Goal: Task Accomplishment & Management: Use online tool/utility

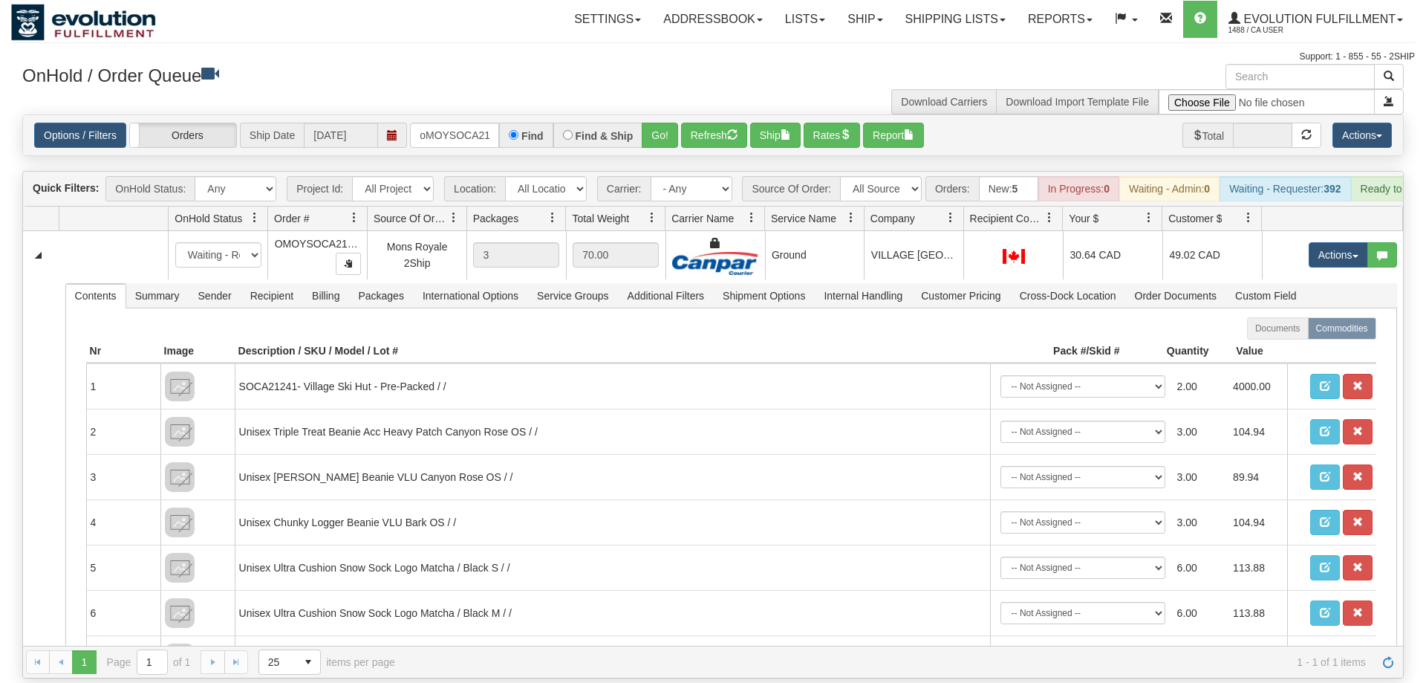
scroll to position [0, 18]
click at [471, 123] on input "oMOYSOCA21241" at bounding box center [454, 135] width 89 height 25
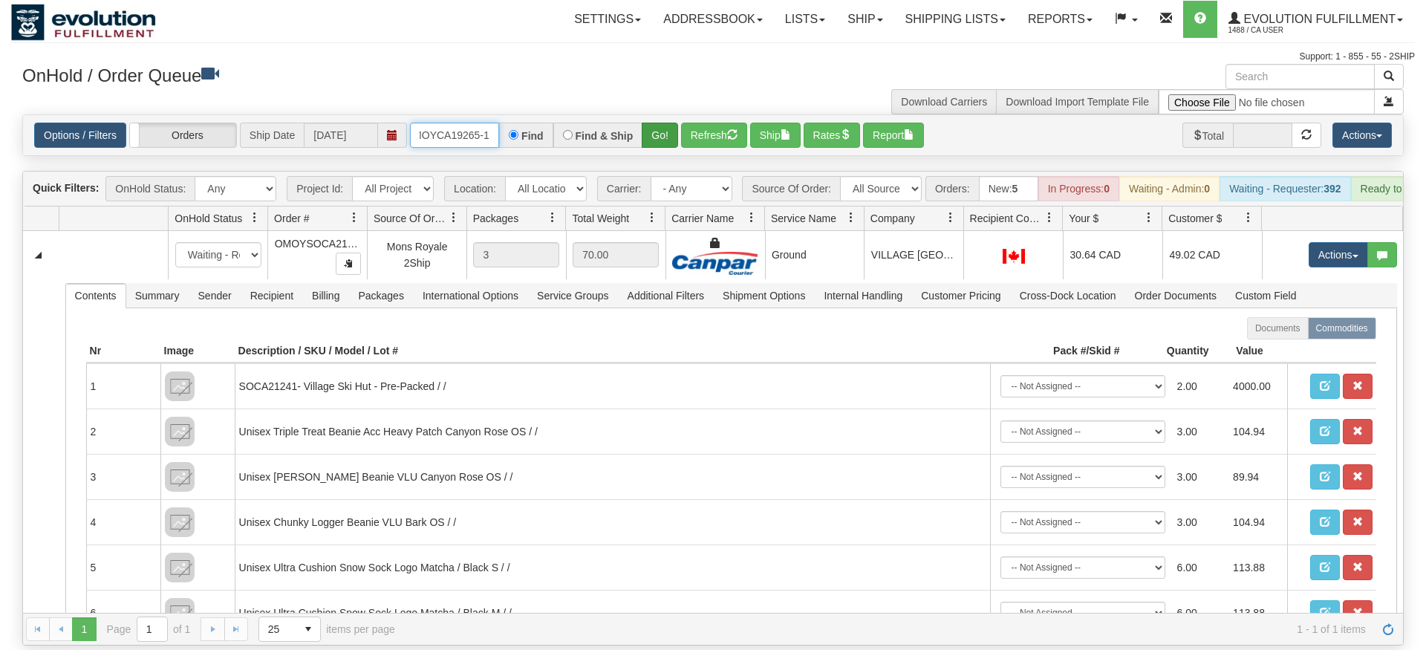
type input "OMOYCA19265-1"
click at [658, 152] on div "Is equal to Is not equal to Contains Does not contains CAD USD EUR ZAR [PERSON_…" at bounding box center [713, 379] width 1404 height 531
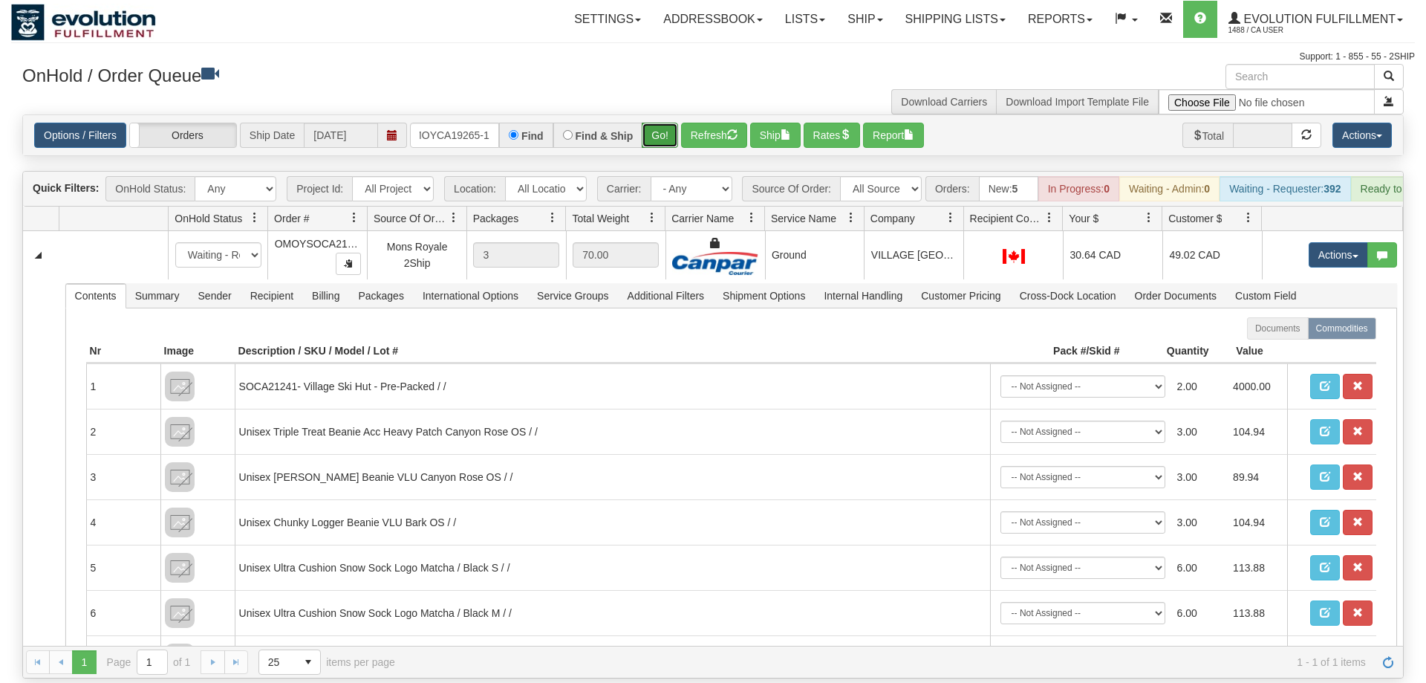
click at [655, 123] on button "Go!" at bounding box center [660, 135] width 36 height 25
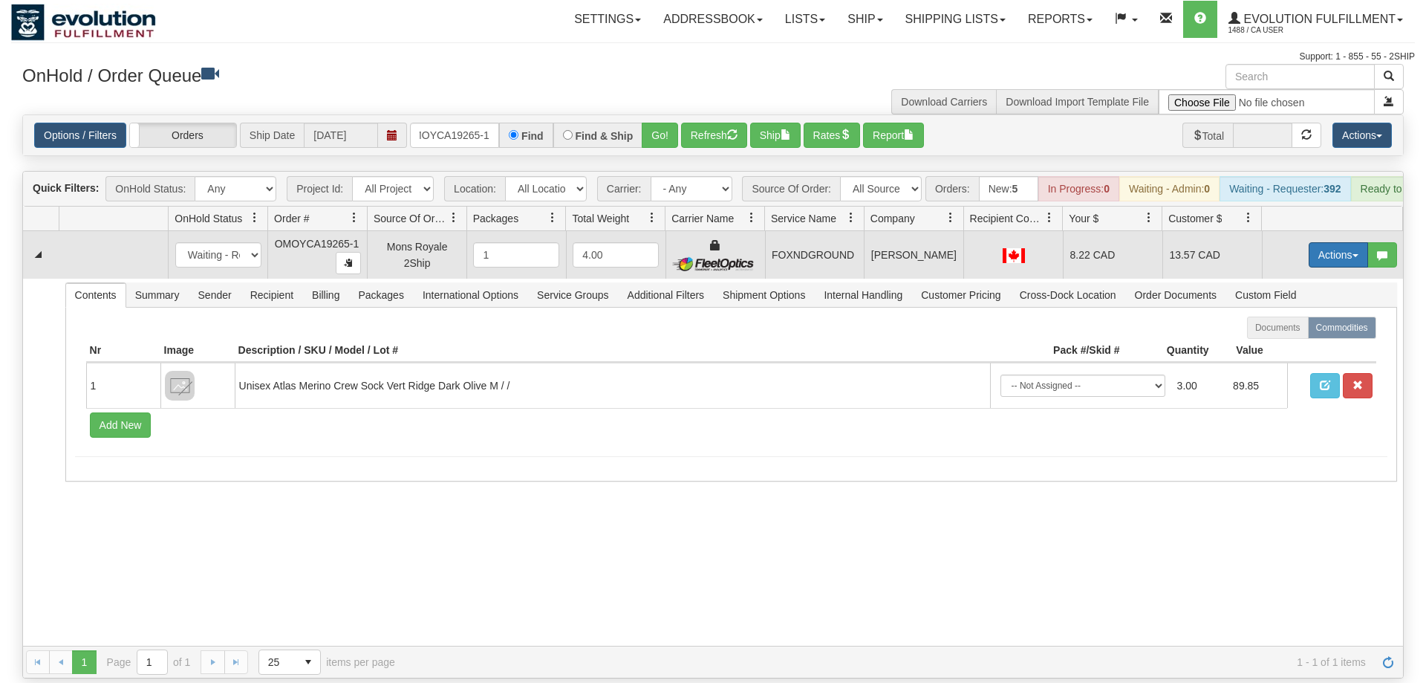
click at [1323, 242] on button "Actions" at bounding box center [1338, 254] width 59 height 25
click at [1312, 331] on link "Ship" at bounding box center [1307, 340] width 119 height 19
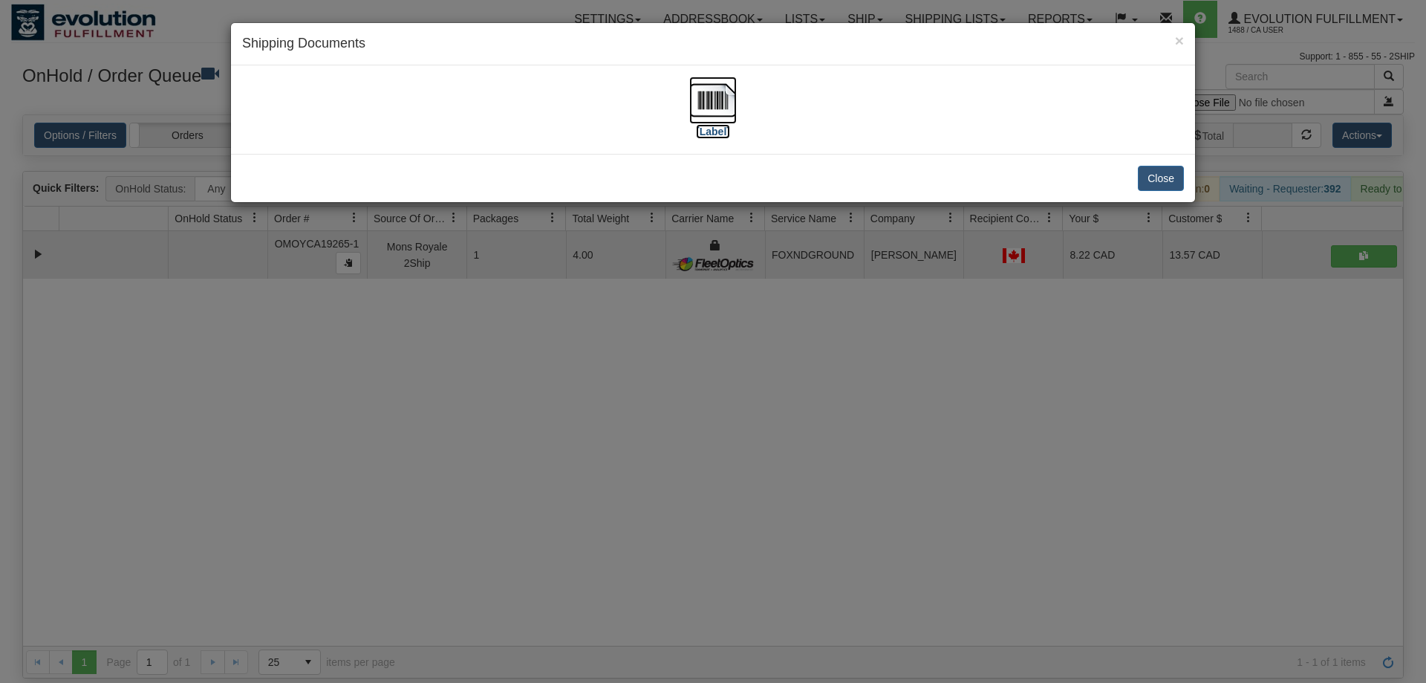
click at [723, 100] on img at bounding box center [713, 100] width 48 height 48
click at [659, 482] on div "× Shipping Documents [Label] Close" at bounding box center [713, 341] width 1426 height 683
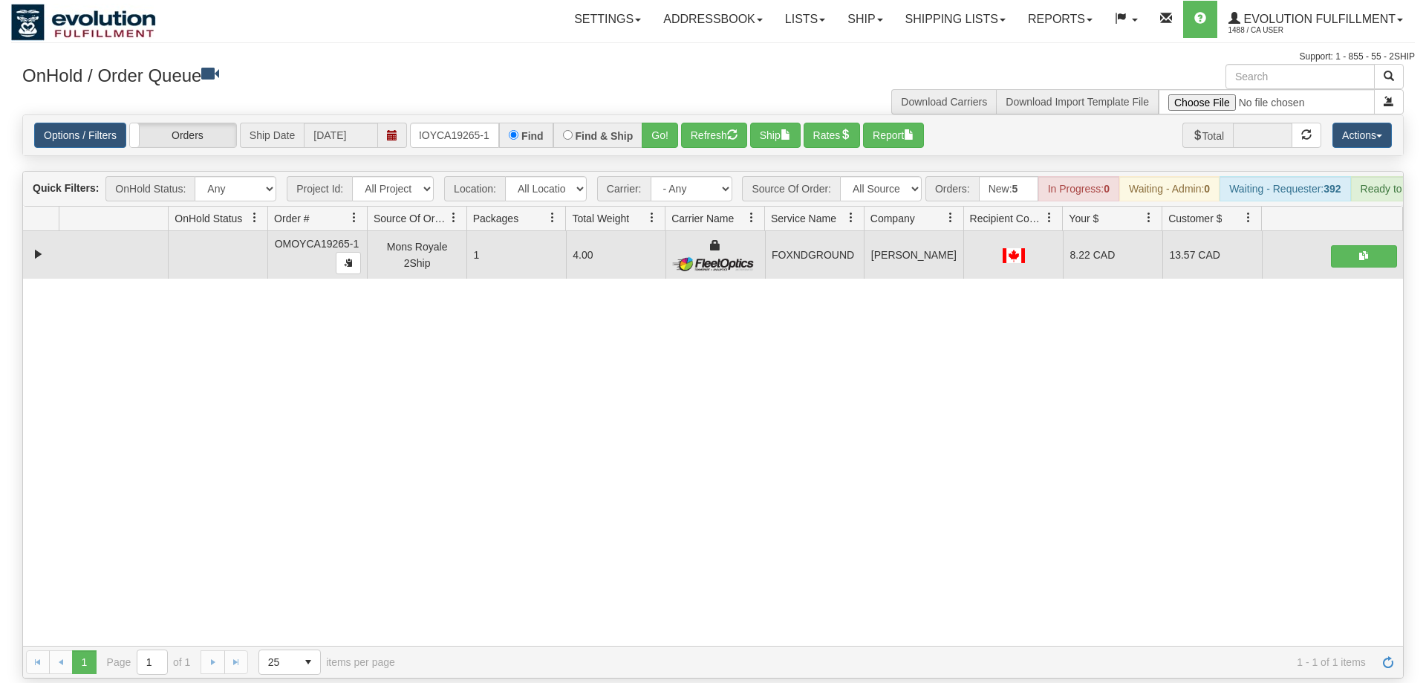
click at [464, 127] on div "Options / Filters Group Shipments Orders Ship Date [DATE] OMOYCA19265-1 Find Fi…" at bounding box center [713, 135] width 1380 height 40
click at [468, 123] on input "OMOYCA19265-1" at bounding box center [454, 135] width 89 height 25
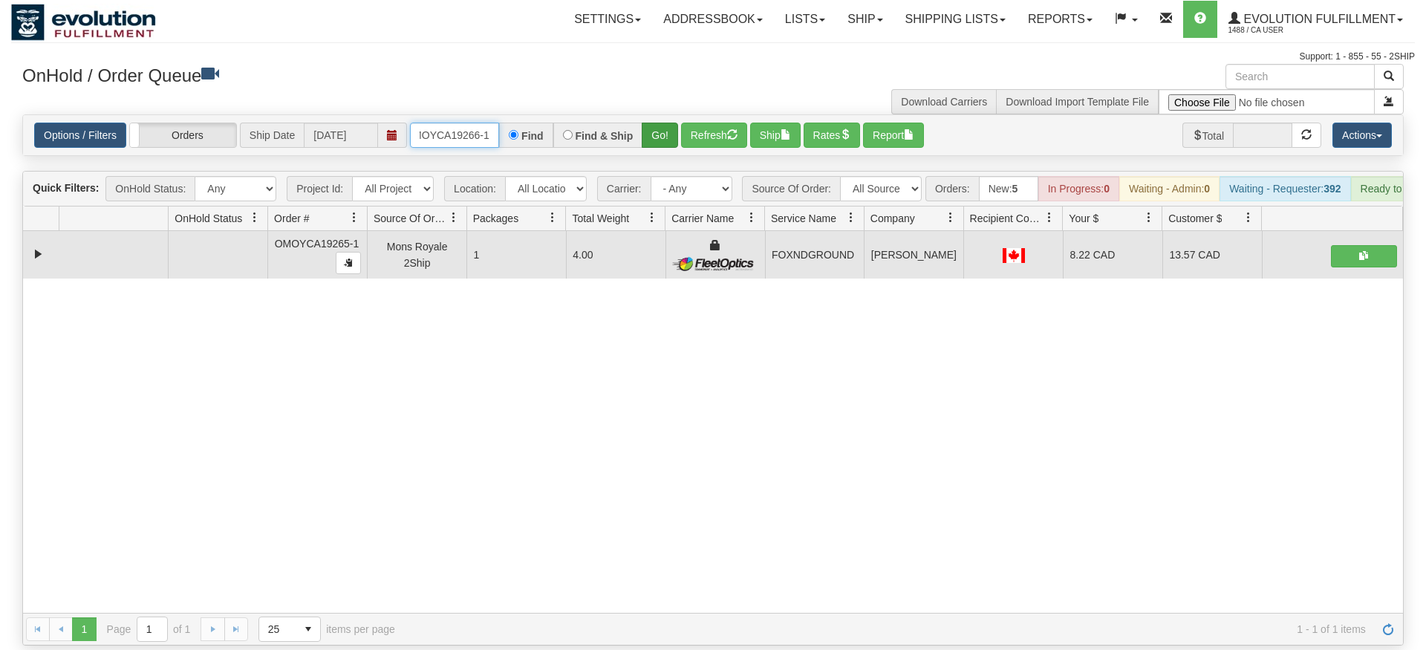
type input "OMOYCA19266-1"
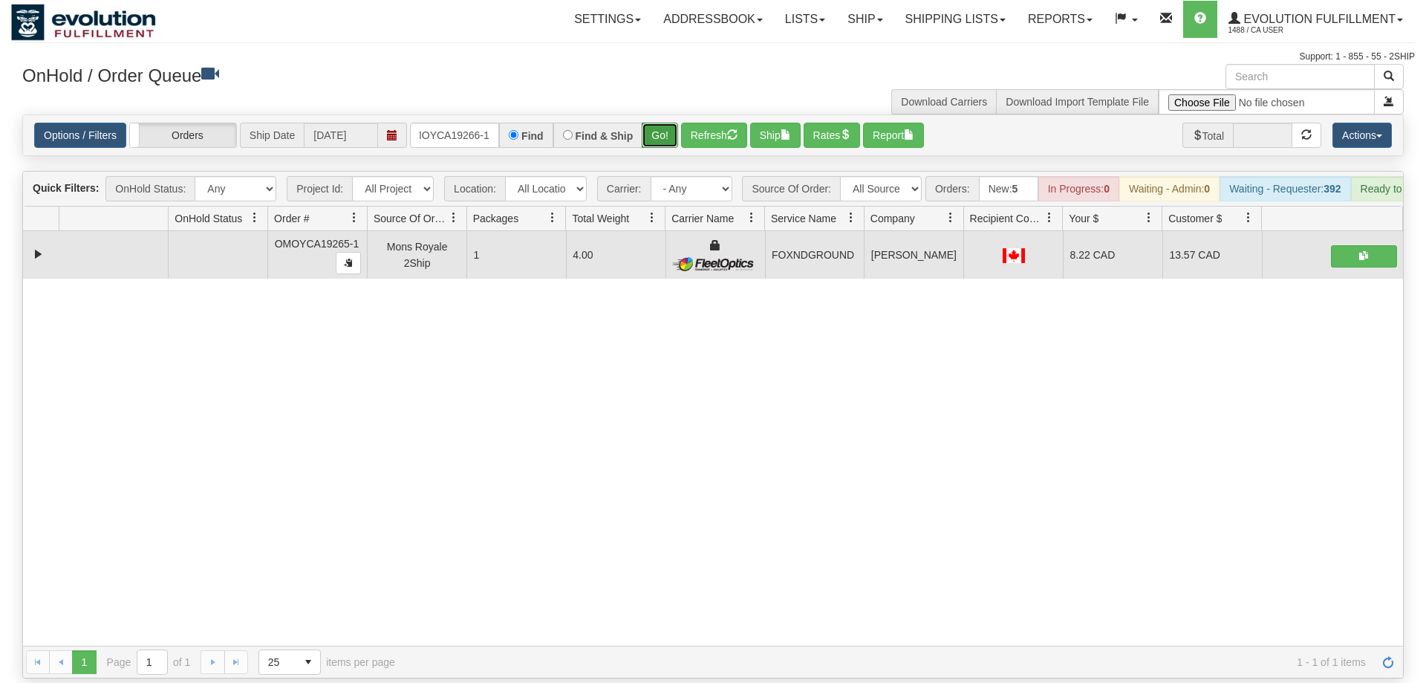
click at [665, 153] on div "Is equal to Is not equal to Contains Does not contains CAD USD EUR ZAR [PERSON_…" at bounding box center [713, 396] width 1404 height 564
click at [653, 92] on div "OnHold / Order Queue" at bounding box center [362, 78] width 702 height 29
click at [657, 123] on button "Go!" at bounding box center [660, 135] width 36 height 25
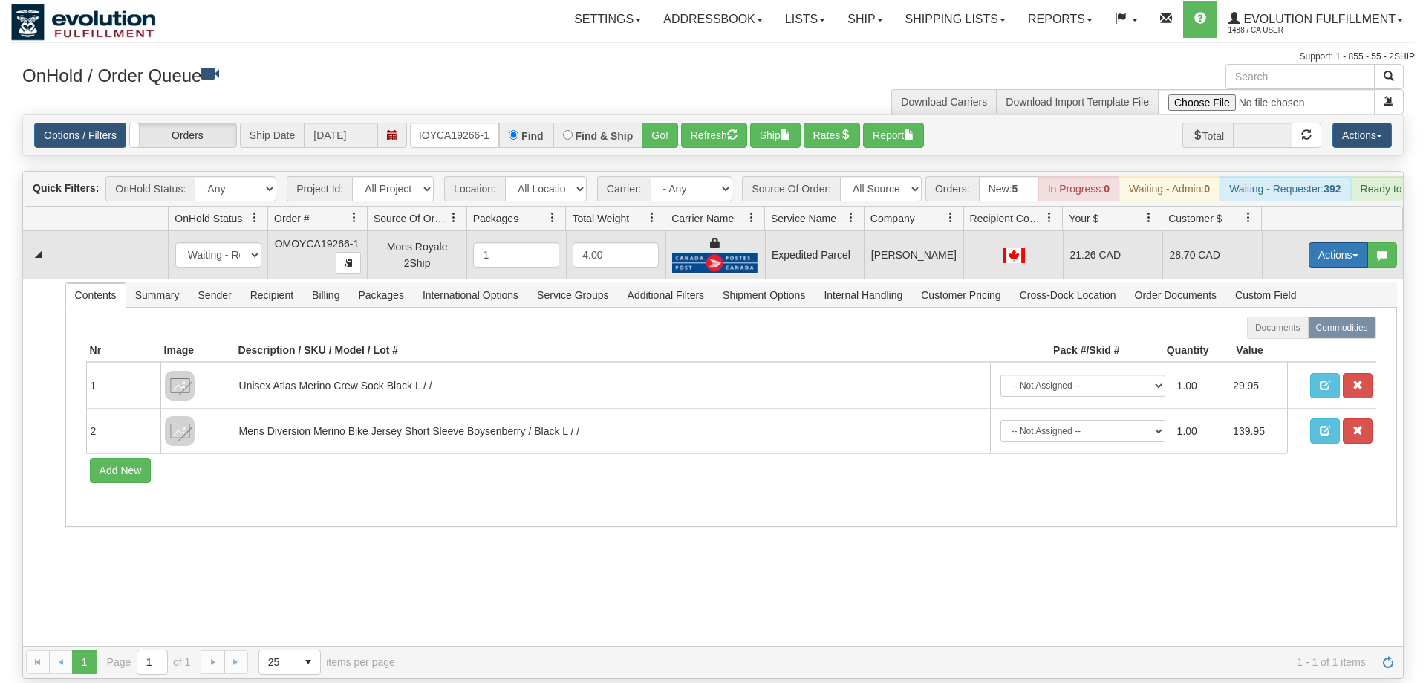
click at [1339, 242] on button "Actions" at bounding box center [1338, 254] width 59 height 25
click at [1308, 331] on link "Ship" at bounding box center [1307, 340] width 119 height 19
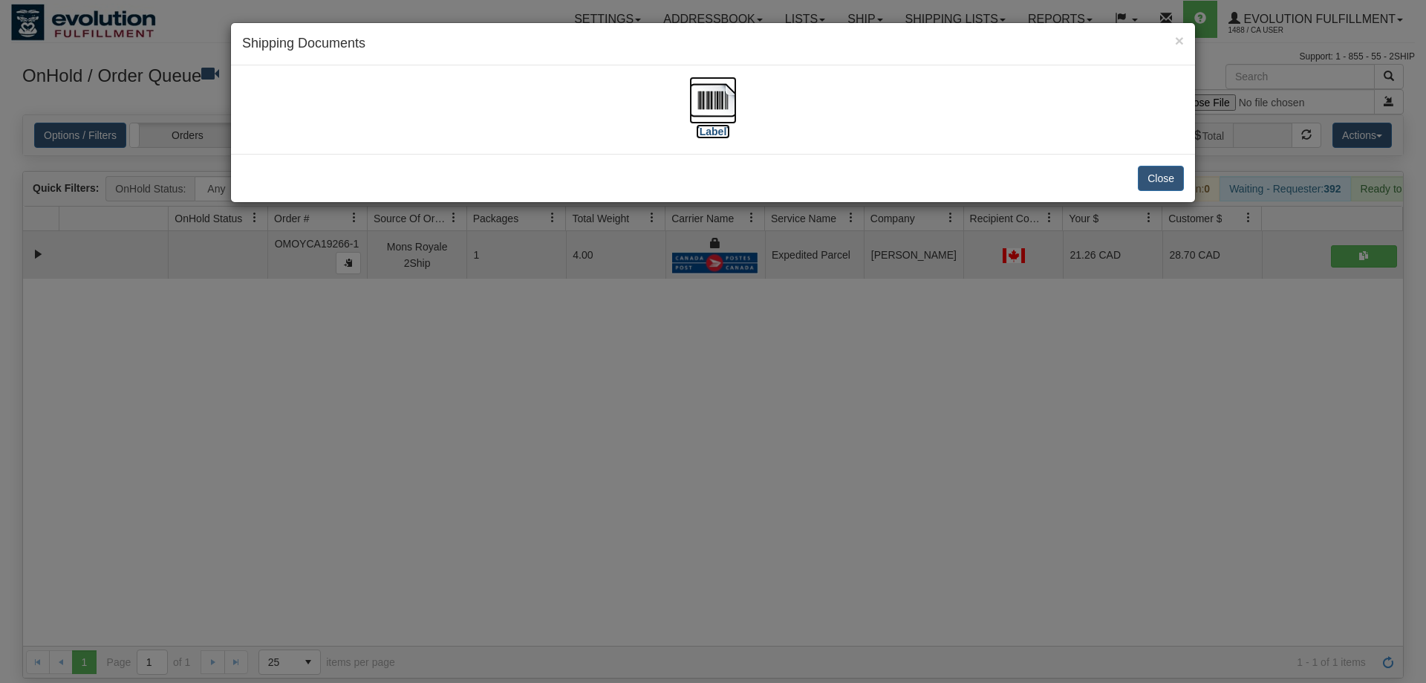
click at [697, 102] on img at bounding box center [713, 100] width 48 height 48
drag, startPoint x: 579, startPoint y: 466, endPoint x: 518, endPoint y: 298, distance: 179.2
click at [579, 465] on div "× Shipping Documents [Label] Close" at bounding box center [713, 341] width 1426 height 683
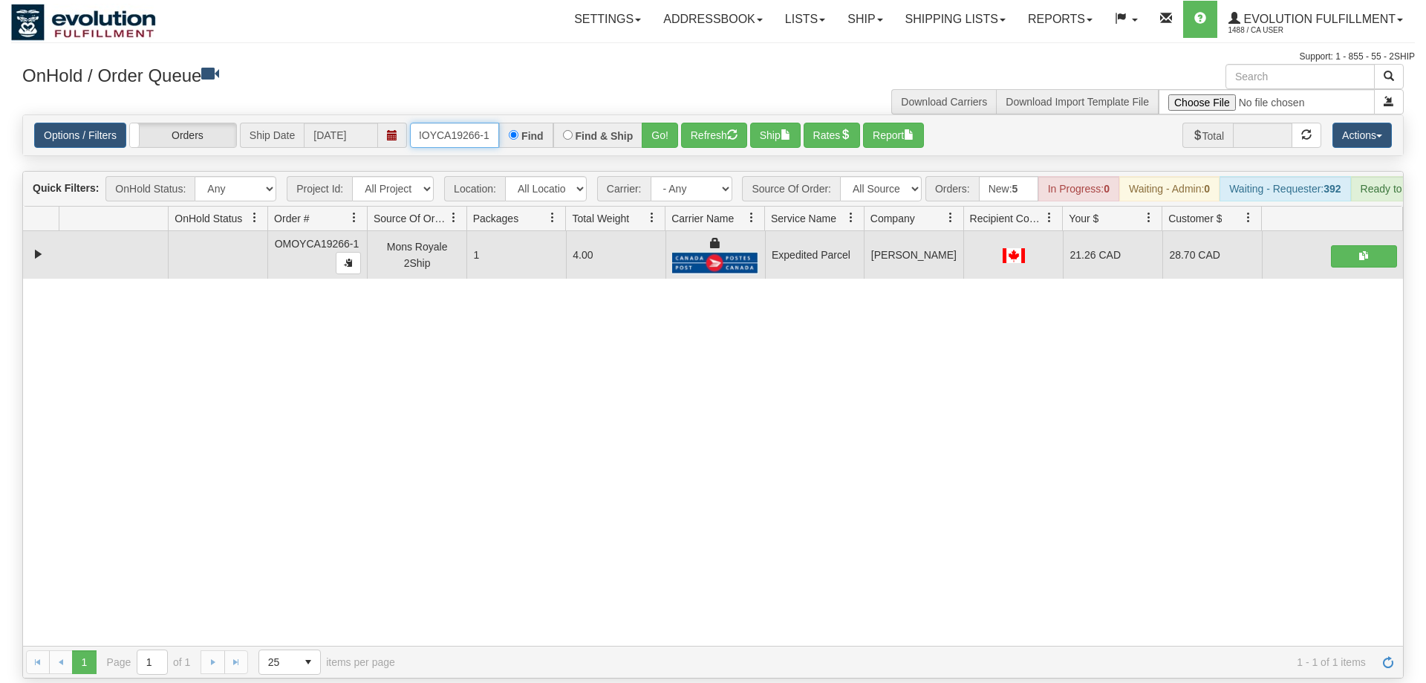
click at [446, 123] on input "OMOYCA19266-1" at bounding box center [454, 135] width 89 height 25
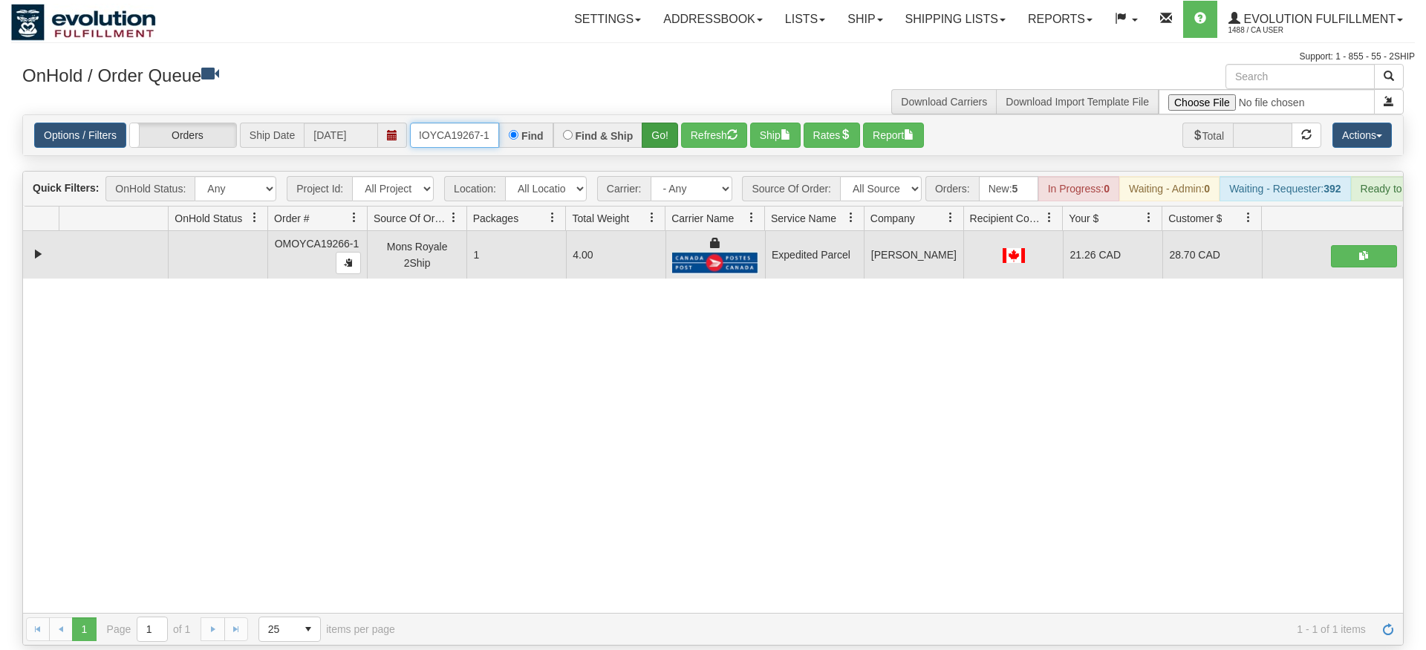
type input "OMOYCA19267-1"
click at [648, 149] on div "Is equal to Is not equal to Contains Does not contains CAD USD EUR ZAR [PERSON_…" at bounding box center [713, 379] width 1404 height 531
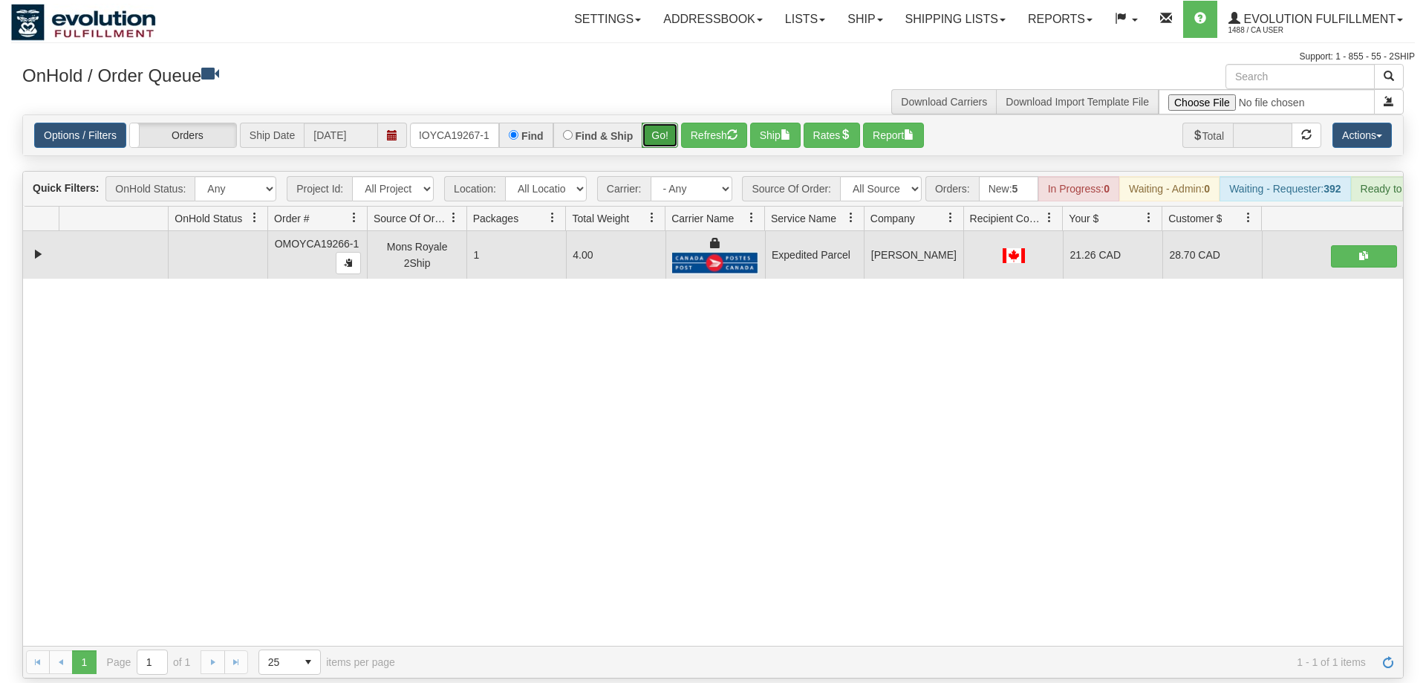
click at [662, 123] on button "Go!" at bounding box center [660, 135] width 36 height 25
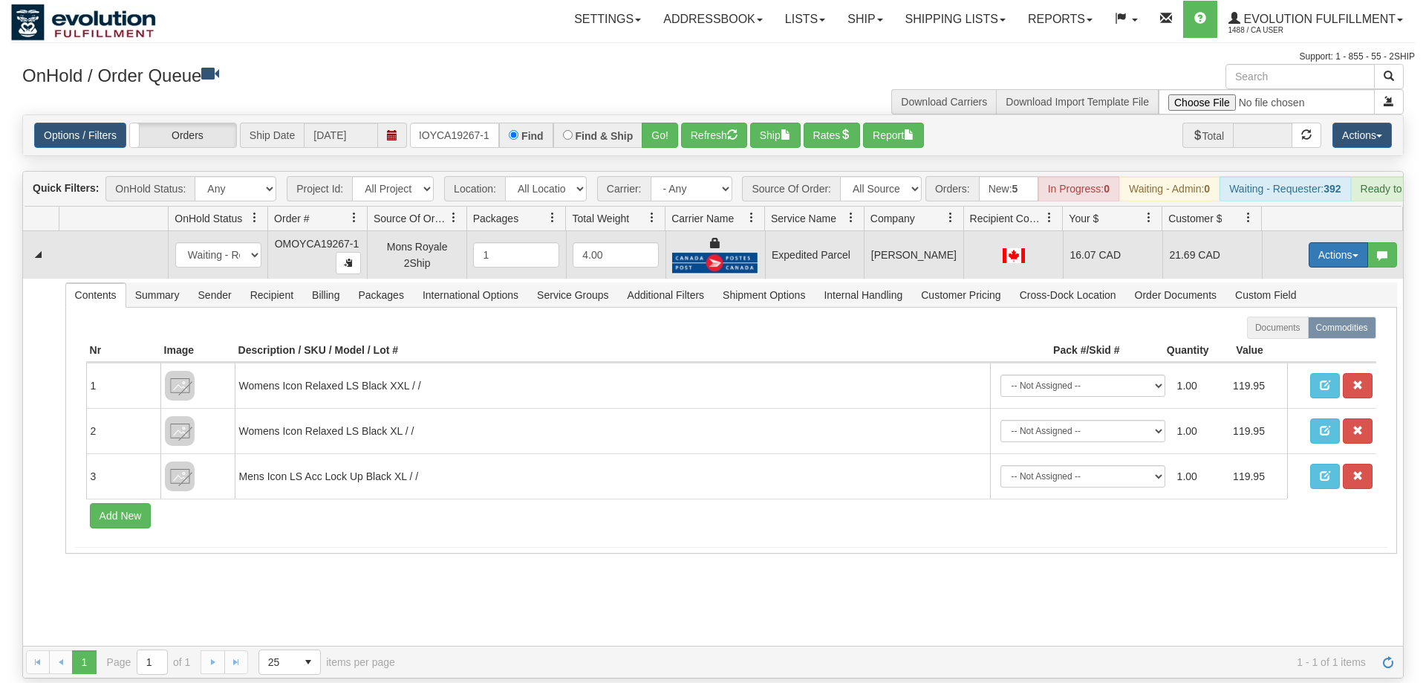
click at [1336, 242] on button "Actions" at bounding box center [1338, 254] width 59 height 25
click at [1297, 331] on link "Ship" at bounding box center [1307, 340] width 119 height 19
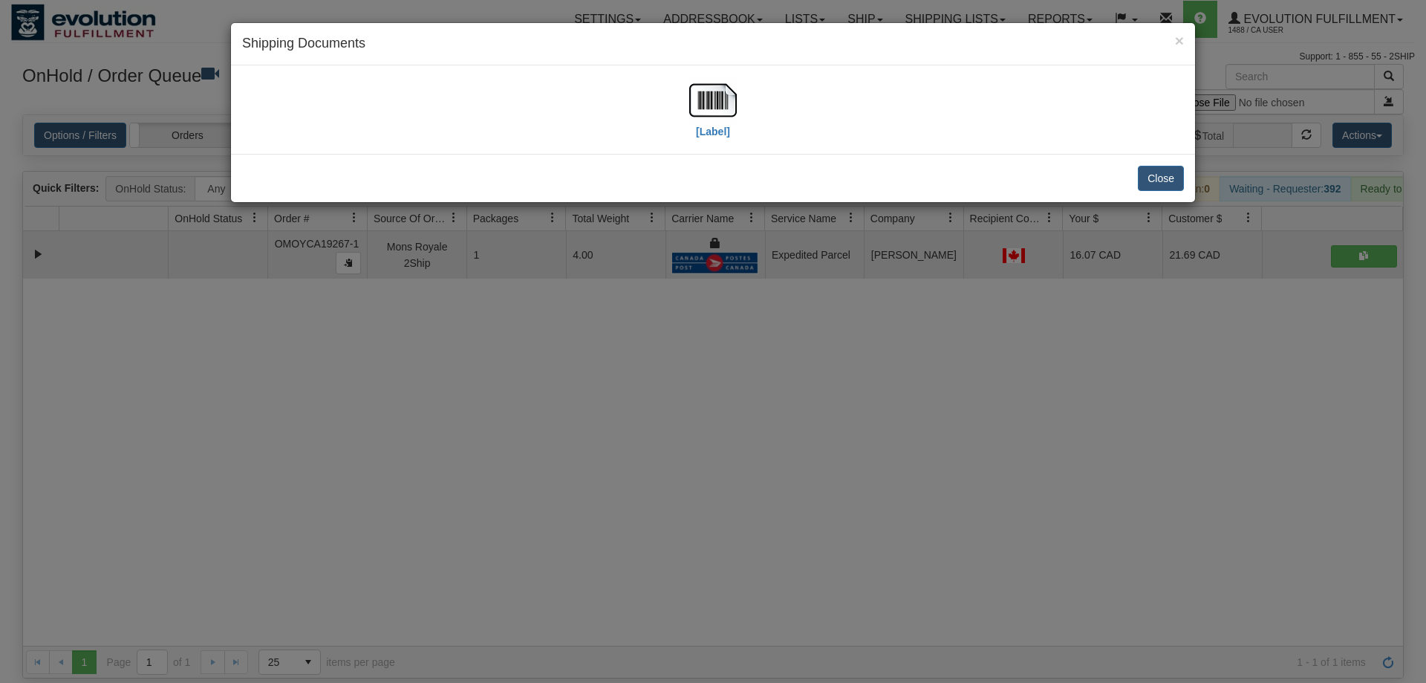
drag, startPoint x: 633, startPoint y: 89, endPoint x: 651, endPoint y: 89, distance: 17.1
click at [635, 89] on div "[Label]" at bounding box center [713, 109] width 942 height 66
click at [701, 100] on img at bounding box center [713, 100] width 48 height 48
drag, startPoint x: 763, startPoint y: 449, endPoint x: 541, endPoint y: 154, distance: 369.5
click at [762, 438] on div "× Shipping Documents [Label] Close" at bounding box center [713, 341] width 1426 height 683
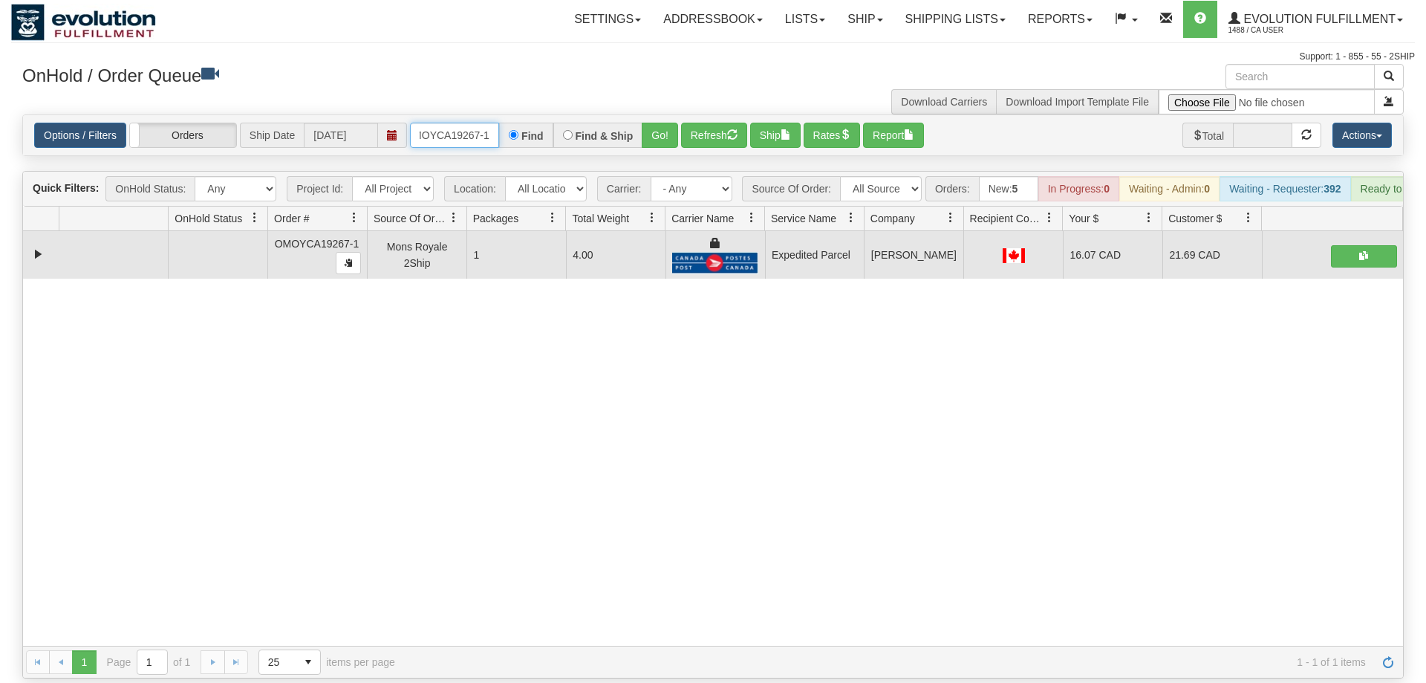
click at [455, 123] on input "OMOYCA19267-1" at bounding box center [454, 135] width 89 height 25
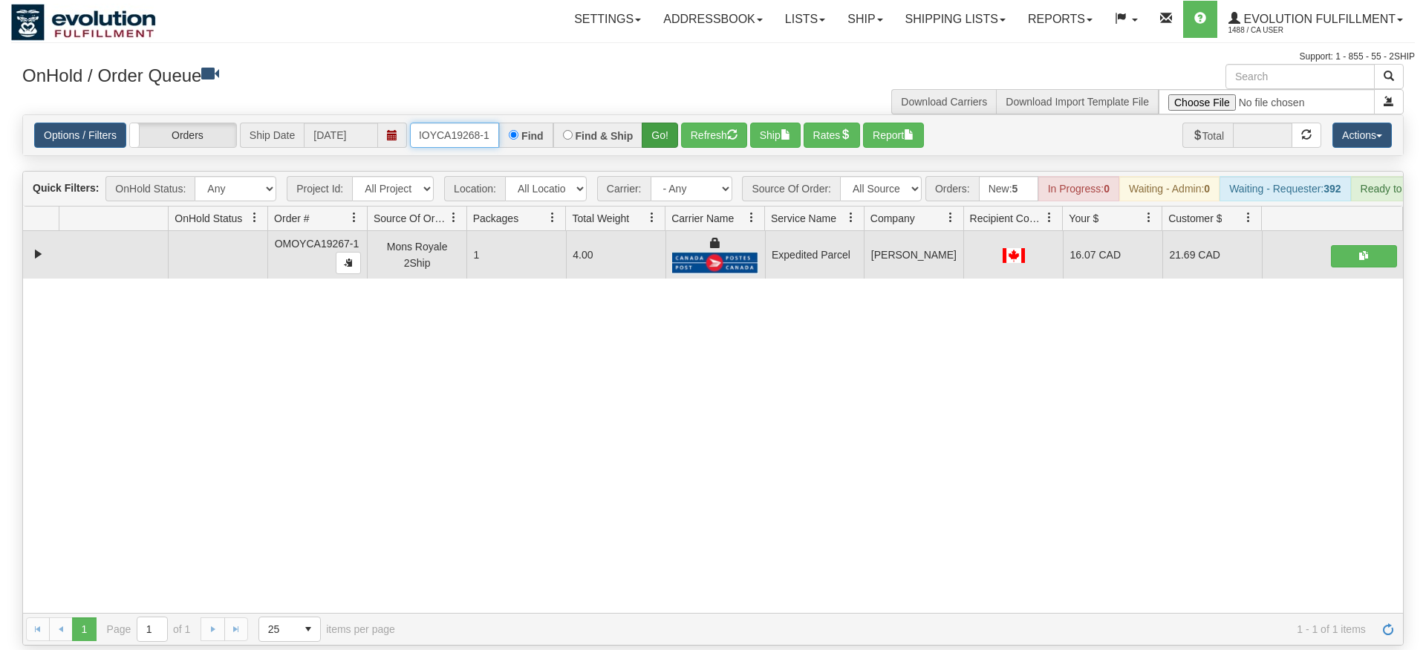
type input "OMOYCA19268-1"
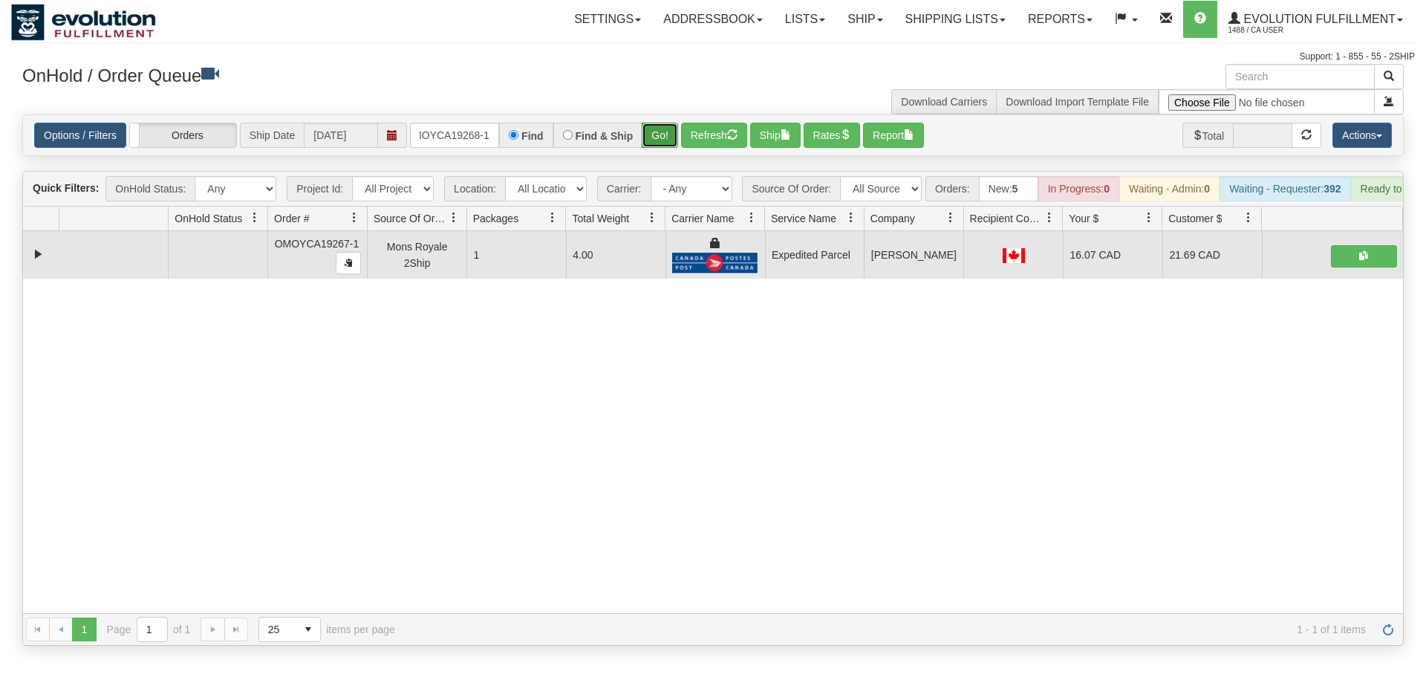
click at [654, 157] on div "Is equal to Is not equal to Contains Does not contains CAD USD EUR ZAR [PERSON_…" at bounding box center [713, 379] width 1404 height 531
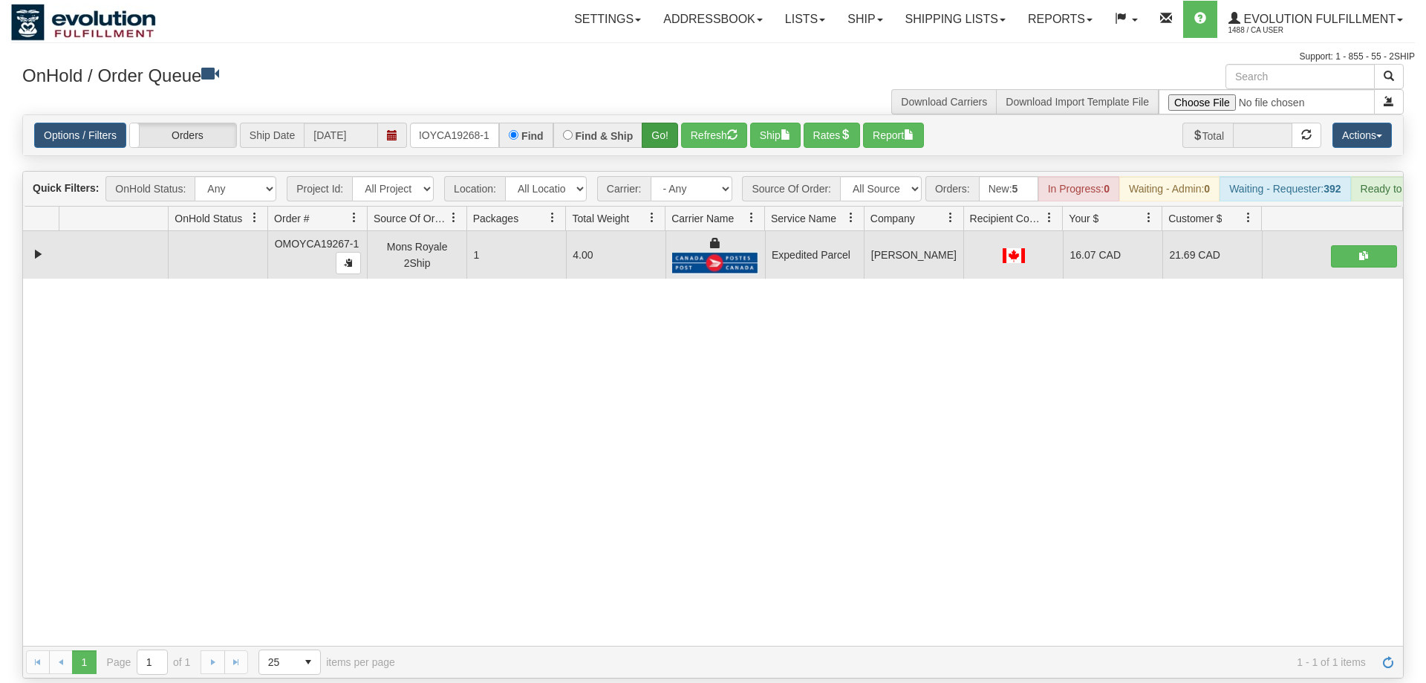
drag, startPoint x: 659, startPoint y: 138, endPoint x: 659, endPoint y: 120, distance: 17.8
click at [659, 138] on div "Is equal to Is not equal to Contains Does not contains CAD USD EUR ZAR [PERSON_…" at bounding box center [713, 396] width 1404 height 564
click at [659, 123] on button "Go!" at bounding box center [660, 135] width 36 height 25
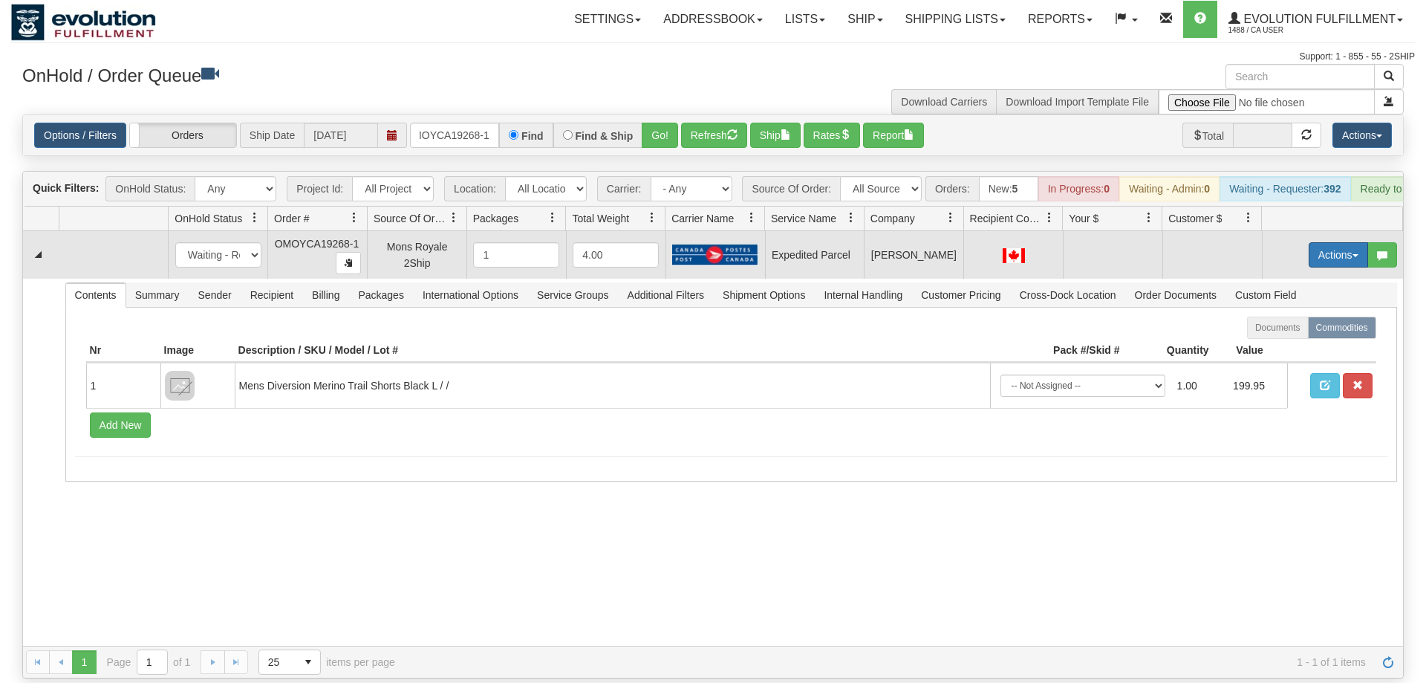
click at [1327, 242] on button "Actions" at bounding box center [1338, 254] width 59 height 25
click at [1317, 316] on span "Rate All Services" at bounding box center [1307, 322] width 89 height 12
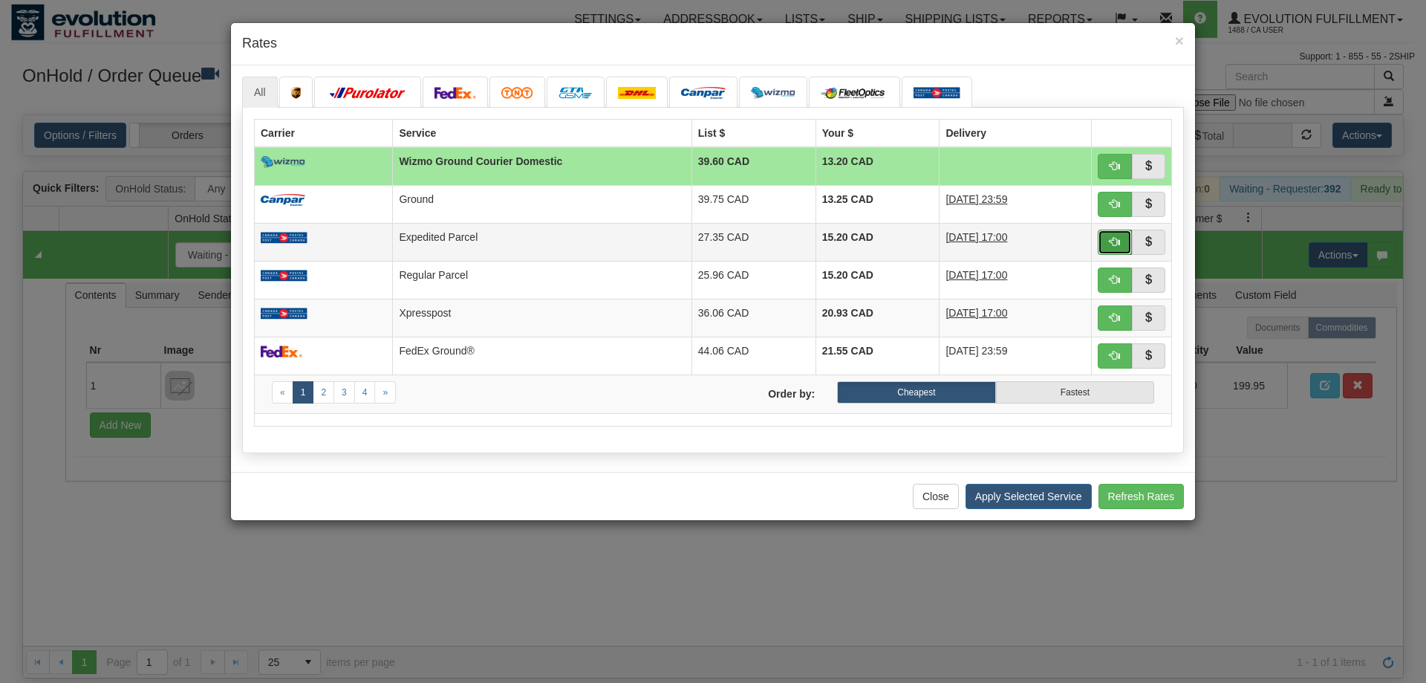
click at [1103, 231] on button "button" at bounding box center [1115, 241] width 34 height 25
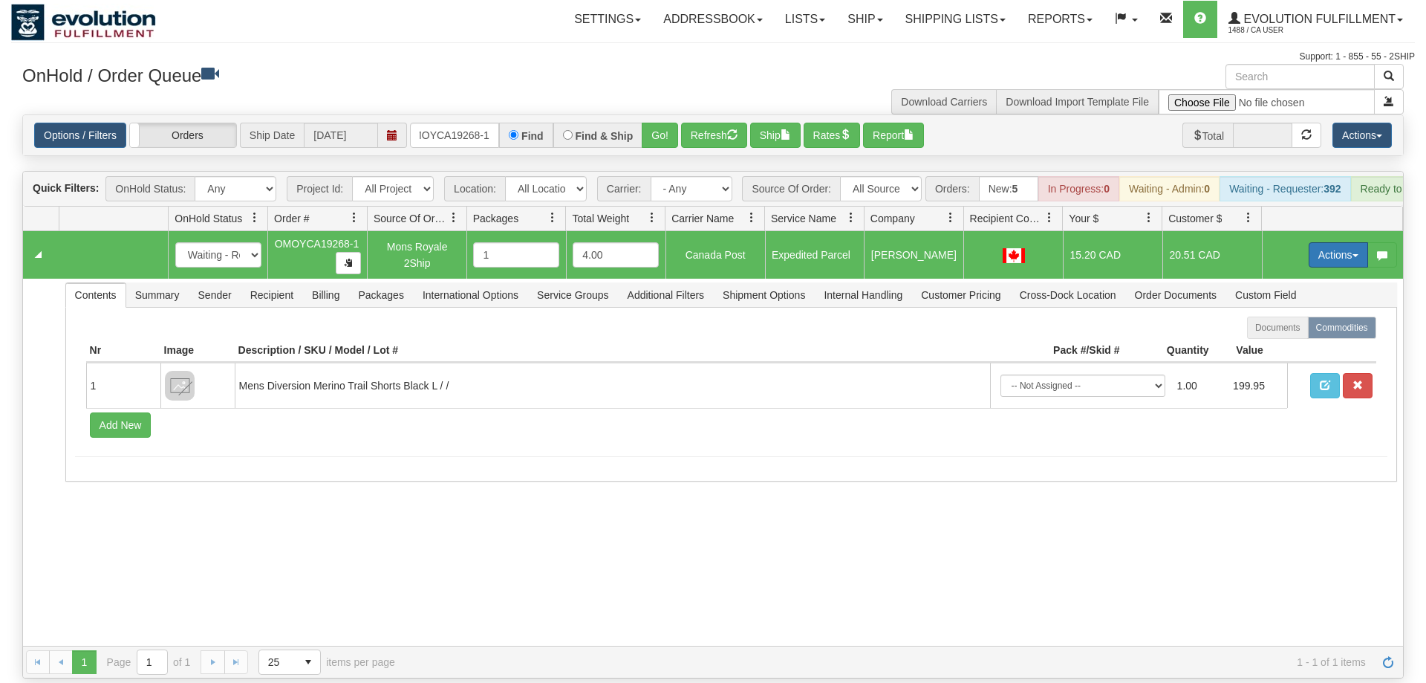
click at [1315, 242] on button "Actions" at bounding box center [1338, 254] width 59 height 25
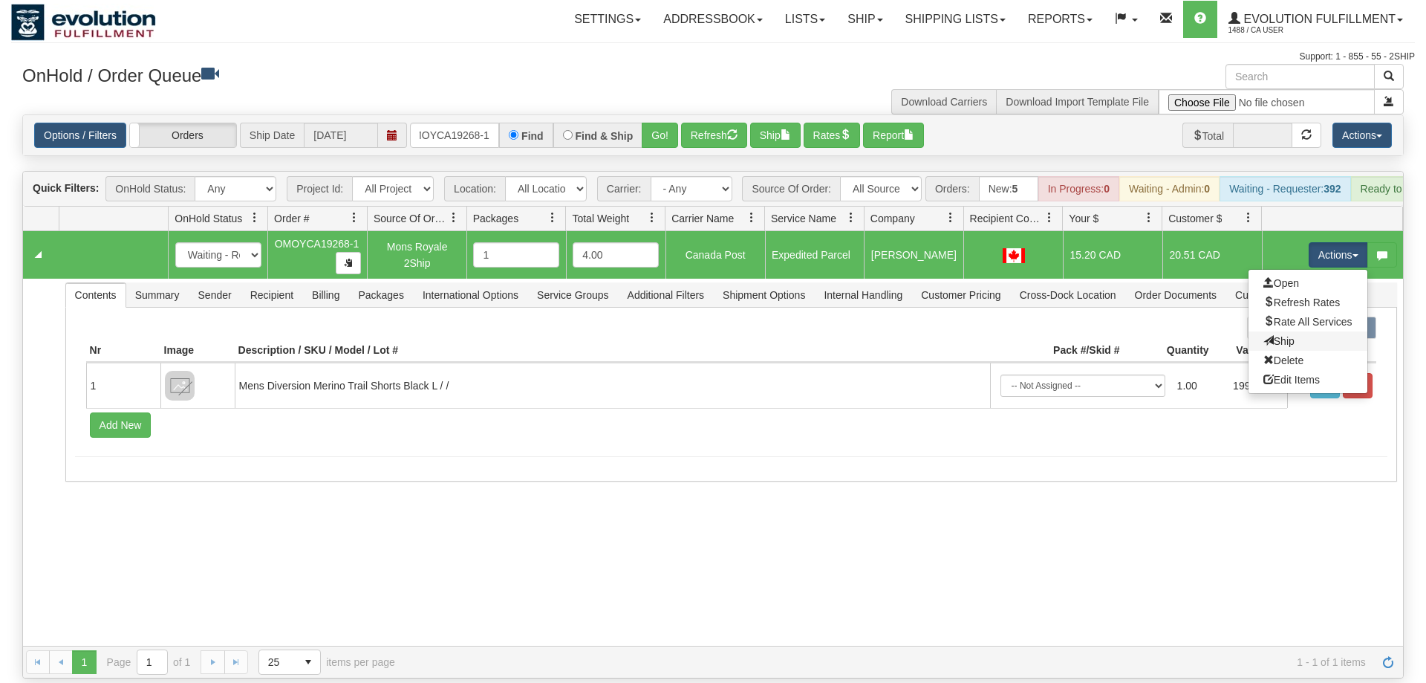
click at [1294, 331] on link "Ship" at bounding box center [1307, 340] width 119 height 19
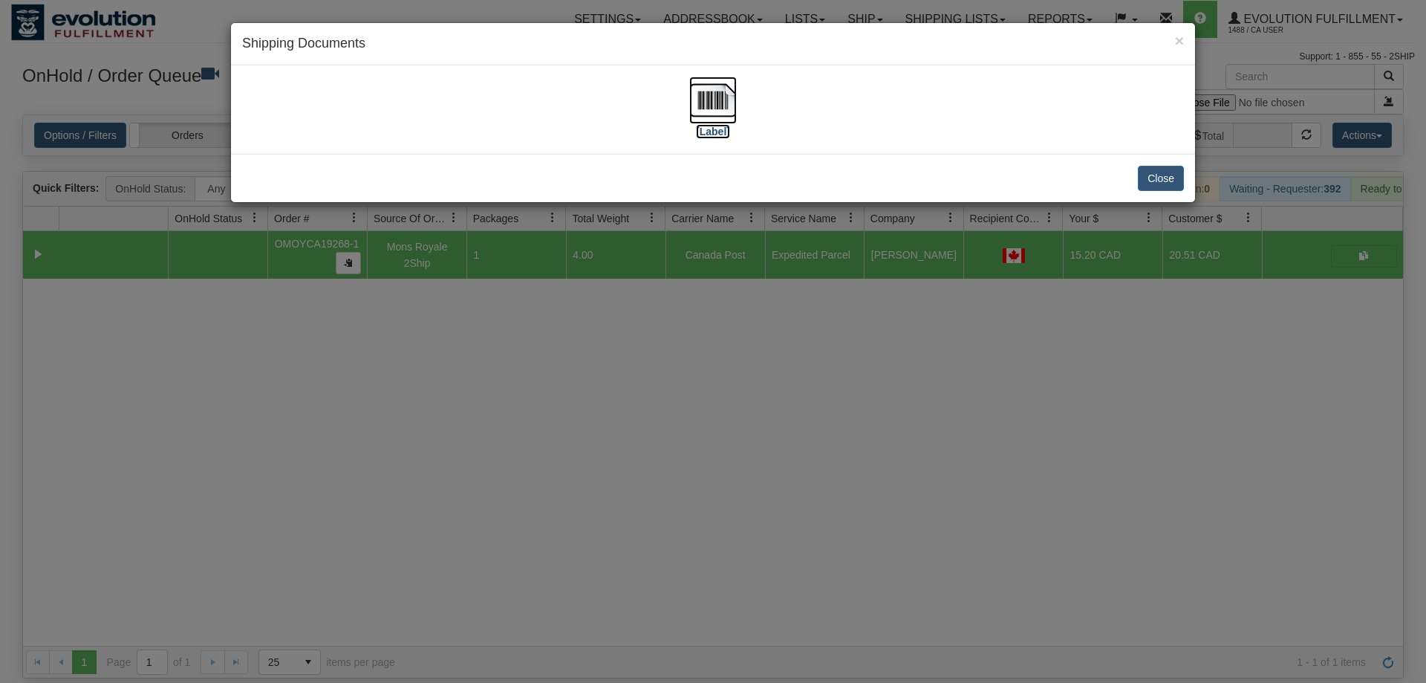
click at [703, 102] on img at bounding box center [713, 100] width 48 height 48
drag, startPoint x: 692, startPoint y: 388, endPoint x: 475, endPoint y: 99, distance: 361.7
click at [691, 385] on div "× Shipping Documents [Label] Close" at bounding box center [713, 341] width 1426 height 683
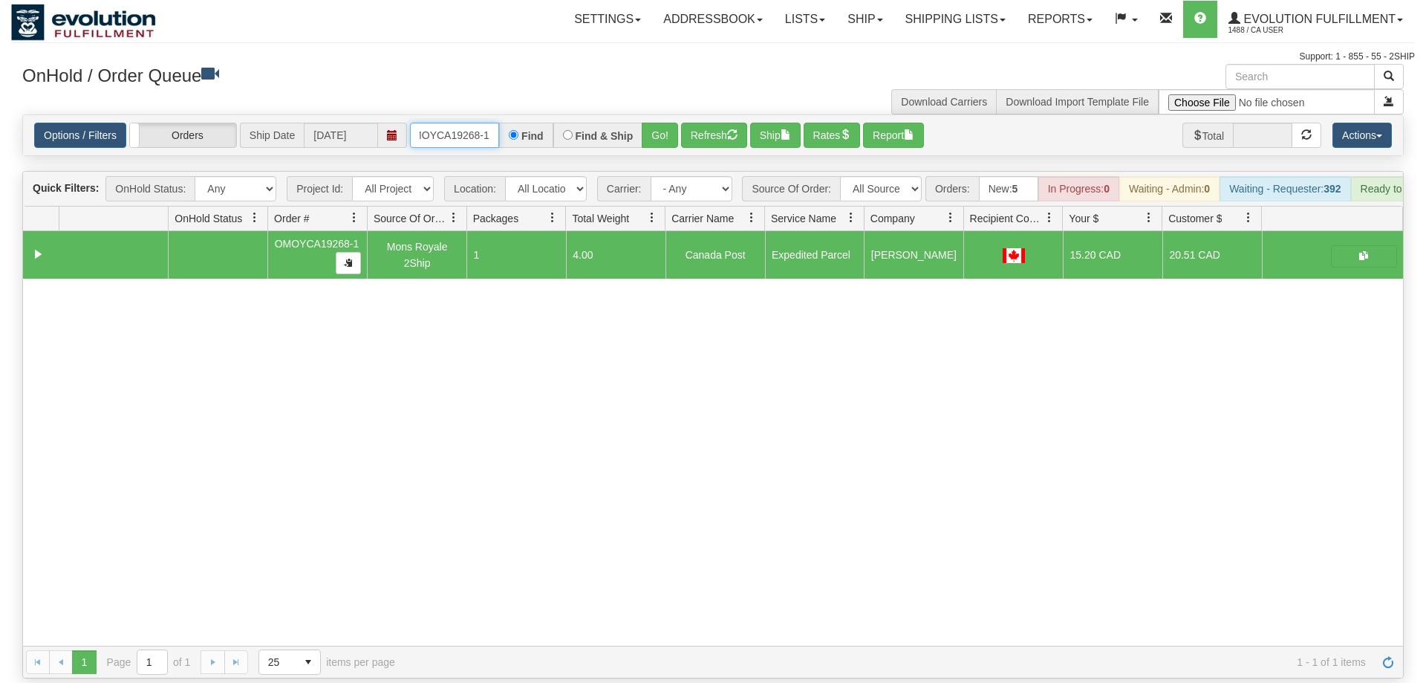
click at [480, 123] on input "OMOYCA19268-1" at bounding box center [454, 135] width 89 height 25
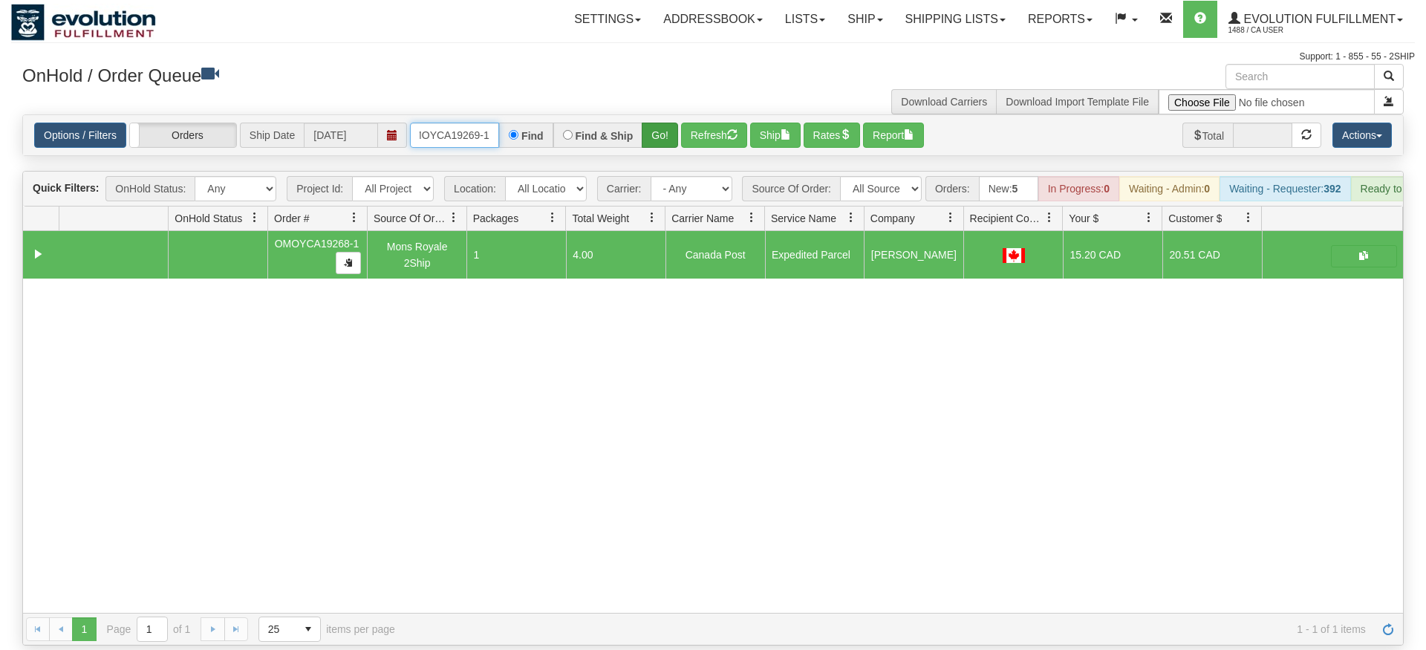
type input "OMOYCA19269-1"
click at [659, 143] on div "Is equal to Is not equal to Contains Does not contains CAD USD EUR ZAR [PERSON_…" at bounding box center [713, 379] width 1404 height 531
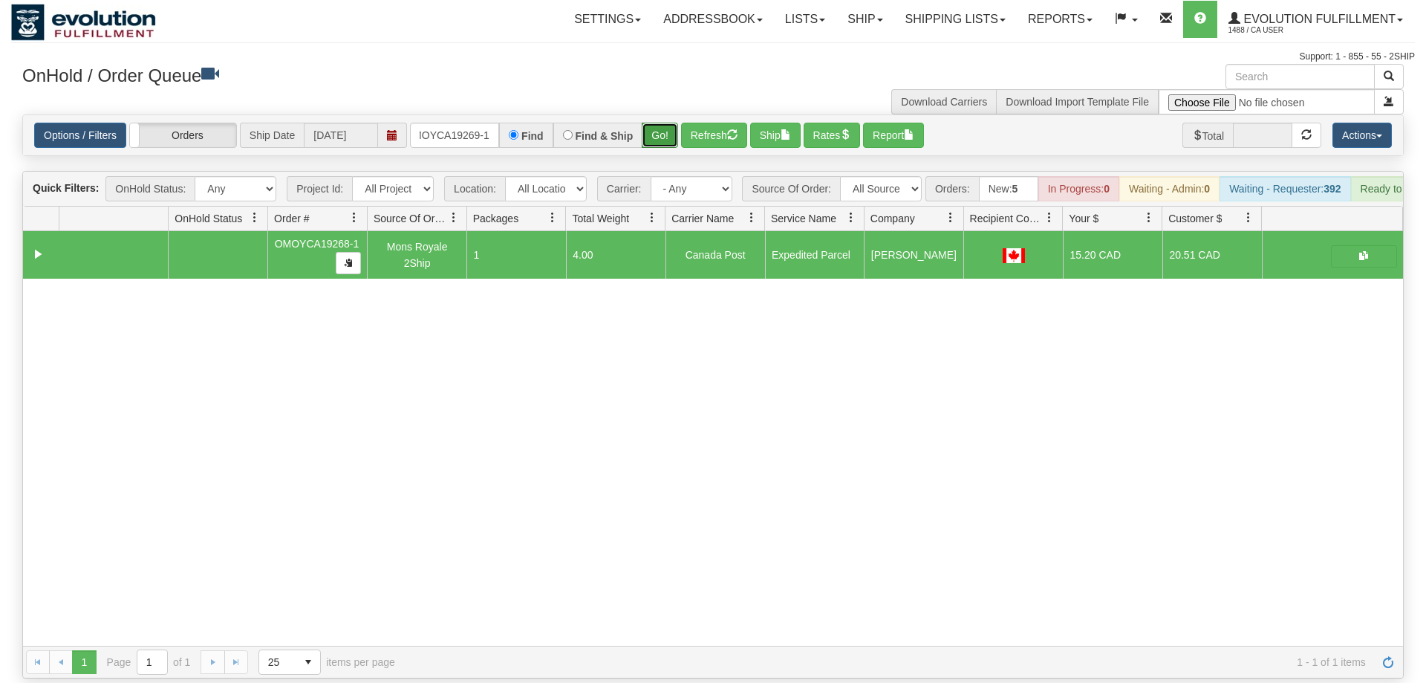
click at [668, 123] on button "Go!" at bounding box center [660, 135] width 36 height 25
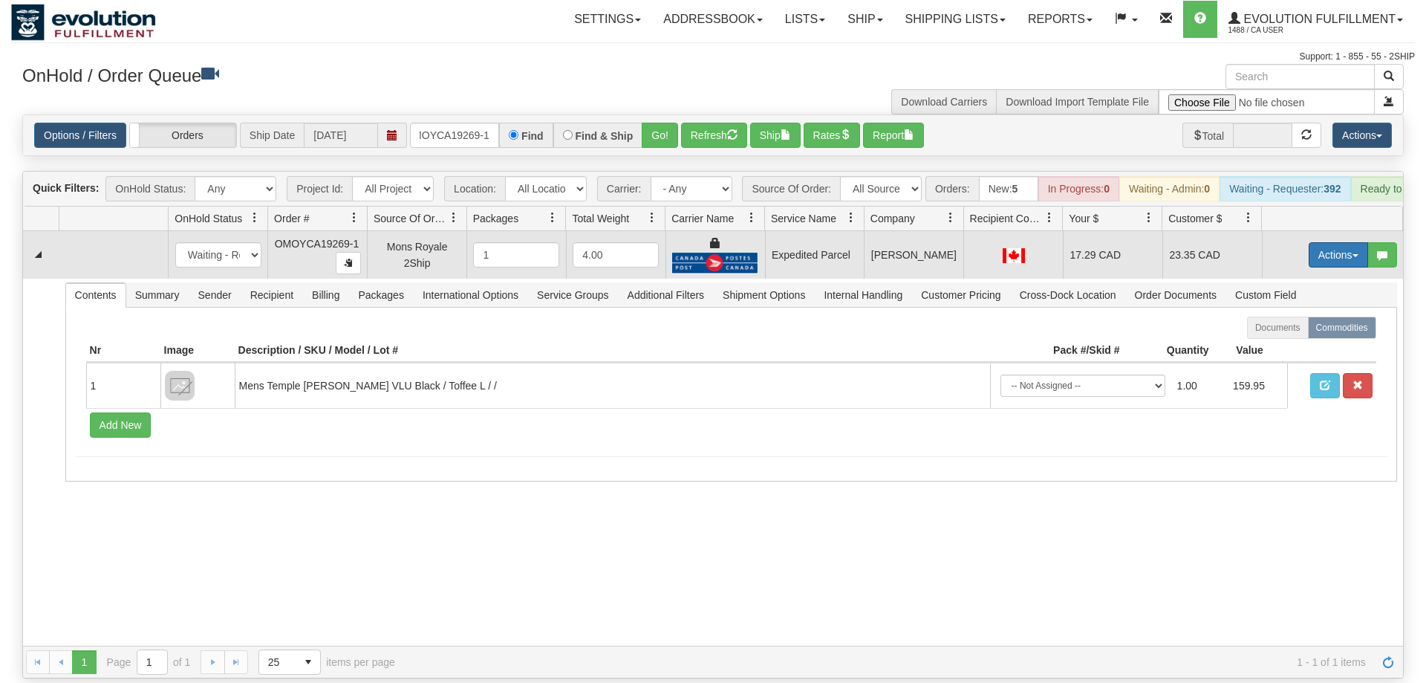
click at [1329, 242] on button "Actions" at bounding box center [1338, 254] width 59 height 25
click at [1292, 331] on link "Ship" at bounding box center [1307, 340] width 119 height 19
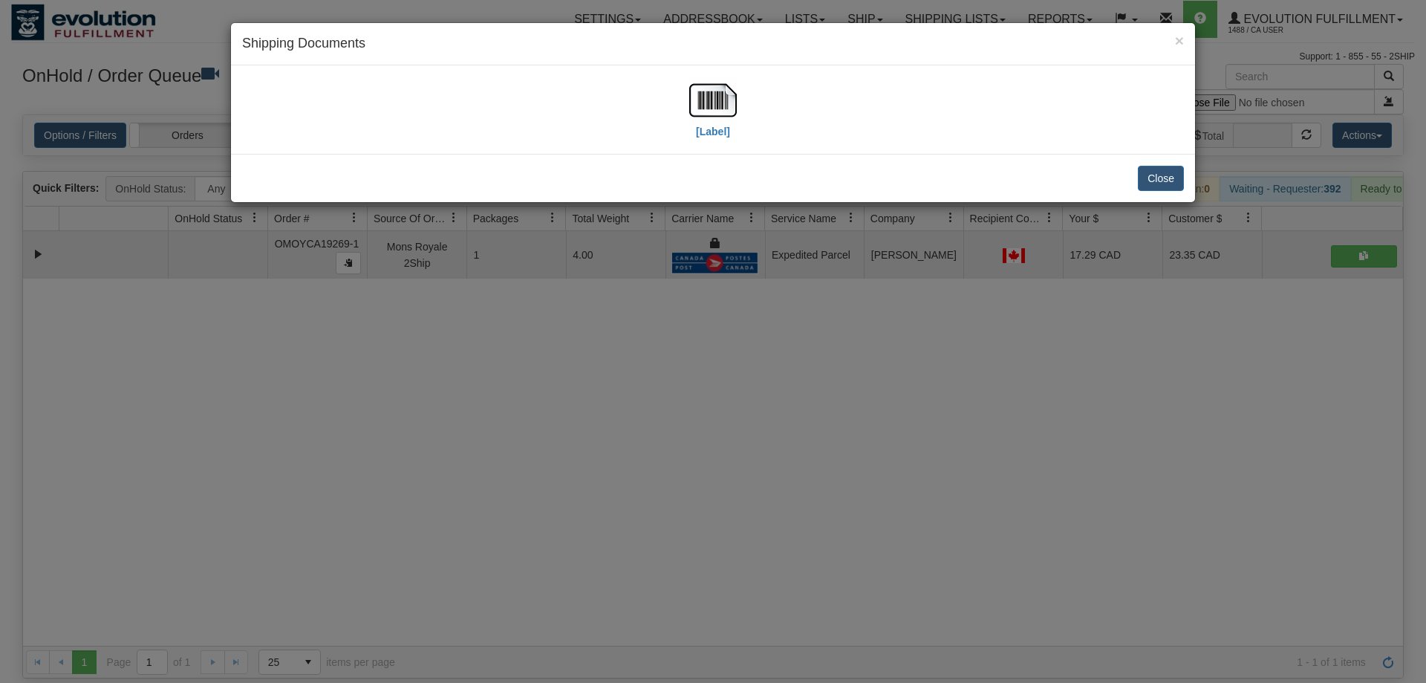
click at [670, 77] on div "[Label]" at bounding box center [713, 109] width 942 height 66
click at [721, 106] on img at bounding box center [713, 100] width 48 height 48
click at [777, 546] on div "× Shipping Documents [Label] Close" at bounding box center [713, 341] width 1426 height 683
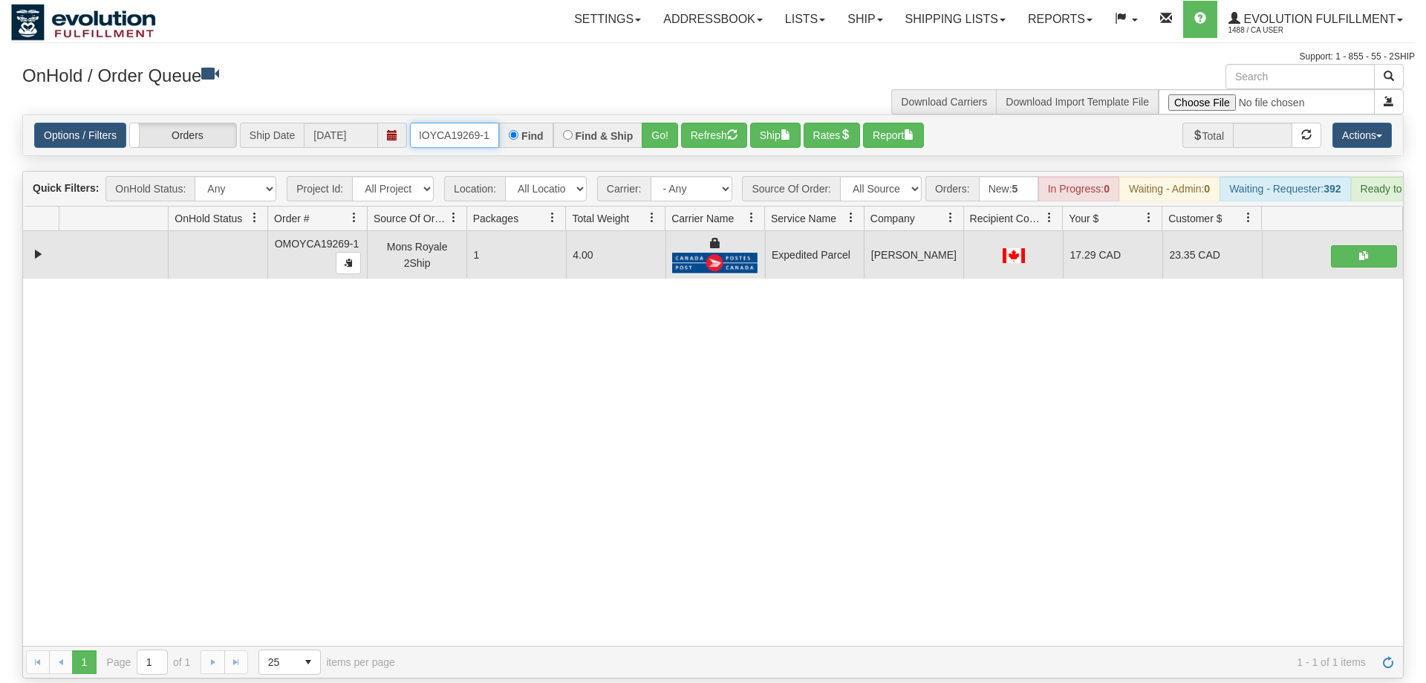
click at [475, 123] on input "OMOYCA19269-1" at bounding box center [454, 135] width 89 height 25
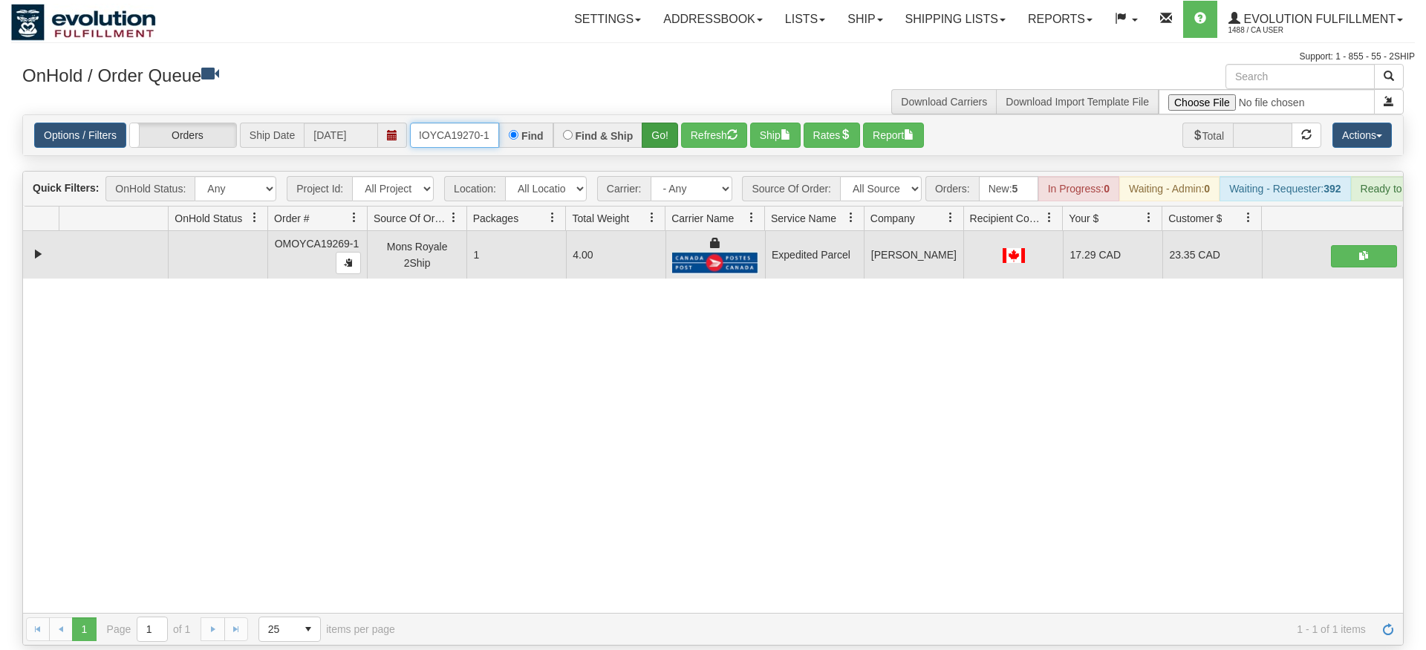
type input "OMOYCA19270-1"
click at [670, 137] on div "Is equal to Is not equal to Contains Does not contains CAD USD EUR ZAR [PERSON_…" at bounding box center [713, 379] width 1404 height 531
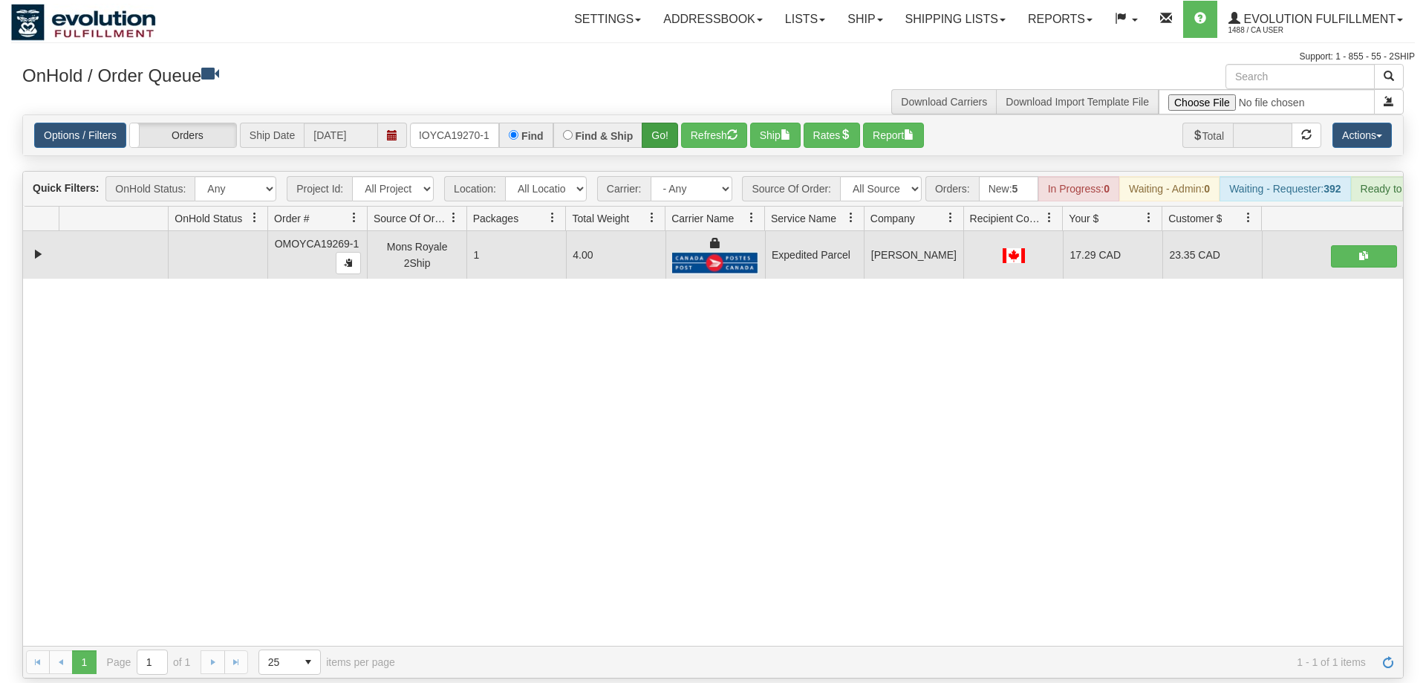
click at [665, 125] on div "Options / Filters Group Shipments Orders Ship Date [DATE] OMOYCA19270-1 Find Fi…" at bounding box center [713, 135] width 1380 height 40
click at [665, 123] on button "Go!" at bounding box center [660, 135] width 36 height 25
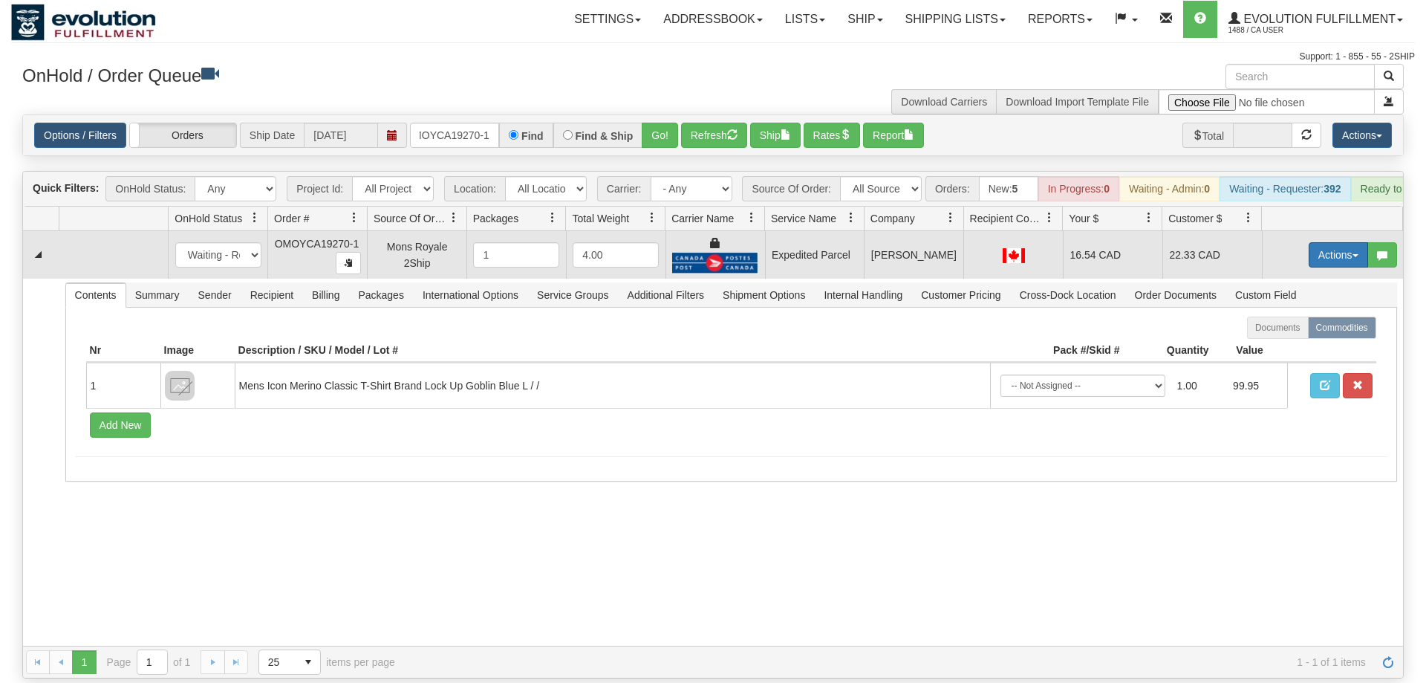
click at [1328, 242] on button "Actions" at bounding box center [1338, 254] width 59 height 25
click at [1292, 331] on link "Ship" at bounding box center [1307, 340] width 119 height 19
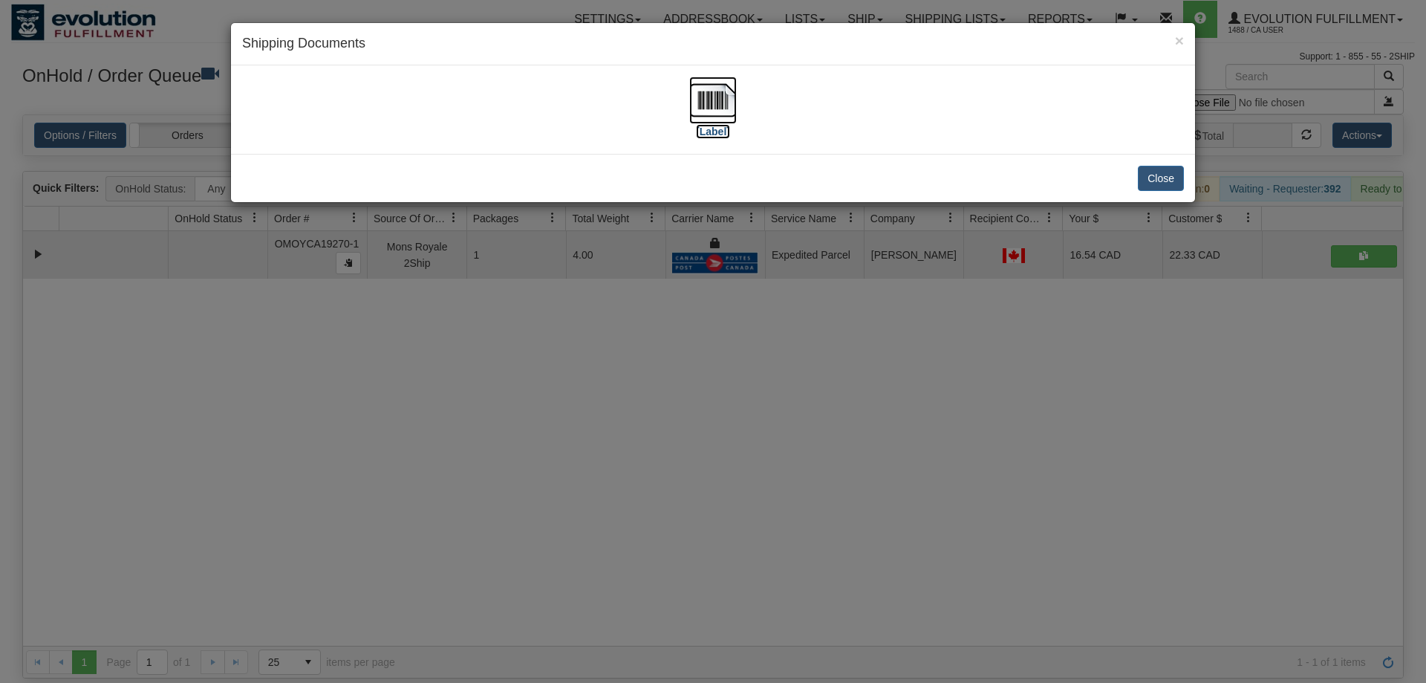
click at [706, 91] on img at bounding box center [713, 100] width 48 height 48
click at [760, 518] on div "× Shipping Documents [Label] Close" at bounding box center [713, 341] width 1426 height 683
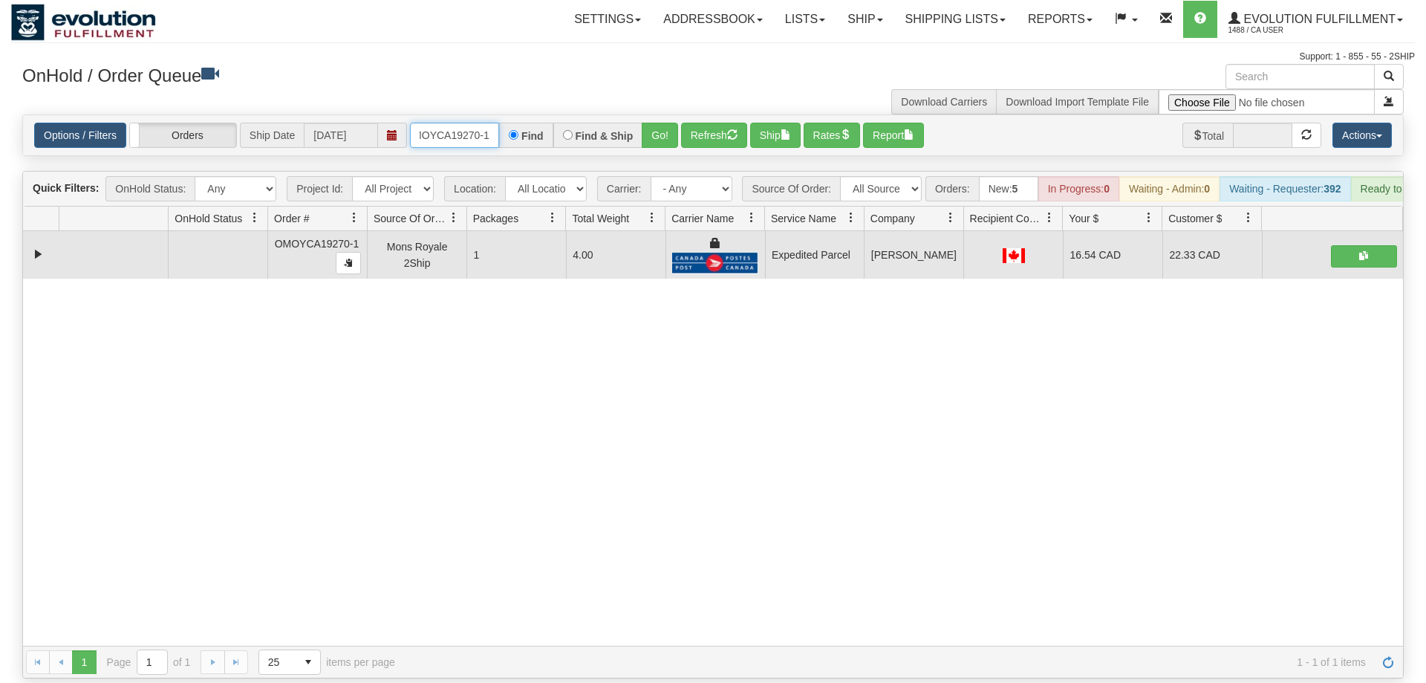
click at [462, 123] on input "OMOYCA19270-1" at bounding box center [454, 135] width 89 height 25
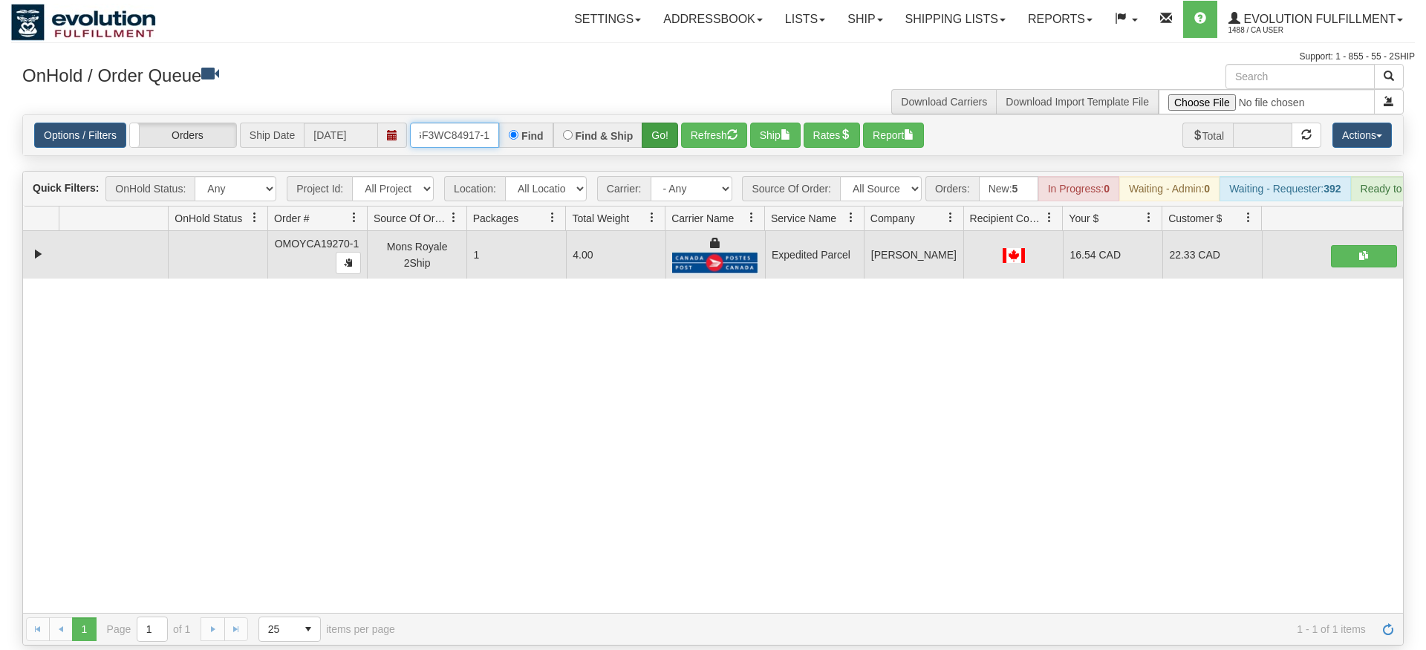
type input "OGF3WC84917-1"
click at [672, 152] on div "Is equal to Is not equal to Contains Does not contains CAD USD EUR ZAR [PERSON_…" at bounding box center [713, 379] width 1404 height 531
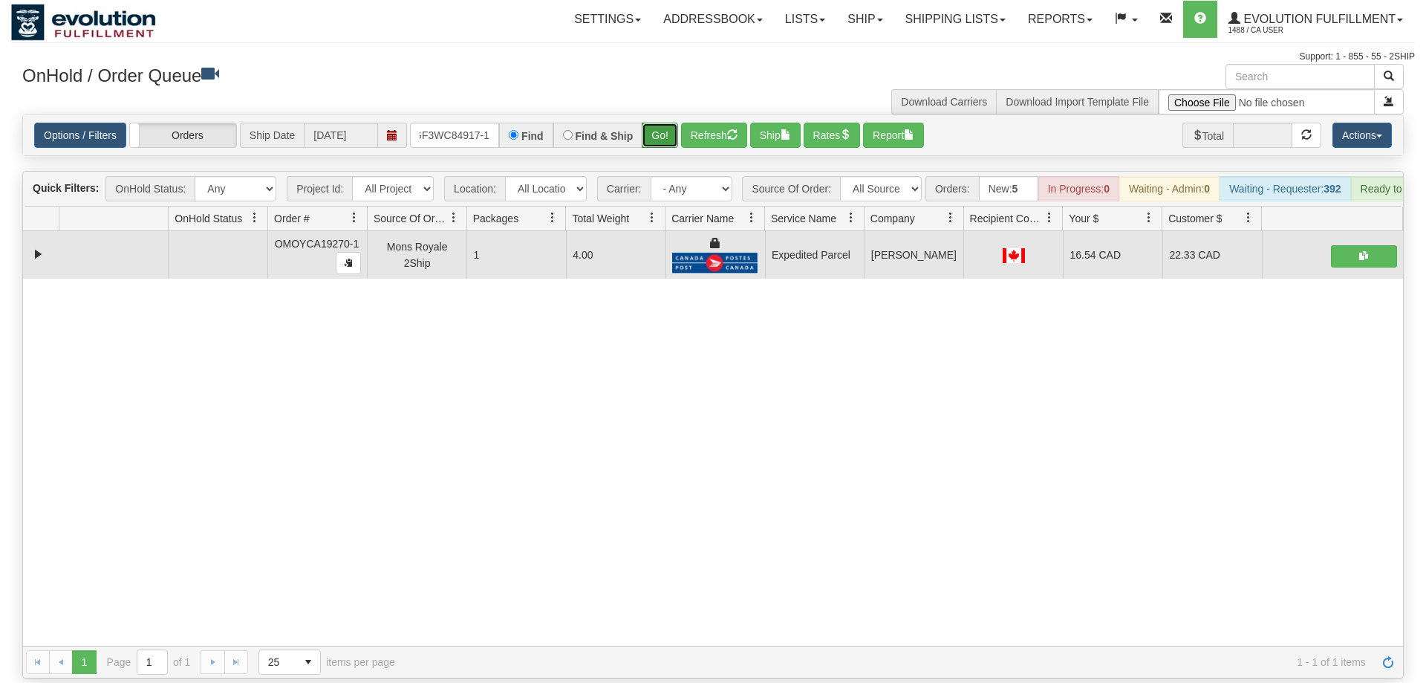
click at [664, 123] on button "Go!" at bounding box center [660, 135] width 36 height 25
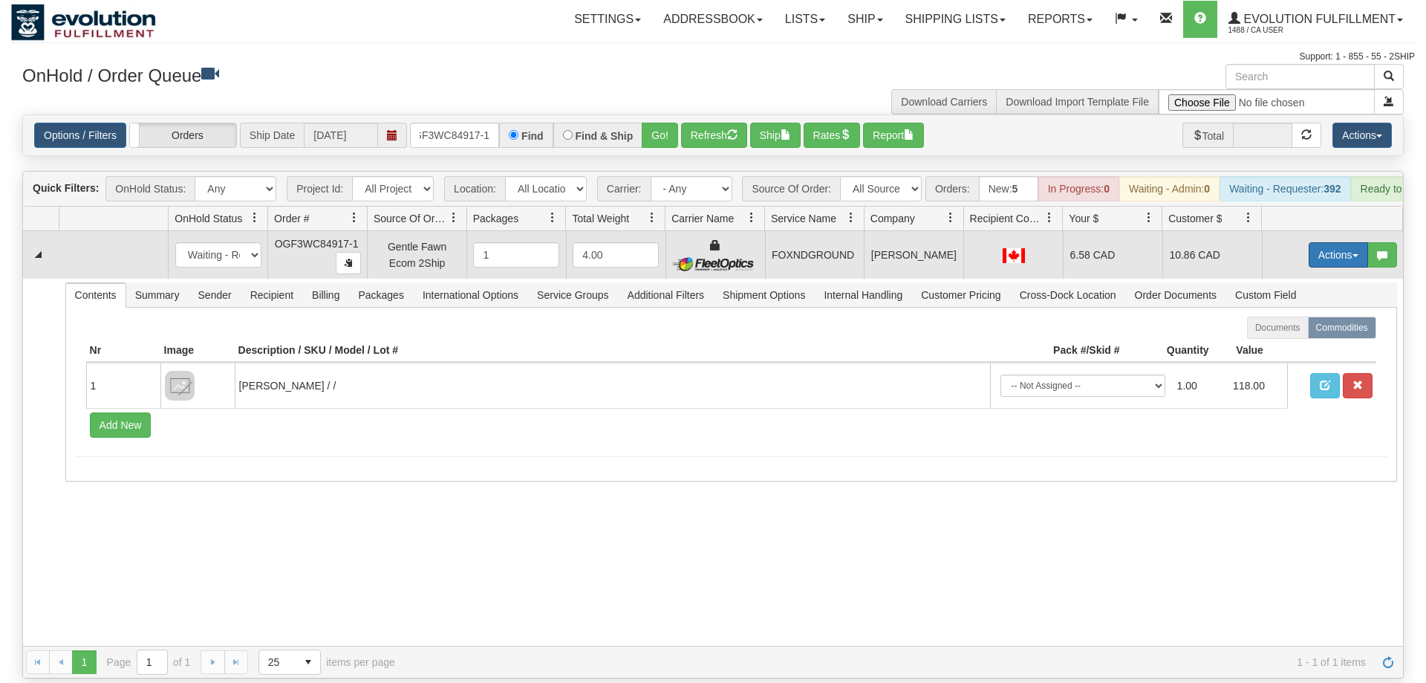
click at [1347, 242] on button "Actions" at bounding box center [1338, 254] width 59 height 25
click at [1280, 335] on span "Ship" at bounding box center [1278, 341] width 31 height 12
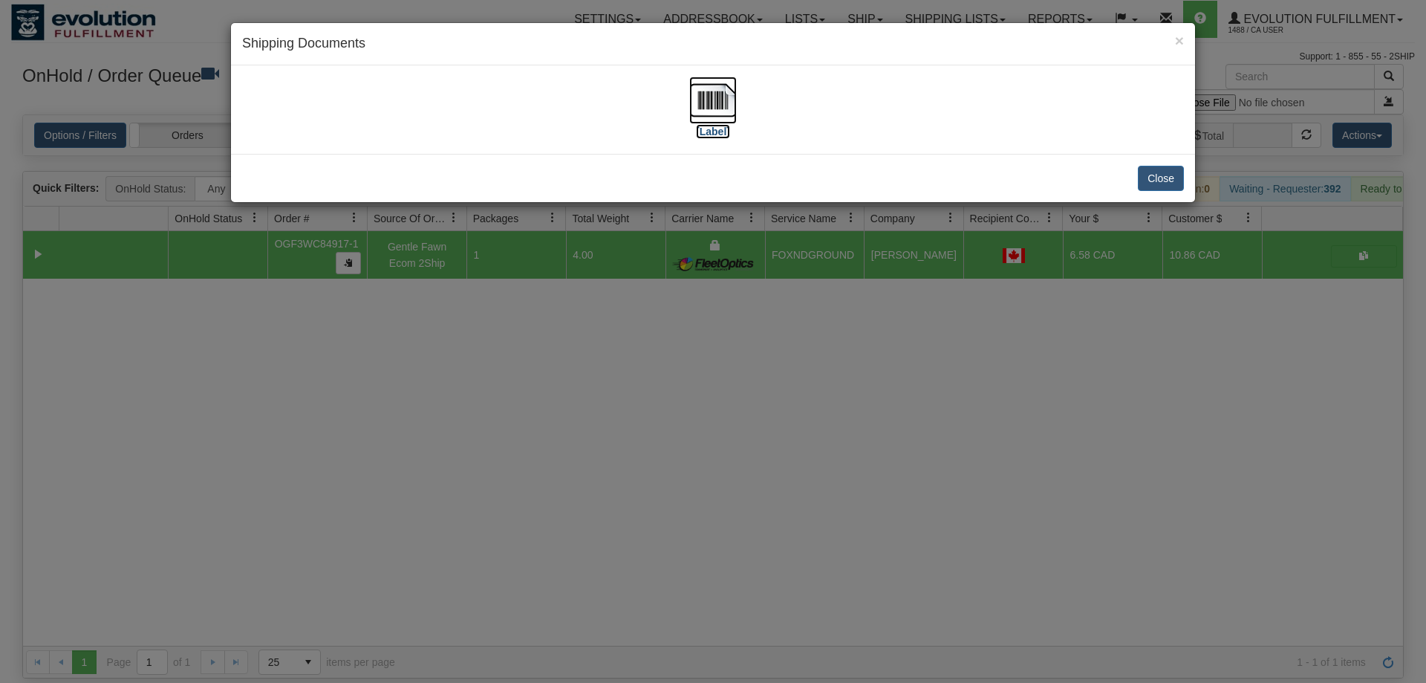
click at [716, 117] on img at bounding box center [713, 100] width 48 height 48
drag, startPoint x: 616, startPoint y: 449, endPoint x: 485, endPoint y: 131, distance: 344.0
click at [618, 445] on div "× Shipping Documents [Label] Close" at bounding box center [713, 341] width 1426 height 683
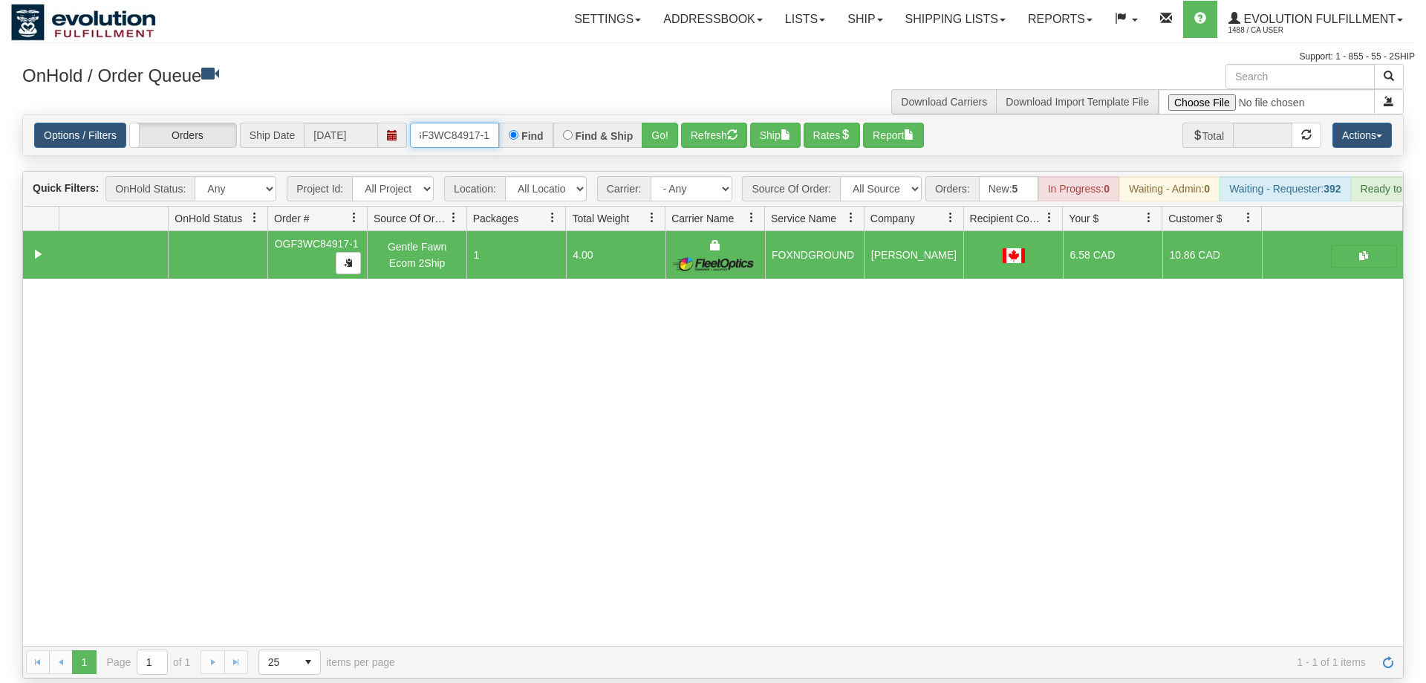
click at [466, 123] on input "OGF3WC84917-1" at bounding box center [454, 135] width 89 height 25
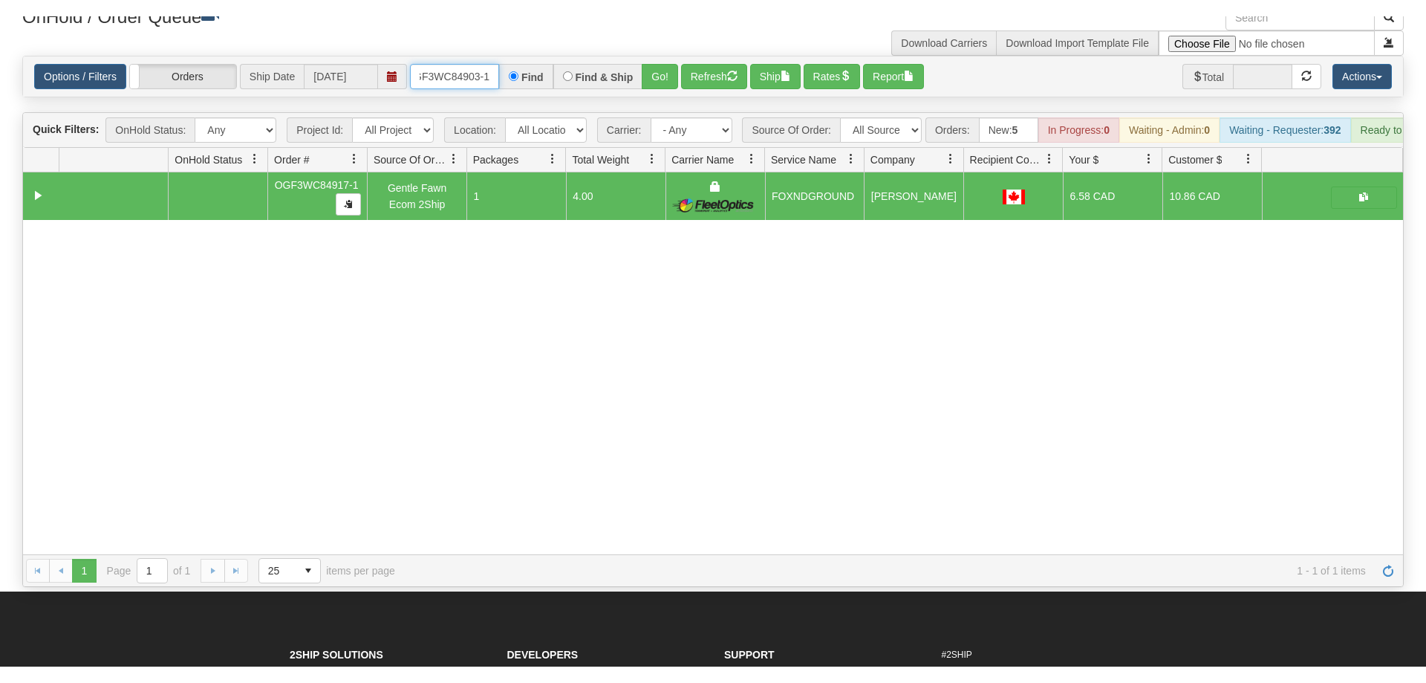
scroll to position [76, 0]
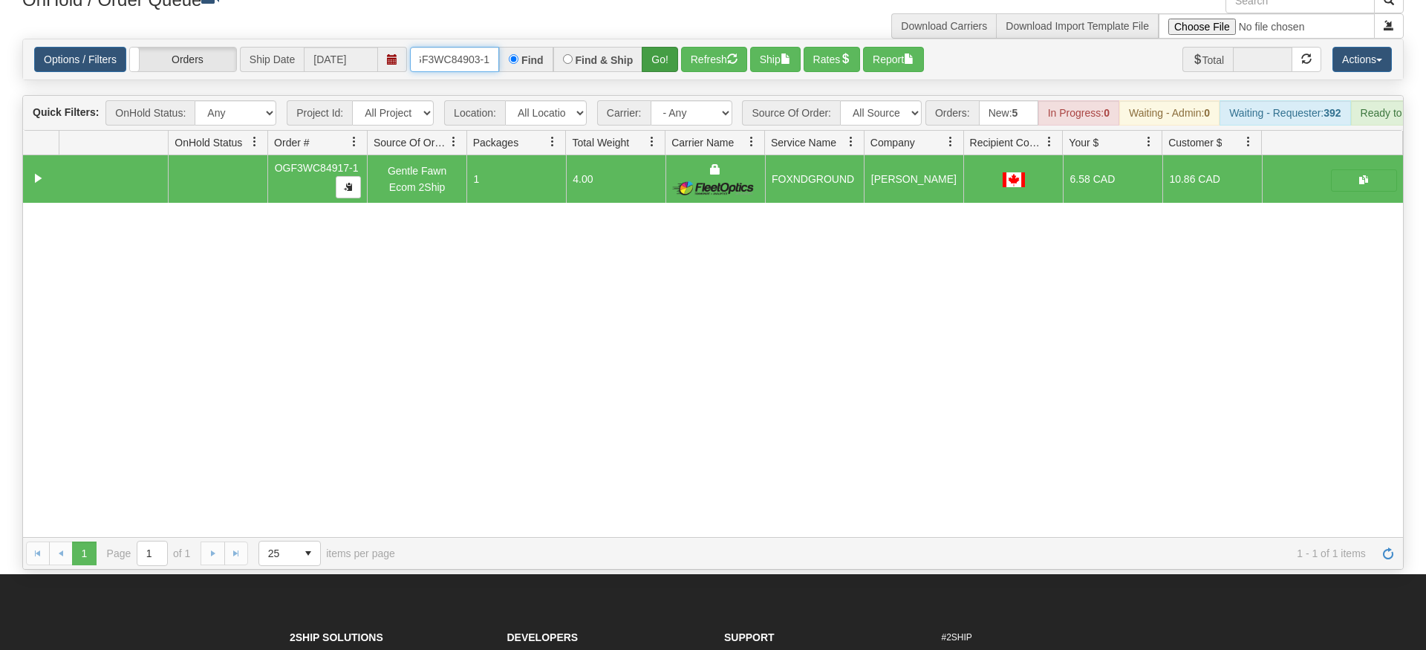
type input "OGF3WC84903-1"
click at [648, 76] on div "Is equal to Is not equal to Contains Does not contains CAD USD EUR ZAR [PERSON_…" at bounding box center [713, 304] width 1404 height 531
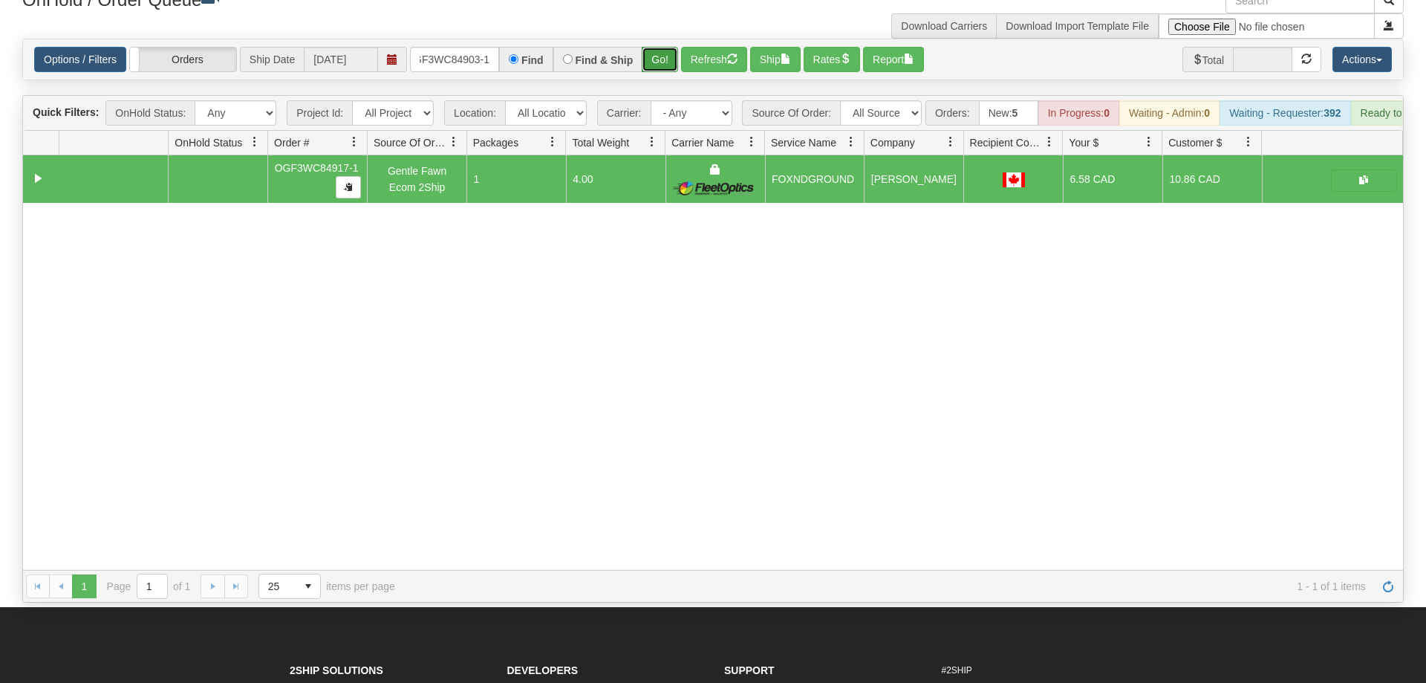
click at [660, 47] on button "Go!" at bounding box center [660, 59] width 36 height 25
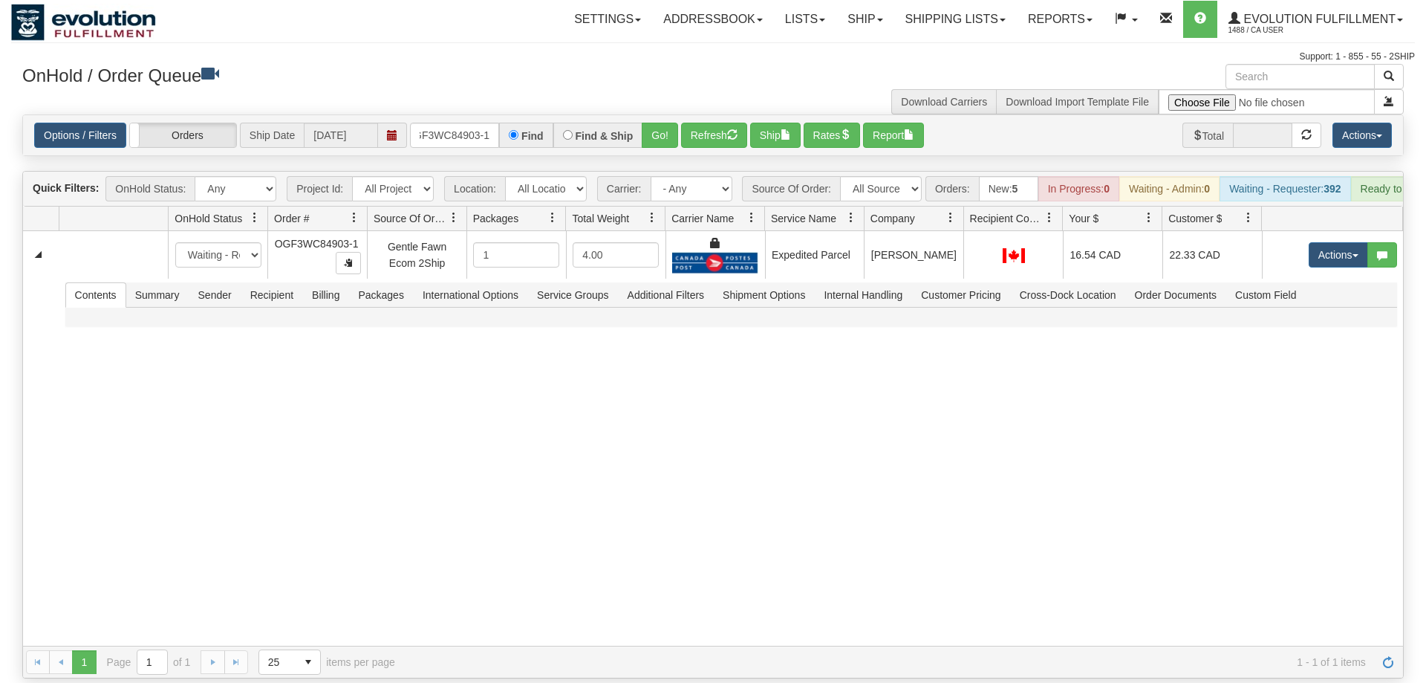
scroll to position [0, 14]
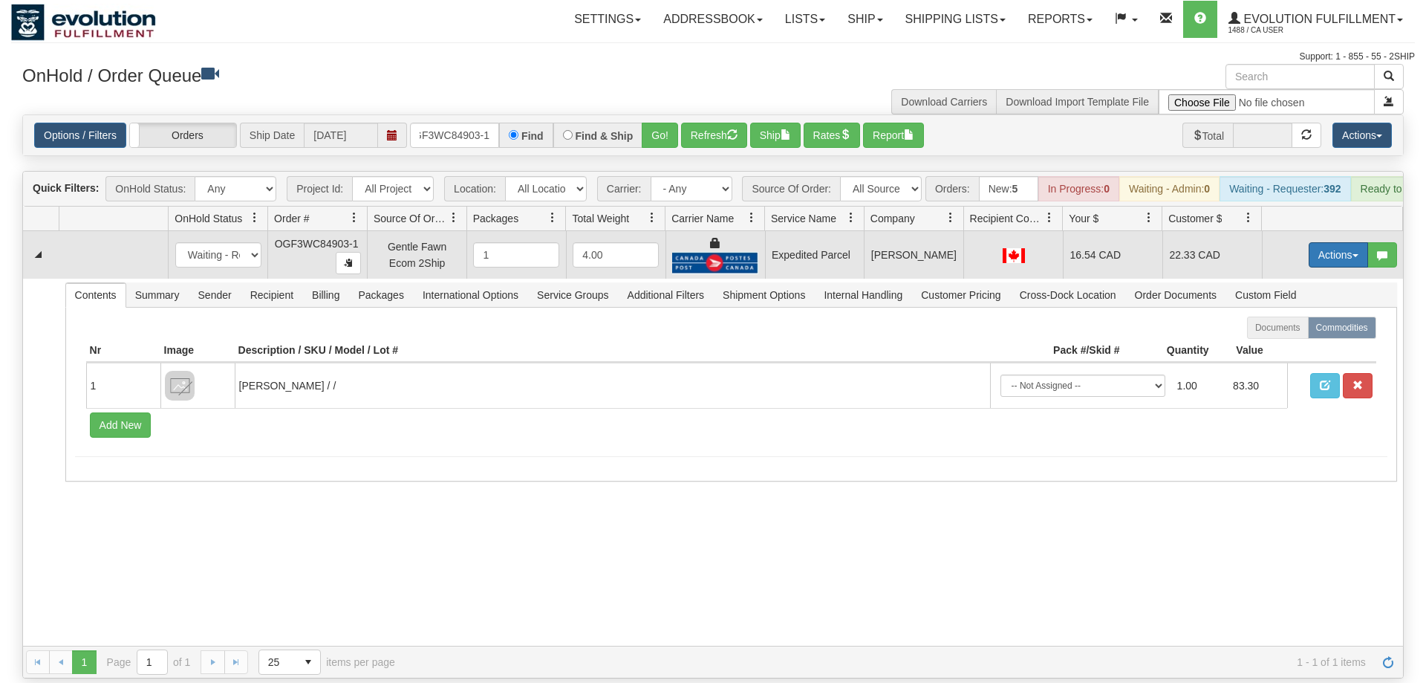
click at [1320, 242] on button "Actions" at bounding box center [1338, 254] width 59 height 25
click at [1298, 331] on link "Ship" at bounding box center [1307, 340] width 119 height 19
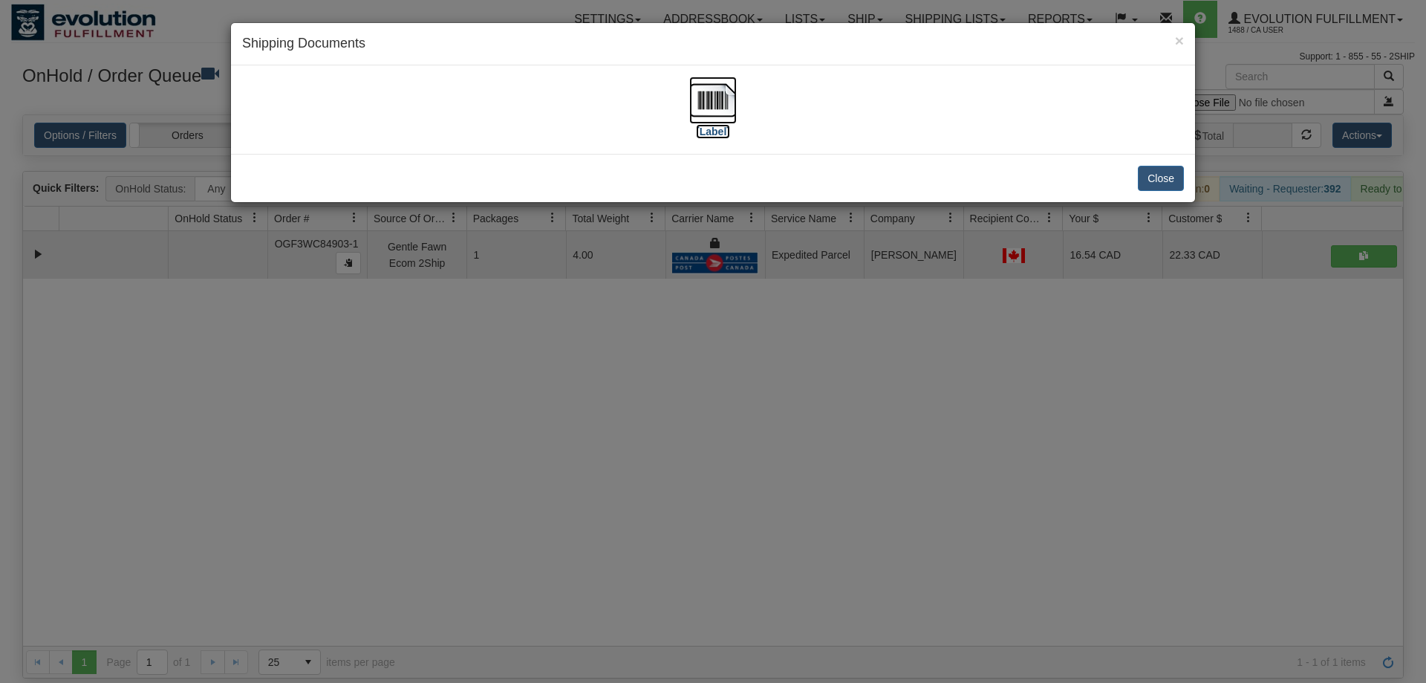
click at [719, 126] on label "[Label]" at bounding box center [713, 131] width 34 height 15
drag, startPoint x: 458, startPoint y: 309, endPoint x: 423, endPoint y: 117, distance: 195.5
click at [459, 309] on div "× Shipping Documents [Label] Close" at bounding box center [713, 341] width 1426 height 683
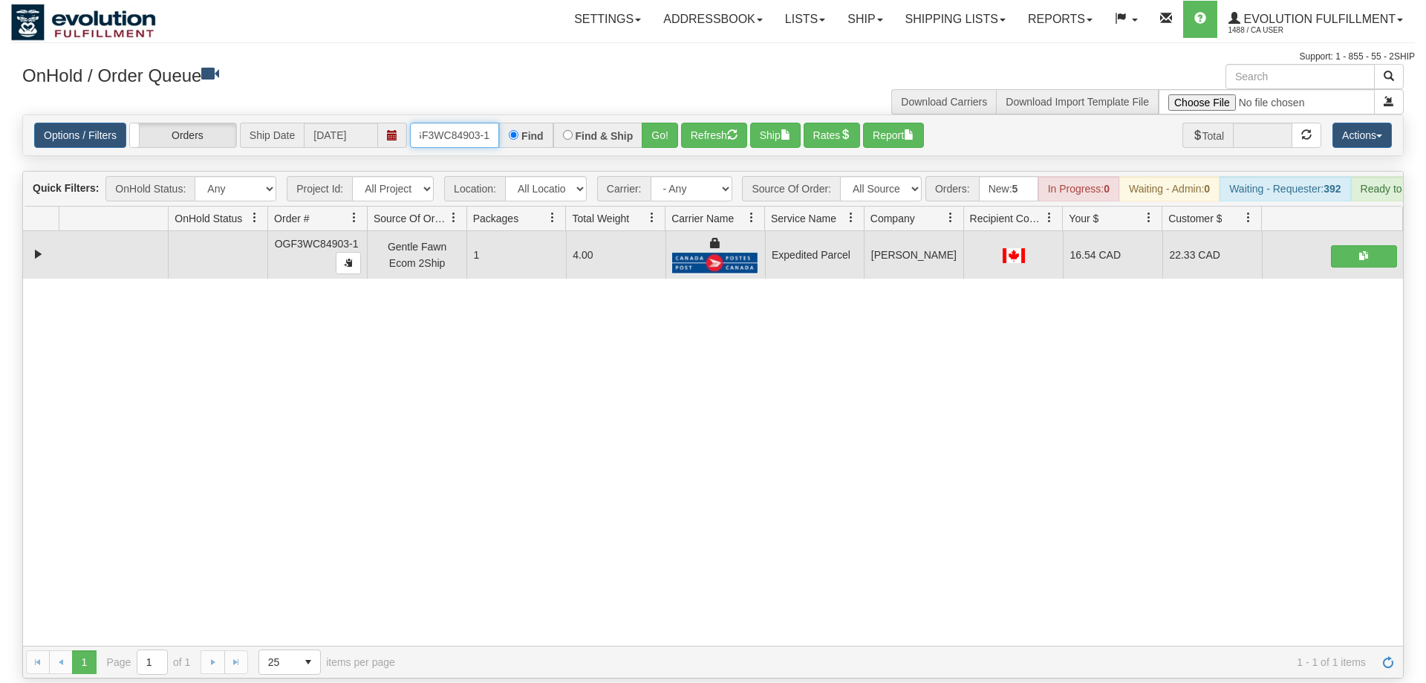
click at [427, 123] on input "OGF3WC84903-1" at bounding box center [454, 135] width 89 height 25
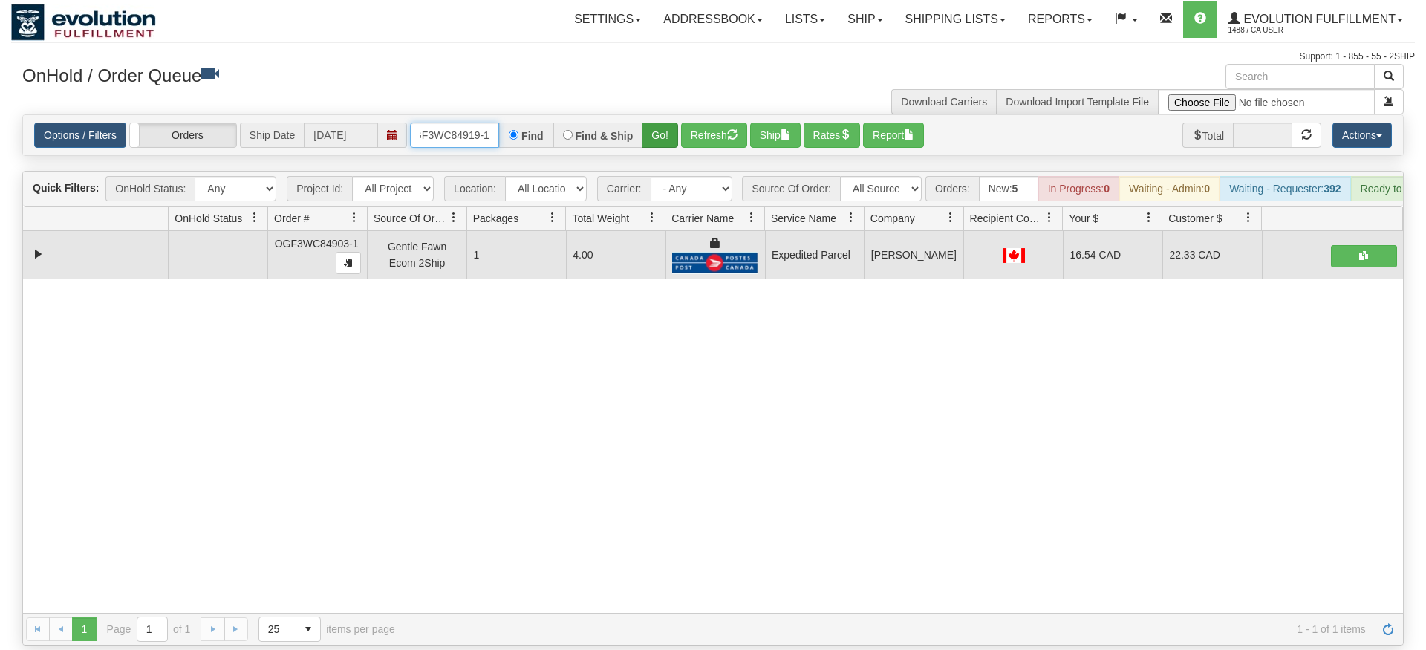
type input "oGF3WC84919-1"
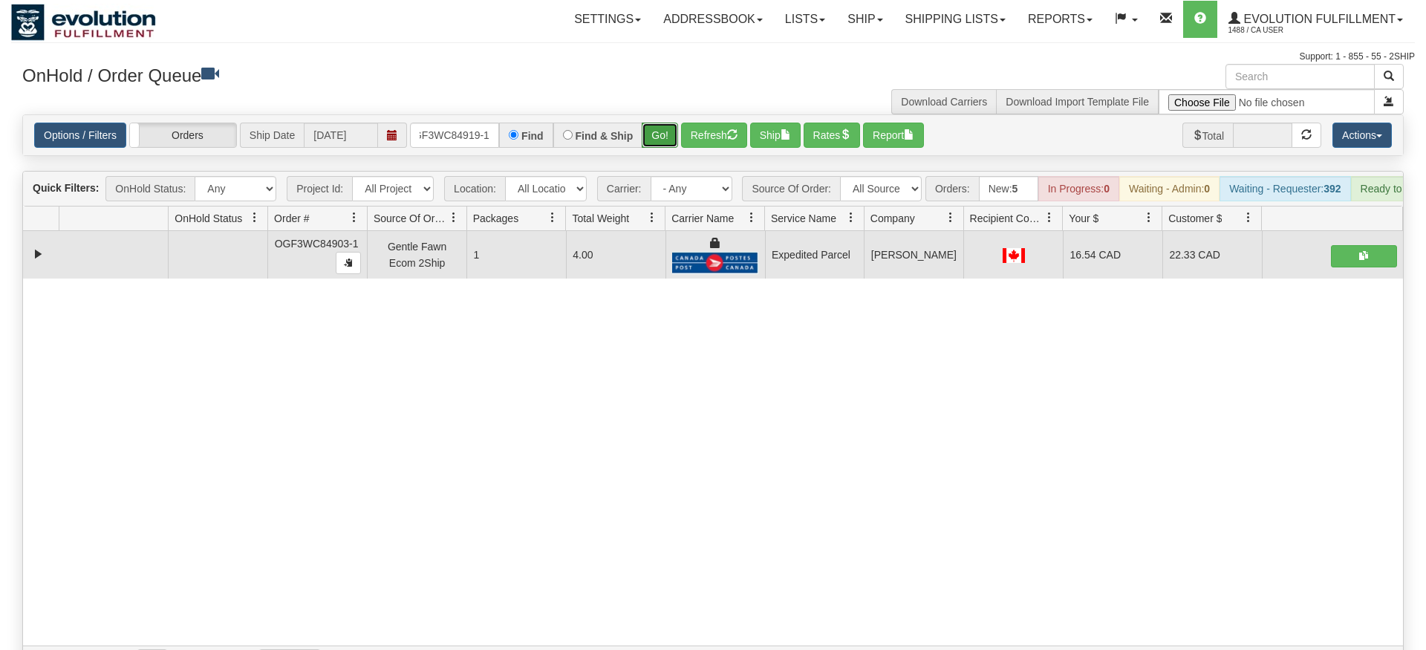
click at [659, 140] on div "Is equal to Is not equal to Contains Does not contains CAD USD EUR ZAR [PERSON_…" at bounding box center [713, 396] width 1404 height 564
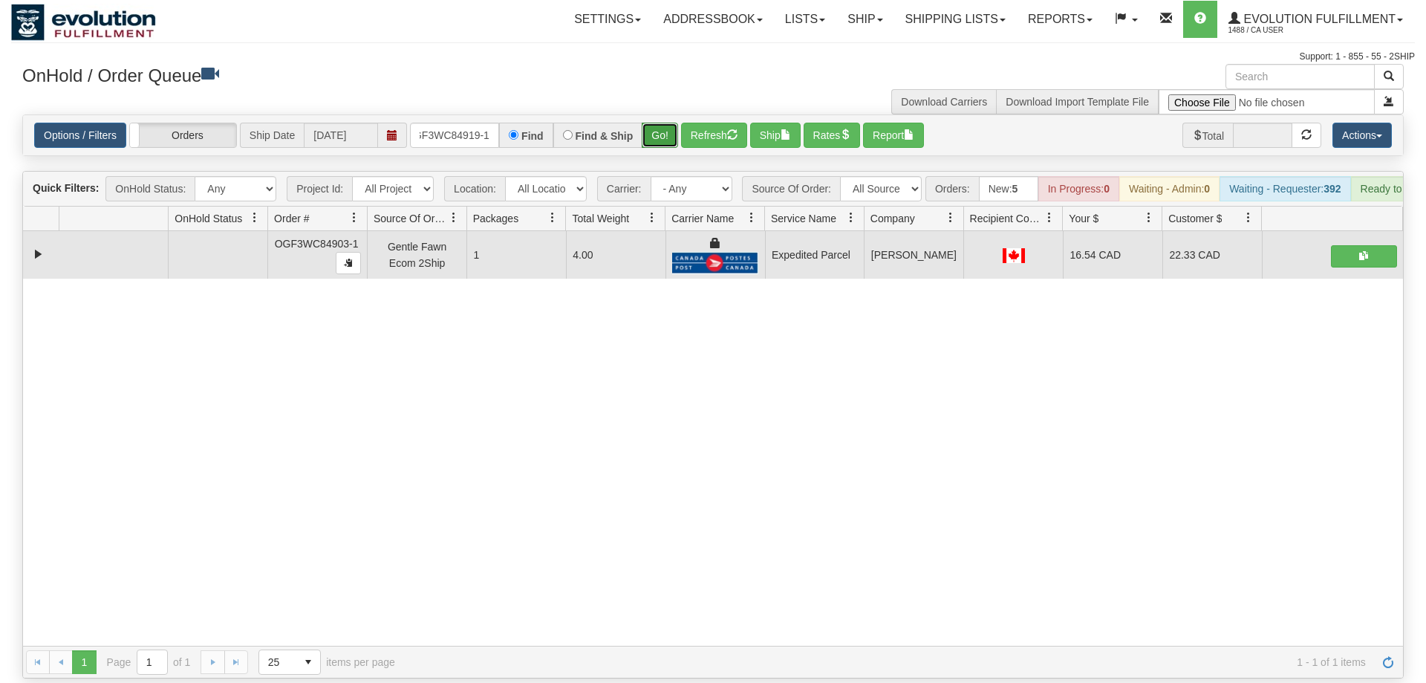
click at [662, 123] on button "Go!" at bounding box center [660, 135] width 36 height 25
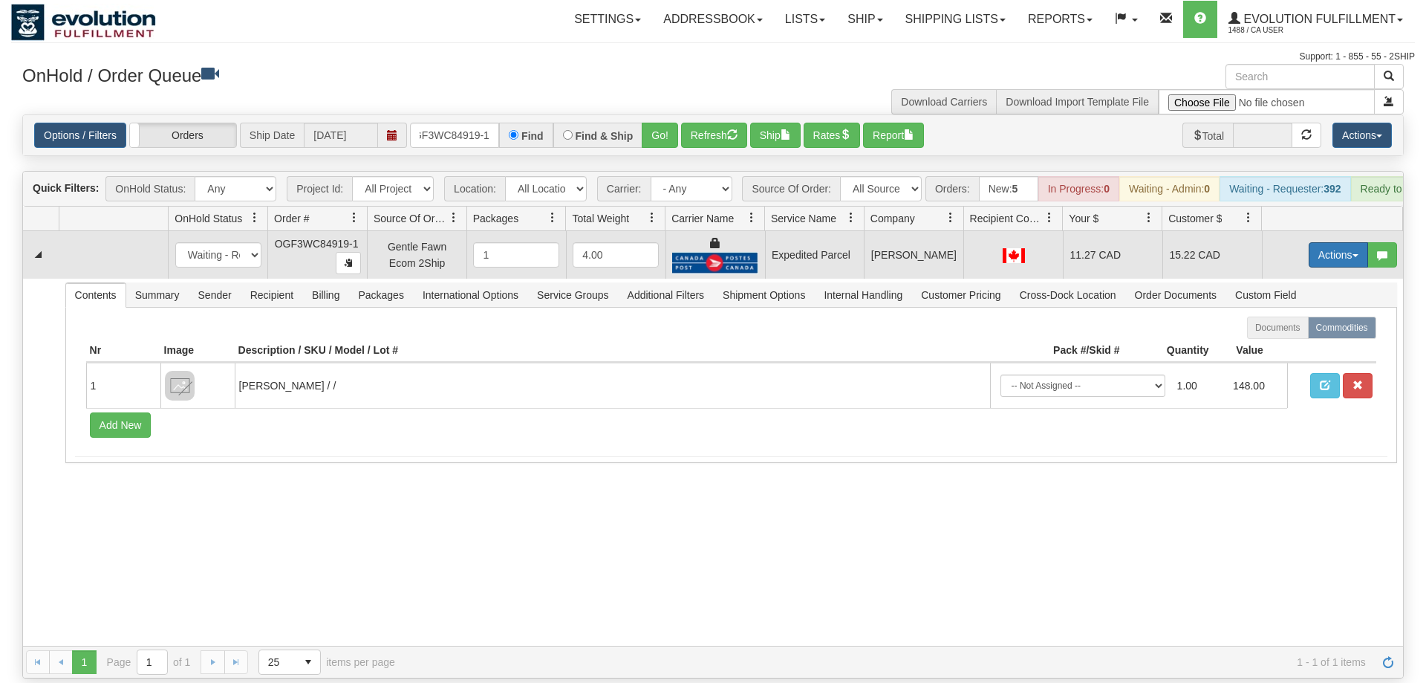
click at [1335, 243] on button "Actions" at bounding box center [1338, 254] width 59 height 25
click at [1274, 335] on span "Ship" at bounding box center [1278, 341] width 31 height 12
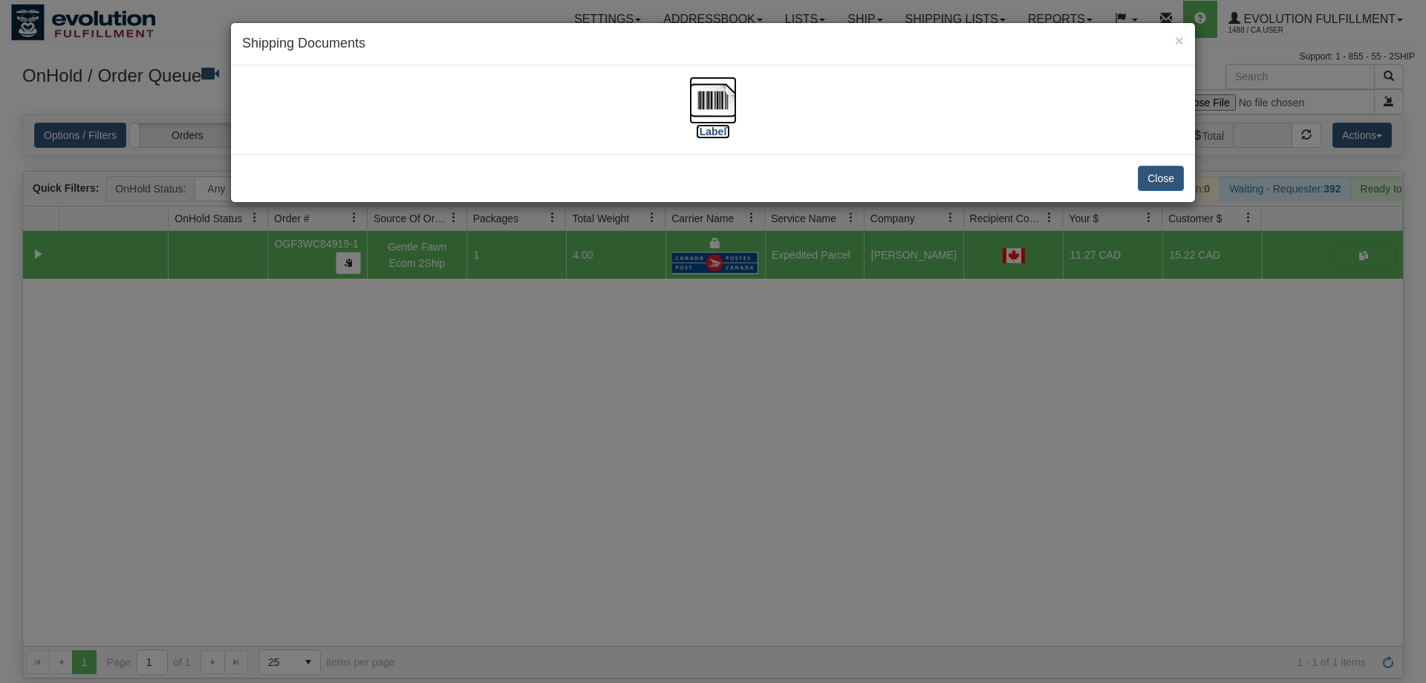
click at [706, 96] on img at bounding box center [713, 100] width 48 height 48
drag, startPoint x: 518, startPoint y: 494, endPoint x: 345, endPoint y: 22, distance: 502.1
click at [515, 478] on div "× Shipping Documents [Label] Close" at bounding box center [713, 341] width 1426 height 683
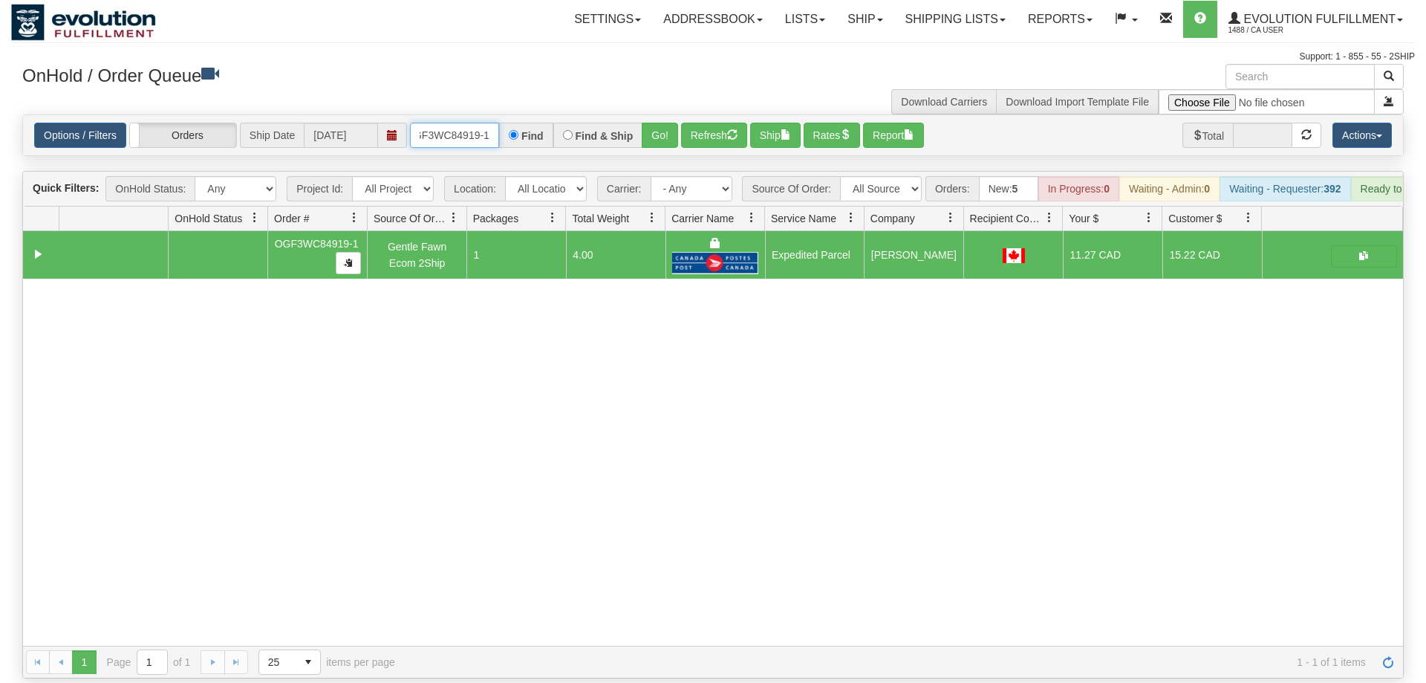
click at [464, 123] on input "oGF3WC84919-1" at bounding box center [454, 135] width 89 height 25
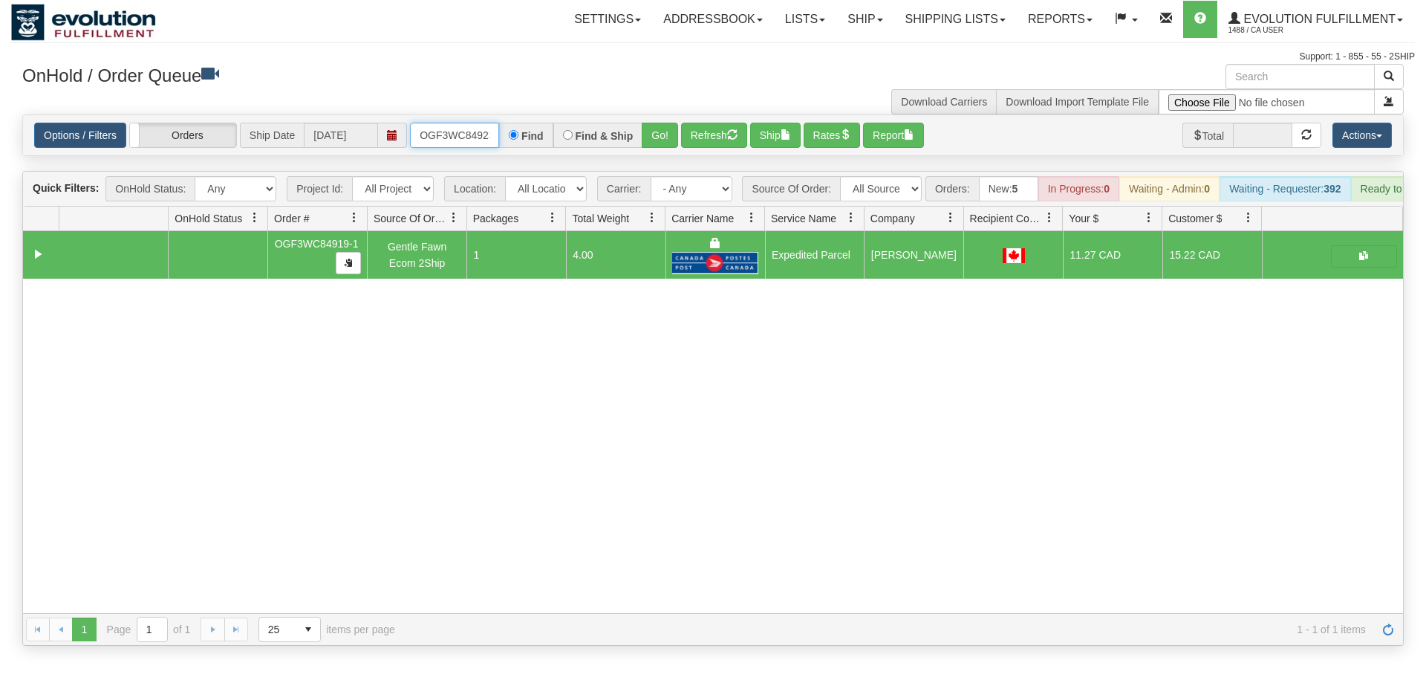
scroll to position [0, 14]
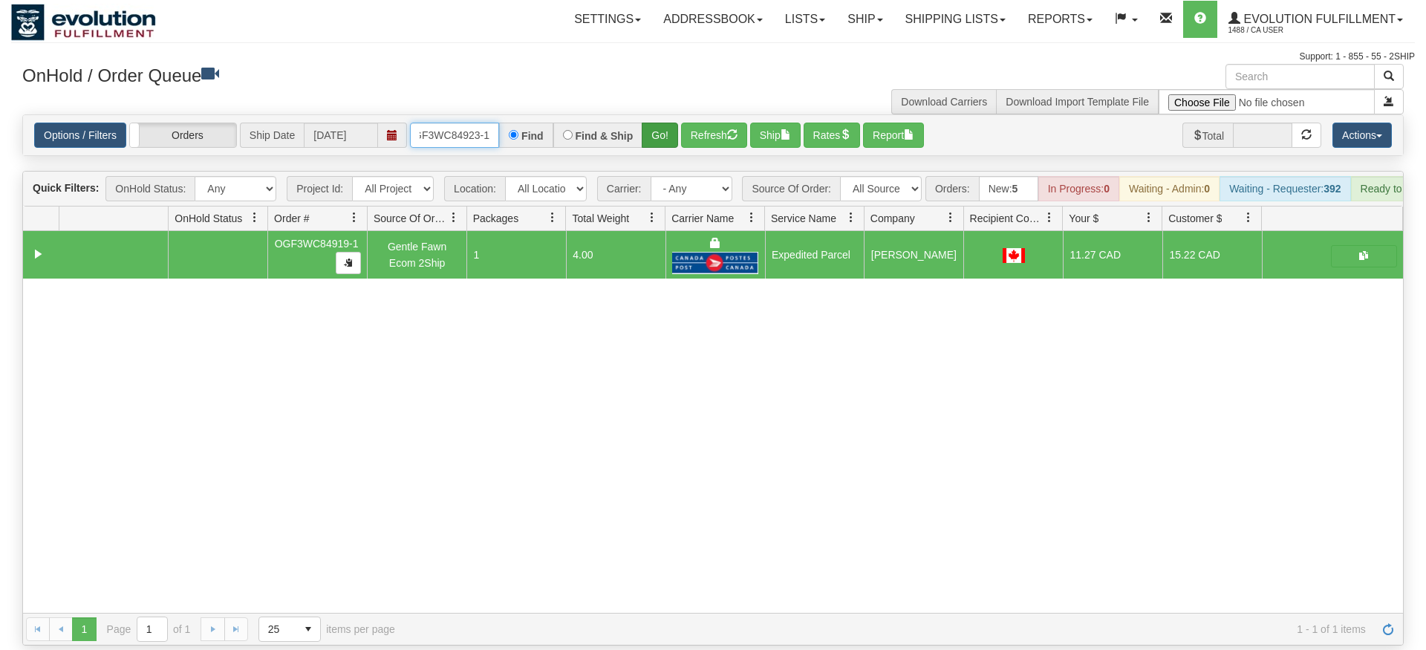
type input "OGF3WC84923-1"
click at [671, 150] on div "Is equal to Is not equal to Contains Does not contains CAD USD EUR ZAR [PERSON_…" at bounding box center [713, 379] width 1404 height 531
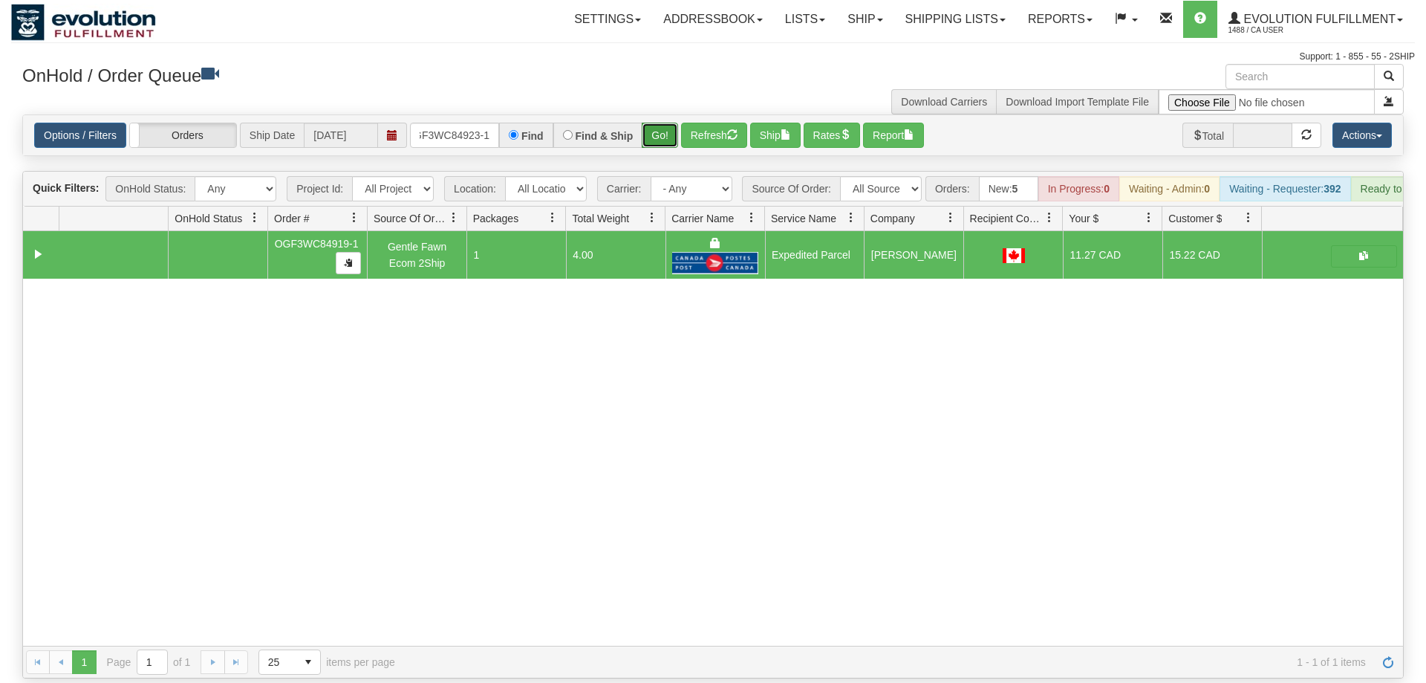
click at [657, 123] on button "Go!" at bounding box center [660, 135] width 36 height 25
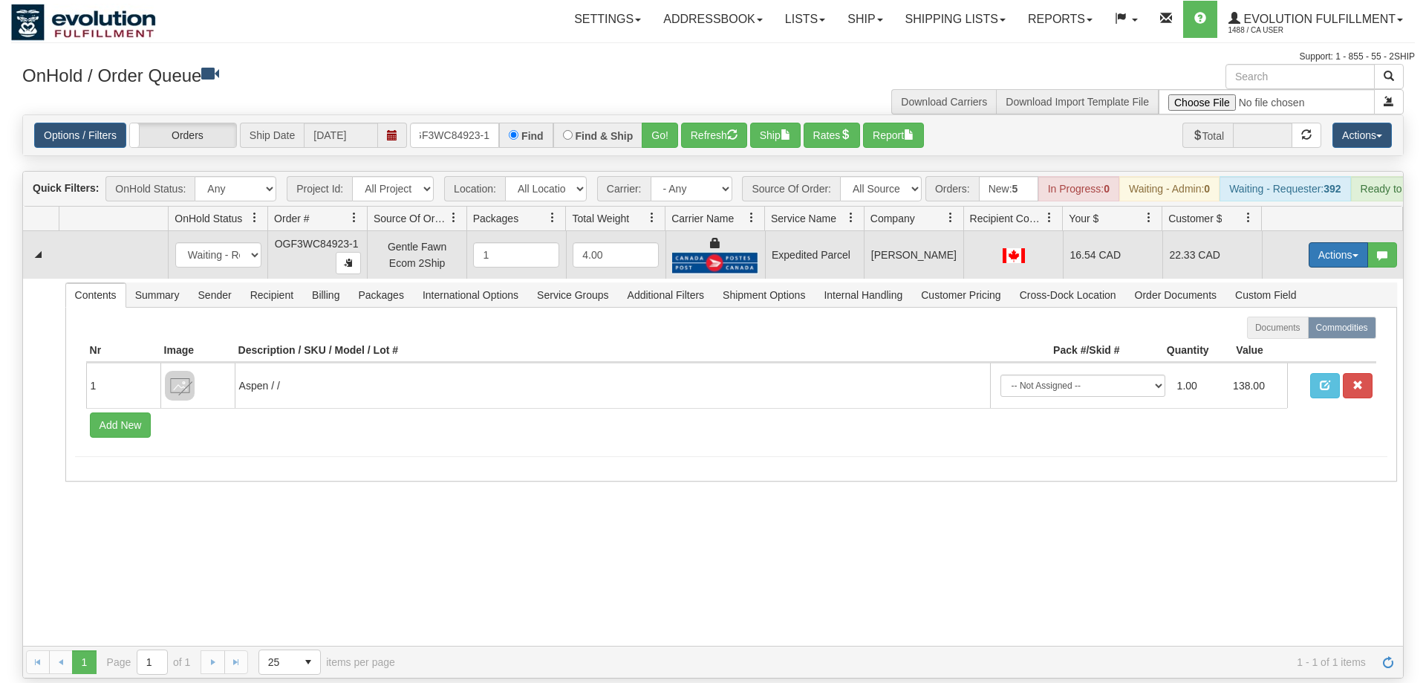
click at [1317, 242] on button "Actions" at bounding box center [1338, 254] width 59 height 25
click at [1283, 335] on span "Ship" at bounding box center [1278, 341] width 31 height 12
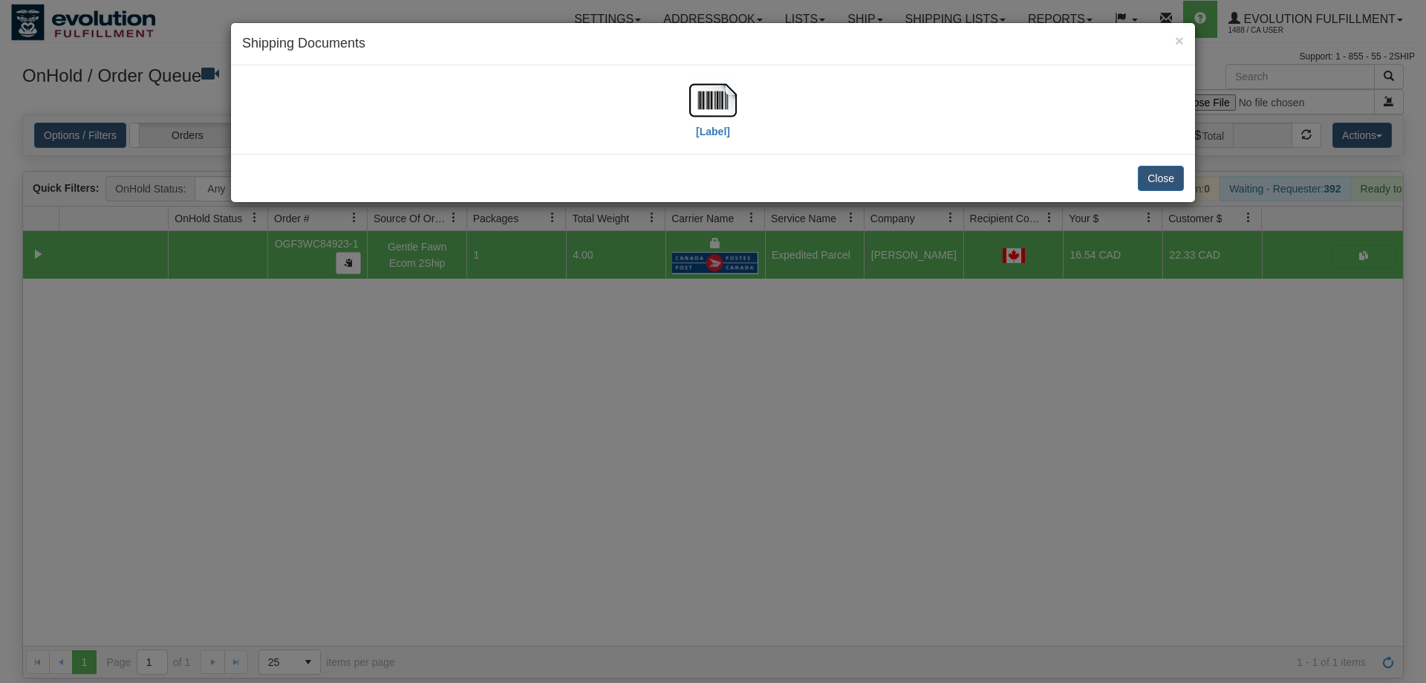
click at [687, 84] on div "[Label]" at bounding box center [713, 109] width 942 height 66
click at [708, 117] on img at bounding box center [713, 100] width 48 height 48
drag, startPoint x: 500, startPoint y: 388, endPoint x: 452, endPoint y: 123, distance: 270.2
click at [500, 382] on div "× Shipping Documents [Label] Close" at bounding box center [713, 341] width 1426 height 683
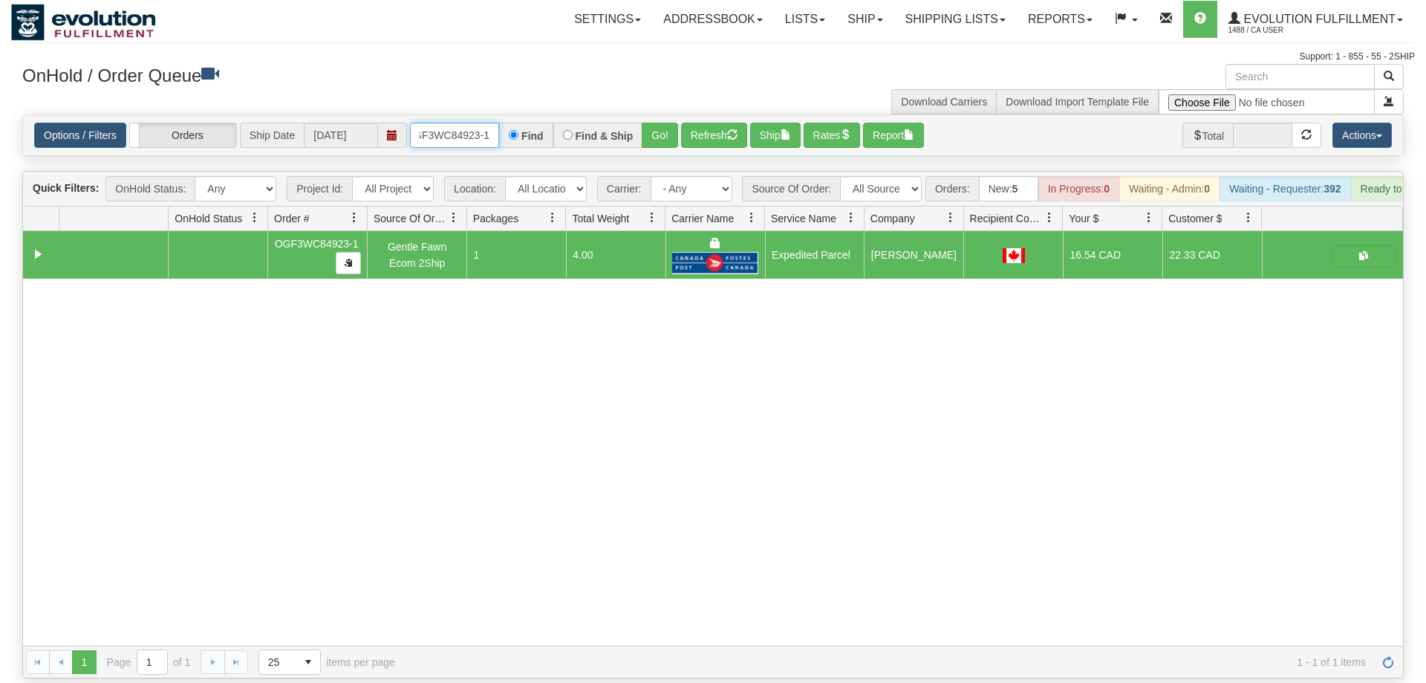
click at [489, 123] on input "OGF3WC84923-1" at bounding box center [454, 135] width 89 height 25
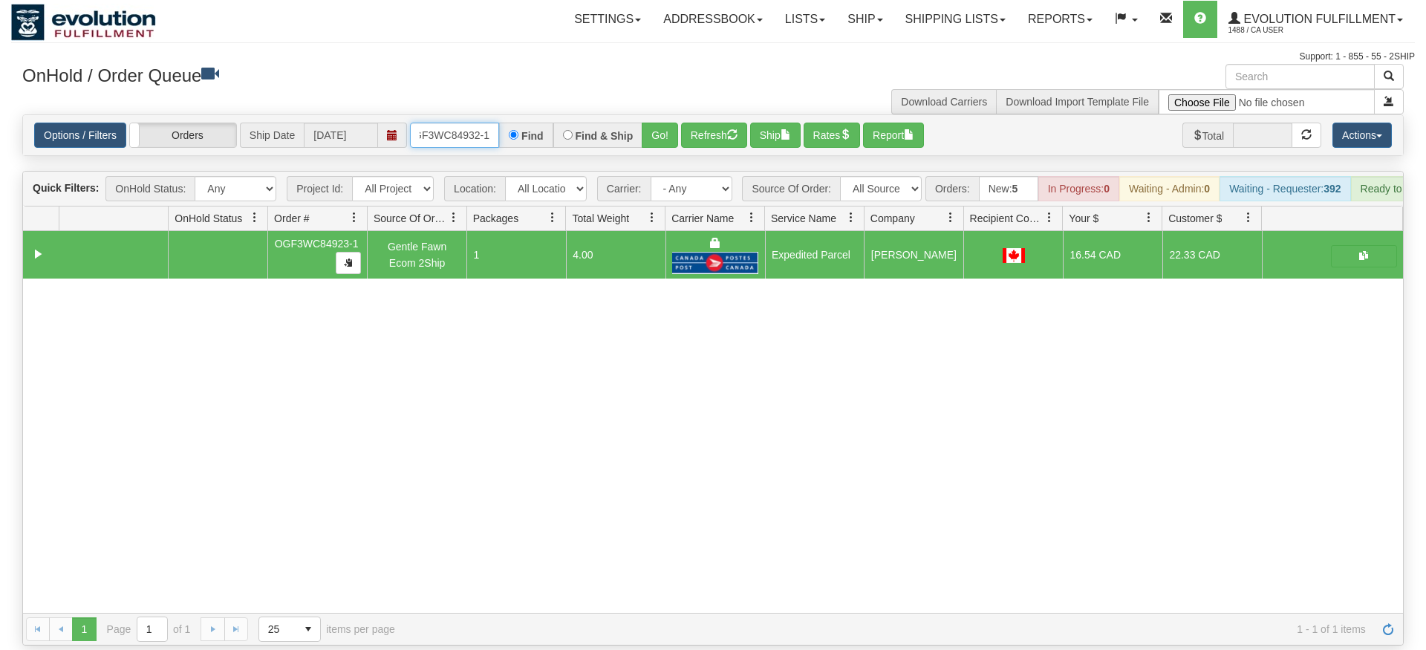
type input "OGF3WC84932-1"
click at [667, 146] on div "Is equal to Is not equal to Contains Does not contains CAD USD EUR ZAR [PERSON_…" at bounding box center [713, 379] width 1404 height 531
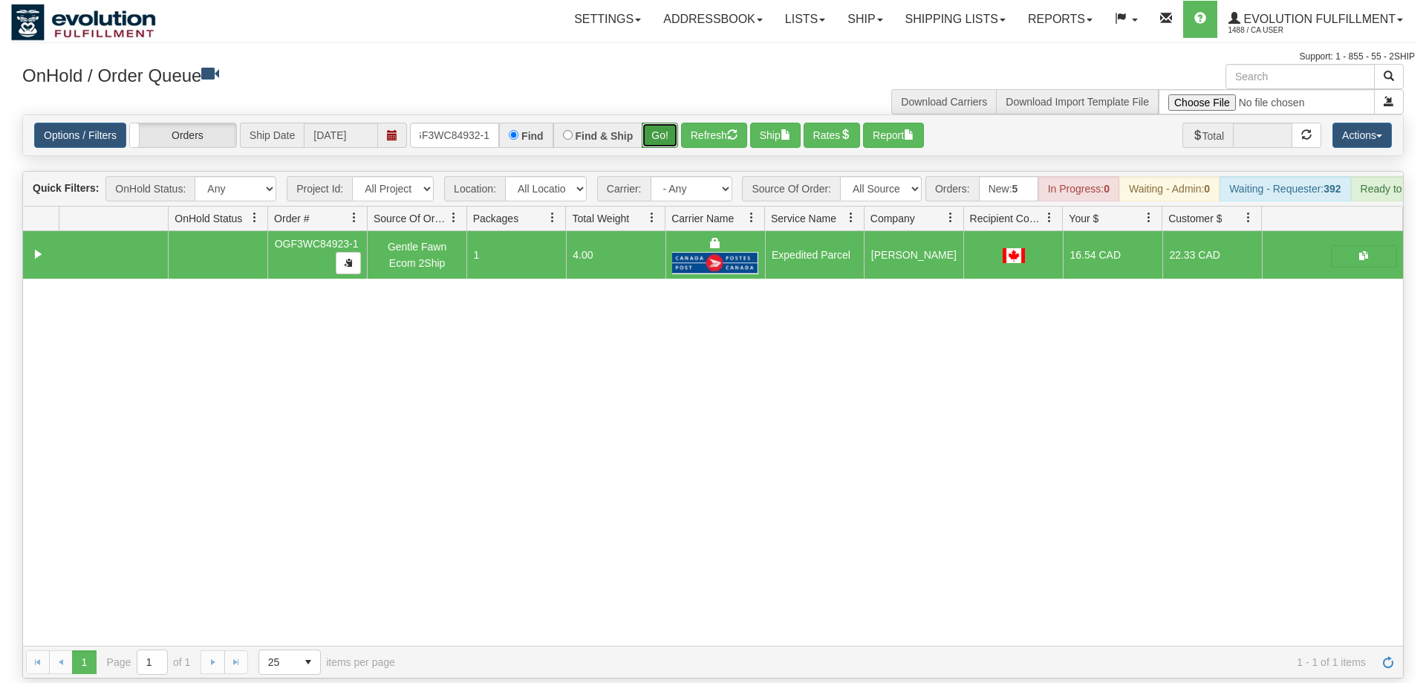
click at [667, 123] on button "Go!" at bounding box center [660, 135] width 36 height 25
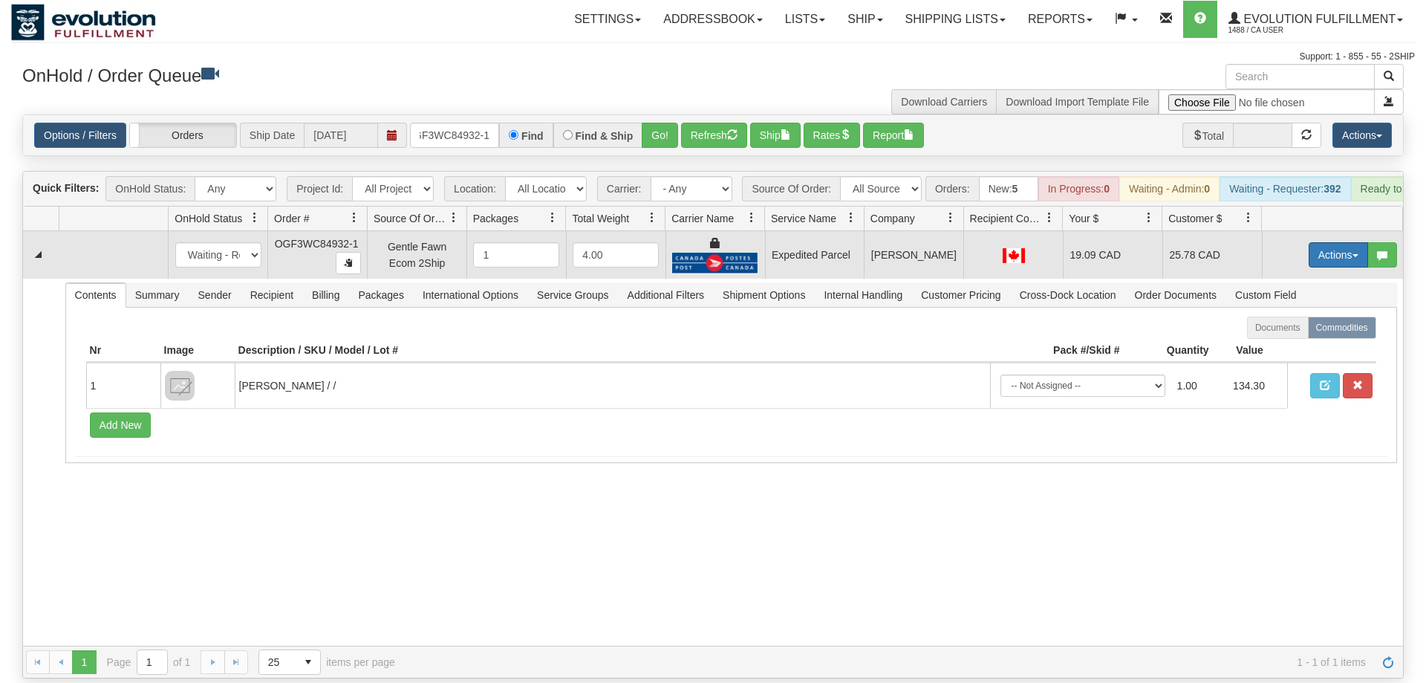
click at [1327, 242] on button "Actions" at bounding box center [1338, 254] width 59 height 25
click at [1280, 335] on span "Ship" at bounding box center [1278, 341] width 31 height 12
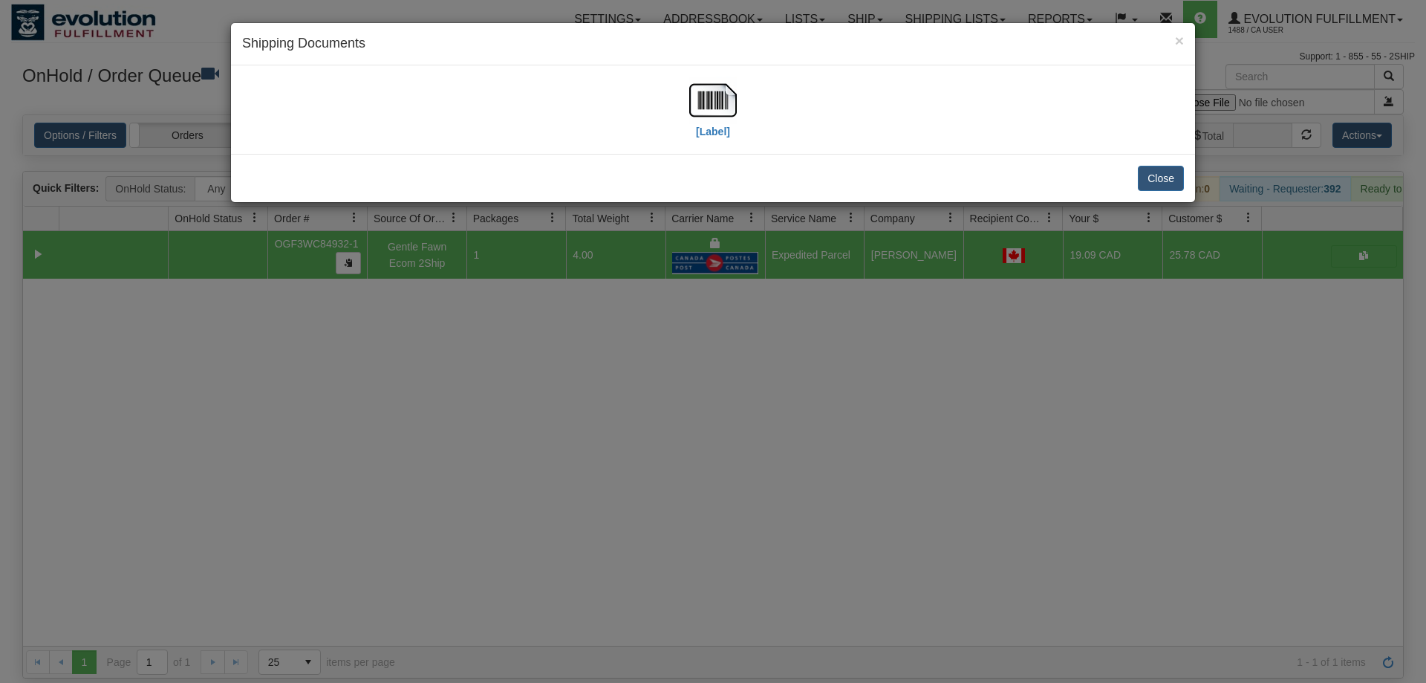
click at [747, 97] on div "[Label]" at bounding box center [713, 109] width 942 height 66
click at [725, 87] on img at bounding box center [713, 100] width 48 height 48
click at [613, 307] on div "× Shipping Documents [Label] Close" at bounding box center [713, 341] width 1426 height 683
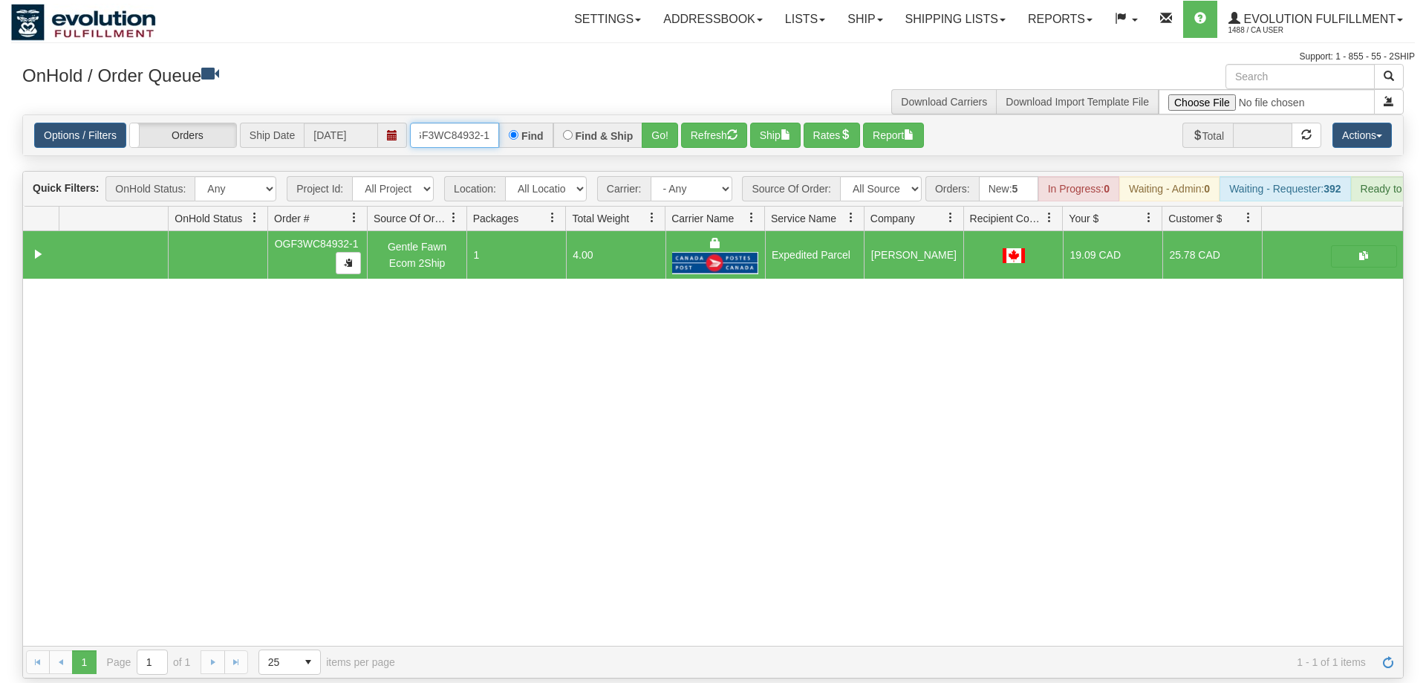
click at [478, 123] on input "OGF3WC84932-1" at bounding box center [454, 135] width 89 height 25
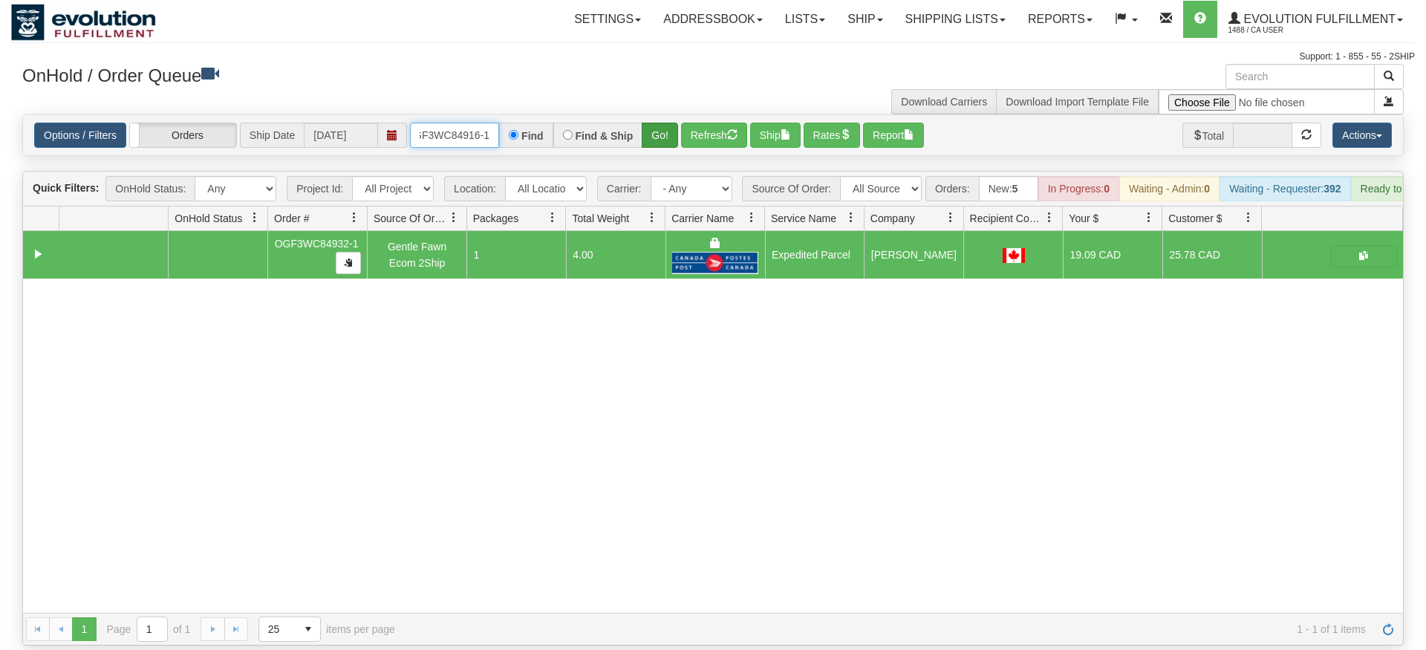
type input "OGF3WC84916-1"
click at [658, 142] on div "Is equal to Is not equal to Contains Does not contains CAD USD EUR ZAR [PERSON_…" at bounding box center [713, 379] width 1404 height 531
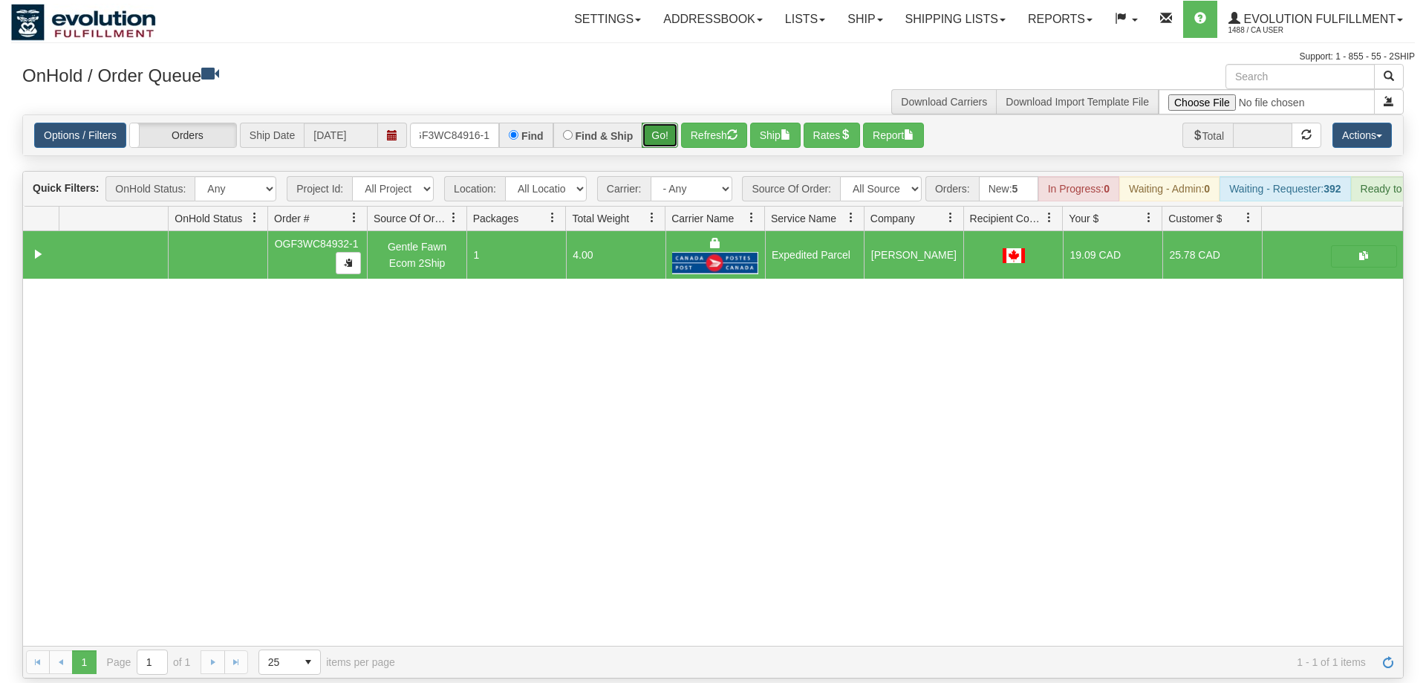
click at [668, 123] on button "Go!" at bounding box center [660, 135] width 36 height 25
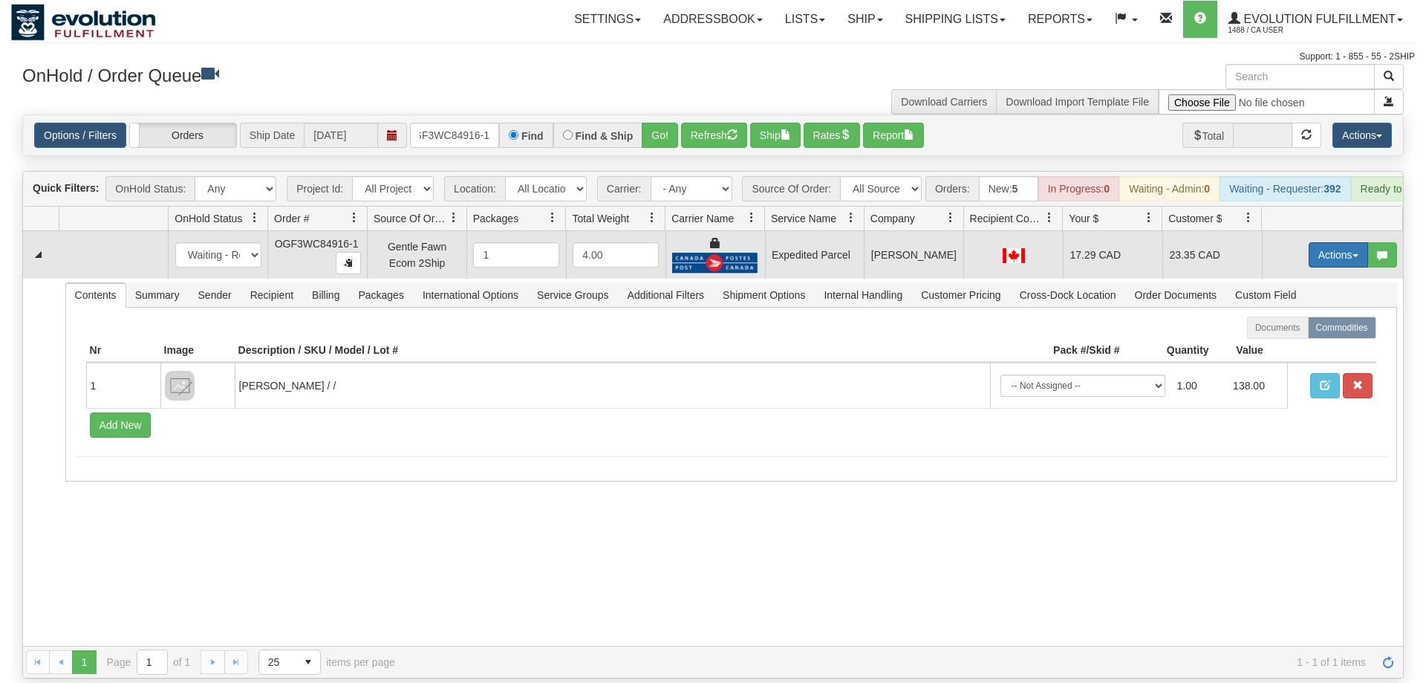
click at [1315, 242] on button "Actions" at bounding box center [1338, 254] width 59 height 25
click at [1279, 331] on link "Ship" at bounding box center [1307, 340] width 119 height 19
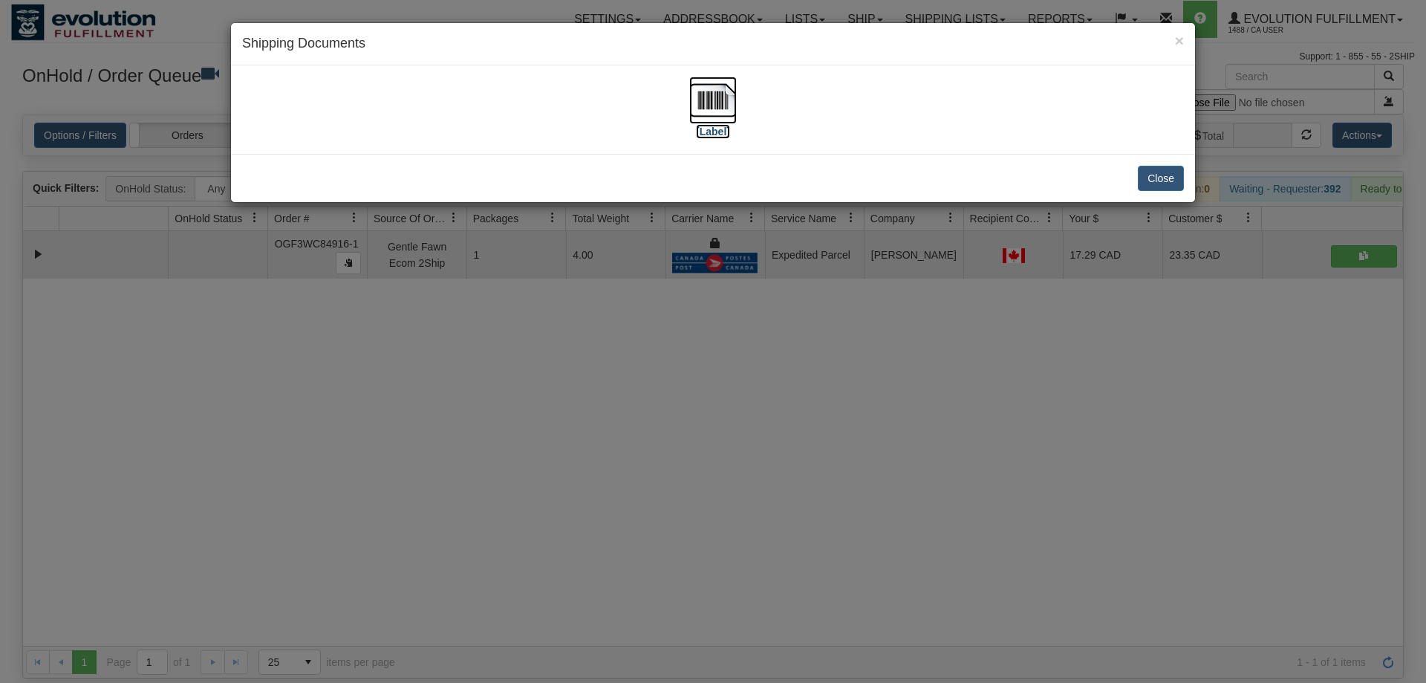
click at [720, 95] on img at bounding box center [713, 100] width 48 height 48
click at [654, 377] on div "× Shipping Documents [Label] Close" at bounding box center [713, 341] width 1426 height 683
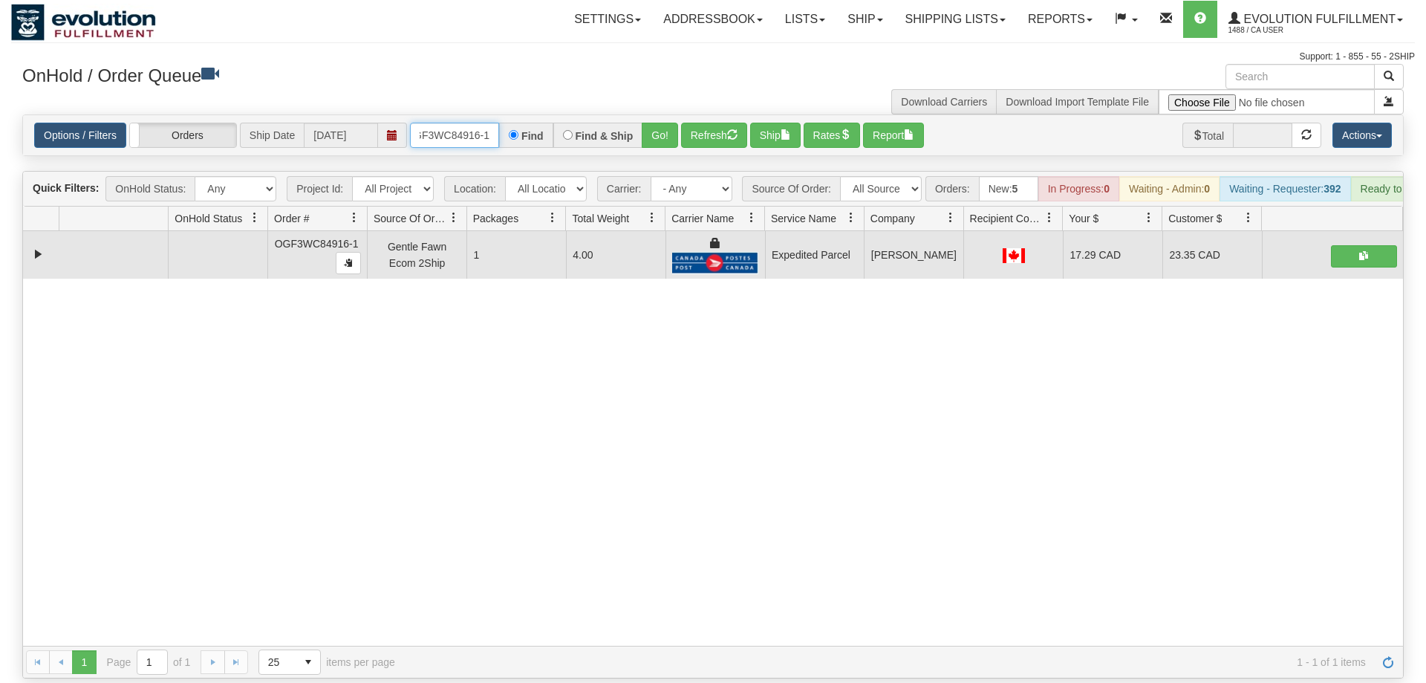
click at [486, 123] on input "OGF3WC84916-1" at bounding box center [454, 135] width 89 height 25
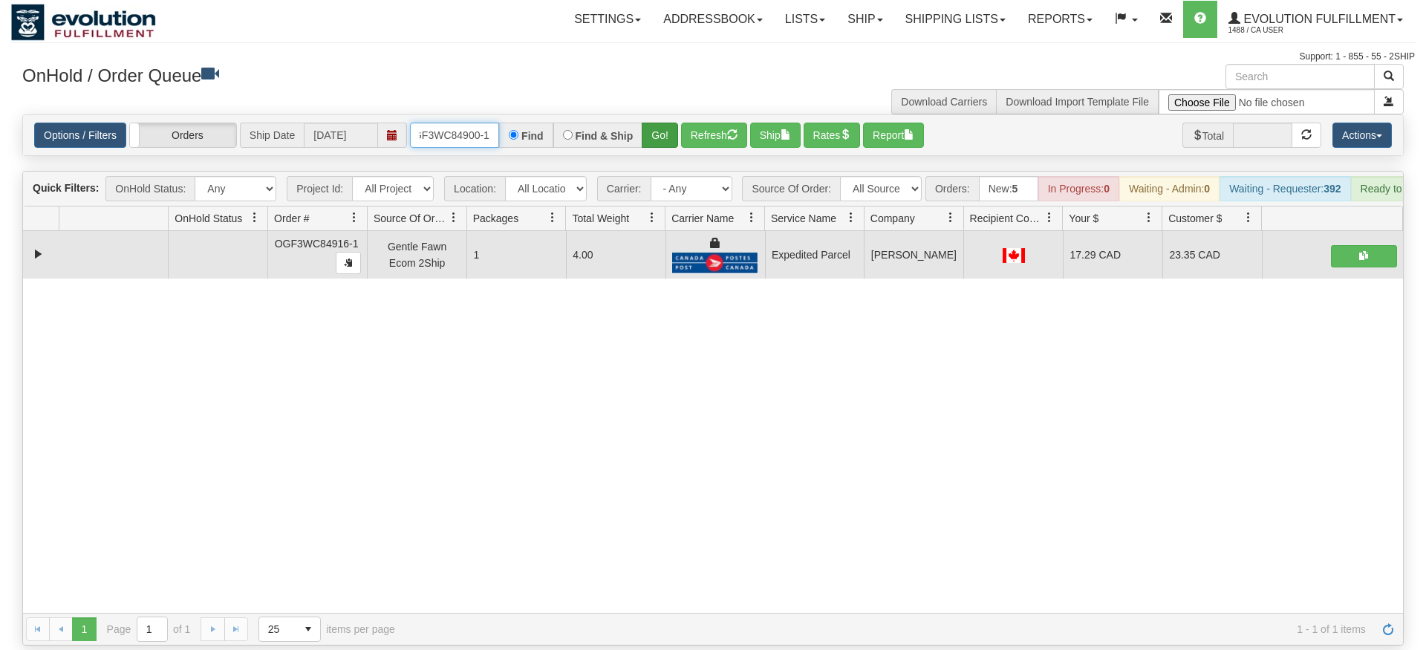
type input "oGF3WC84900-1"
drag, startPoint x: 664, startPoint y: 113, endPoint x: 663, endPoint y: 144, distance: 31.2
click at [663, 144] on div "Is equal to Is not equal to Contains Does not contains CAD USD EUR ZAR [PERSON_…" at bounding box center [713, 379] width 1404 height 531
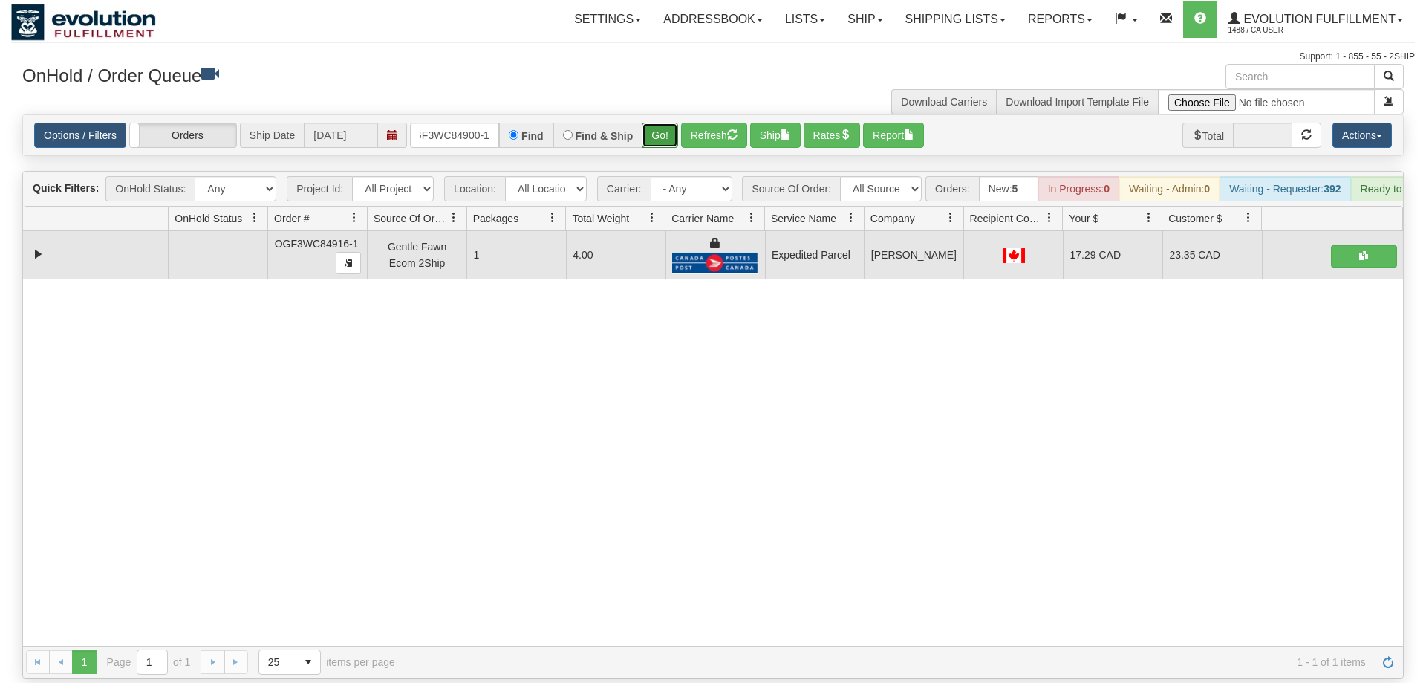
click at [654, 123] on button "Go!" at bounding box center [660, 135] width 36 height 25
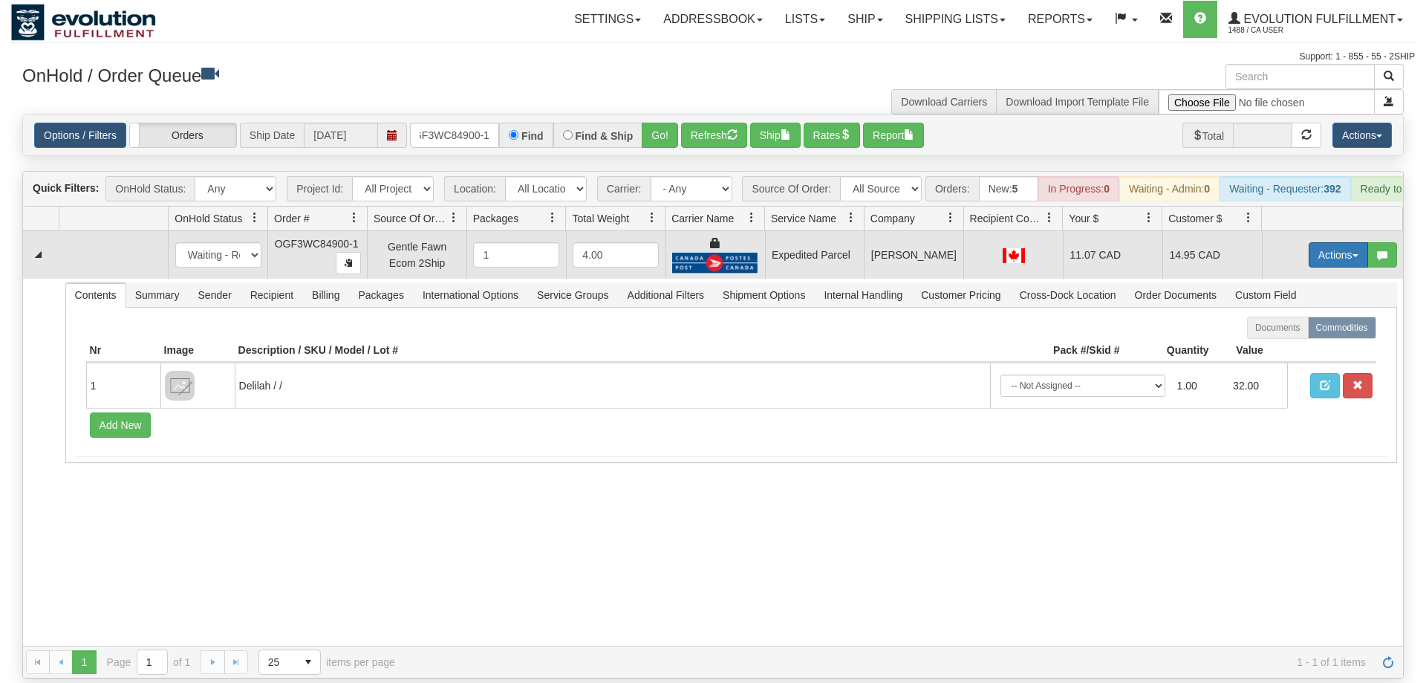
click at [1358, 242] on button "Actions" at bounding box center [1338, 254] width 59 height 25
click at [1314, 331] on link "Ship" at bounding box center [1307, 340] width 119 height 19
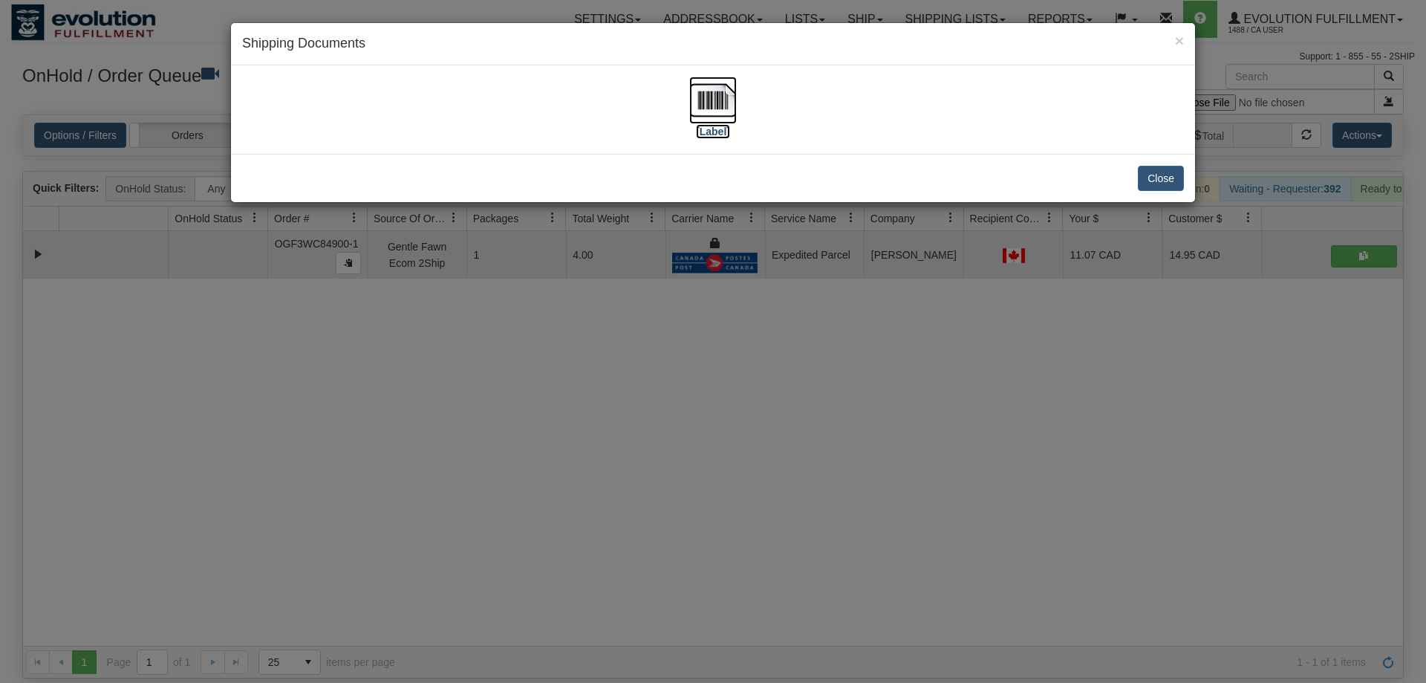
click at [720, 102] on img at bounding box center [713, 100] width 48 height 48
drag, startPoint x: 653, startPoint y: 425, endPoint x: 577, endPoint y: 107, distance: 326.8
click at [650, 417] on div "× Shipping Documents [Label] Close" at bounding box center [713, 341] width 1426 height 683
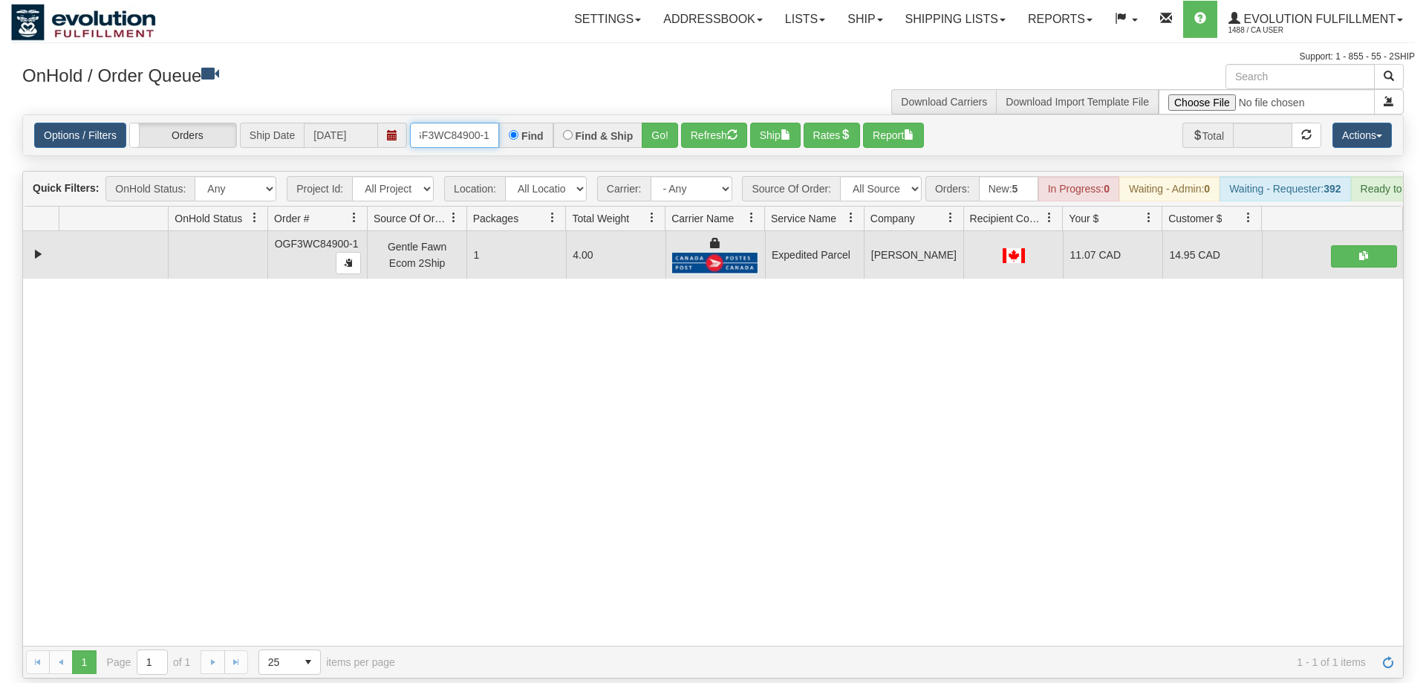
click at [467, 123] on input "oGF3WC84900-1" at bounding box center [454, 135] width 89 height 25
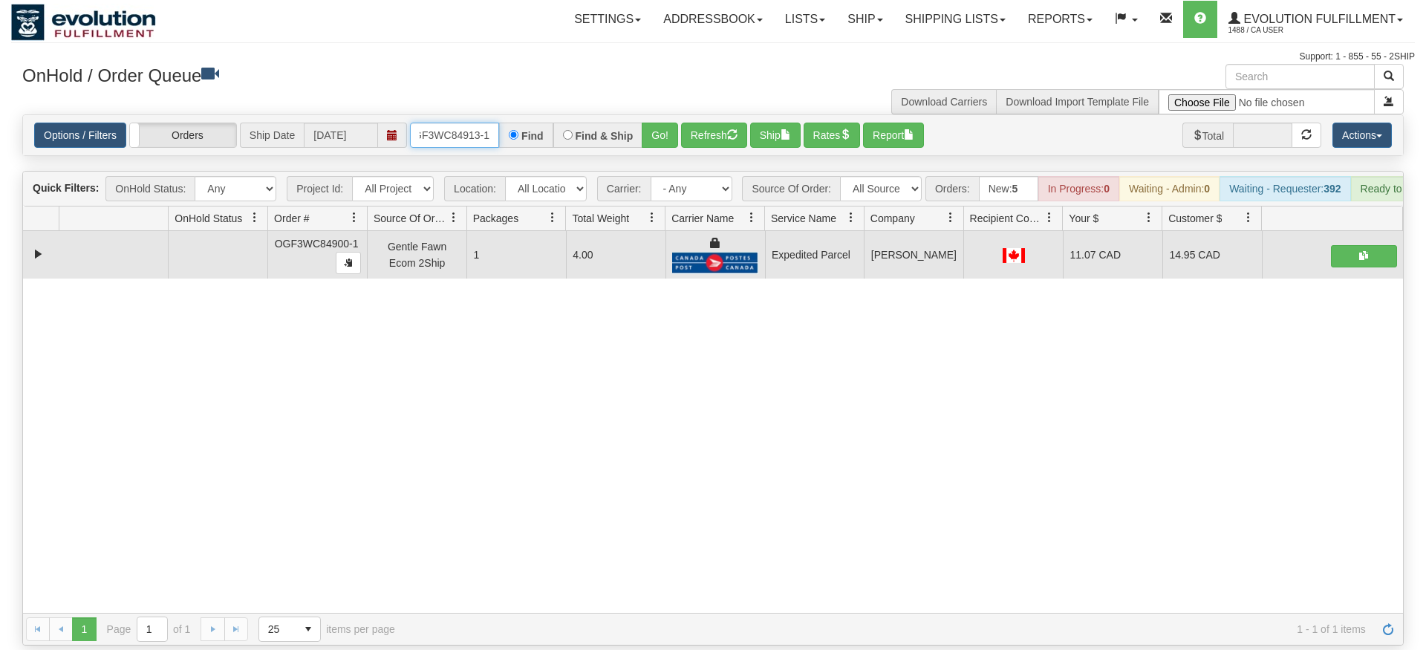
type input "OGF3WC84913-1"
click at [662, 150] on div "Is equal to Is not equal to Contains Does not contains CAD USD EUR ZAR [PERSON_…" at bounding box center [713, 379] width 1404 height 531
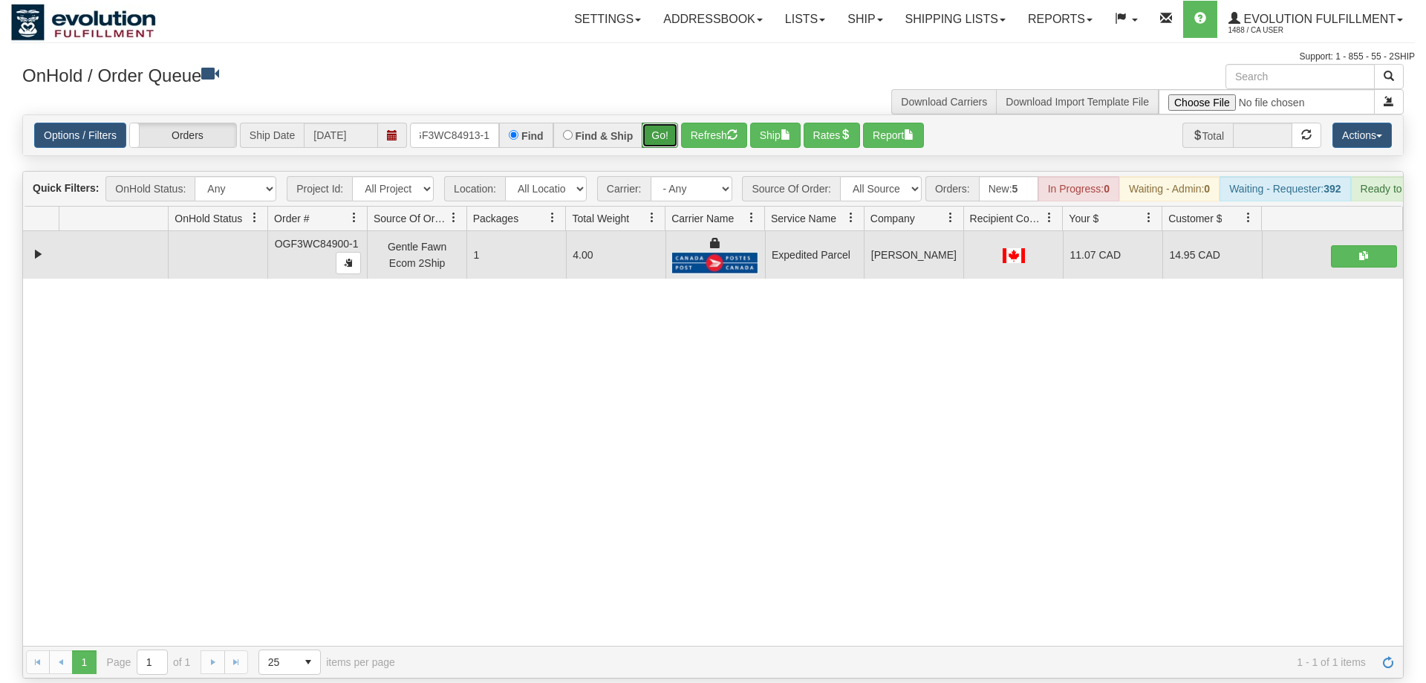
click at [670, 123] on button "Go!" at bounding box center [660, 135] width 36 height 25
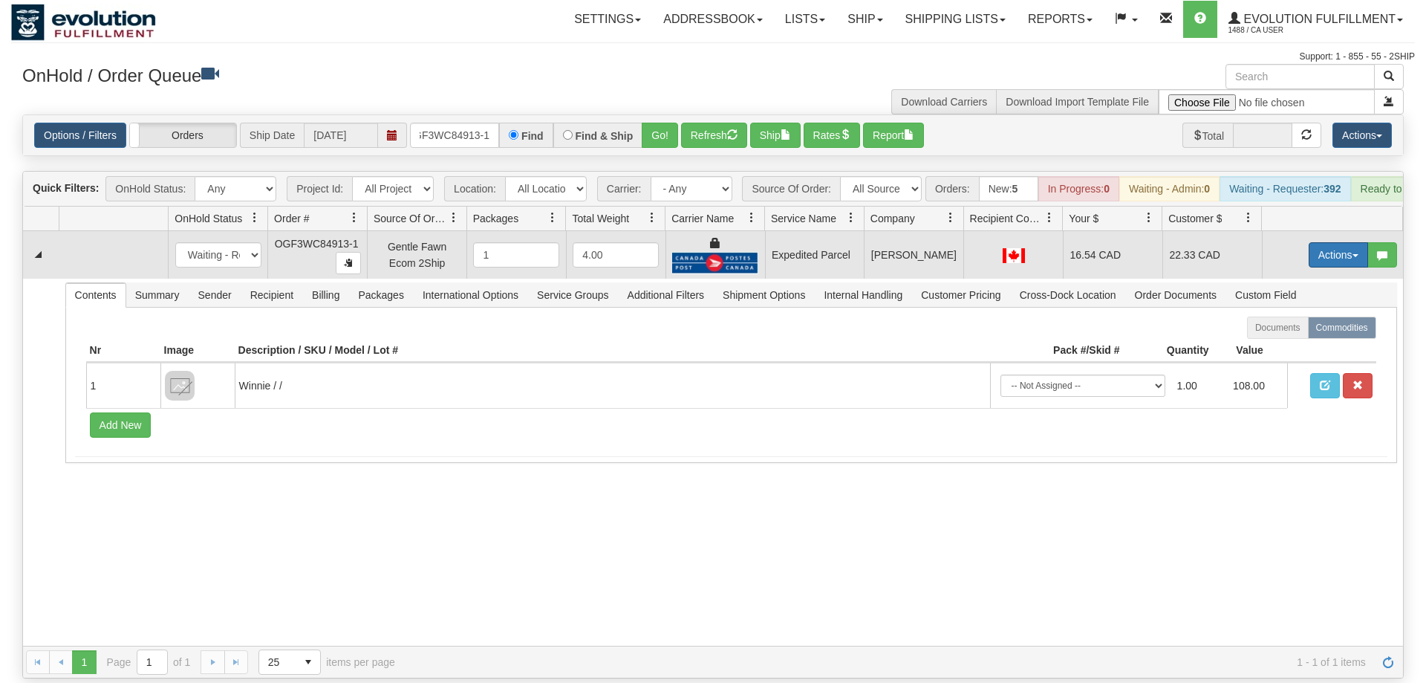
click at [1366, 242] on button "Actions" at bounding box center [1338, 254] width 59 height 25
click at [1293, 331] on link "Ship" at bounding box center [1307, 340] width 119 height 19
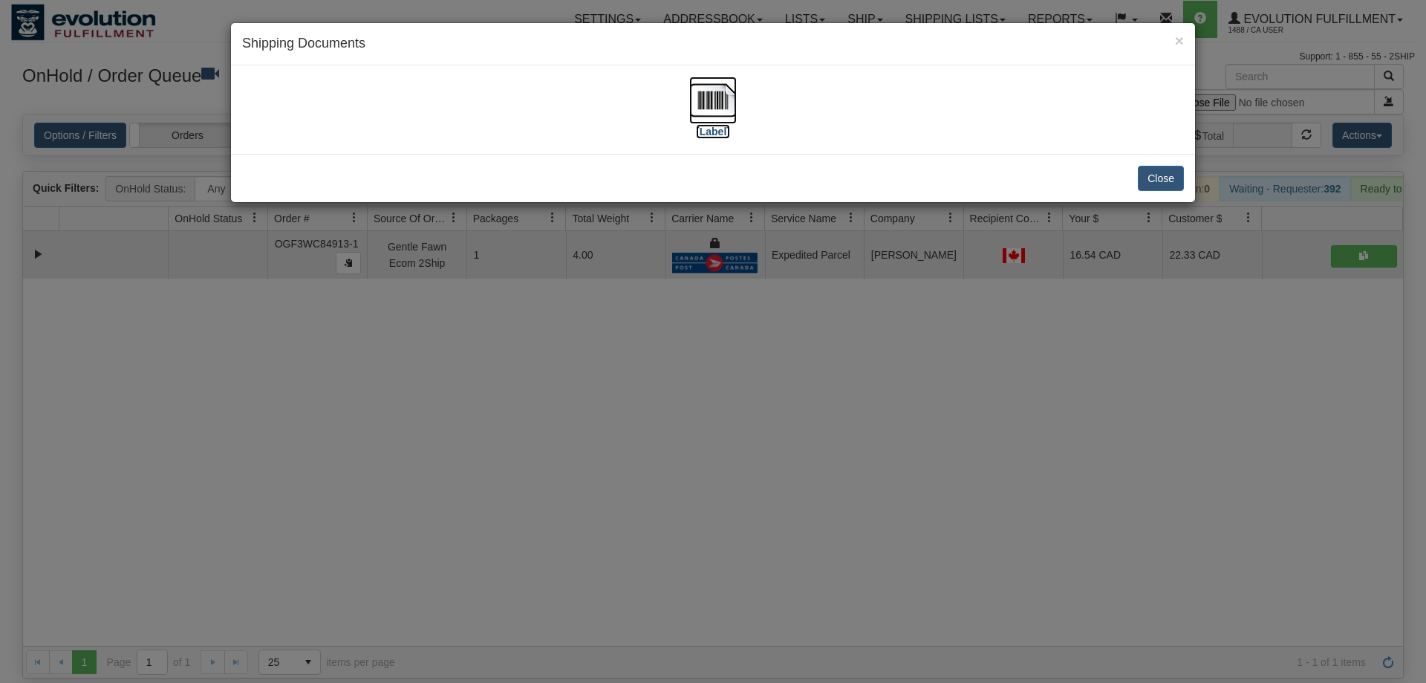
click at [703, 127] on label "[Label]" at bounding box center [713, 131] width 34 height 15
drag, startPoint x: 616, startPoint y: 437, endPoint x: 443, endPoint y: 203, distance: 291.1
click at [613, 431] on div "× Shipping Documents [Label] Close" at bounding box center [713, 341] width 1426 height 683
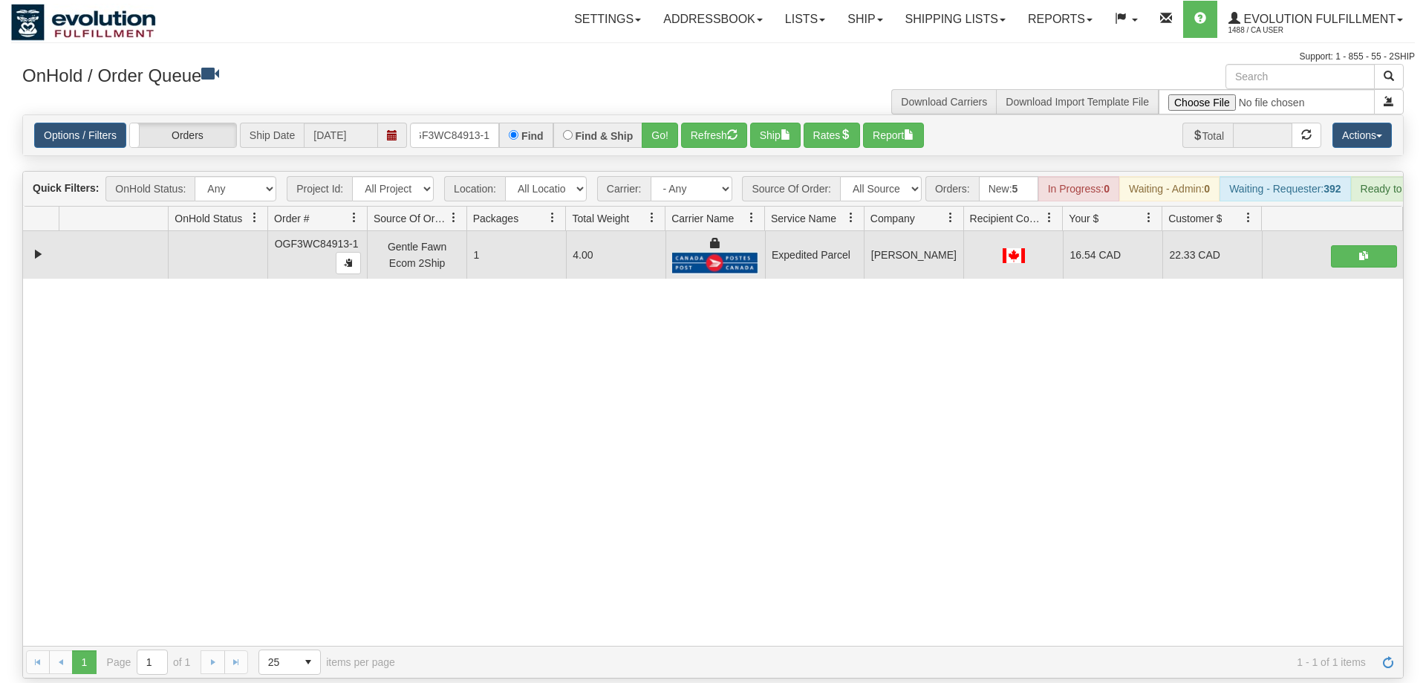
click at [457, 128] on div "Options / Filters Group Shipments Orders Ship Date [DATE] OGF3WC84913-1 Find Fi…" at bounding box center [713, 135] width 1380 height 40
click at [460, 123] on input "OGF3WC84913-1" at bounding box center [454, 135] width 89 height 25
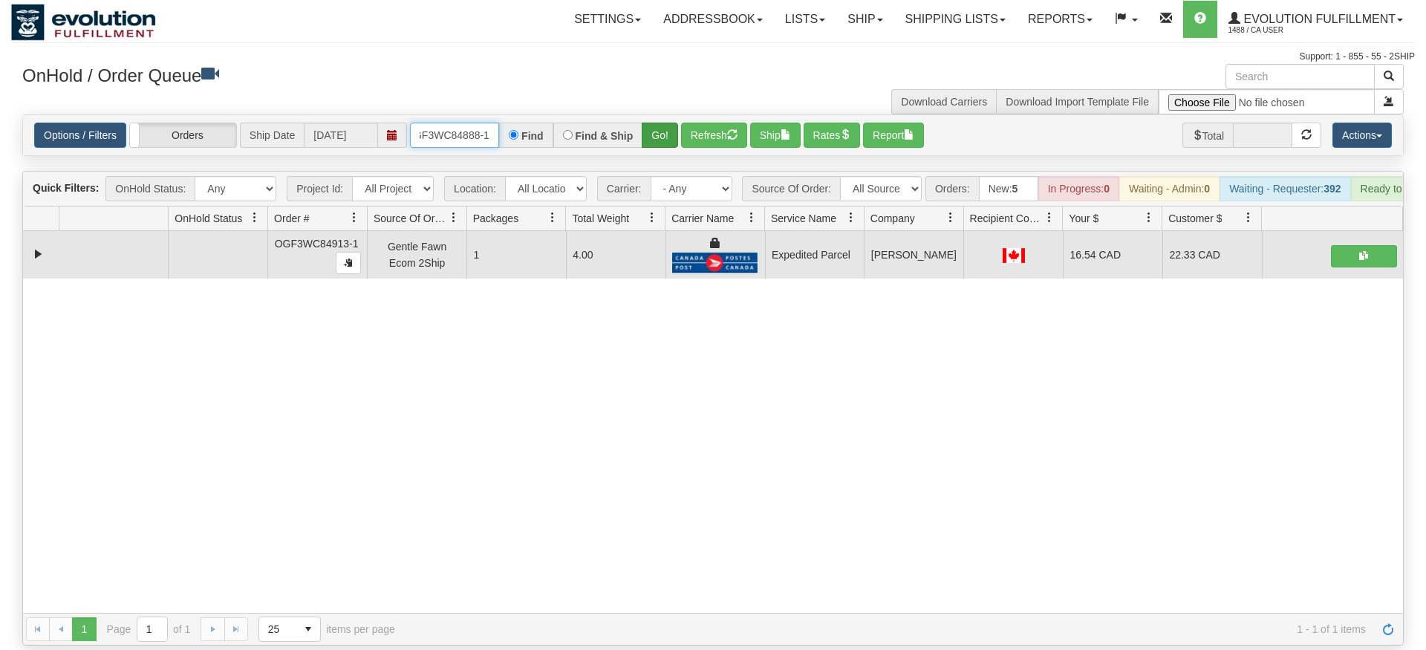
type input "oGF3WC84888-1"
click at [655, 145] on div "Is equal to Is not equal to Contains Does not contains CAD USD EUR ZAR [PERSON_…" at bounding box center [713, 379] width 1404 height 531
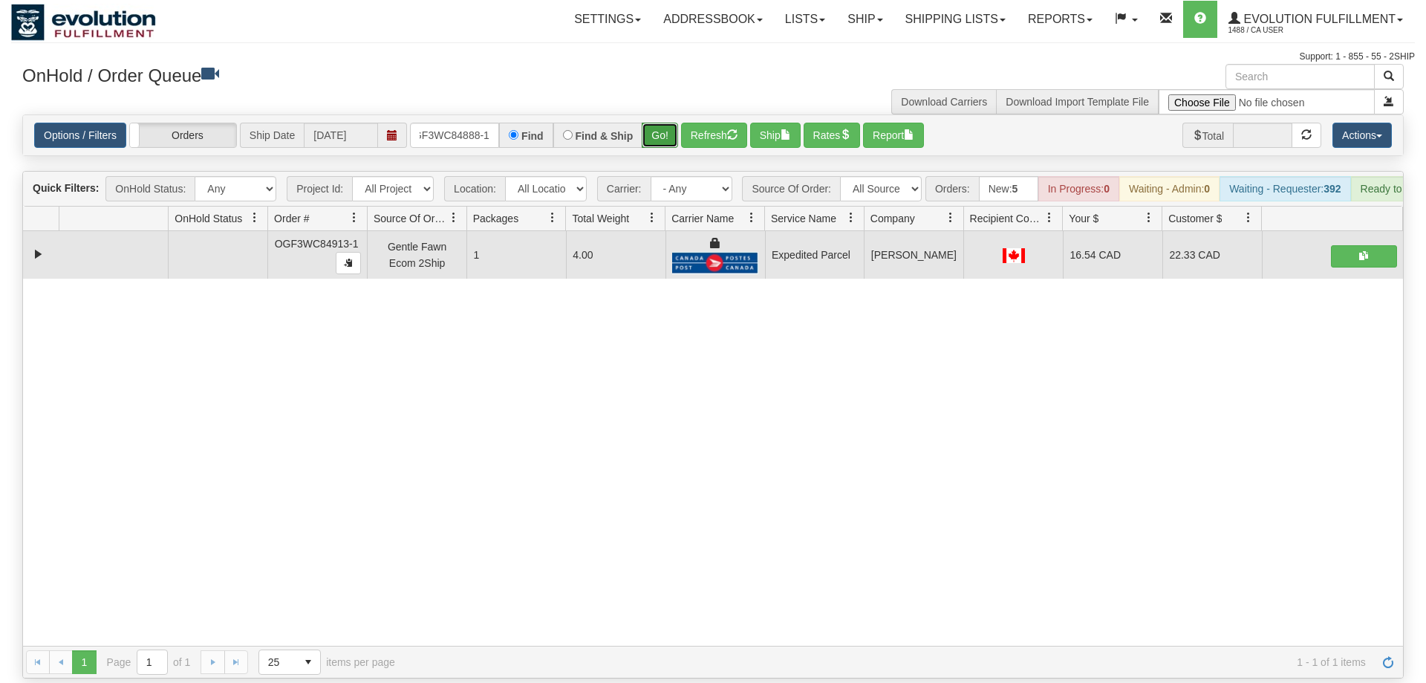
click at [654, 123] on button "Go!" at bounding box center [660, 135] width 36 height 25
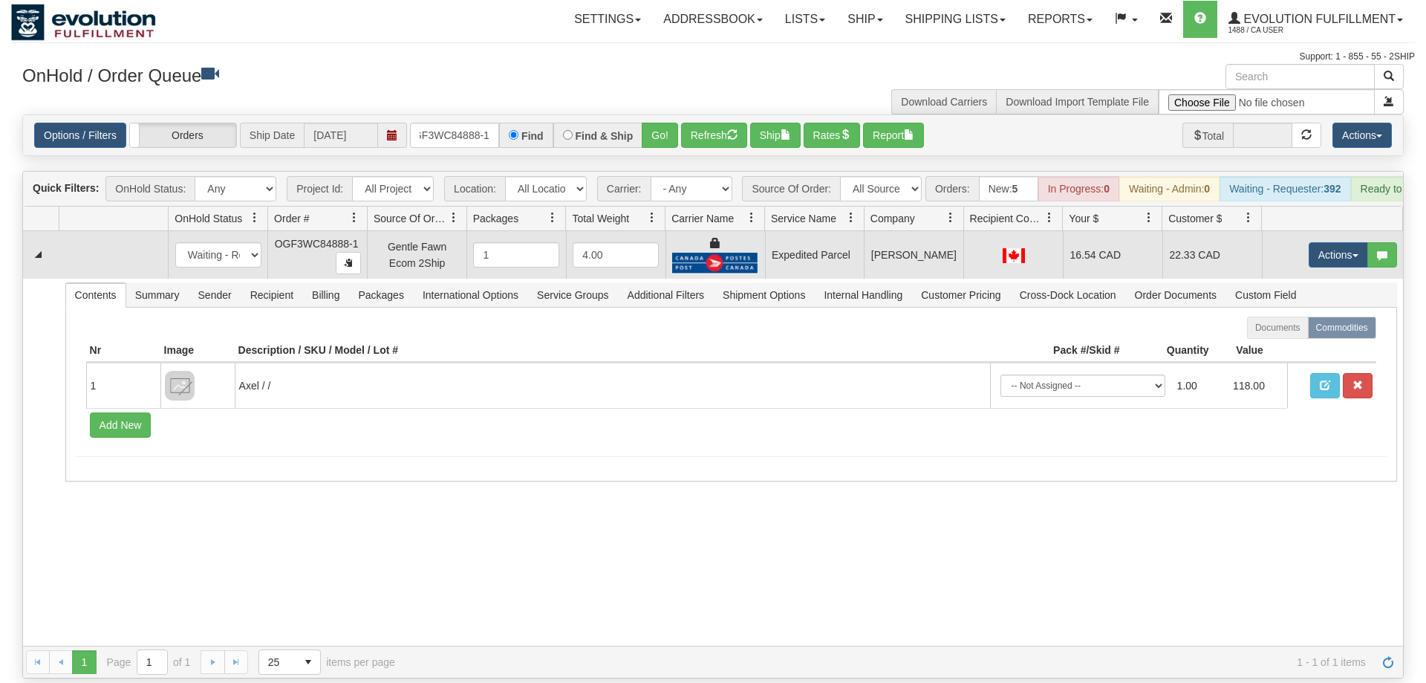
click at [1330, 248] on td "Actions Open Refresh Rates Rate All Services Ship Delete Edit Items" at bounding box center [1332, 255] width 141 height 48
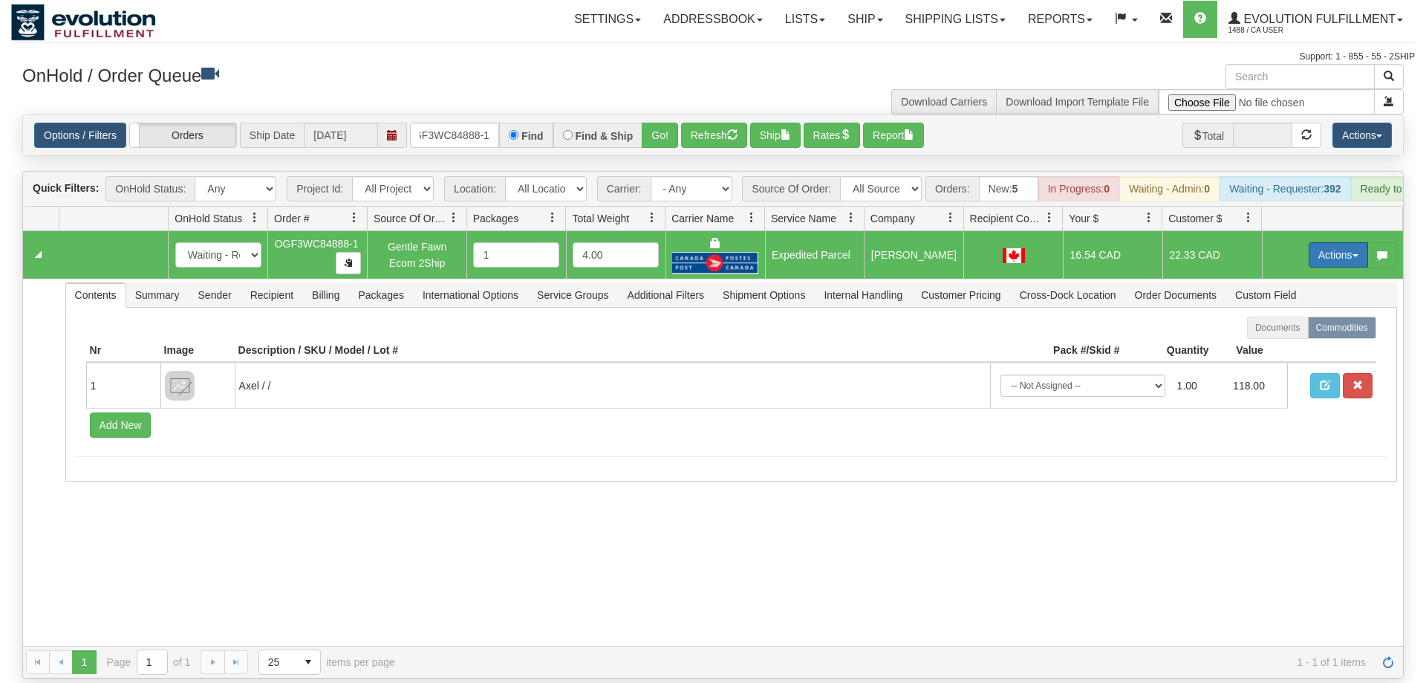
click at [1317, 242] on button "Actions" at bounding box center [1338, 254] width 59 height 25
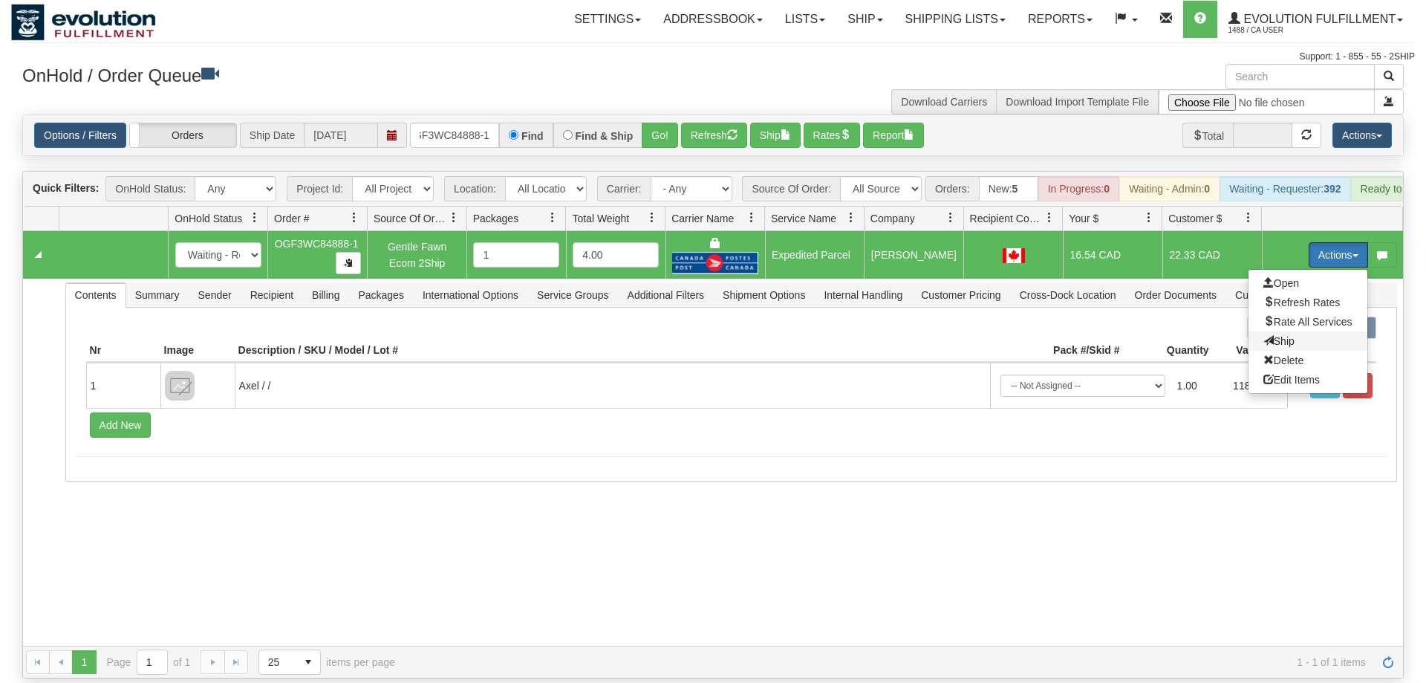
click at [1286, 335] on span "Ship" at bounding box center [1278, 341] width 31 height 12
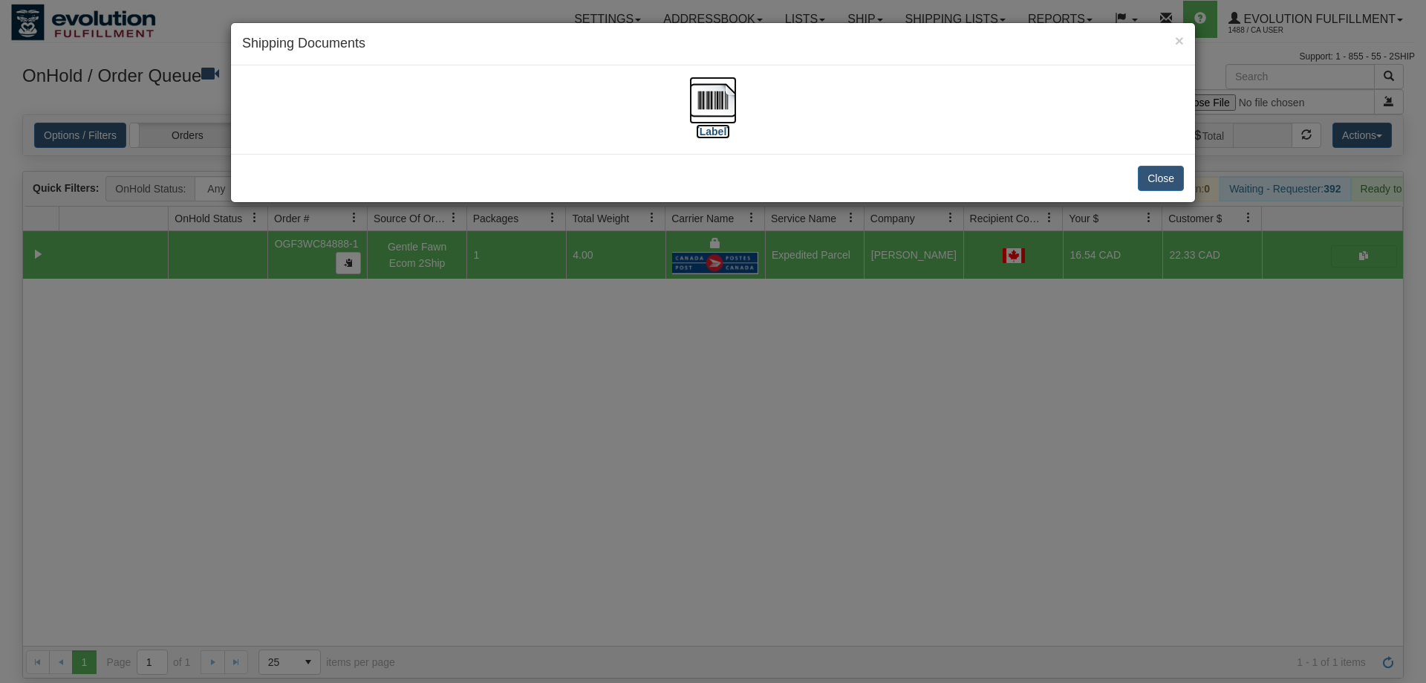
click at [706, 108] on img at bounding box center [713, 100] width 48 height 48
drag, startPoint x: 495, startPoint y: 445, endPoint x: 496, endPoint y: 164, distance: 280.7
click at [495, 440] on div "× Shipping Documents [Label] Close" at bounding box center [713, 341] width 1426 height 683
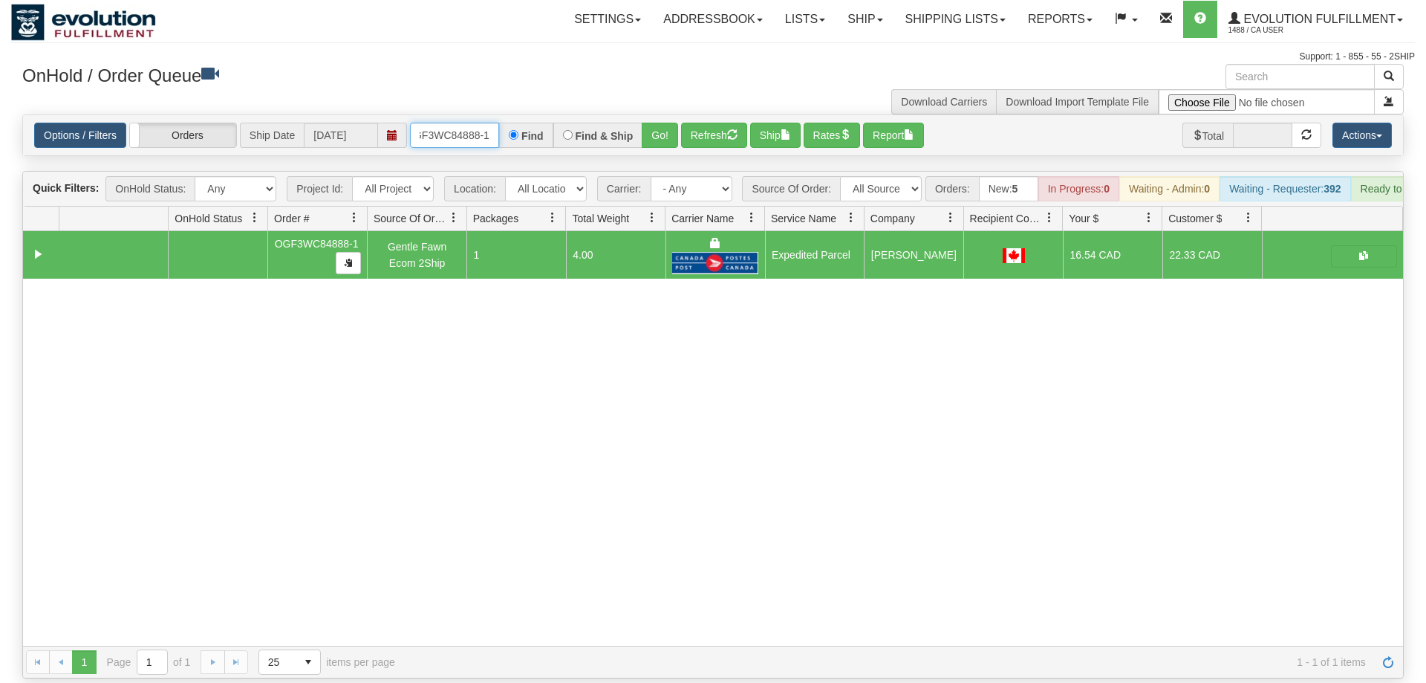
click at [459, 123] on input "oGF3WC84888-1" at bounding box center [454, 135] width 89 height 25
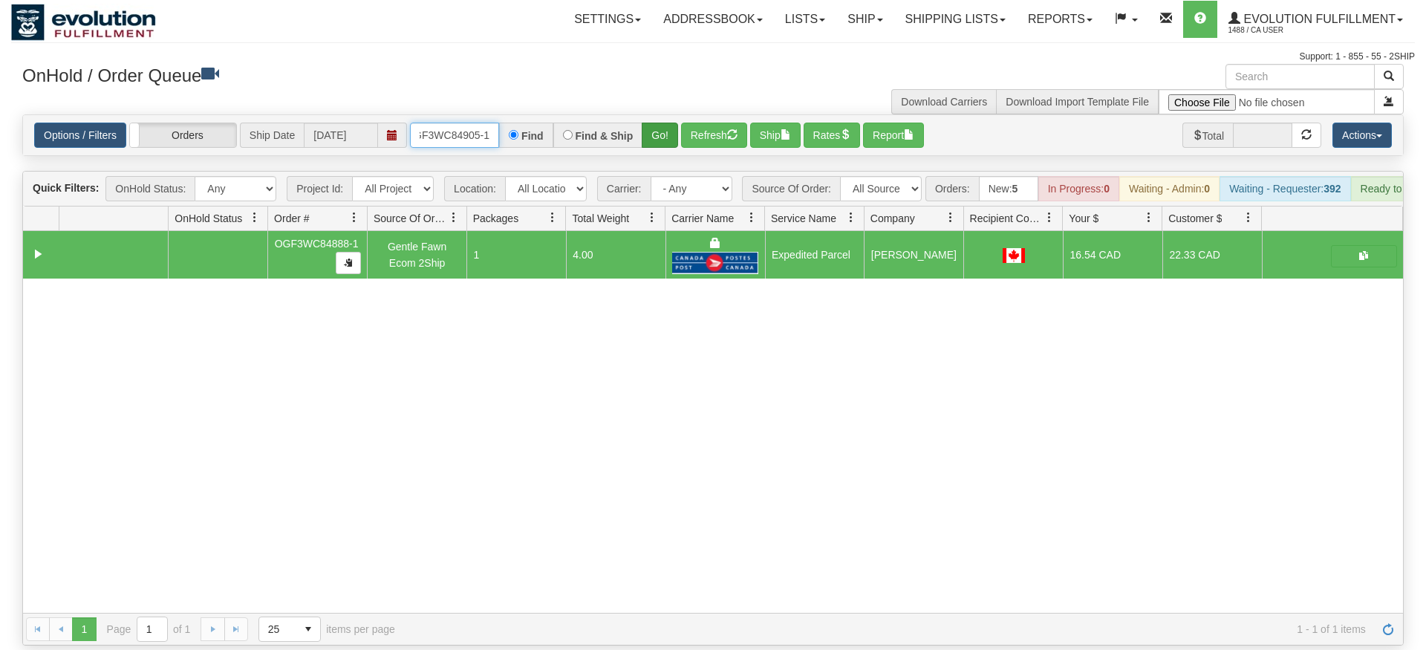
type input "OGF3WC84905-1"
click at [666, 143] on div "Is equal to Is not equal to Contains Does not contains CAD USD EUR ZAR [PERSON_…" at bounding box center [713, 379] width 1404 height 531
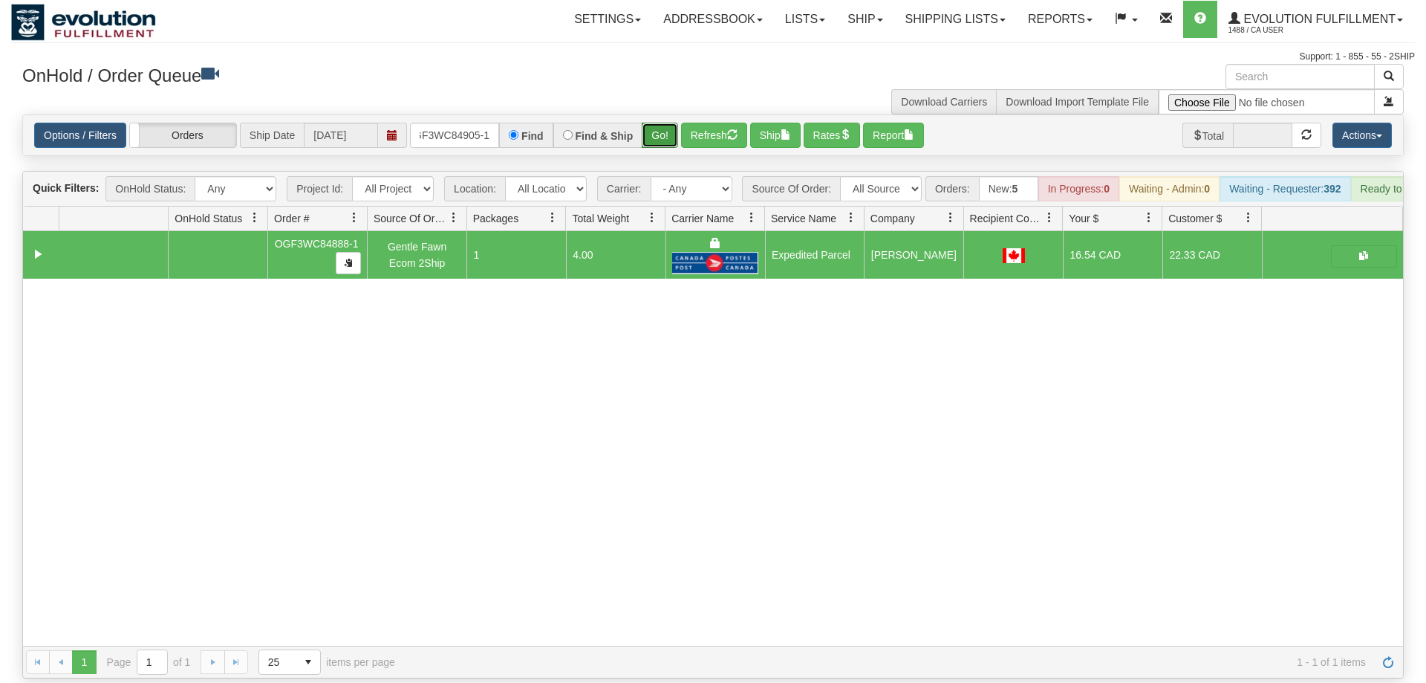
click at [665, 123] on button "Go!" at bounding box center [660, 135] width 36 height 25
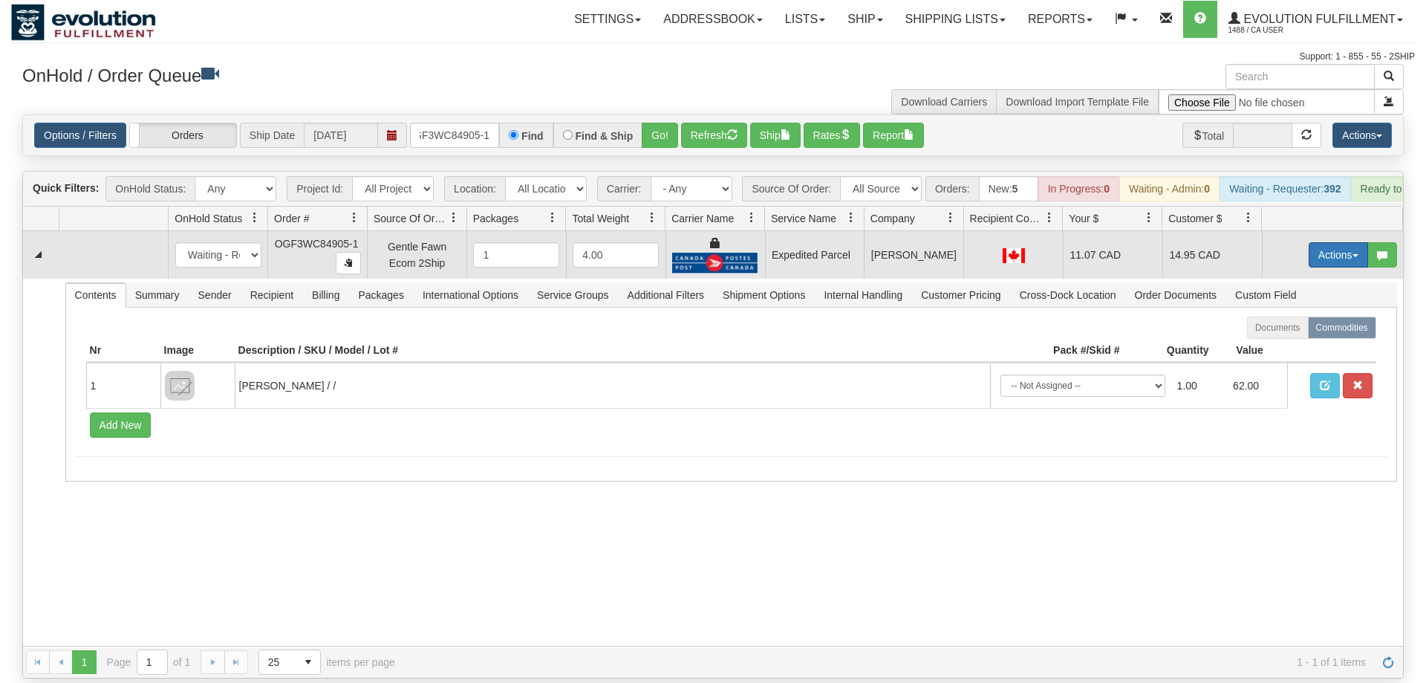
click at [1309, 242] on button "Actions" at bounding box center [1338, 254] width 59 height 25
click at [1284, 335] on span "Ship" at bounding box center [1278, 341] width 31 height 12
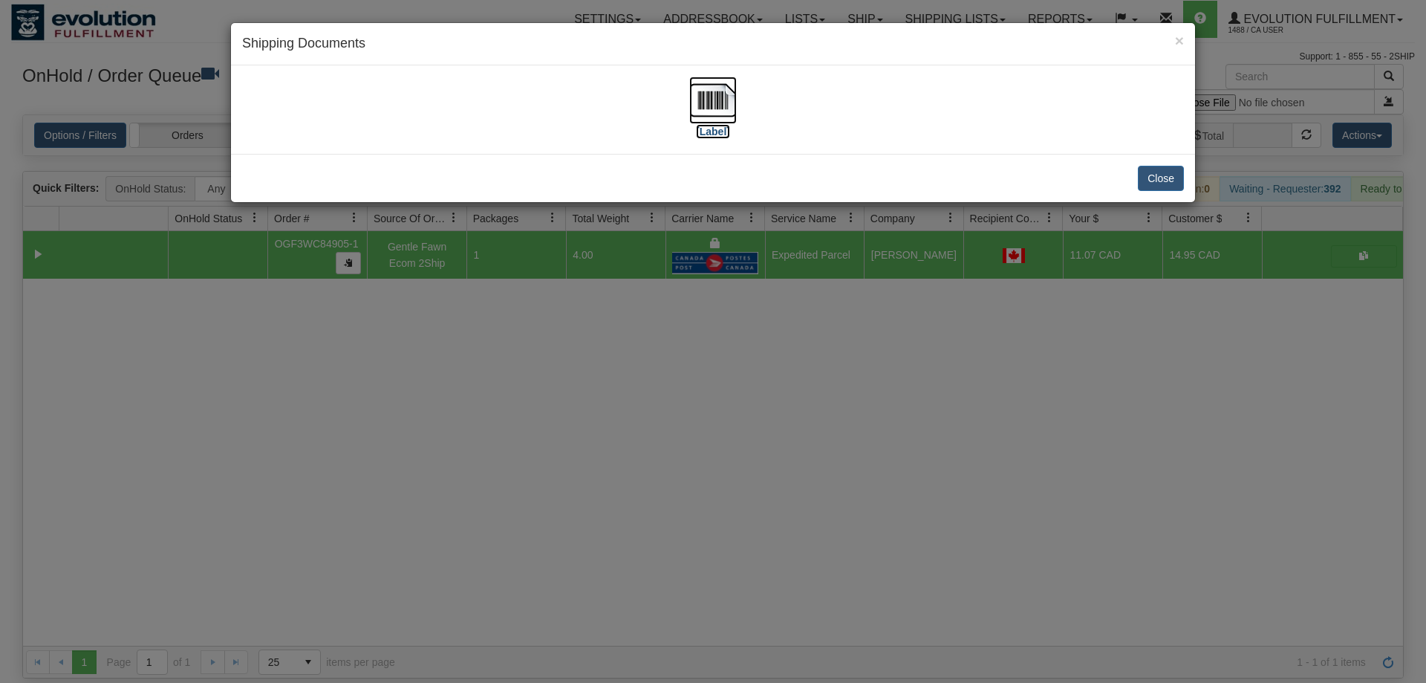
click at [732, 106] on img at bounding box center [713, 100] width 48 height 48
drag, startPoint x: 579, startPoint y: 504, endPoint x: 478, endPoint y: 189, distance: 330.7
click at [579, 498] on div "× Shipping Documents [Label] Close" at bounding box center [713, 341] width 1426 height 683
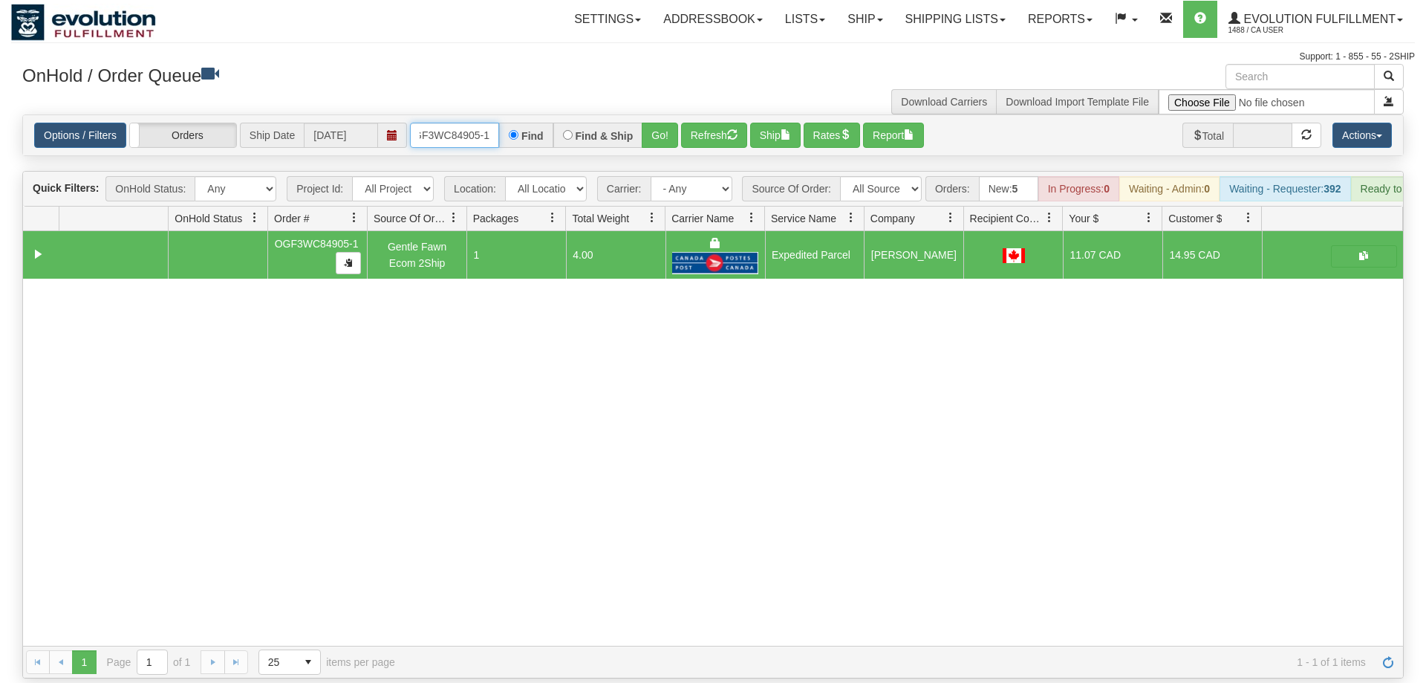
click at [449, 123] on input "OGF3WC84905-1" at bounding box center [454, 135] width 89 height 25
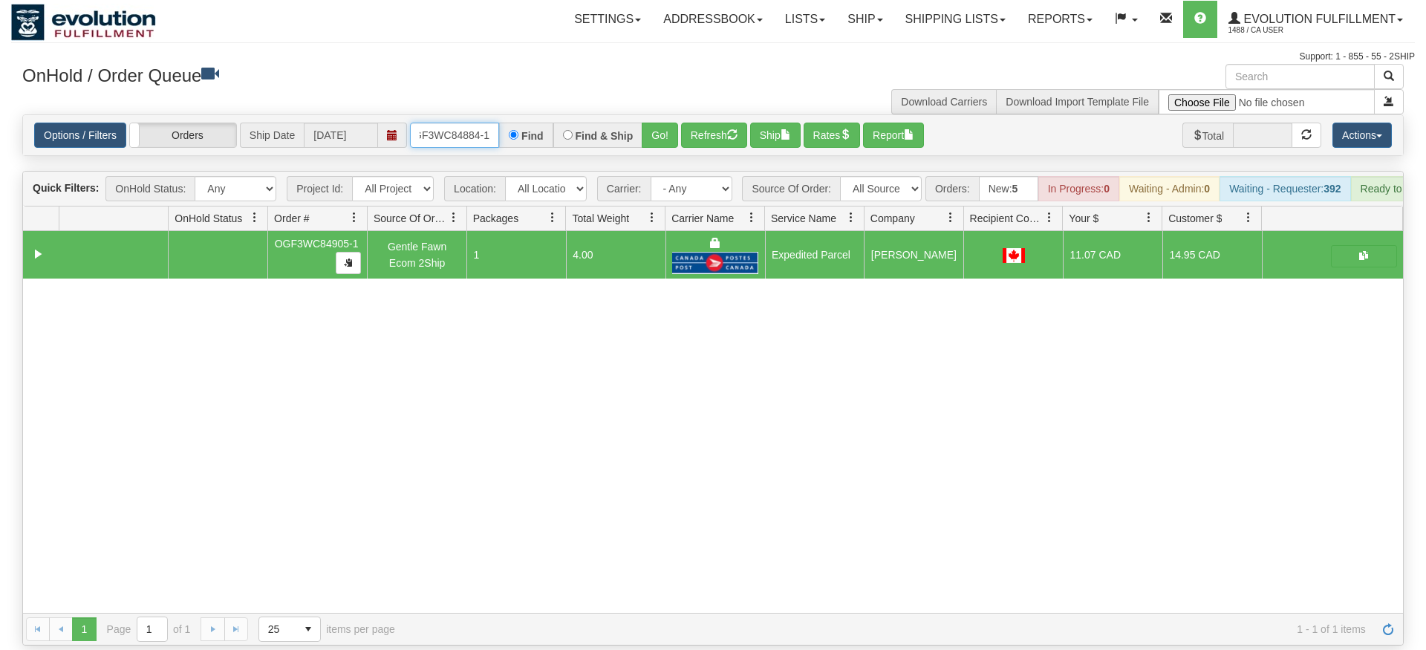
type input "OGF3WC84884-1"
click at [662, 140] on div "Is equal to Is not equal to Contains Does not contains CAD USD EUR ZAR [PERSON_…" at bounding box center [713, 379] width 1404 height 531
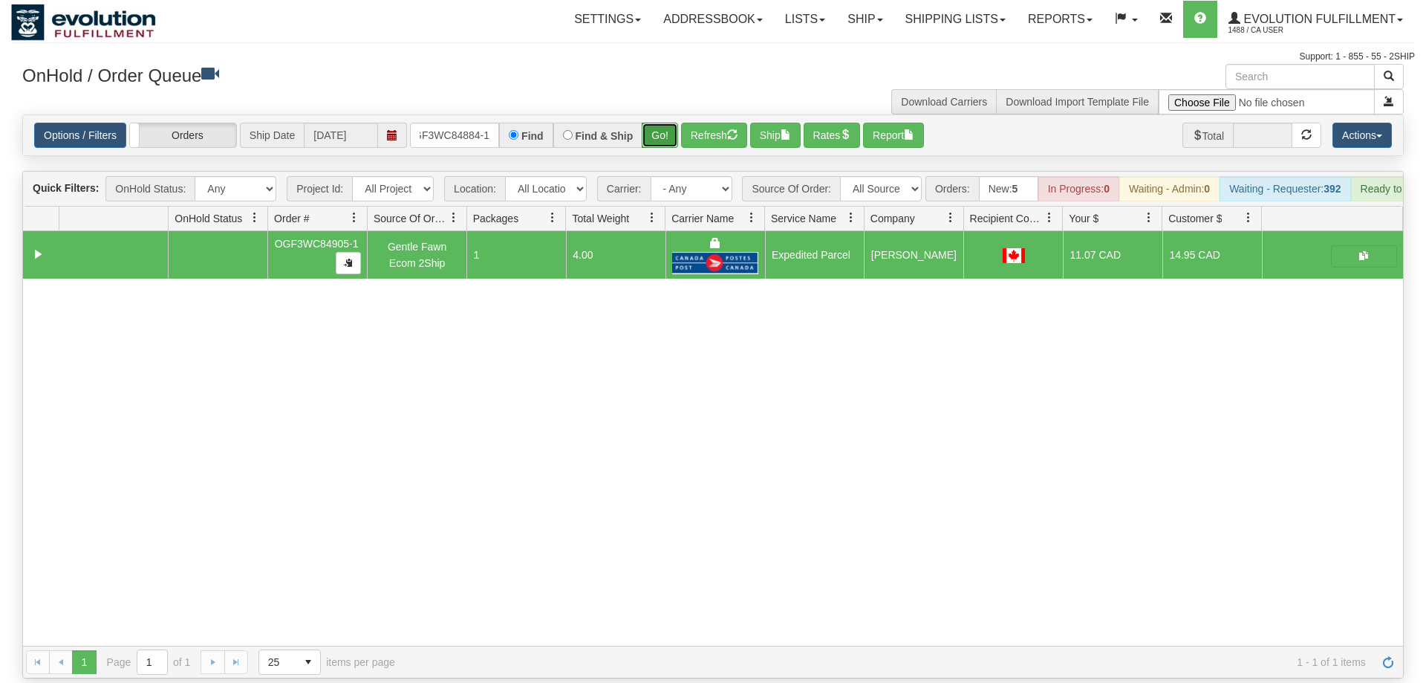
click at [666, 123] on button "Go!" at bounding box center [660, 135] width 36 height 25
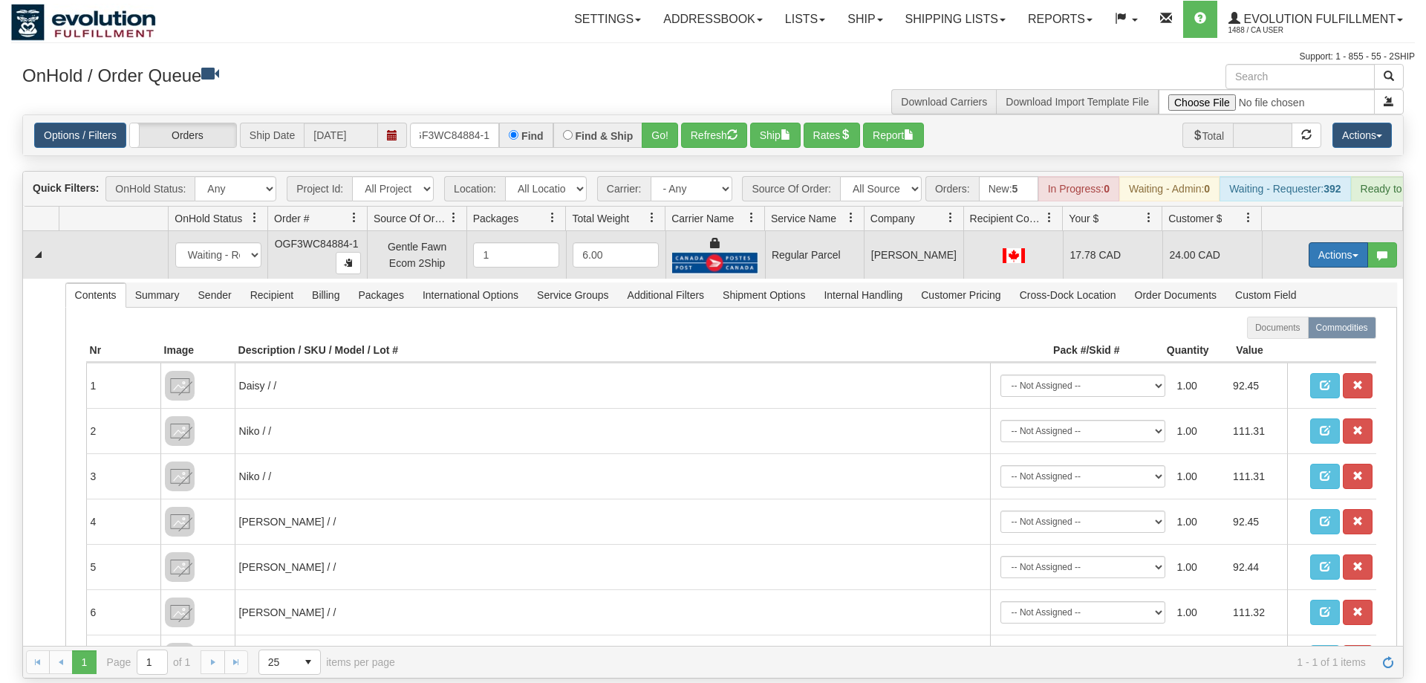
click at [1346, 242] on button "Actions" at bounding box center [1338, 254] width 59 height 25
click at [1300, 316] on span "Rate All Services" at bounding box center [1307, 322] width 89 height 12
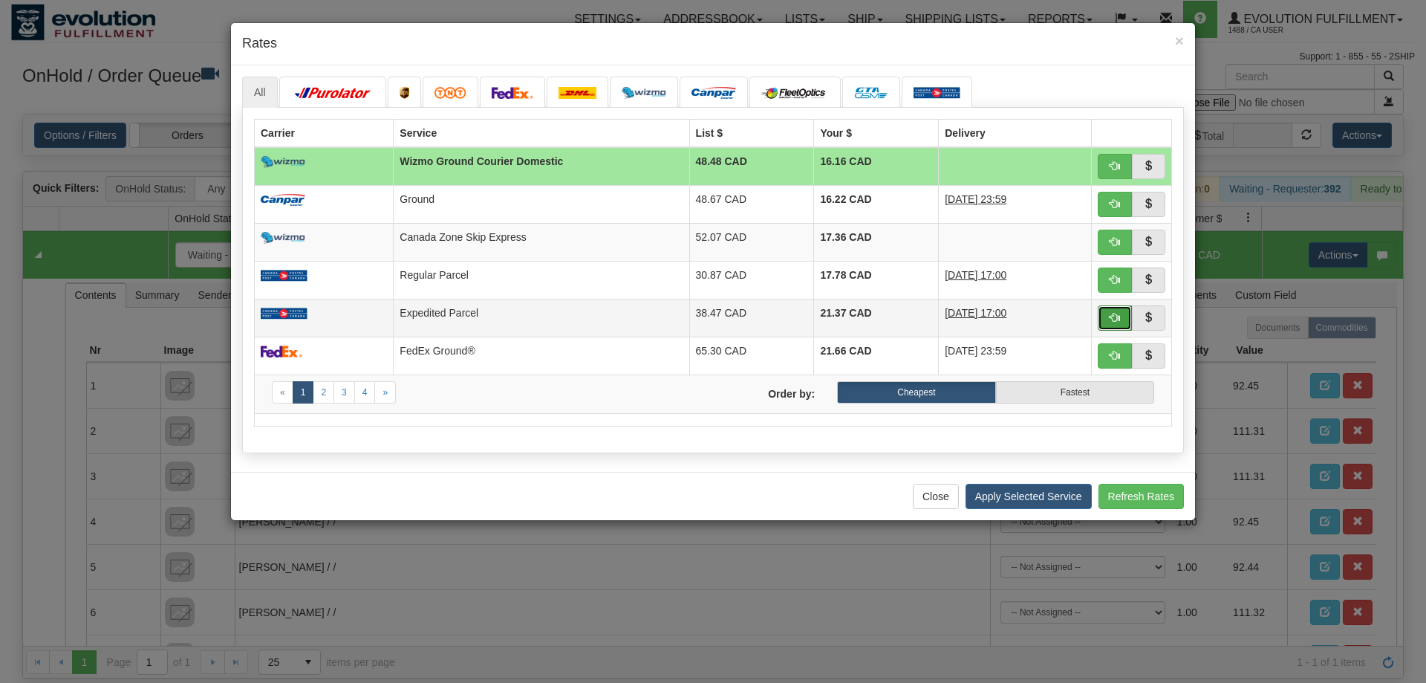
click at [1111, 322] on span "button" at bounding box center [1115, 317] width 10 height 10
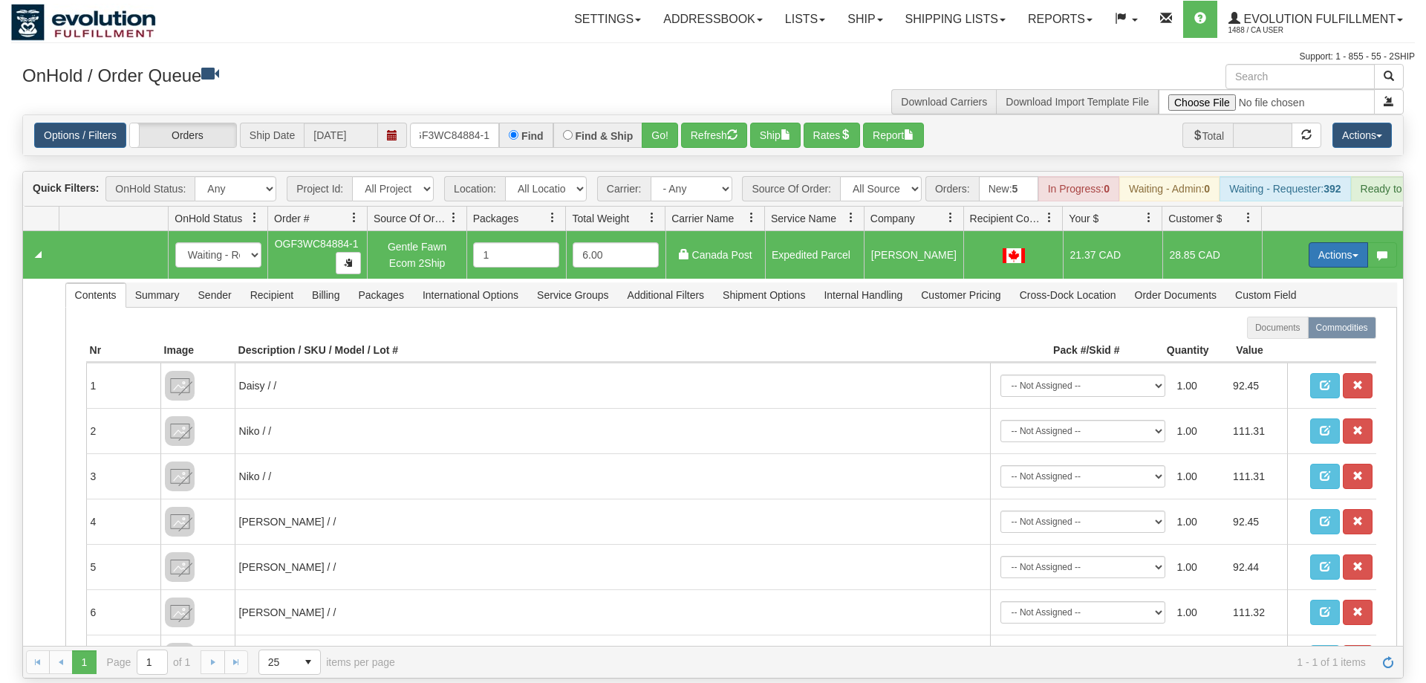
click at [1322, 242] on button "Actions" at bounding box center [1338, 254] width 59 height 25
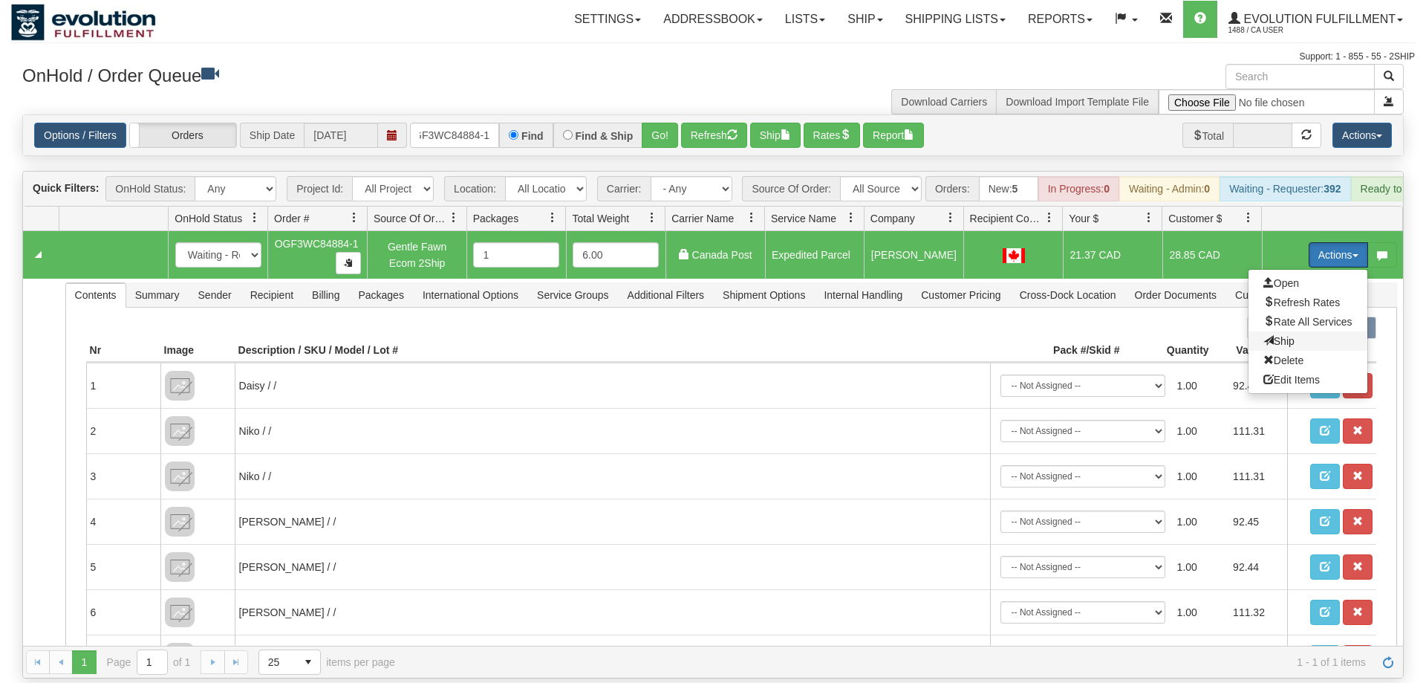
click at [1286, 335] on span "Ship" at bounding box center [1278, 341] width 31 height 12
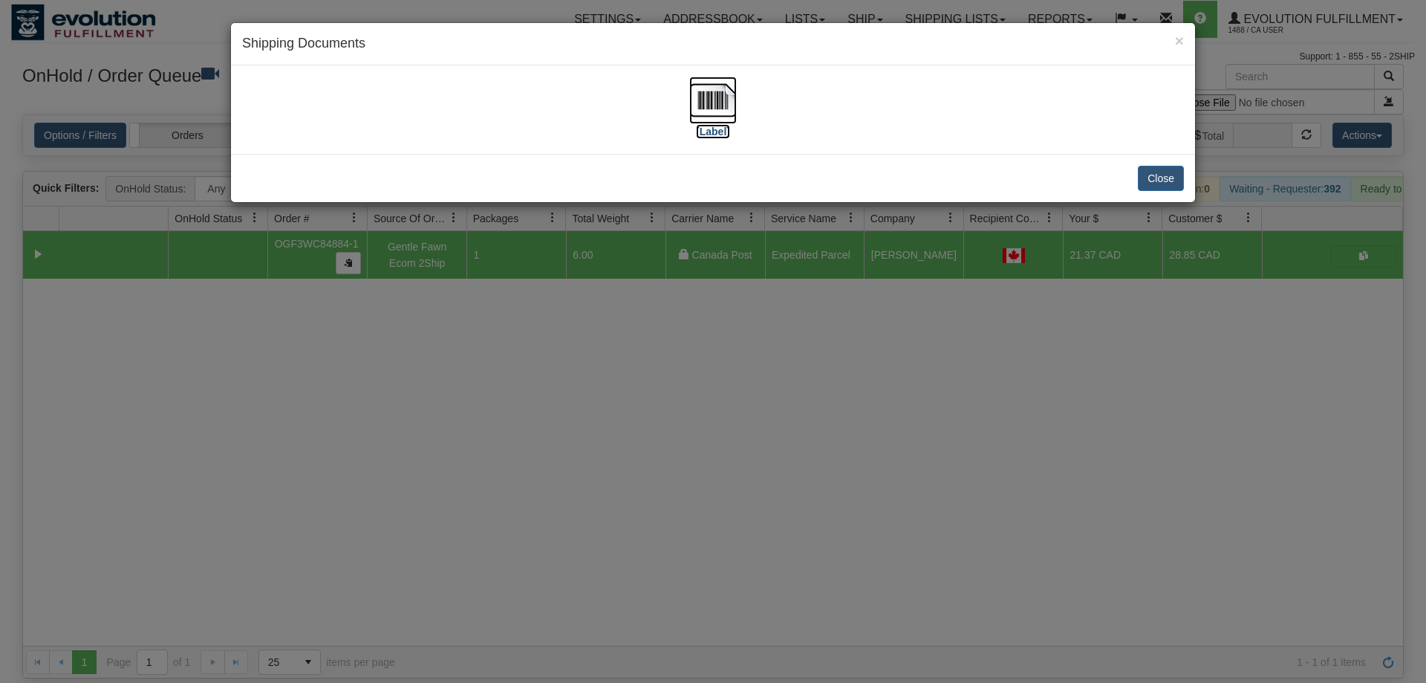
click at [723, 114] on img at bounding box center [713, 100] width 48 height 48
click at [602, 511] on div "× Shipping Documents [Label] Close" at bounding box center [713, 341] width 1426 height 683
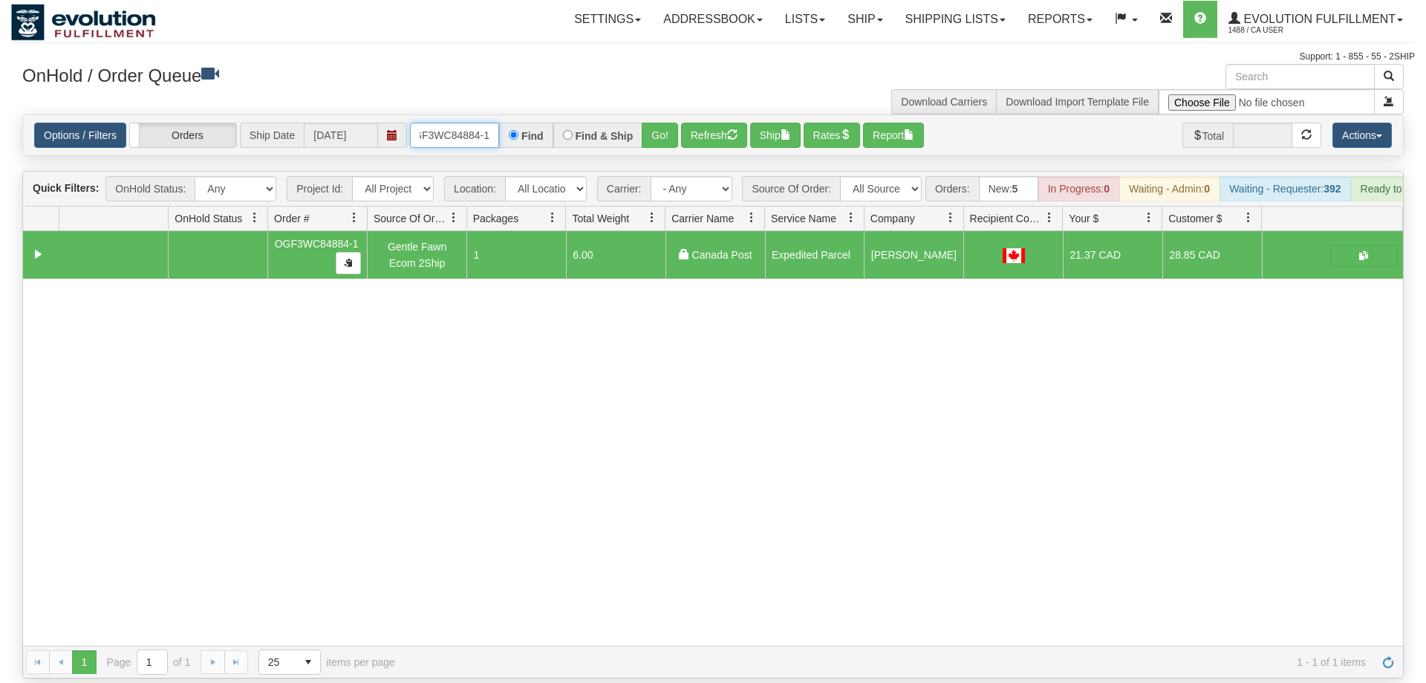
click at [447, 123] on input "OGF3WC84884-1" at bounding box center [454, 135] width 89 height 25
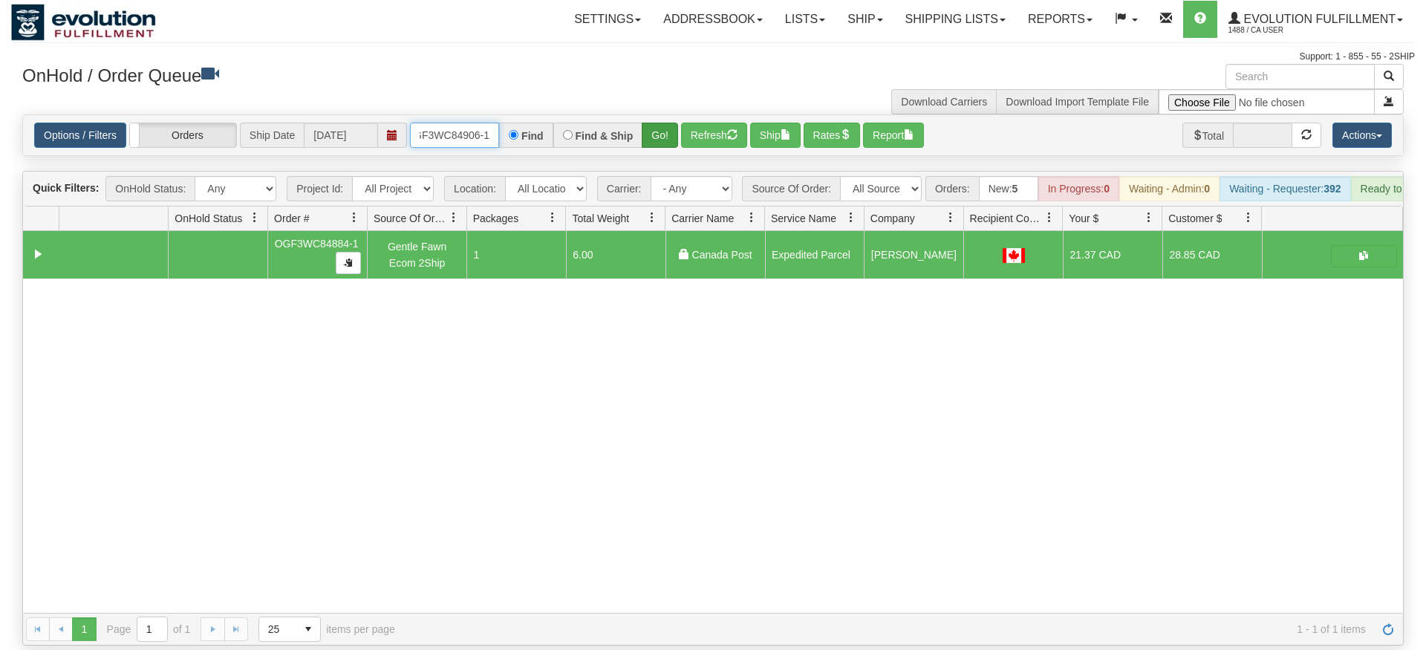
type input "OGF3WC84906-1"
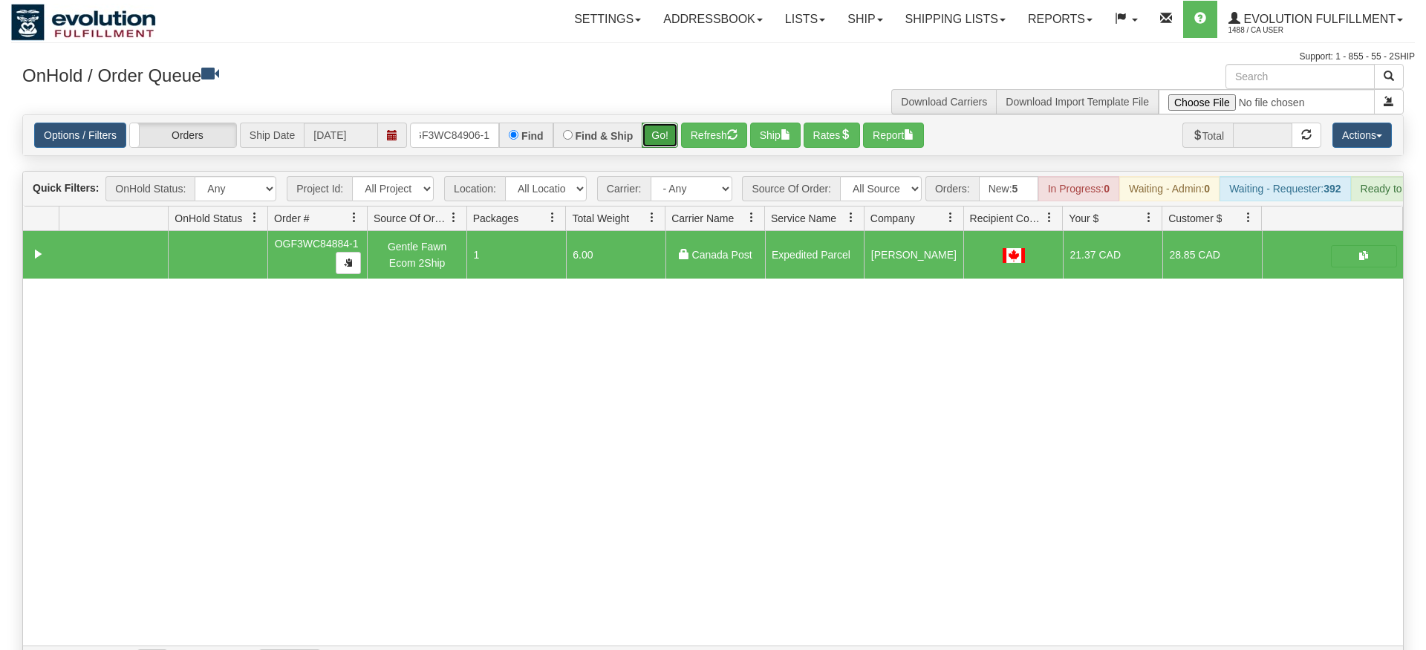
click at [656, 135] on div "Is equal to Is not equal to Contains Does not contains CAD USD EUR ZAR [PERSON_…" at bounding box center [713, 396] width 1404 height 564
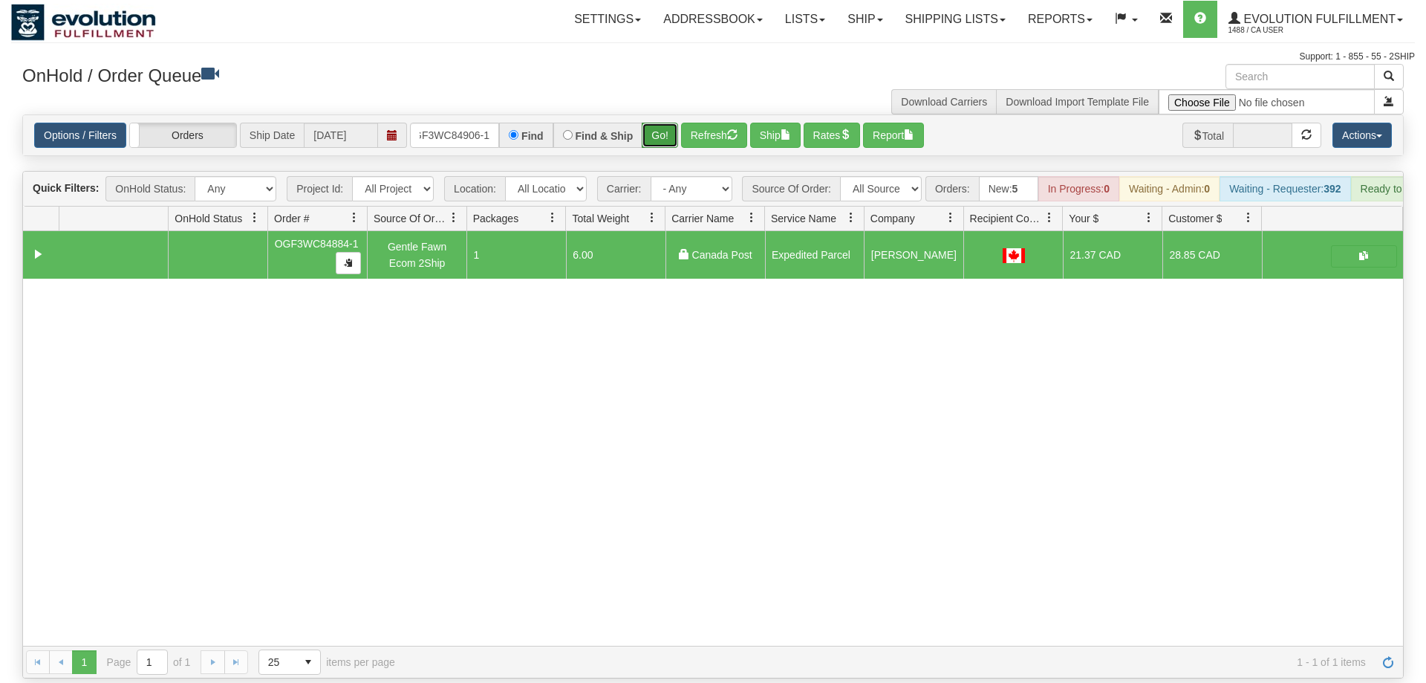
click at [661, 123] on button "Go!" at bounding box center [660, 135] width 36 height 25
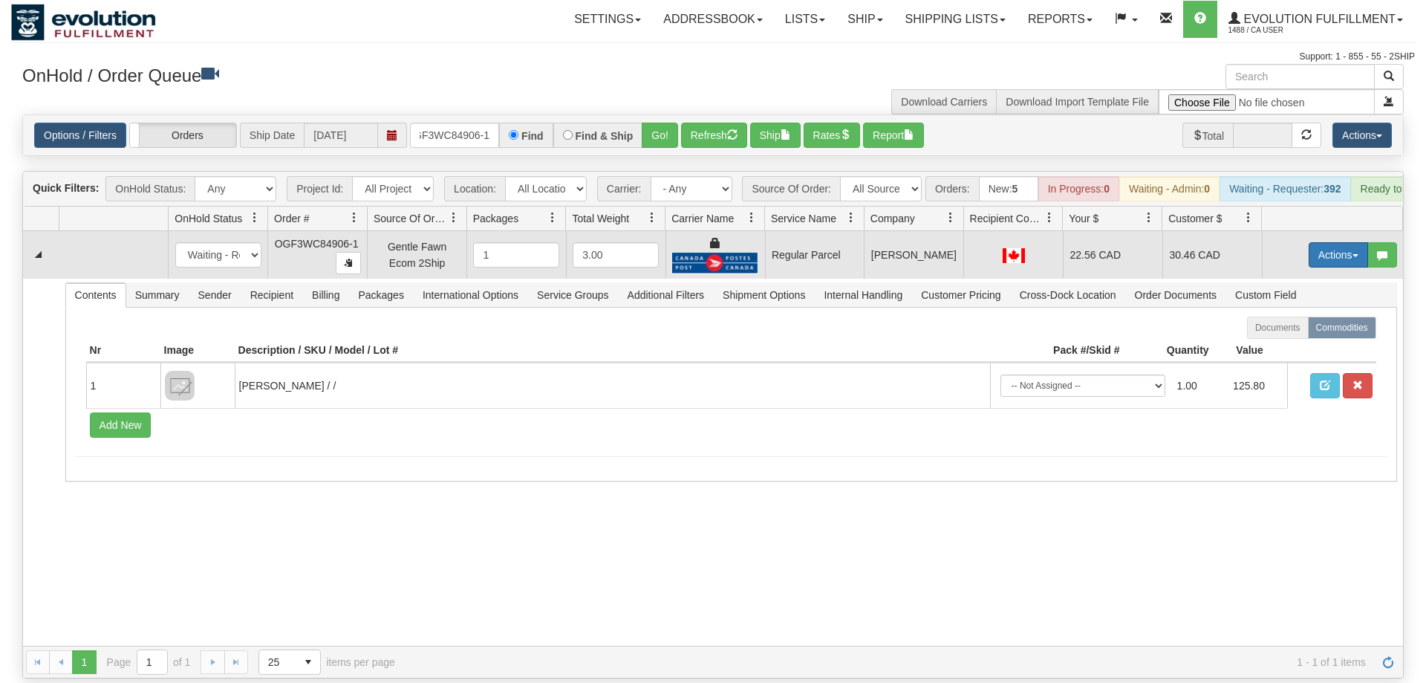
click at [1315, 242] on button "Actions" at bounding box center [1338, 254] width 59 height 25
click at [1288, 316] on span "Rate All Services" at bounding box center [1307, 322] width 89 height 12
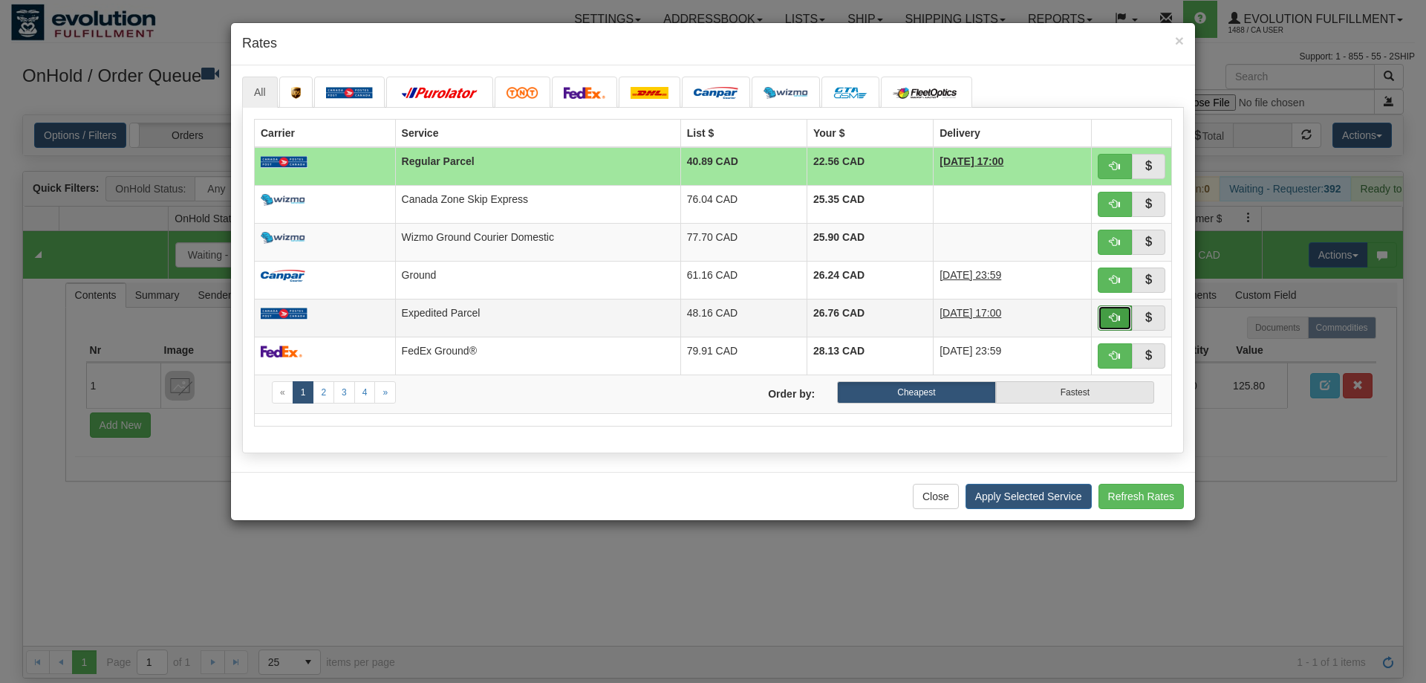
click at [1114, 314] on span "button" at bounding box center [1115, 317] width 10 height 10
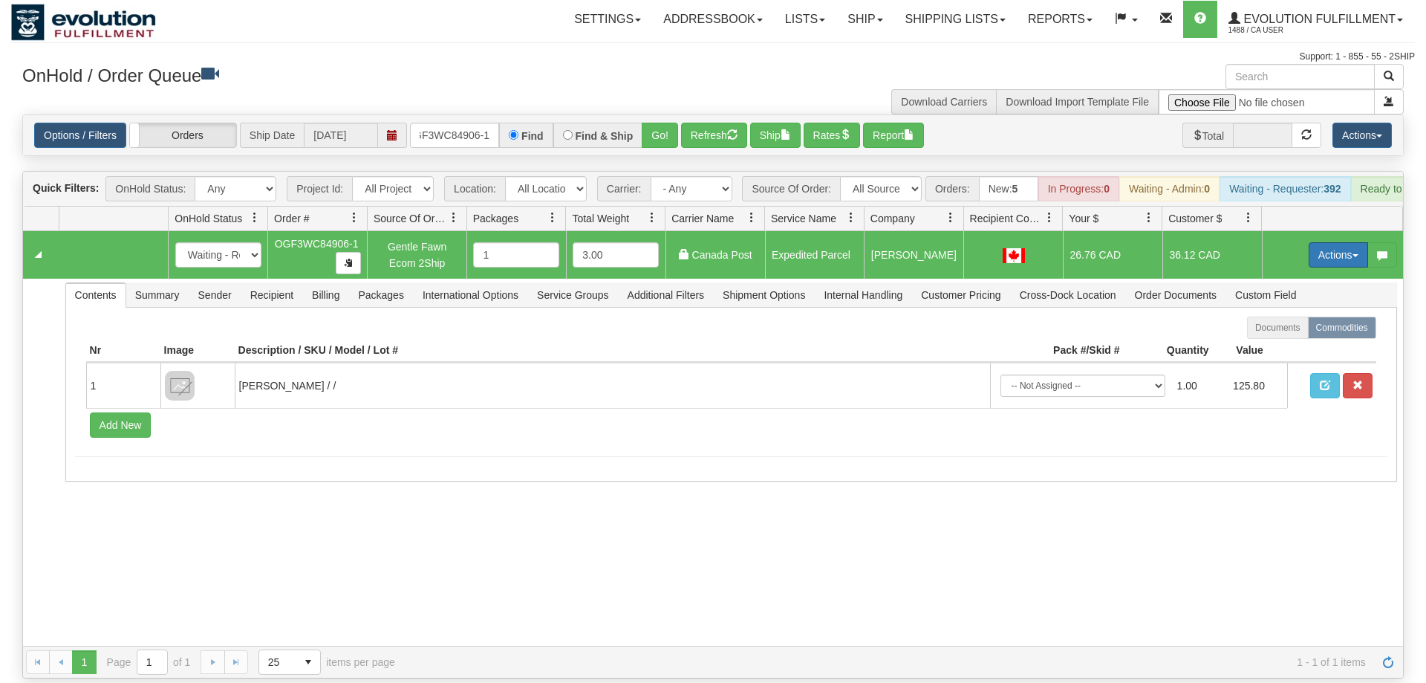
click at [1328, 242] on button "Actions" at bounding box center [1338, 254] width 59 height 25
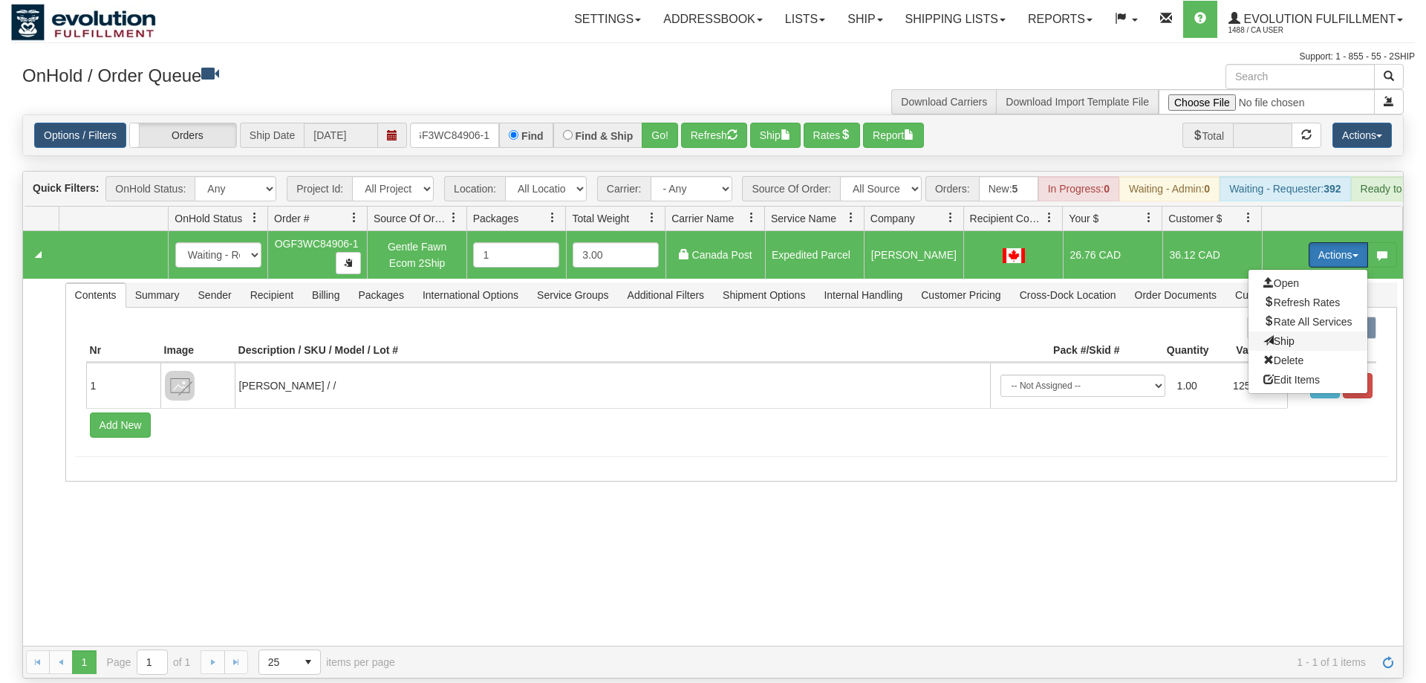
click at [1290, 335] on span "Ship" at bounding box center [1278, 341] width 31 height 12
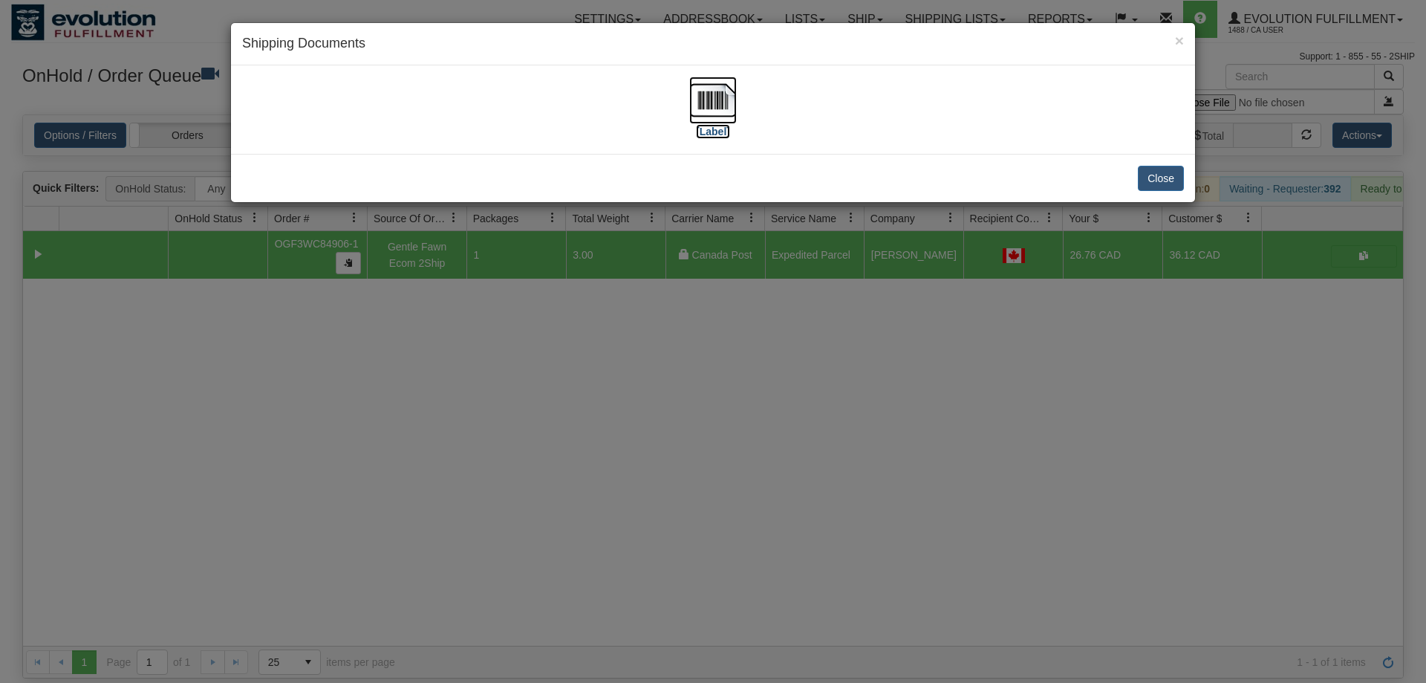
click at [712, 102] on img at bounding box center [713, 100] width 48 height 48
click at [680, 243] on div "× Shipping Documents [Label] Close" at bounding box center [713, 341] width 1426 height 683
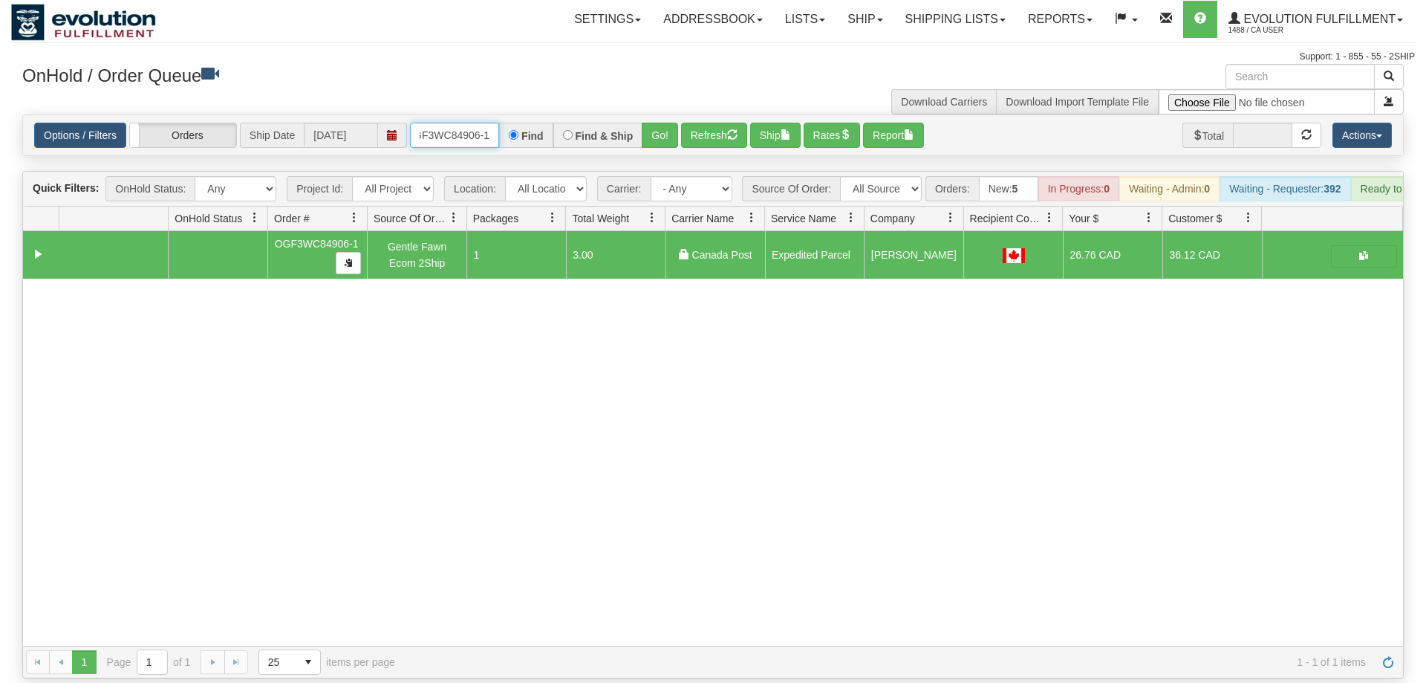
click at [468, 124] on input "OGF3WC84906-1" at bounding box center [454, 135] width 89 height 25
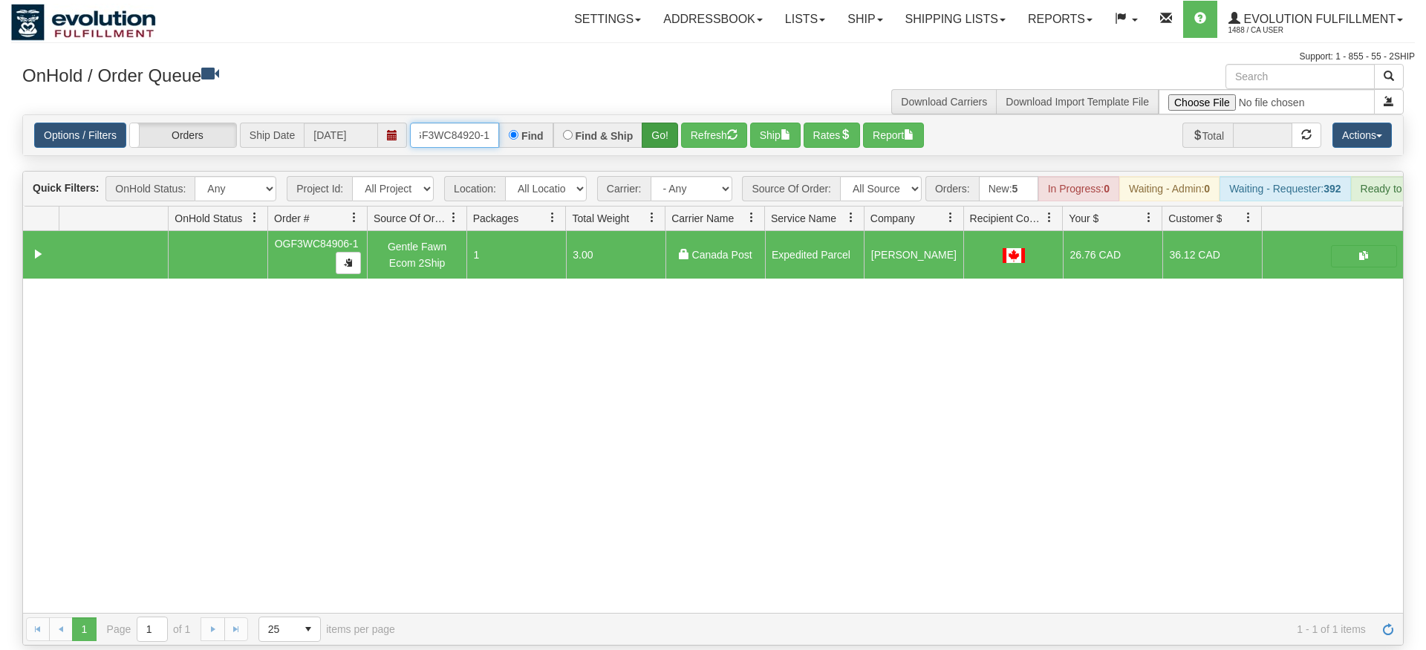
type input "OGF3WC84920-1"
click at [668, 149] on div "Is equal to Is not equal to Contains Does not contains CAD USD EUR ZAR [PERSON_…" at bounding box center [713, 379] width 1404 height 531
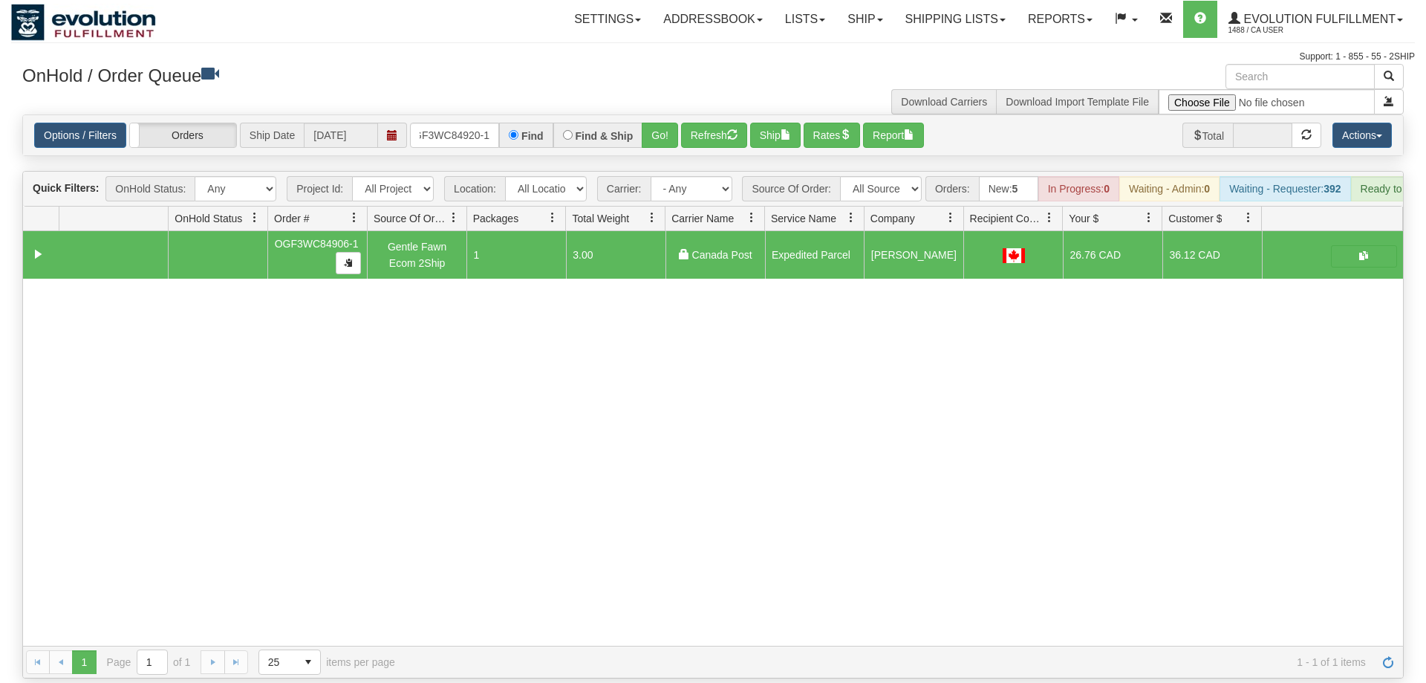
click at [668, 128] on div "Options / Filters Group Shipments Orders Ship Date [DATE] OGF3WC84920-1 Find Fi…" at bounding box center [713, 135] width 1380 height 40
click at [654, 123] on button "Go!" at bounding box center [660, 135] width 36 height 25
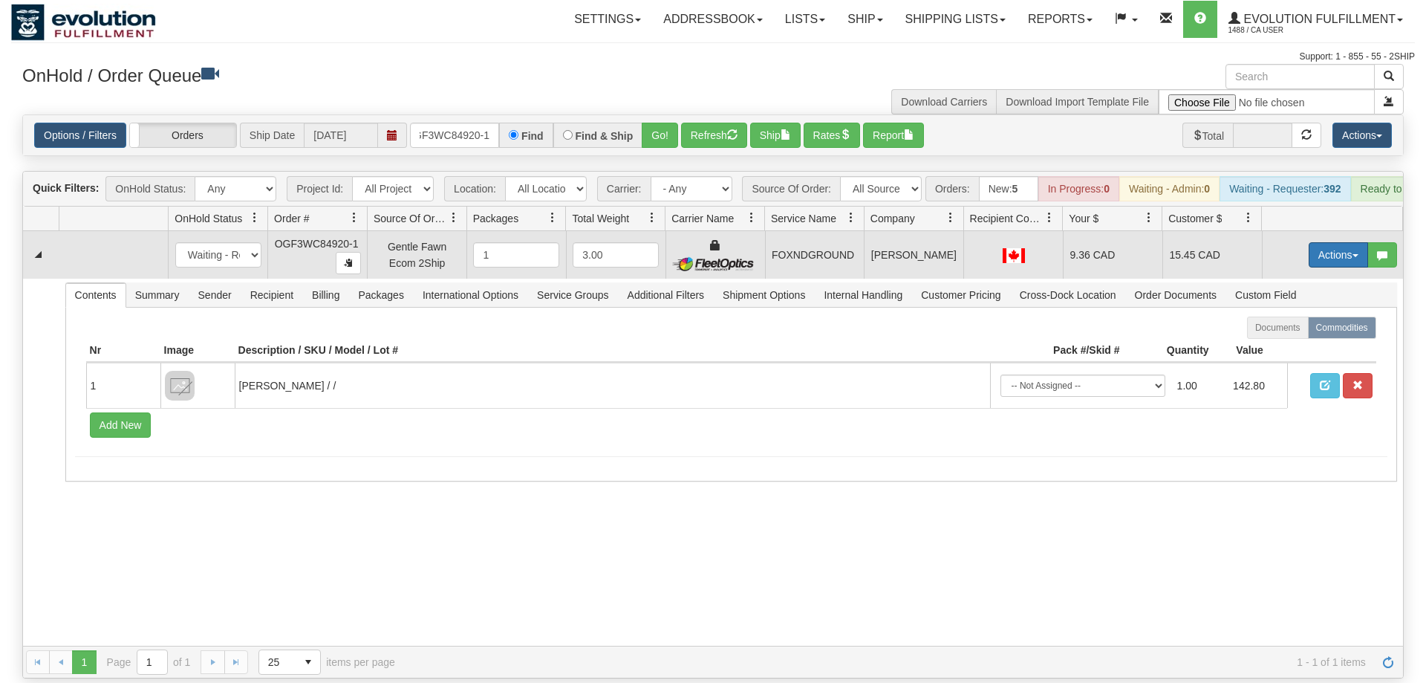
click at [1327, 242] on button "Actions" at bounding box center [1338, 254] width 59 height 25
click at [1308, 331] on link "Ship" at bounding box center [1307, 340] width 119 height 19
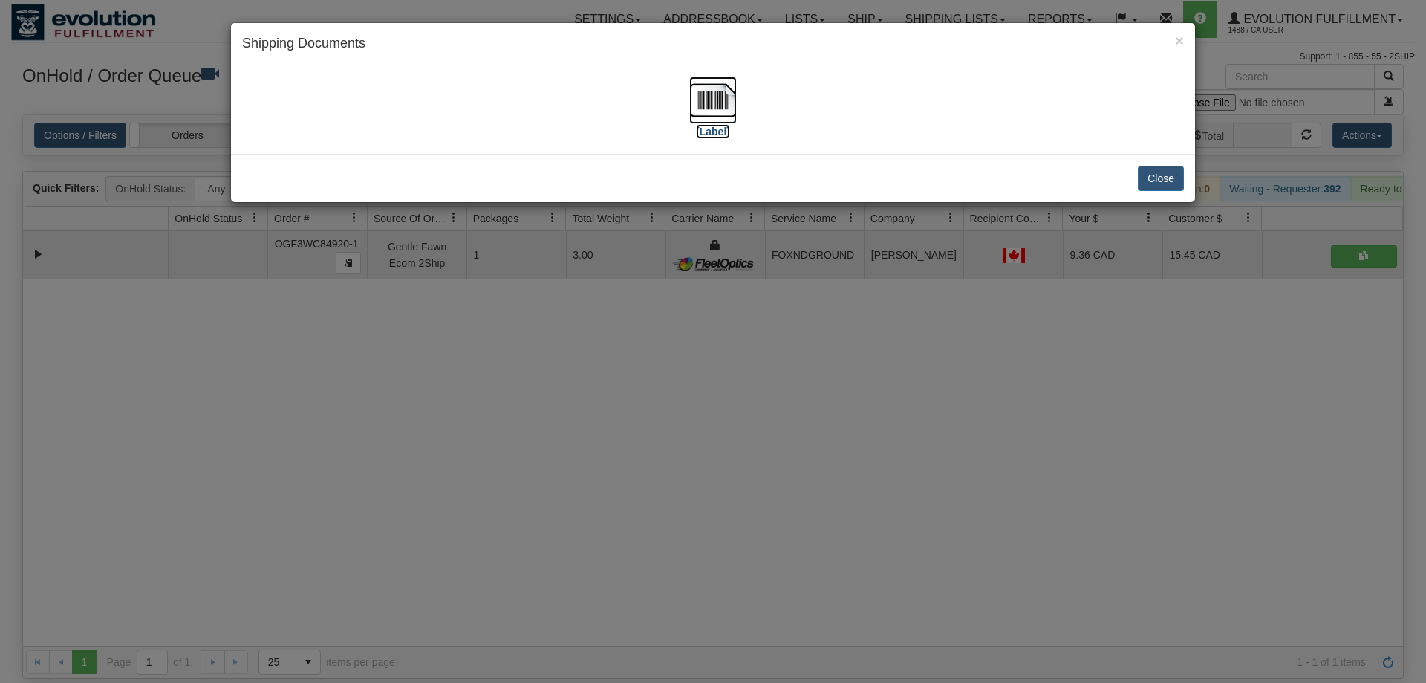
click at [712, 108] on img at bounding box center [713, 100] width 48 height 48
drag, startPoint x: 575, startPoint y: 464, endPoint x: 486, endPoint y: 157, distance: 320.1
click at [573, 454] on div "× Shipping Documents [Label] Close" at bounding box center [713, 341] width 1426 height 683
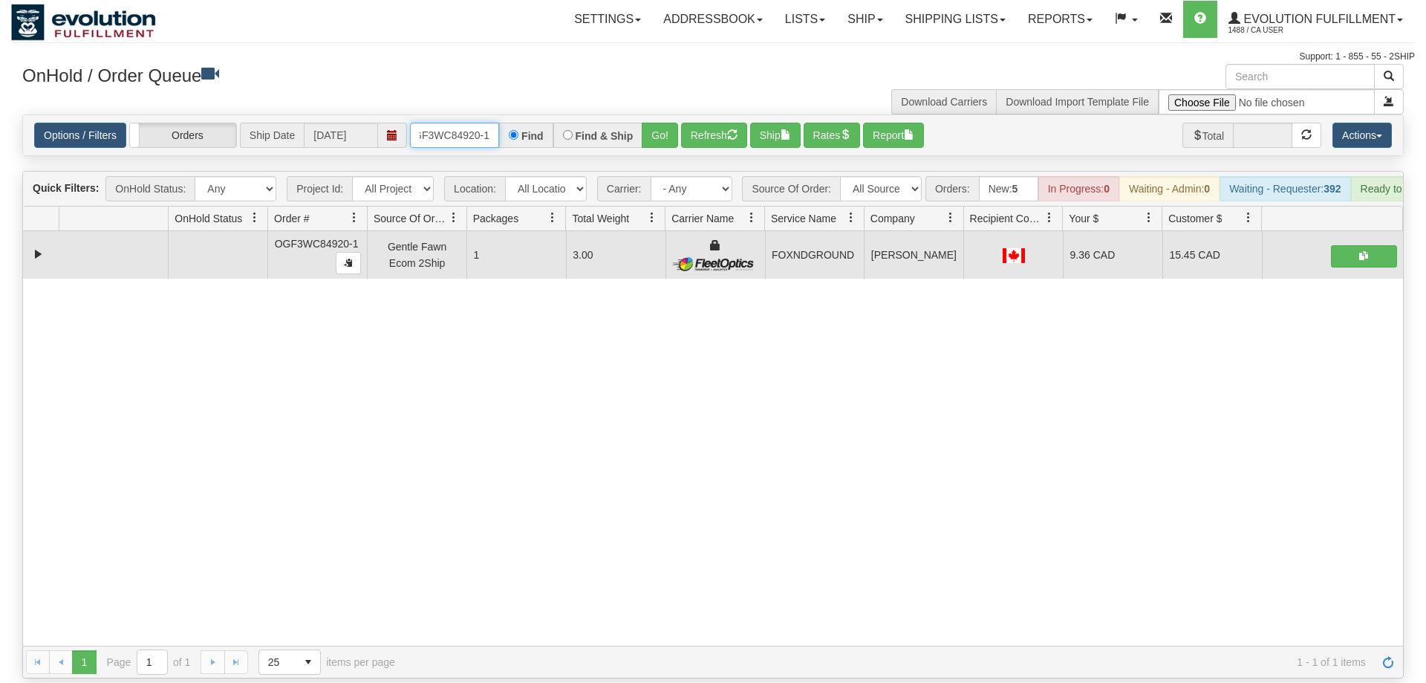
click at [472, 123] on input "OGF3WC84920-1" at bounding box center [454, 135] width 89 height 25
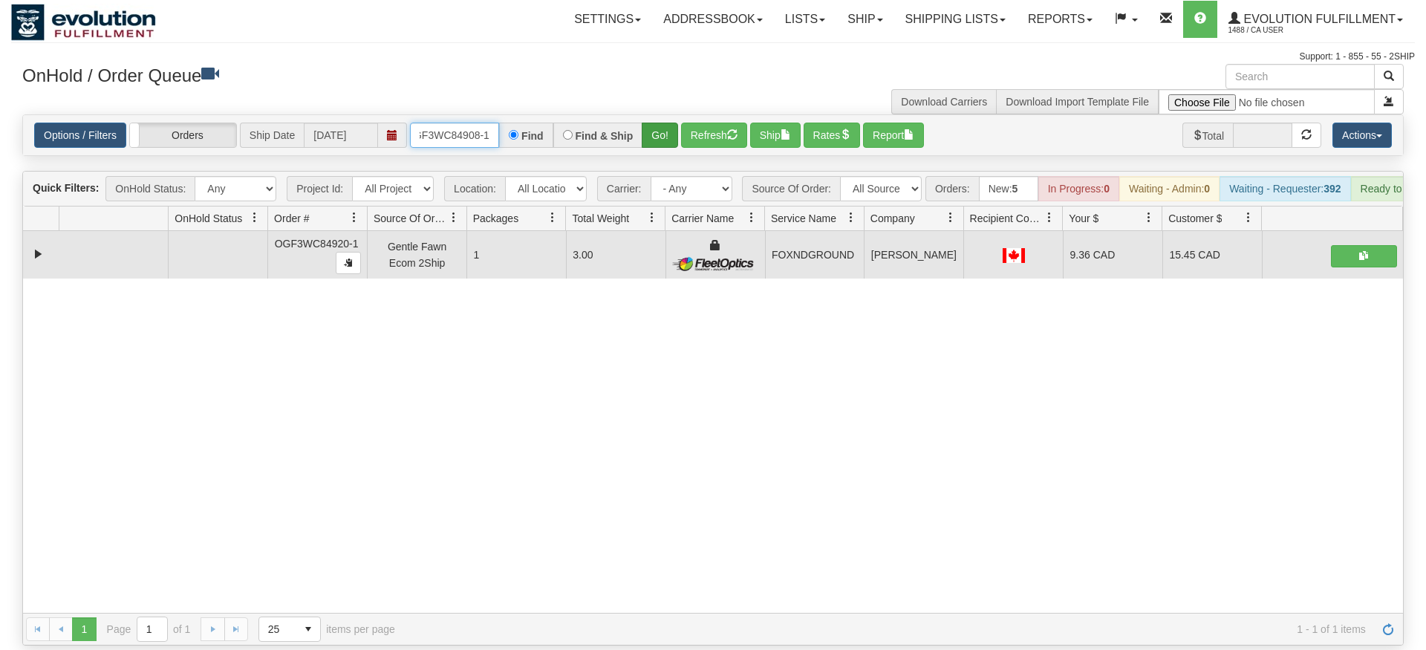
type input "oGF3WC84908-1"
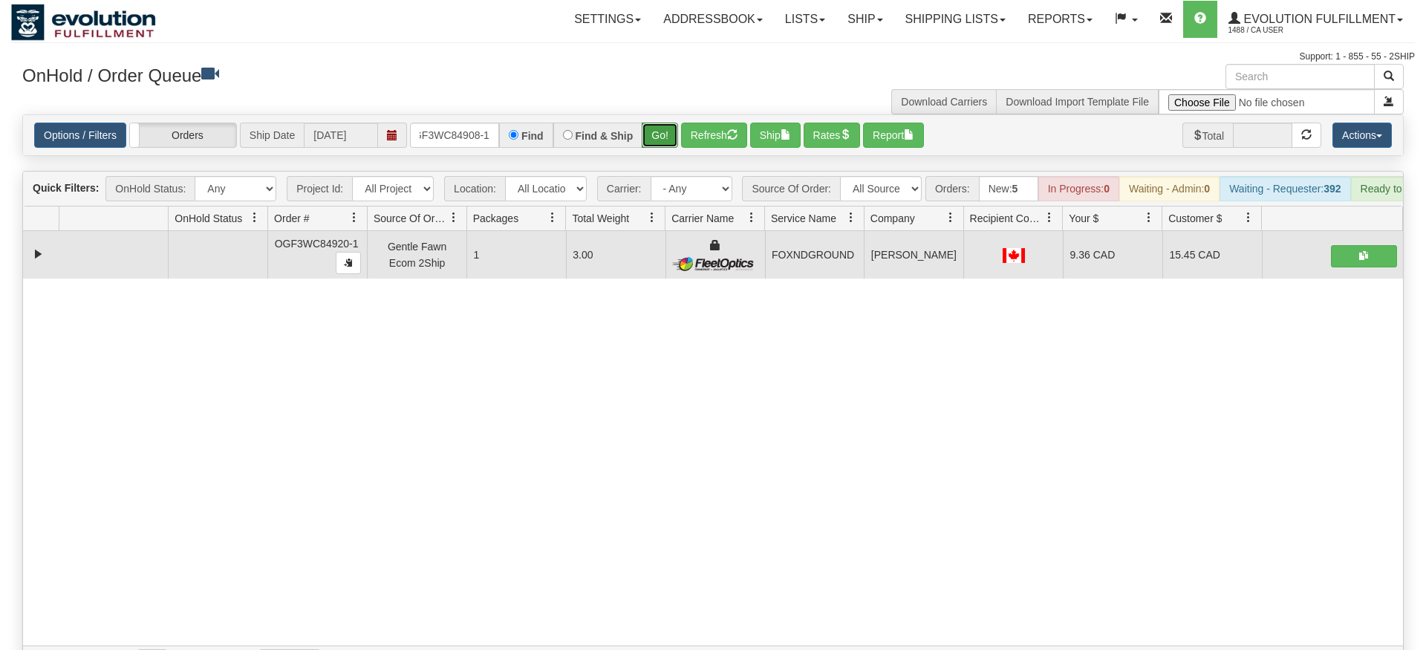
click at [659, 154] on div "Is equal to Is not equal to Contains Does not contains CAD USD EUR ZAR [PERSON_…" at bounding box center [713, 396] width 1404 height 564
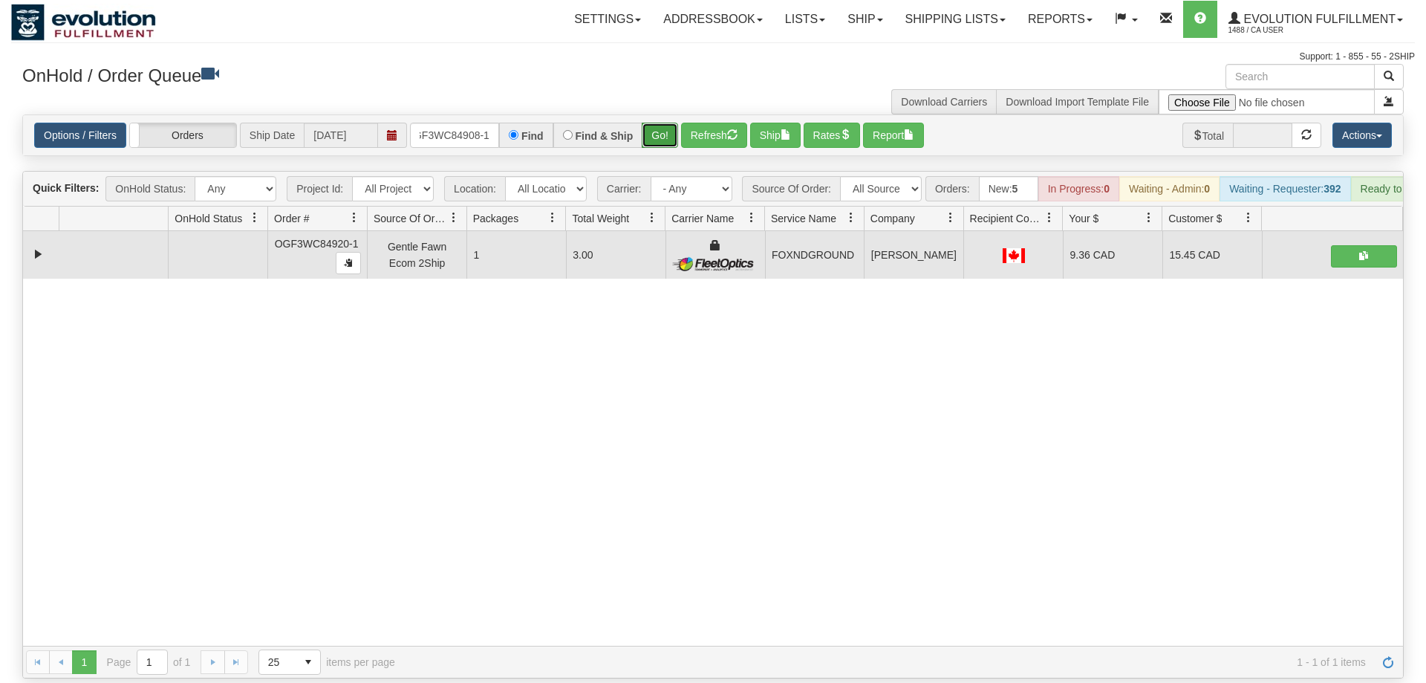
click at [664, 123] on button "Go!" at bounding box center [660, 135] width 36 height 25
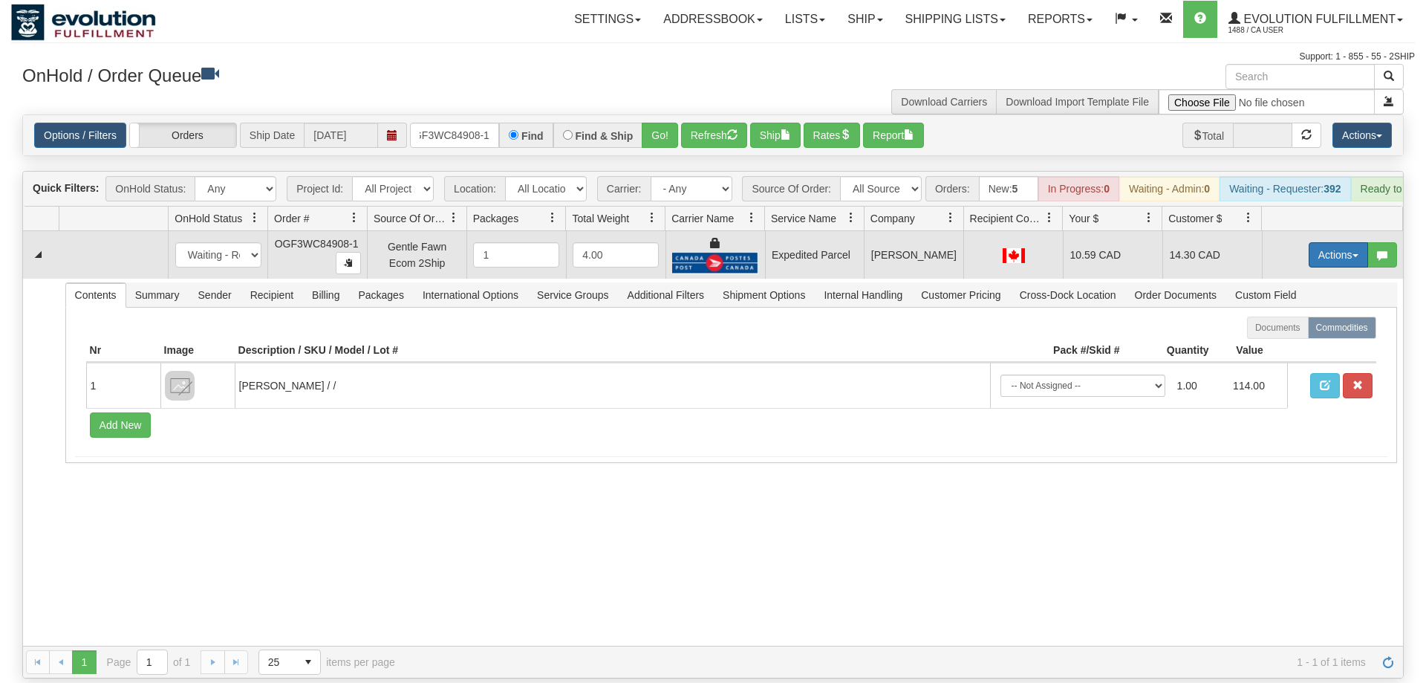
click at [1327, 242] on button "Actions" at bounding box center [1338, 254] width 59 height 25
click at [1308, 331] on link "Ship" at bounding box center [1307, 340] width 119 height 19
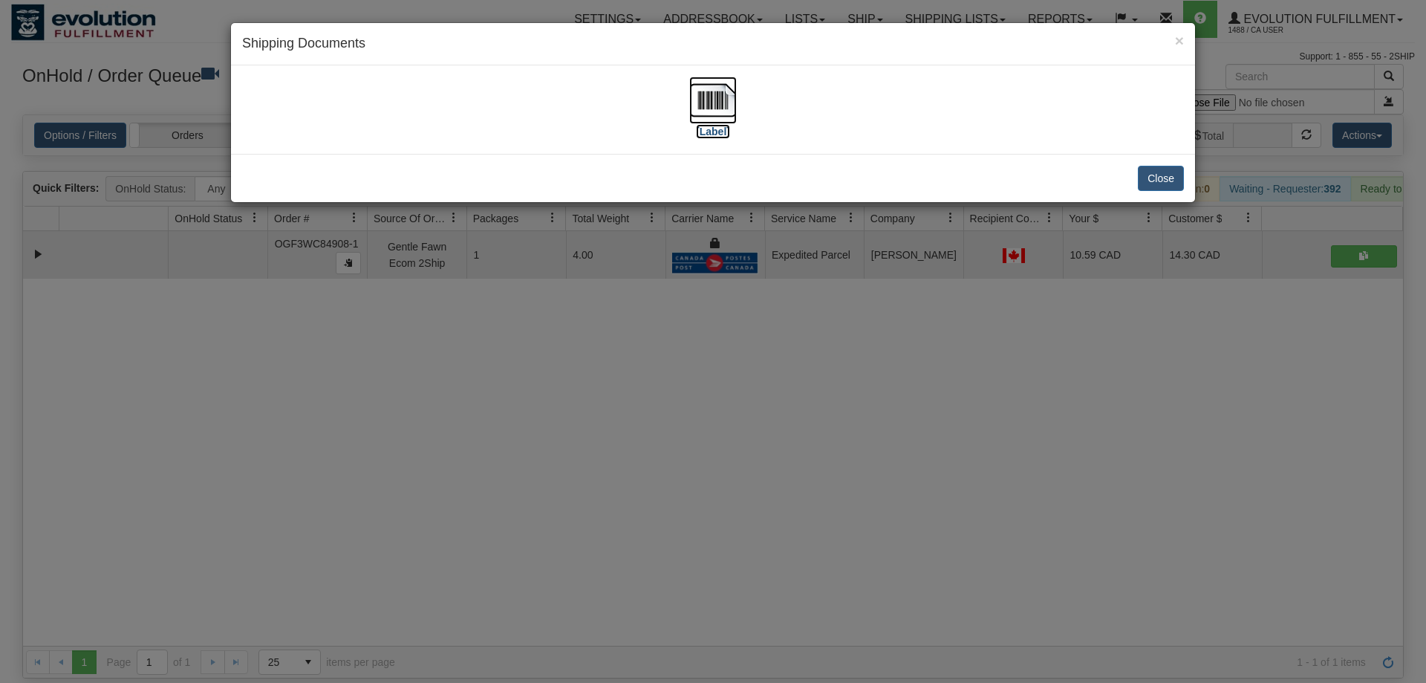
click at [729, 98] on img at bounding box center [713, 100] width 48 height 48
drag, startPoint x: 640, startPoint y: 371, endPoint x: 565, endPoint y: 127, distance: 254.9
click at [640, 365] on div "× Shipping Documents [Label] Close" at bounding box center [713, 341] width 1426 height 683
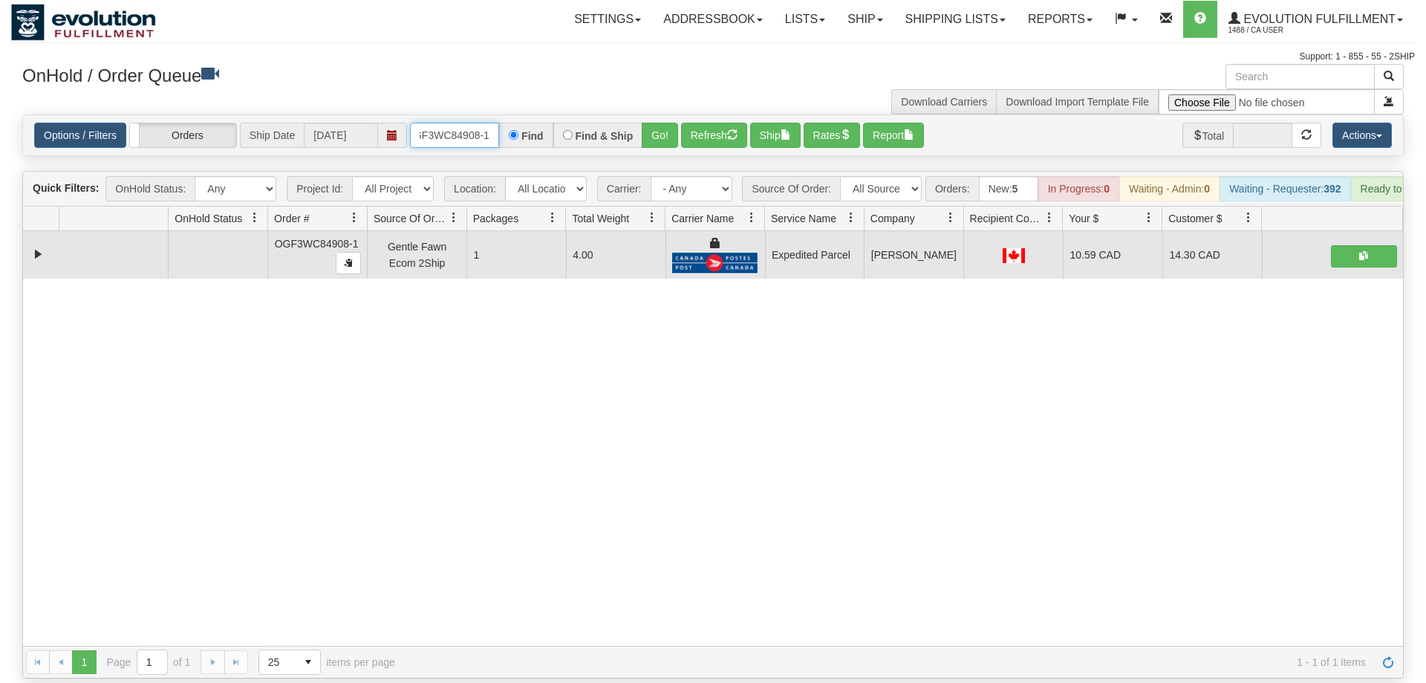
click at [487, 123] on input "oGF3WC84908-1" at bounding box center [454, 135] width 89 height 25
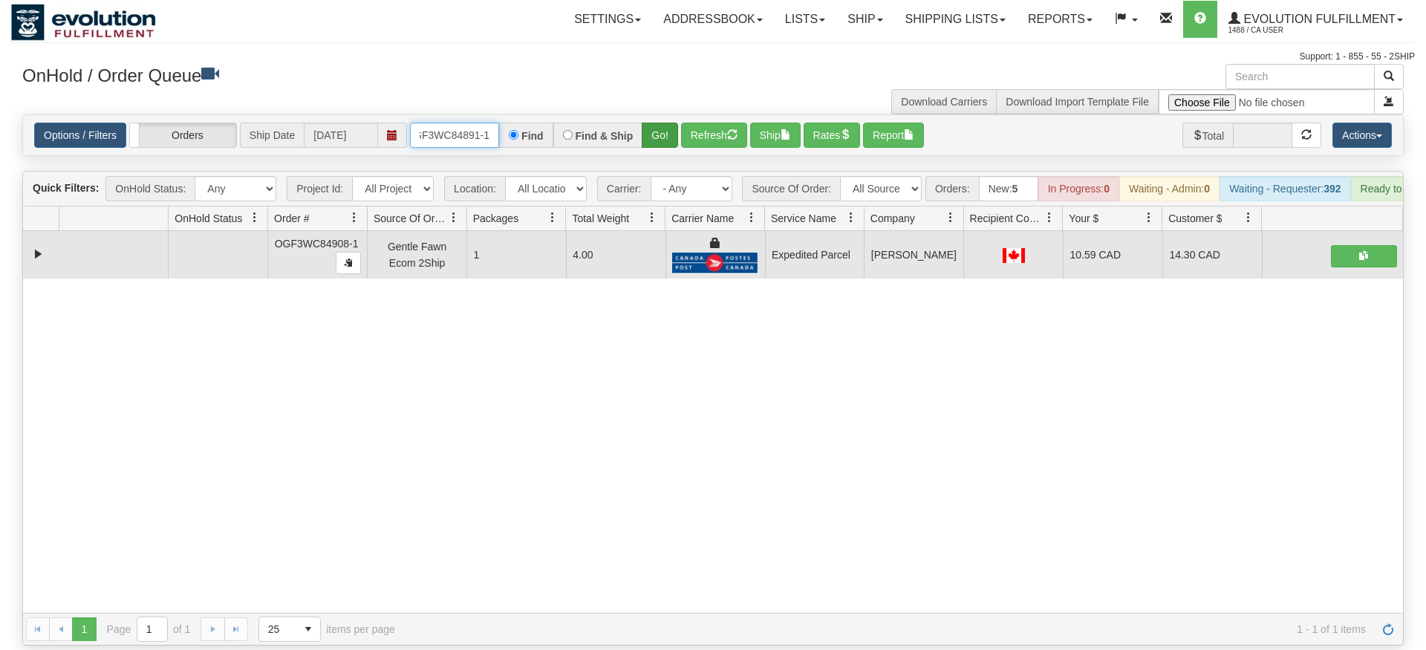
type input "OGF3WC84891-1"
drag, startPoint x: 677, startPoint y: 118, endPoint x: 671, endPoint y: 143, distance: 25.1
click at [675, 149] on div "Is equal to Is not equal to Contains Does not contains CAD USD EUR ZAR [PERSON_…" at bounding box center [713, 379] width 1404 height 531
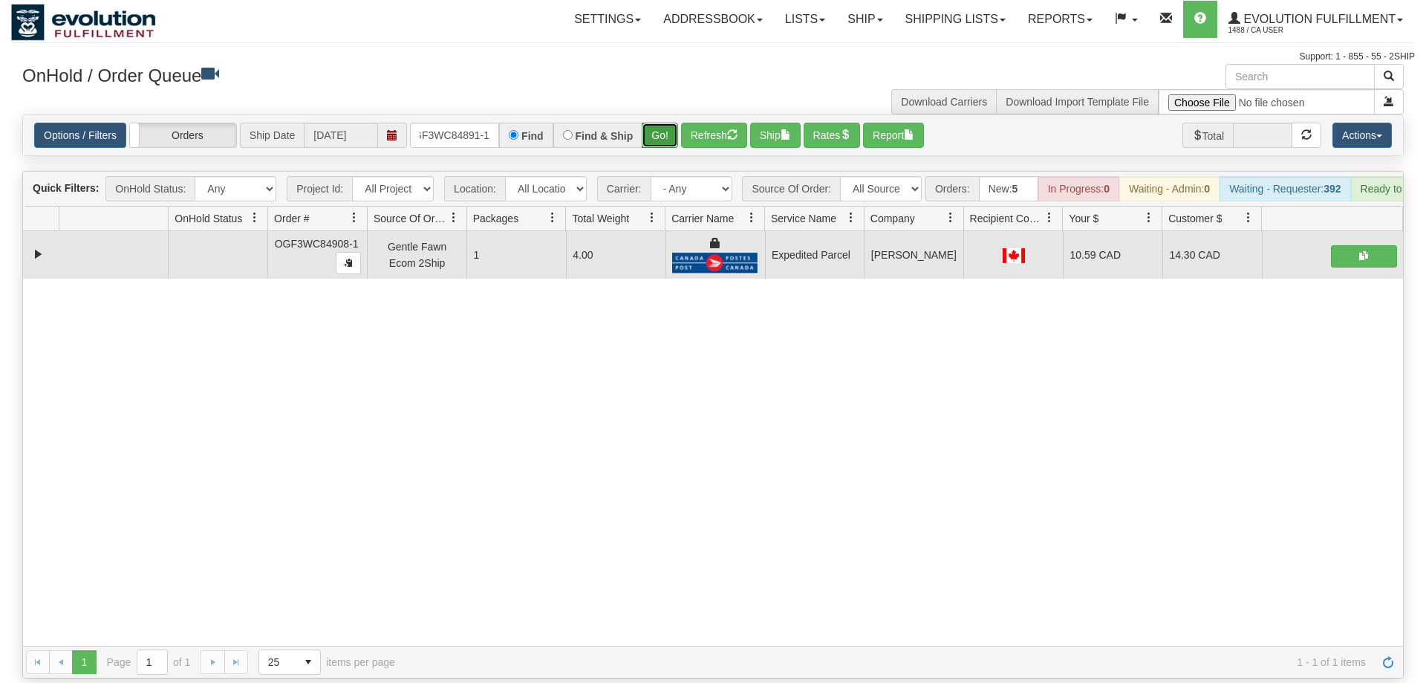
click at [663, 123] on button "Go!" at bounding box center [660, 135] width 36 height 25
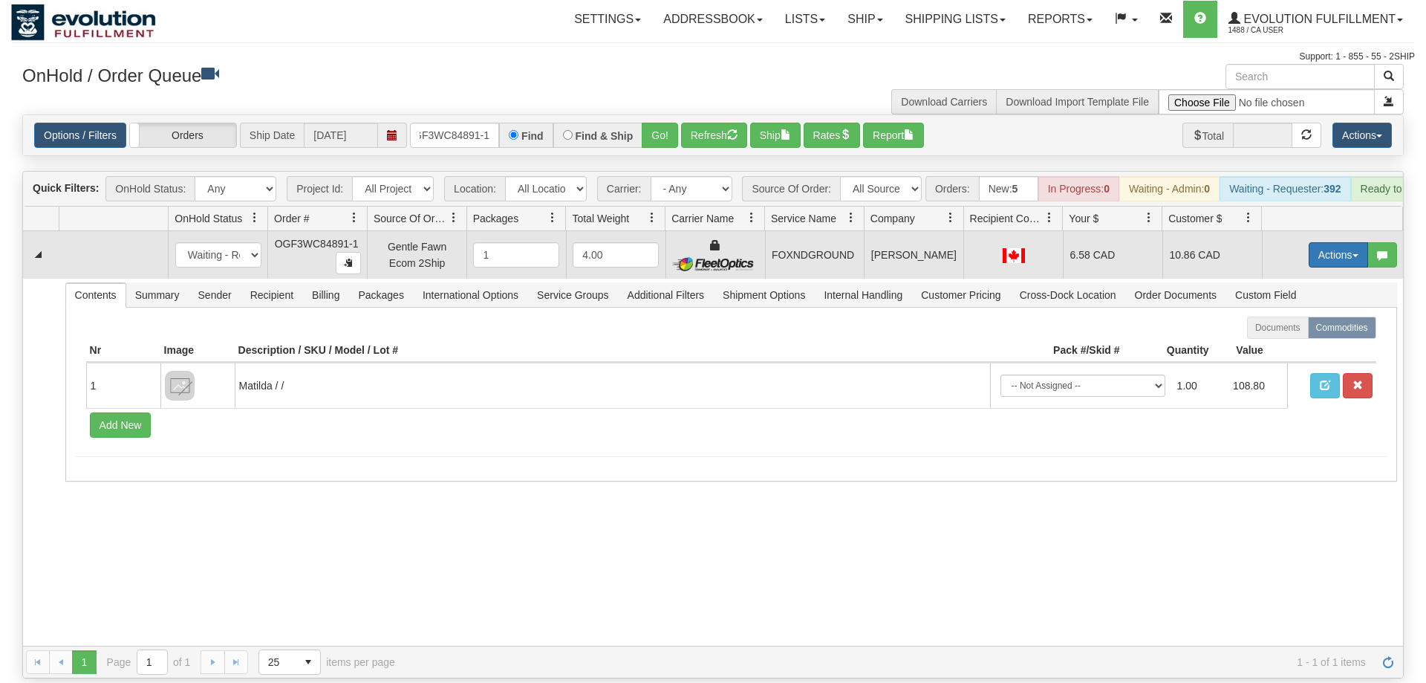
click at [1314, 242] on button "Actions" at bounding box center [1338, 254] width 59 height 25
click at [1289, 335] on span "Ship" at bounding box center [1278, 341] width 31 height 12
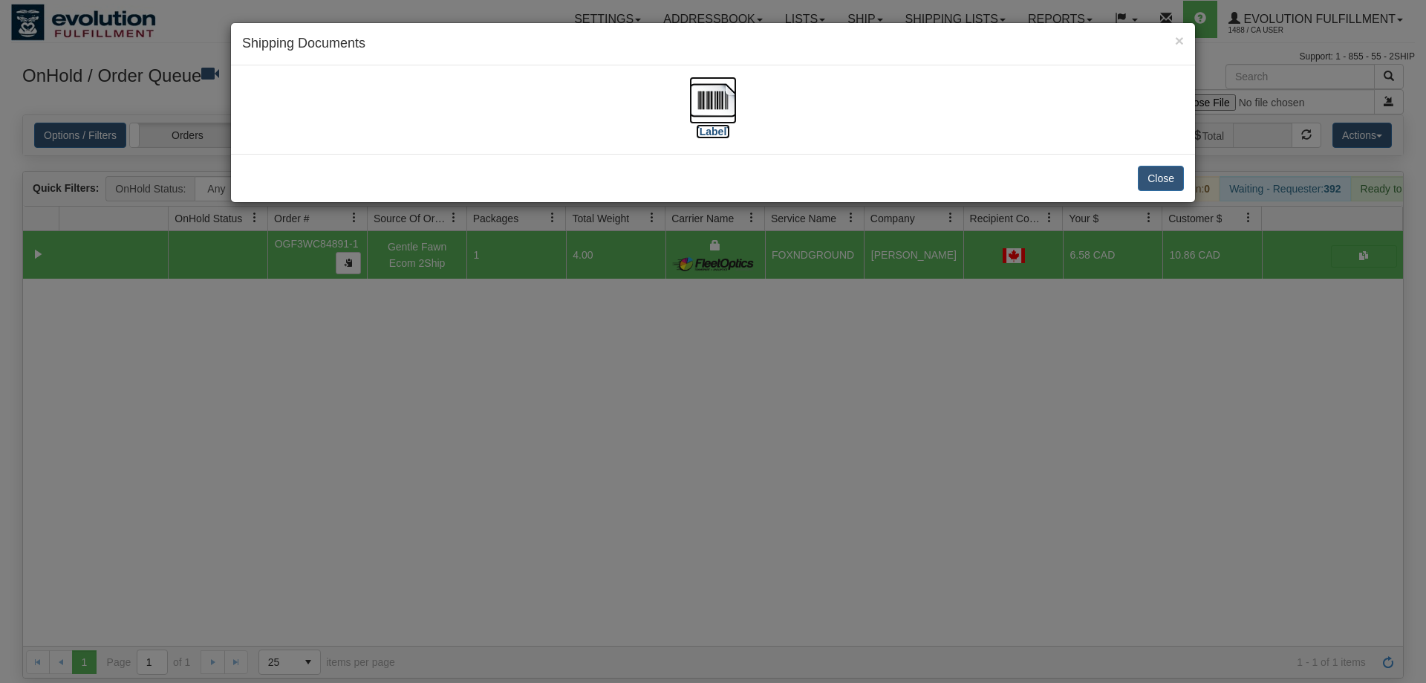
click at [698, 89] on img at bounding box center [713, 100] width 48 height 48
drag, startPoint x: 599, startPoint y: 619, endPoint x: 408, endPoint y: 273, distance: 394.9
click at [599, 616] on div "× Shipping Documents [Label] Close" at bounding box center [713, 341] width 1426 height 683
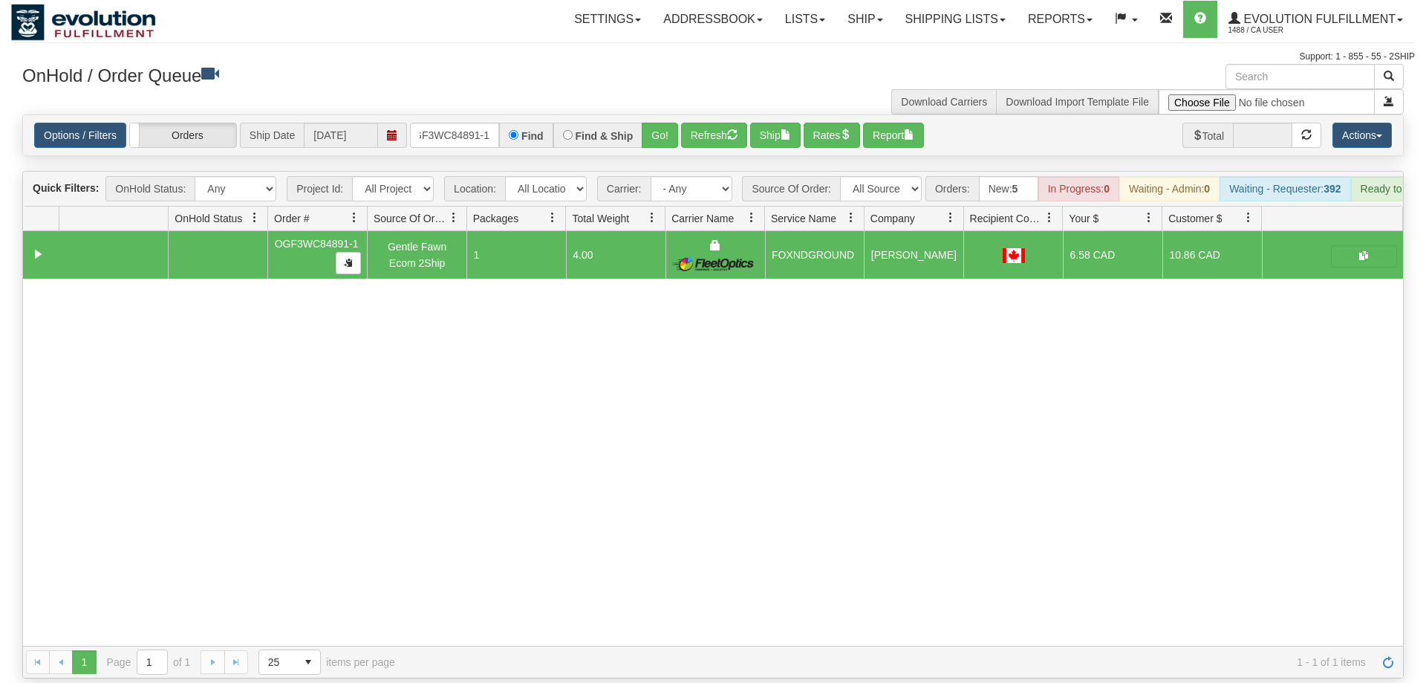
click at [440, 115] on div "Options / Filters Group Shipments Orders Ship Date [DATE] OGF3WC84891-1 Find Fi…" at bounding box center [713, 135] width 1380 height 40
drag, startPoint x: 463, startPoint y: 133, endPoint x: 458, endPoint y: 114, distance: 19.1
click at [463, 132] on div "Options / Filters Group Shipments Orders Ship Date [DATE] OGF3WC84891-1 Find Fi…" at bounding box center [713, 135] width 1380 height 40
click at [458, 123] on input "OGF3WC84891-1" at bounding box center [454, 135] width 89 height 25
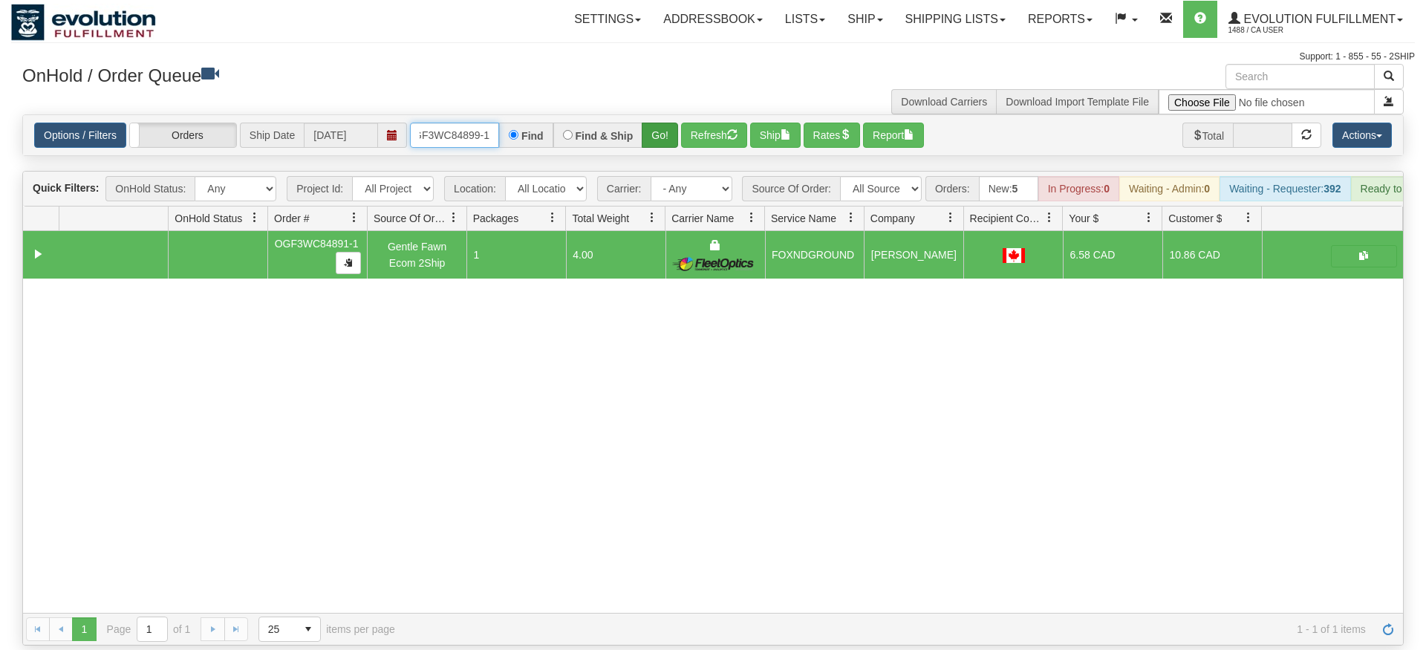
type input "OGF3WC84899-1"
click at [665, 143] on div "Is equal to Is not equal to Contains Does not contains CAD USD EUR ZAR [PERSON_…" at bounding box center [713, 379] width 1404 height 531
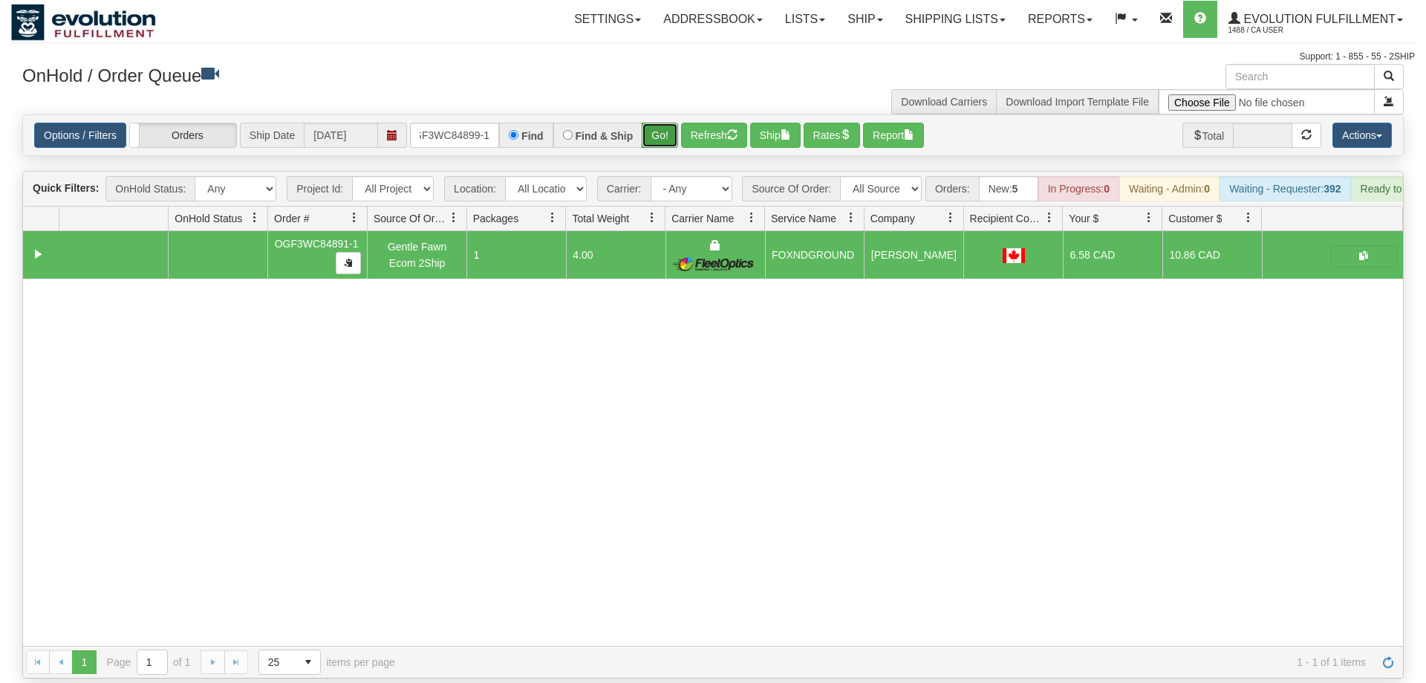
click at [655, 123] on button "Go!" at bounding box center [660, 135] width 36 height 25
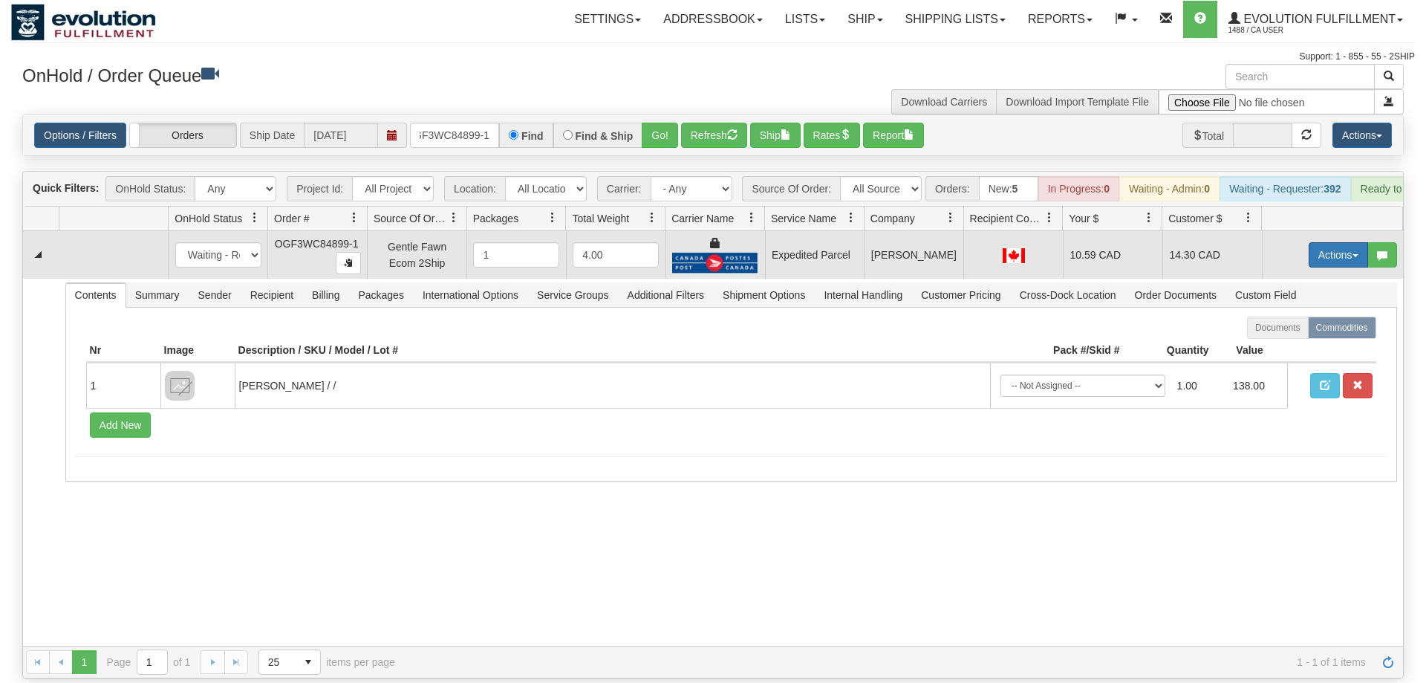
click at [1334, 242] on button "Actions" at bounding box center [1338, 254] width 59 height 25
click at [1296, 331] on link "Ship" at bounding box center [1307, 340] width 119 height 19
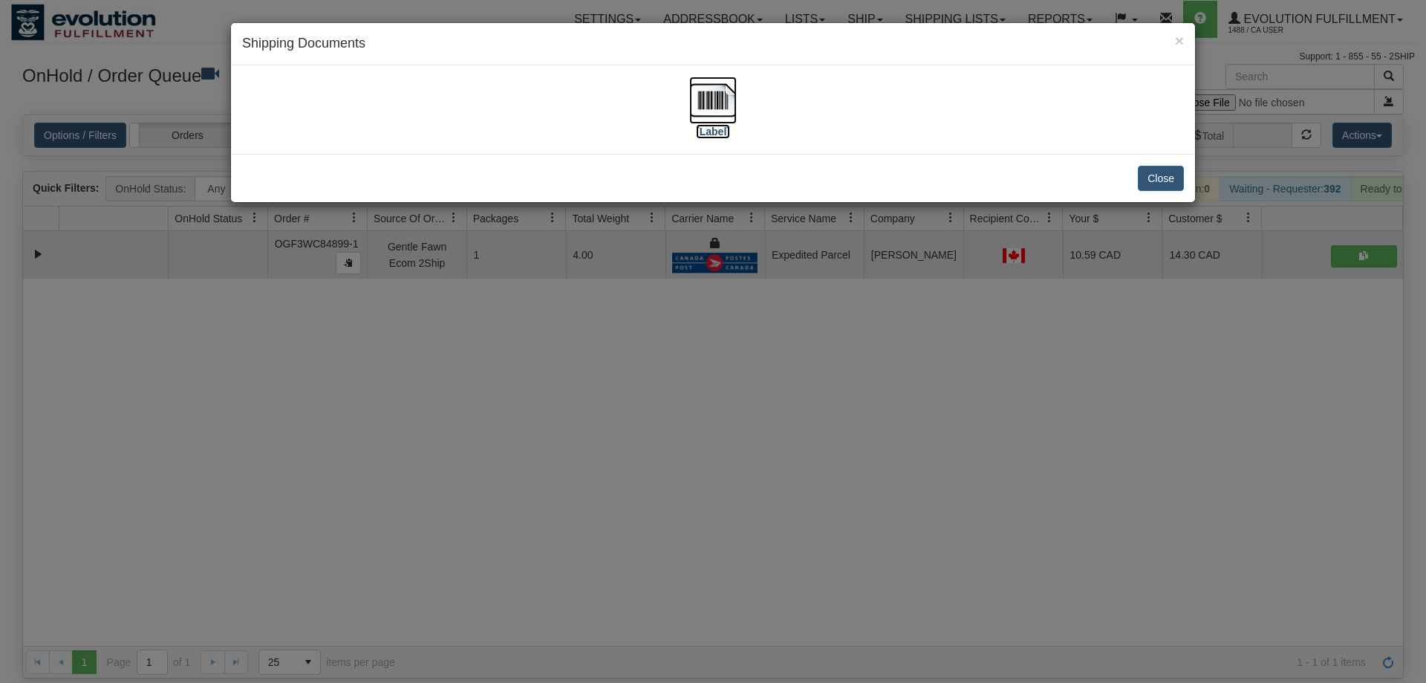
click at [720, 126] on label "[Label]" at bounding box center [713, 131] width 34 height 15
drag, startPoint x: 495, startPoint y: 521, endPoint x: 375, endPoint y: 85, distance: 452.0
click at [490, 494] on div "× Shipping Documents [Label] Close" at bounding box center [713, 341] width 1426 height 683
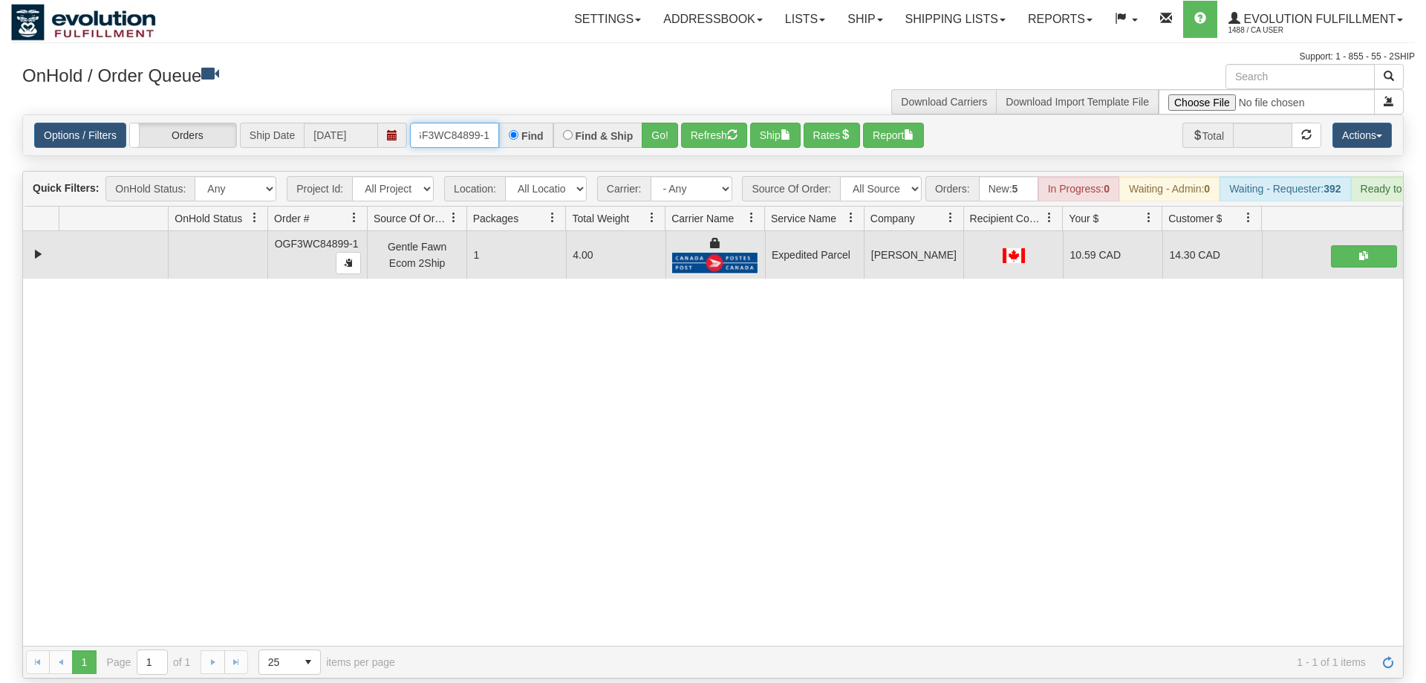
click at [449, 123] on input "OGF3WC84899-1" at bounding box center [454, 135] width 89 height 25
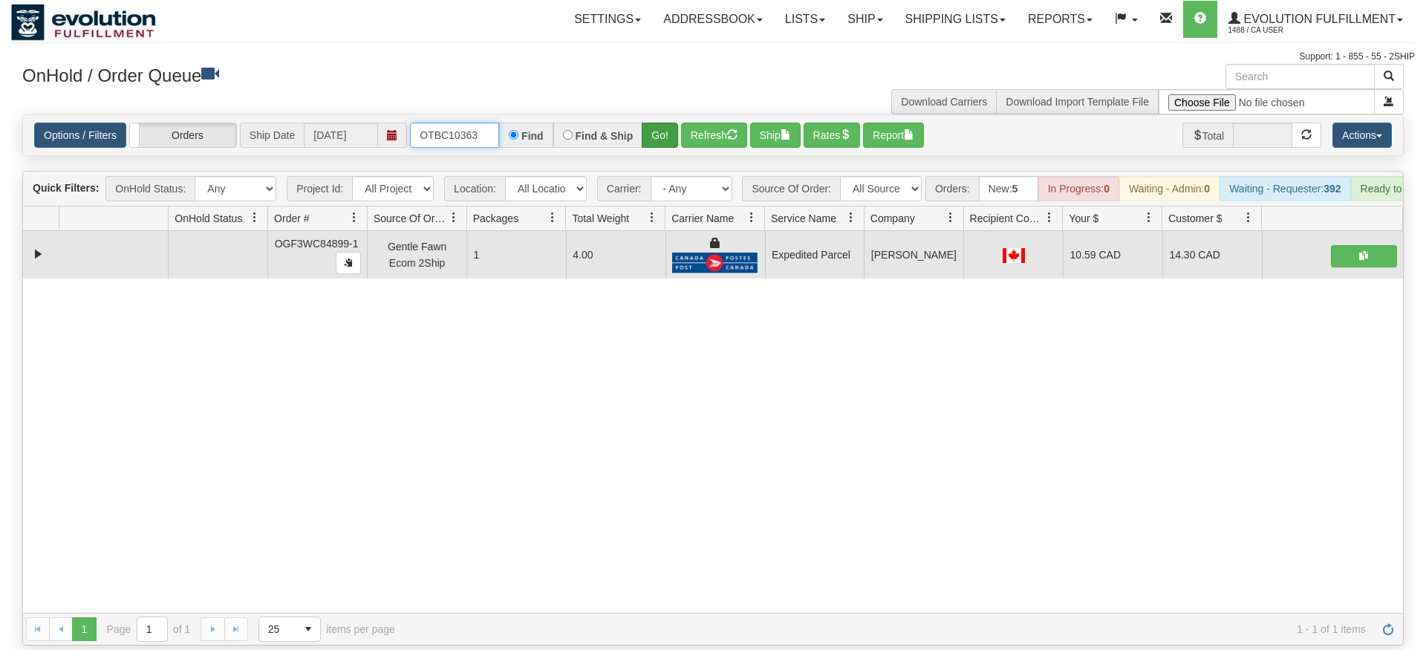
type input "OTBC10363"
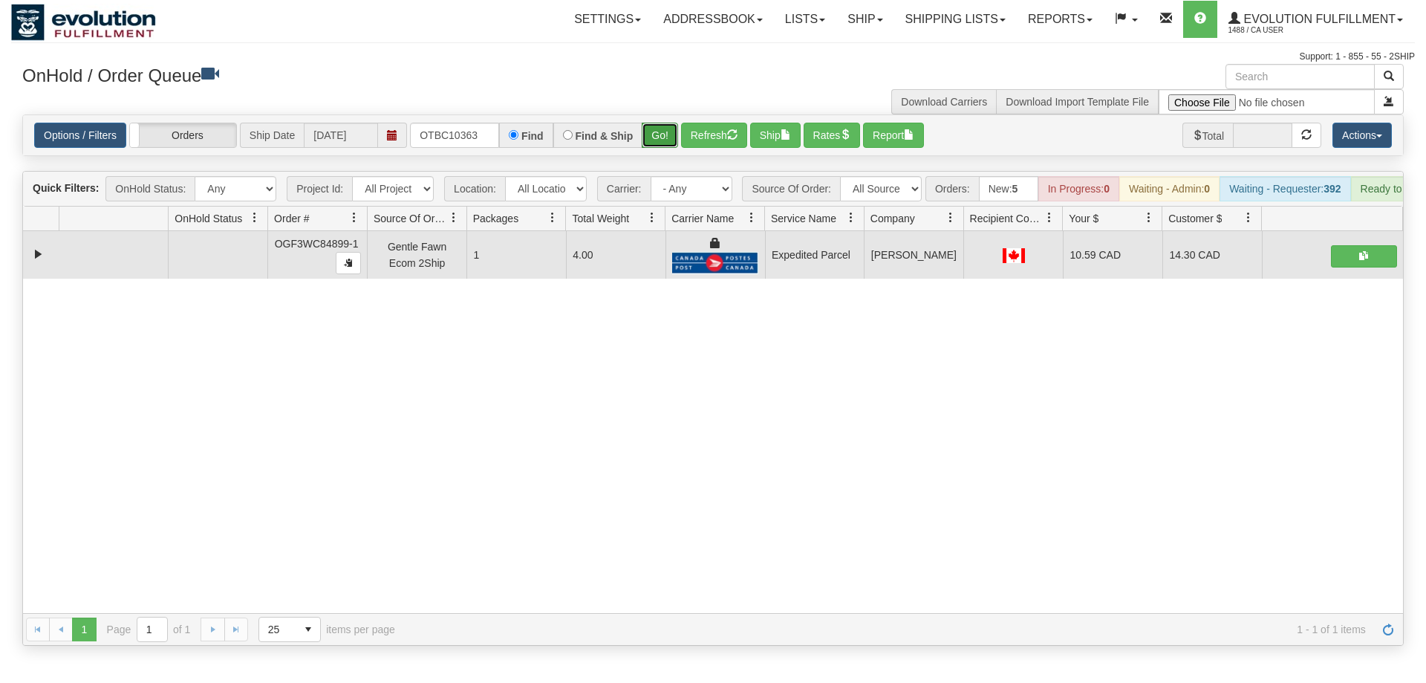
click at [665, 142] on div "Is equal to Is not equal to Contains Does not contains CAD USD EUR ZAR [PERSON_…" at bounding box center [713, 379] width 1404 height 531
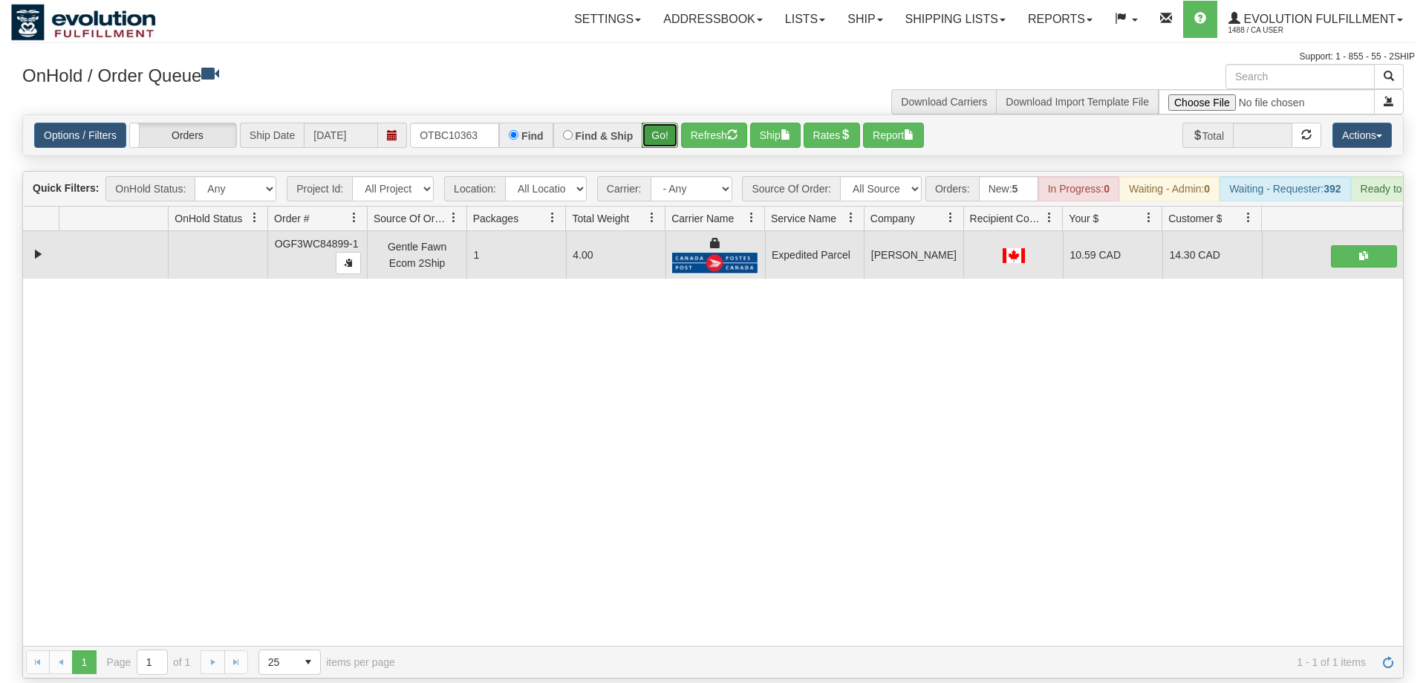
click at [662, 123] on button "Go!" at bounding box center [660, 135] width 36 height 25
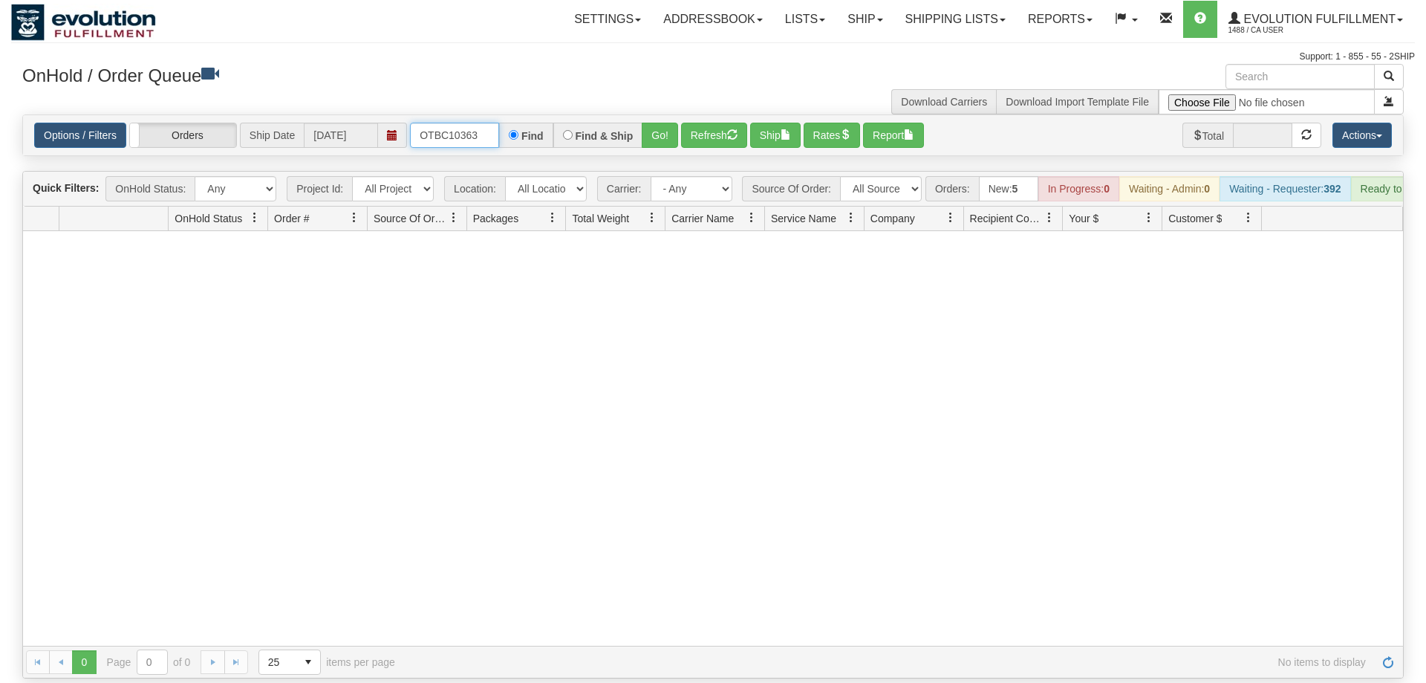
click at [420, 123] on input "OTBC10363" at bounding box center [454, 135] width 89 height 25
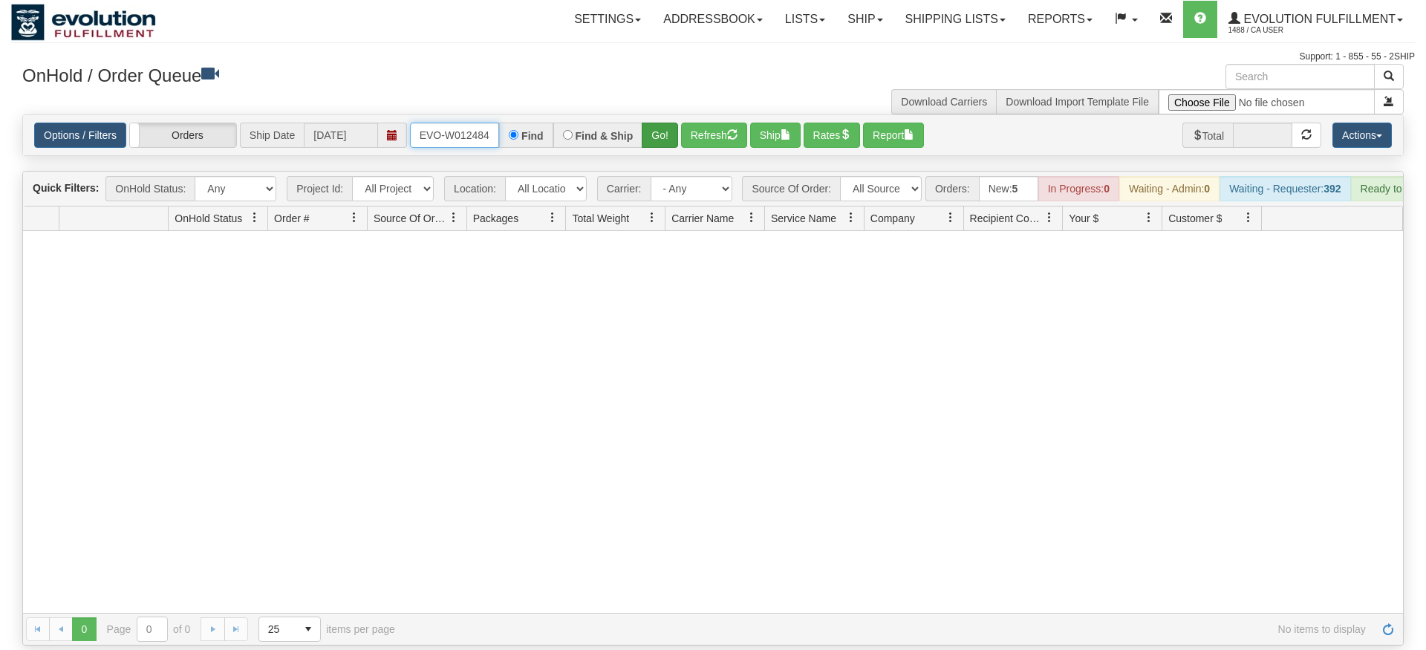
type input "ORSCEVO-W012484"
click at [654, 144] on div "Is equal to Is not equal to Contains Does not contains CAD USD EUR ZAR [PERSON_…" at bounding box center [713, 379] width 1404 height 531
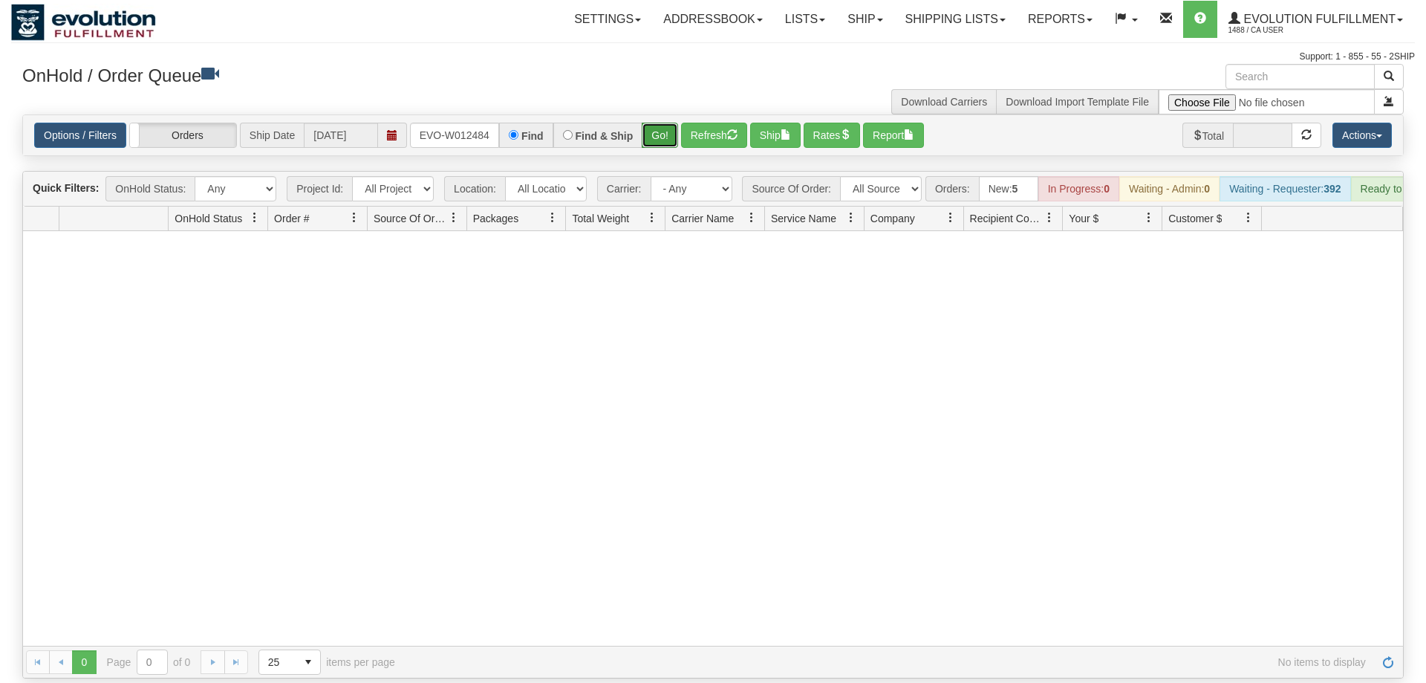
click at [657, 123] on button "Go!" at bounding box center [660, 135] width 36 height 25
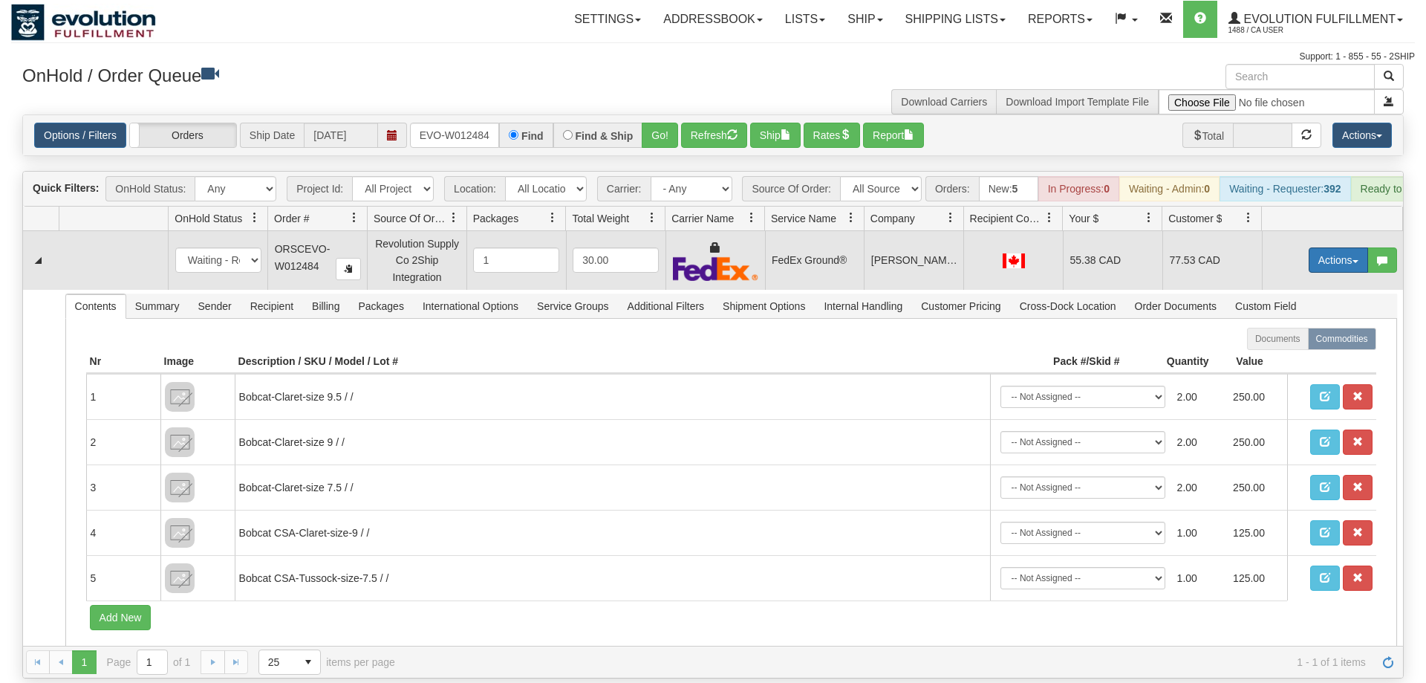
click at [1322, 247] on button "Actions" at bounding box center [1338, 259] width 59 height 25
click at [1312, 336] on link "Ship" at bounding box center [1307, 345] width 119 height 19
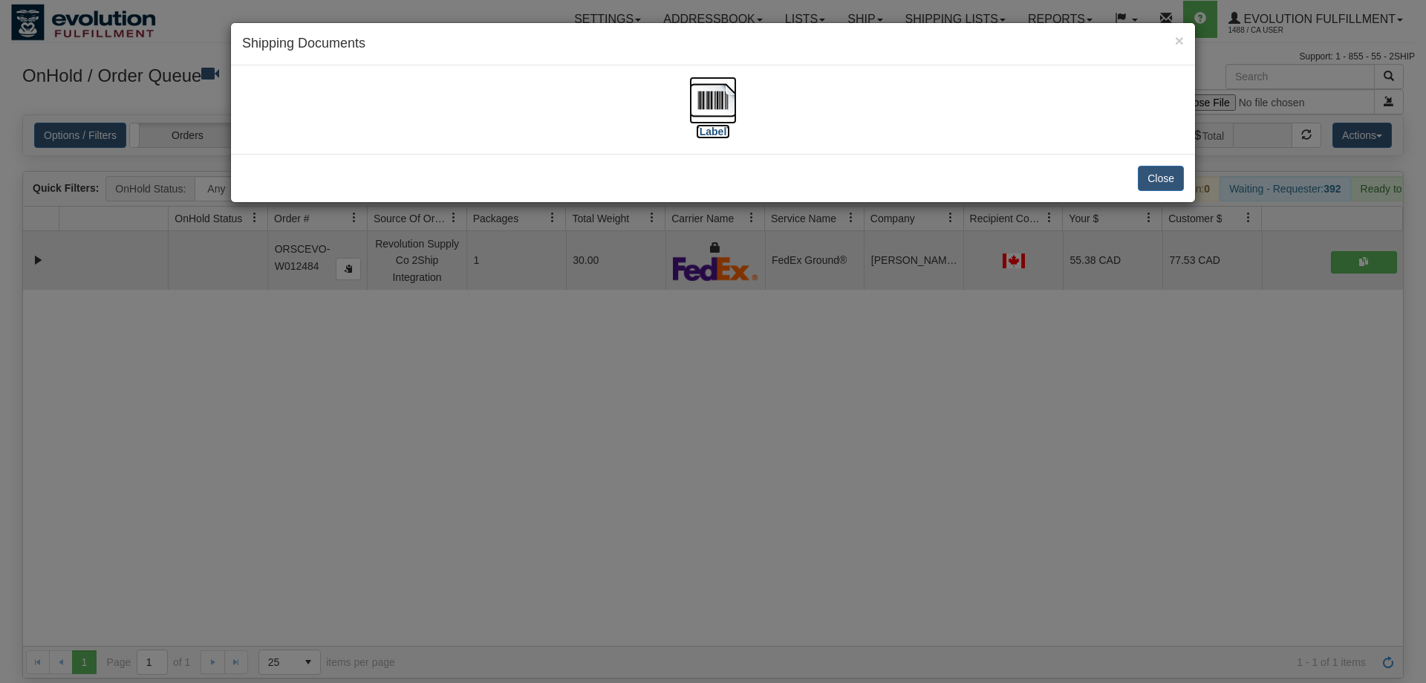
click at [710, 126] on label "[Label]" at bounding box center [713, 131] width 34 height 15
click at [623, 337] on div "× Shipping Documents [Label] Close" at bounding box center [713, 341] width 1426 height 683
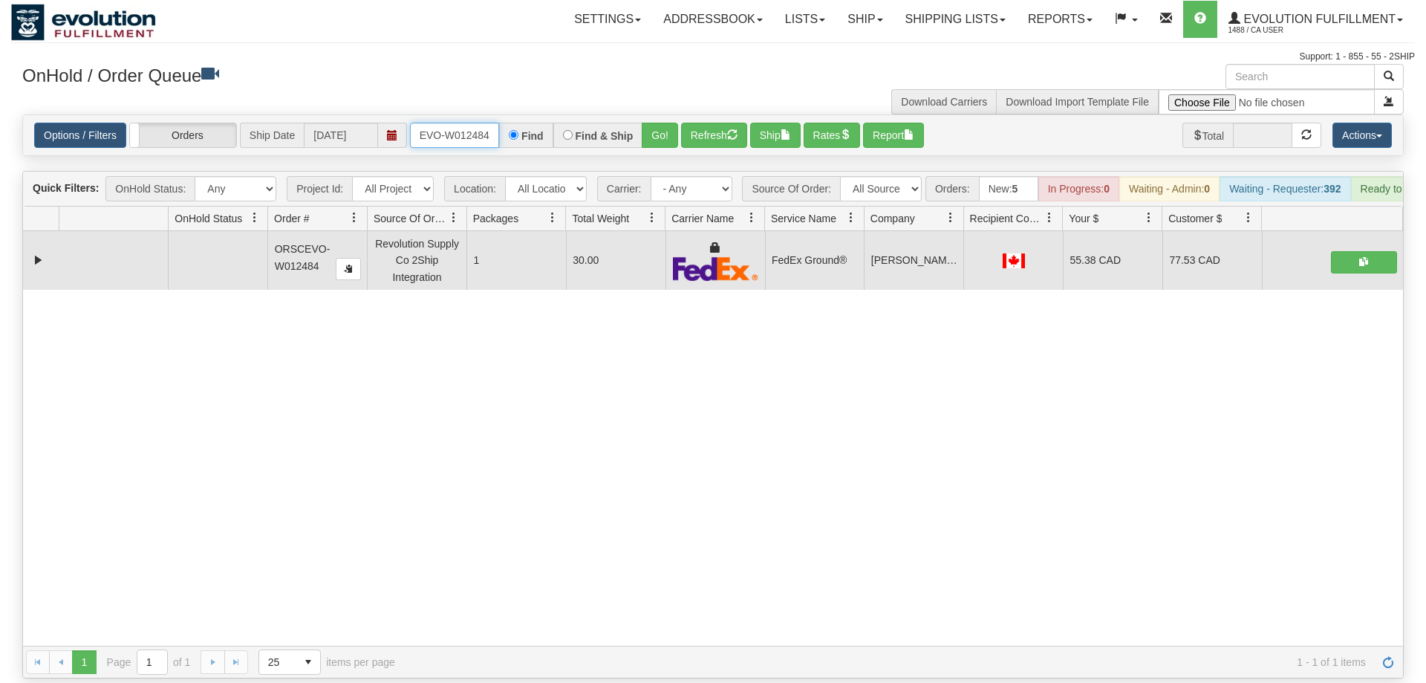
click at [463, 123] on input "ORSCEVO-W012484" at bounding box center [454, 135] width 89 height 25
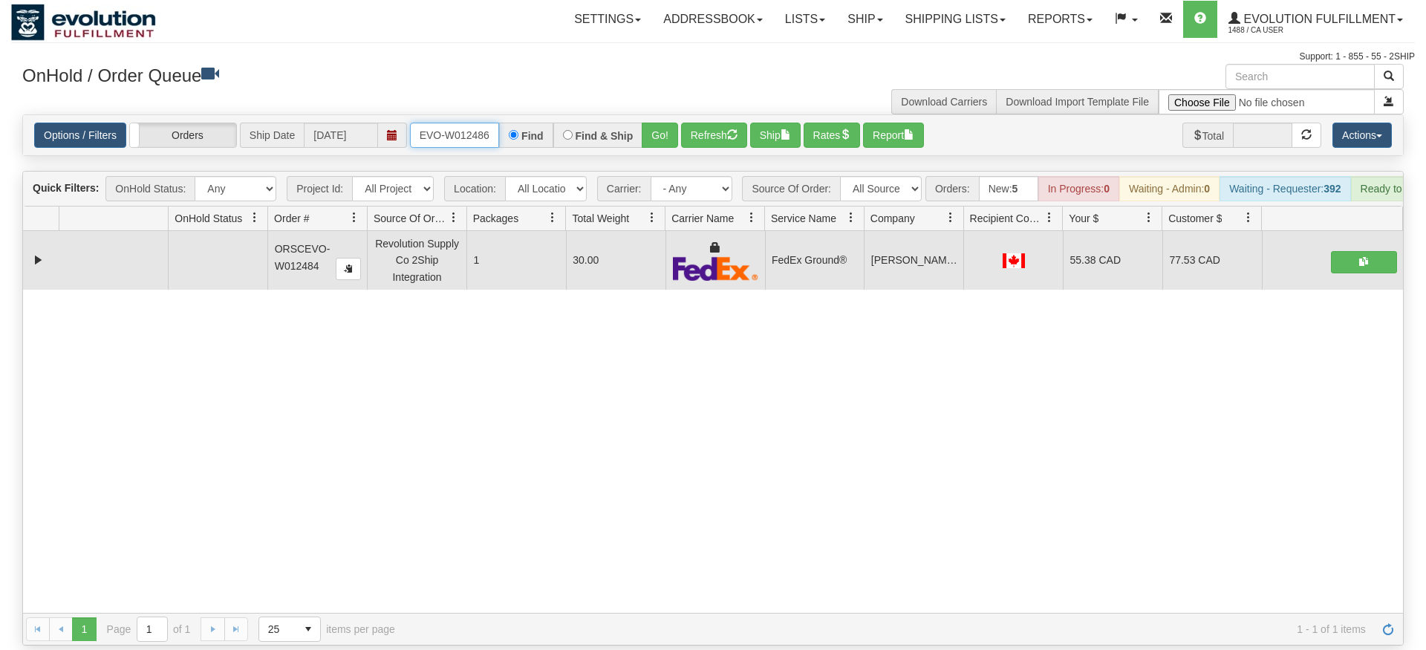
type input "ORSCEVO-W012486"
click at [678, 134] on div "Options / Filters Group Shipments Orders Ship Date [DATE] ORSCEVO-W012486 Find …" at bounding box center [712, 135] width 1381 height 42
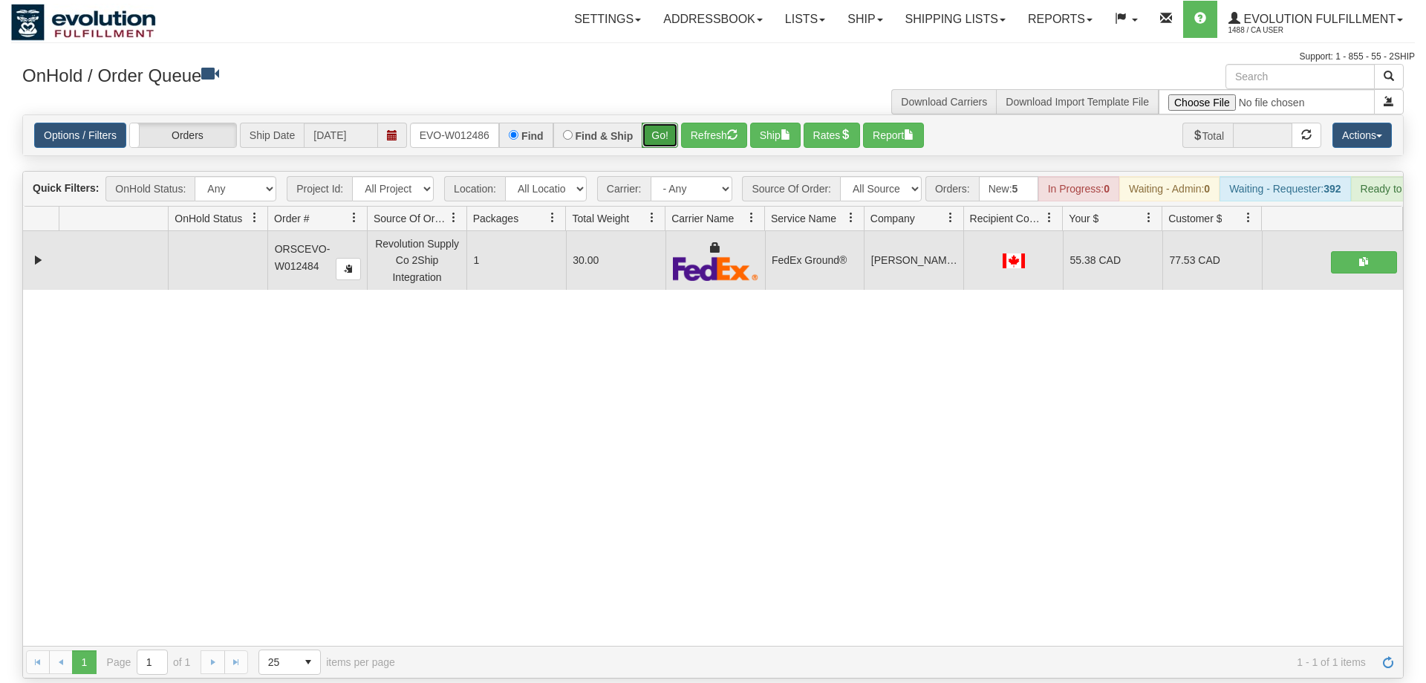
click at [648, 123] on button "Go!" at bounding box center [660, 135] width 36 height 25
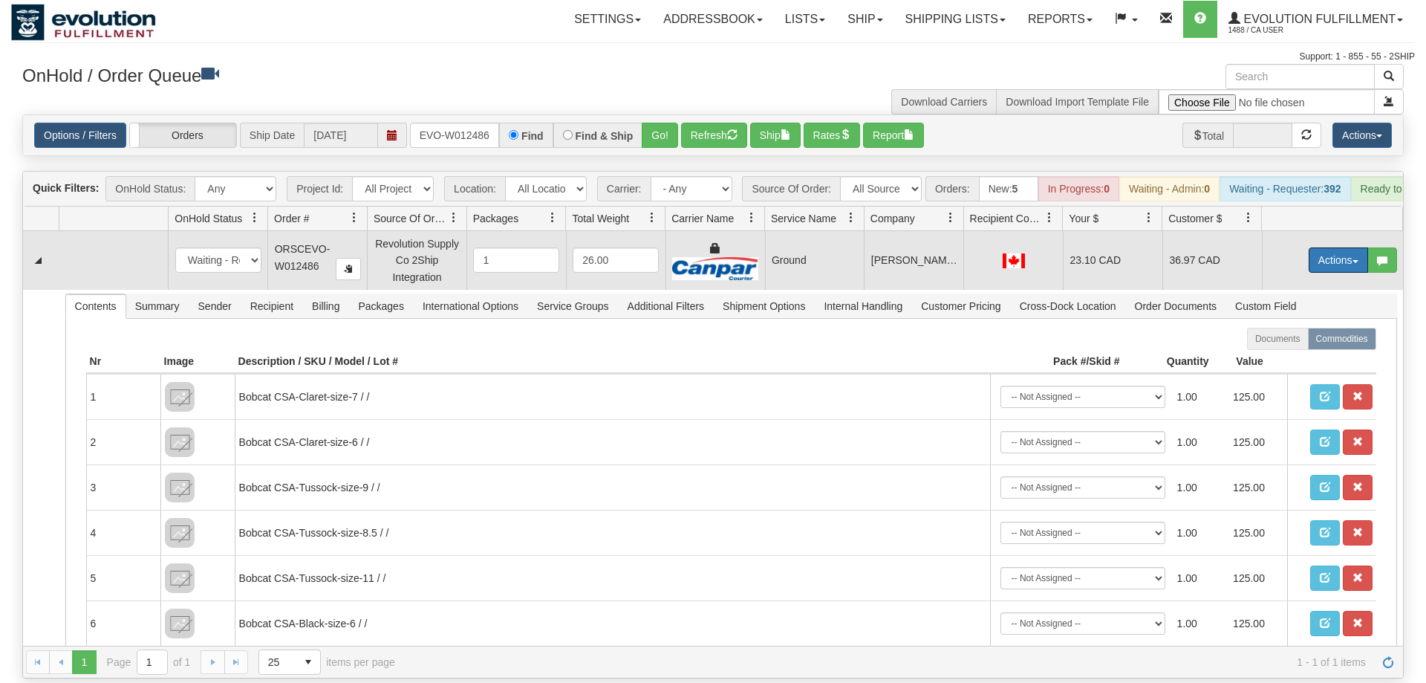
click at [1323, 247] on button "Actions" at bounding box center [1338, 259] width 59 height 25
click at [1293, 336] on link "Ship" at bounding box center [1307, 345] width 119 height 19
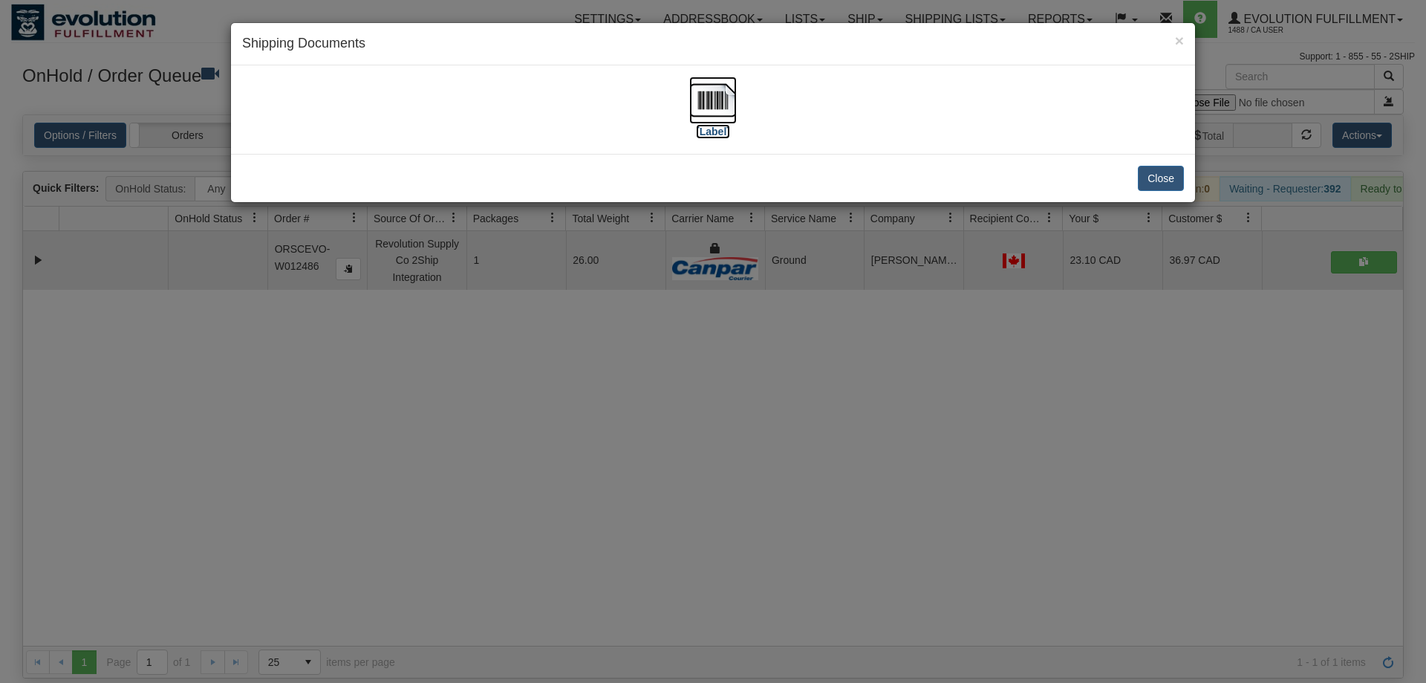
click at [721, 111] on img at bounding box center [713, 100] width 48 height 48
drag, startPoint x: 646, startPoint y: 337, endPoint x: 489, endPoint y: 131, distance: 259.2
click at [646, 334] on div "× Shipping Documents [Label] Close" at bounding box center [713, 341] width 1426 height 683
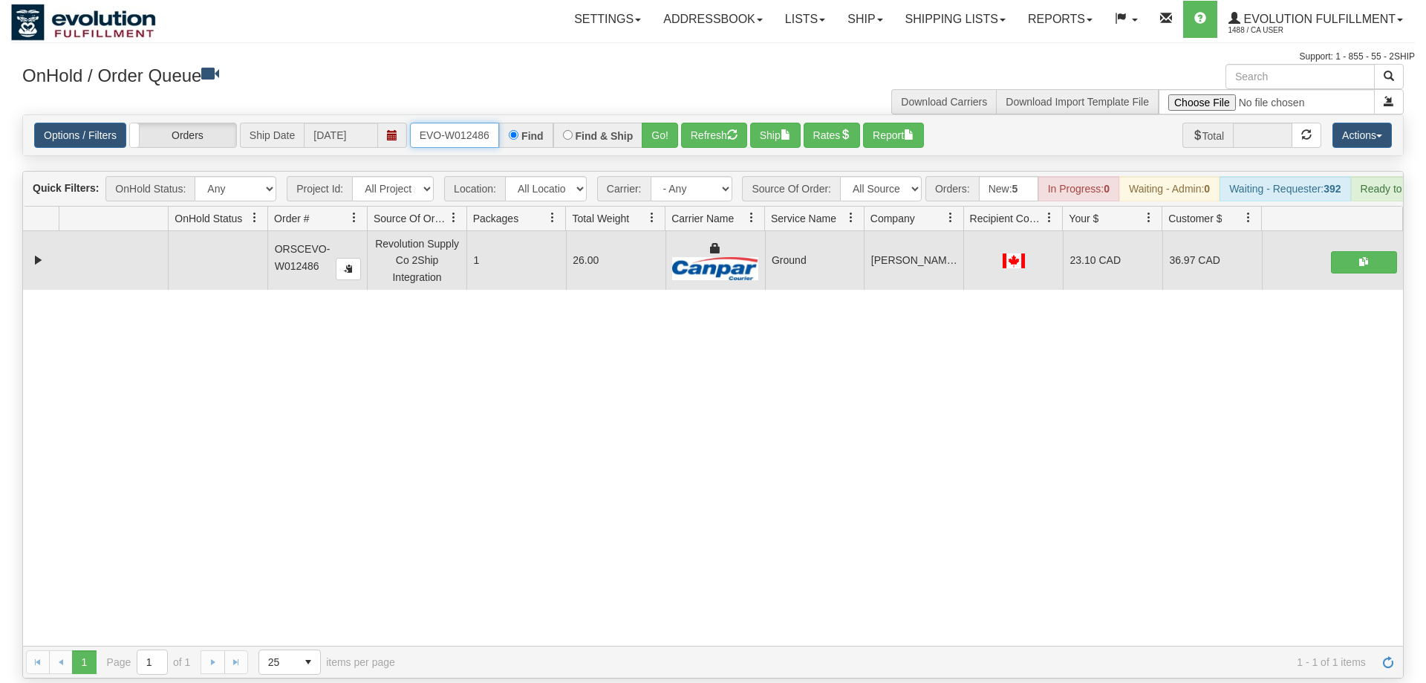
click at [434, 123] on input "ORSCEVO-W012486" at bounding box center [454, 135] width 89 height 25
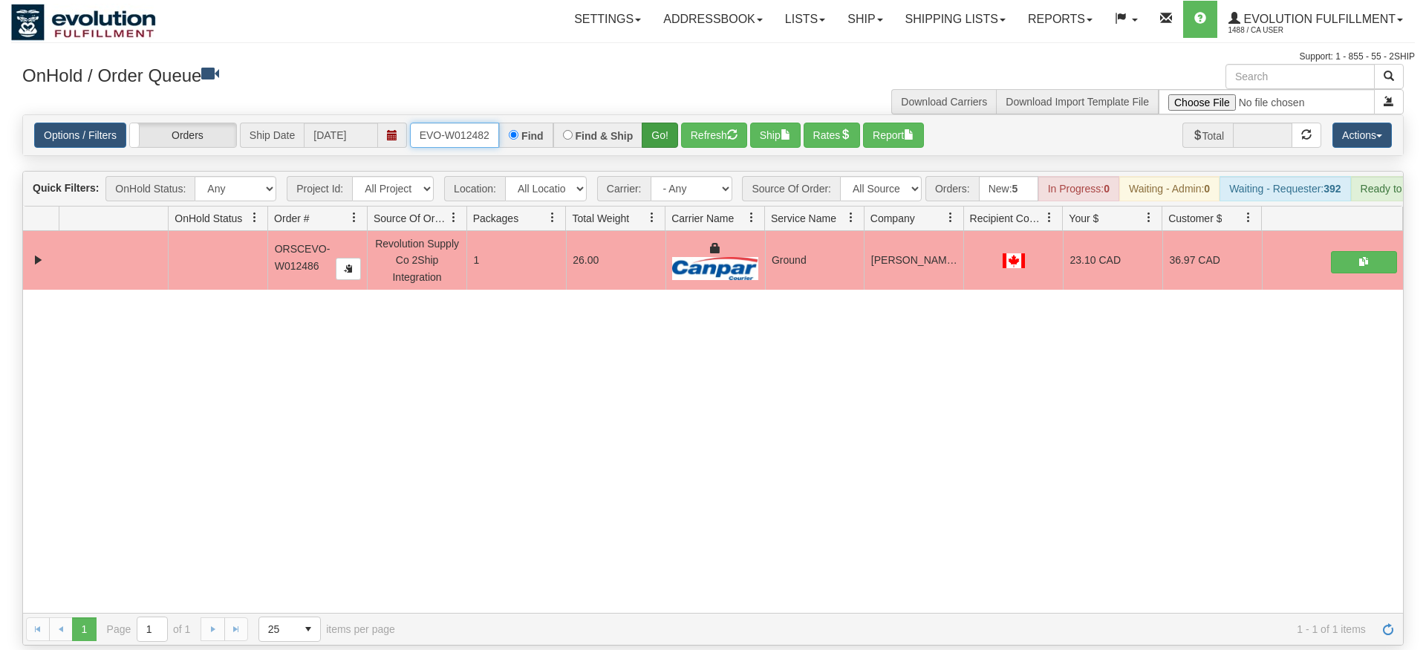
type input "ORSCEVO-W012482"
drag, startPoint x: 664, startPoint y: 118, endPoint x: 656, endPoint y: 132, distance: 16.3
click at [663, 150] on div "Is equal to Is not equal to Contains Does not contains CAD USD EUR ZAR [PERSON_…" at bounding box center [713, 379] width 1404 height 531
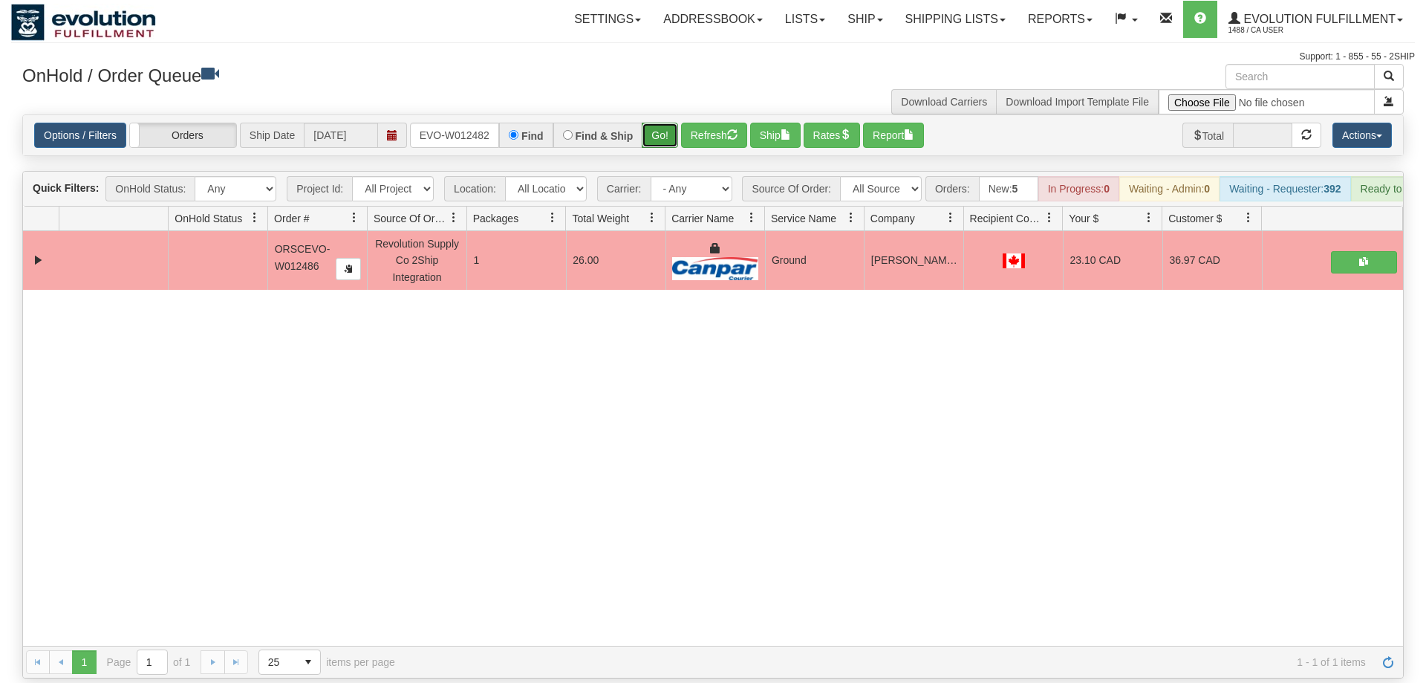
click at [659, 123] on button "Go!" at bounding box center [660, 135] width 36 height 25
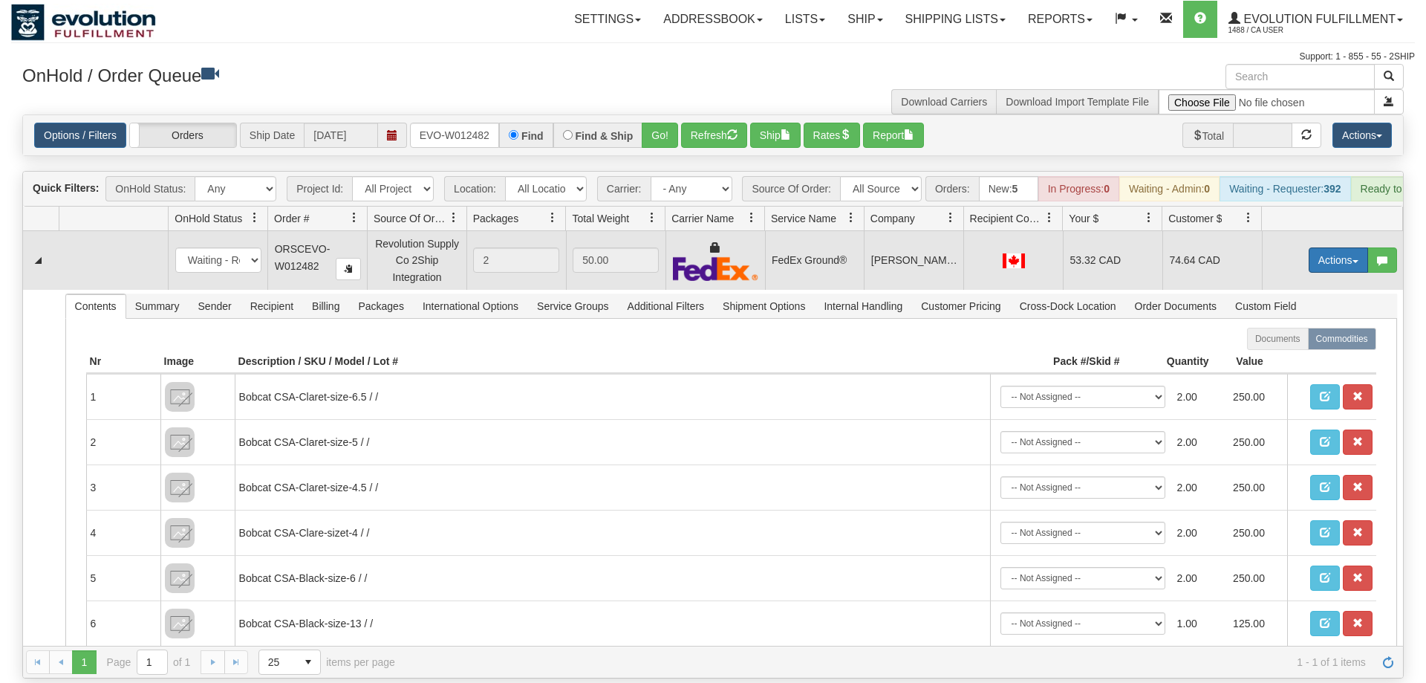
click at [1346, 247] on button "Actions" at bounding box center [1338, 259] width 59 height 25
click at [1271, 336] on link "Ship" at bounding box center [1307, 345] width 119 height 19
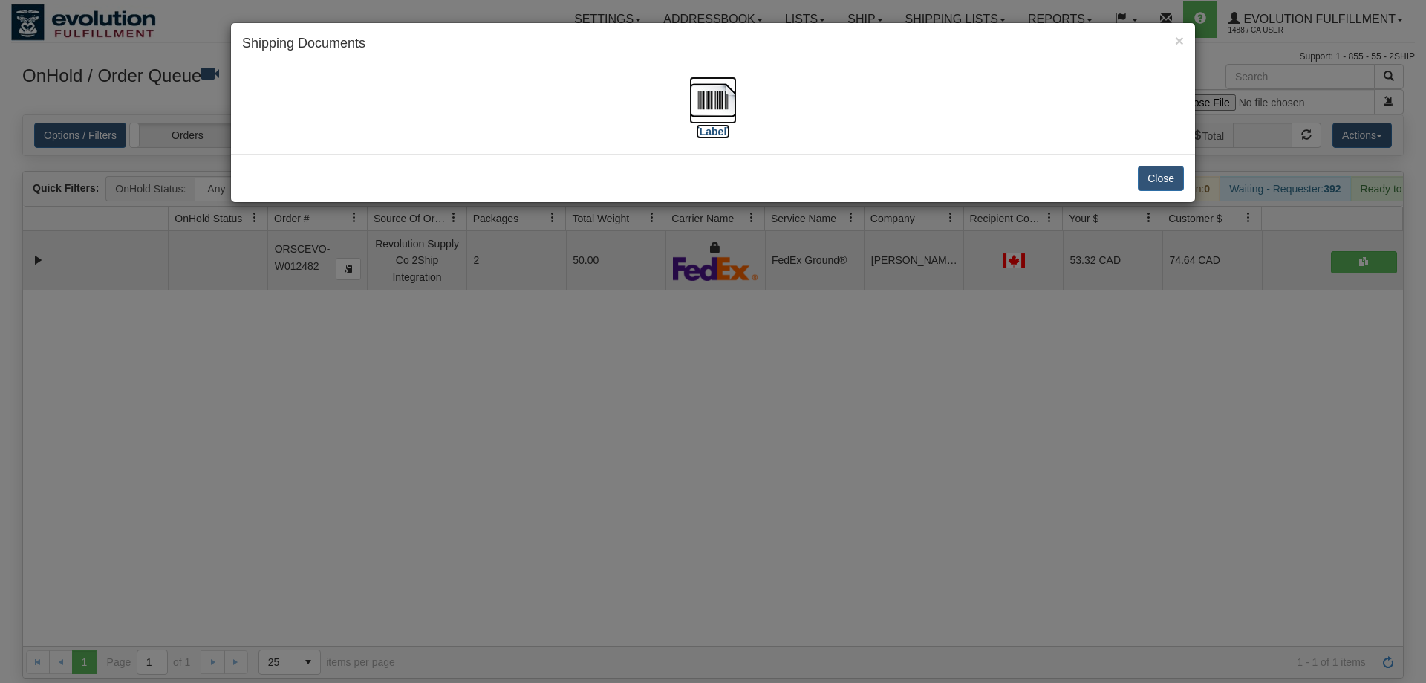
click at [695, 102] on img at bounding box center [713, 100] width 48 height 48
drag, startPoint x: 613, startPoint y: 354, endPoint x: 502, endPoint y: 35, distance: 338.0
click at [613, 348] on div "× Shipping Documents [Label] Close" at bounding box center [713, 341] width 1426 height 683
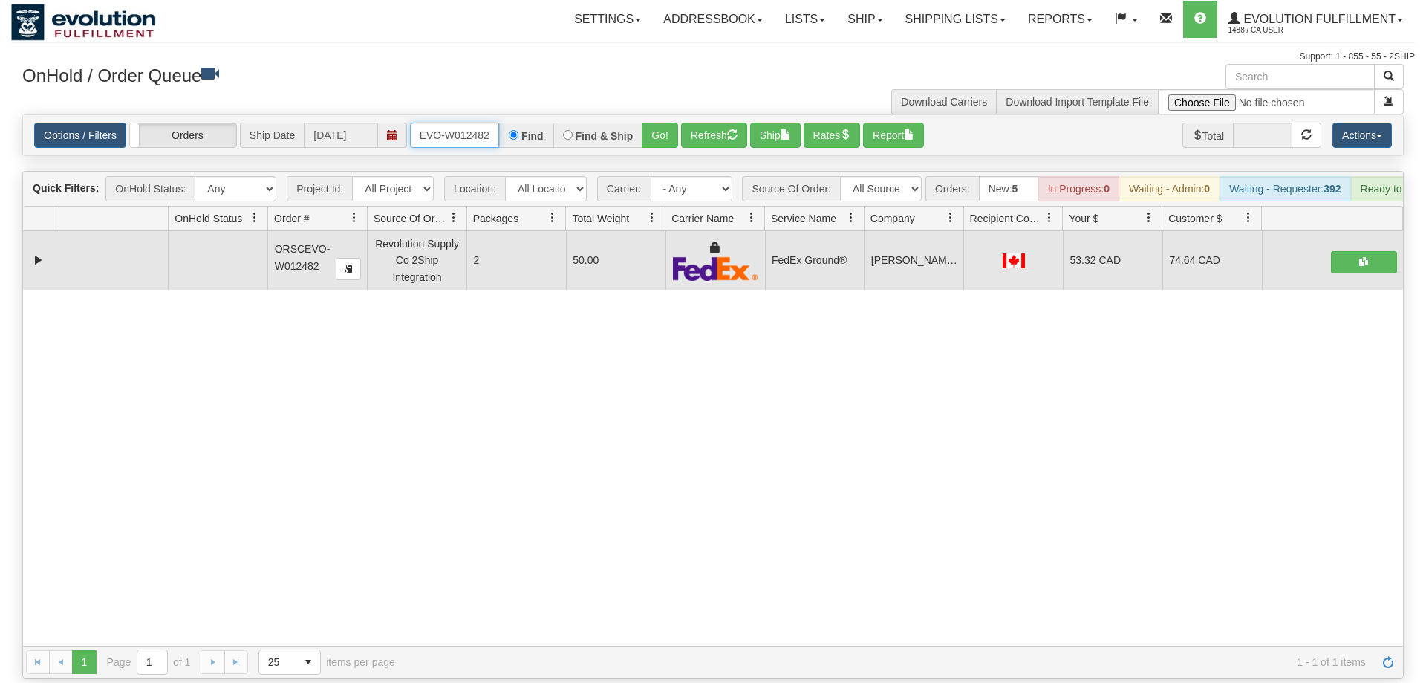
click at [463, 123] on input "ORSCEVO-W012482" at bounding box center [454, 135] width 89 height 25
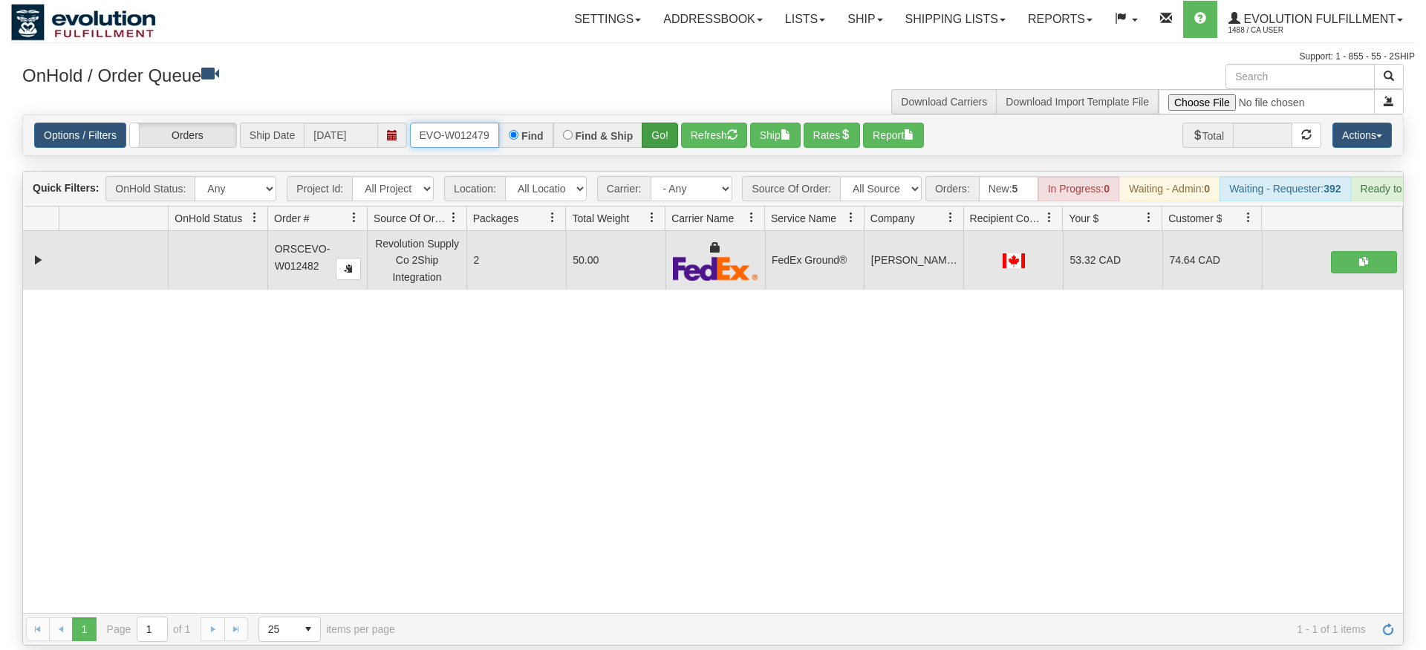
type input "oRSCEVO-W012479"
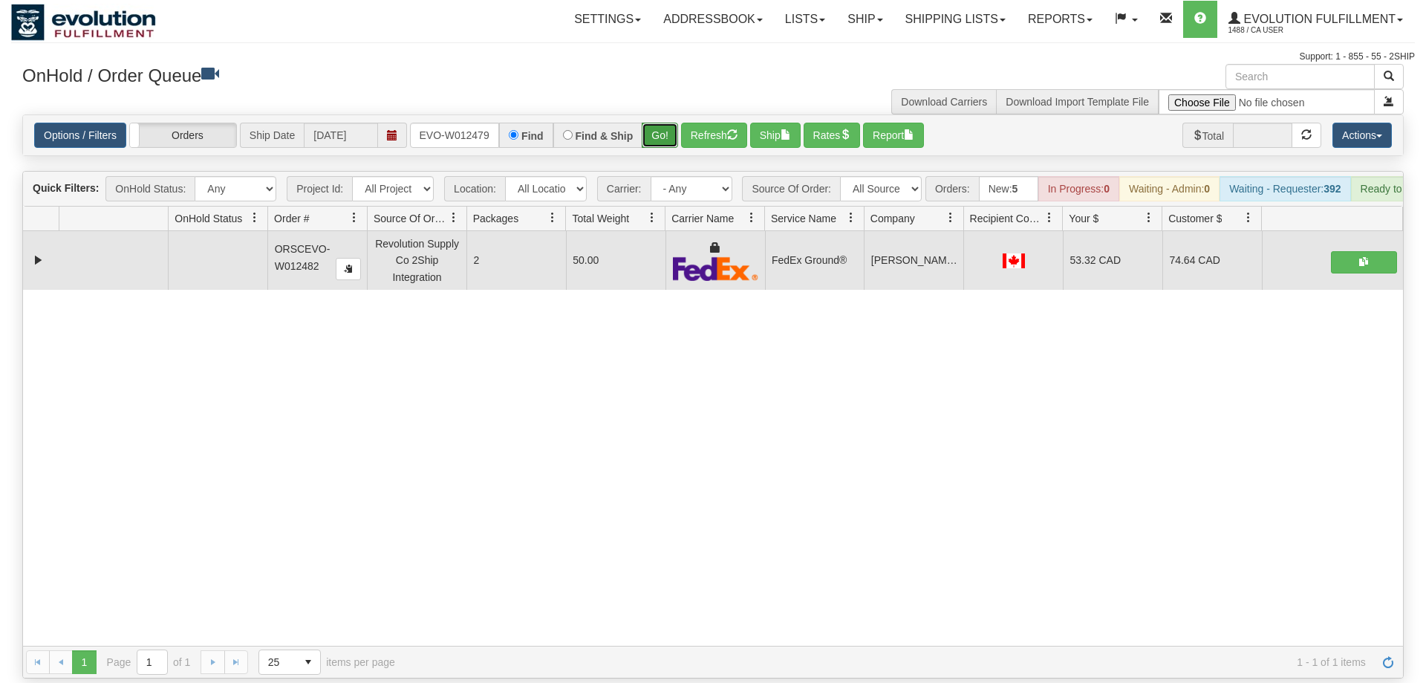
click at [669, 147] on div "Is equal to Is not equal to Contains Does not contains CAD USD EUR ZAR [PERSON_…" at bounding box center [713, 396] width 1404 height 564
click at [664, 123] on button "Go!" at bounding box center [660, 135] width 36 height 25
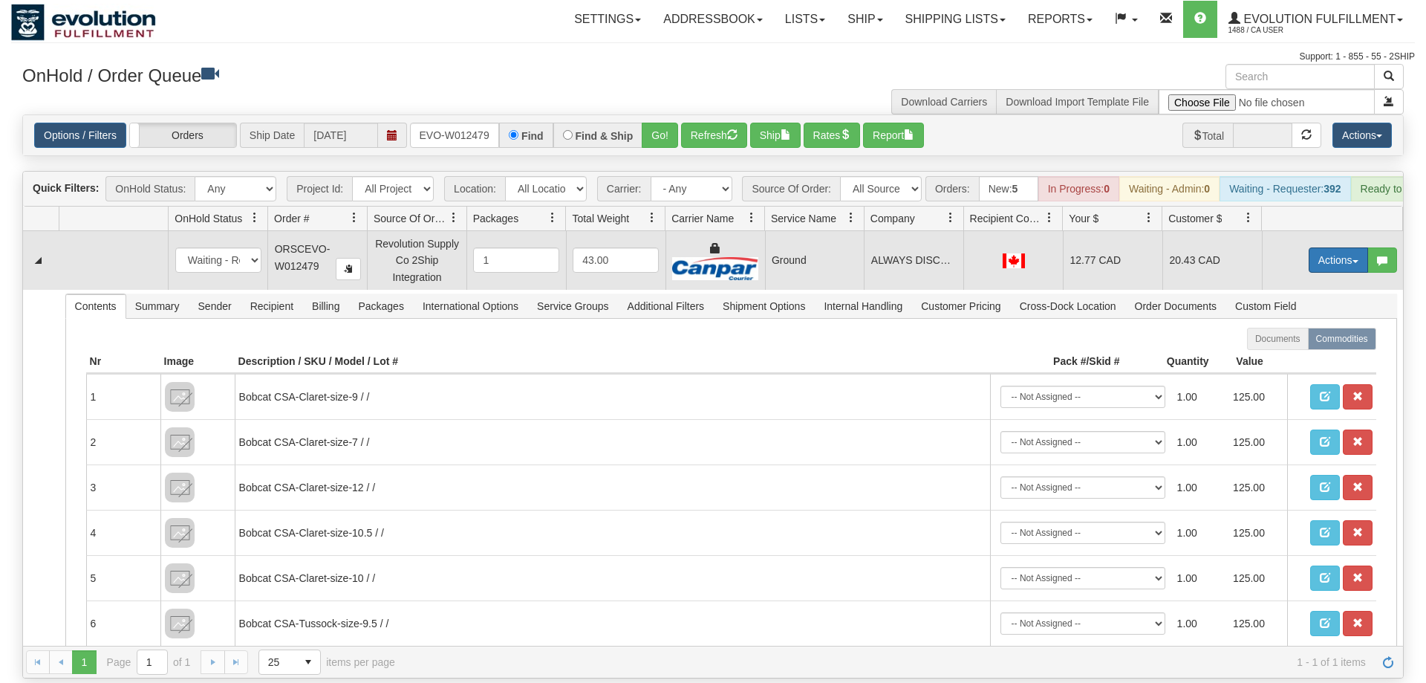
click at [1338, 247] on button "Actions" at bounding box center [1338, 259] width 59 height 25
click at [1294, 336] on link "Ship" at bounding box center [1307, 345] width 119 height 19
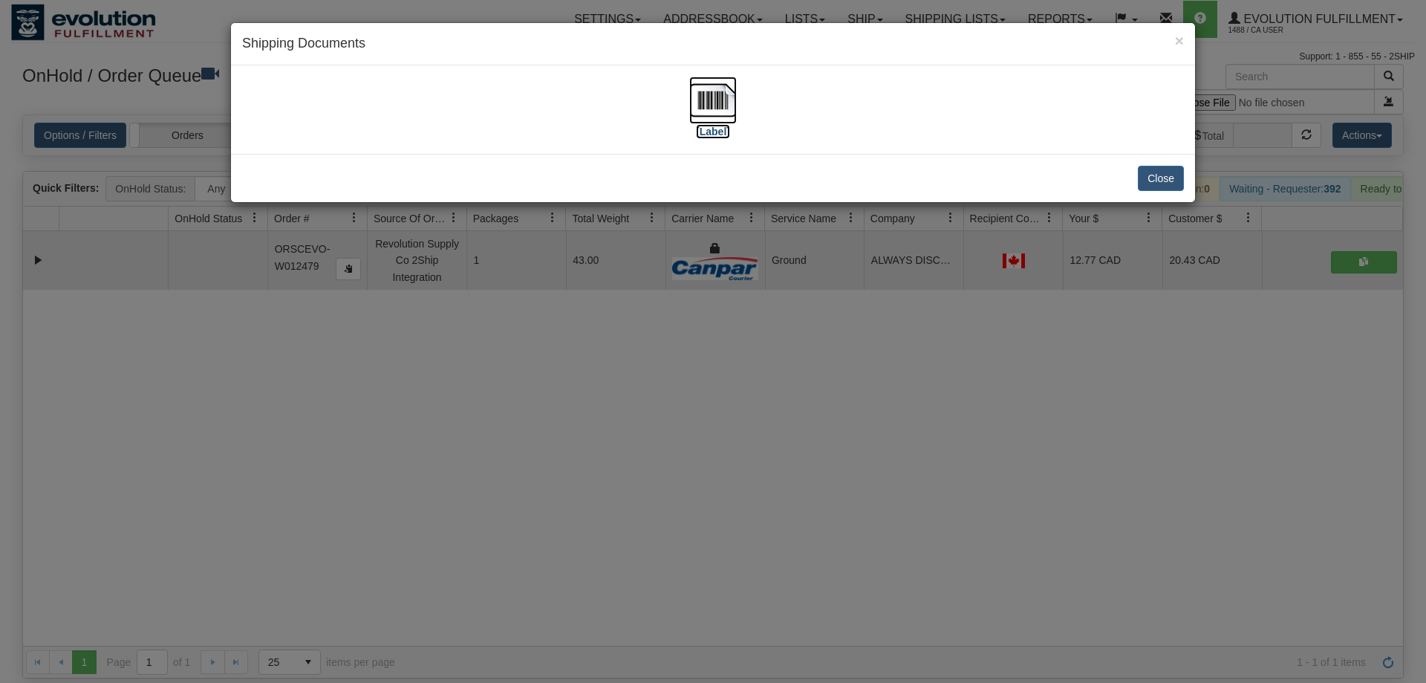
click at [699, 111] on img at bounding box center [713, 100] width 48 height 48
click at [688, 401] on div "× Shipping Documents [Label] Close" at bounding box center [713, 341] width 1426 height 683
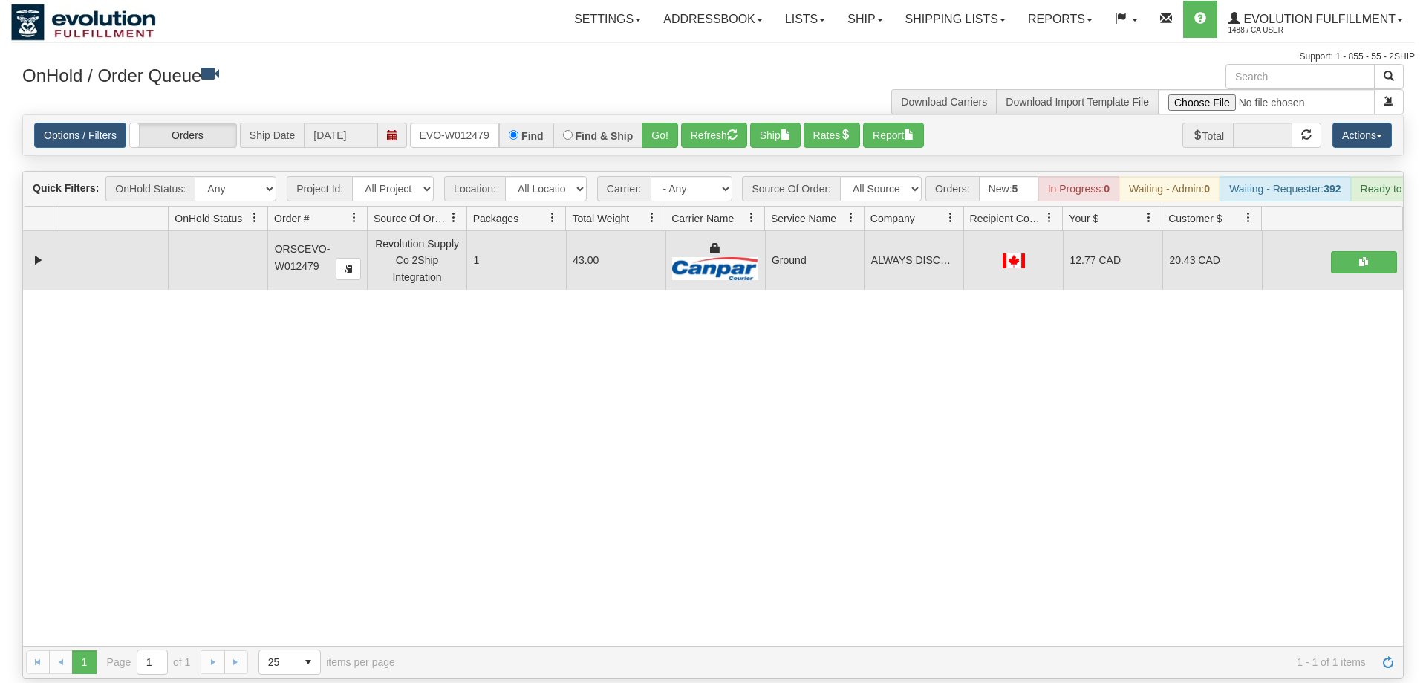
drag, startPoint x: 455, startPoint y: 137, endPoint x: 457, endPoint y: 112, distance: 25.3
click at [458, 126] on div "Is equal to Is not equal to Contains Does not contains CAD USD EUR ZAR [PERSON_…" at bounding box center [713, 396] width 1404 height 564
click at [458, 123] on input "oRSCEVO-W012479" at bounding box center [454, 135] width 89 height 25
type input "\"
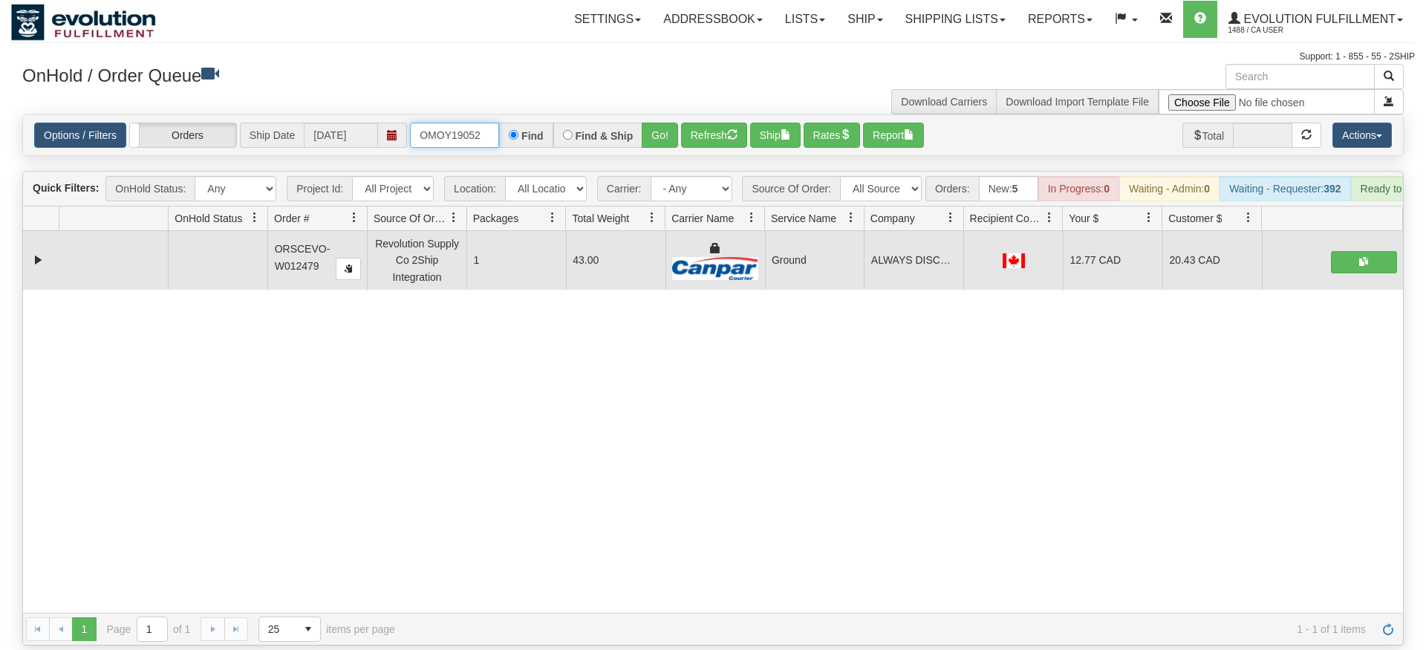
type input "OMOY19052"
click at [654, 152] on div "Is equal to Is not equal to Contains Does not contains CAD USD EUR ZAR [PERSON_…" at bounding box center [713, 379] width 1404 height 531
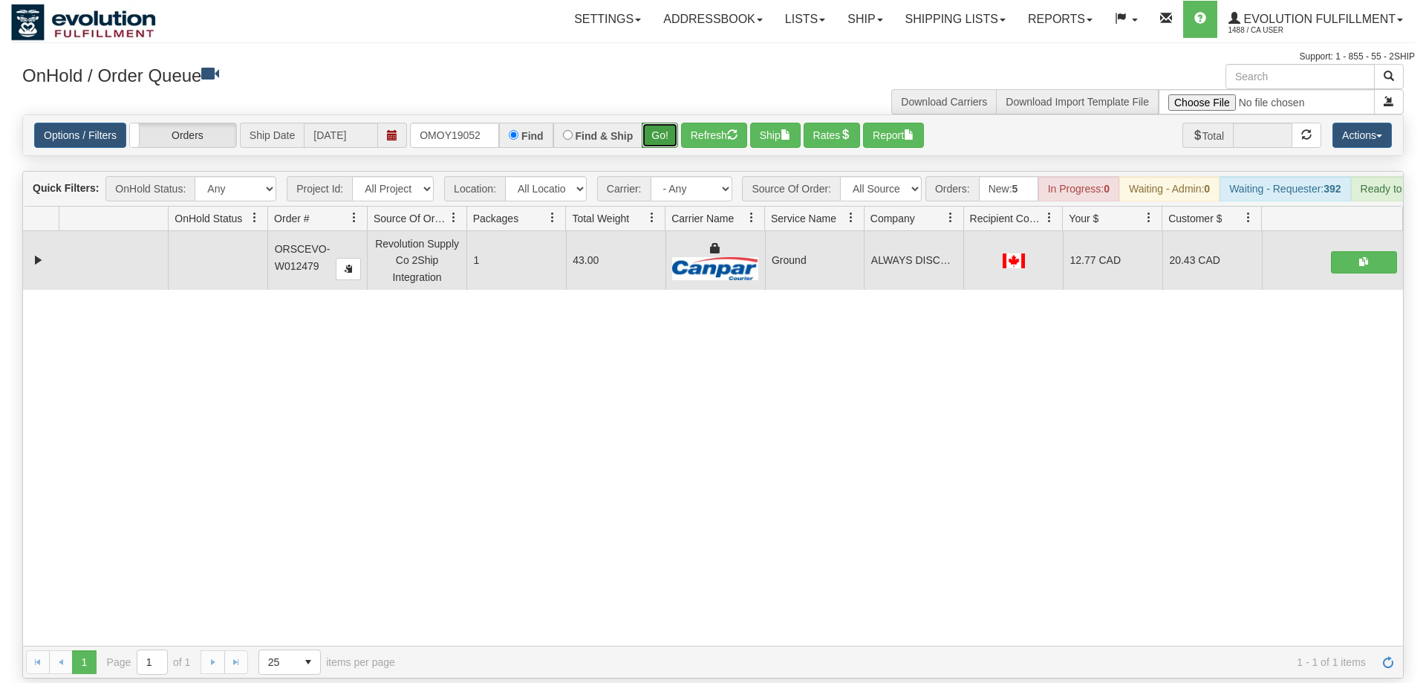
click at [659, 123] on button "Go!" at bounding box center [660, 135] width 36 height 25
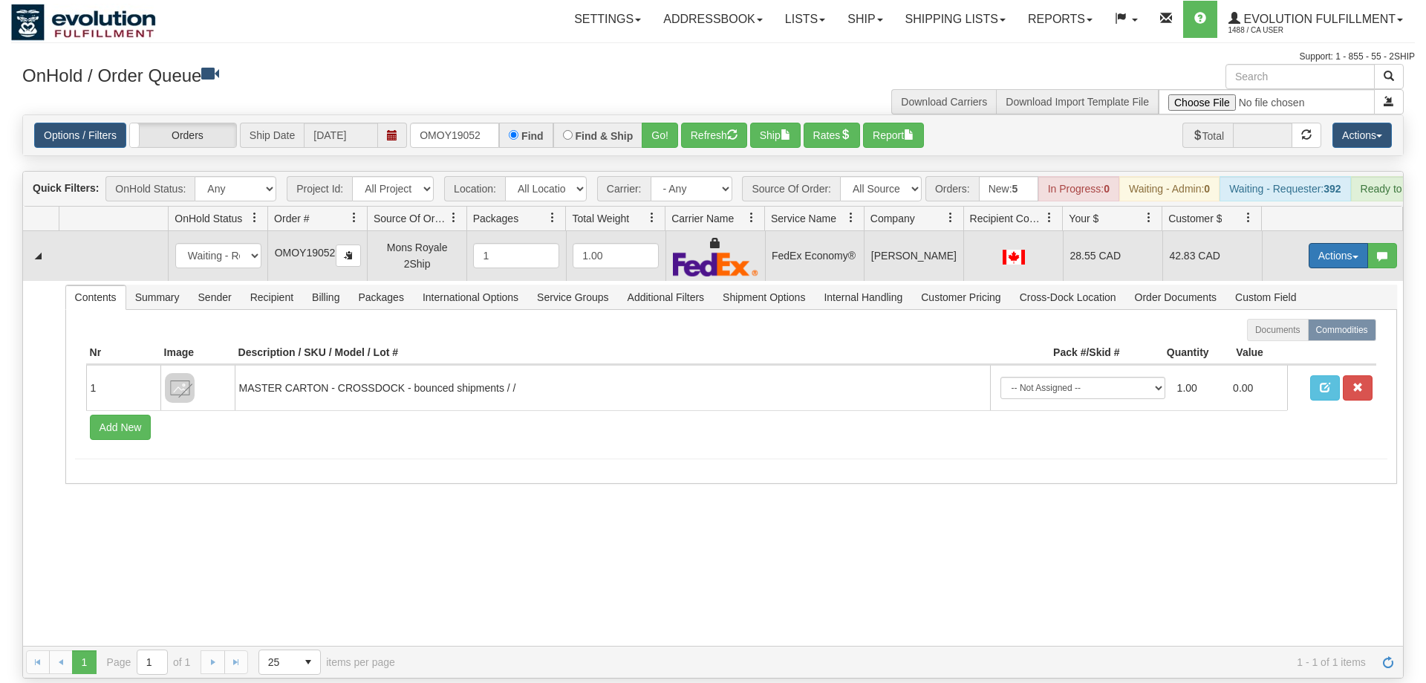
click at [1336, 243] on button "Actions" at bounding box center [1338, 255] width 59 height 25
click at [1299, 332] on link "Ship" at bounding box center [1307, 341] width 119 height 19
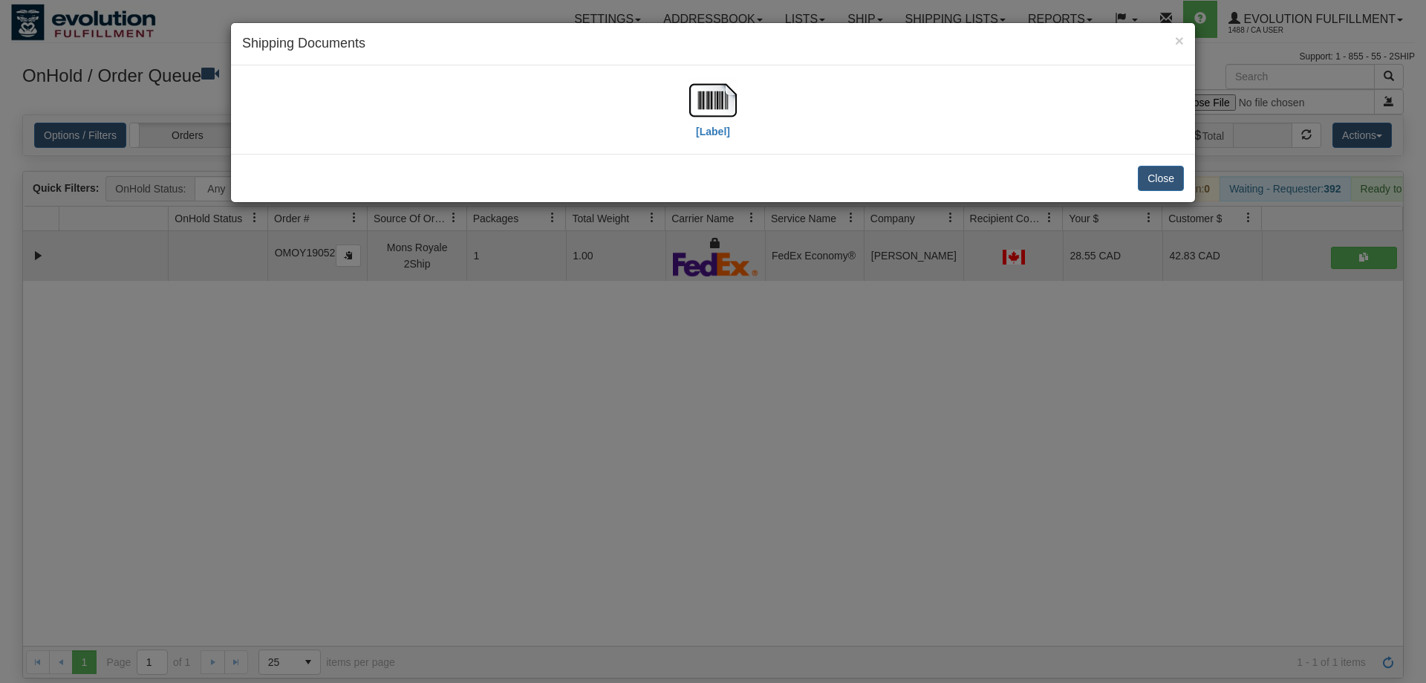
drag, startPoint x: 378, startPoint y: 99, endPoint x: 455, endPoint y: 115, distance: 78.9
click at [379, 99] on div "[Label]" at bounding box center [713, 109] width 942 height 66
click at [713, 111] on img at bounding box center [713, 100] width 48 height 48
click at [671, 328] on div "× Shipping Documents [Label] Close" at bounding box center [713, 341] width 1426 height 683
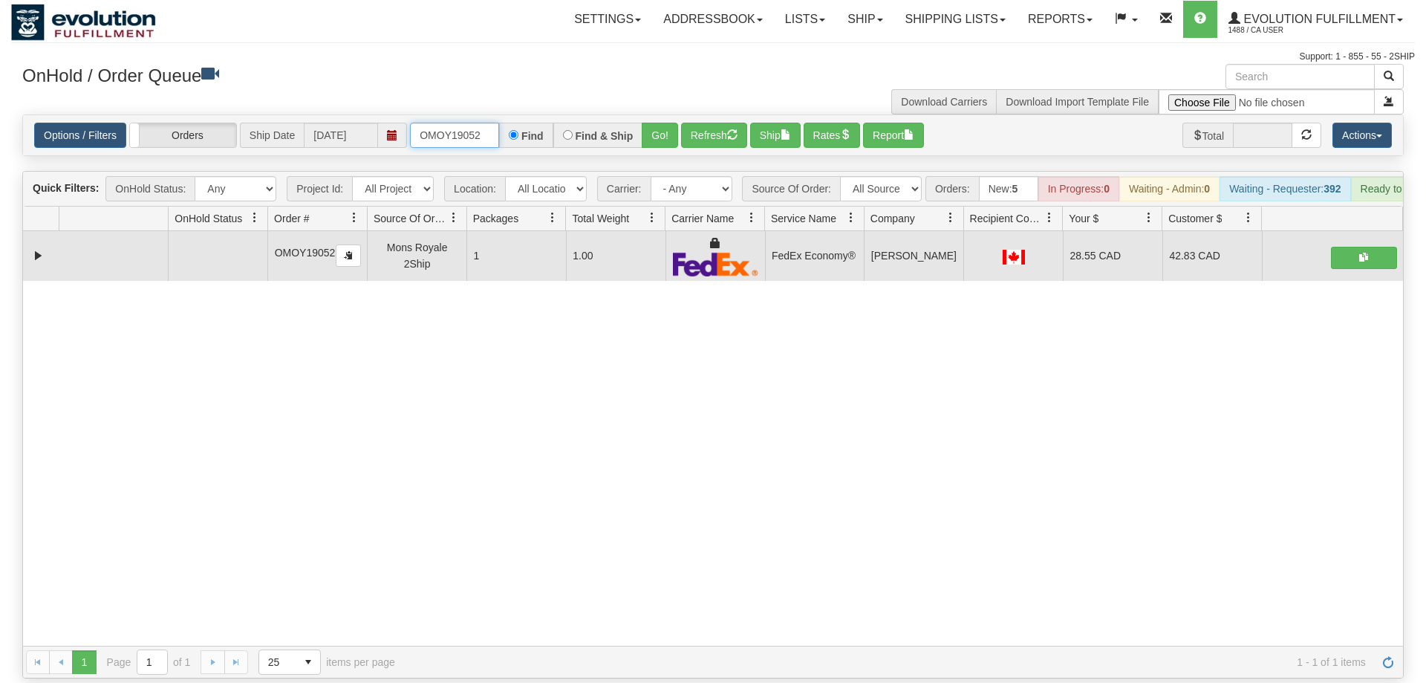
click at [422, 123] on input "OMOY19052" at bounding box center [454, 135] width 89 height 25
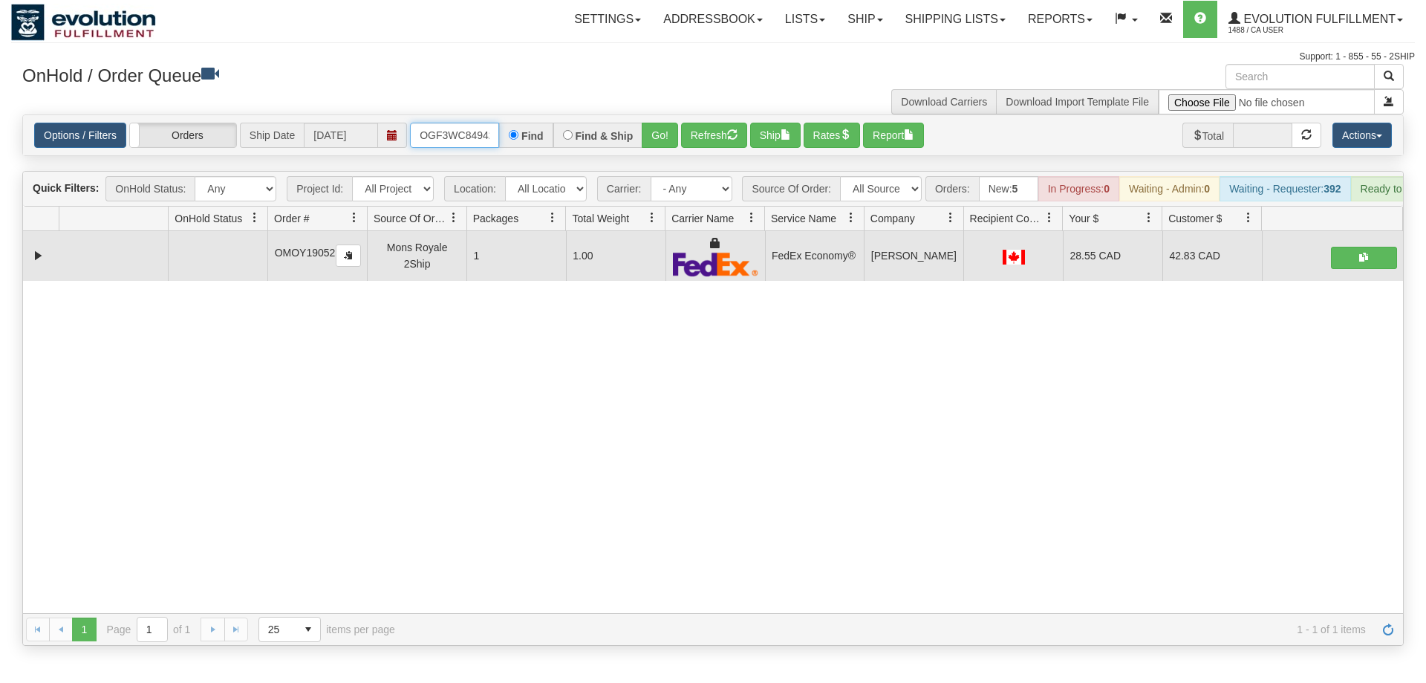
scroll to position [0, 14]
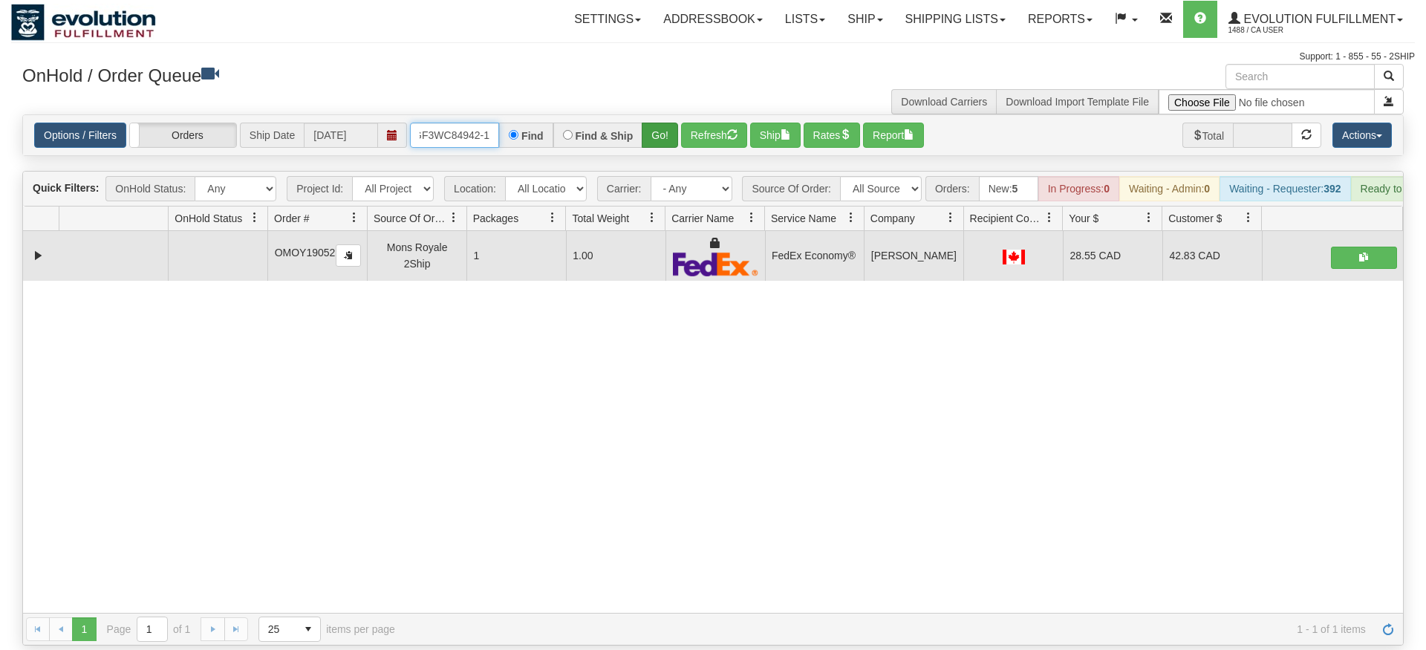
type input "OGF3WC84942-1"
click at [665, 136] on div "Is equal to Is not equal to Contains Does not contains CAD USD EUR ZAR [PERSON_…" at bounding box center [713, 379] width 1404 height 531
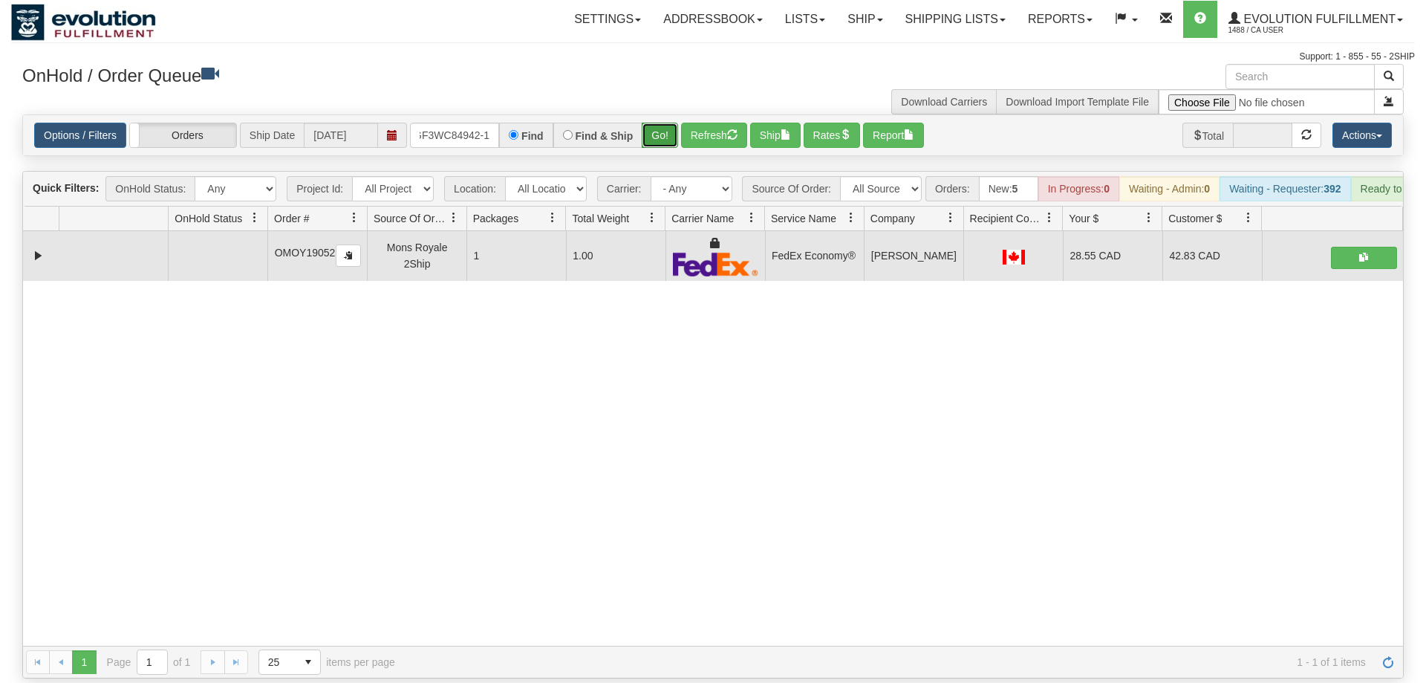
click at [657, 123] on button "Go!" at bounding box center [660, 135] width 36 height 25
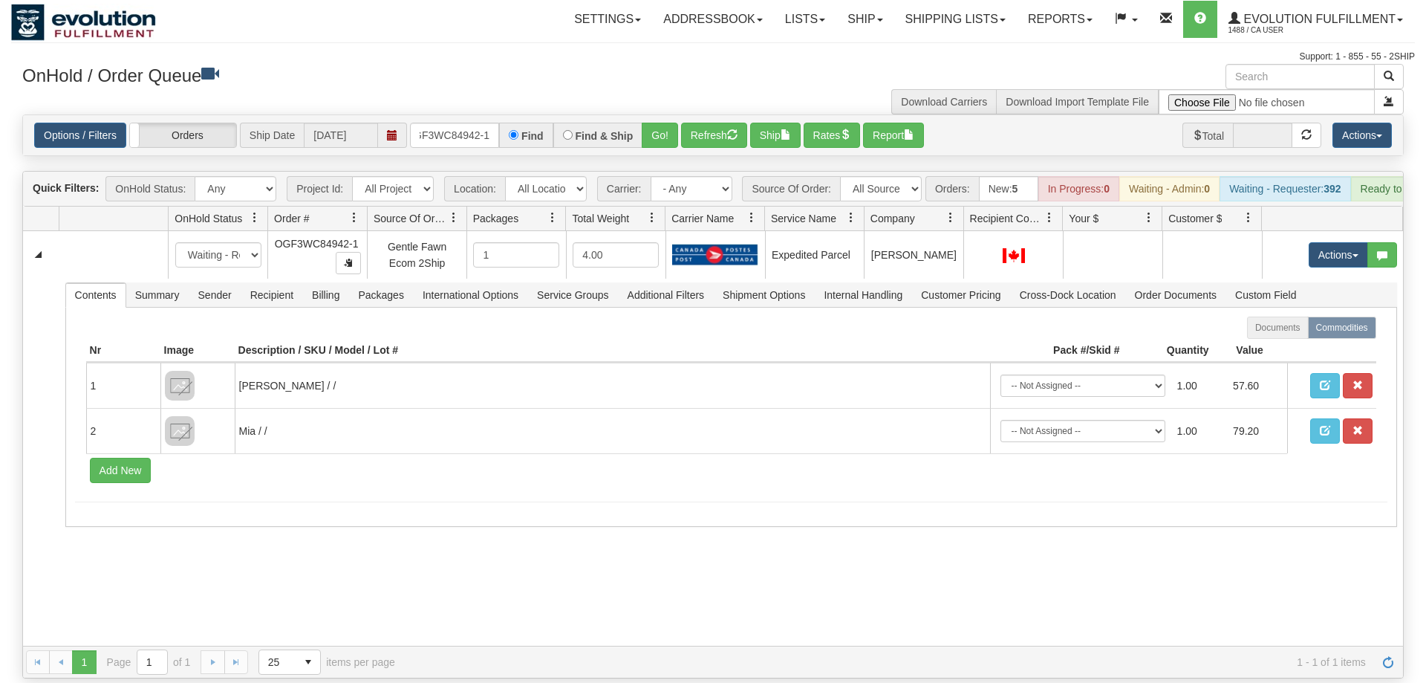
click at [952, 656] on span "1 - 1 of 1 items" at bounding box center [891, 662] width 950 height 12
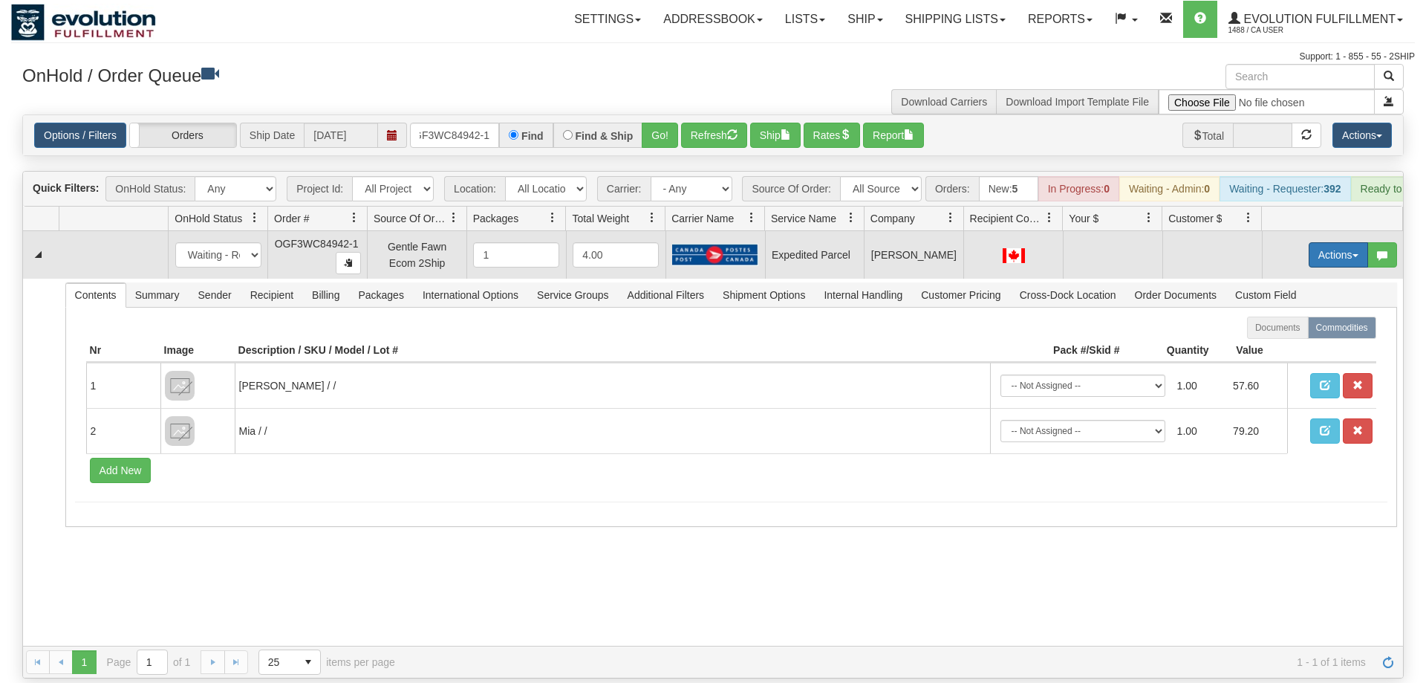
click at [1339, 242] on button "Actions" at bounding box center [1338, 254] width 59 height 25
click at [1305, 316] on span "Rate All Services" at bounding box center [1307, 322] width 89 height 12
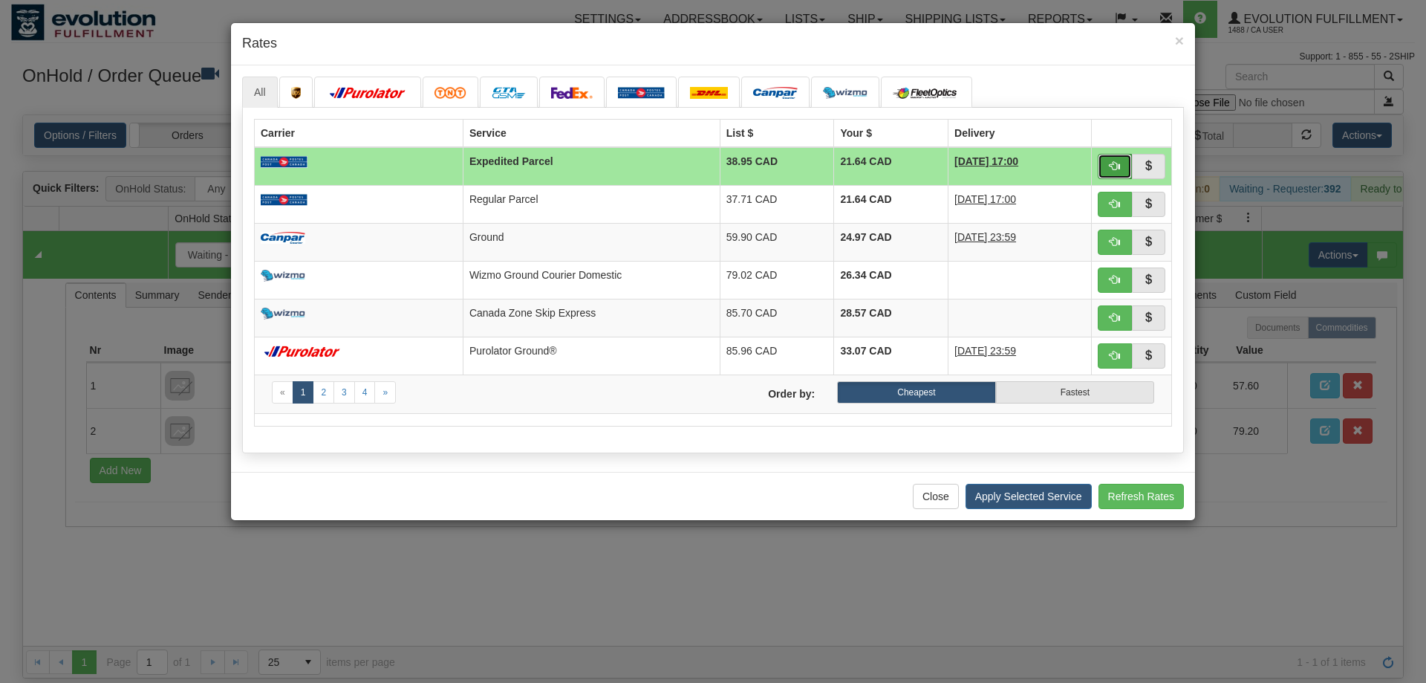
click at [1117, 165] on span "button" at bounding box center [1115, 165] width 10 height 10
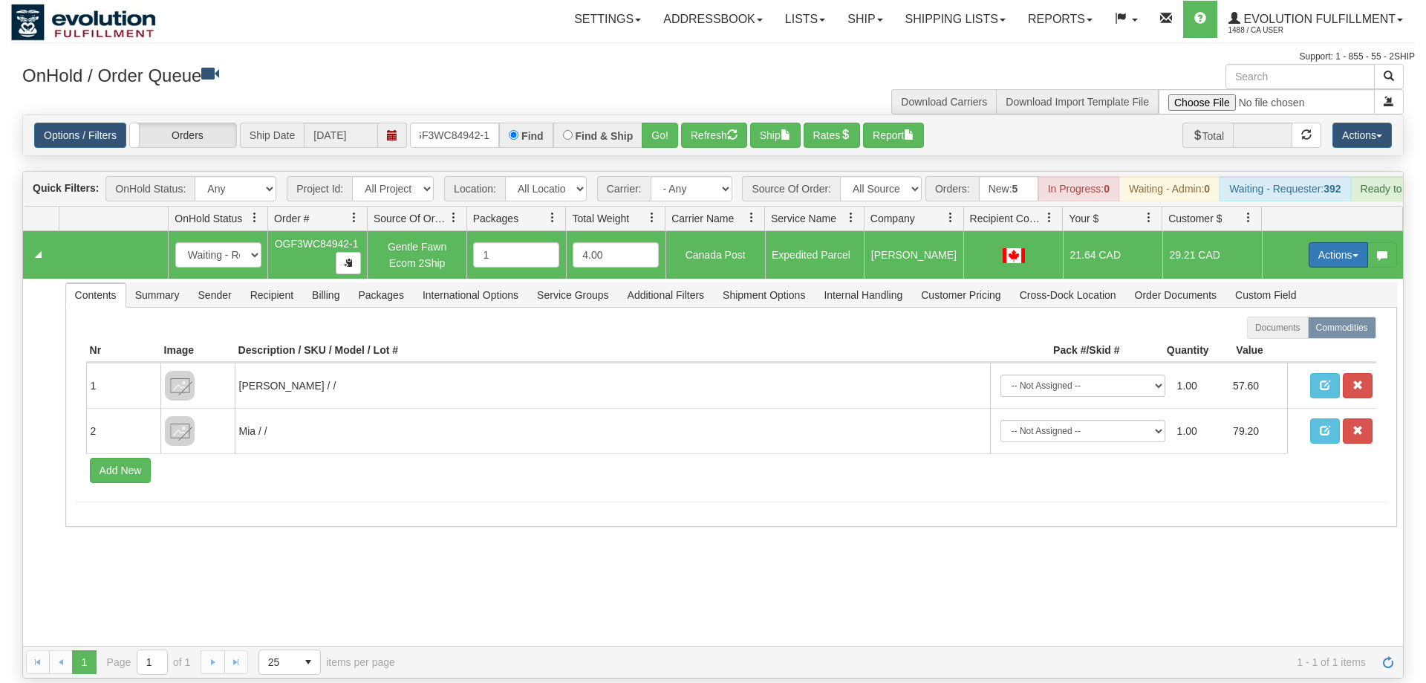
click at [1334, 242] on button "Actions" at bounding box center [1338, 254] width 59 height 25
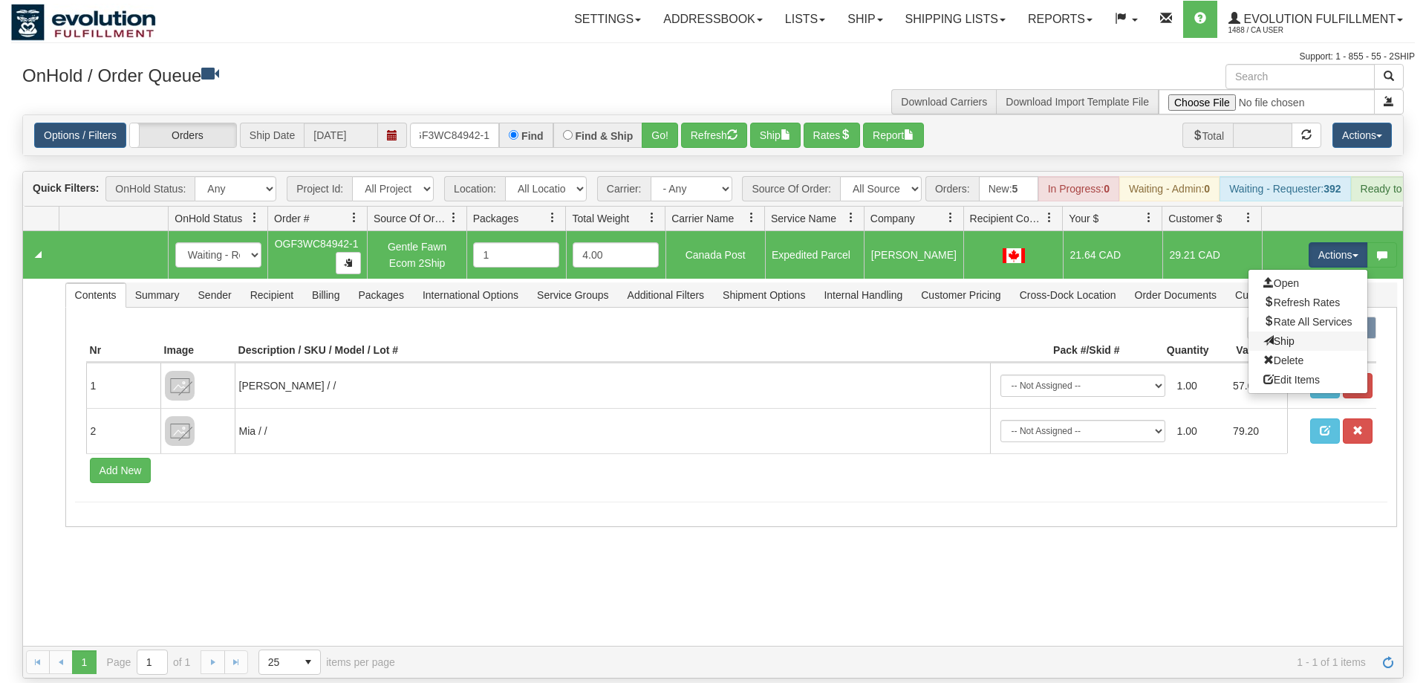
click at [1302, 331] on link "Ship" at bounding box center [1307, 340] width 119 height 19
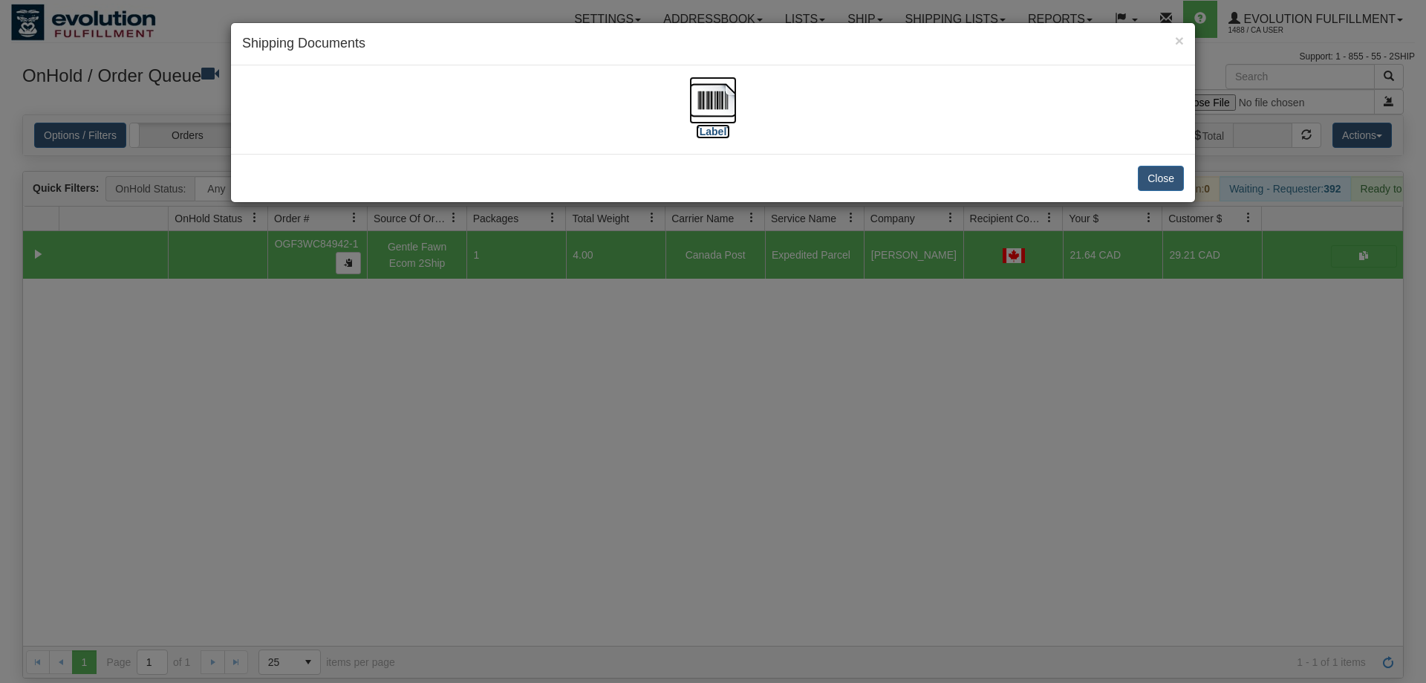
click at [703, 88] on img at bounding box center [713, 100] width 48 height 48
click at [918, 472] on div "× Shipping Documents [Label] Close" at bounding box center [713, 341] width 1426 height 683
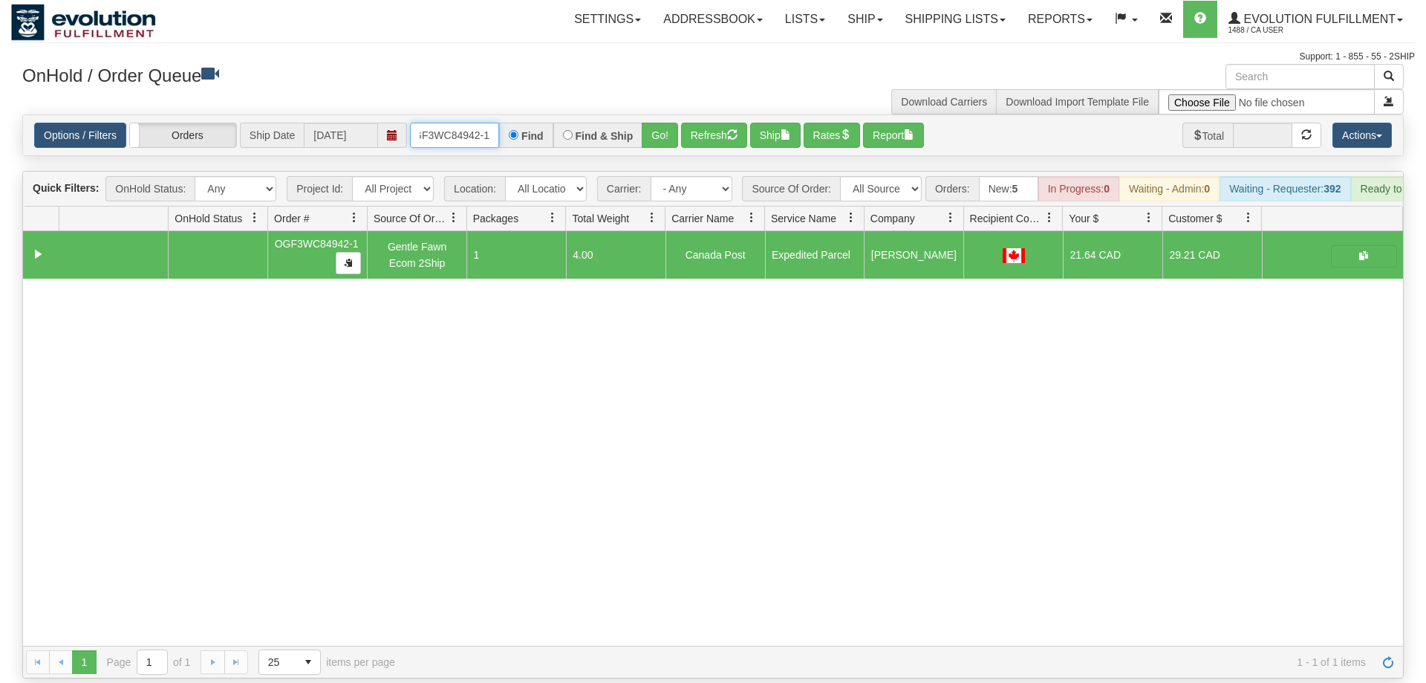
click at [483, 125] on input "OGF3WC84942-1" at bounding box center [454, 135] width 89 height 25
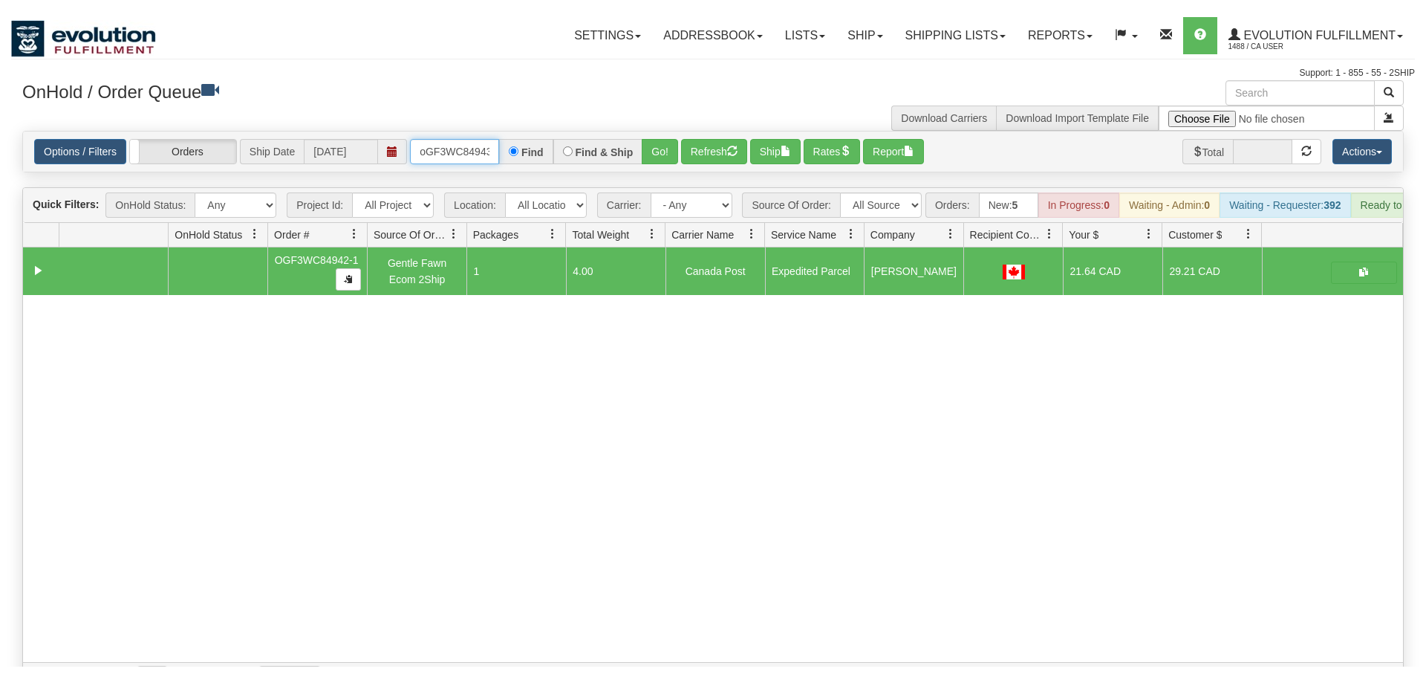
scroll to position [0, 12]
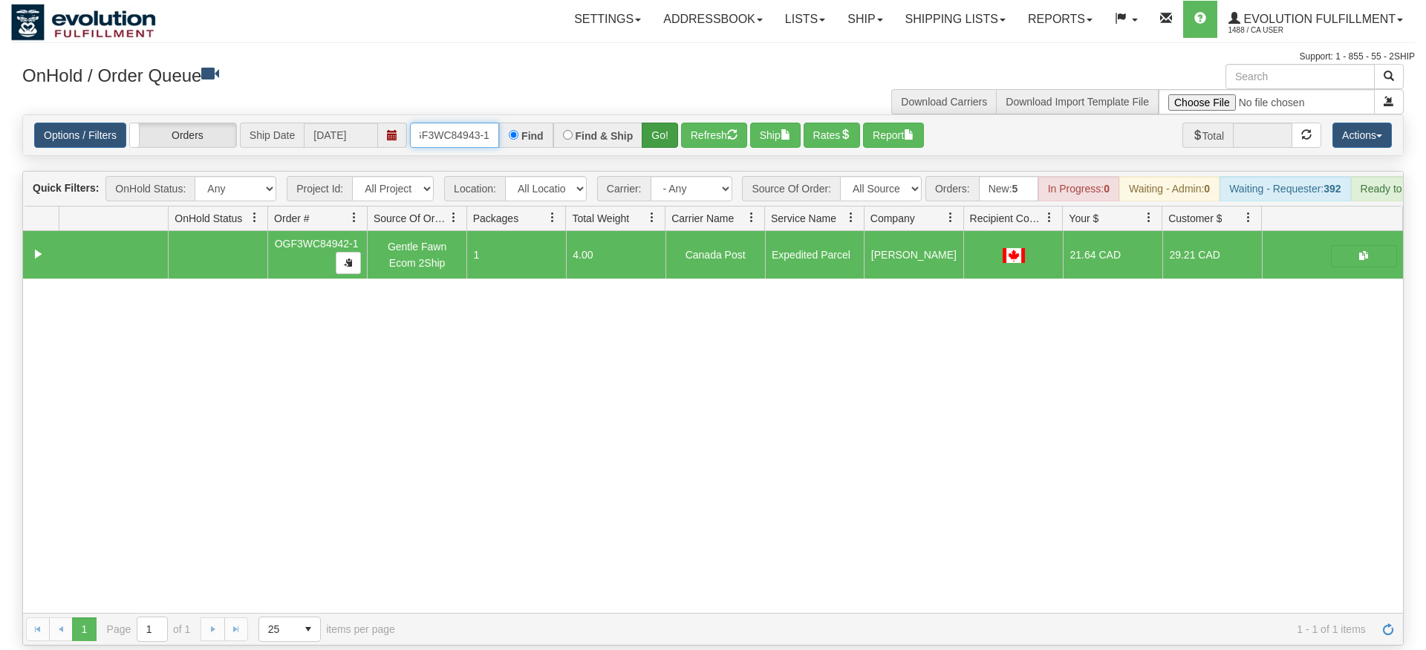
type input "oGF3WC84943-1"
click at [645, 146] on div "Is equal to Is not equal to Contains Does not contains CAD USD EUR ZAR [PERSON_…" at bounding box center [713, 379] width 1404 height 531
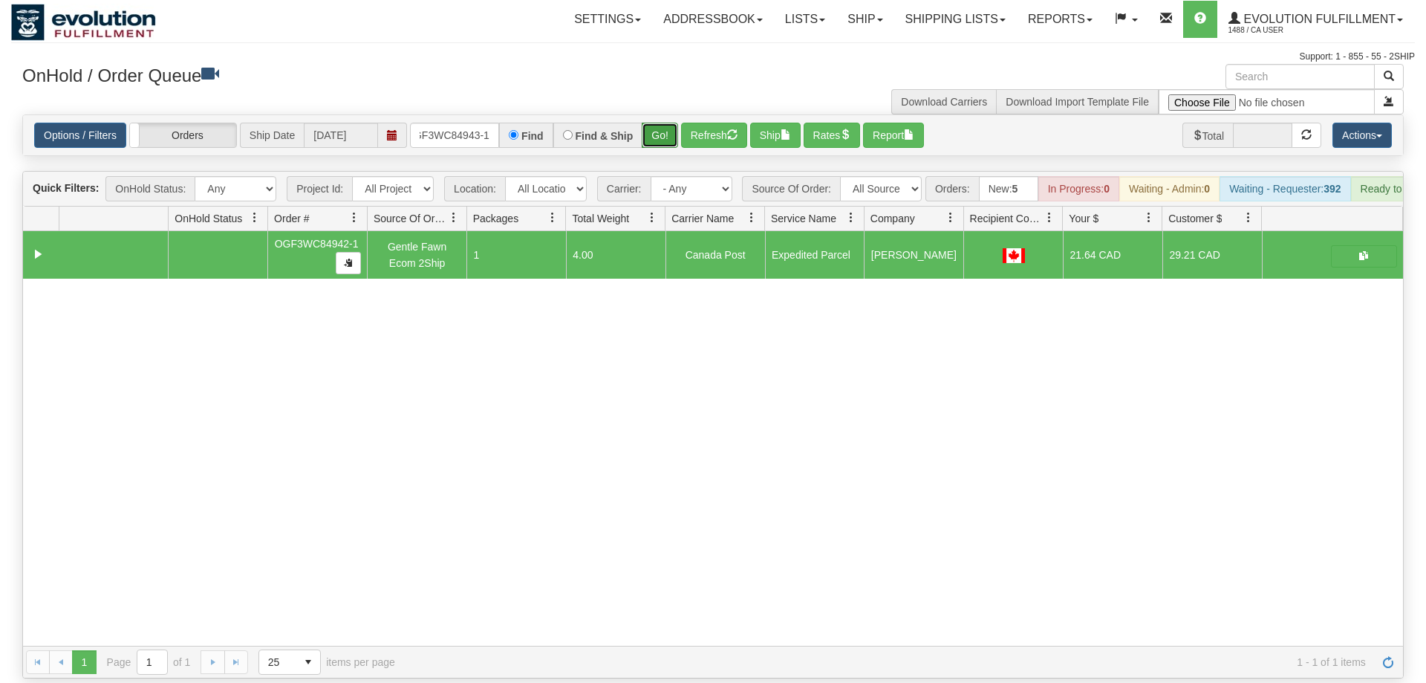
click at [652, 123] on button "Go!" at bounding box center [660, 135] width 36 height 25
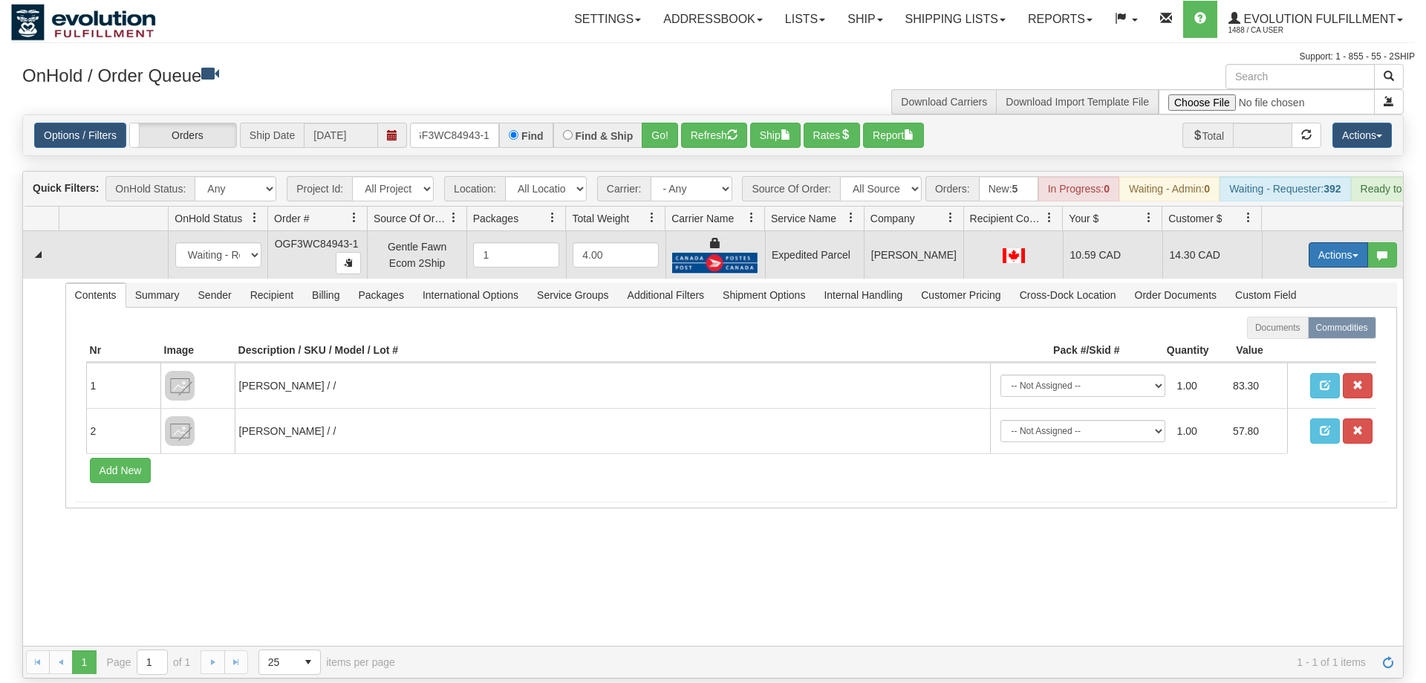
click at [1322, 242] on button "Actions" at bounding box center [1338, 254] width 59 height 25
click at [1294, 331] on link "Ship" at bounding box center [1307, 340] width 119 height 19
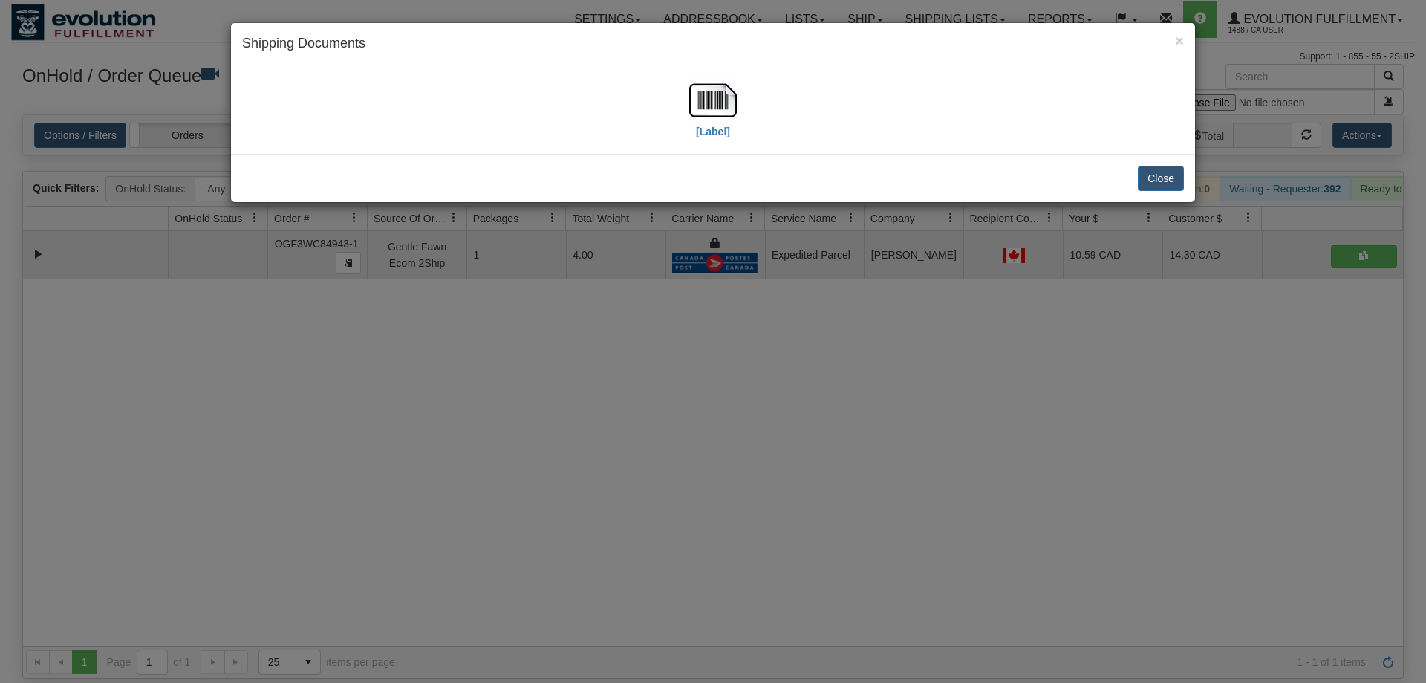
click at [684, 128] on div "[Label]" at bounding box center [713, 109] width 942 height 66
click at [703, 124] on label "[Label]" at bounding box center [713, 131] width 34 height 15
click at [678, 428] on div "× Shipping Documents [Label] Close" at bounding box center [713, 341] width 1426 height 683
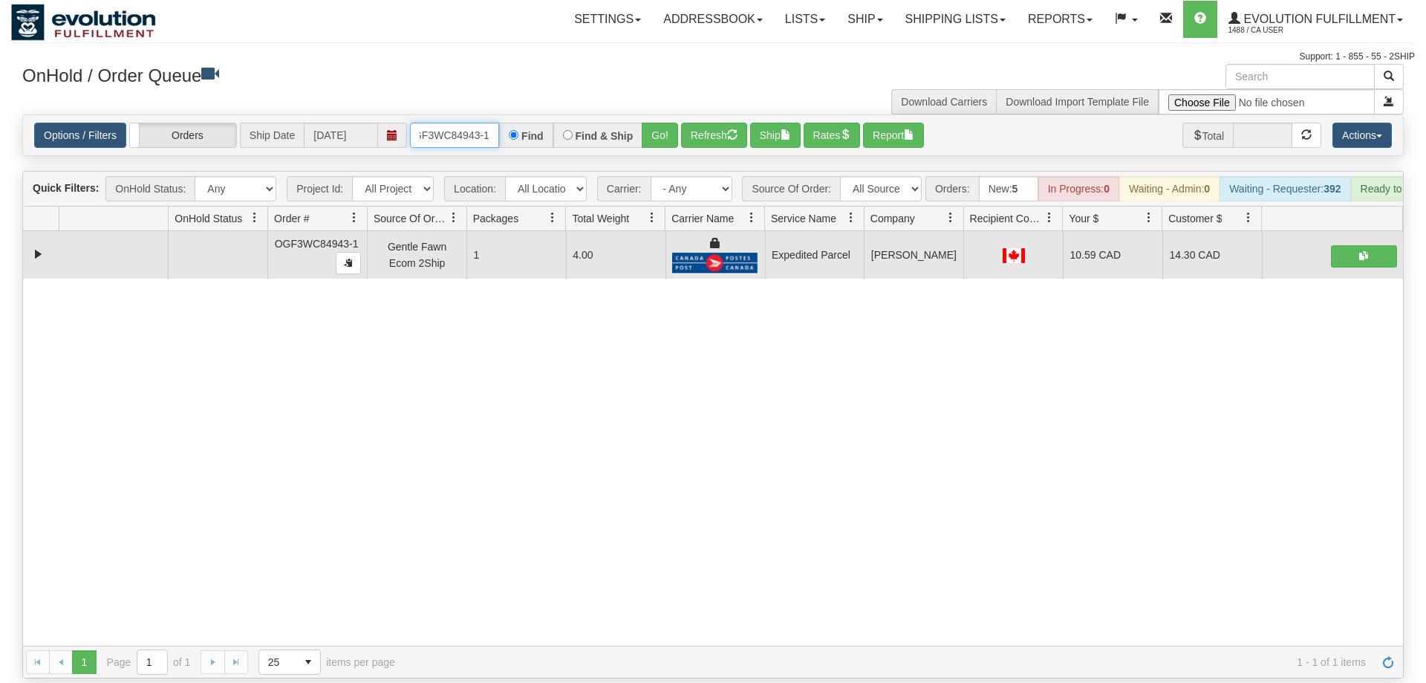
click at [475, 123] on input "oGF3WC84943-1" at bounding box center [454, 135] width 89 height 25
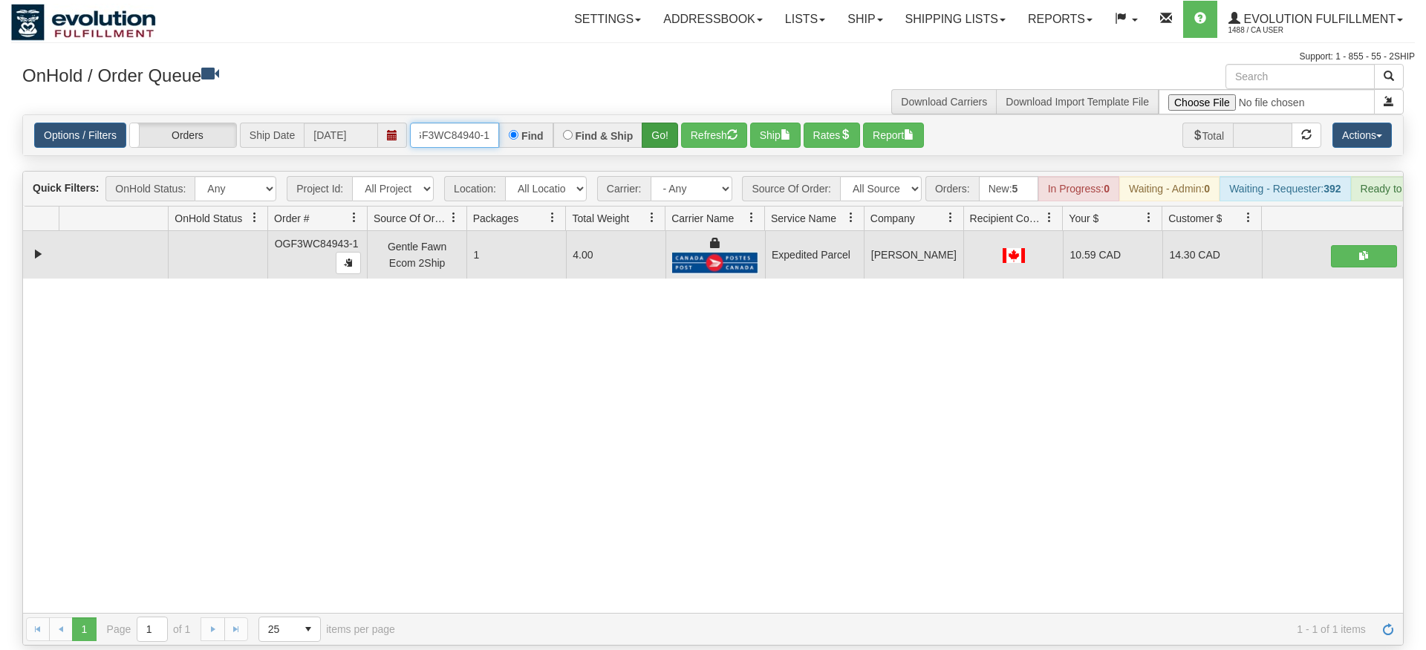
type input "OGF3WC84940-1"
click at [657, 145] on div "Is equal to Is not equal to Contains Does not contains CAD USD EUR ZAR [PERSON_…" at bounding box center [713, 379] width 1404 height 531
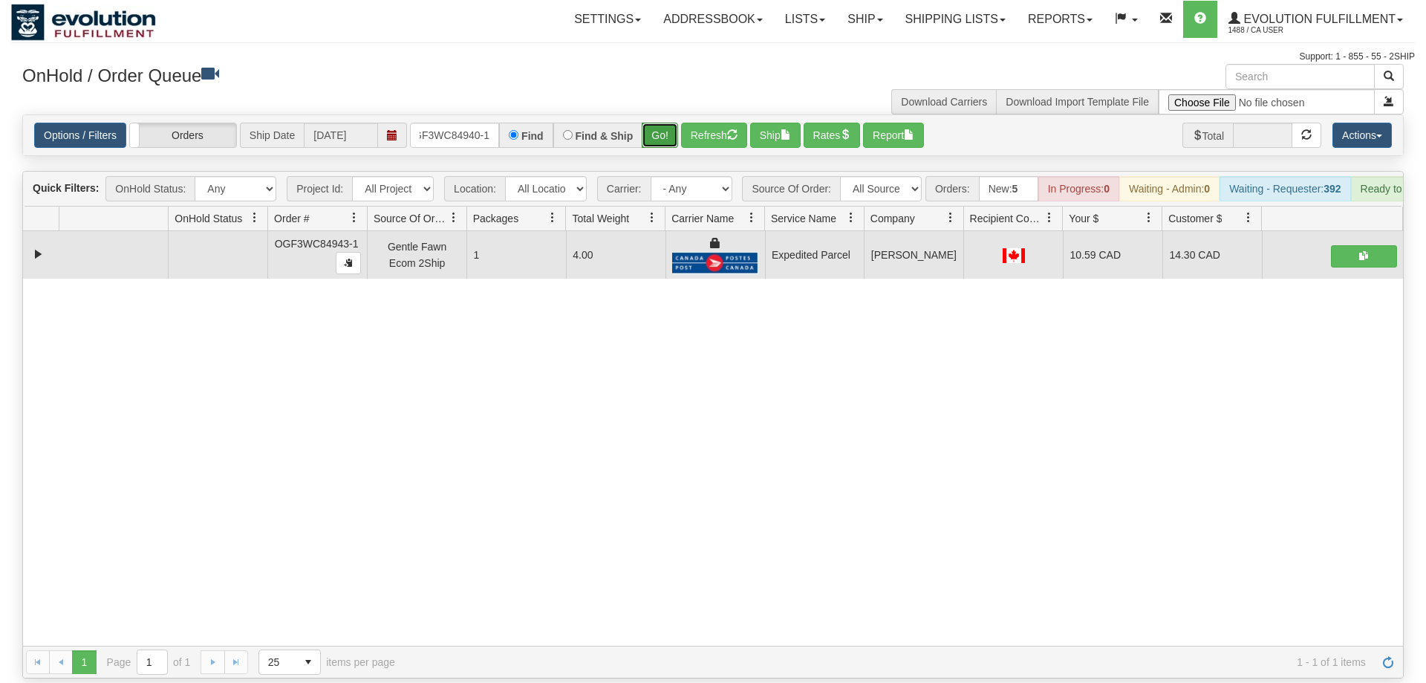
click at [657, 123] on button "Go!" at bounding box center [660, 135] width 36 height 25
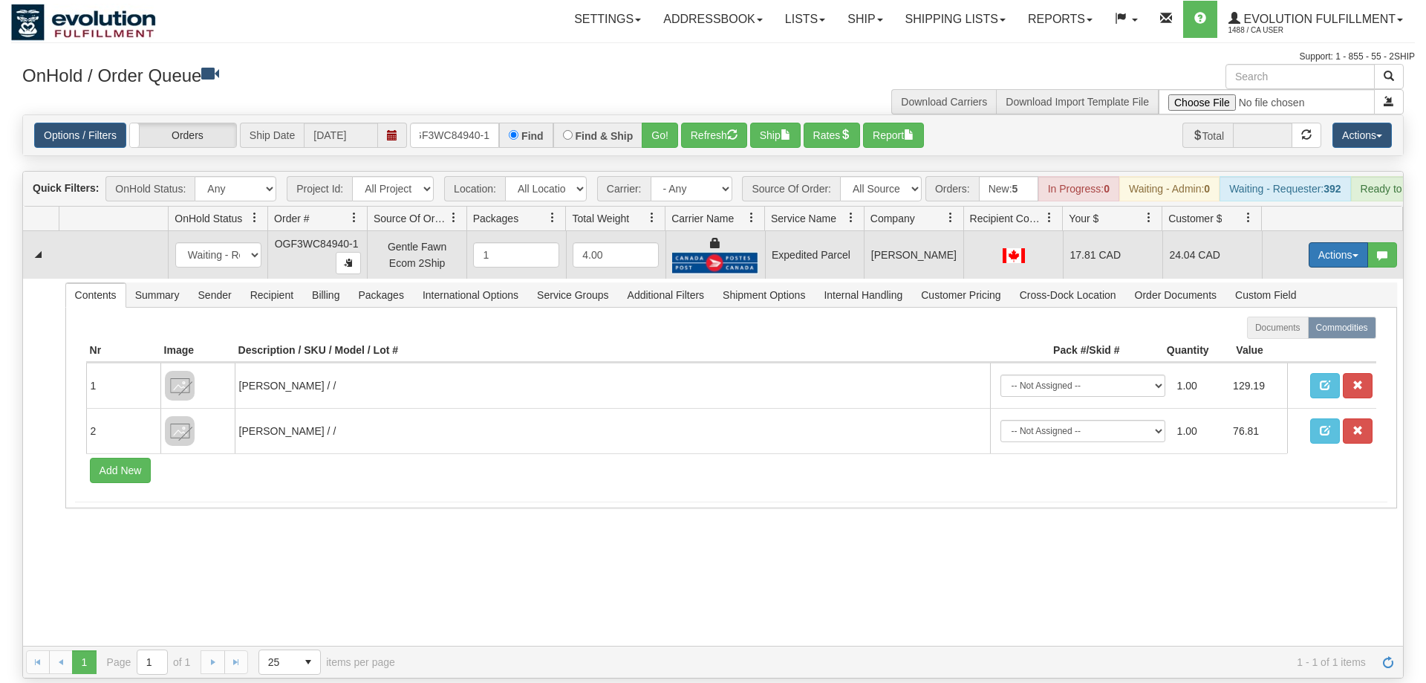
click at [1332, 242] on button "Actions" at bounding box center [1338, 254] width 59 height 25
click at [1302, 331] on link "Ship" at bounding box center [1307, 340] width 119 height 19
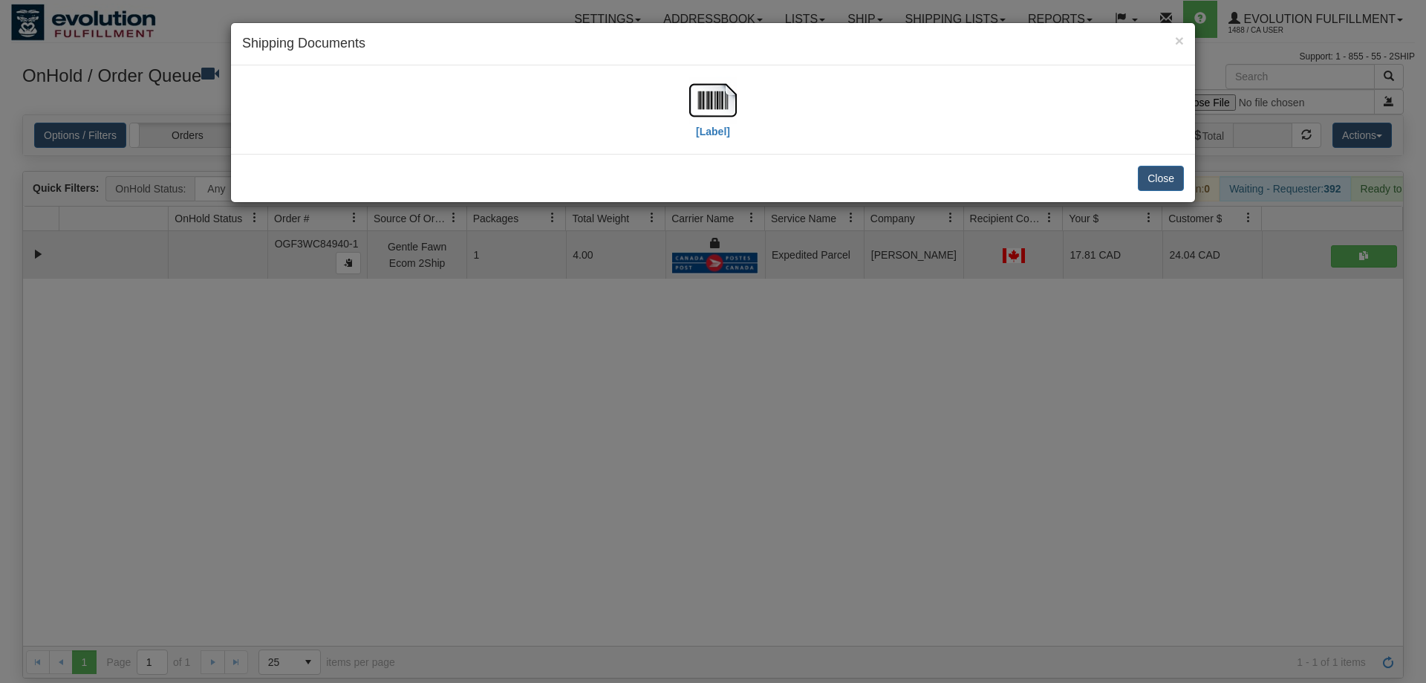
click at [694, 134] on div "[Label]" at bounding box center [713, 109] width 48 height 66
click at [697, 130] on label "[Label]" at bounding box center [713, 131] width 34 height 15
drag, startPoint x: 595, startPoint y: 492, endPoint x: 441, endPoint y: 274, distance: 267.0
click at [595, 492] on div "× Shipping Documents [Label] Close" at bounding box center [713, 341] width 1426 height 683
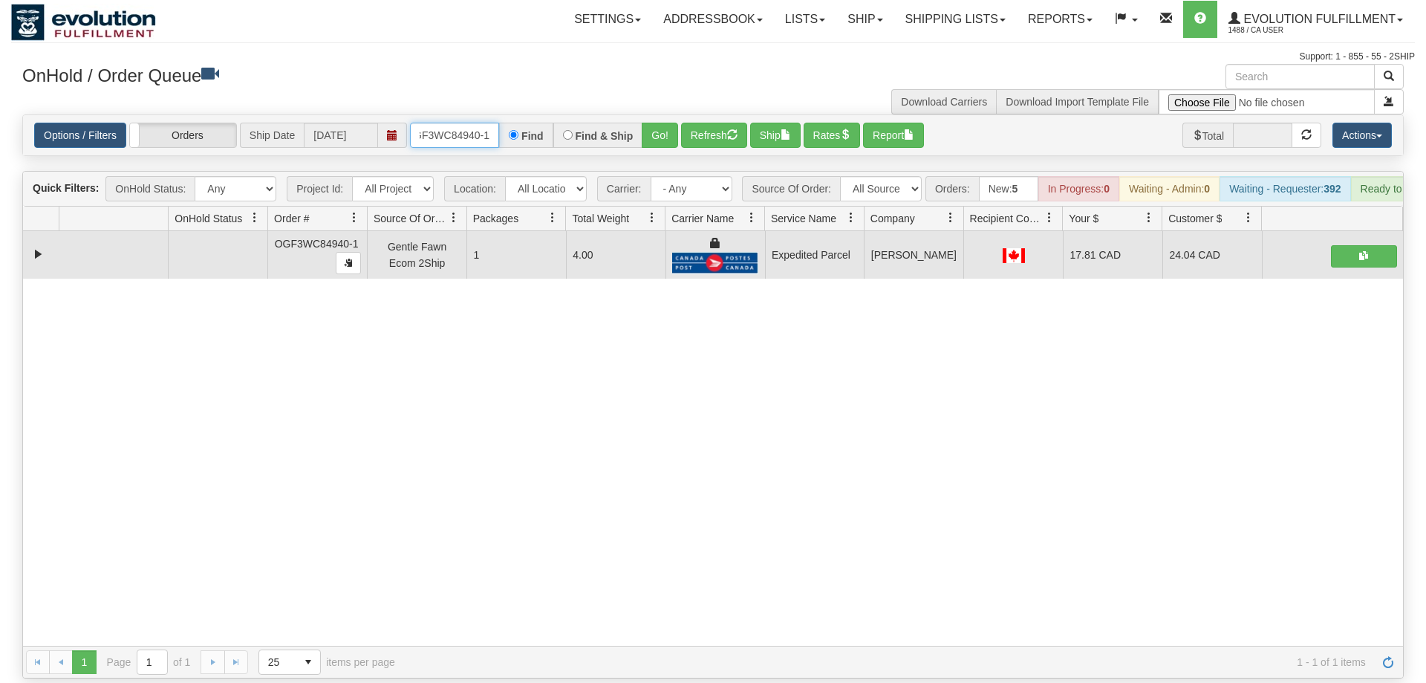
click at [455, 123] on input "OGF3WC84940-1" at bounding box center [454, 135] width 89 height 25
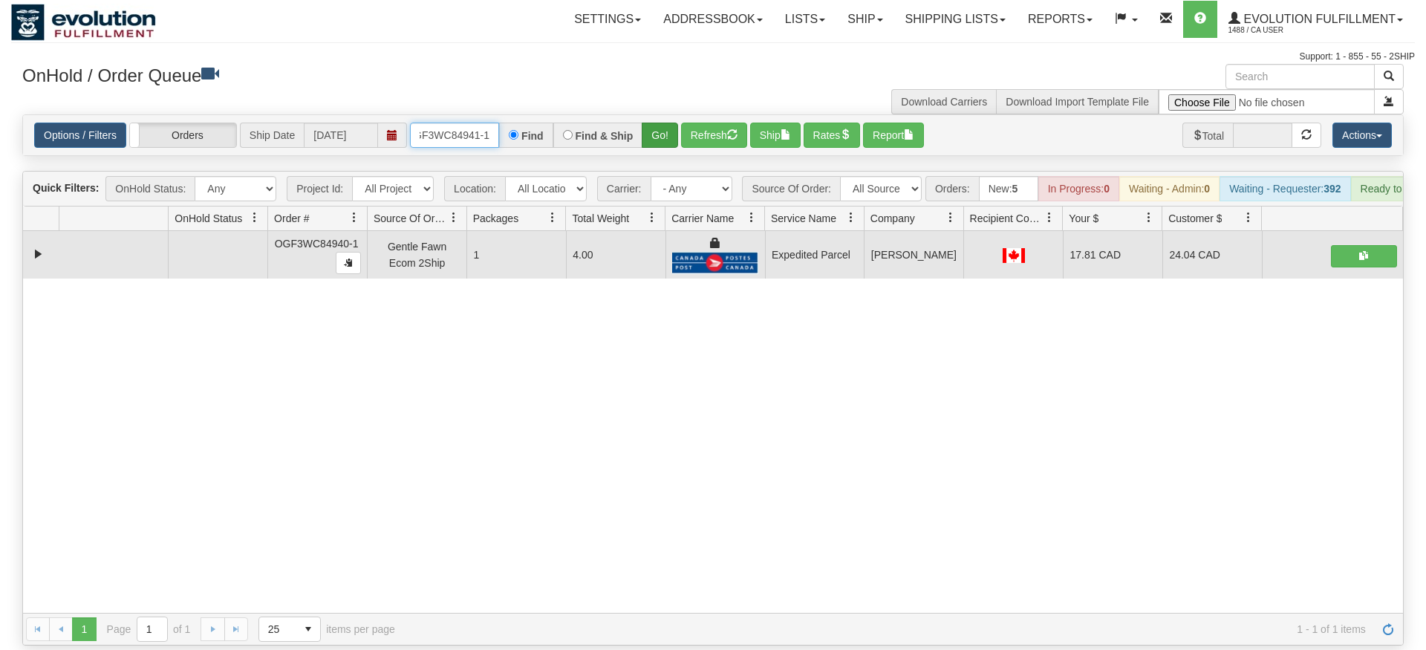
type input "OGF3WC84941-1"
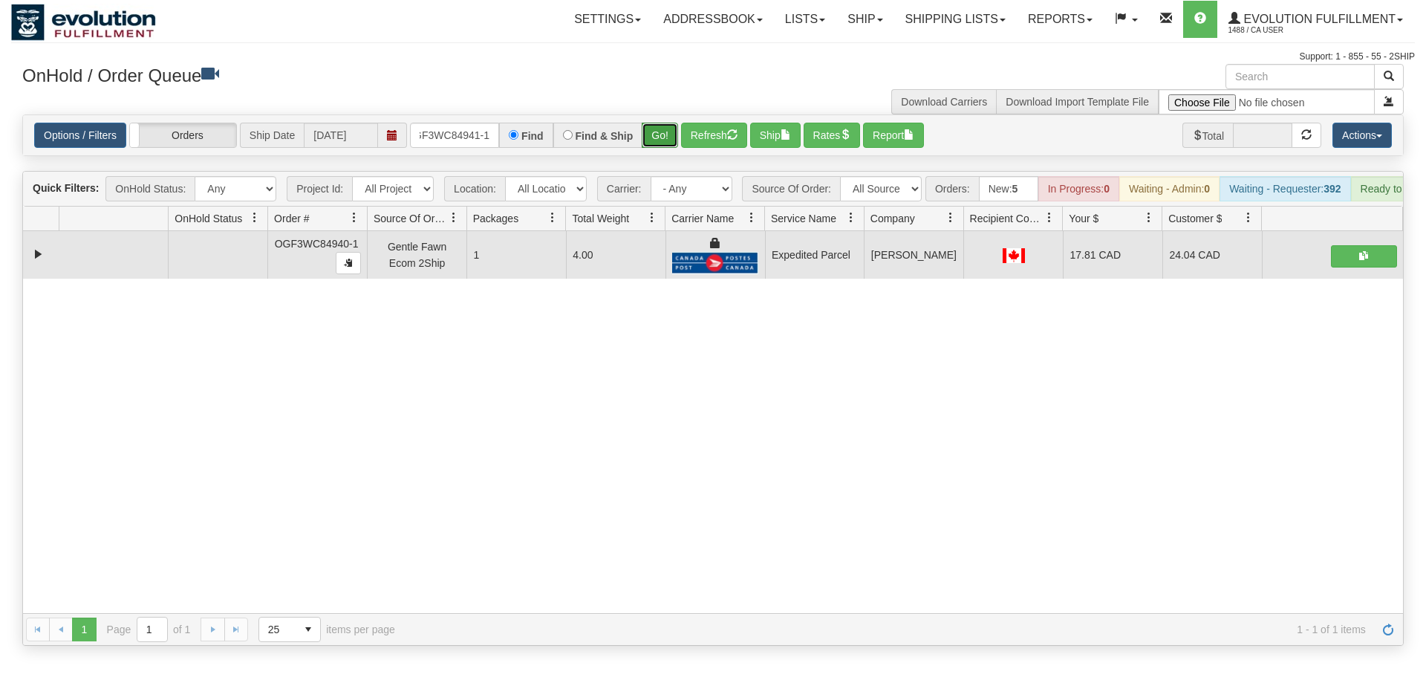
click at [659, 135] on div "Is equal to Is not equal to Contains Does not contains CAD USD EUR ZAR [PERSON_…" at bounding box center [713, 379] width 1404 height 531
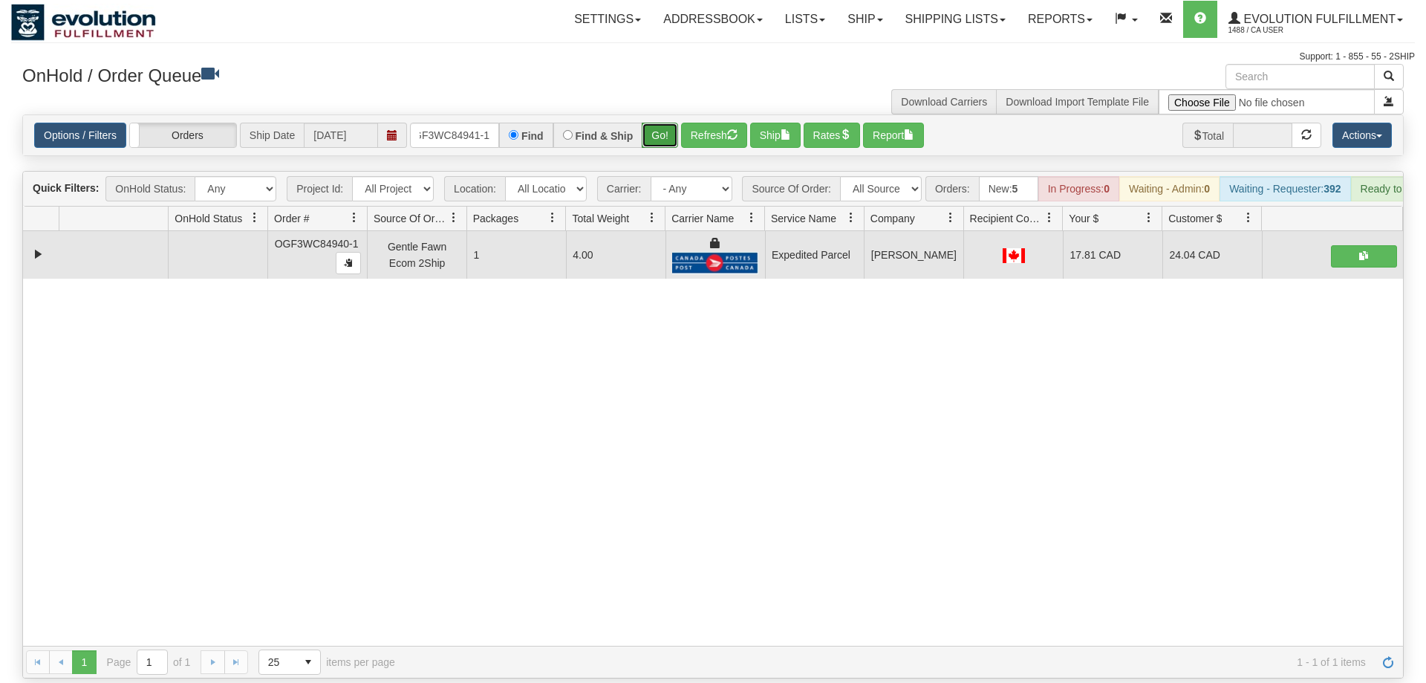
click at [662, 123] on button "Go!" at bounding box center [660, 135] width 36 height 25
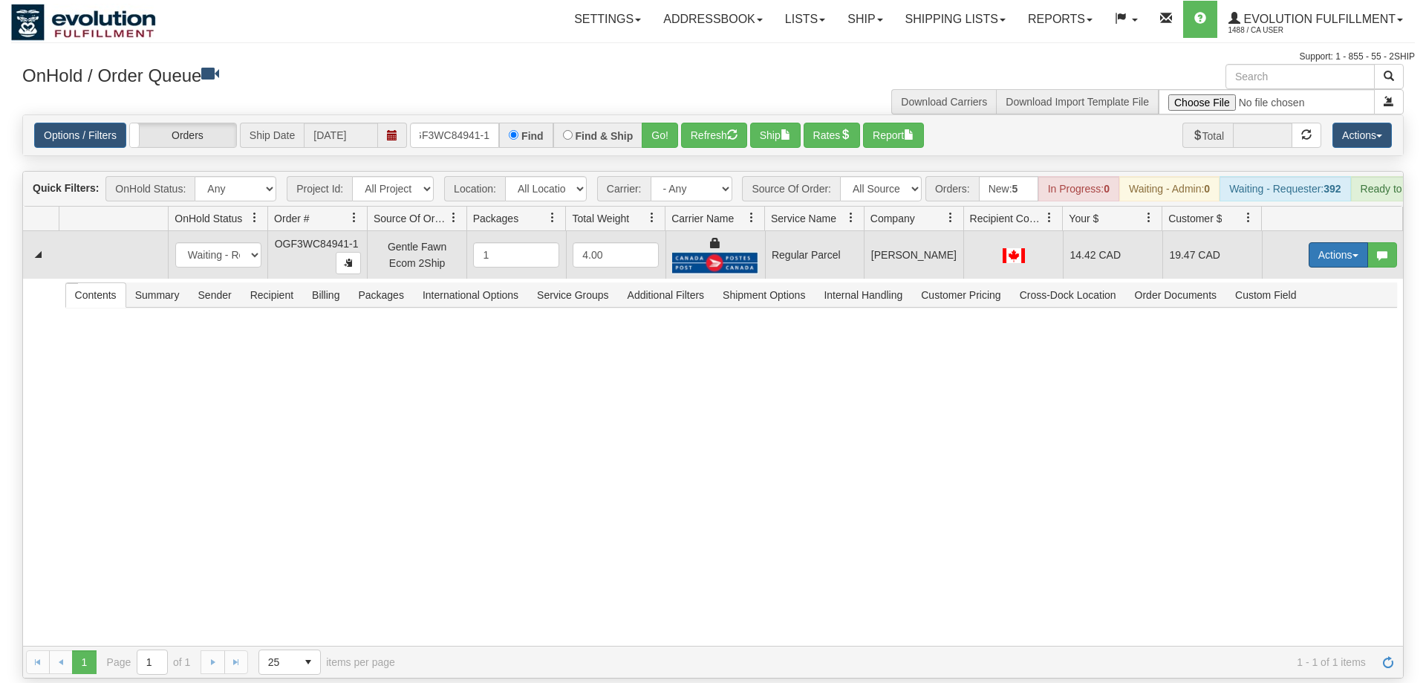
click at [1337, 242] on button "Actions" at bounding box center [1338, 254] width 59 height 25
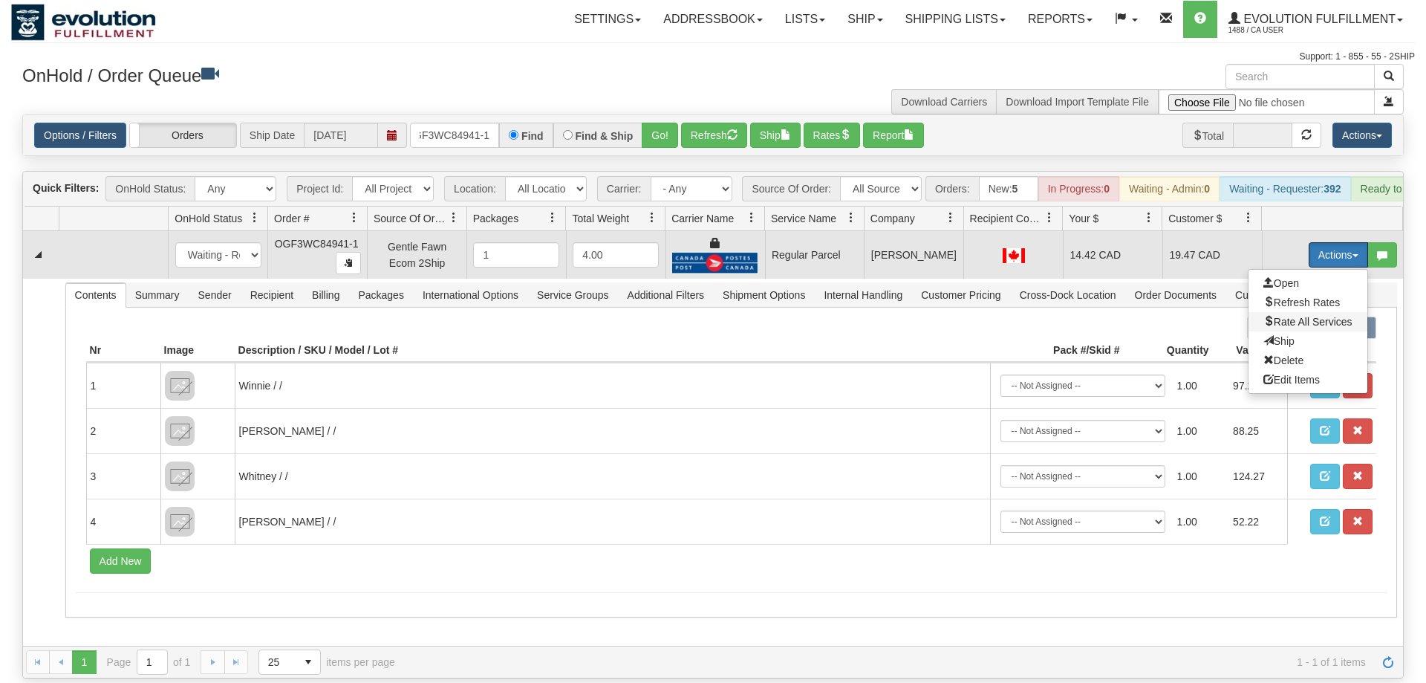
click at [1297, 316] on span "Rate All Services" at bounding box center [1307, 322] width 89 height 12
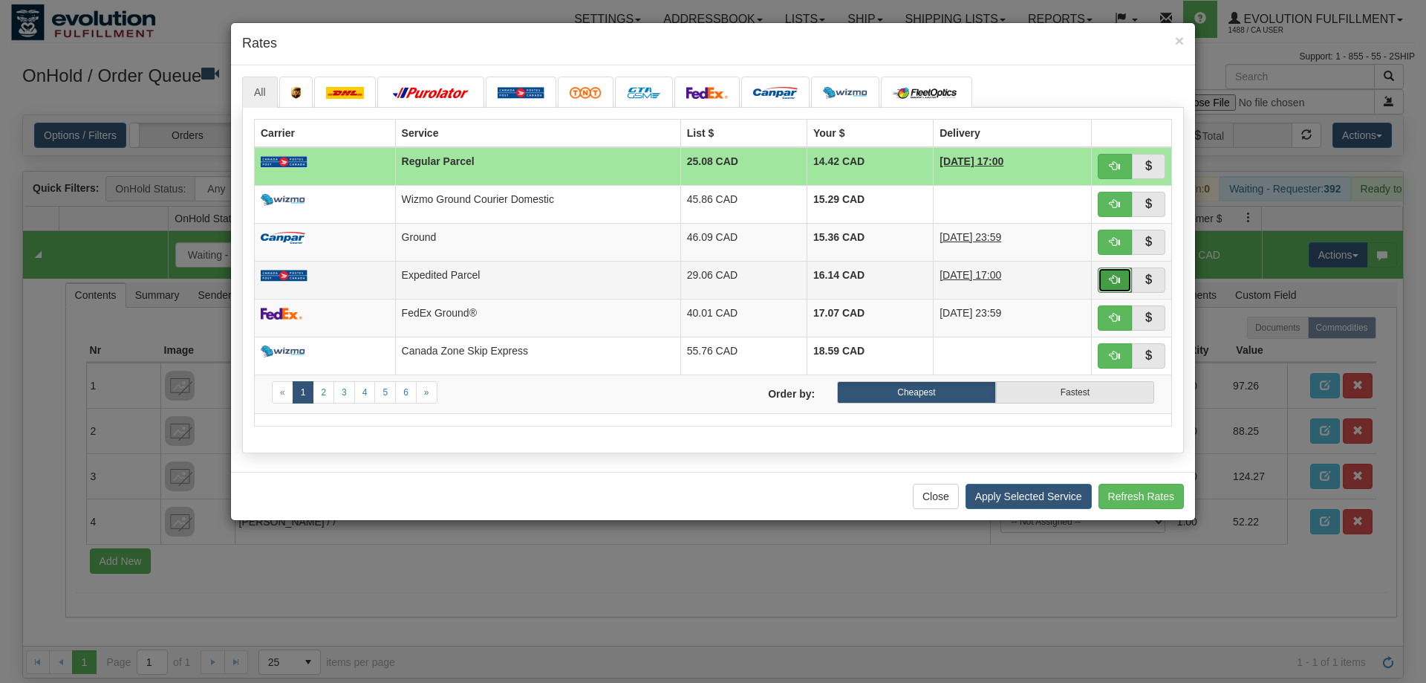
click at [1117, 280] on span "button" at bounding box center [1115, 279] width 10 height 10
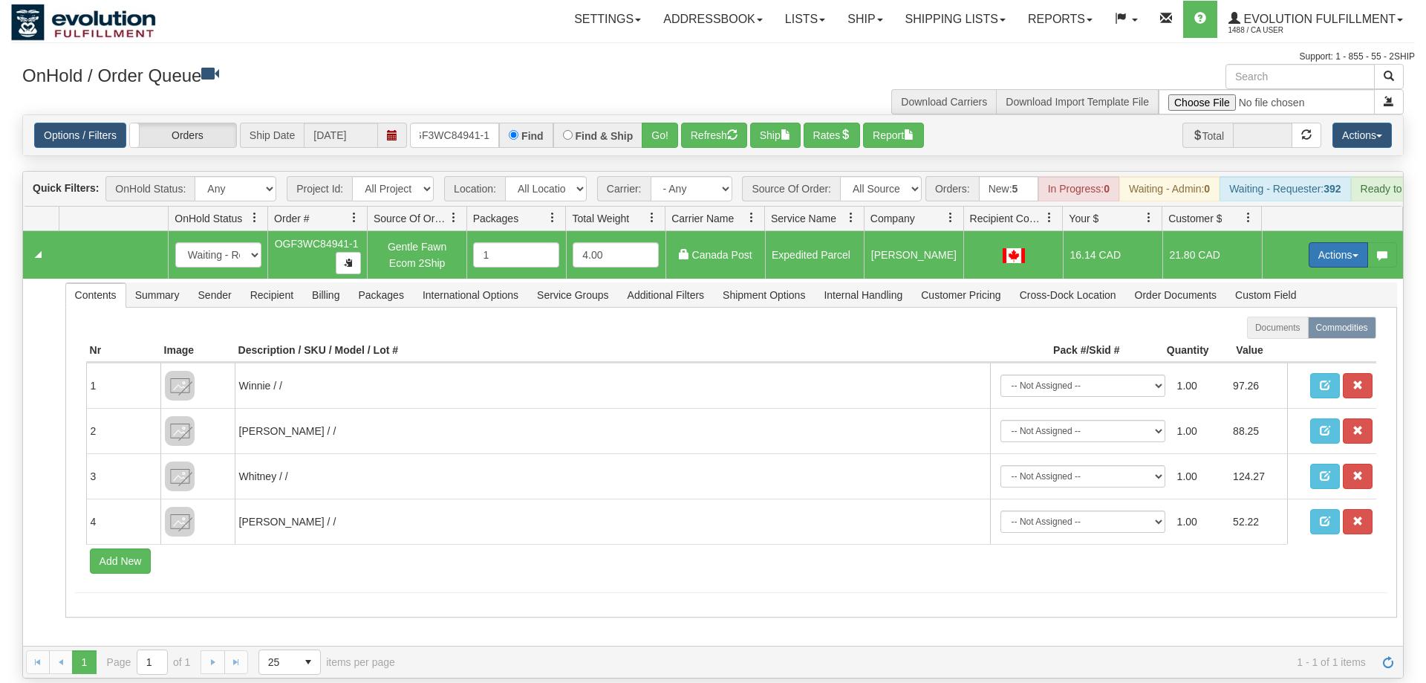
click at [1354, 242] on button "Actions" at bounding box center [1338, 254] width 59 height 25
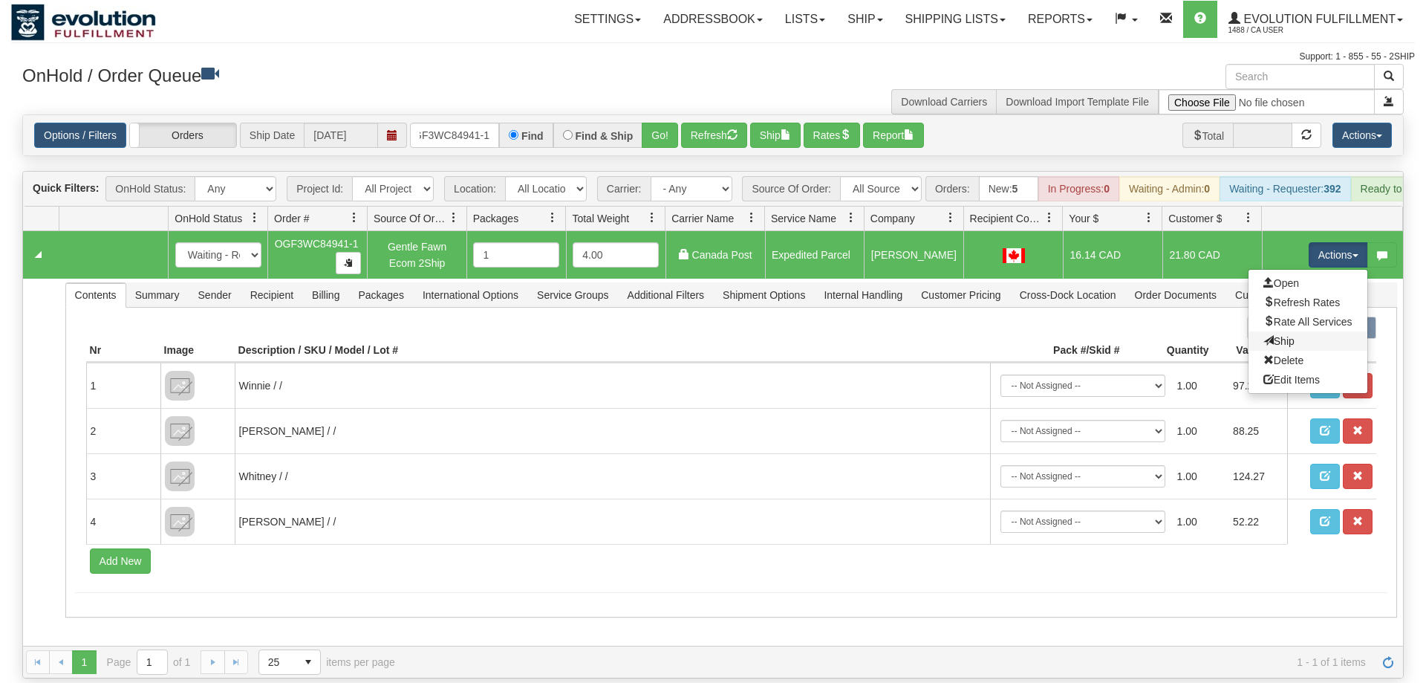
click at [1300, 331] on link "Ship" at bounding box center [1307, 340] width 119 height 19
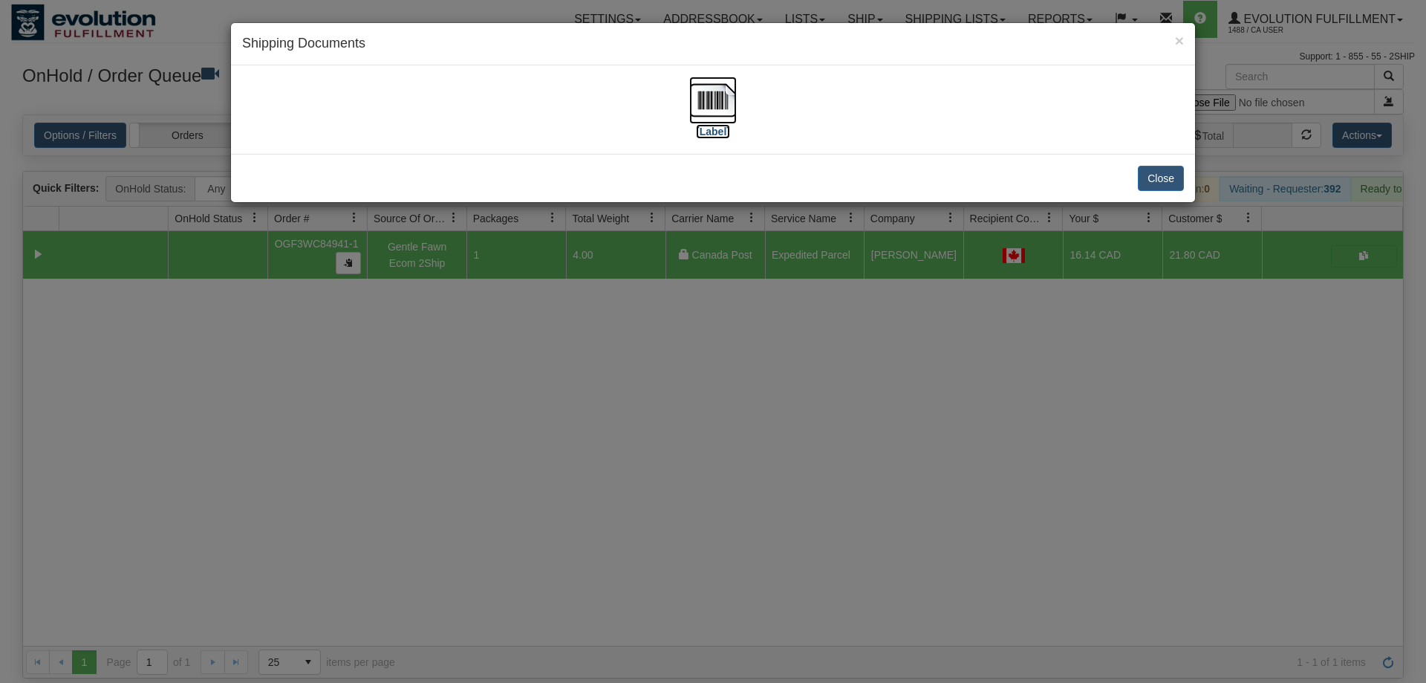
click at [697, 102] on img at bounding box center [713, 100] width 48 height 48
drag, startPoint x: 696, startPoint y: 504, endPoint x: 515, endPoint y: 215, distance: 340.4
click at [700, 488] on div "× Shipping Documents [Label] Close" at bounding box center [713, 341] width 1426 height 683
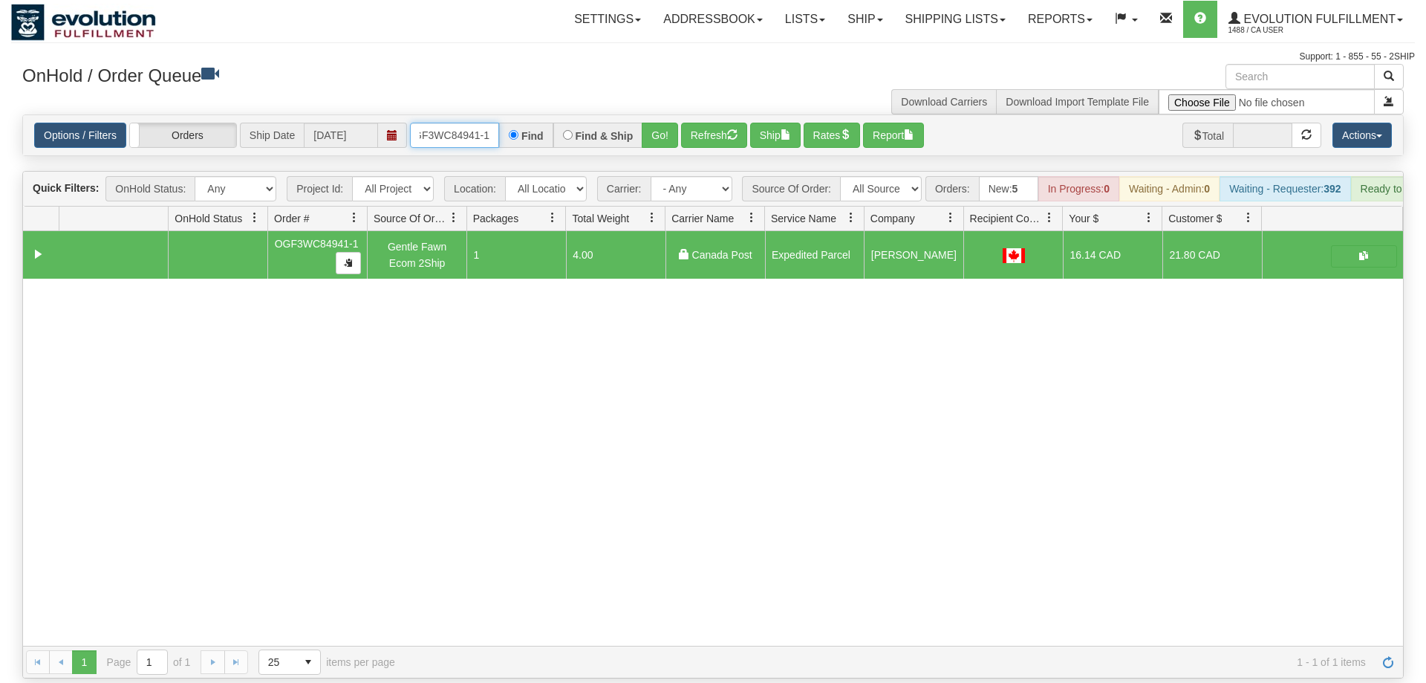
click at [453, 123] on input "OGF3WC84941-1" at bounding box center [454, 135] width 89 height 25
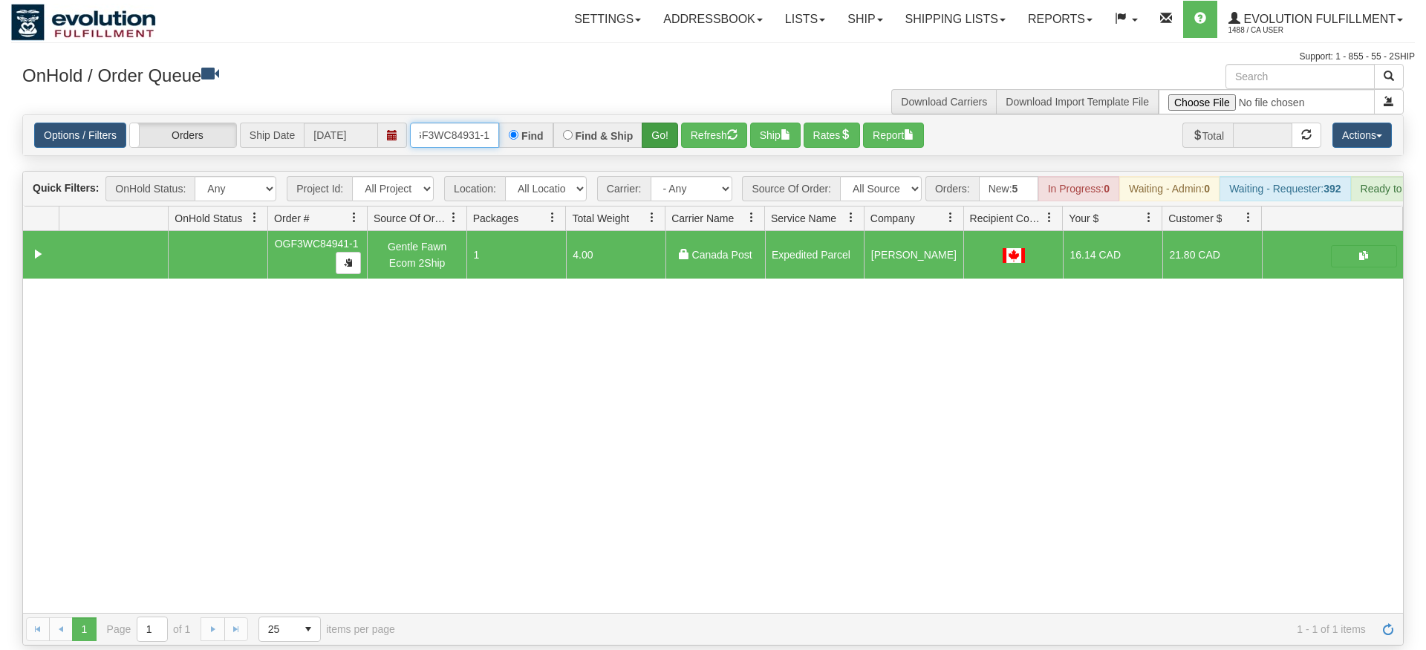
type input "OGF3WC84931-1"
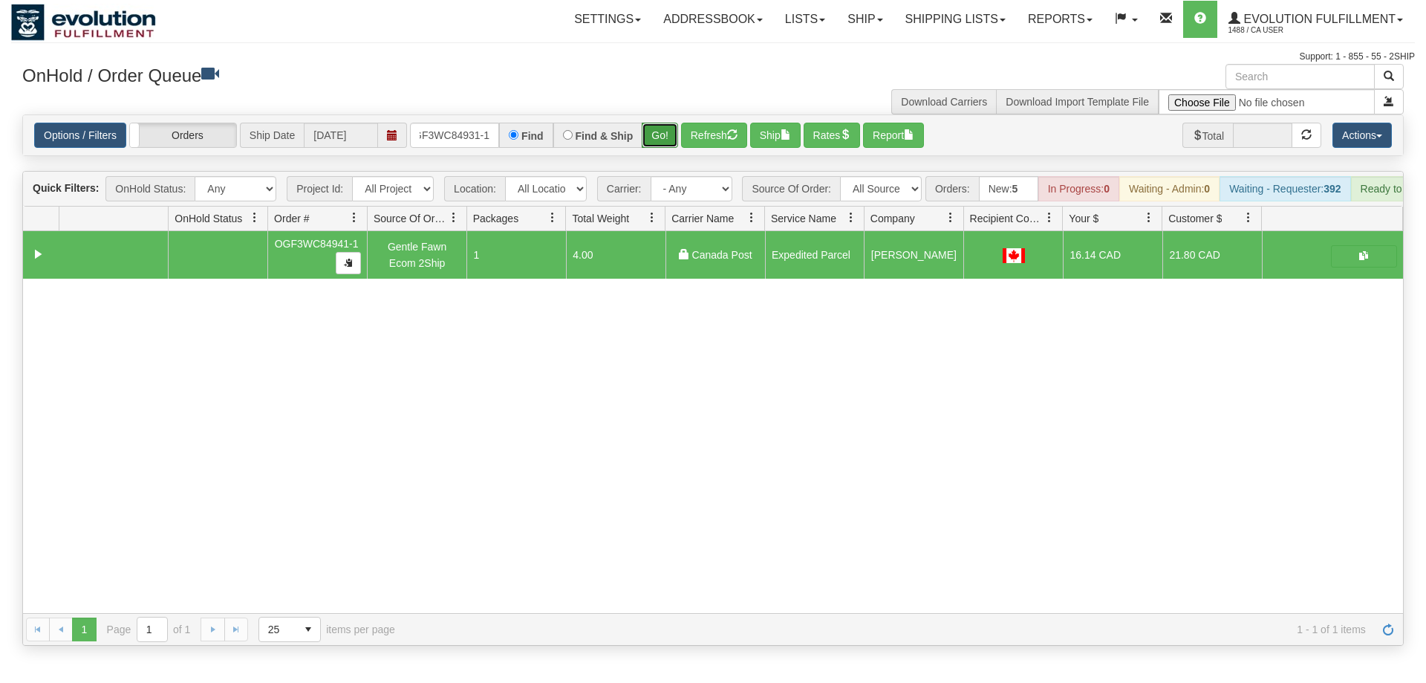
click at [657, 149] on div "Is equal to Is not equal to Contains Does not contains CAD USD EUR ZAR [PERSON_…" at bounding box center [713, 379] width 1404 height 531
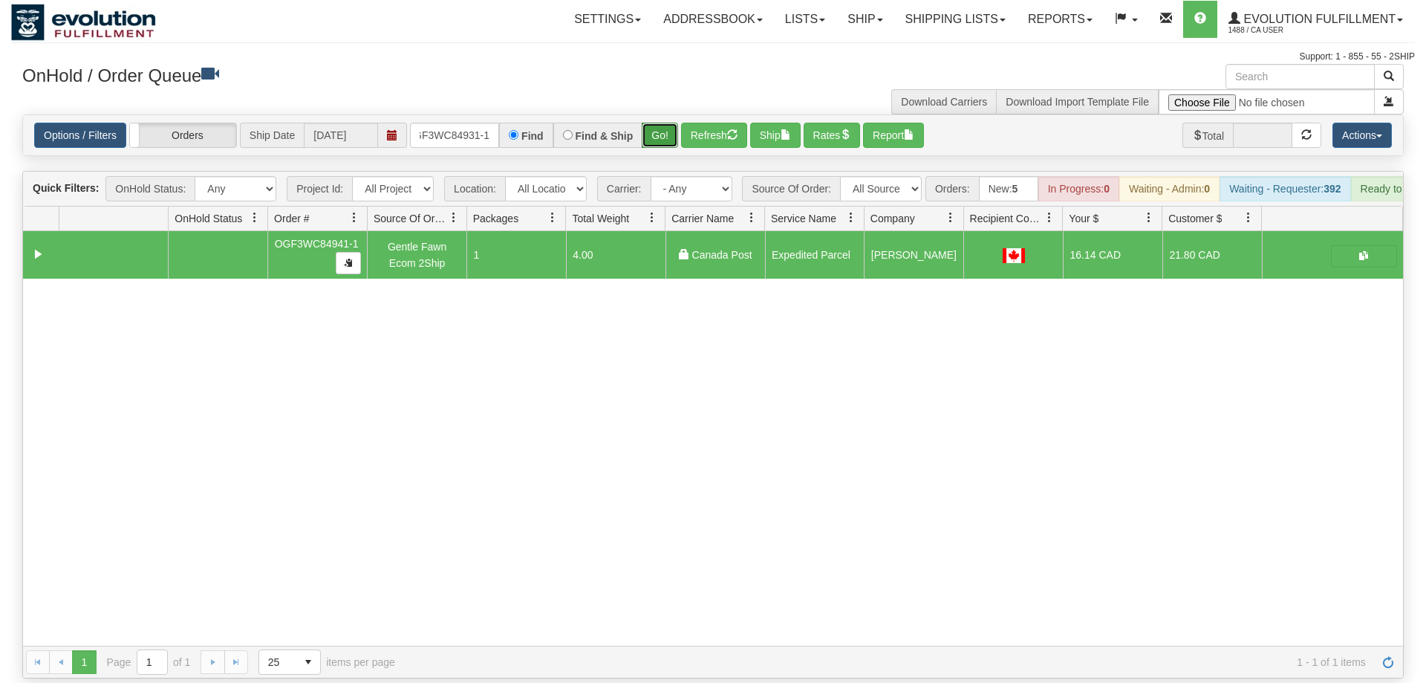
click at [655, 123] on button "Go!" at bounding box center [660, 135] width 36 height 25
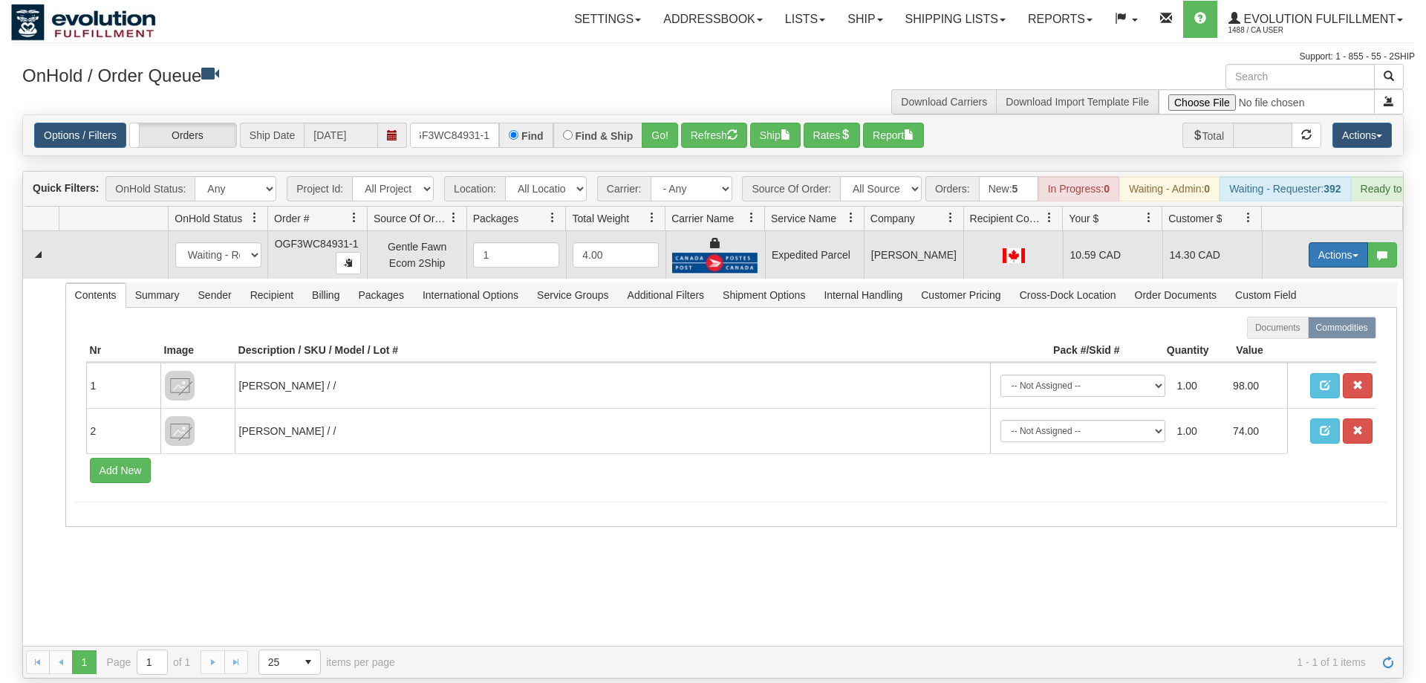
click at [1330, 242] on button "Actions" at bounding box center [1338, 254] width 59 height 25
click at [1306, 331] on link "Ship" at bounding box center [1307, 340] width 119 height 19
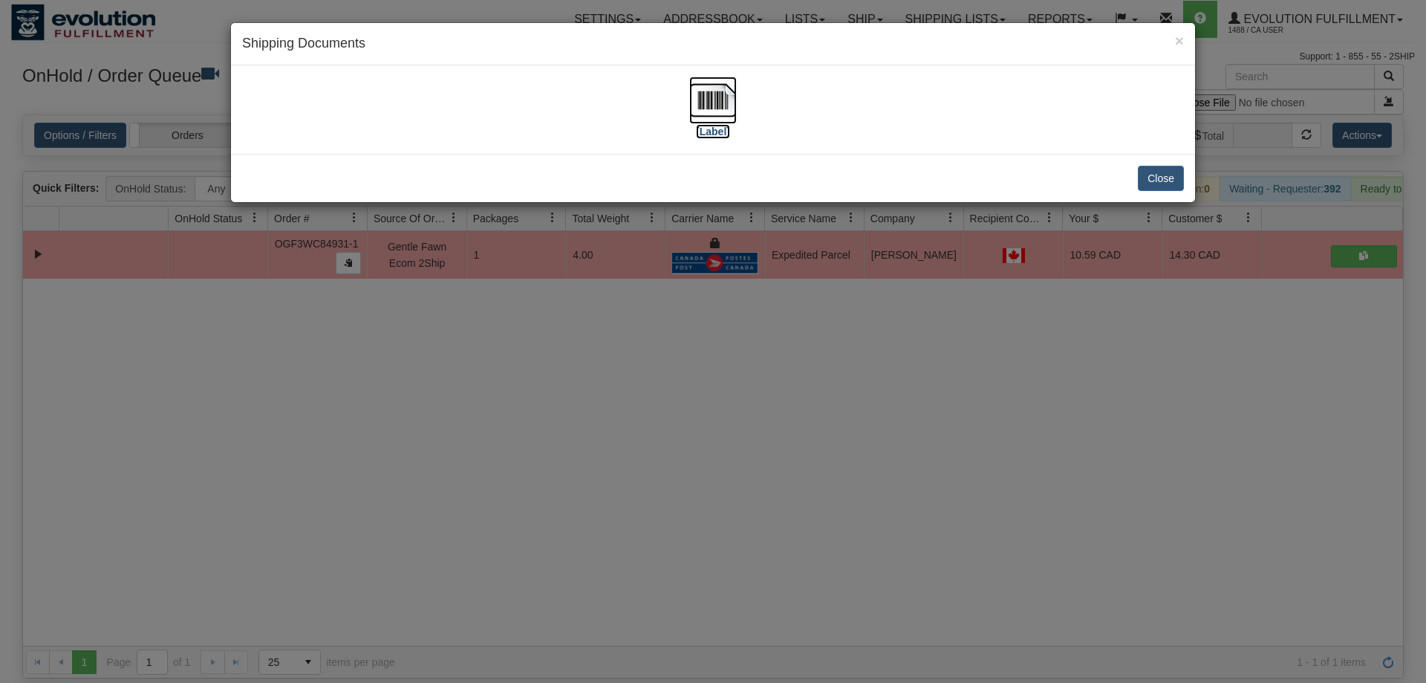
click at [734, 100] on img at bounding box center [713, 100] width 48 height 48
drag, startPoint x: 605, startPoint y: 482, endPoint x: 434, endPoint y: 172, distance: 354.7
click at [605, 469] on div "× Shipping Documents [Label] Close" at bounding box center [713, 341] width 1426 height 683
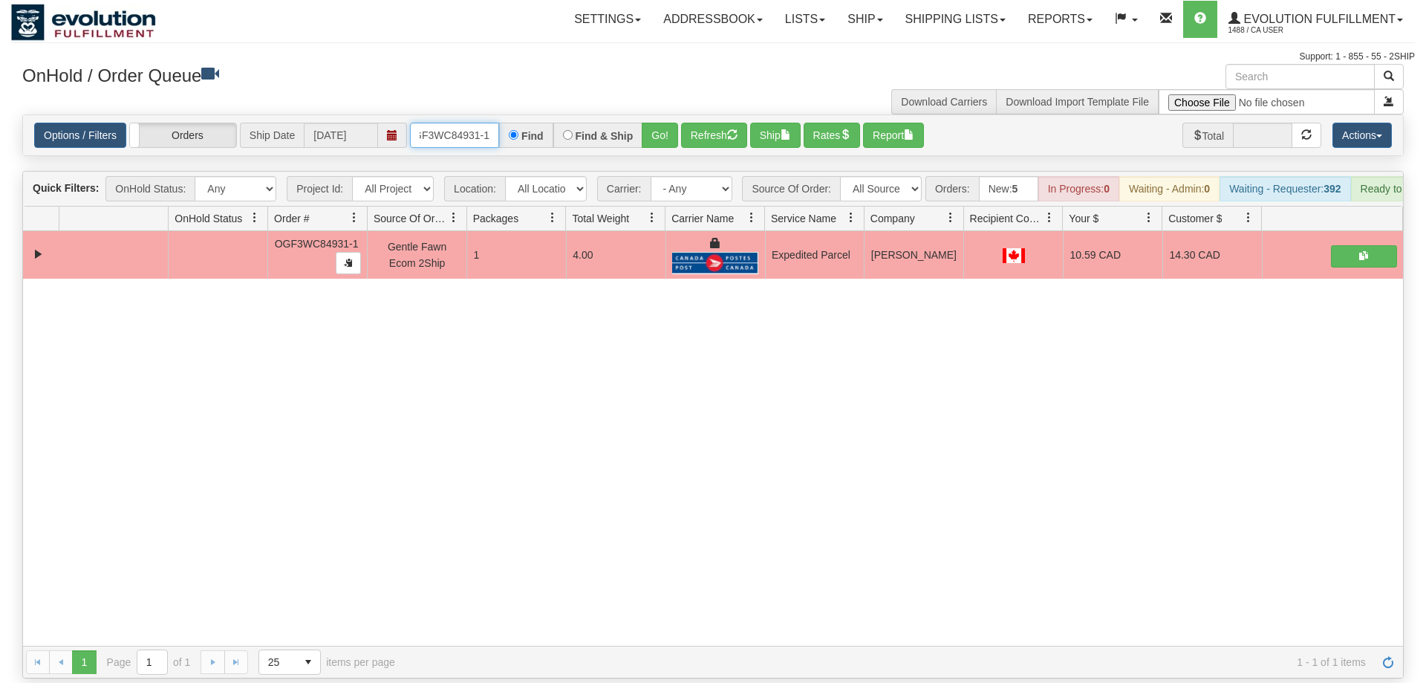
click at [439, 123] on input "OGF3WC84931-1" at bounding box center [454, 135] width 89 height 25
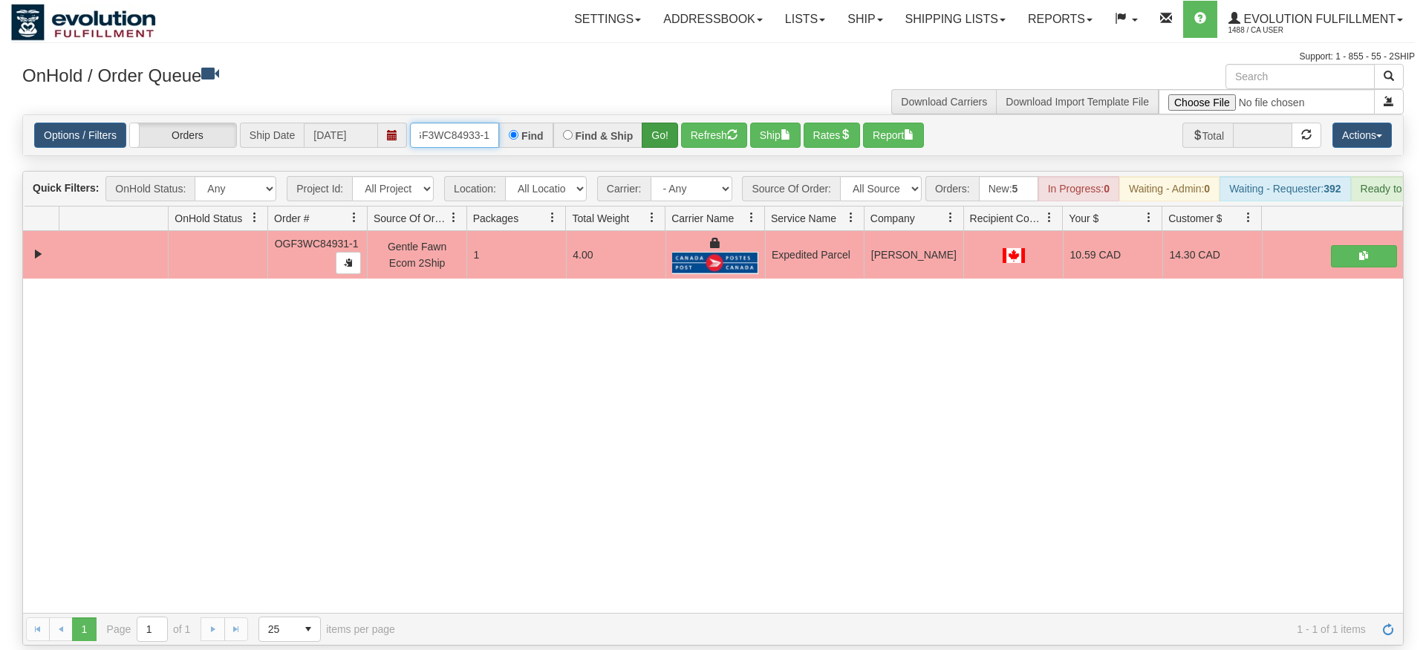
type input "OGF3WC84933-1"
click at [665, 153] on div "Is equal to Is not equal to Contains Does not contains CAD USD EUR ZAR [PERSON_…" at bounding box center [713, 379] width 1404 height 531
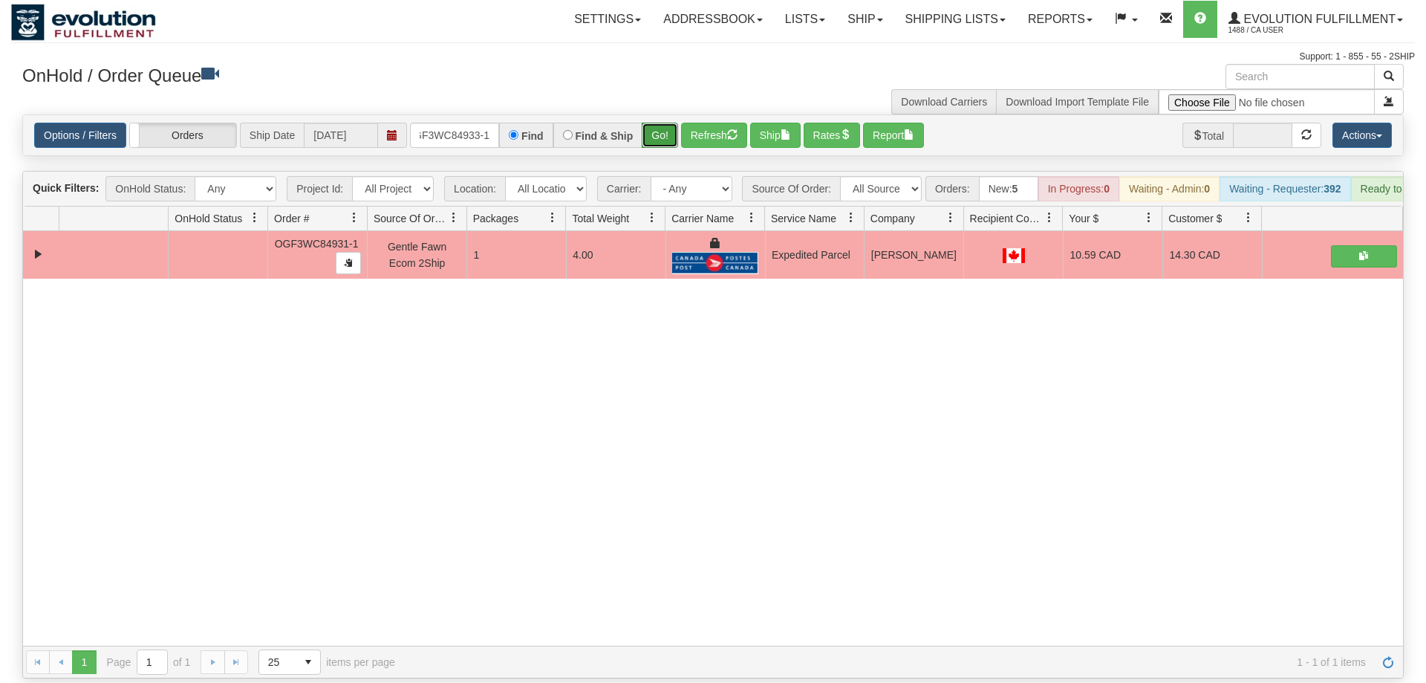
click at [668, 123] on button "Go!" at bounding box center [660, 135] width 36 height 25
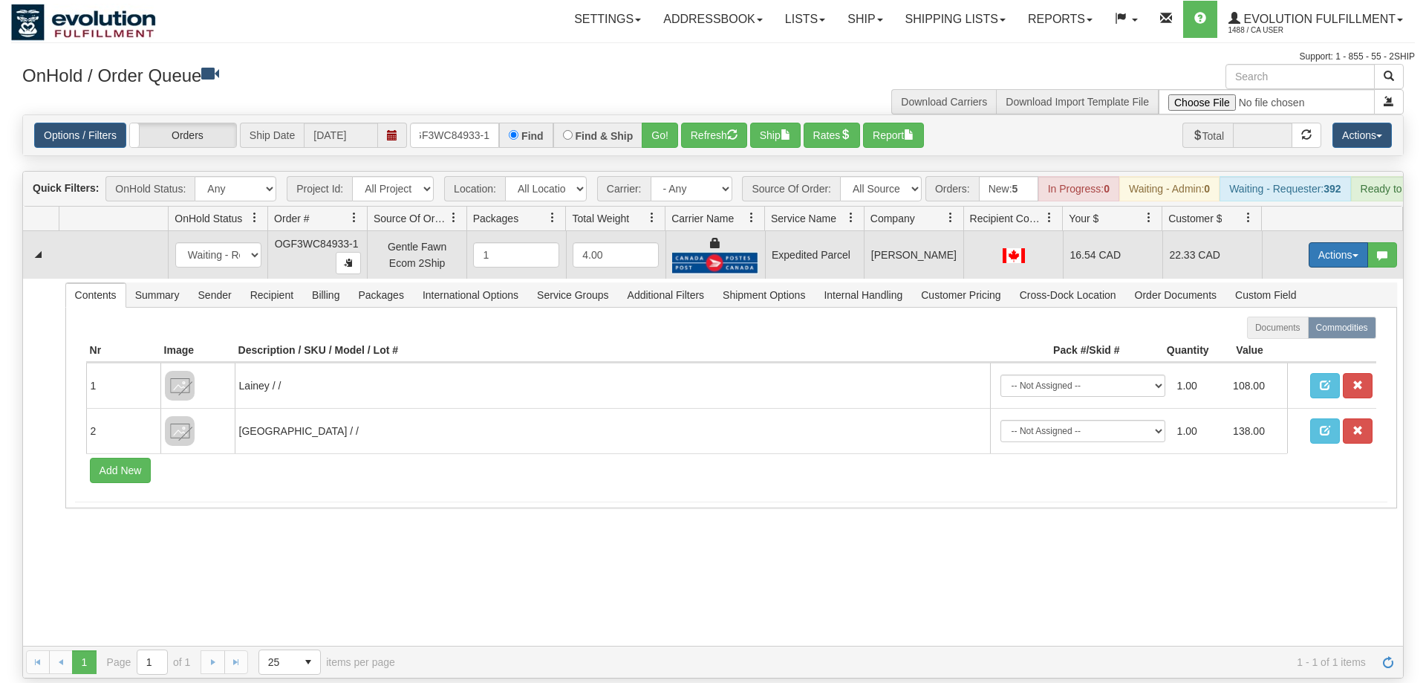
click at [1343, 242] on button "Actions" at bounding box center [1338, 254] width 59 height 25
click at [1297, 331] on link "Ship" at bounding box center [1307, 340] width 119 height 19
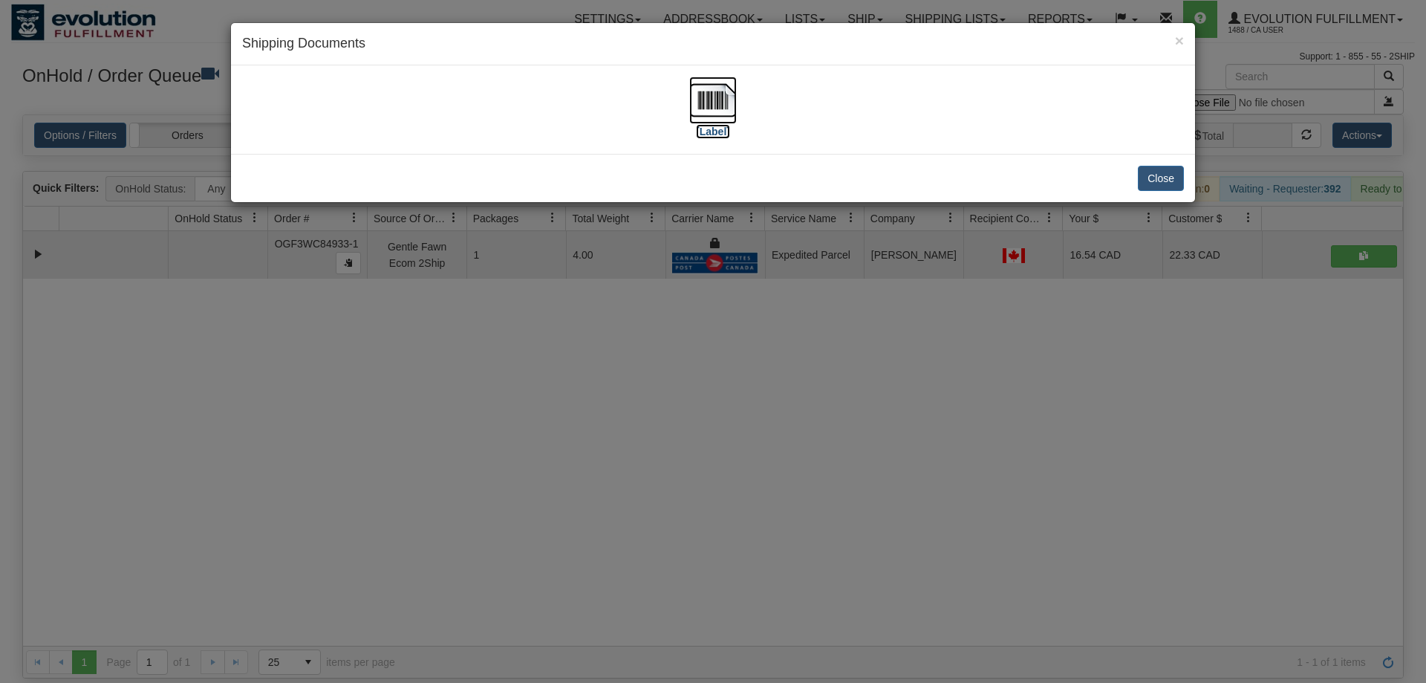
click at [699, 108] on img at bounding box center [713, 100] width 48 height 48
click at [717, 372] on div "× Shipping Documents [Label] Close" at bounding box center [713, 341] width 1426 height 683
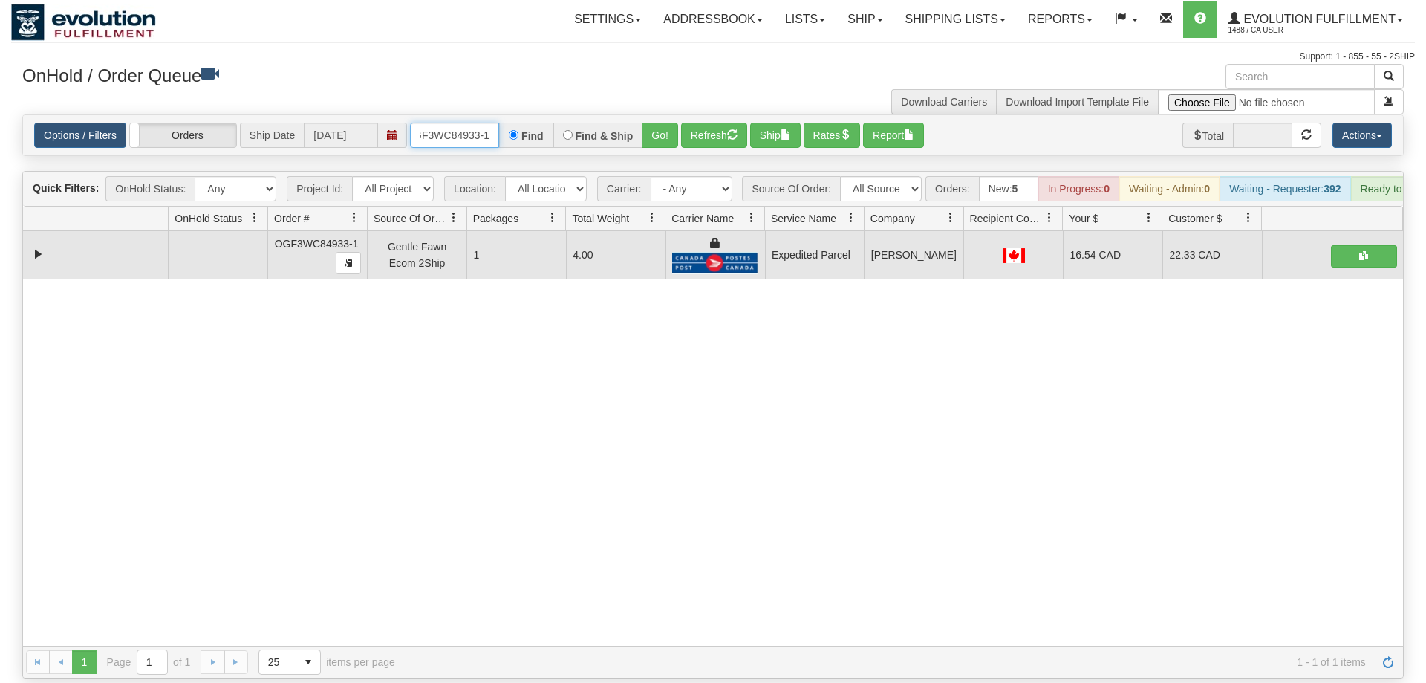
click at [478, 123] on input "OGF3WC84933-1" at bounding box center [454, 135] width 89 height 25
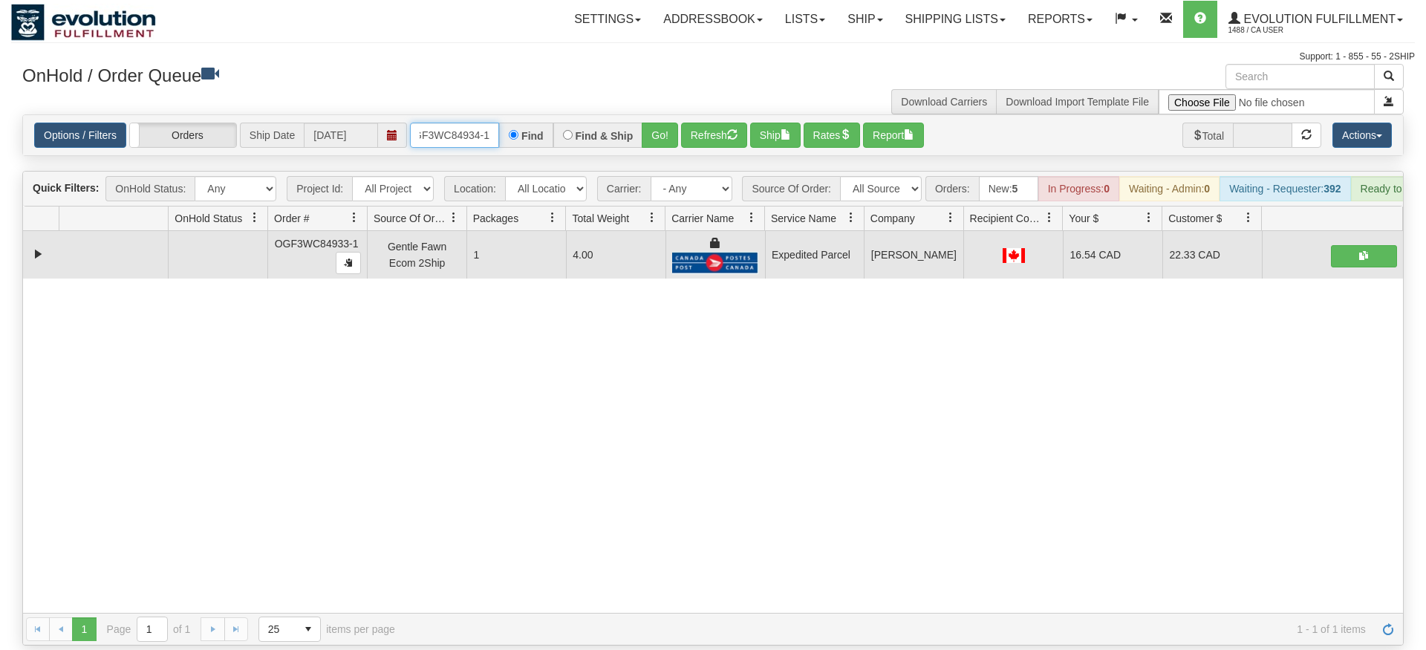
type input "OGF3WC84934-1"
click at [670, 132] on div "Options / Filters Group Shipments Orders Ship Date [DATE] OGF3WC84934-1 Find Fi…" at bounding box center [713, 135] width 1380 height 40
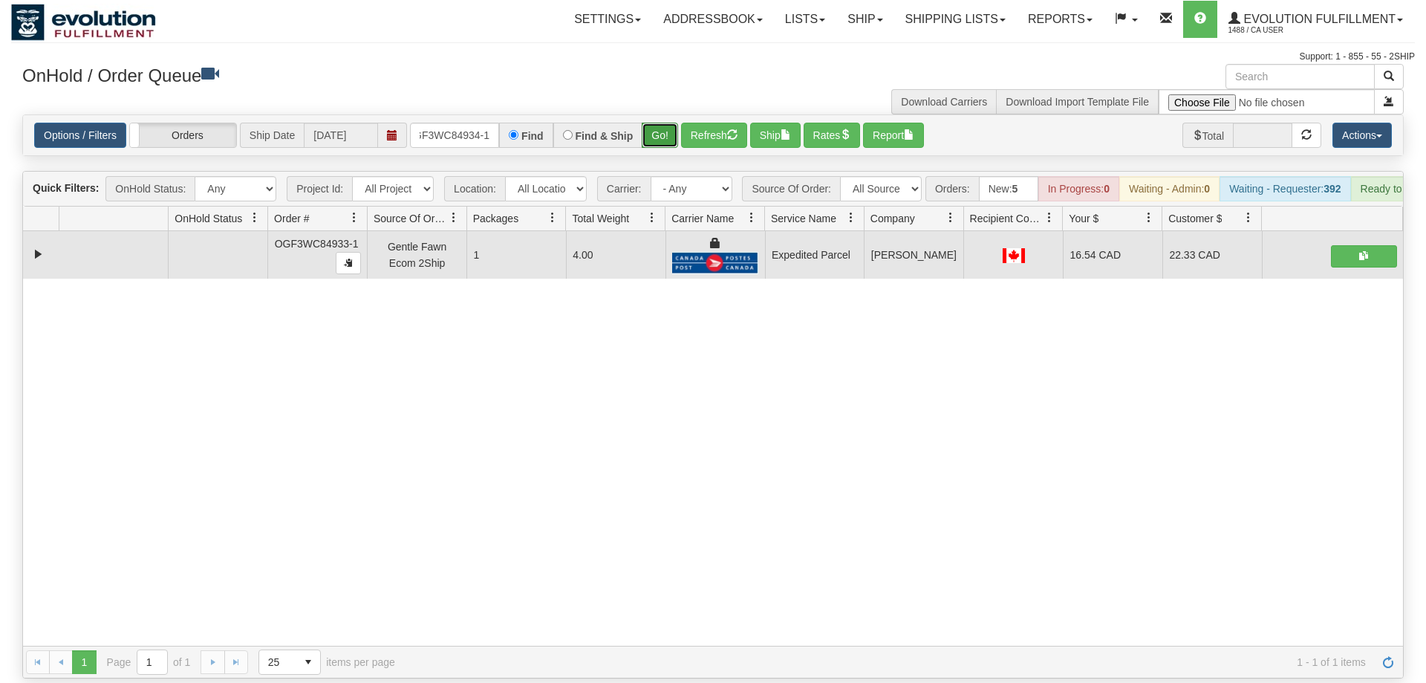
click at [668, 123] on button "Go!" at bounding box center [660, 135] width 36 height 25
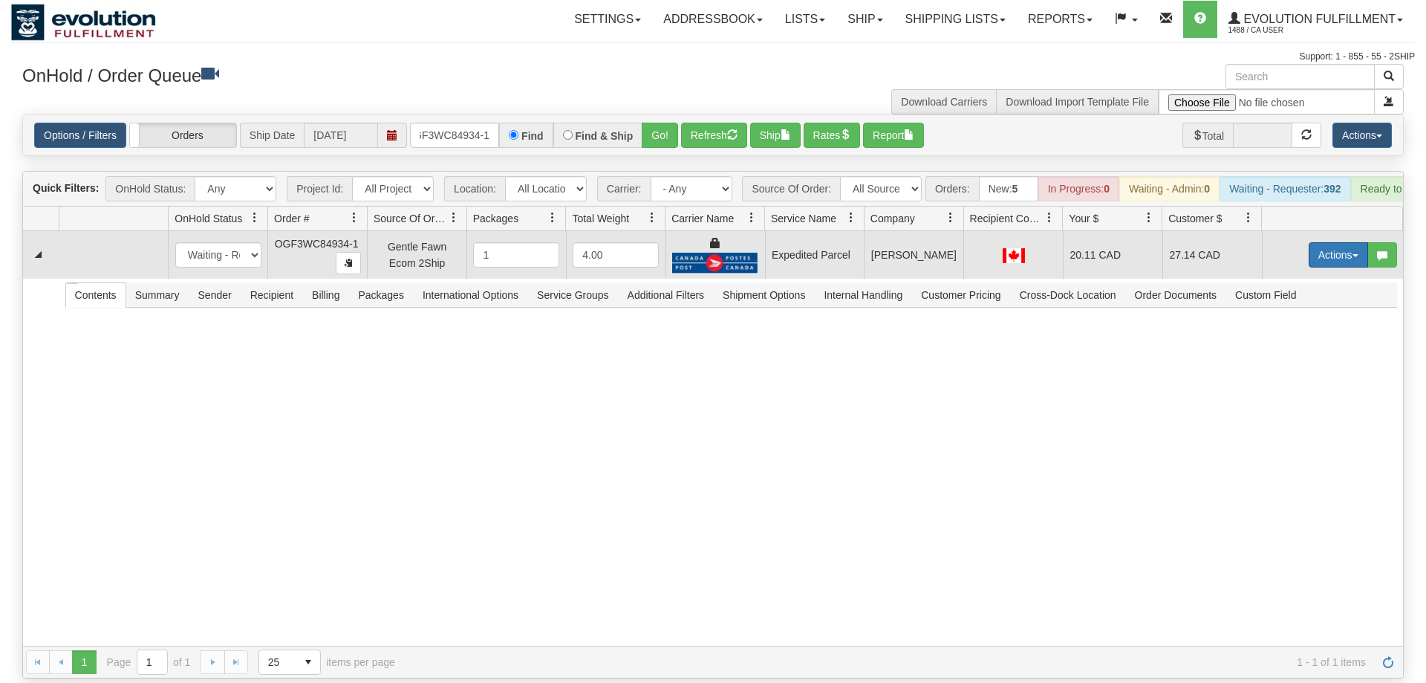
click at [1338, 244] on button "Actions" at bounding box center [1338, 254] width 59 height 25
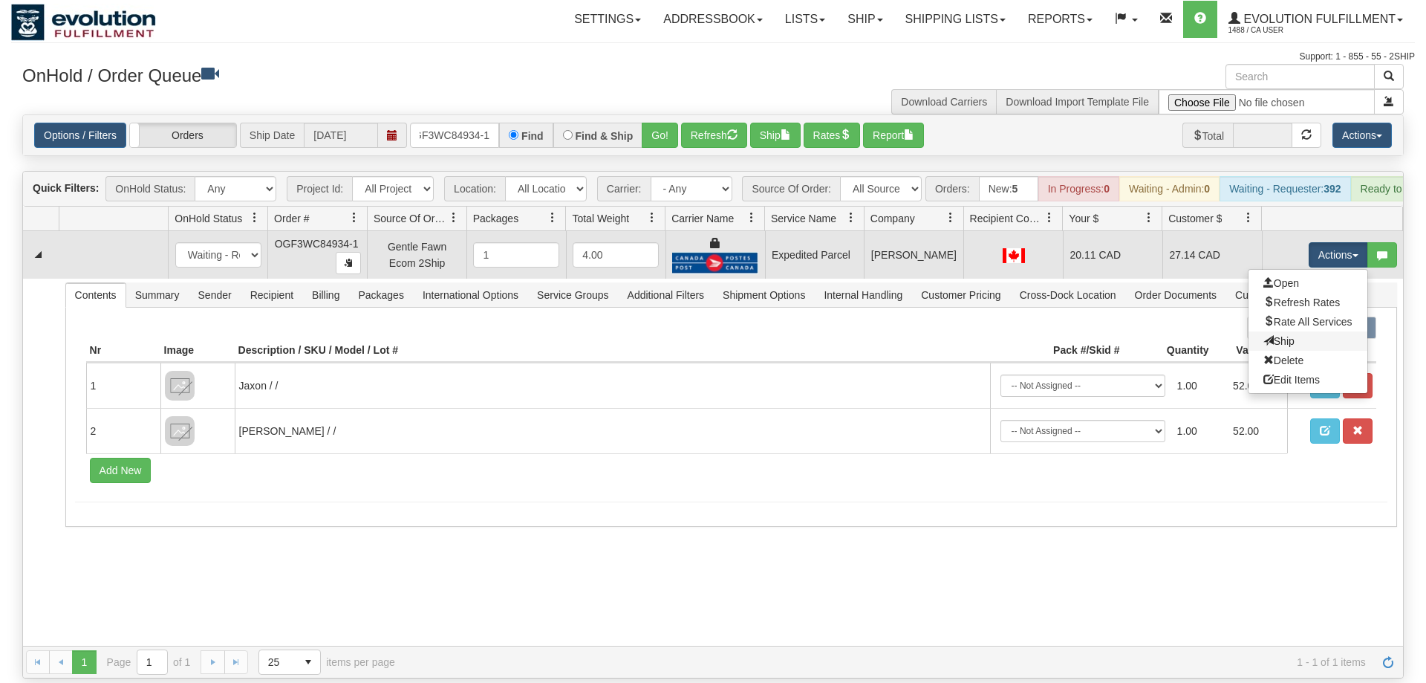
click at [1292, 331] on link "Ship" at bounding box center [1307, 340] width 119 height 19
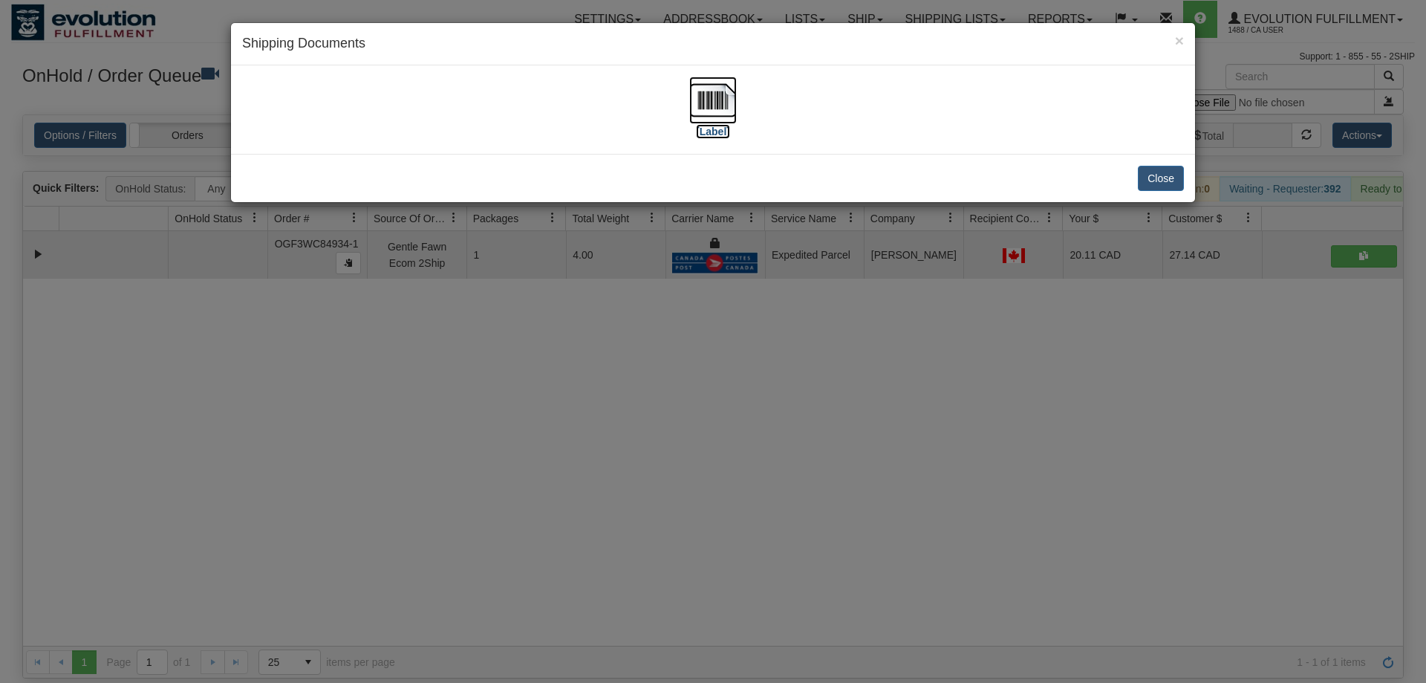
click at [729, 103] on img at bounding box center [713, 100] width 48 height 48
click at [674, 449] on div "× Shipping Documents [Label] Close" at bounding box center [713, 341] width 1426 height 683
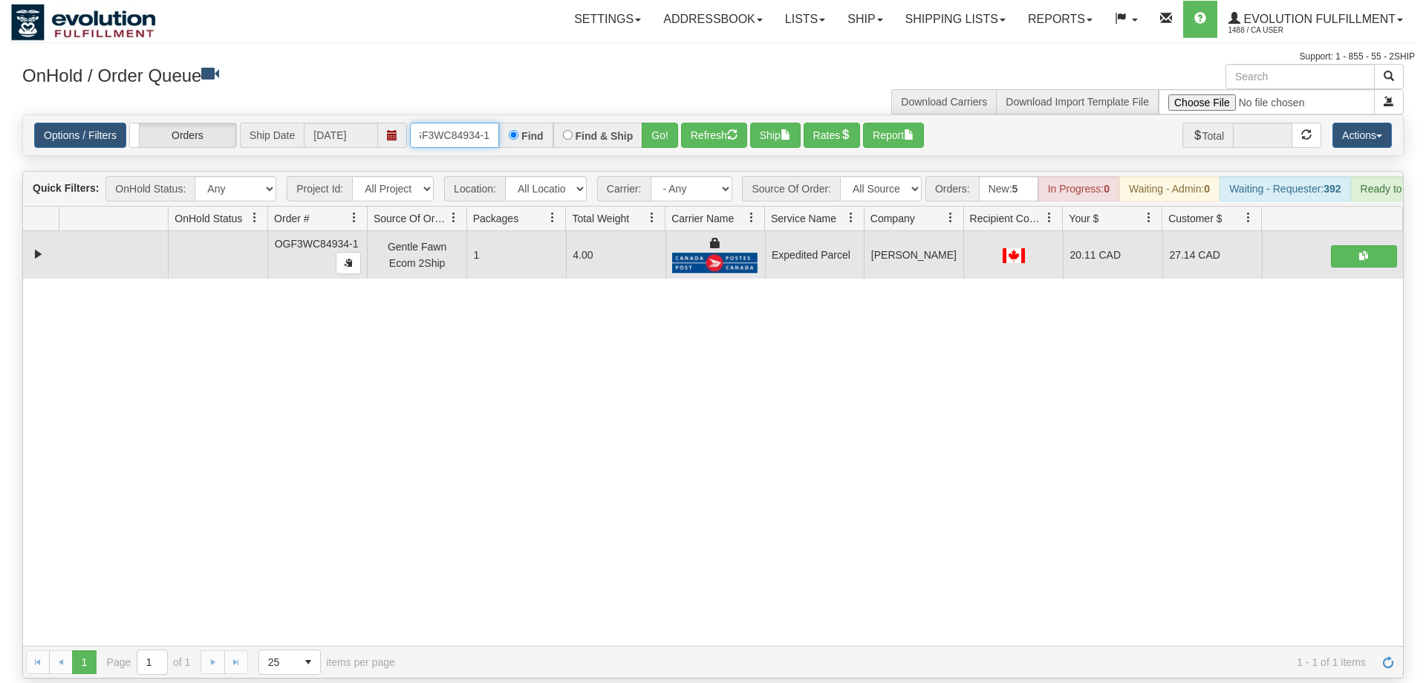
click at [428, 123] on input "OGF3WC84934-1" at bounding box center [454, 135] width 89 height 25
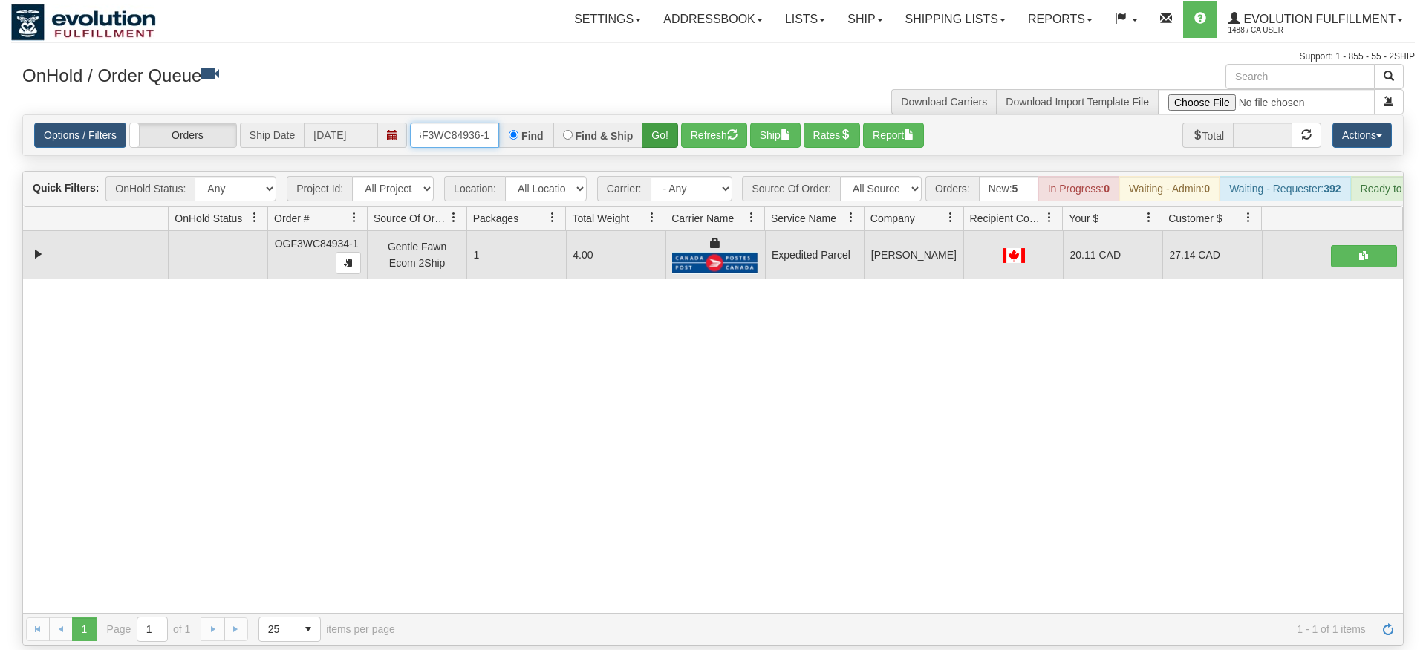
type input "OGF3WC84936-1"
click at [679, 148] on div "Is equal to Is not equal to Contains Does not contains CAD USD EUR ZAR [PERSON_…" at bounding box center [713, 379] width 1404 height 531
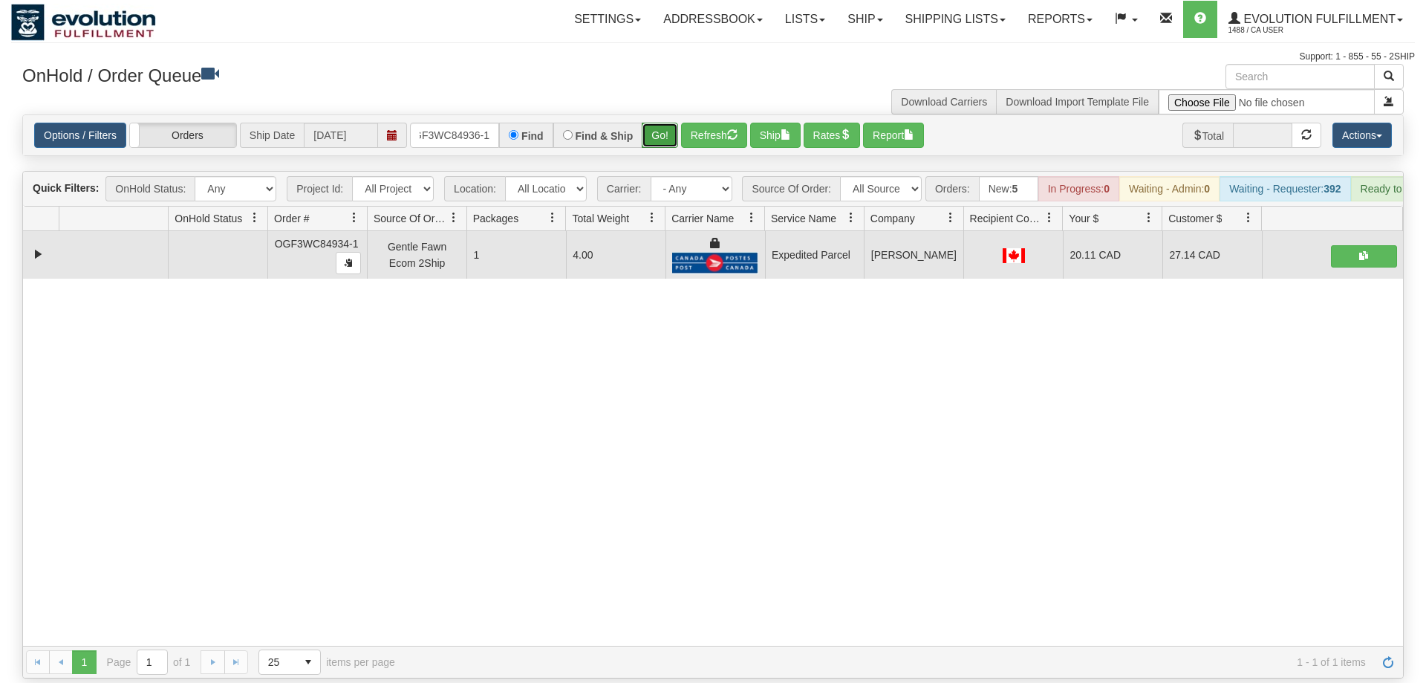
click at [664, 123] on button "Go!" at bounding box center [660, 135] width 36 height 25
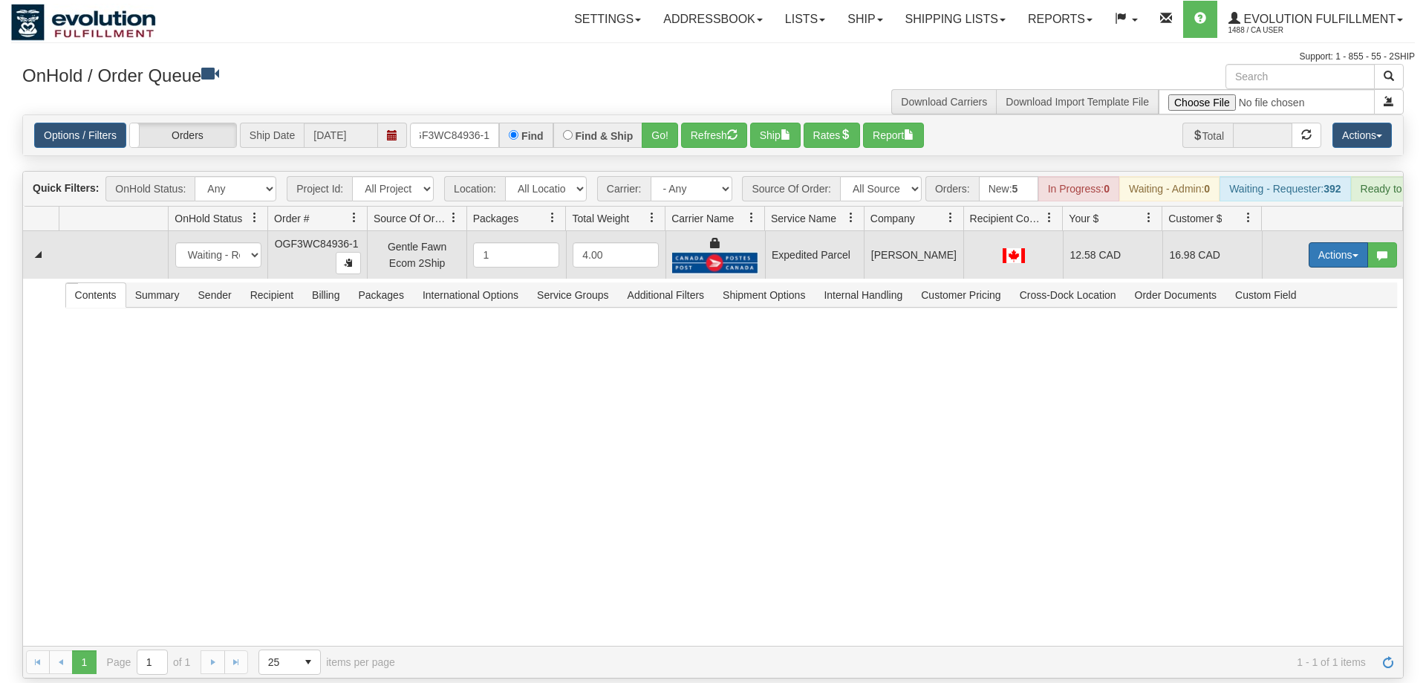
click at [1329, 242] on button "Actions" at bounding box center [1338, 254] width 59 height 25
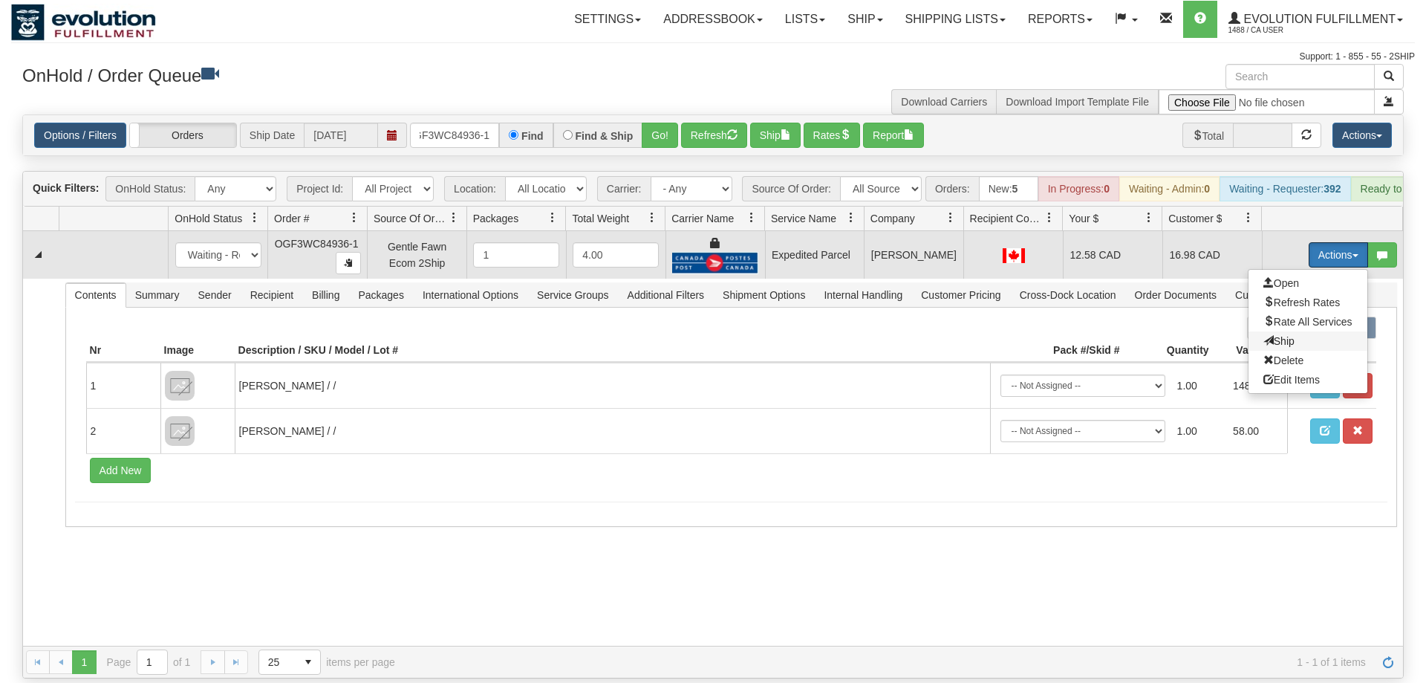
click at [1288, 335] on span "Ship" at bounding box center [1278, 341] width 31 height 12
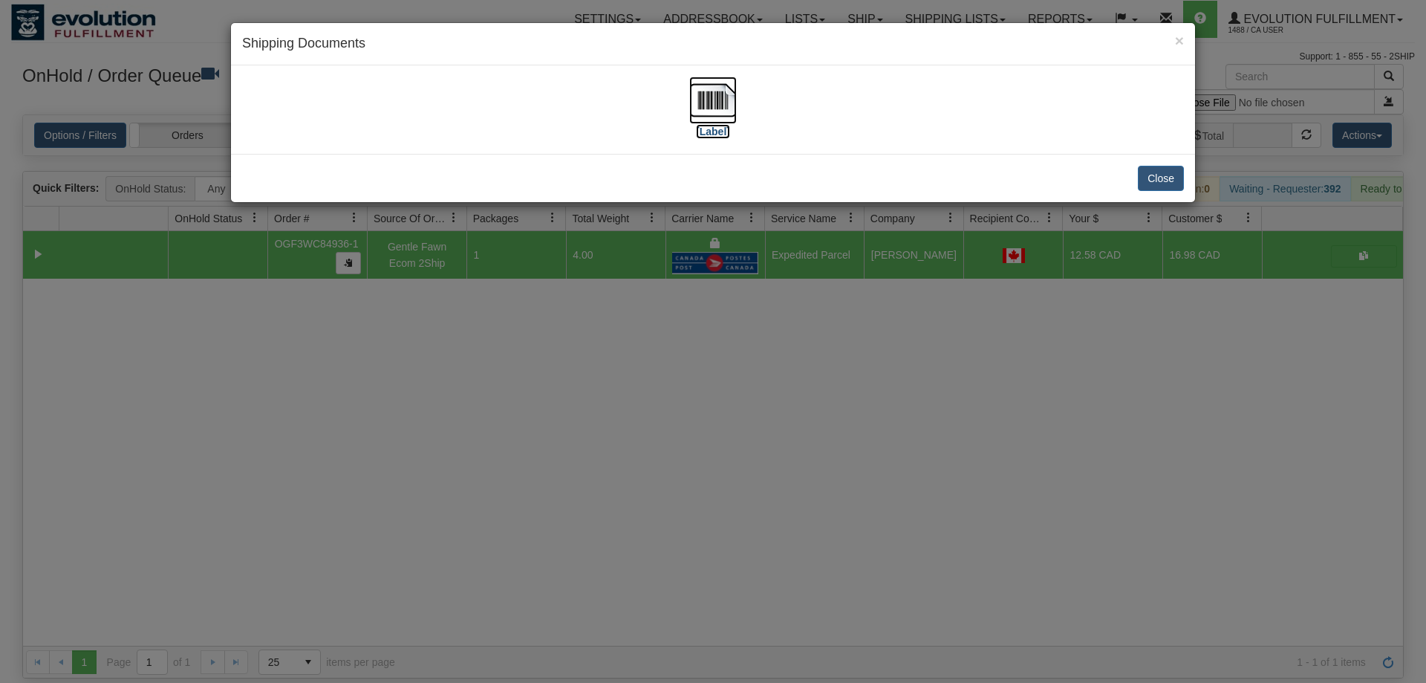
click at [696, 111] on img at bounding box center [713, 100] width 48 height 48
drag, startPoint x: 580, startPoint y: 476, endPoint x: 372, endPoint y: 48, distance: 475.6
click at [582, 469] on div "× Shipping Documents [Label] Close" at bounding box center [713, 341] width 1426 height 683
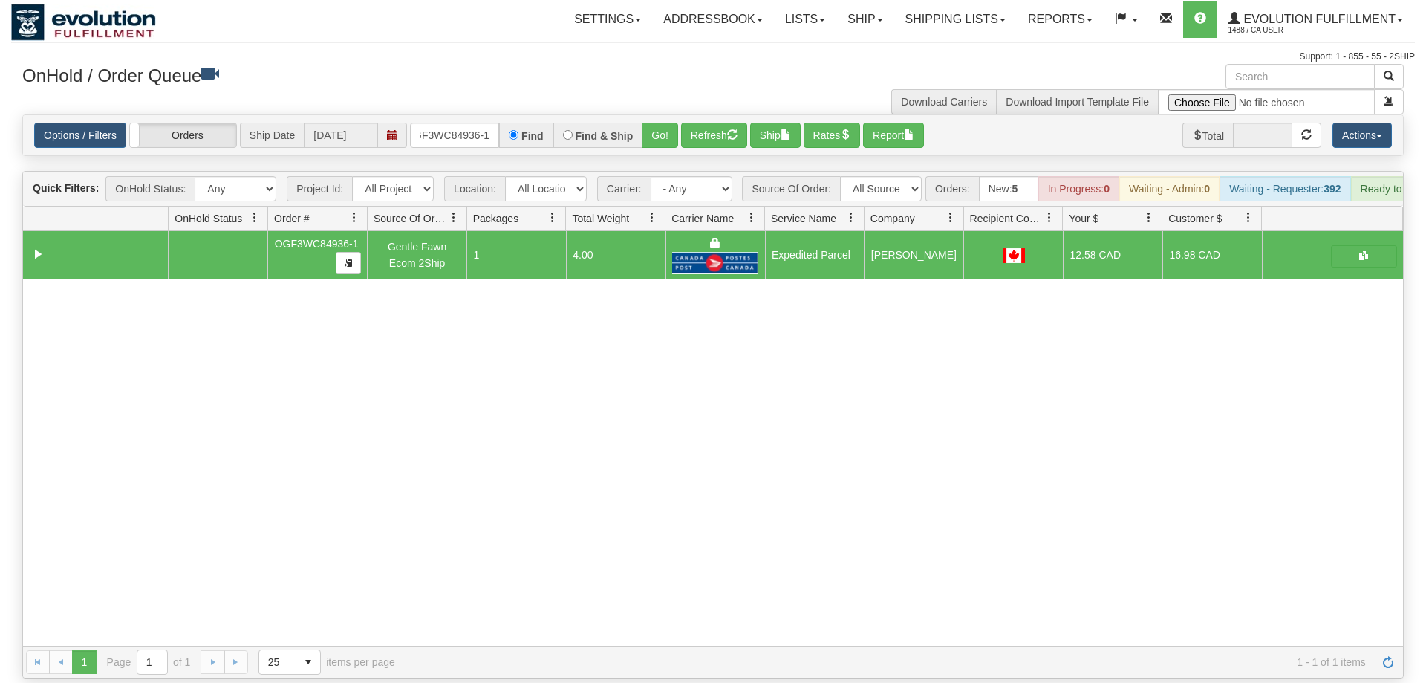
click at [448, 115] on div "Options / Filters Group Shipments Orders Ship Date [DATE] OGF3WC84936-1 Find Fi…" at bounding box center [713, 135] width 1380 height 40
click at [447, 124] on input "OGF3WC84936-1" at bounding box center [454, 135] width 89 height 25
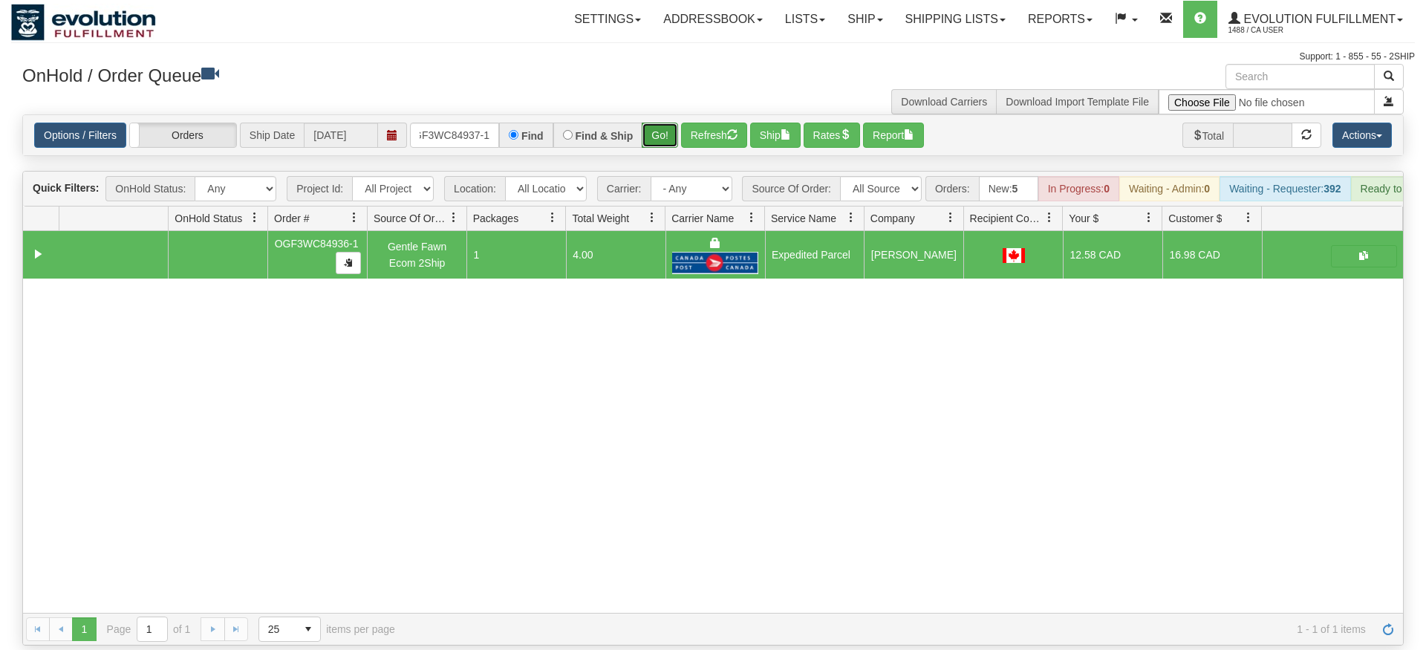
click at [662, 136] on div "Is equal to Is not equal to Contains Does not contains CAD USD EUR ZAR [PERSON_…" at bounding box center [713, 379] width 1404 height 531
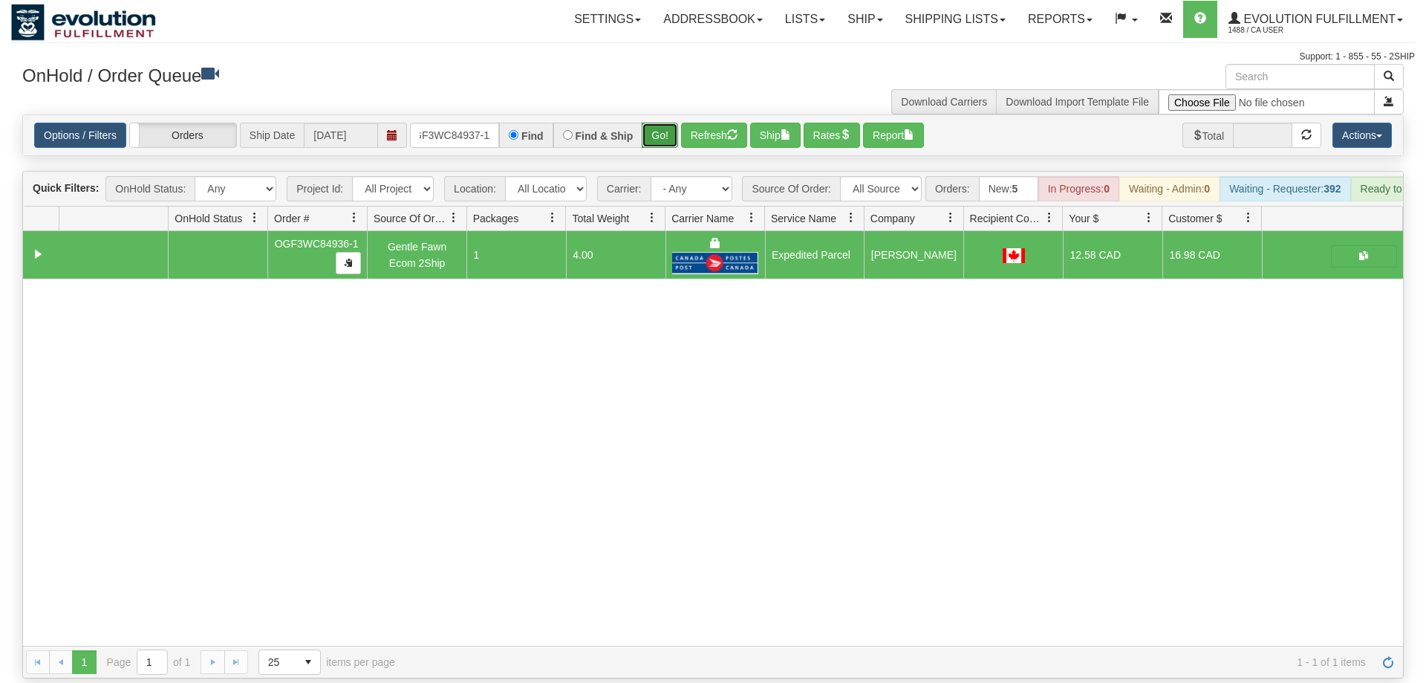
click at [662, 123] on button "Go!" at bounding box center [660, 135] width 36 height 25
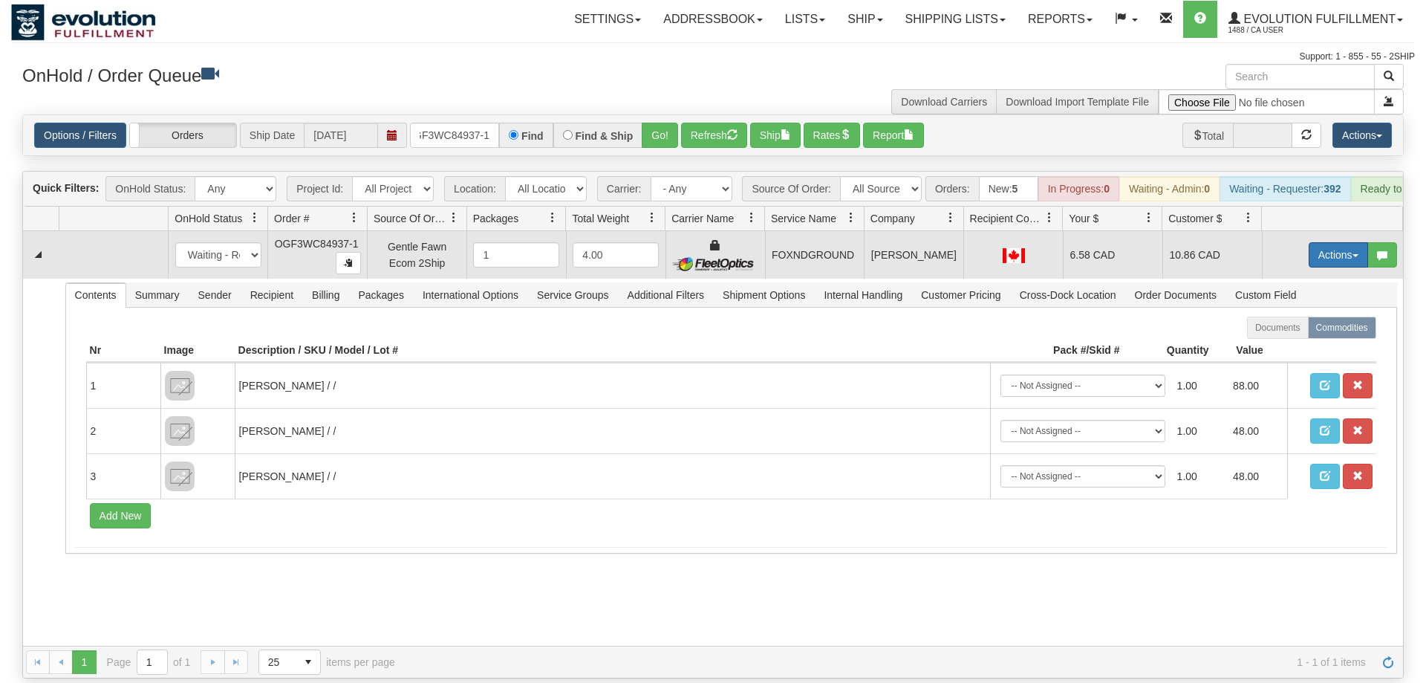
click at [1340, 242] on button "Actions" at bounding box center [1338, 254] width 59 height 25
click at [1308, 331] on link "Ship" at bounding box center [1307, 340] width 119 height 19
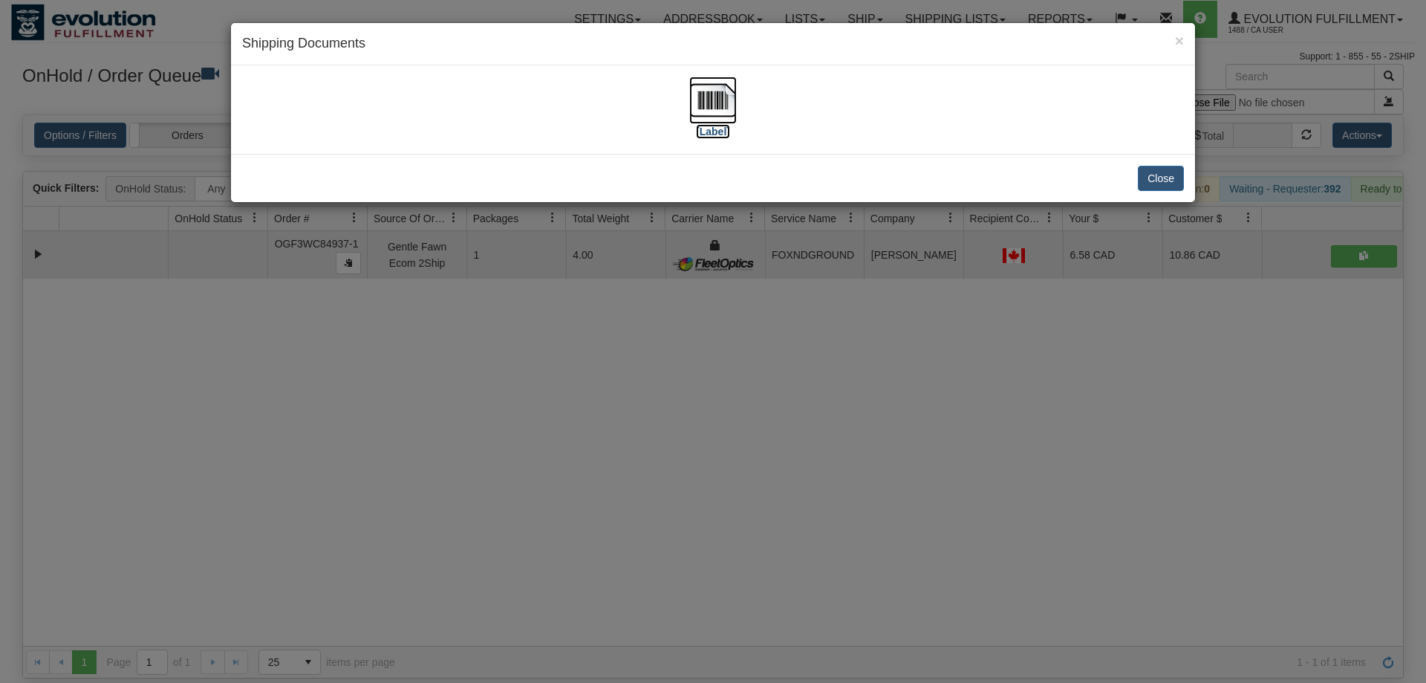
click at [708, 107] on img at bounding box center [713, 100] width 48 height 48
drag, startPoint x: 561, startPoint y: 316, endPoint x: 555, endPoint y: 300, distance: 17.4
click at [561, 316] on div "× Shipping Documents [Label] Close" at bounding box center [713, 341] width 1426 height 683
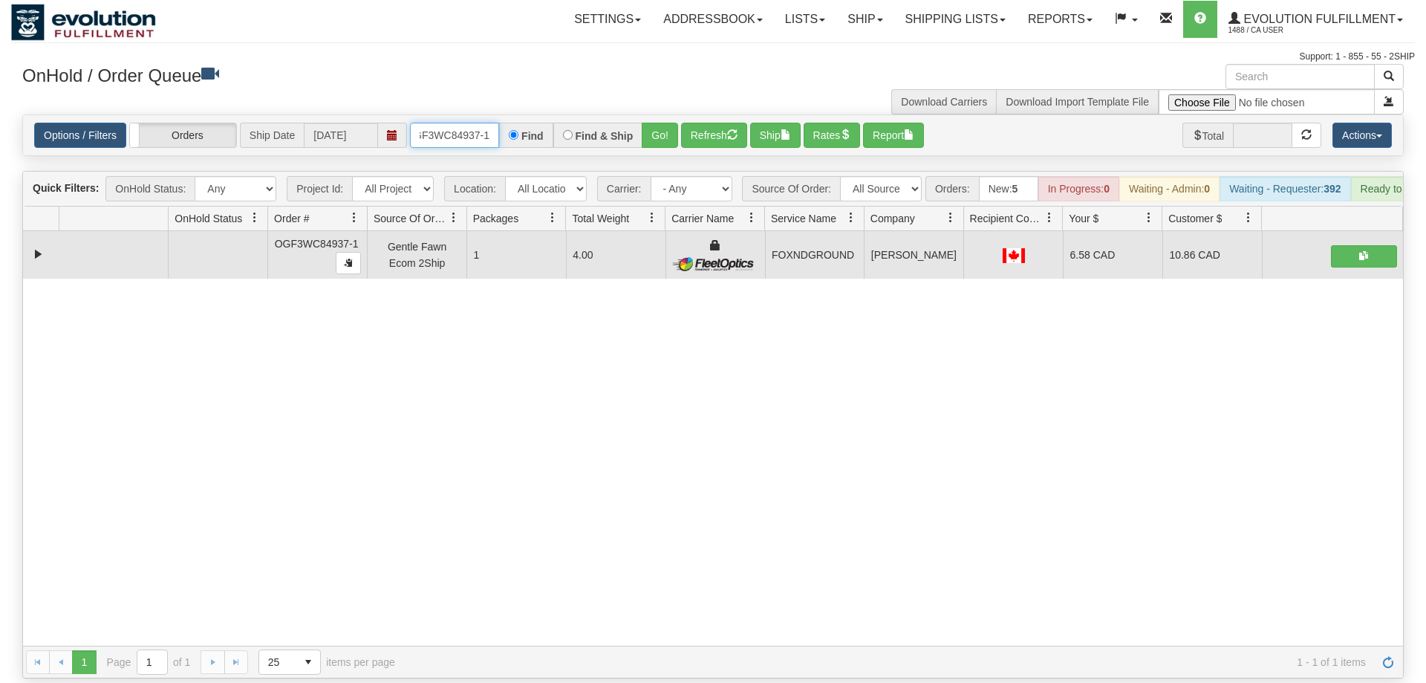
click at [461, 123] on input "OGF3WC84937-1" at bounding box center [454, 135] width 89 height 25
type input "OGF3WC8937-1"
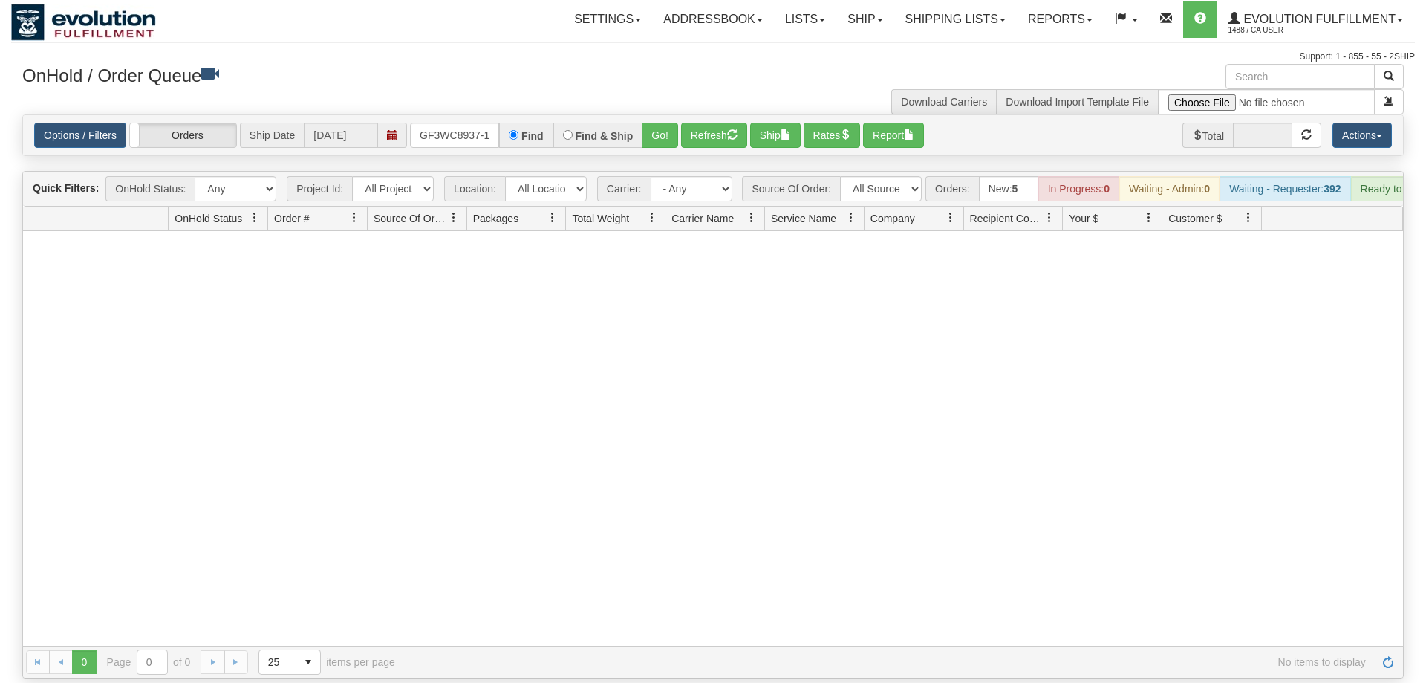
click at [431, 114] on div "Options / Filters Group Shipments Orders Ship Date [DATE] OGF3WC8937-1 Find Fin…" at bounding box center [712, 135] width 1381 height 42
click at [431, 123] on input "OGF3WC8937-1" at bounding box center [454, 135] width 89 height 25
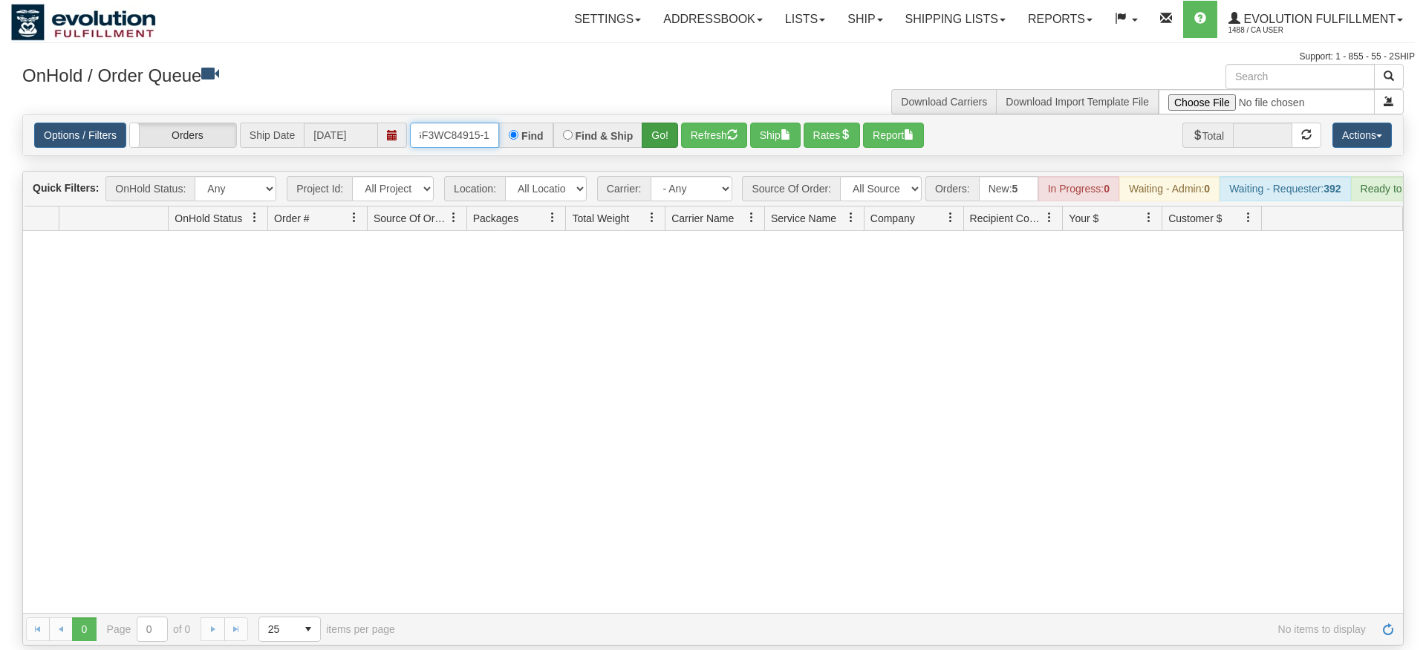
type input "oGF3WC84915-1"
drag, startPoint x: 657, startPoint y: 122, endPoint x: 659, endPoint y: 141, distance: 19.4
click at [658, 151] on div "Is equal to Is not equal to Contains Does not contains CAD USD EUR ZAR [PERSON_…" at bounding box center [713, 379] width 1404 height 531
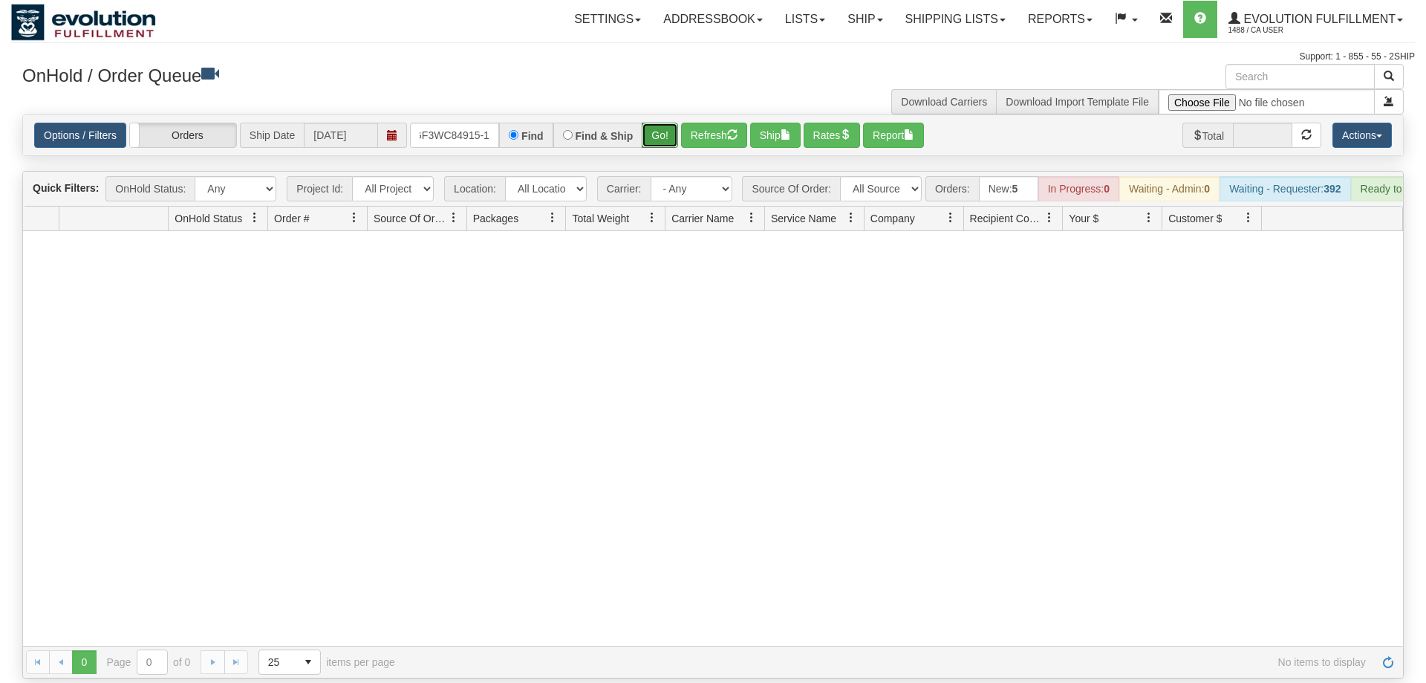
click at [673, 123] on button "Go!" at bounding box center [660, 135] width 36 height 25
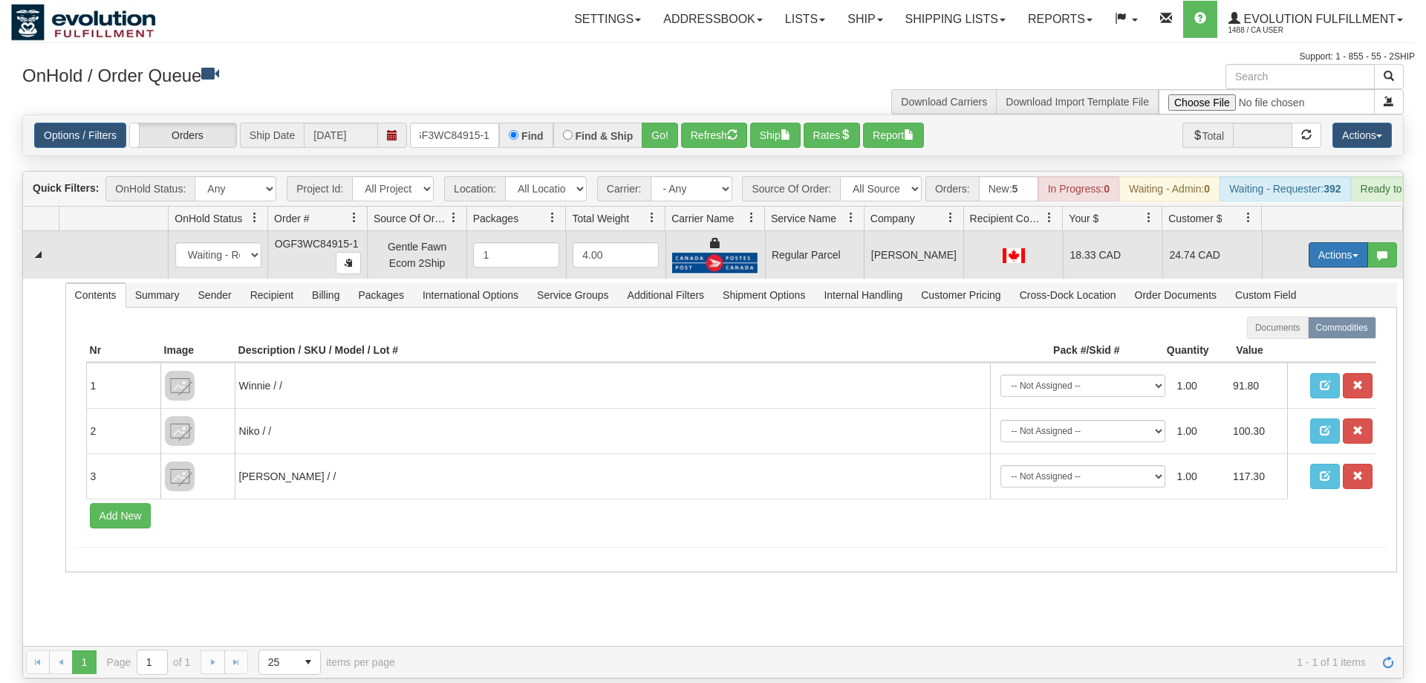
click at [1327, 242] on button "Actions" at bounding box center [1338, 254] width 59 height 25
click at [1288, 316] on span "Rate All Services" at bounding box center [1307, 322] width 89 height 12
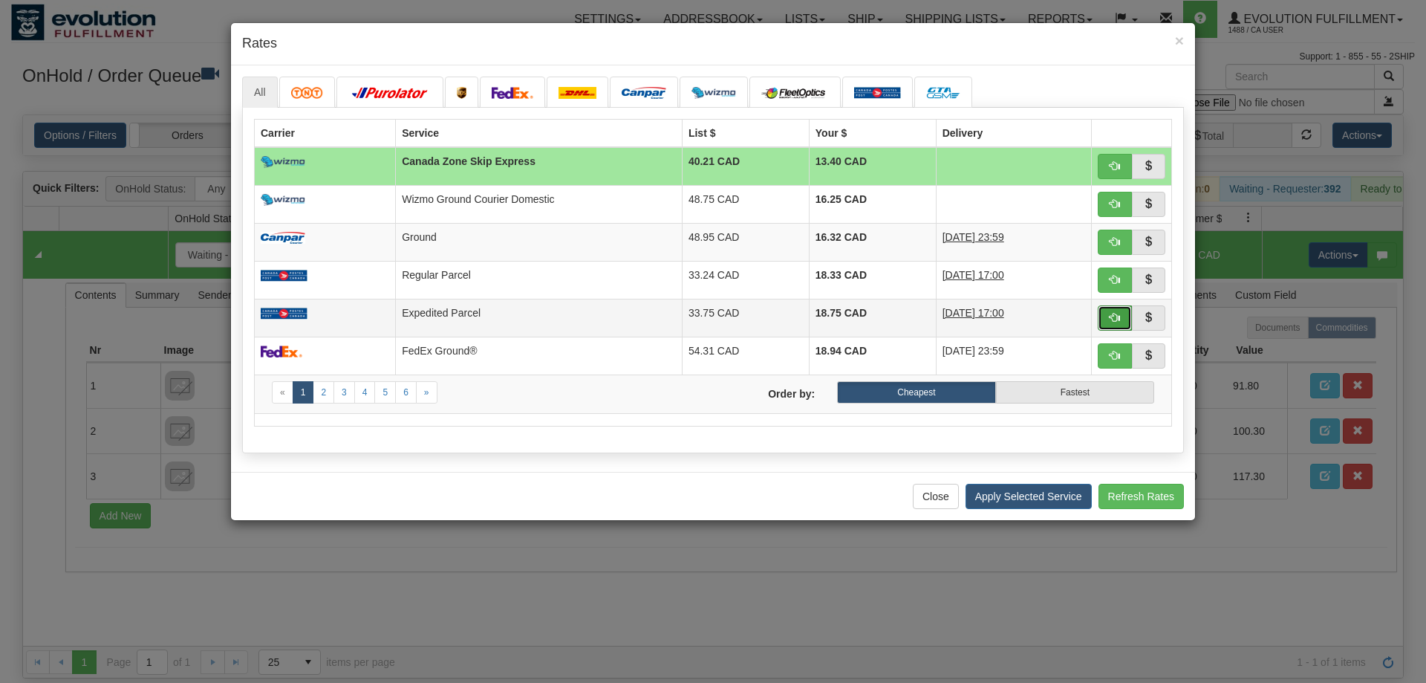
click at [1109, 319] on button "button" at bounding box center [1115, 317] width 34 height 25
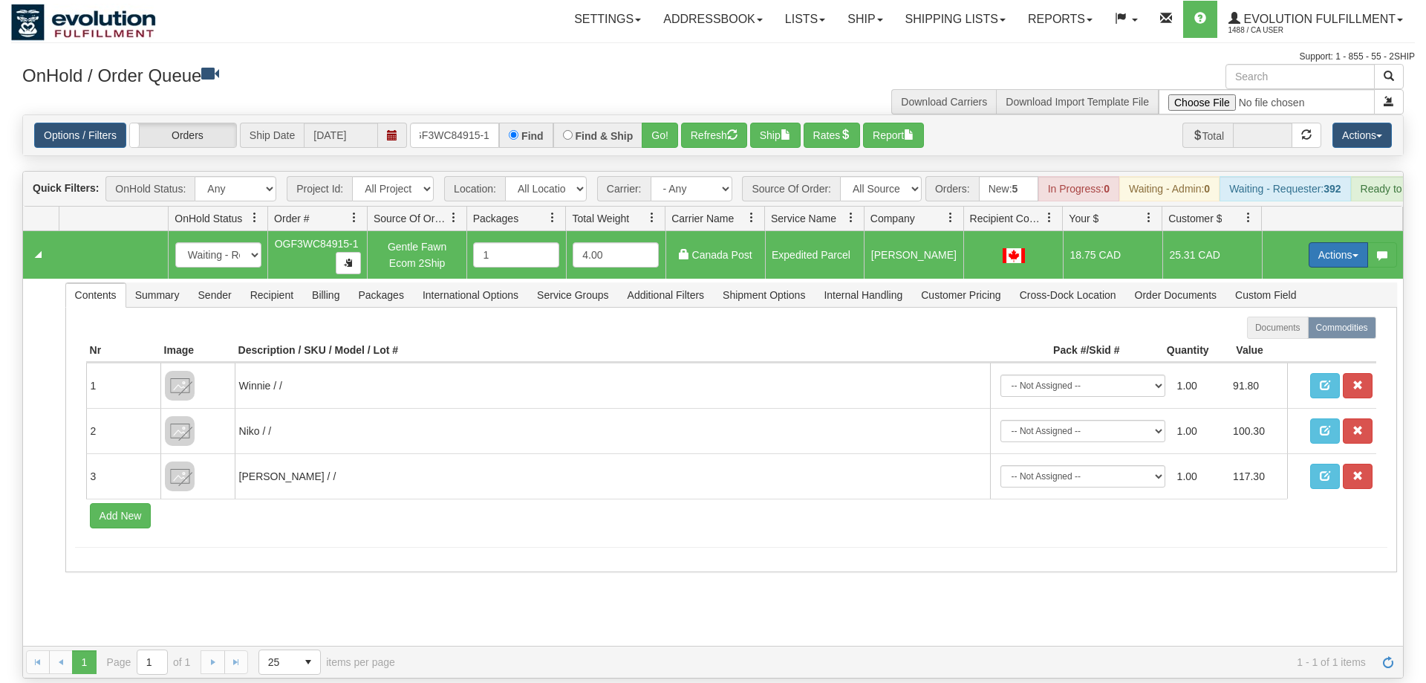
click at [1336, 242] on button "Actions" at bounding box center [1338, 254] width 59 height 25
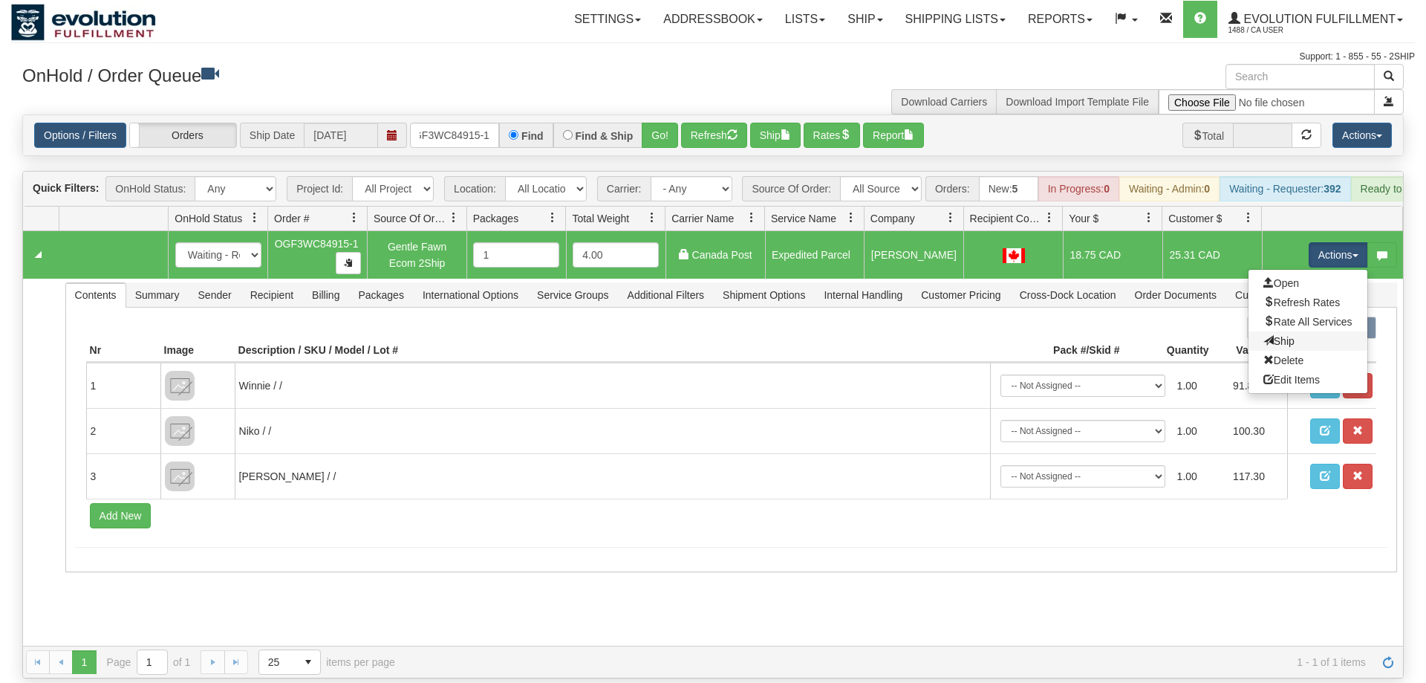
click at [1323, 331] on link "Ship" at bounding box center [1307, 340] width 119 height 19
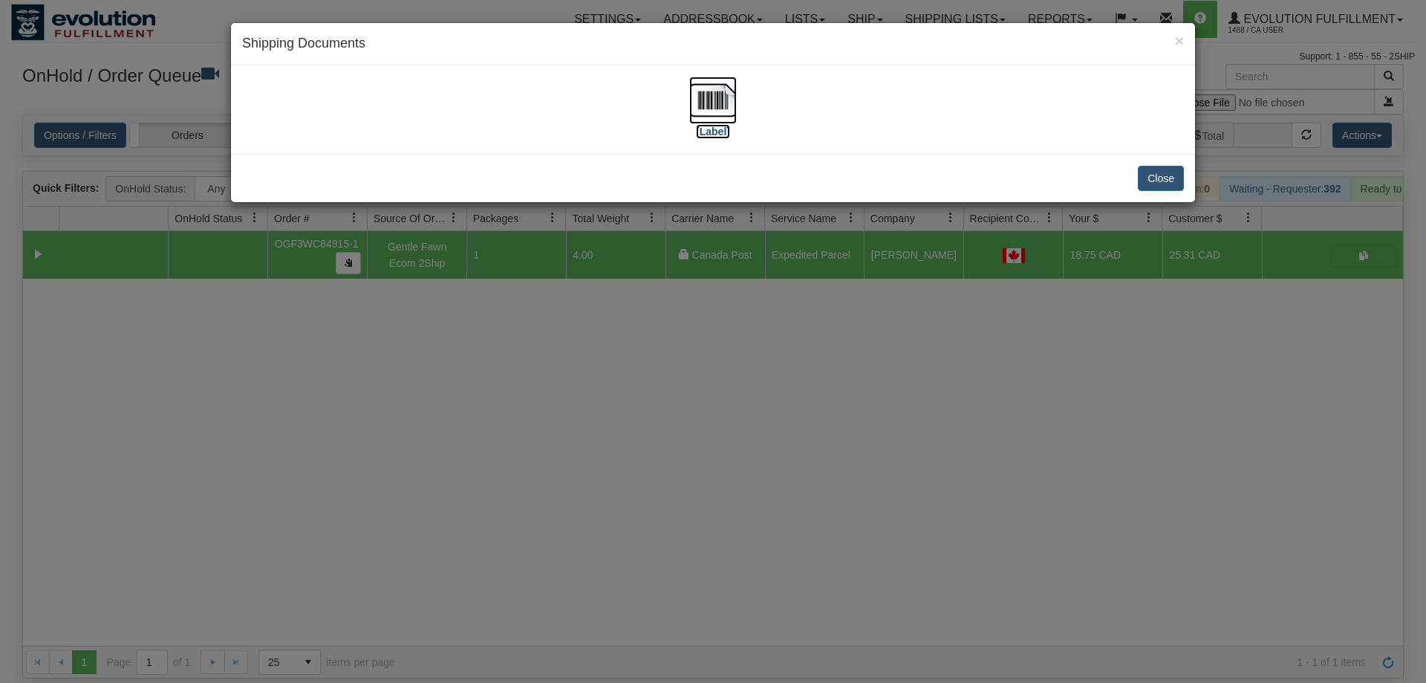
click at [710, 103] on img at bounding box center [713, 100] width 48 height 48
click at [651, 442] on div "× Shipping Documents [Label] Close" at bounding box center [713, 341] width 1426 height 683
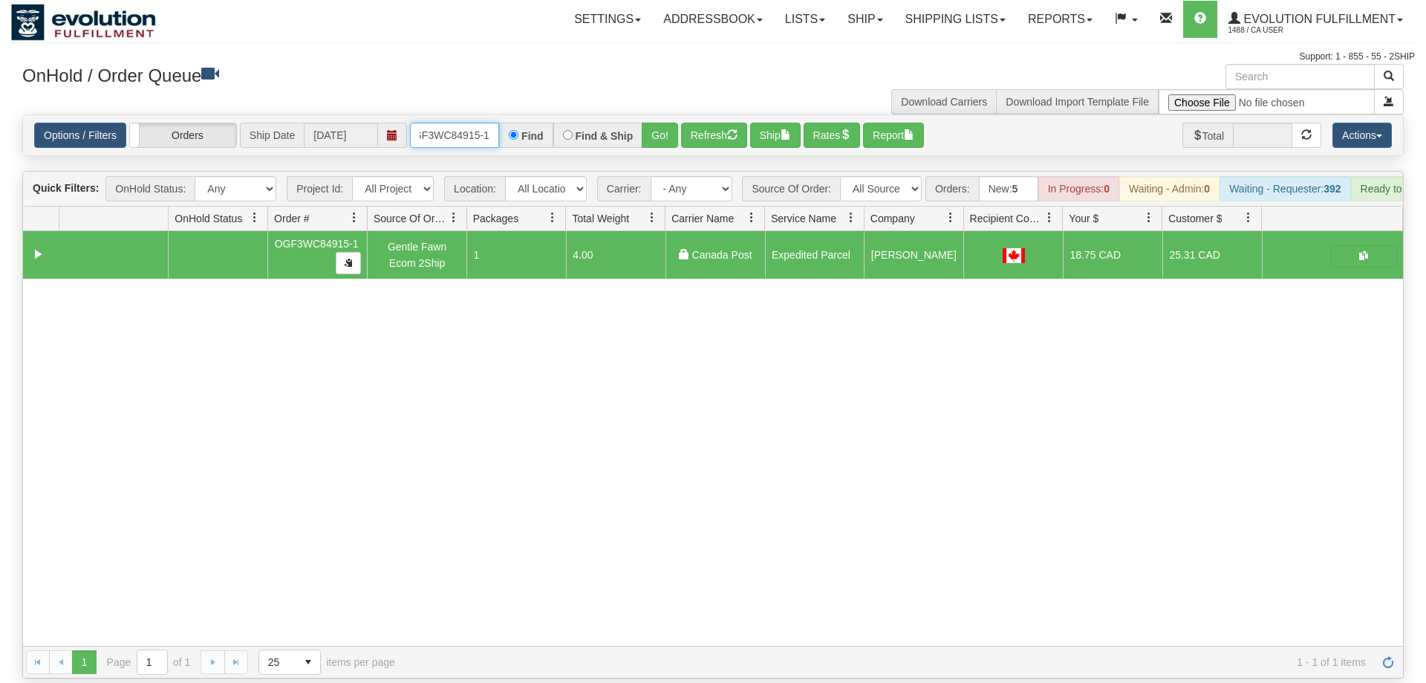
click at [478, 123] on input "oGF3WC84915-1" at bounding box center [454, 135] width 89 height 25
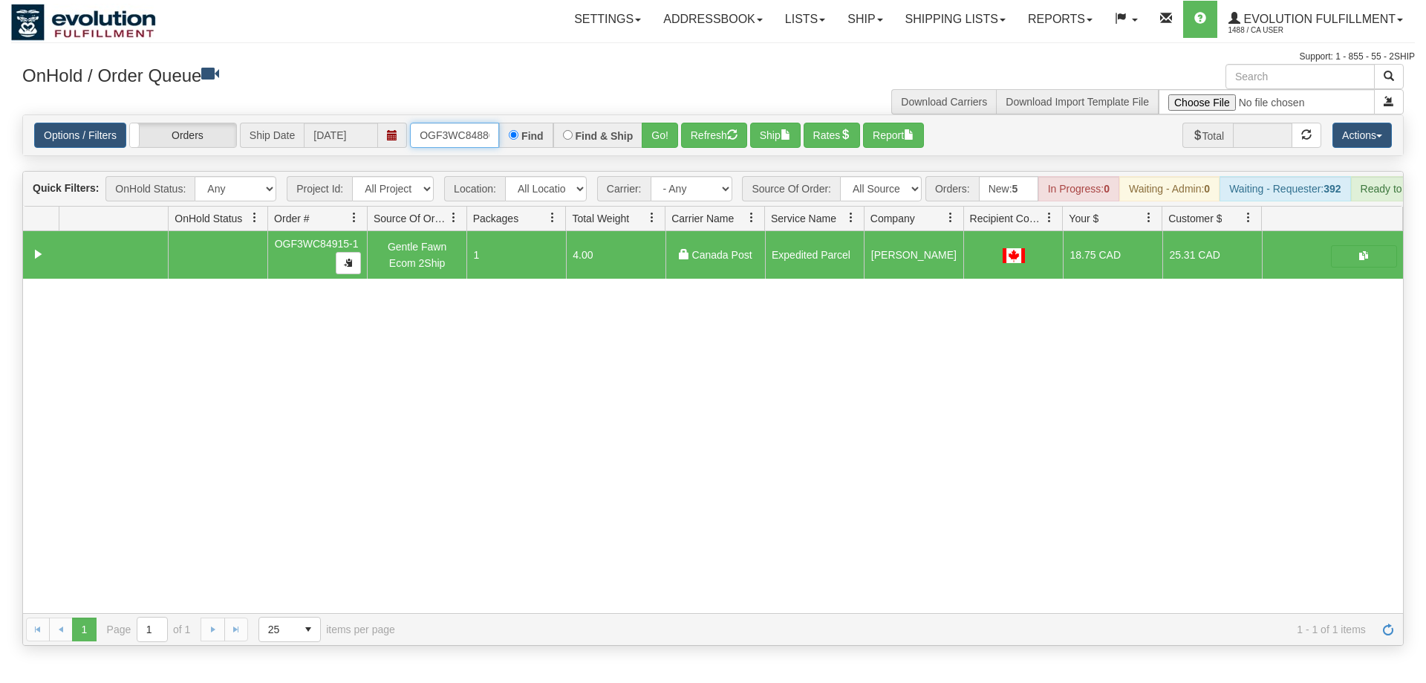
scroll to position [0, 14]
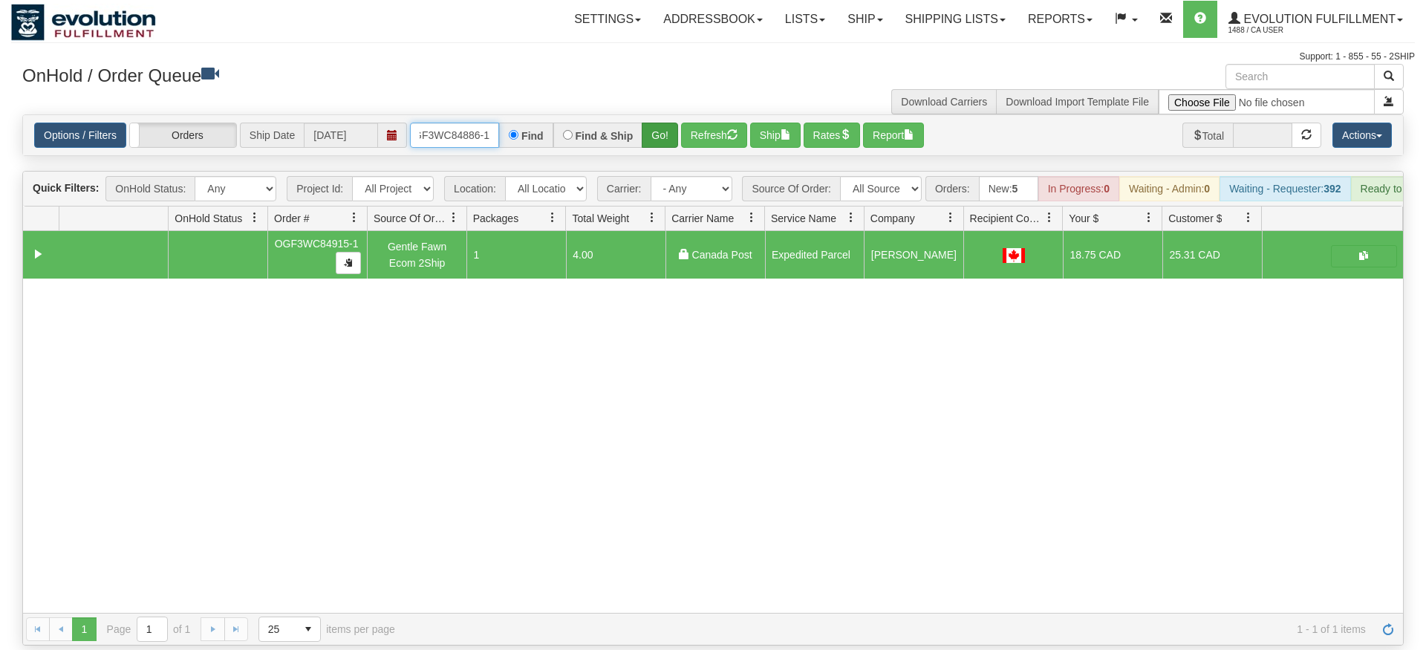
type input "OGF3WC84886-1"
click at [661, 146] on div "Is equal to Is not equal to Contains Does not contains CAD USD EUR ZAR [PERSON_…" at bounding box center [713, 379] width 1404 height 531
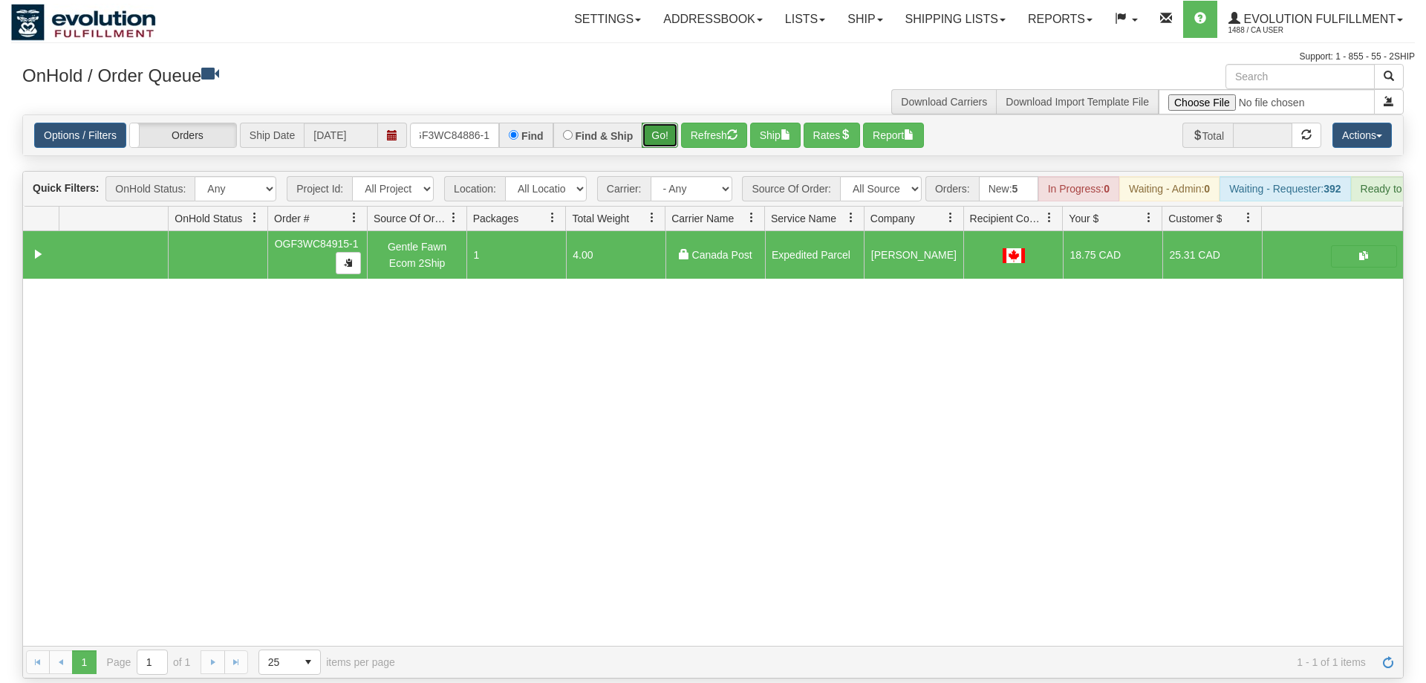
click at [671, 123] on button "Go!" at bounding box center [660, 135] width 36 height 25
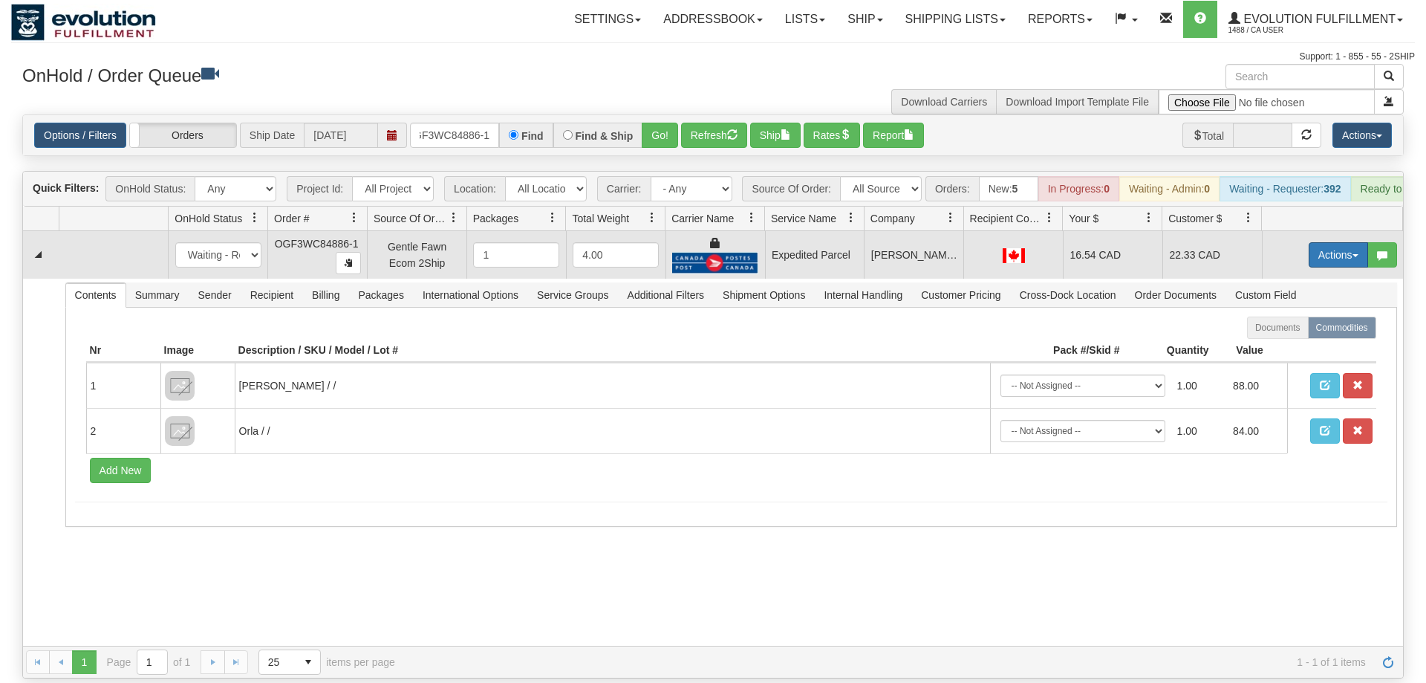
click at [1312, 242] on button "Actions" at bounding box center [1338, 254] width 59 height 25
click at [1276, 335] on span "Ship" at bounding box center [1278, 341] width 31 height 12
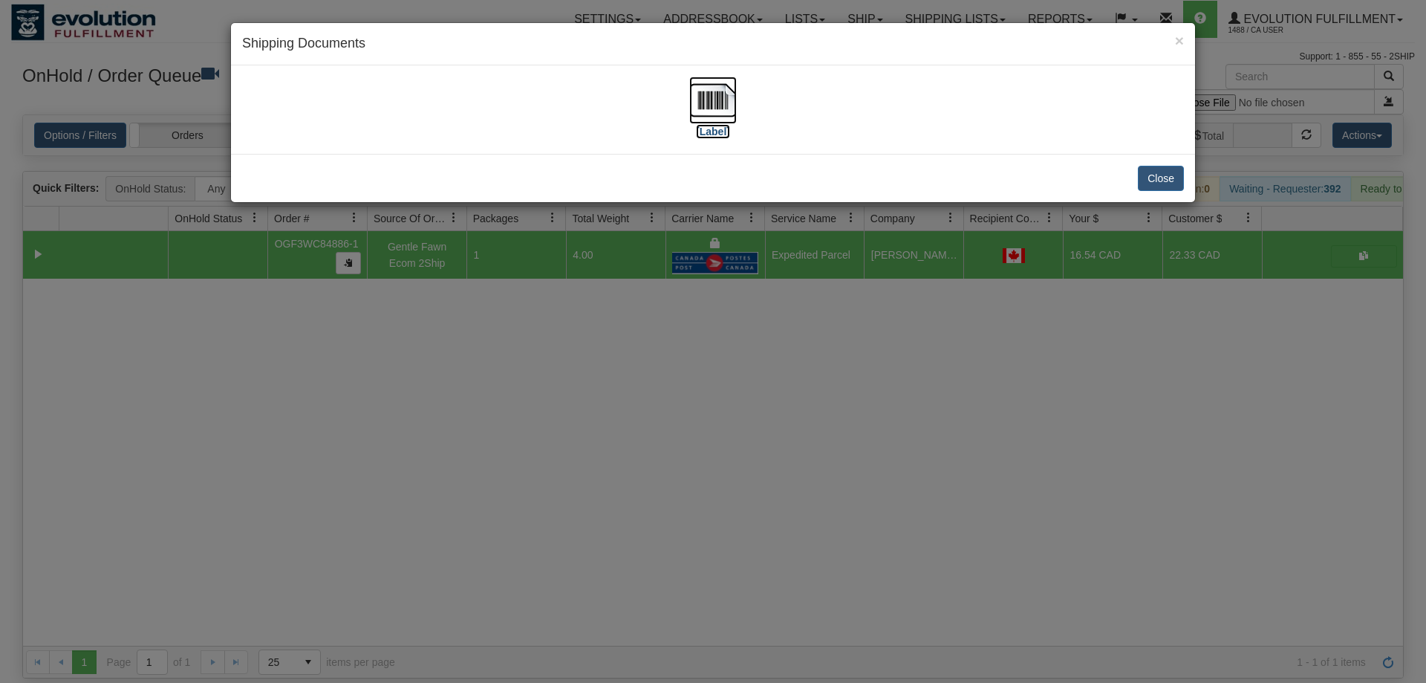
click at [708, 102] on img at bounding box center [713, 100] width 48 height 48
drag, startPoint x: 480, startPoint y: 411, endPoint x: 356, endPoint y: 46, distance: 385.9
click at [478, 405] on div "× Shipping Documents [Label] Close" at bounding box center [713, 341] width 1426 height 683
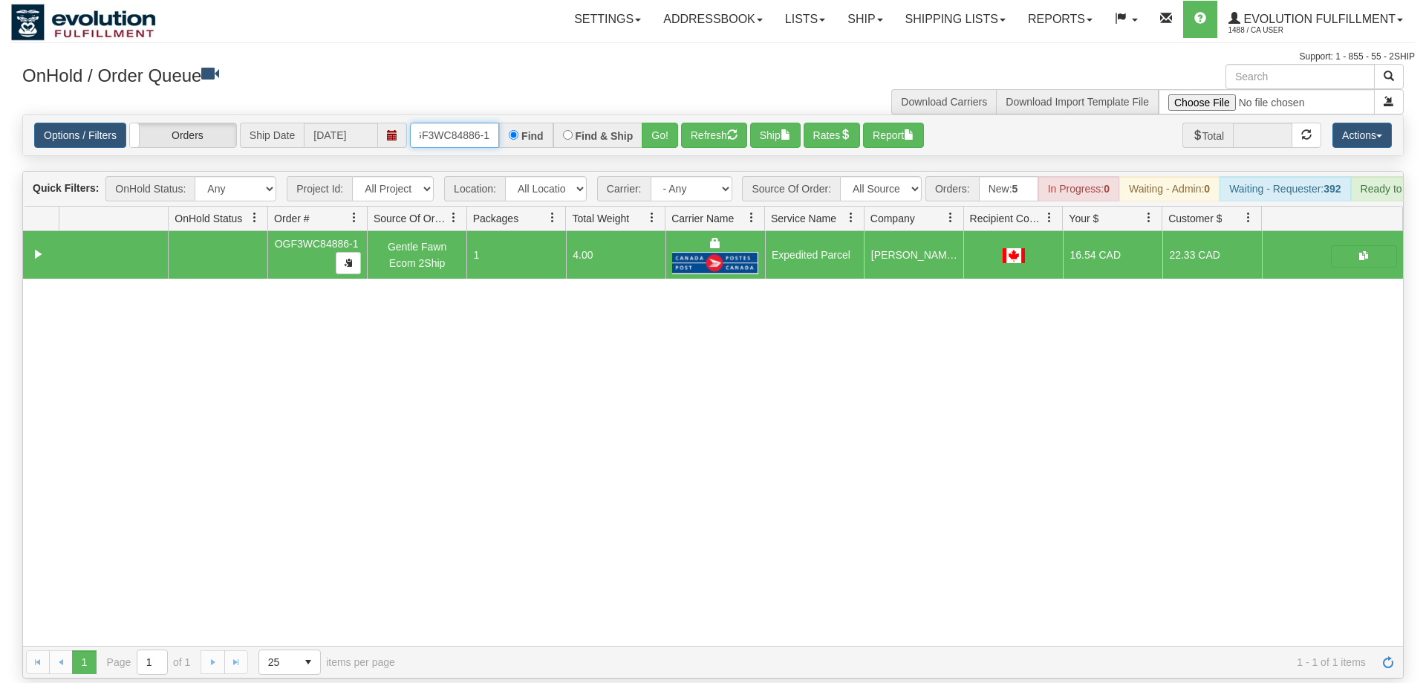
click at [431, 123] on input "OGF3WC84886-1" at bounding box center [454, 135] width 89 height 25
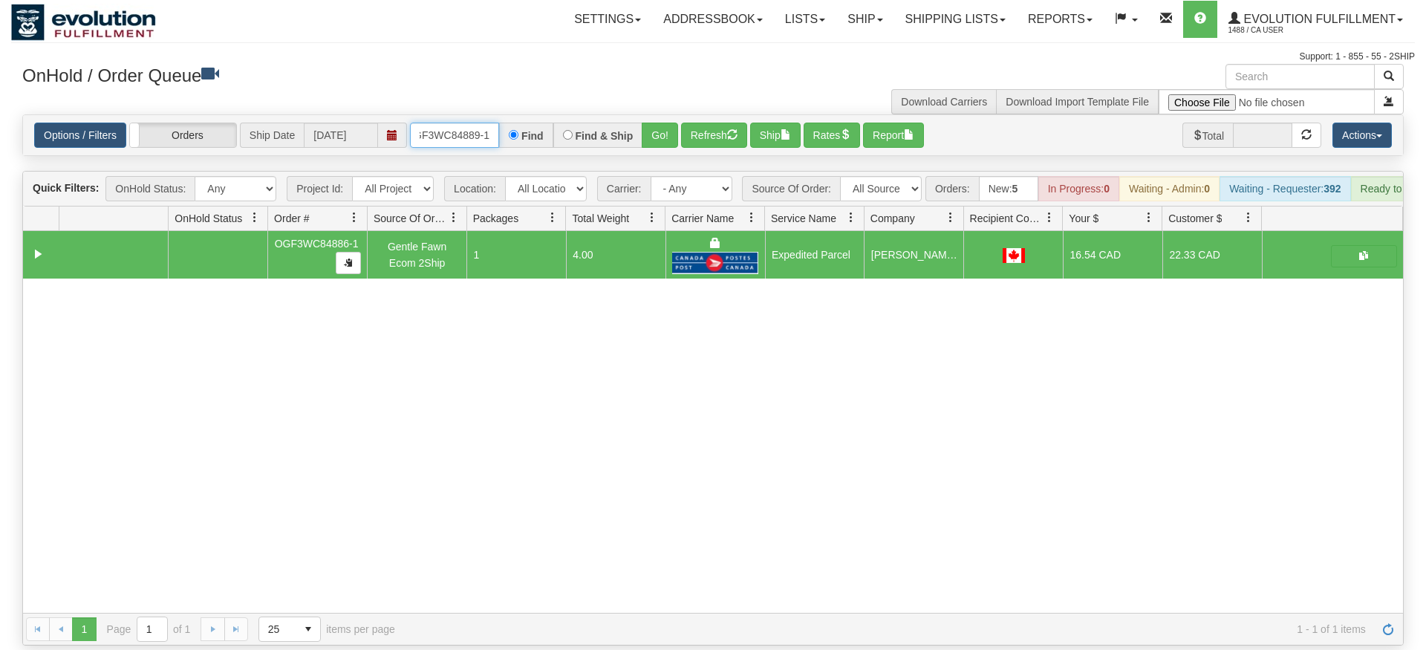
type input "OGF3WC84889-1"
click at [670, 131] on div "Options / Filters Group Shipments Orders Ship Date [DATE] OGF3WC84889-1 Find Fi…" at bounding box center [713, 135] width 1380 height 40
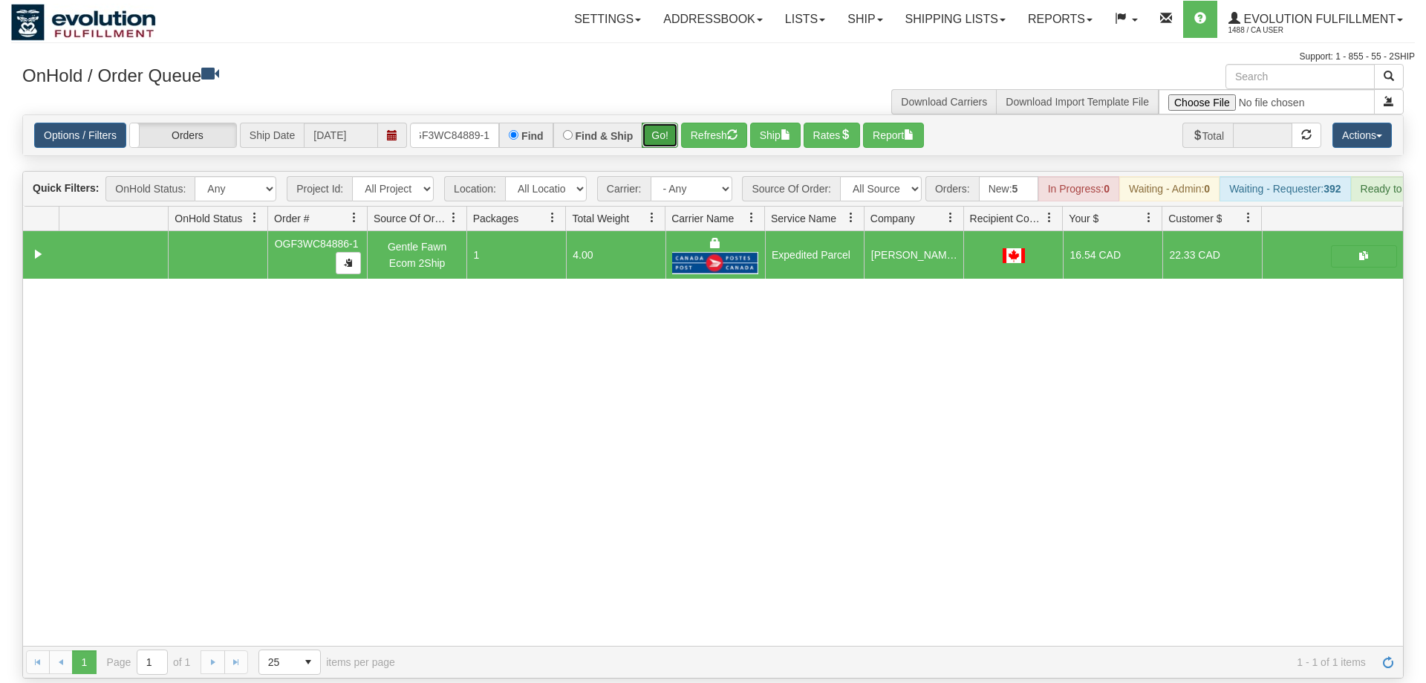
click at [657, 123] on button "Go!" at bounding box center [660, 135] width 36 height 25
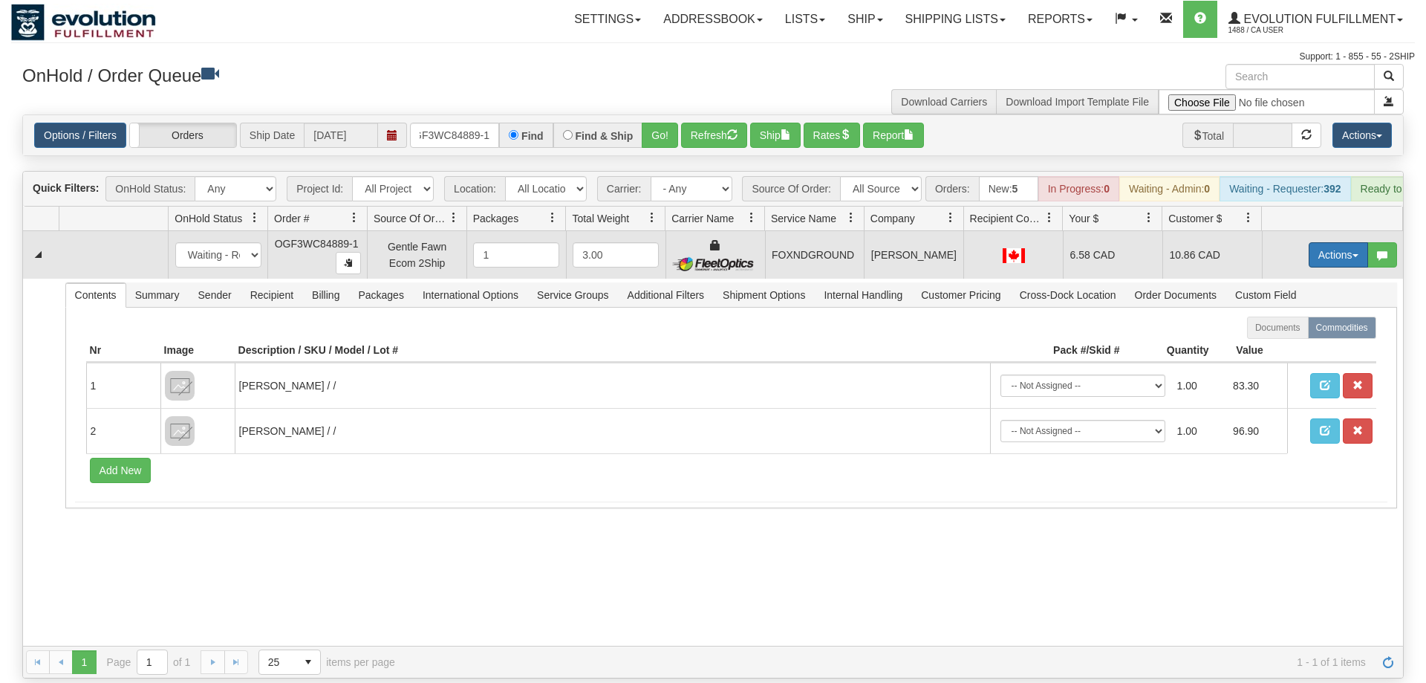
click at [1340, 242] on button "Actions" at bounding box center [1338, 254] width 59 height 25
click at [1297, 331] on link "Ship" at bounding box center [1307, 340] width 119 height 19
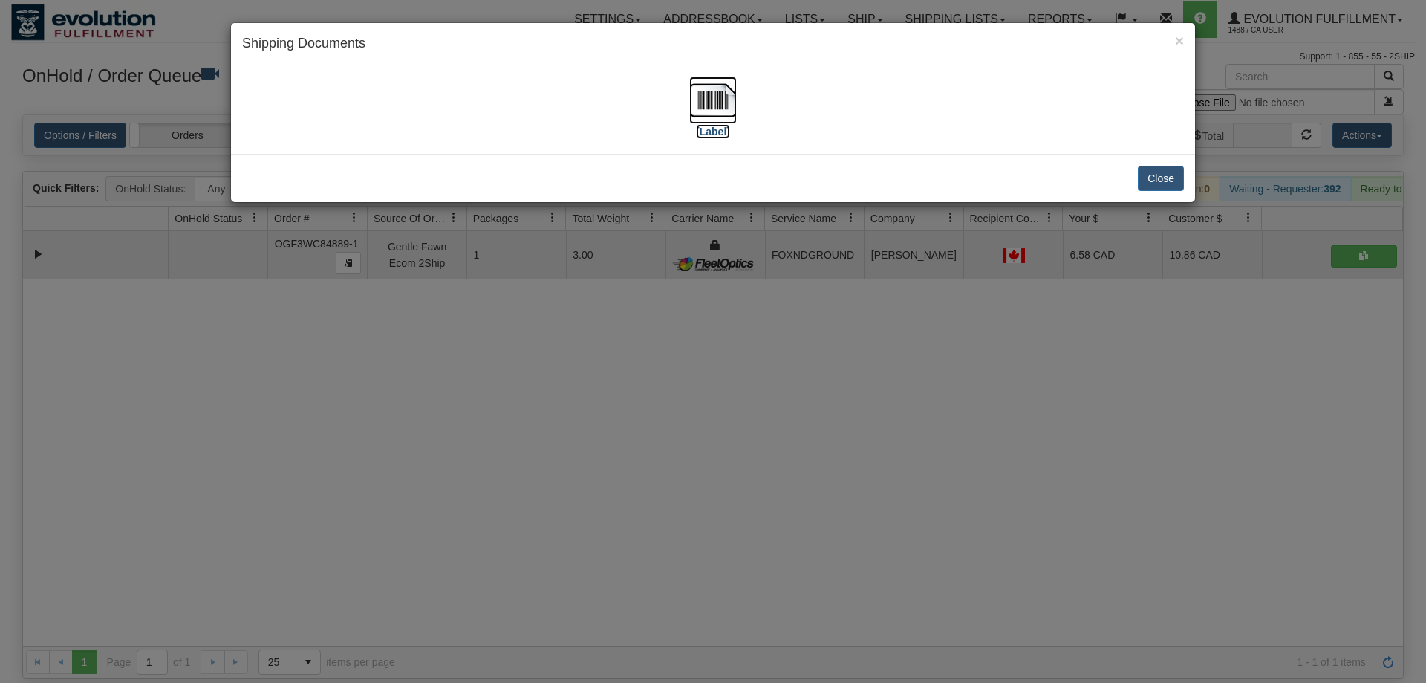
click at [694, 80] on img at bounding box center [713, 100] width 48 height 48
drag, startPoint x: 563, startPoint y: 474, endPoint x: 515, endPoint y: 104, distance: 372.9
click at [562, 466] on div "× Shipping Documents [Label] Close" at bounding box center [713, 341] width 1426 height 683
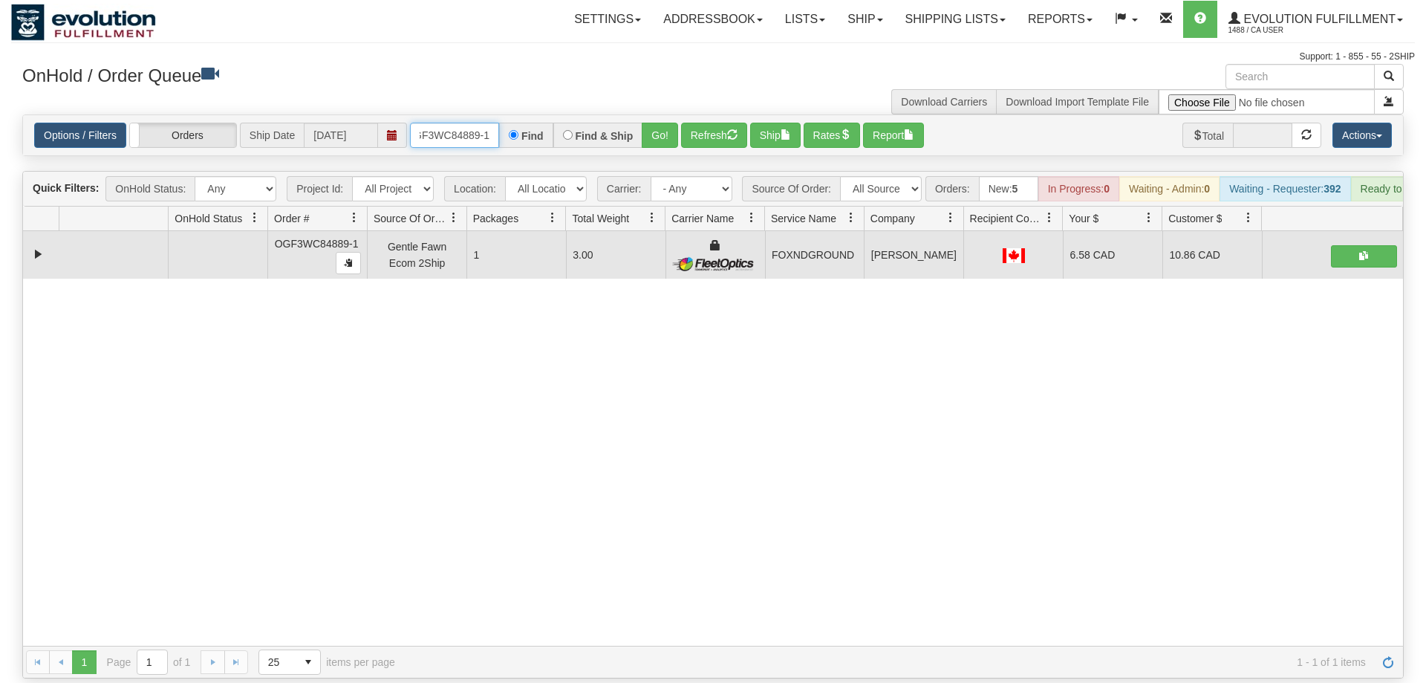
click at [475, 123] on input "OGF3WC84889-1" at bounding box center [454, 135] width 89 height 25
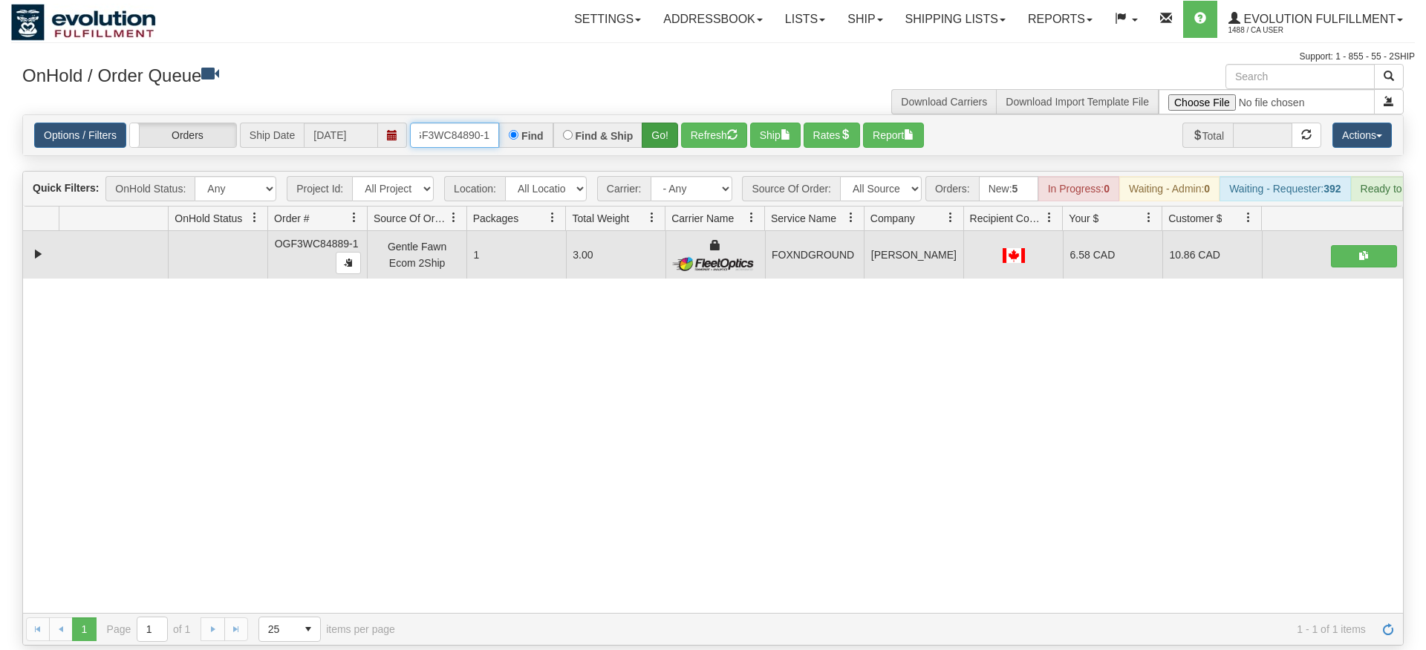
type input "OGF3WC84890-1"
click at [659, 150] on div "Is equal to Is not equal to Contains Does not contains CAD USD EUR ZAR [PERSON_…" at bounding box center [713, 379] width 1404 height 531
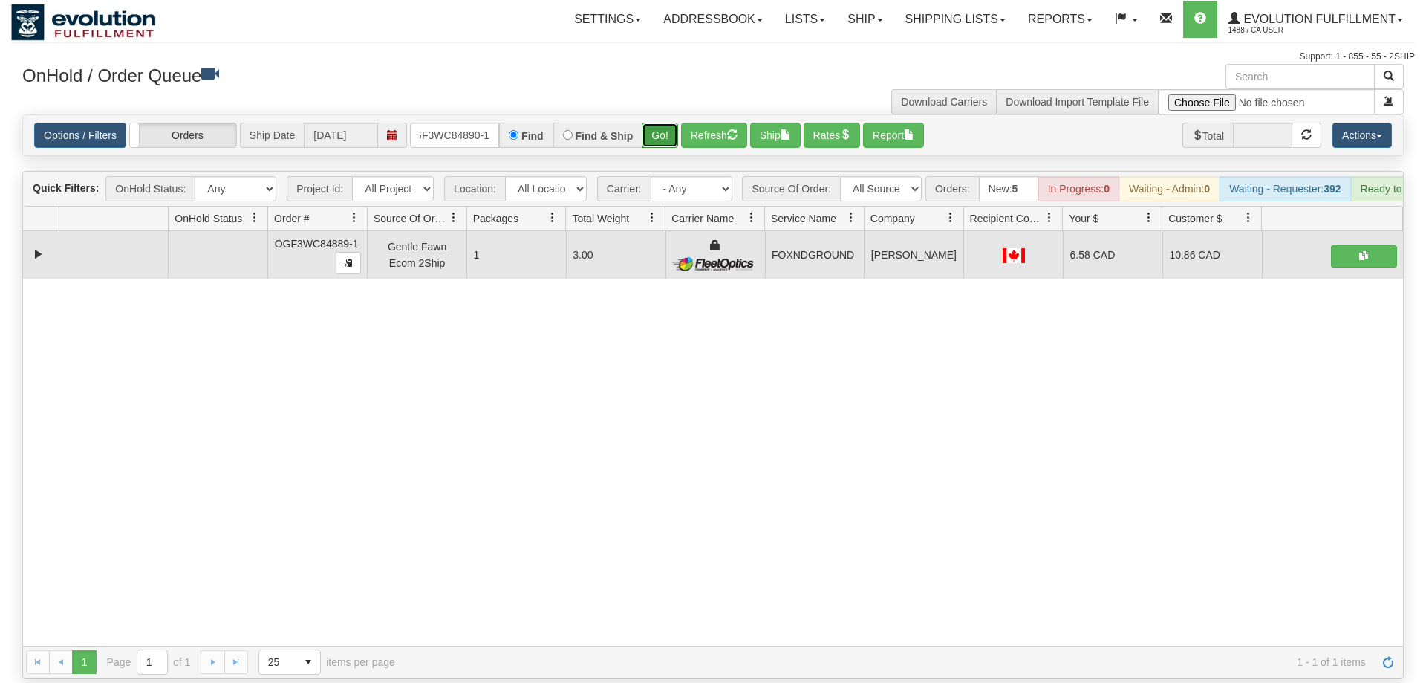
click at [665, 123] on button "Go!" at bounding box center [660, 135] width 36 height 25
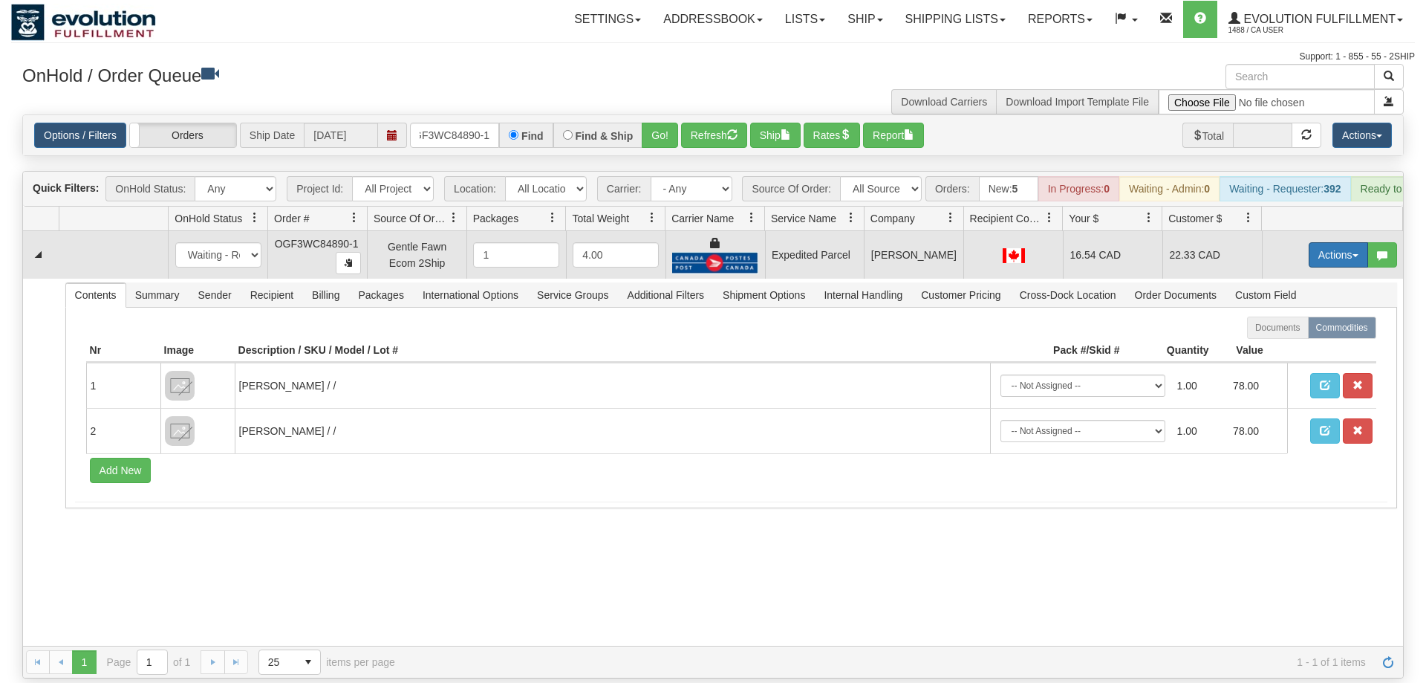
click at [1326, 242] on button "Actions" at bounding box center [1338, 254] width 59 height 25
click at [1286, 331] on link "Ship" at bounding box center [1307, 340] width 119 height 19
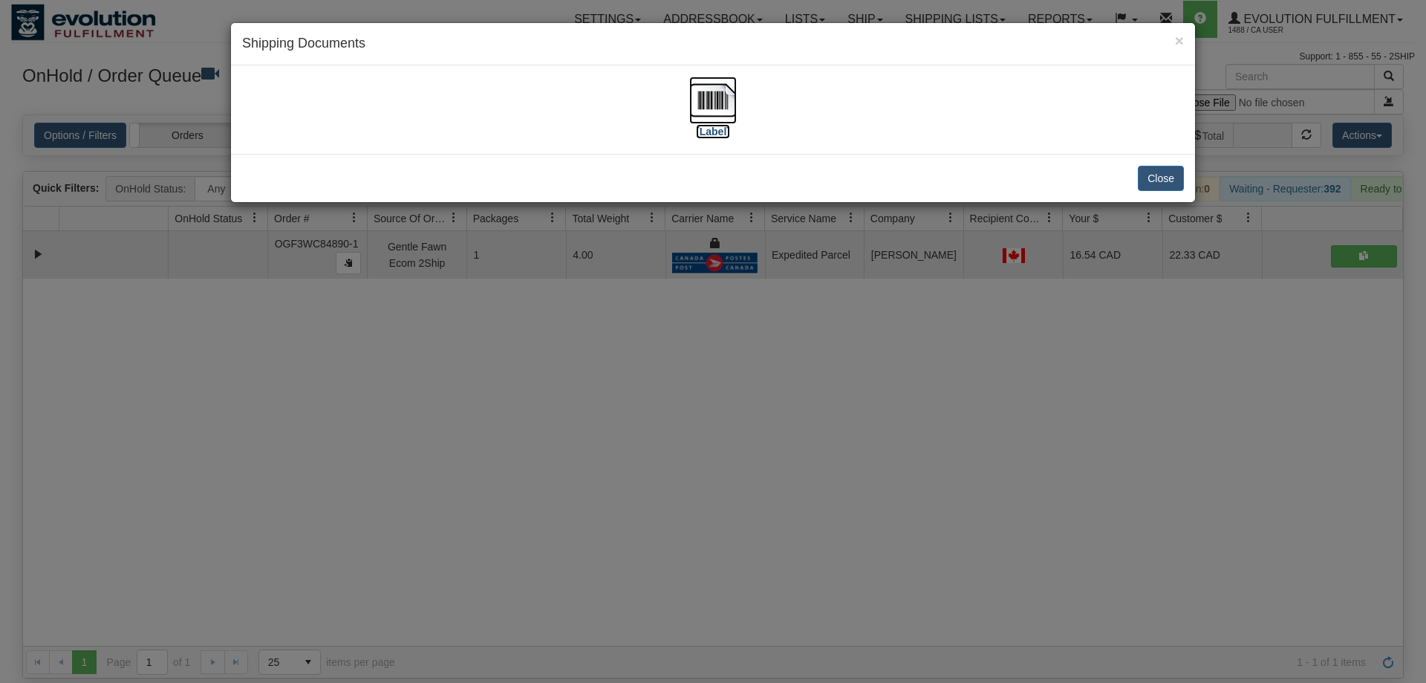
click at [729, 91] on img at bounding box center [713, 100] width 48 height 48
drag, startPoint x: 627, startPoint y: 377, endPoint x: 505, endPoint y: 82, distance: 319.7
click at [621, 370] on div "× Shipping Documents [Label] Close" at bounding box center [713, 341] width 1426 height 683
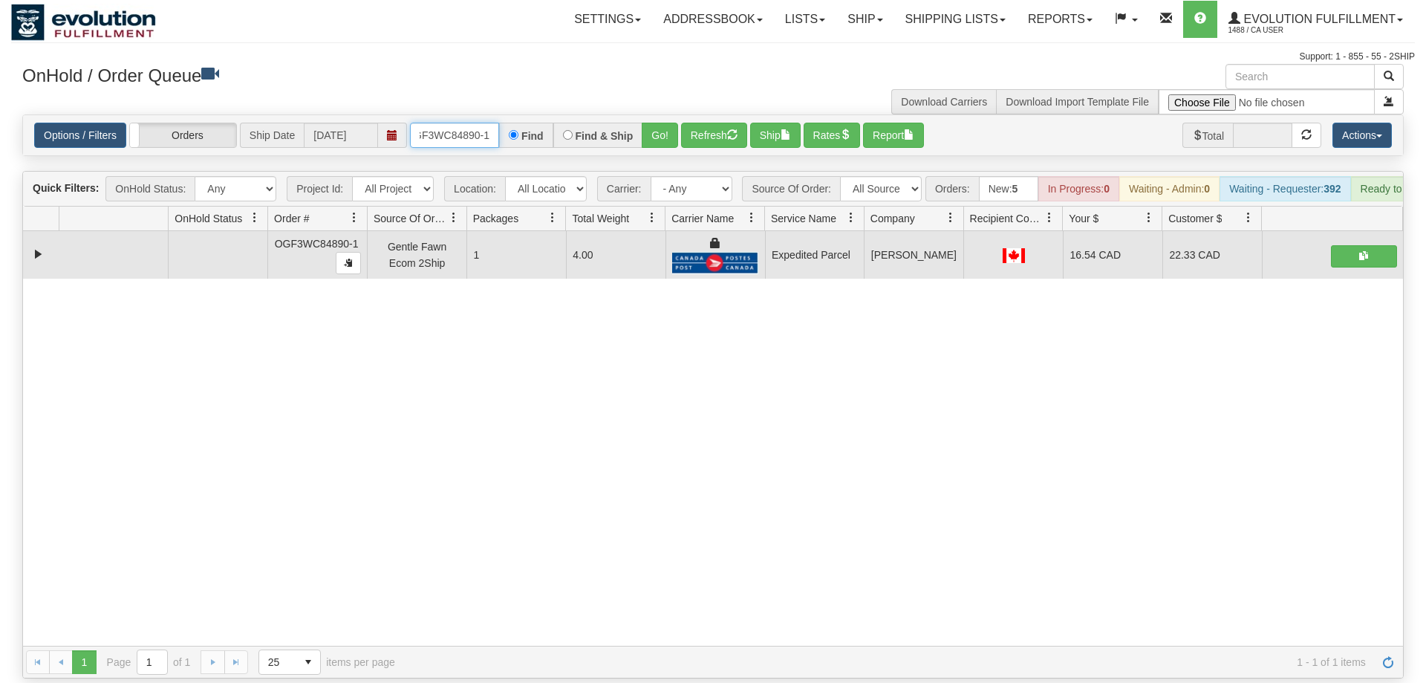
click at [470, 123] on input "OGF3WC84890-1" at bounding box center [454, 135] width 89 height 25
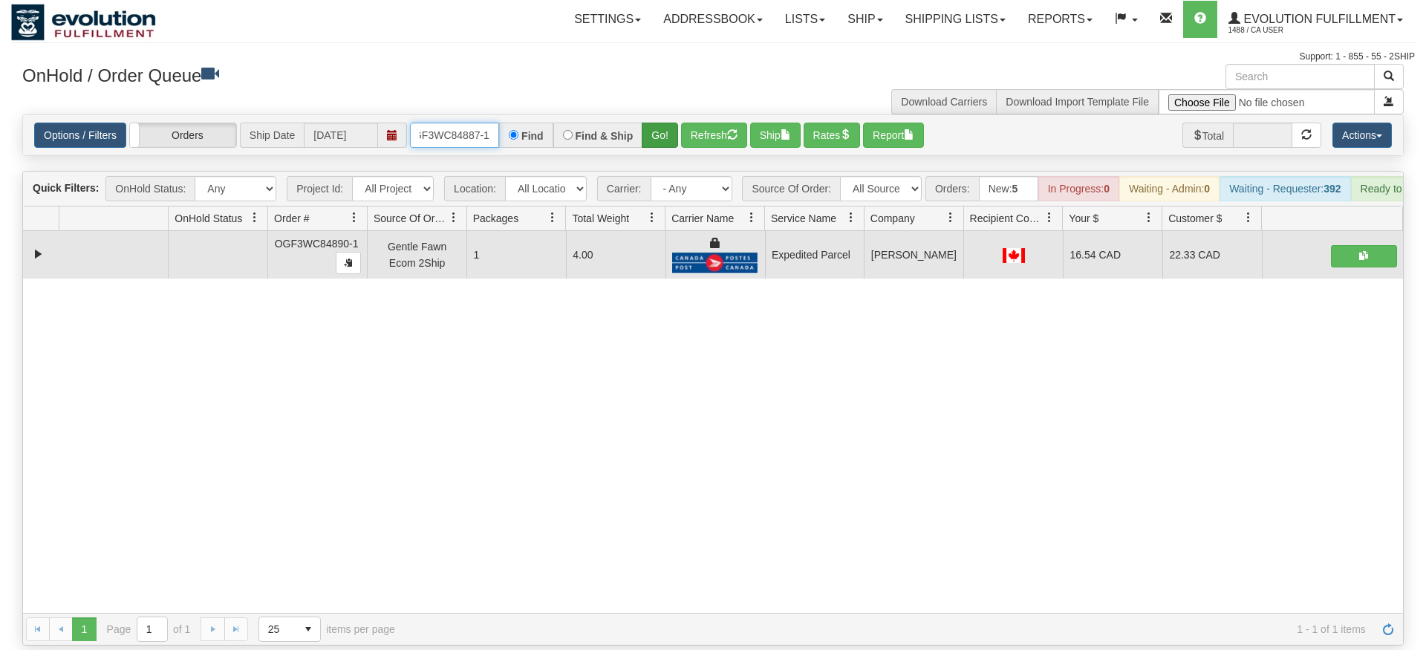
type input "oGF3WC84887-1"
click at [662, 137] on div "Is equal to Is not equal to Contains Does not contains CAD USD EUR ZAR [PERSON_…" at bounding box center [713, 379] width 1404 height 531
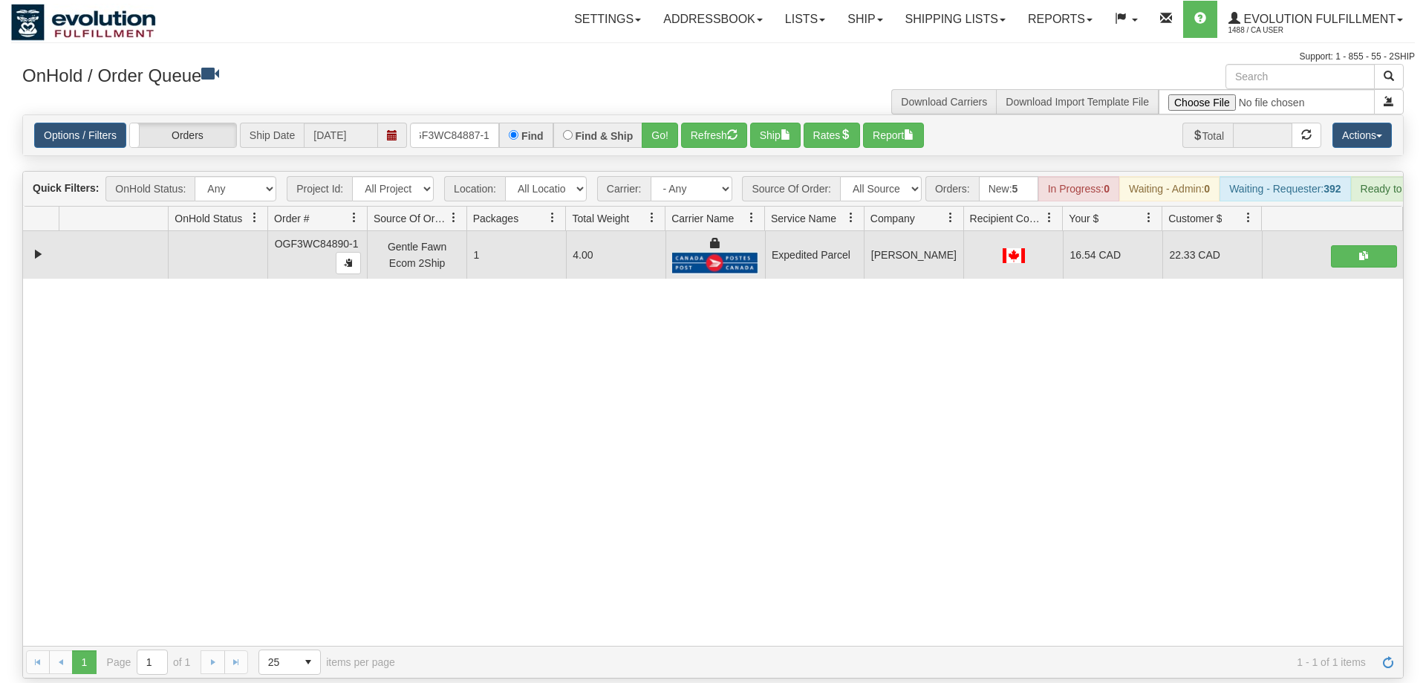
click at [650, 115] on div "Options / Filters Group Shipments Orders Ship Date [DATE] oGF3WC84887-1 Find Fi…" at bounding box center [713, 135] width 1380 height 40
click at [655, 123] on button "Go!" at bounding box center [660, 135] width 36 height 25
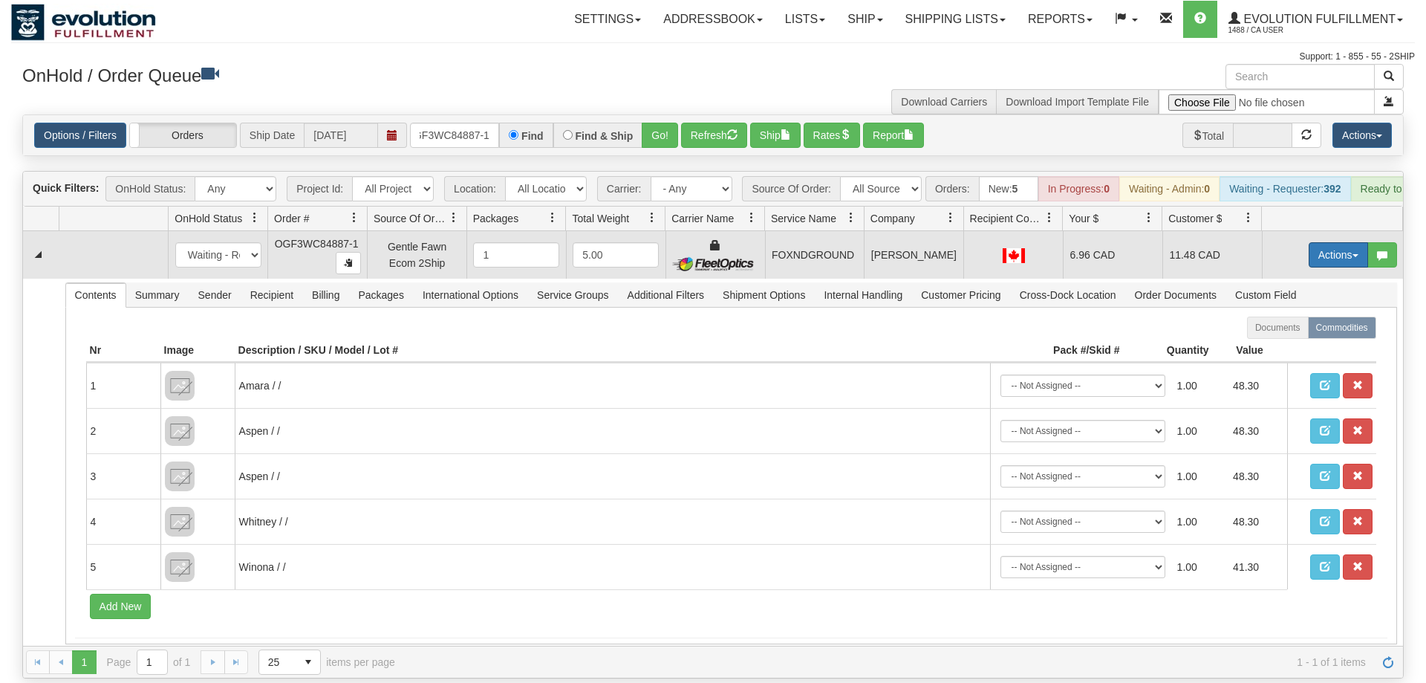
click at [1329, 242] on button "Actions" at bounding box center [1338, 254] width 59 height 25
click at [1306, 331] on link "Ship" at bounding box center [1307, 340] width 119 height 19
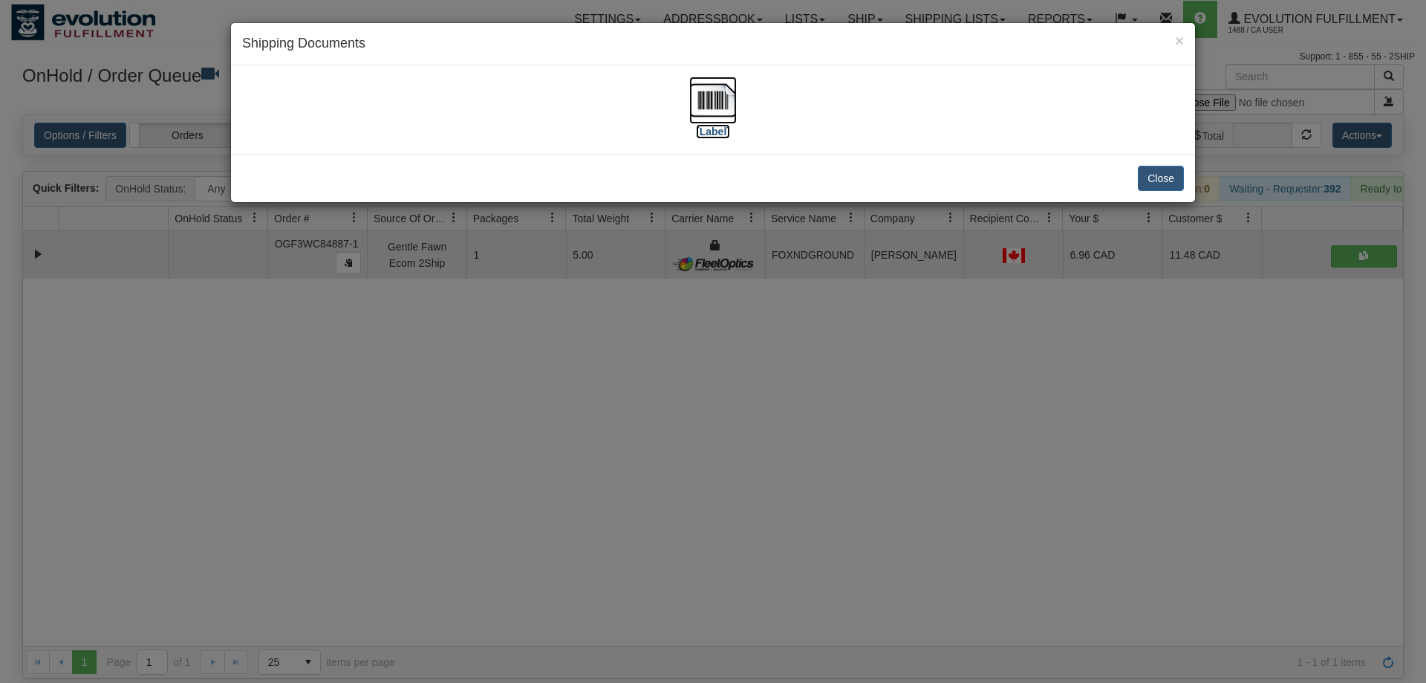
click at [714, 102] on img at bounding box center [713, 100] width 48 height 48
drag, startPoint x: 552, startPoint y: 430, endPoint x: 437, endPoint y: 17, distance: 428.5
click at [552, 400] on div "× Shipping Documents [Label] Close" at bounding box center [713, 341] width 1426 height 683
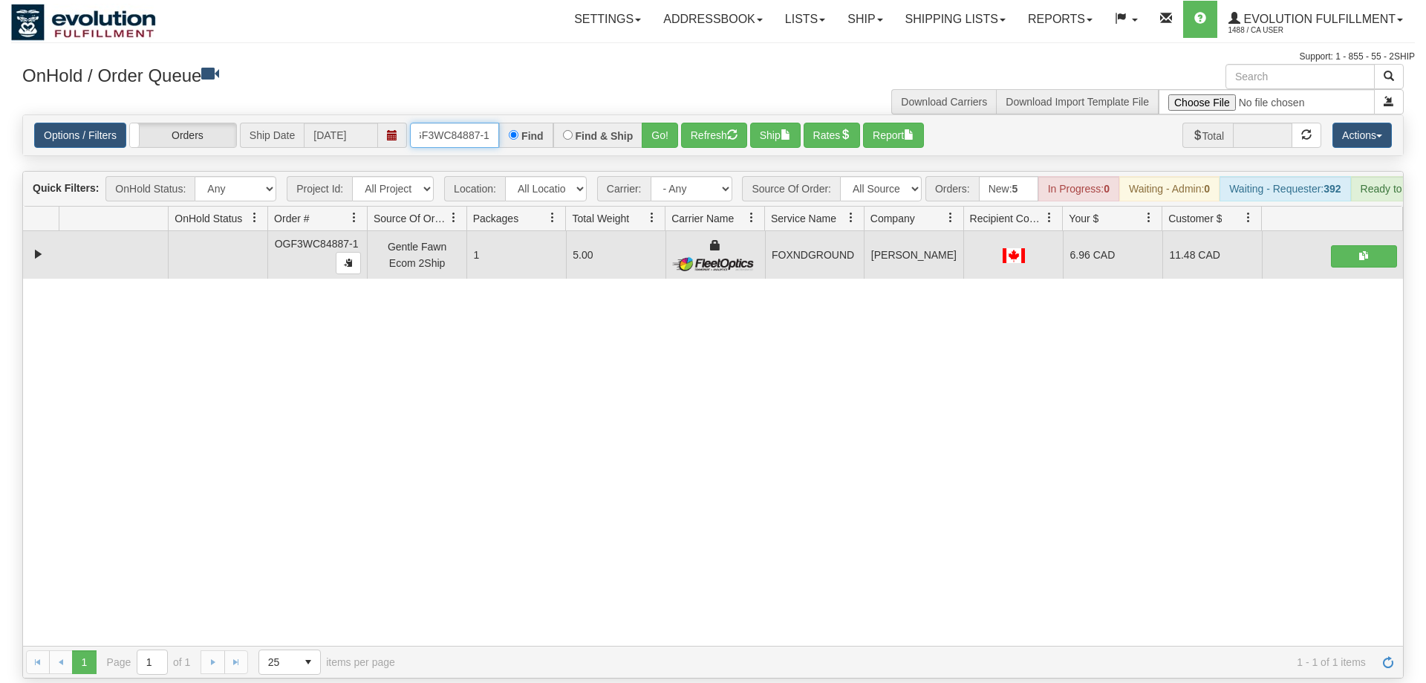
click at [463, 123] on input "oGF3WC84887-1" at bounding box center [454, 135] width 89 height 25
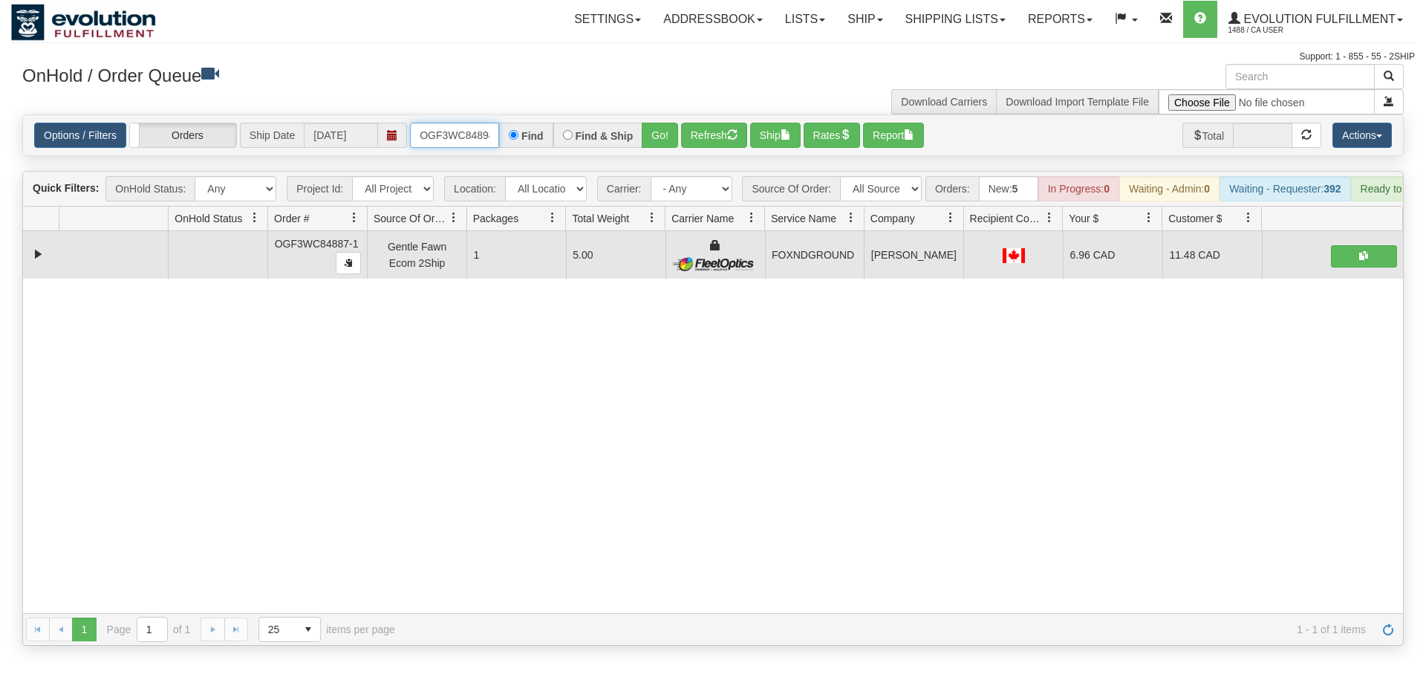
scroll to position [0, 14]
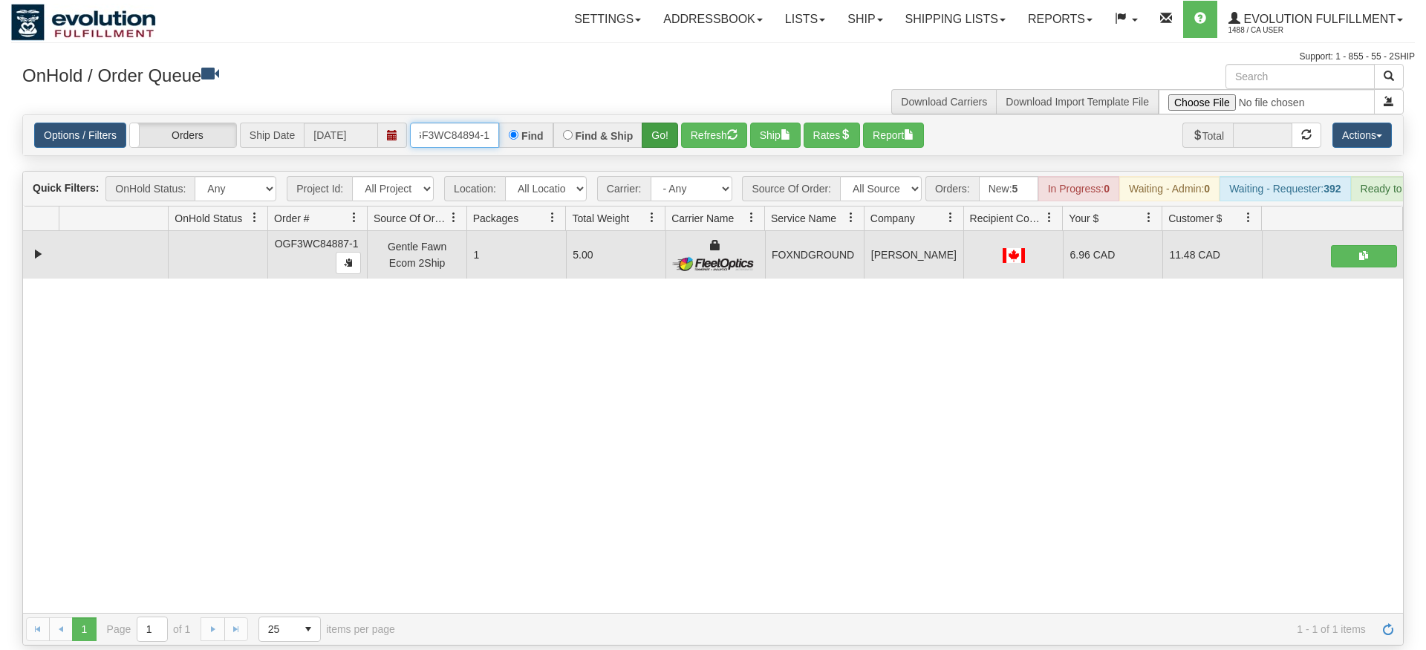
type input "OGF3WC84894-1"
drag, startPoint x: 654, startPoint y: 114, endPoint x: 660, endPoint y: 133, distance: 19.5
click at [654, 146] on div "Is equal to Is not equal to Contains Does not contains CAD USD EUR ZAR [PERSON_…" at bounding box center [713, 379] width 1404 height 531
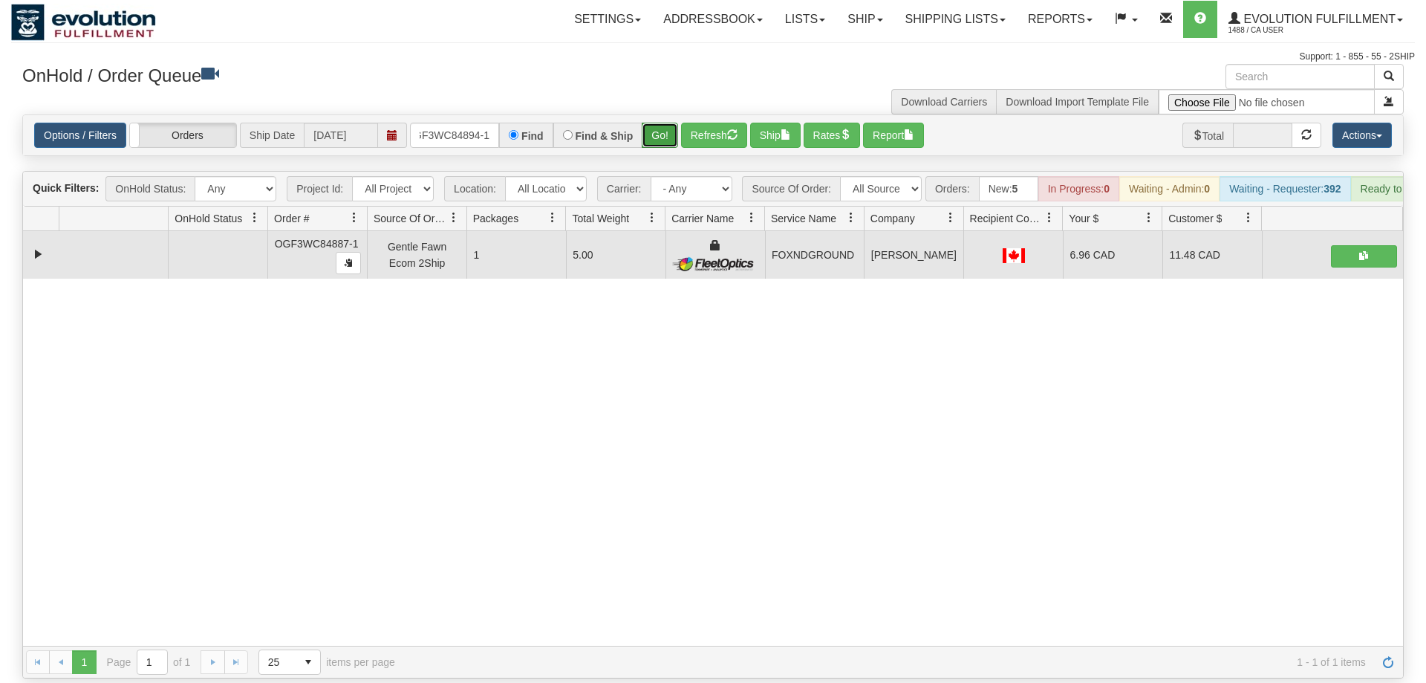
click at [664, 123] on button "Go!" at bounding box center [660, 135] width 36 height 25
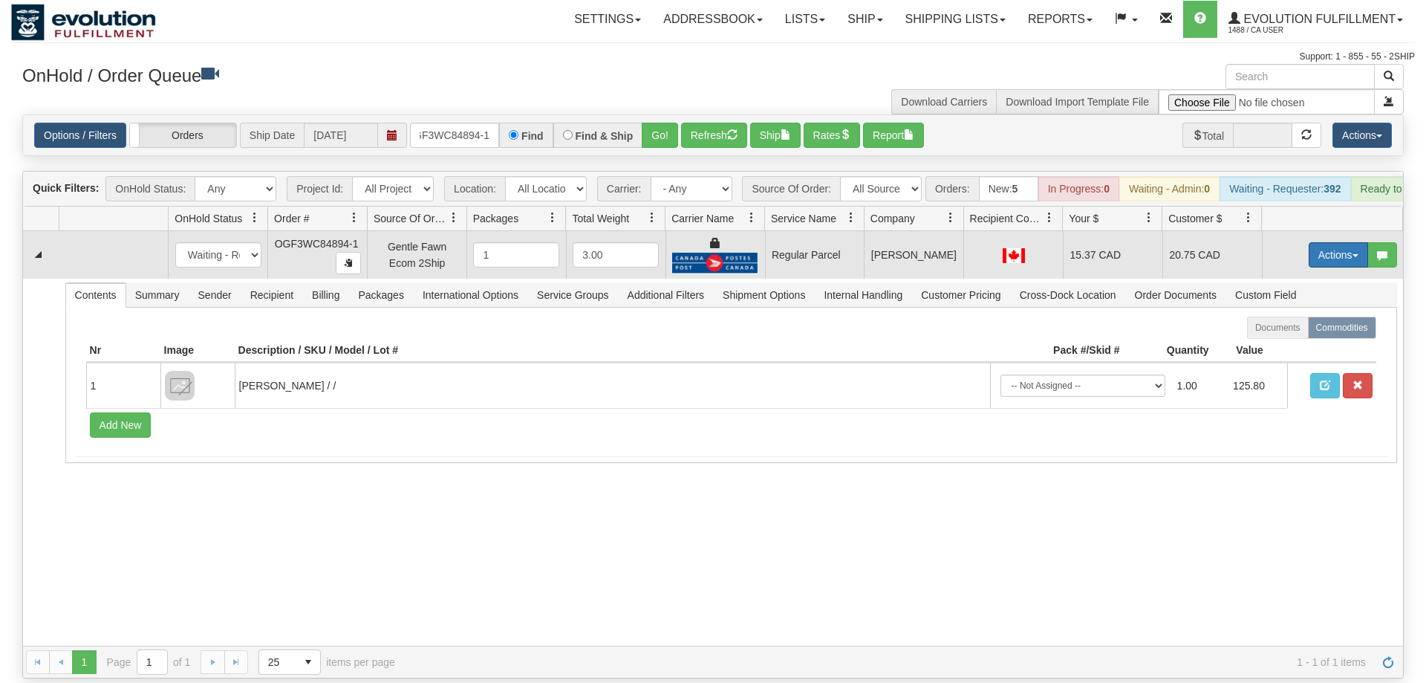
click at [1322, 242] on button "Actions" at bounding box center [1338, 254] width 59 height 25
click at [1306, 316] on span "Rate All Services" at bounding box center [1307, 322] width 89 height 12
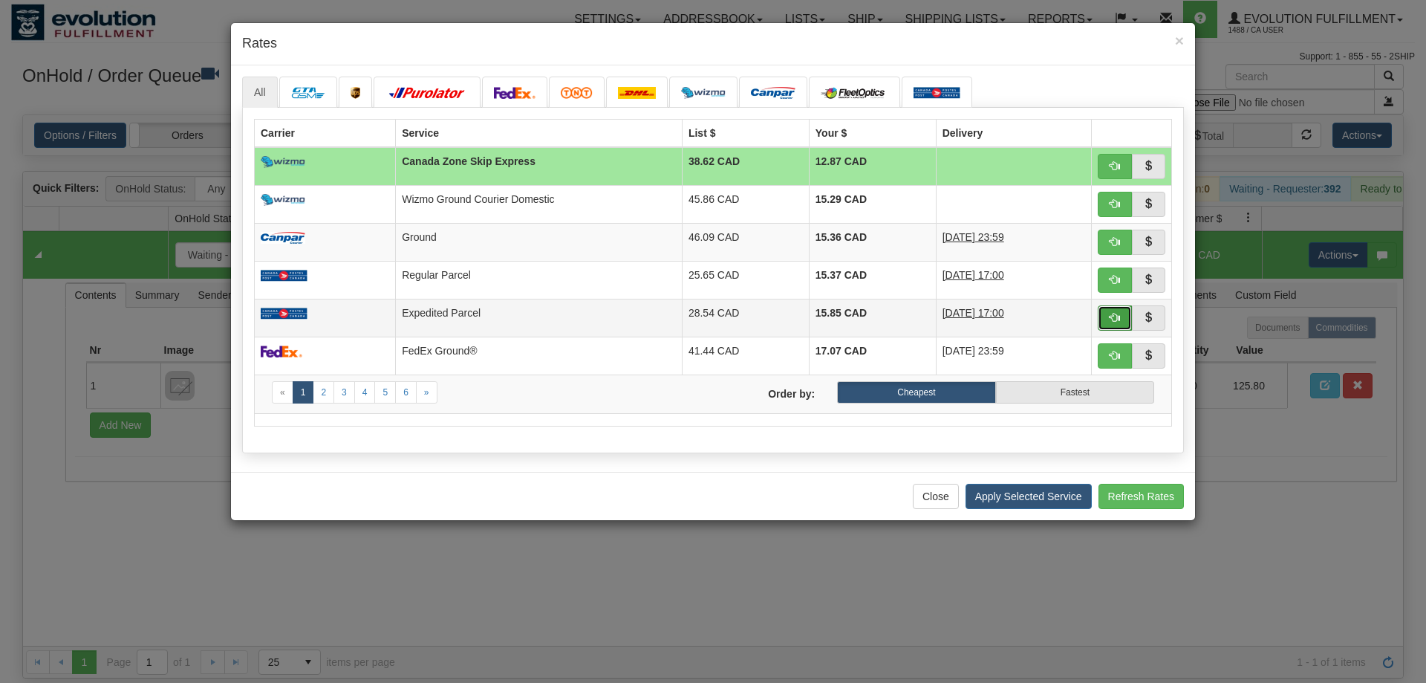
click at [1110, 313] on span "button" at bounding box center [1115, 317] width 10 height 10
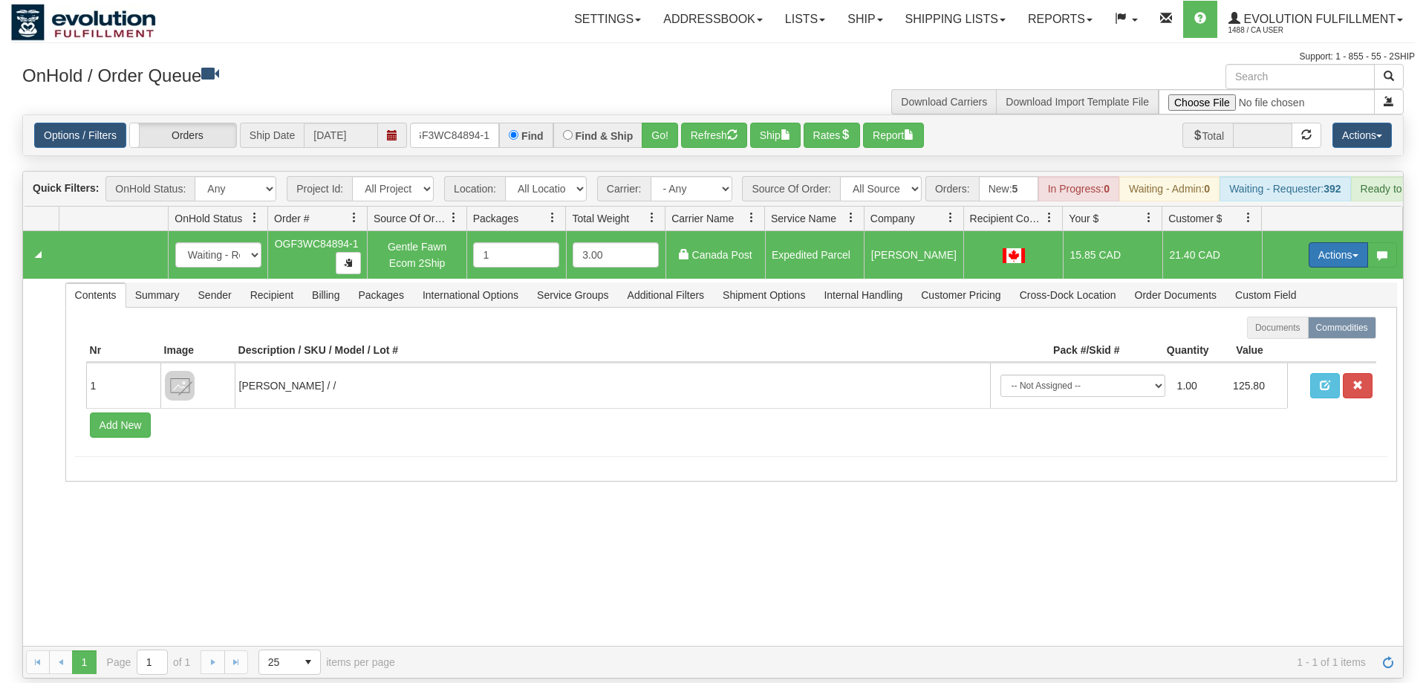
click at [1334, 242] on button "Actions" at bounding box center [1338, 254] width 59 height 25
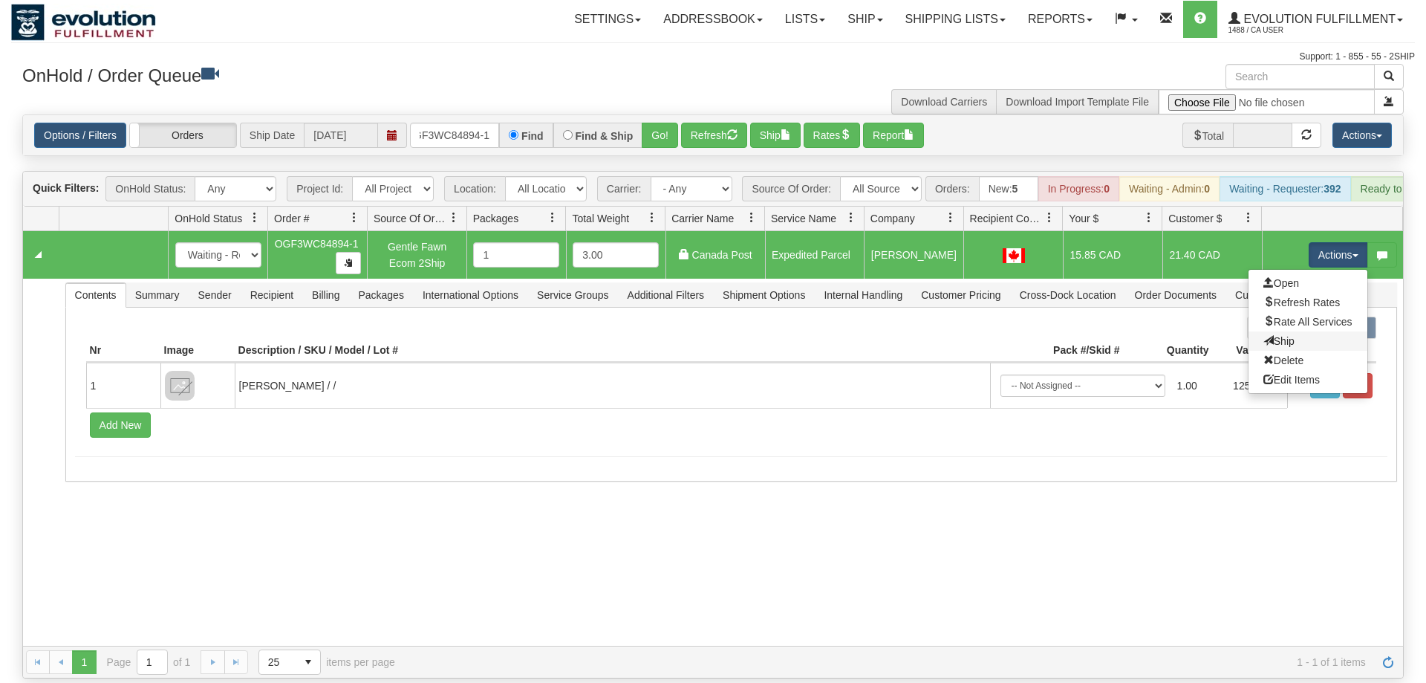
click at [1297, 331] on link "Ship" at bounding box center [1307, 340] width 119 height 19
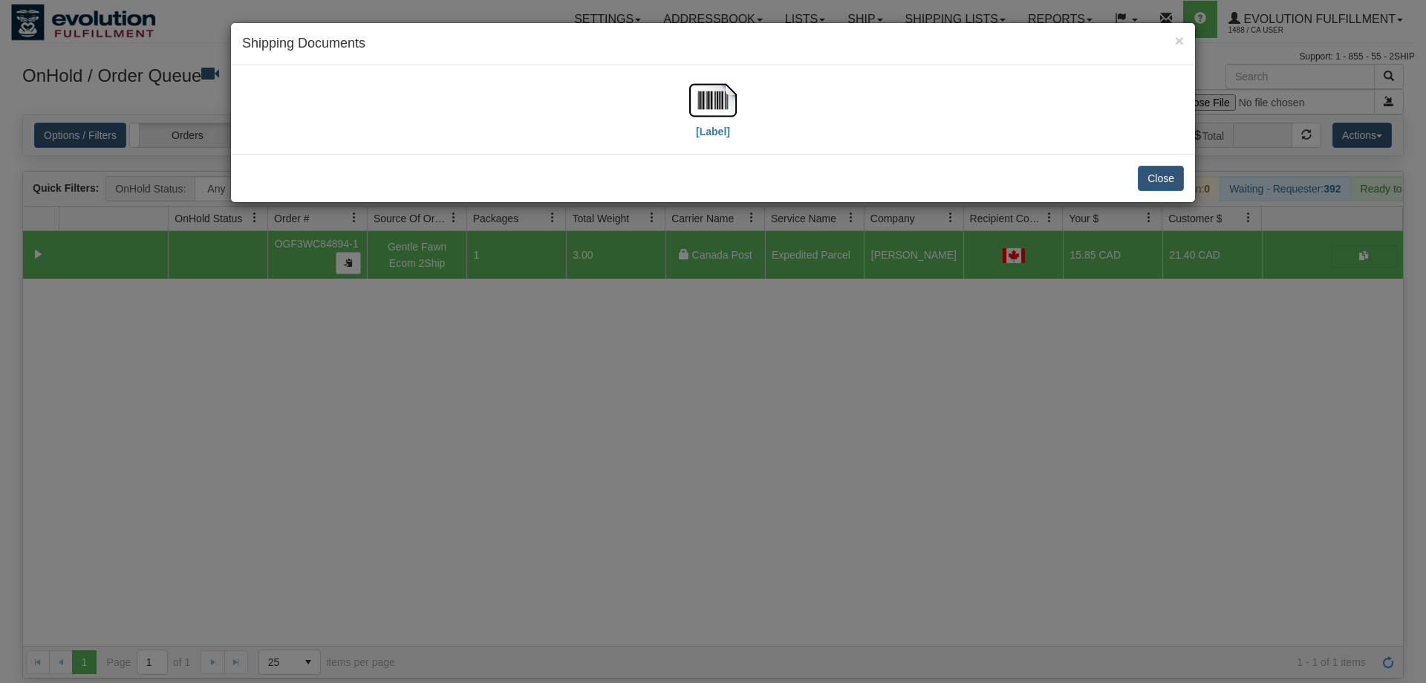
click at [680, 120] on div "[Label]" at bounding box center [713, 109] width 942 height 66
click at [705, 109] on img at bounding box center [713, 100] width 48 height 48
drag, startPoint x: 481, startPoint y: 627, endPoint x: 437, endPoint y: 121, distance: 507.7
click at [486, 602] on div "× Shipping Documents [Label] Close" at bounding box center [713, 341] width 1426 height 683
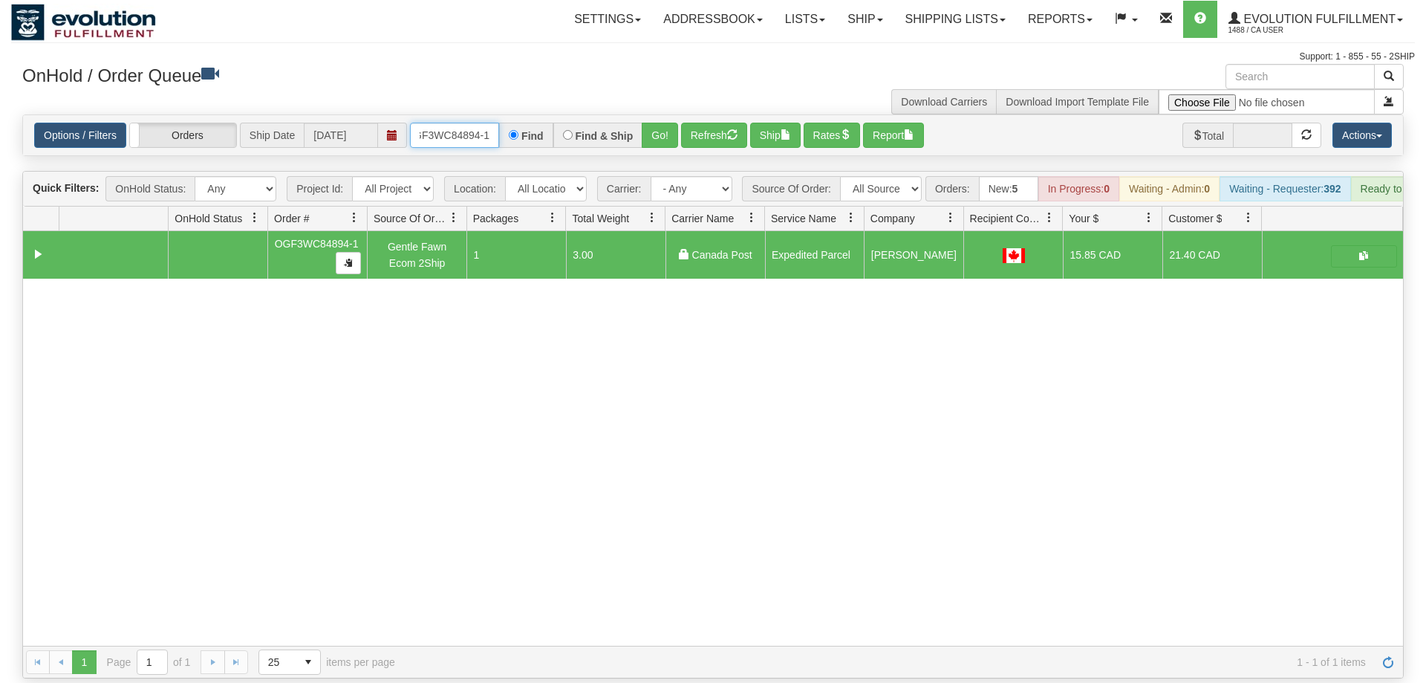
click at [445, 123] on input "OGF3WC84894-1" at bounding box center [454, 135] width 89 height 25
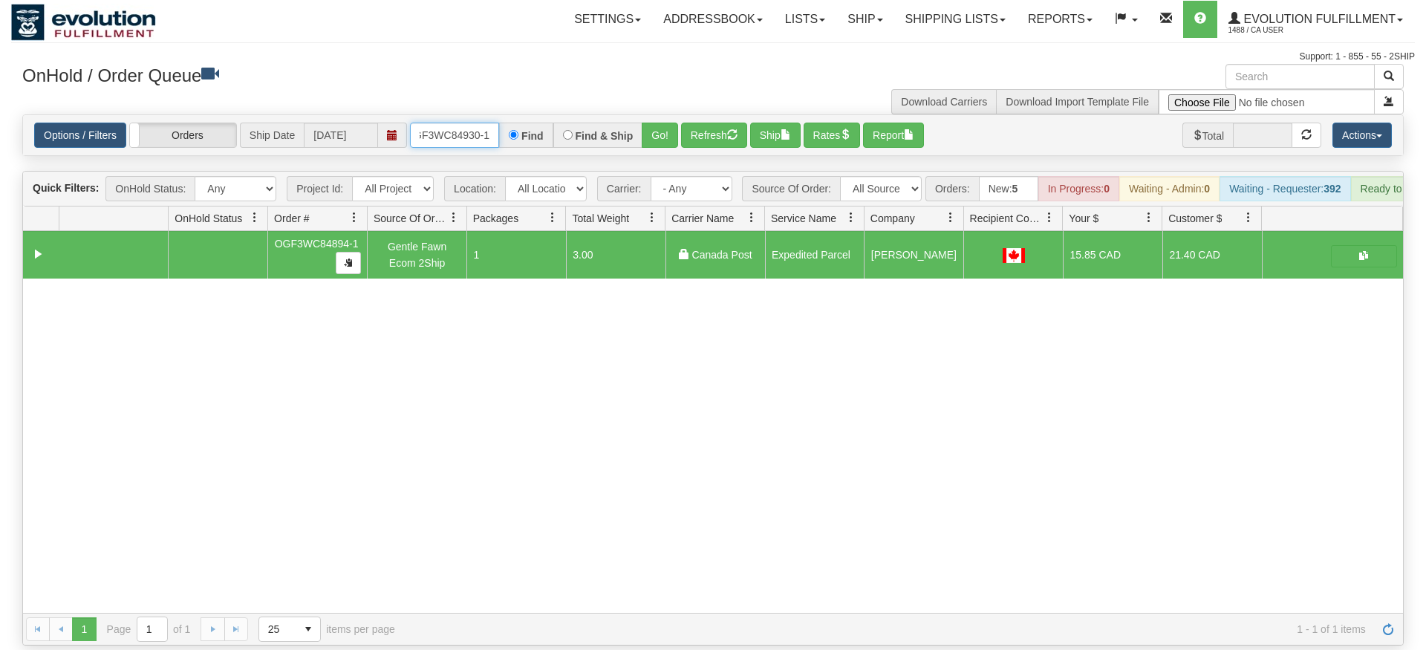
type input "OGF3WC84930-1"
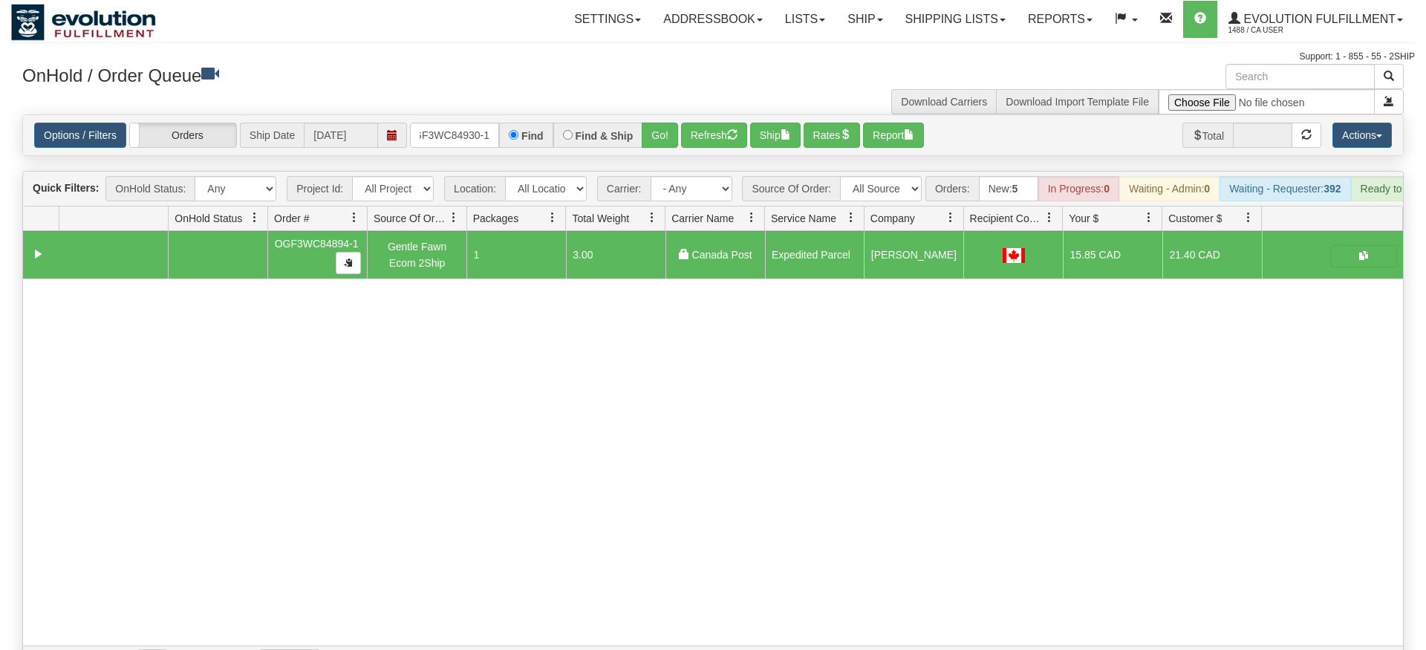
drag, startPoint x: 698, startPoint y: 98, endPoint x: 699, endPoint y: 131, distance: 32.7
click at [699, 131] on div "Options / Filters Group Shipments Orders Ship Date [DATE] OGF3WC84930-1 Find Fi…" at bounding box center [713, 135] width 1380 height 40
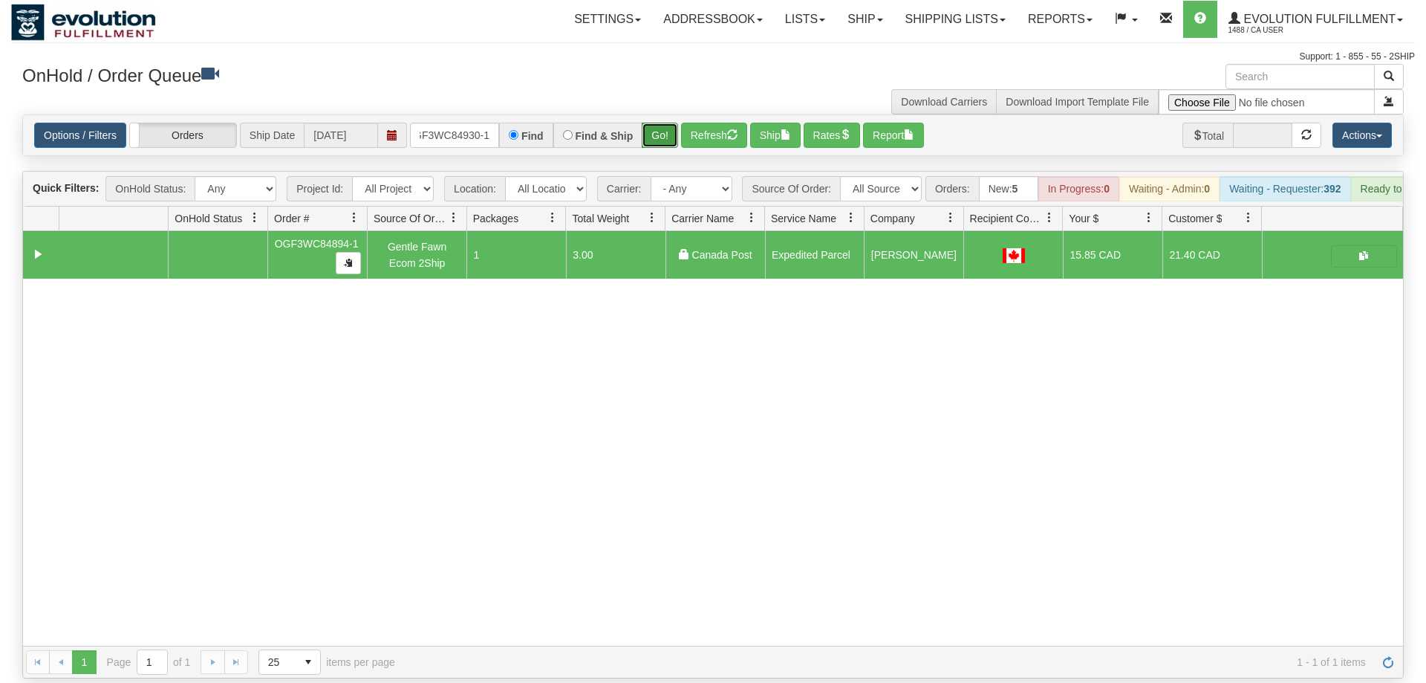
click at [665, 123] on button "Go!" at bounding box center [660, 135] width 36 height 25
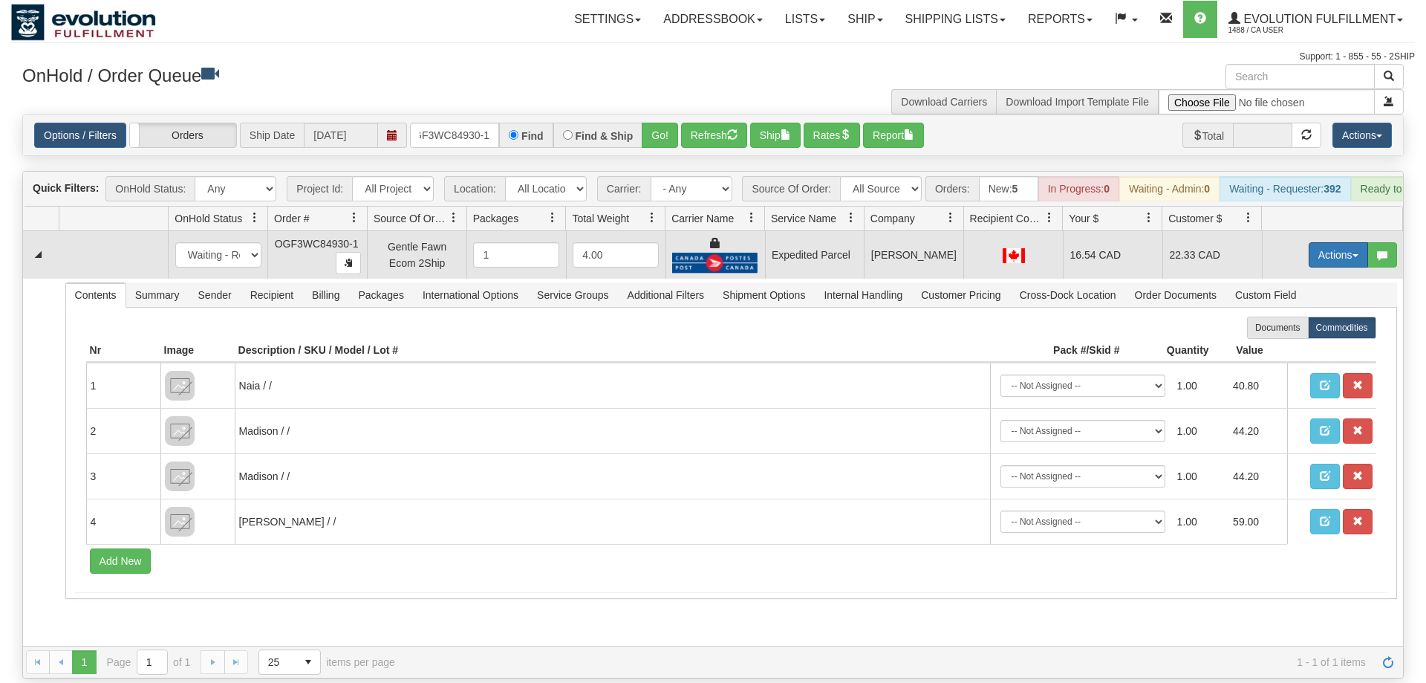
click at [1355, 242] on button "Actions" at bounding box center [1338, 254] width 59 height 25
click at [1312, 331] on link "Ship" at bounding box center [1307, 340] width 119 height 19
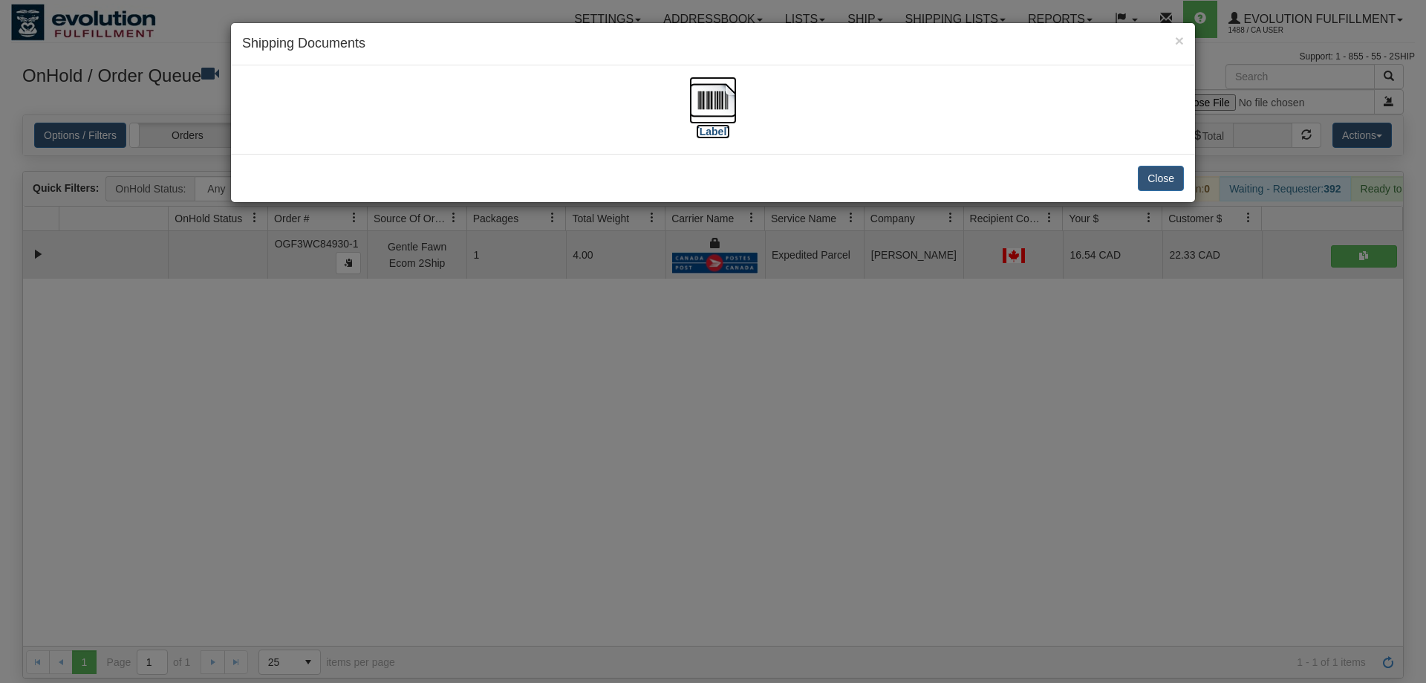
click at [718, 123] on img at bounding box center [713, 100] width 48 height 48
drag, startPoint x: 535, startPoint y: 387, endPoint x: 474, endPoint y: 165, distance: 230.5
click at [521, 366] on div "× Shipping Documents [Label] Close" at bounding box center [713, 341] width 1426 height 683
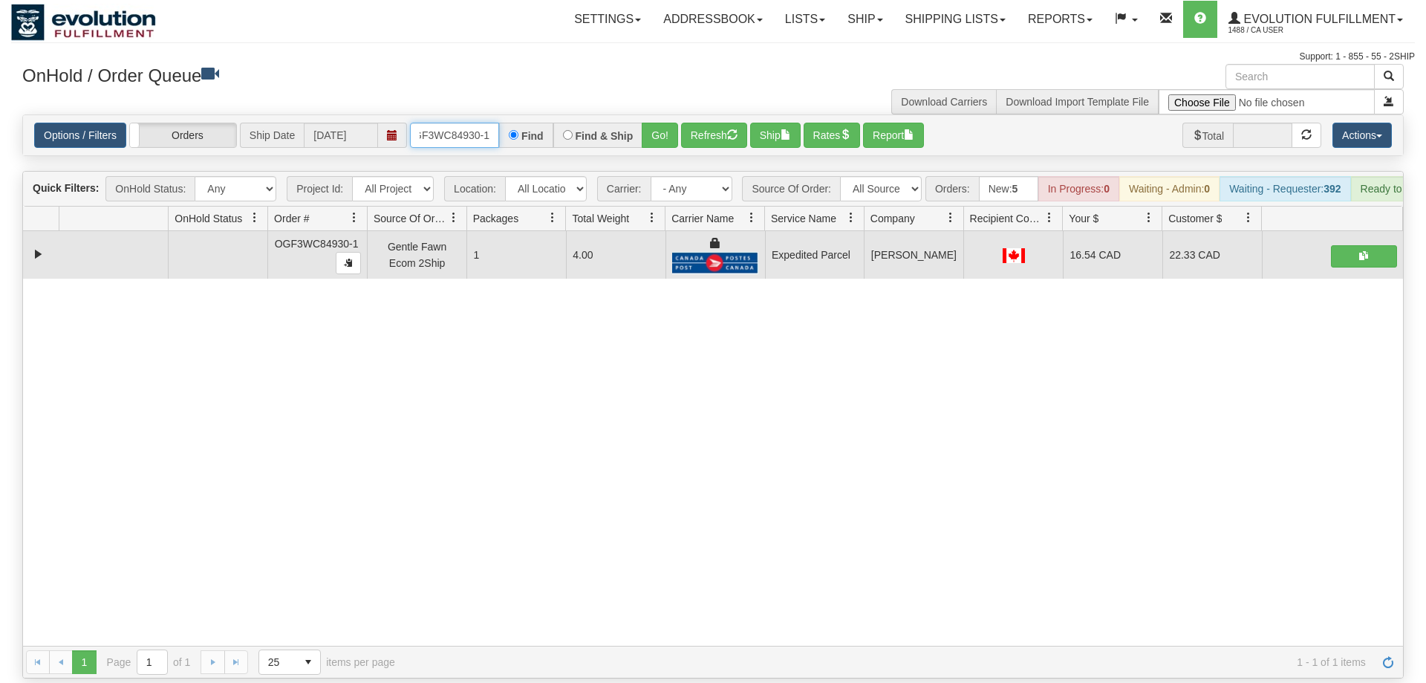
click at [476, 123] on input "OGF3WC84930-1" at bounding box center [454, 135] width 89 height 25
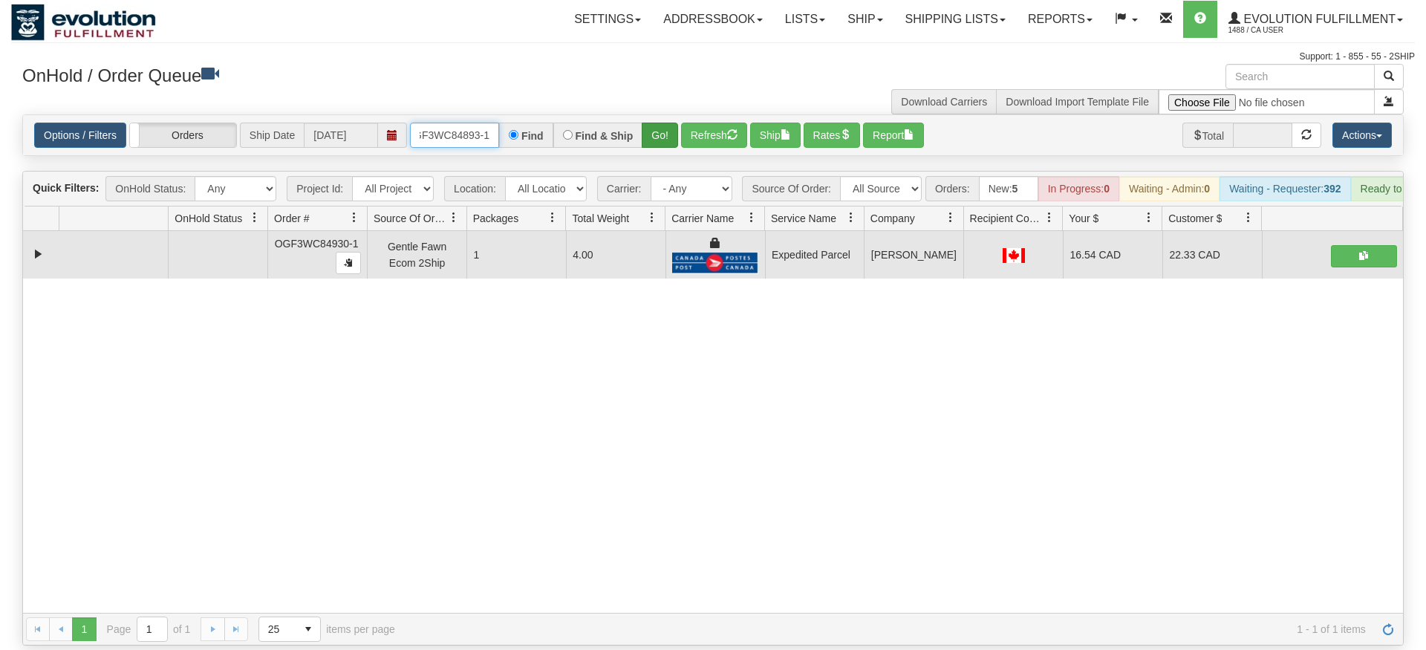
type input "OGF3WC84893-1"
click at [663, 140] on div "Is equal to Is not equal to Contains Does not contains CAD USD EUR ZAR [PERSON_…" at bounding box center [713, 379] width 1404 height 531
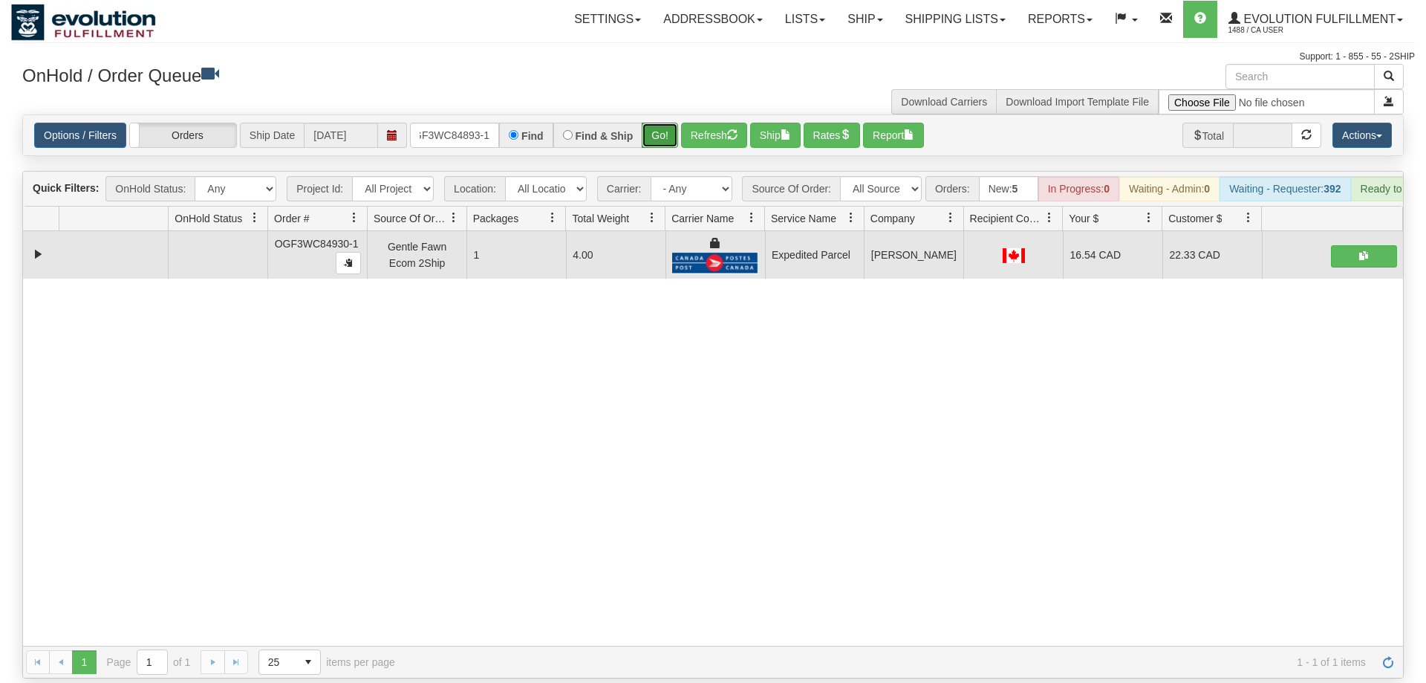
click at [668, 123] on button "Go!" at bounding box center [660, 135] width 36 height 25
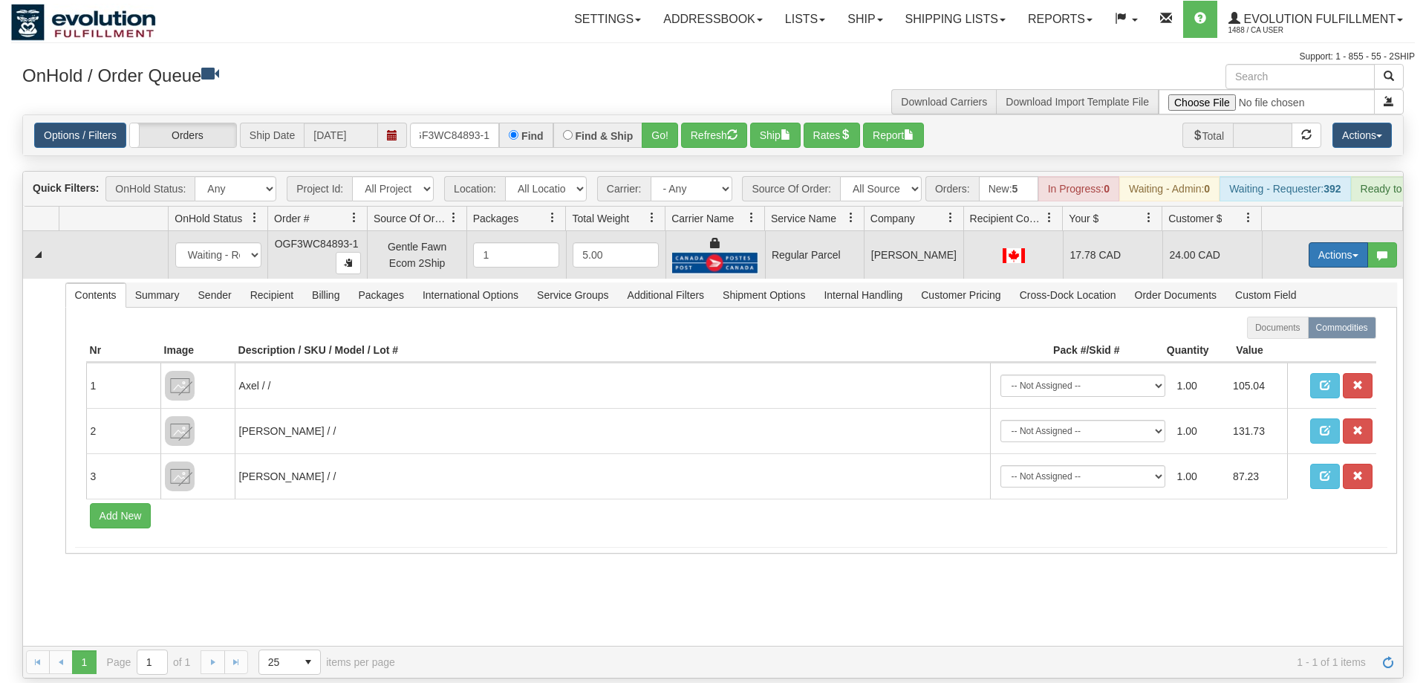
click at [1340, 242] on button "Actions" at bounding box center [1338, 254] width 59 height 25
click at [1302, 316] on span "Rate All Services" at bounding box center [1307, 322] width 89 height 12
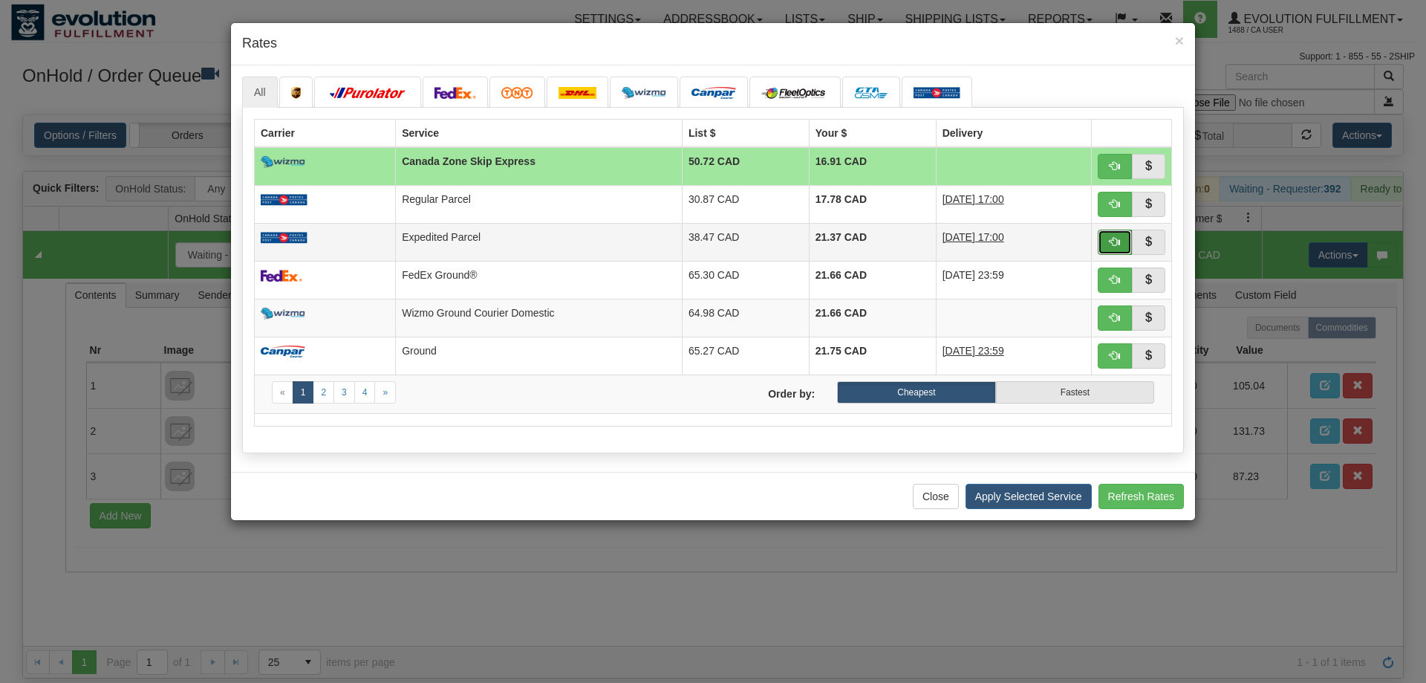
click at [1119, 244] on span "button" at bounding box center [1115, 241] width 10 height 10
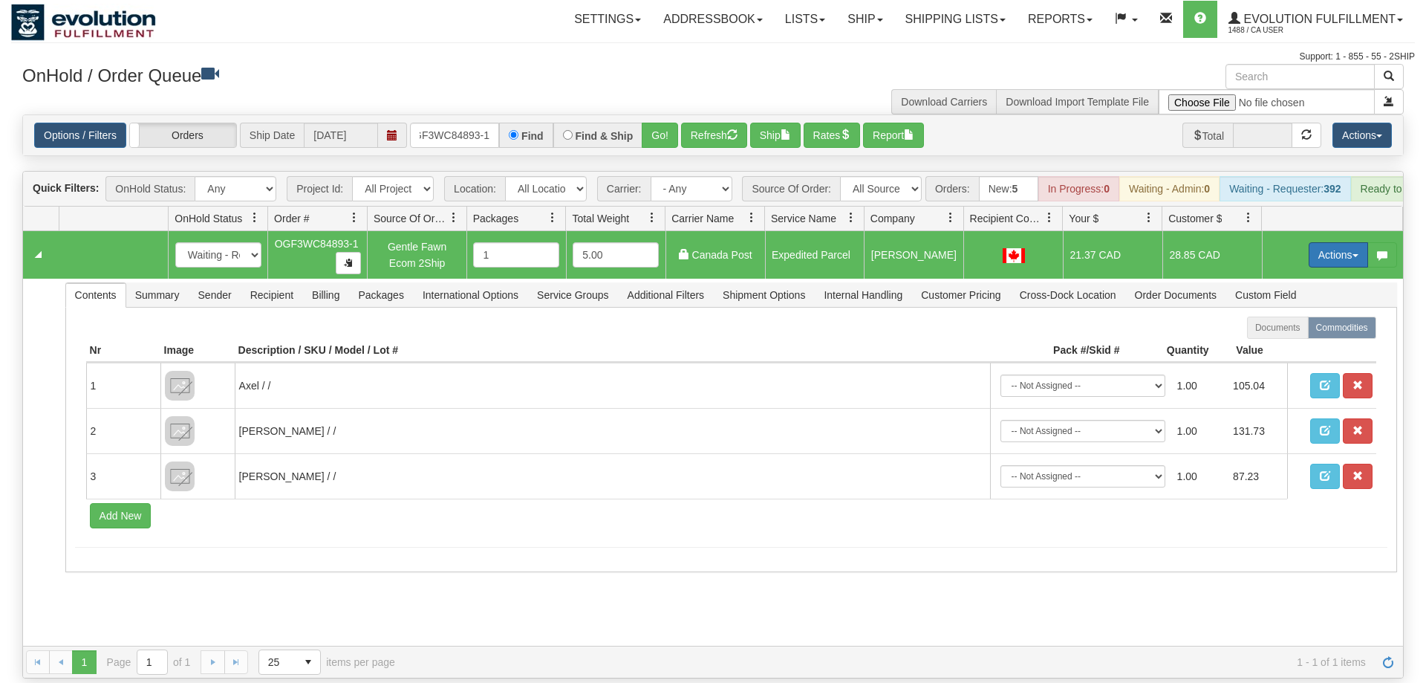
click at [1332, 242] on button "Actions" at bounding box center [1338, 254] width 59 height 25
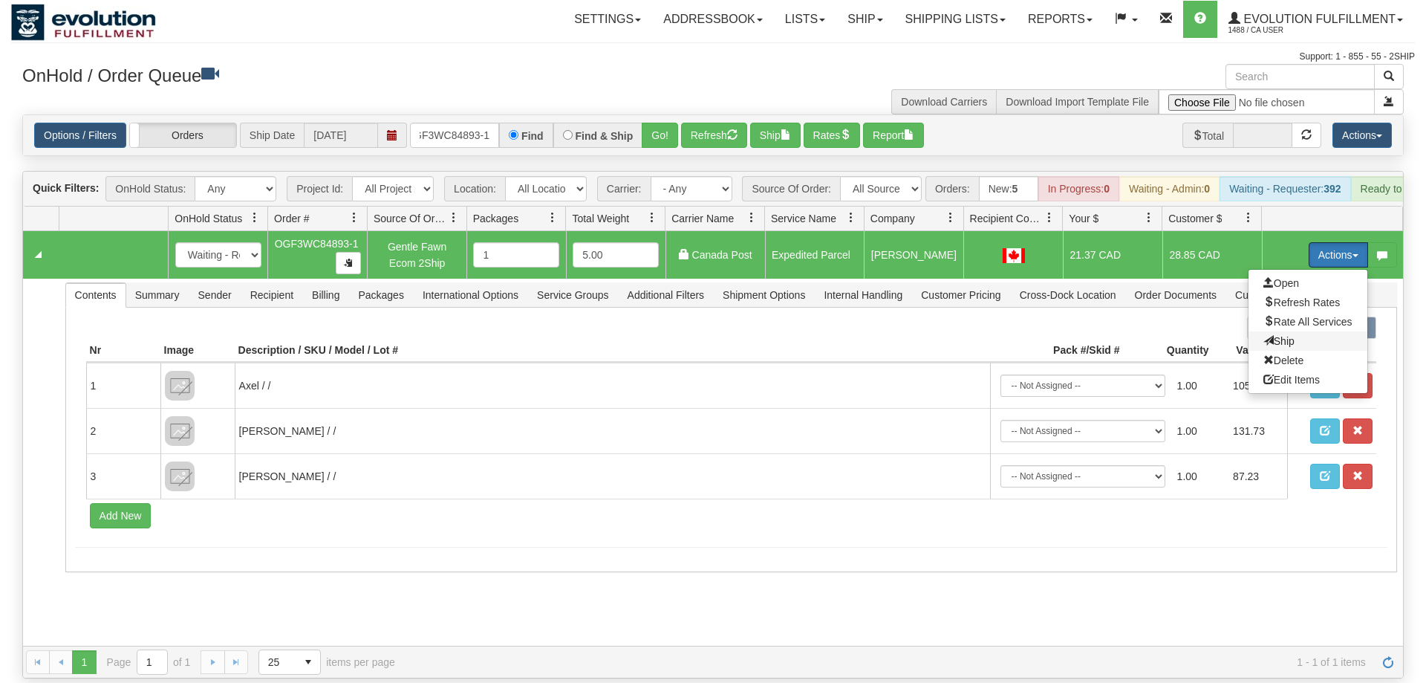
click at [1286, 335] on span "Ship" at bounding box center [1278, 341] width 31 height 12
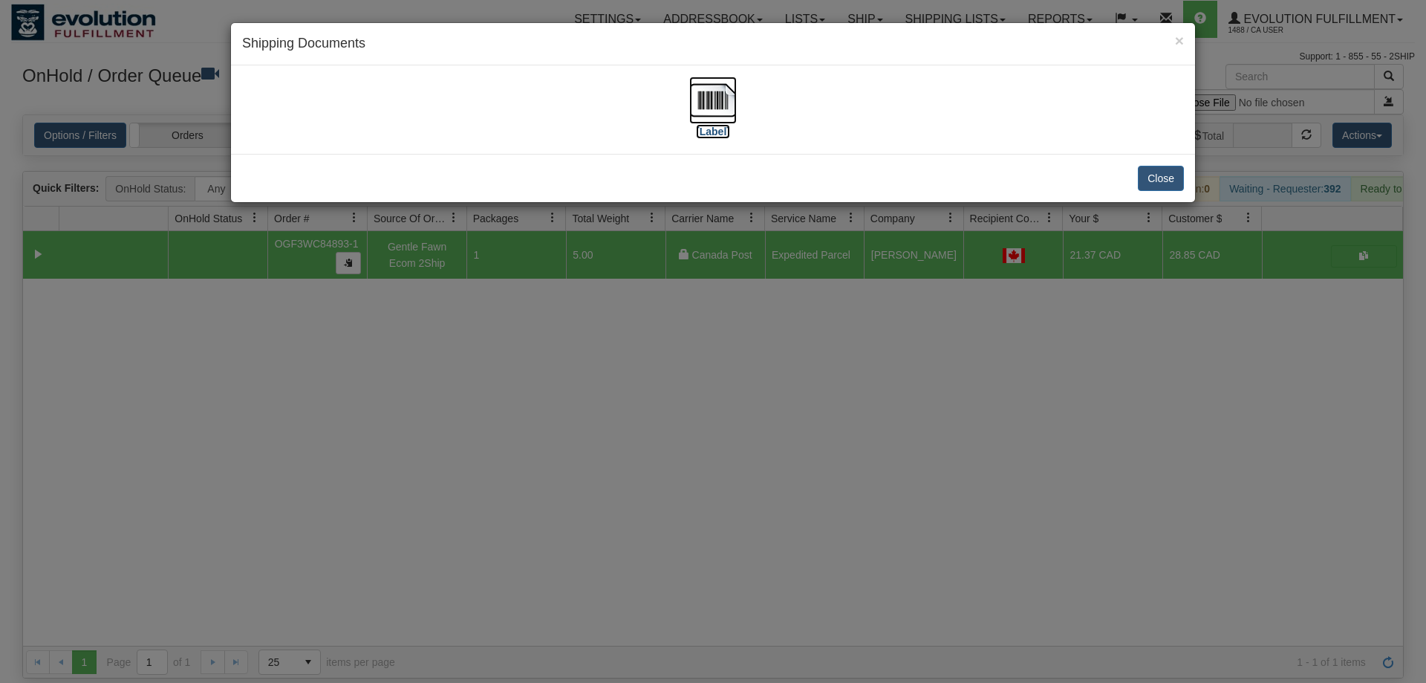
click at [718, 109] on img at bounding box center [713, 100] width 48 height 48
drag, startPoint x: 518, startPoint y: 481, endPoint x: 512, endPoint y: 359, distance: 121.2
click at [525, 457] on div "× Shipping Documents [Label] Close" at bounding box center [713, 341] width 1426 height 683
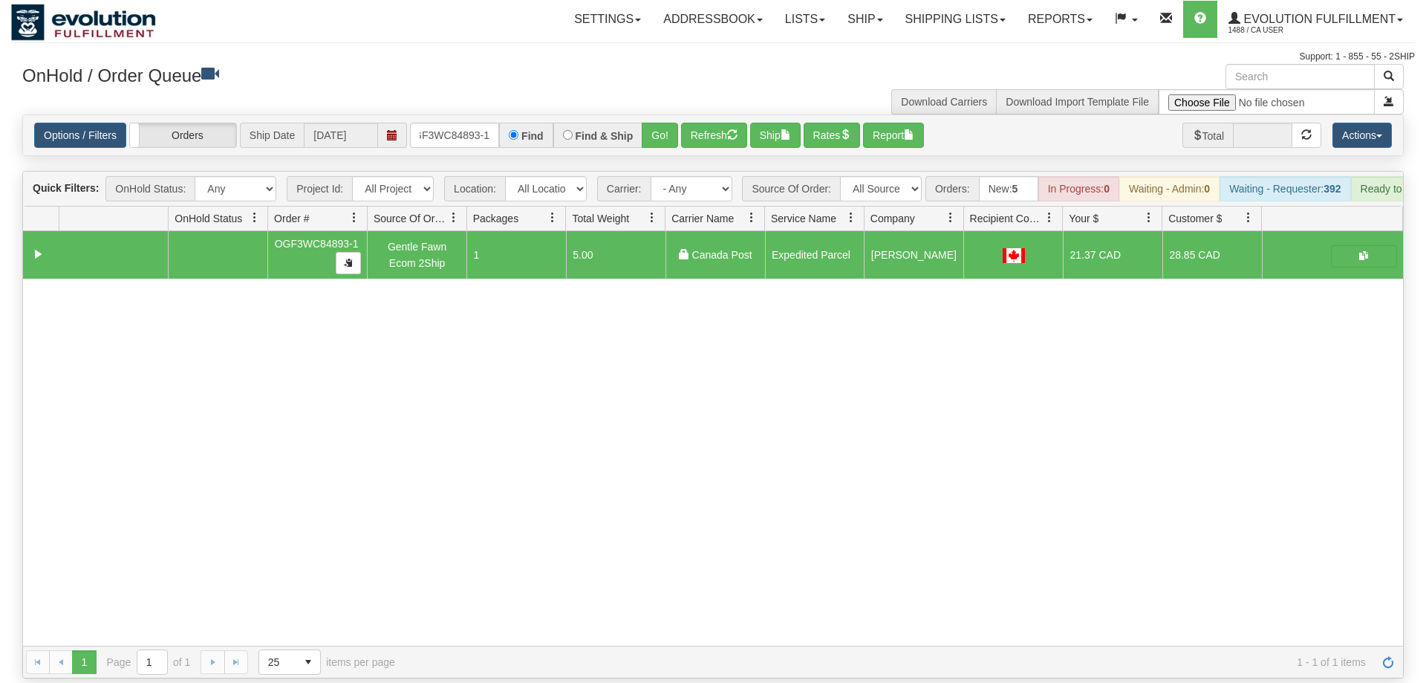
click at [466, 138] on div "Is equal to Is not equal to Contains Does not contains CAD USD EUR ZAR [PERSON_…" at bounding box center [713, 396] width 1404 height 564
click at [469, 123] on input "OGF3WC84893-1" at bounding box center [454, 135] width 89 height 25
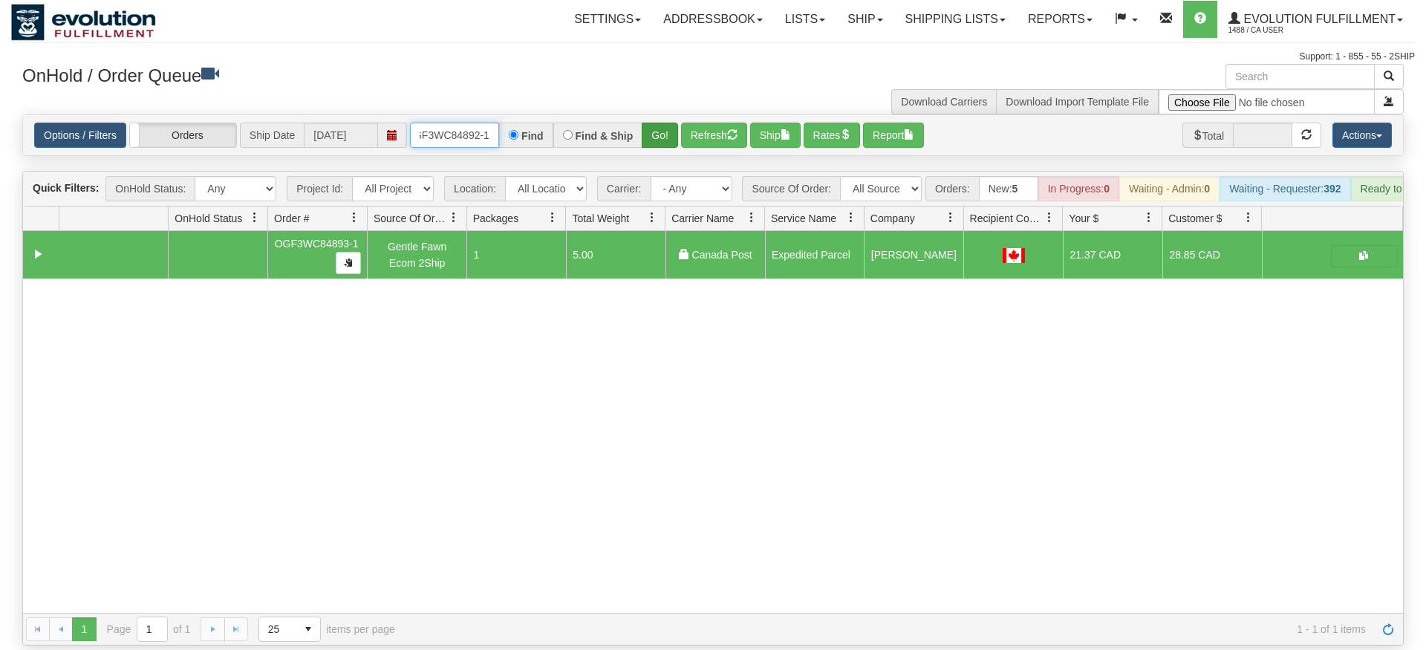
type input "oGF3WC84892-1"
drag, startPoint x: 677, startPoint y: 111, endPoint x: 673, endPoint y: 128, distance: 16.8
click at [676, 143] on div "Is equal to Is not equal to Contains Does not contains CAD USD EUR ZAR [PERSON_…" at bounding box center [713, 379] width 1404 height 531
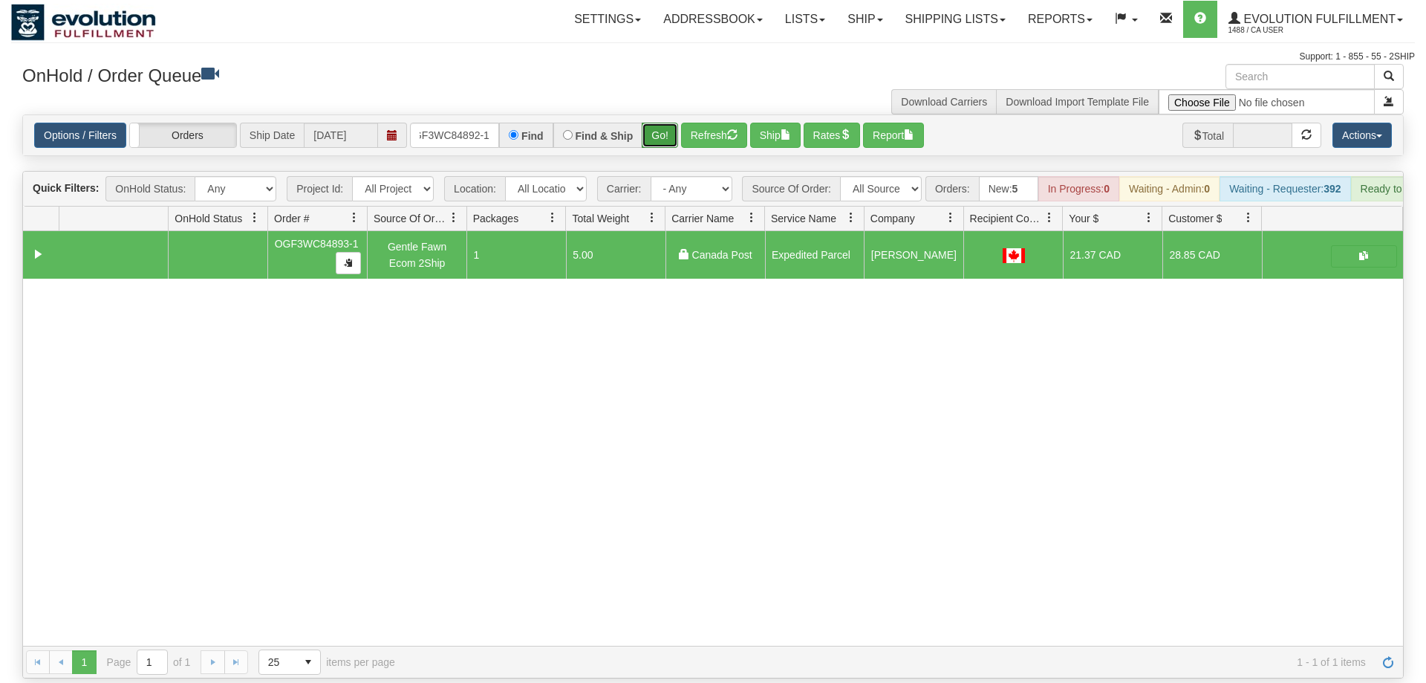
click at [673, 123] on button "Go!" at bounding box center [660, 135] width 36 height 25
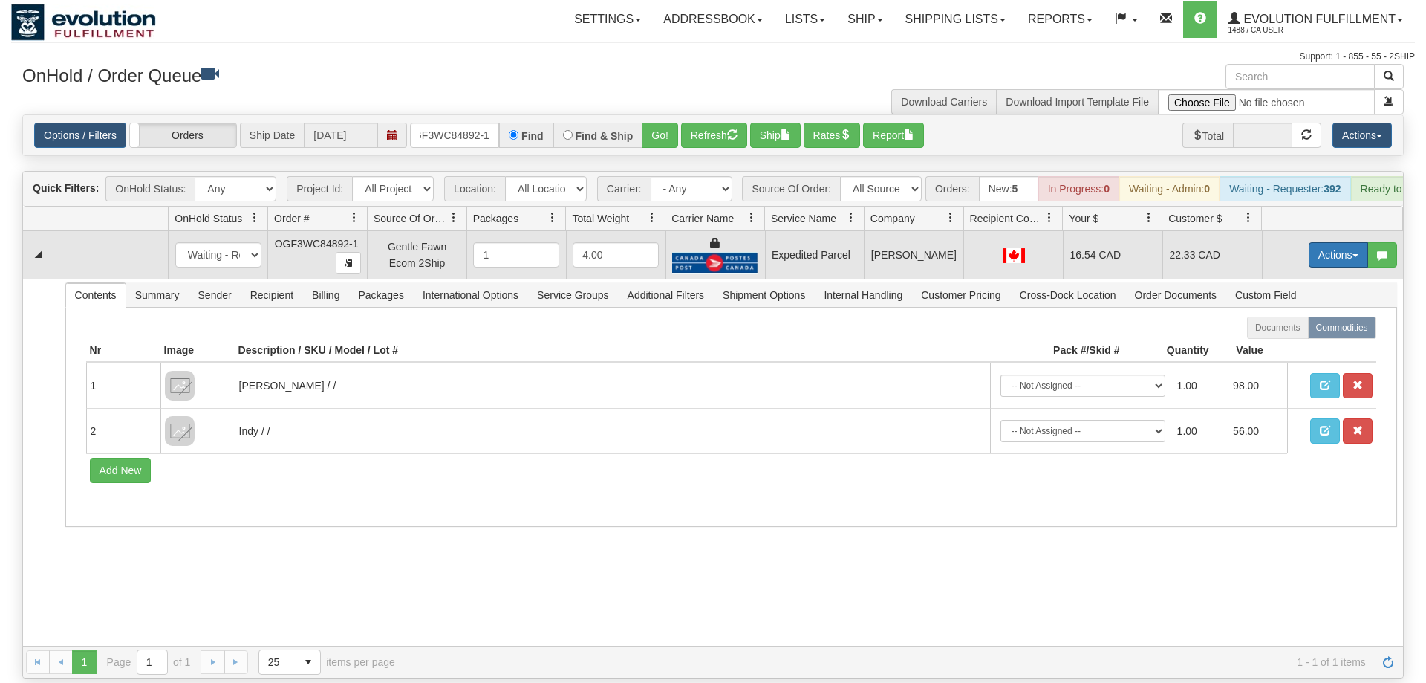
click at [1320, 243] on button "Actions" at bounding box center [1338, 254] width 59 height 25
click at [1292, 331] on link "Ship" at bounding box center [1307, 340] width 119 height 19
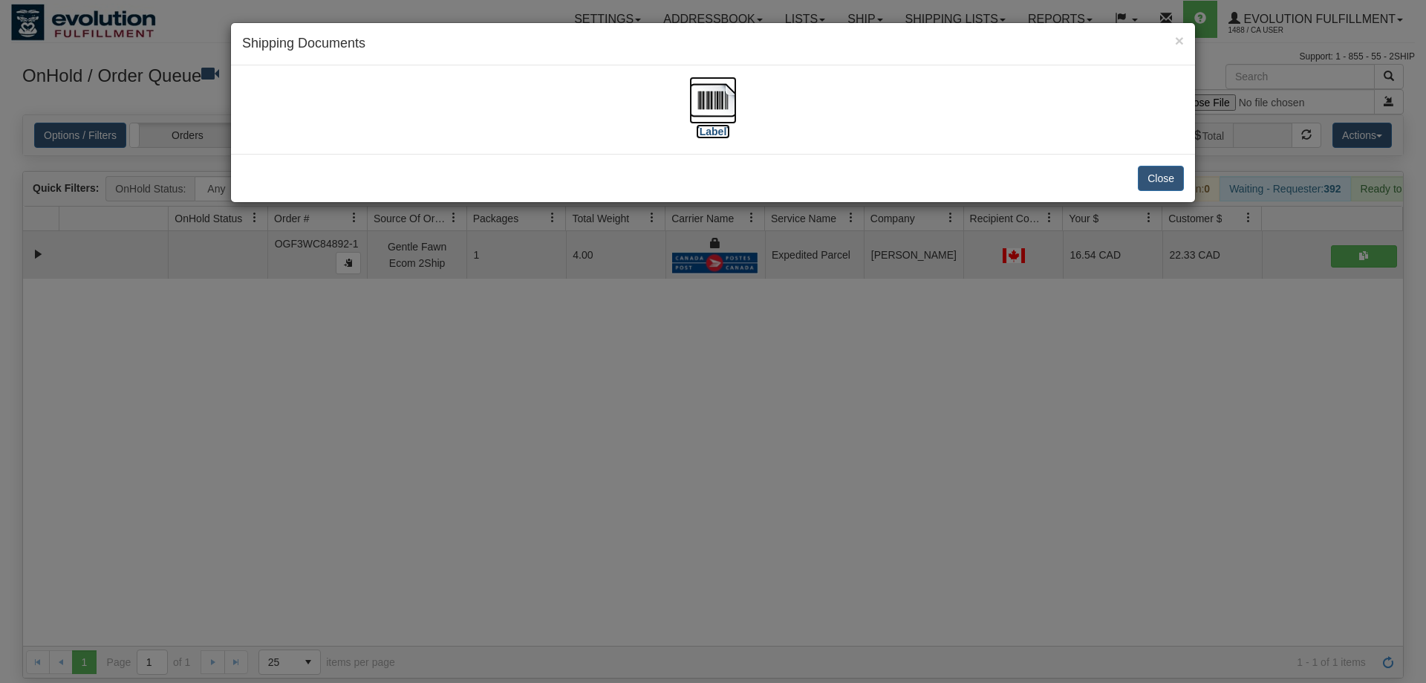
click at [721, 117] on img at bounding box center [713, 100] width 48 height 48
drag, startPoint x: 684, startPoint y: 423, endPoint x: 483, endPoint y: 134, distance: 351.1
click at [683, 418] on div "× Shipping Documents [Label] Close" at bounding box center [713, 341] width 1426 height 683
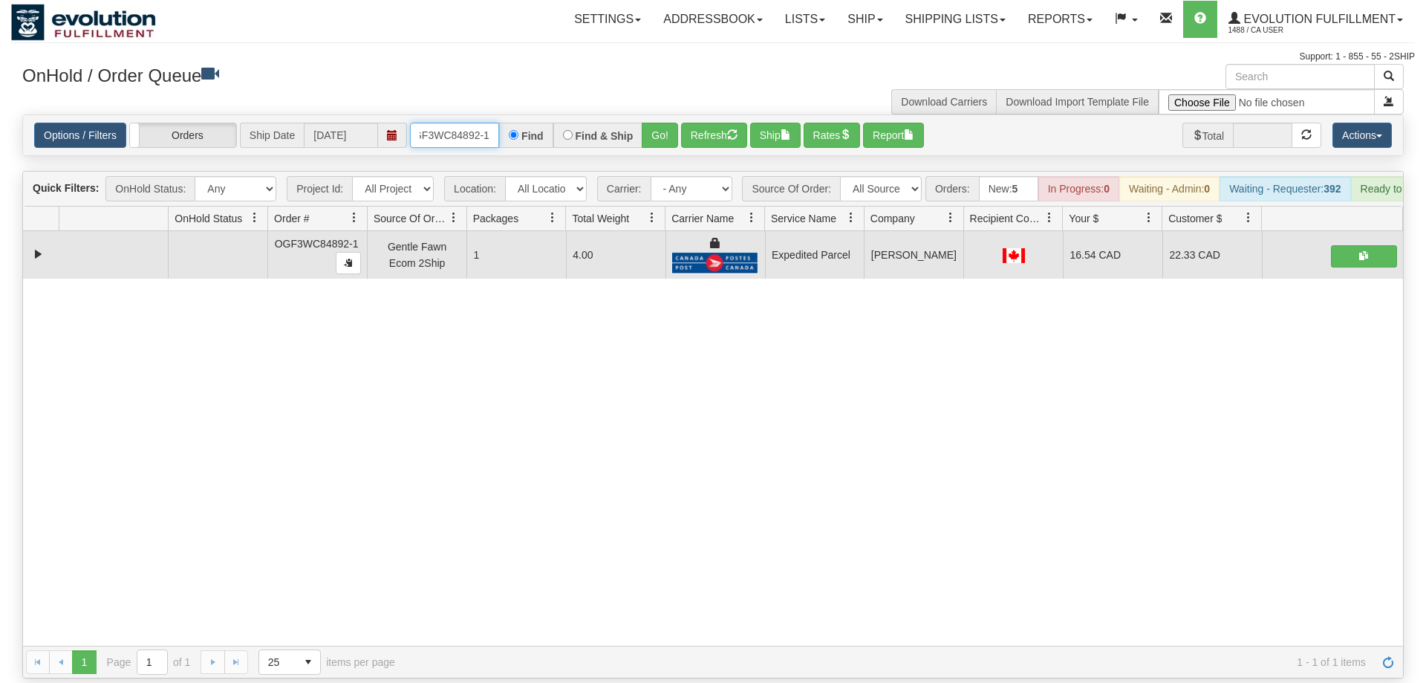
click at [492, 123] on input "oGF3WC84892-1" at bounding box center [454, 135] width 89 height 25
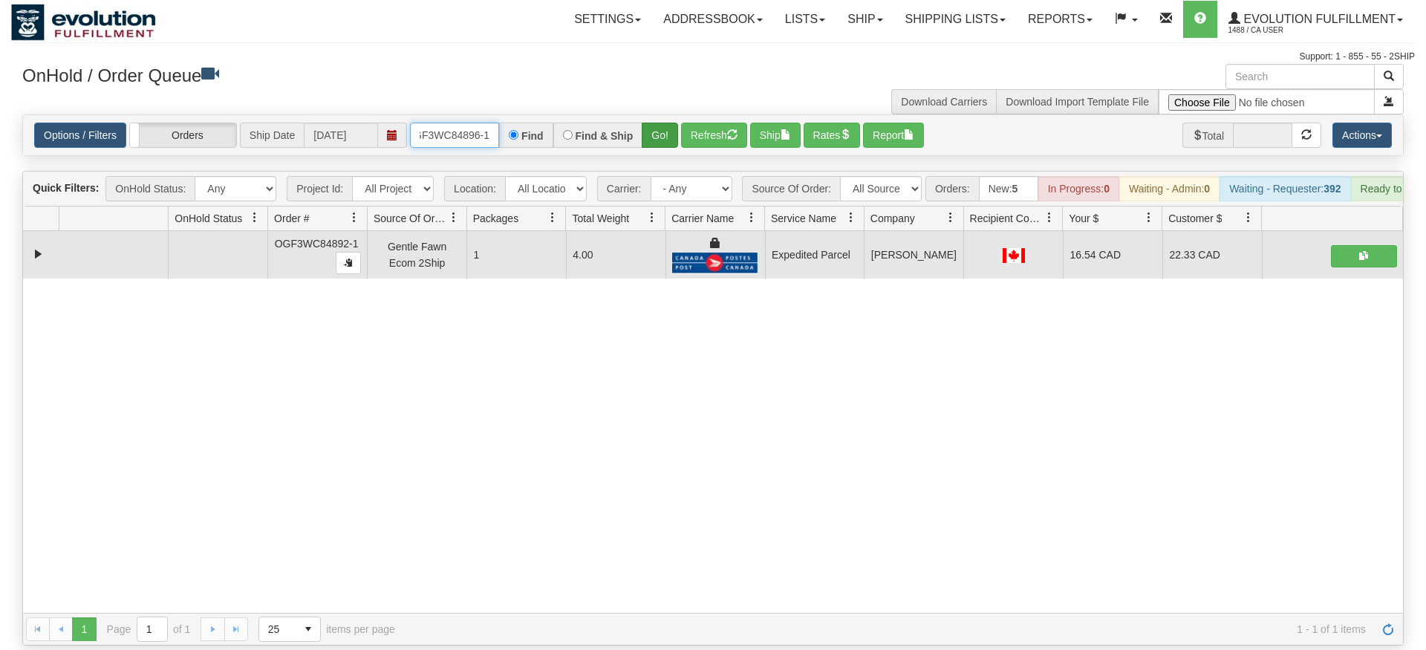
type input "OGF3WC84896-1"
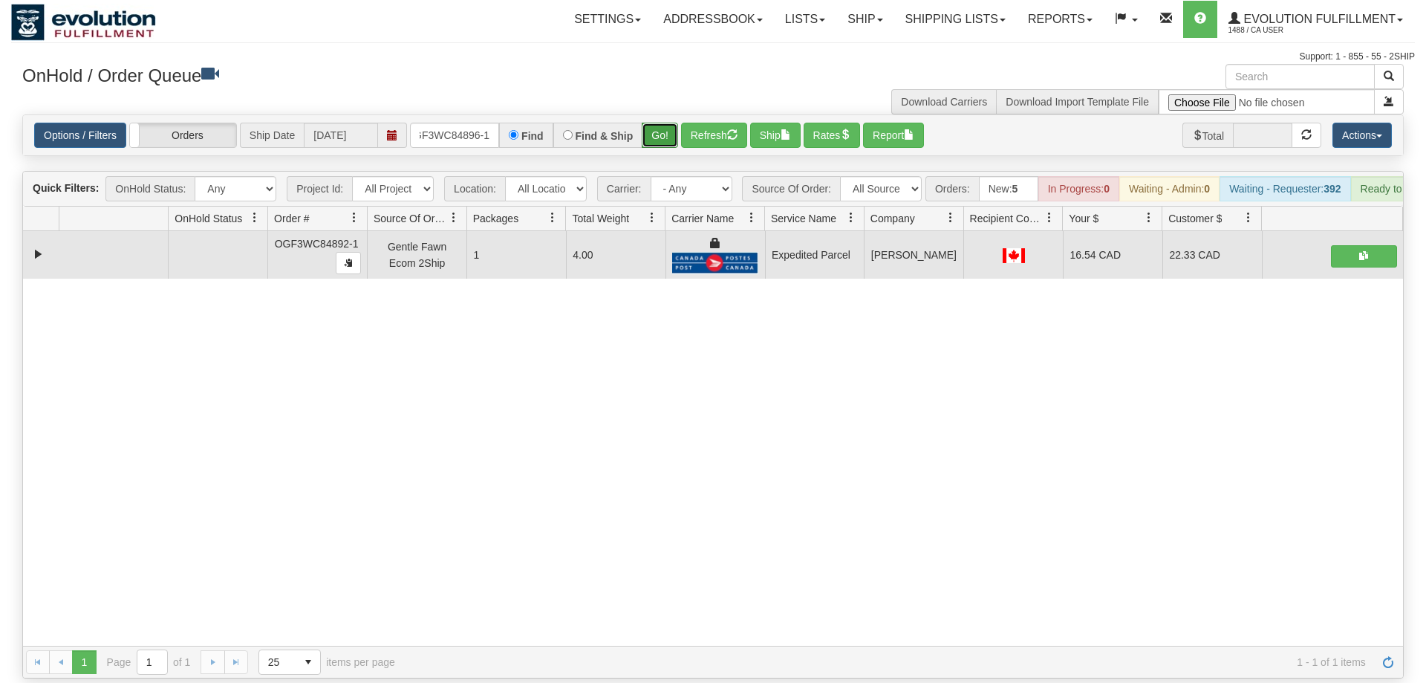
click at [647, 143] on div "Is equal to Is not equal to Contains Does not contains CAD USD EUR ZAR [PERSON_…" at bounding box center [713, 396] width 1404 height 564
click at [662, 123] on button "Go!" at bounding box center [660, 135] width 36 height 25
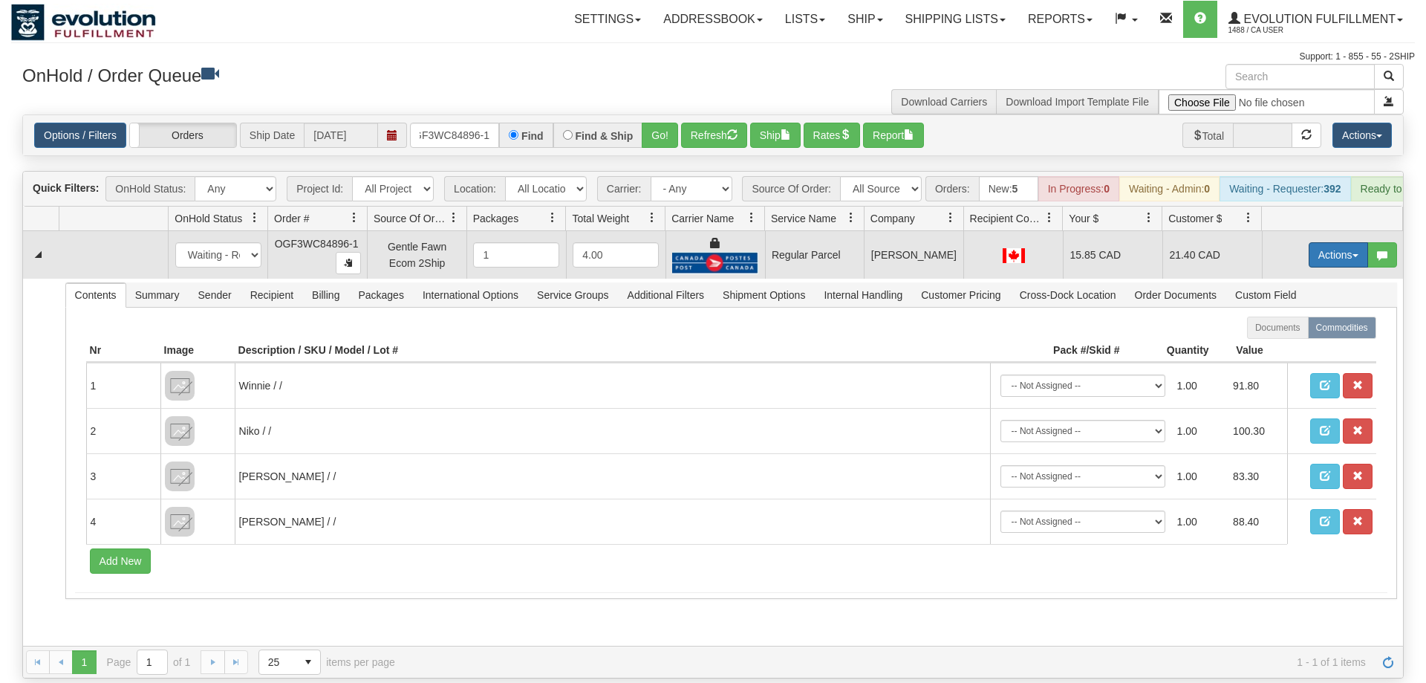
click at [1317, 242] on button "Actions" at bounding box center [1338, 254] width 59 height 25
click at [1302, 316] on span "Rate All Services" at bounding box center [1307, 322] width 89 height 12
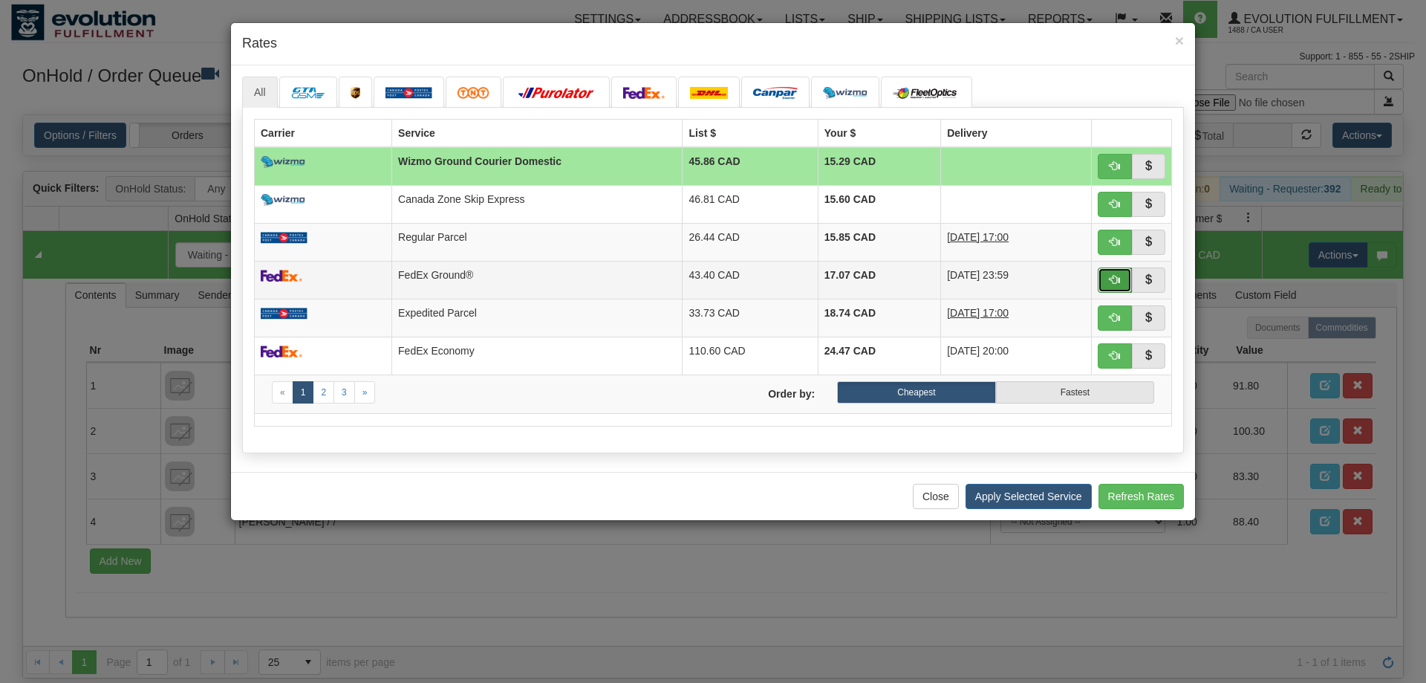
click at [1116, 281] on span "button" at bounding box center [1115, 279] width 10 height 10
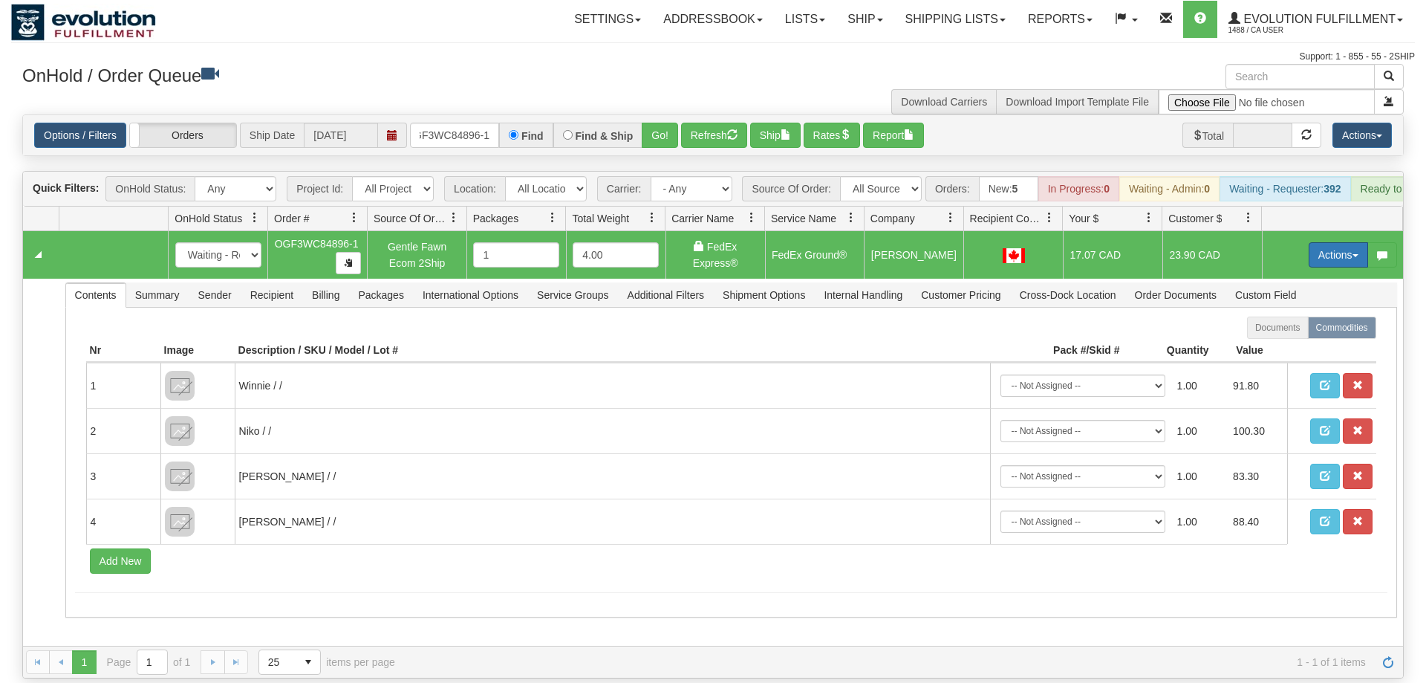
click at [1337, 242] on button "Actions" at bounding box center [1338, 254] width 59 height 25
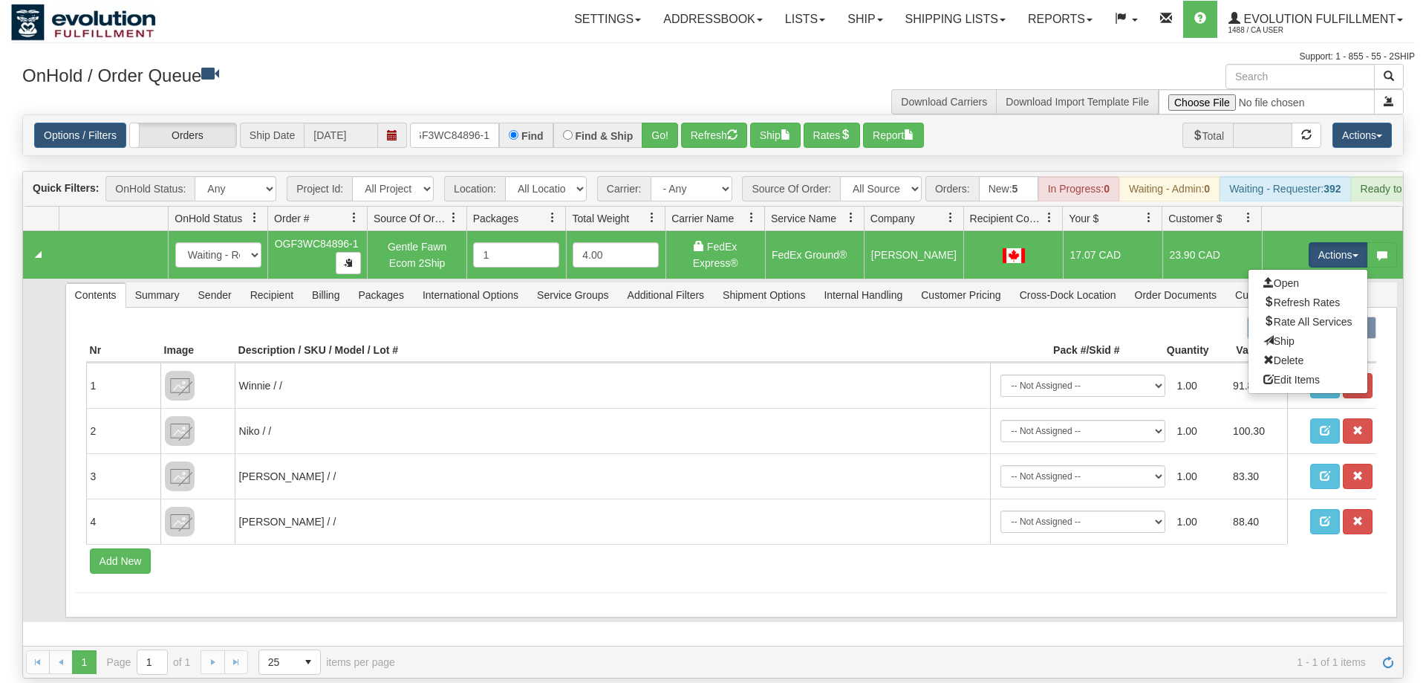
click at [1303, 331] on link "Ship" at bounding box center [1307, 340] width 119 height 19
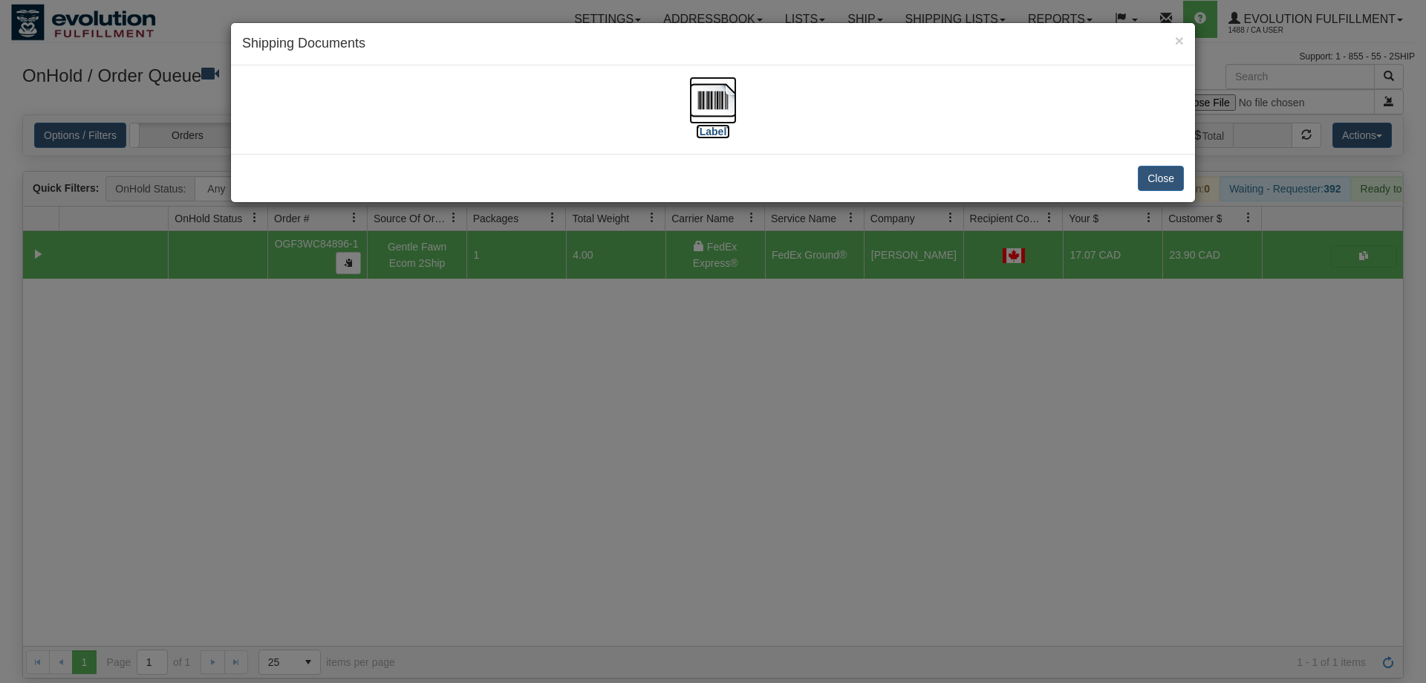
click at [726, 121] on img at bounding box center [713, 100] width 48 height 48
drag, startPoint x: 650, startPoint y: 466, endPoint x: 457, endPoint y: 150, distance: 370.6
click at [648, 463] on div "× Shipping Documents [Label] Close" at bounding box center [713, 341] width 1426 height 683
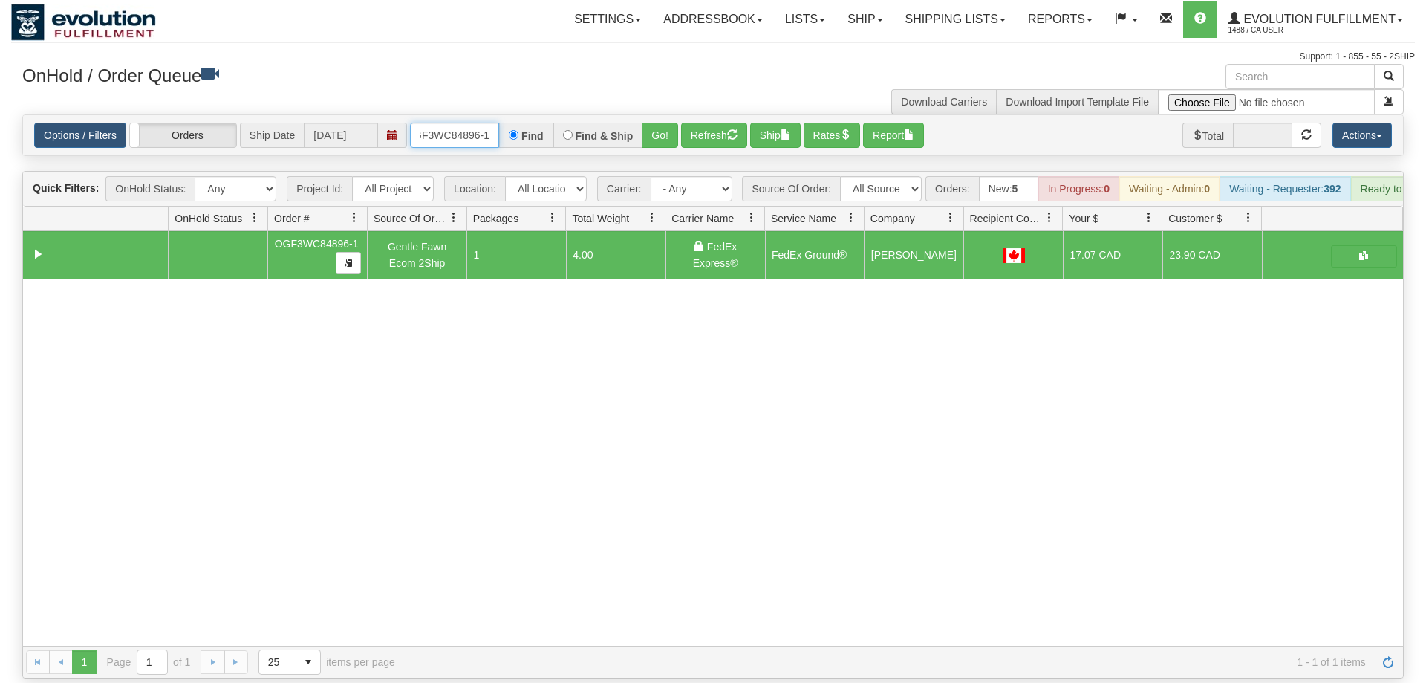
click at [452, 123] on input "OGF3WC84896-1" at bounding box center [454, 135] width 89 height 25
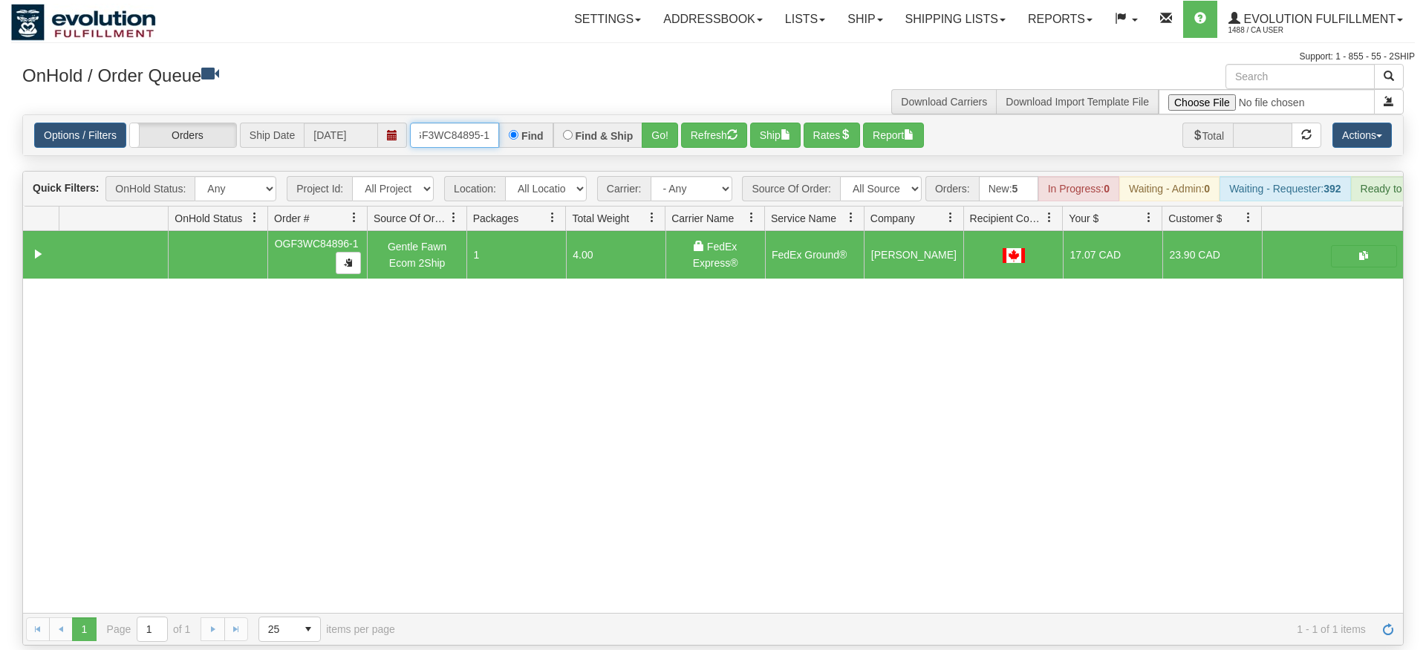
type input "OGF3WC84895-1"
click at [673, 155] on div "Is equal to Is not equal to Contains Does not contains CAD USD EUR ZAR [PERSON_…" at bounding box center [713, 379] width 1404 height 531
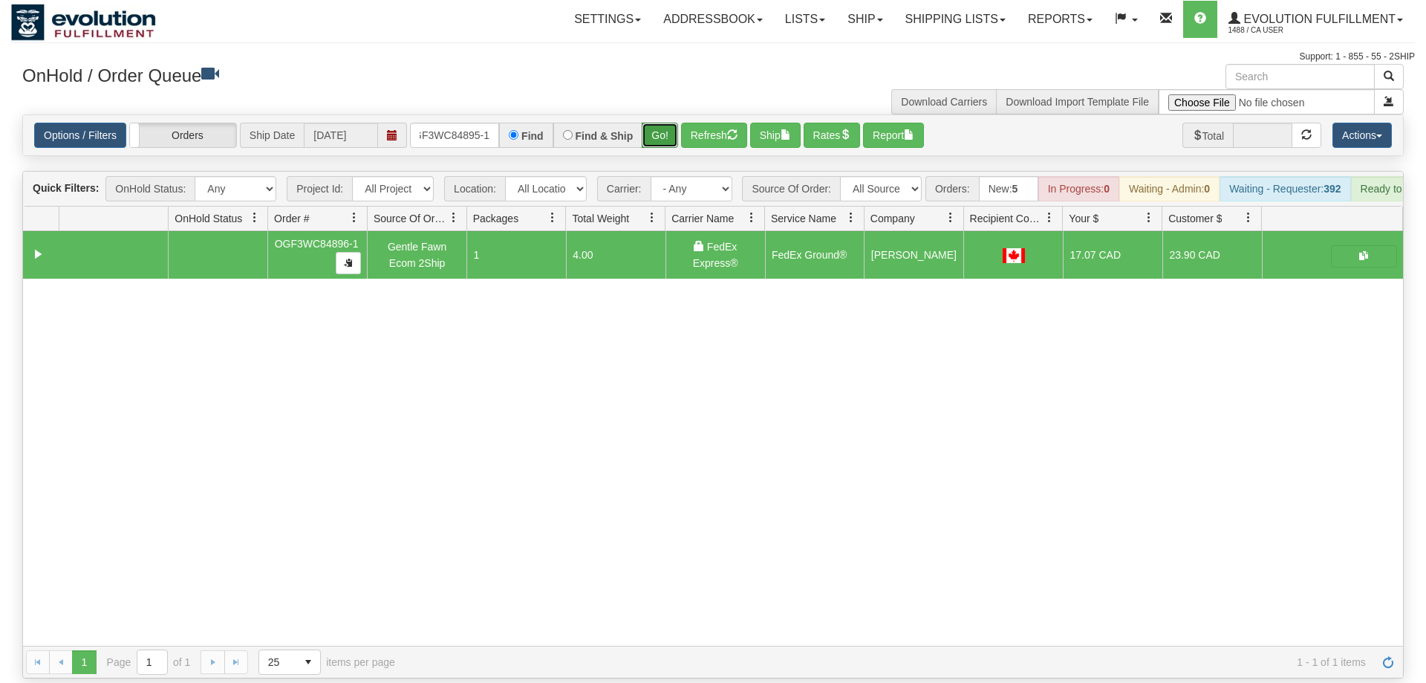
click at [674, 124] on button "Go!" at bounding box center [660, 135] width 36 height 25
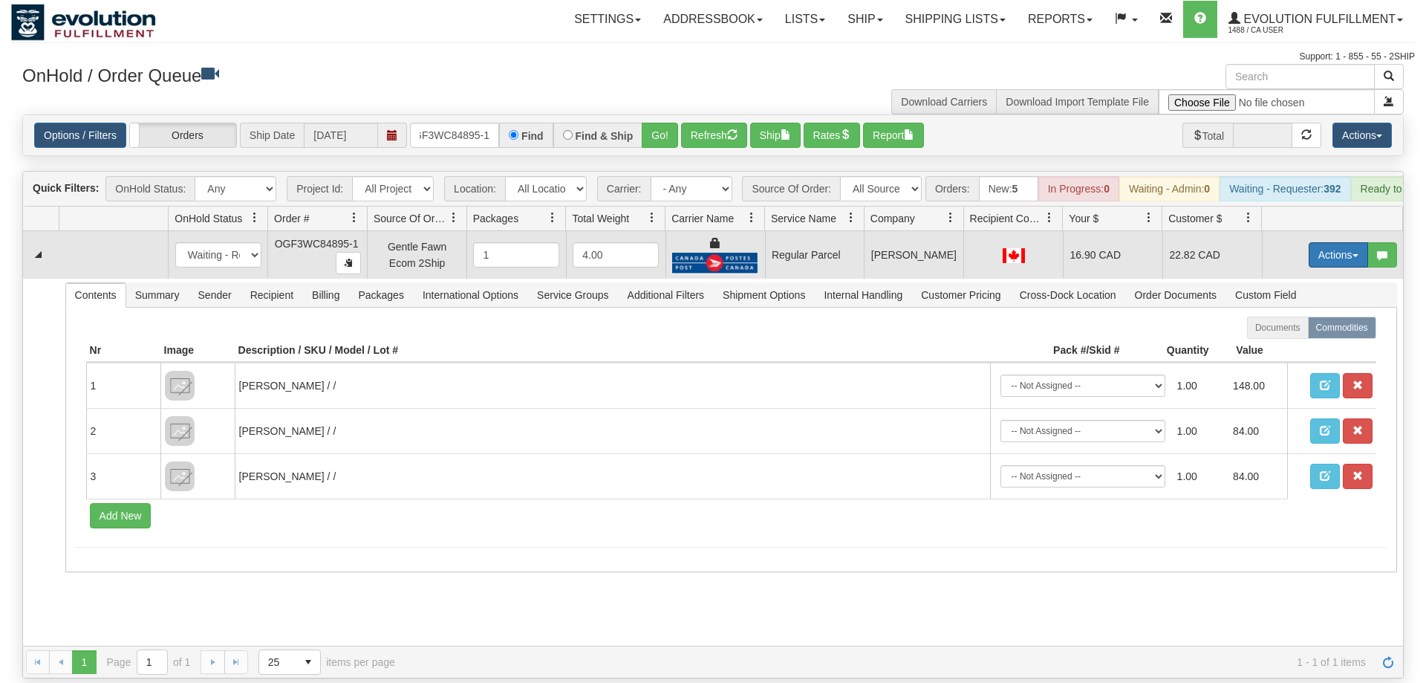
click at [1343, 242] on button "Actions" at bounding box center [1338, 254] width 59 height 25
click at [1293, 316] on span "Rate All Services" at bounding box center [1307, 322] width 89 height 12
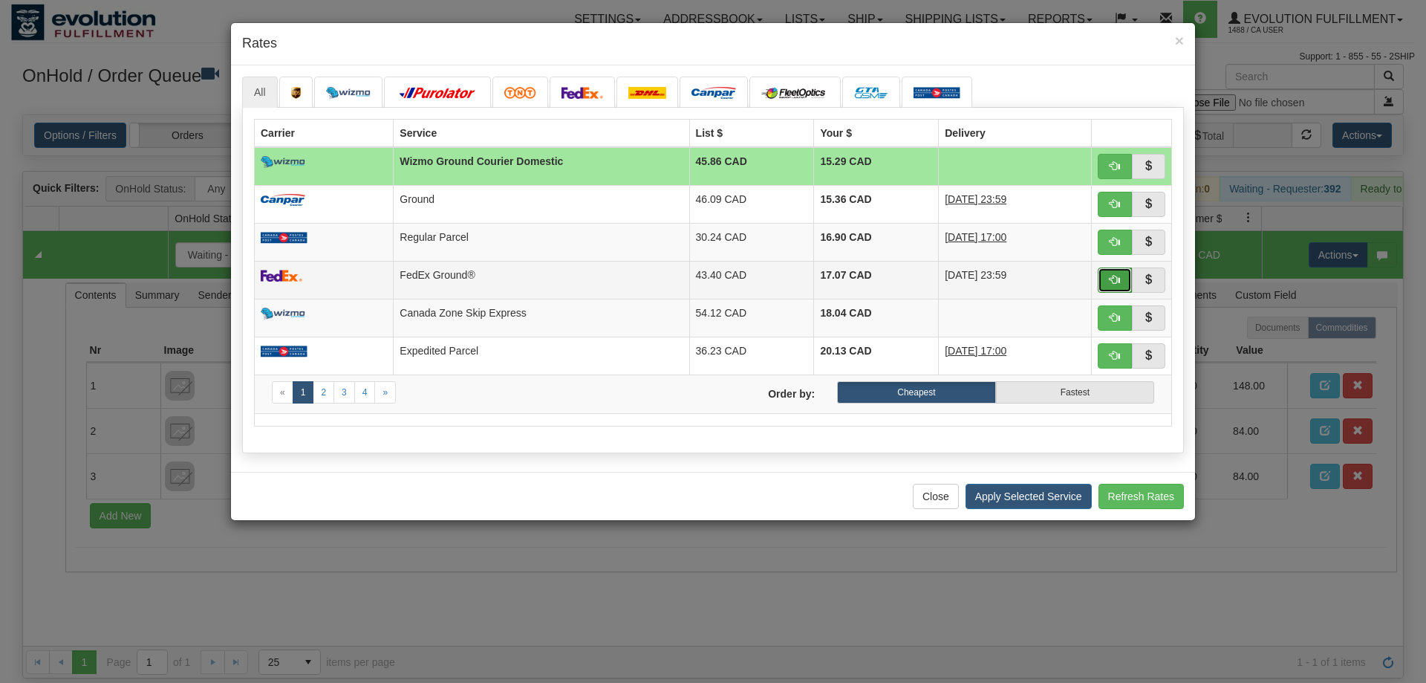
click at [1114, 290] on button "button" at bounding box center [1115, 279] width 34 height 25
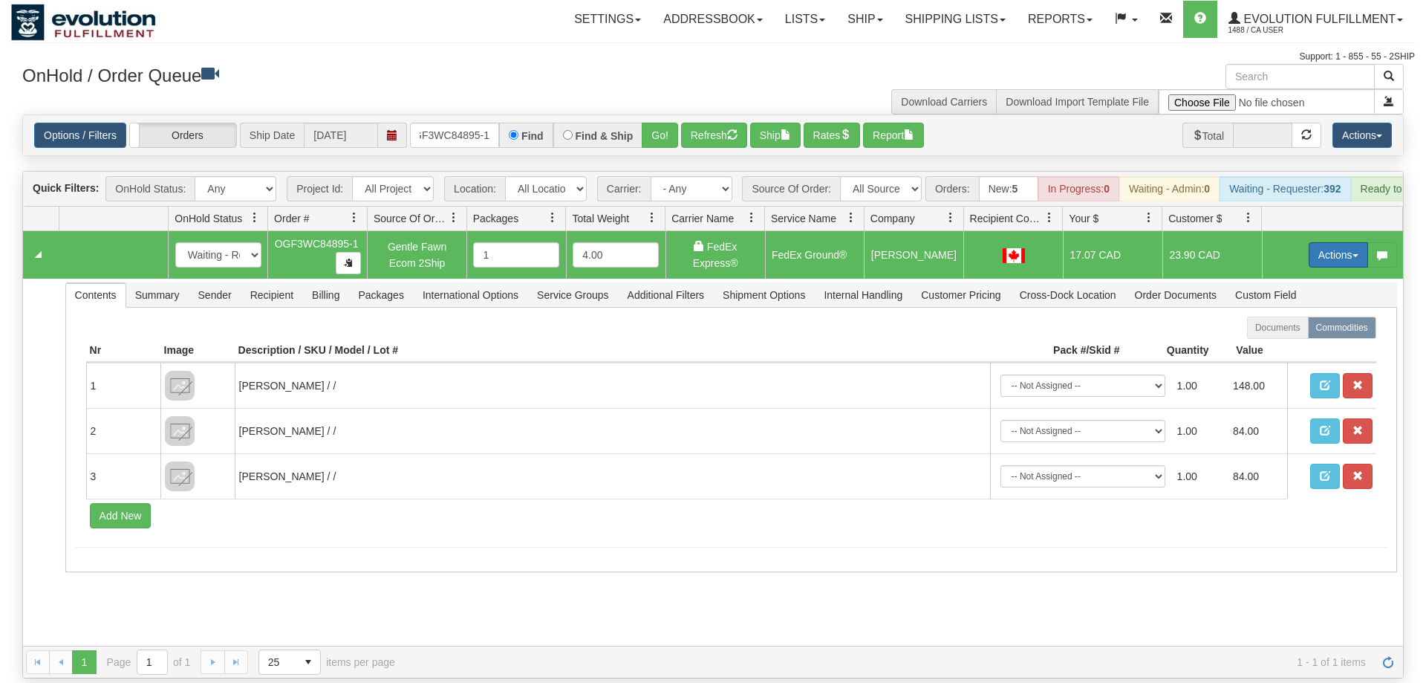
drag, startPoint x: 1334, startPoint y: 238, endPoint x: 1323, endPoint y: 240, distance: 10.5
click at [1332, 242] on button "Actions" at bounding box center [1338, 254] width 59 height 25
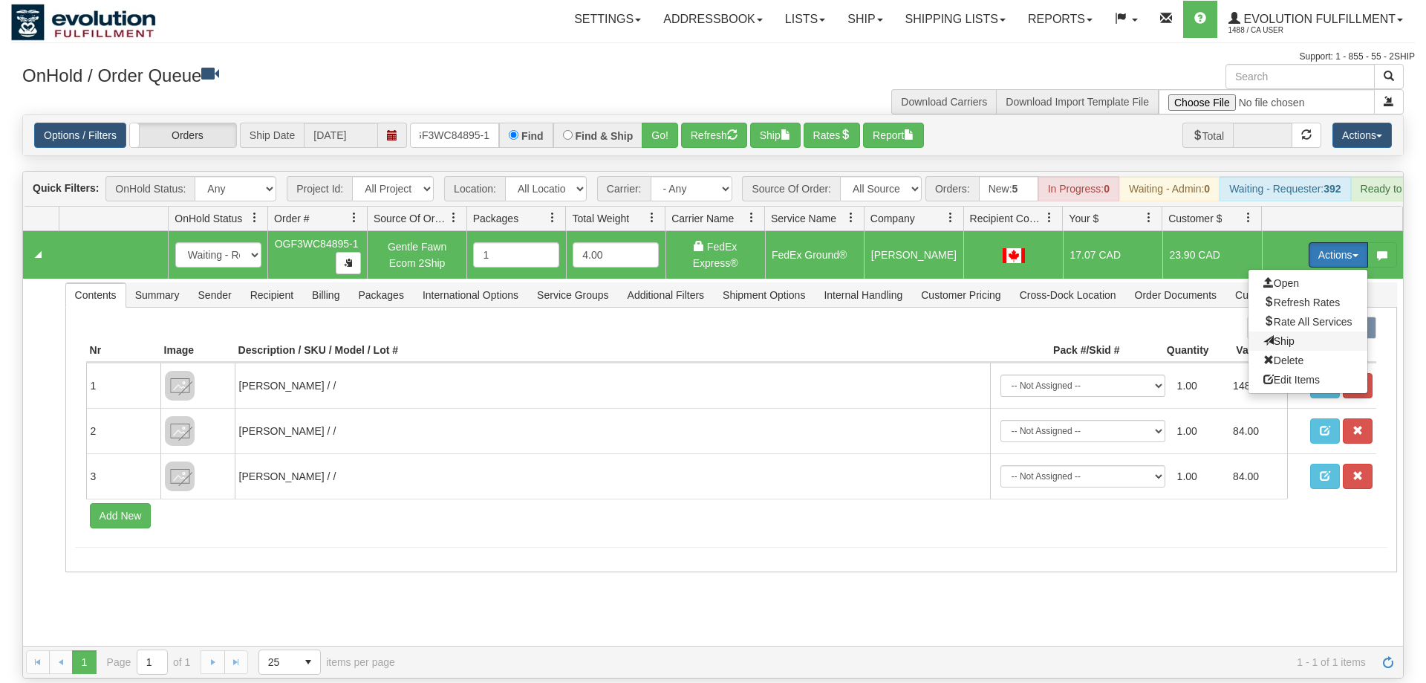
click at [1288, 335] on span "Ship" at bounding box center [1278, 341] width 31 height 12
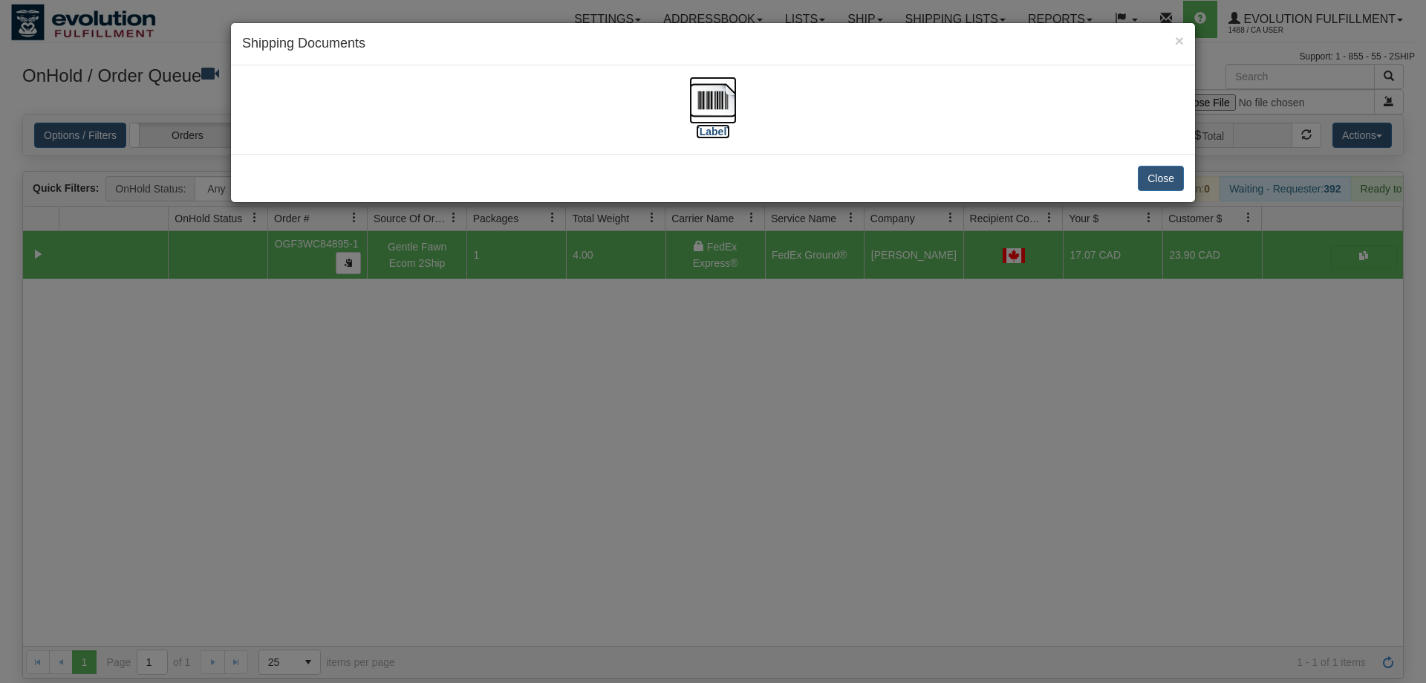
click at [709, 111] on img at bounding box center [713, 100] width 48 height 48
drag, startPoint x: 573, startPoint y: 307, endPoint x: 457, endPoint y: 112, distance: 227.1
click at [573, 306] on div "× Shipping Documents [Label] Close" at bounding box center [713, 341] width 1426 height 683
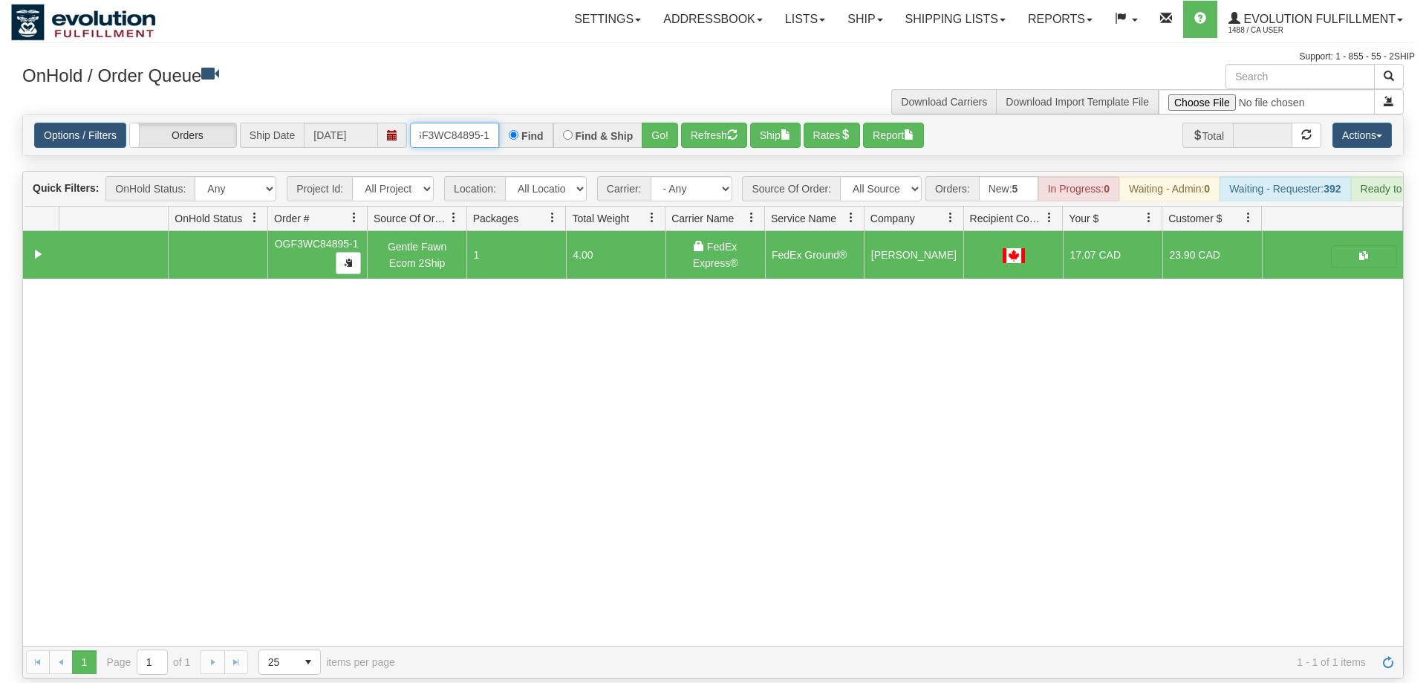
click at [447, 123] on input "OGF3WC84895-1" at bounding box center [454, 135] width 89 height 25
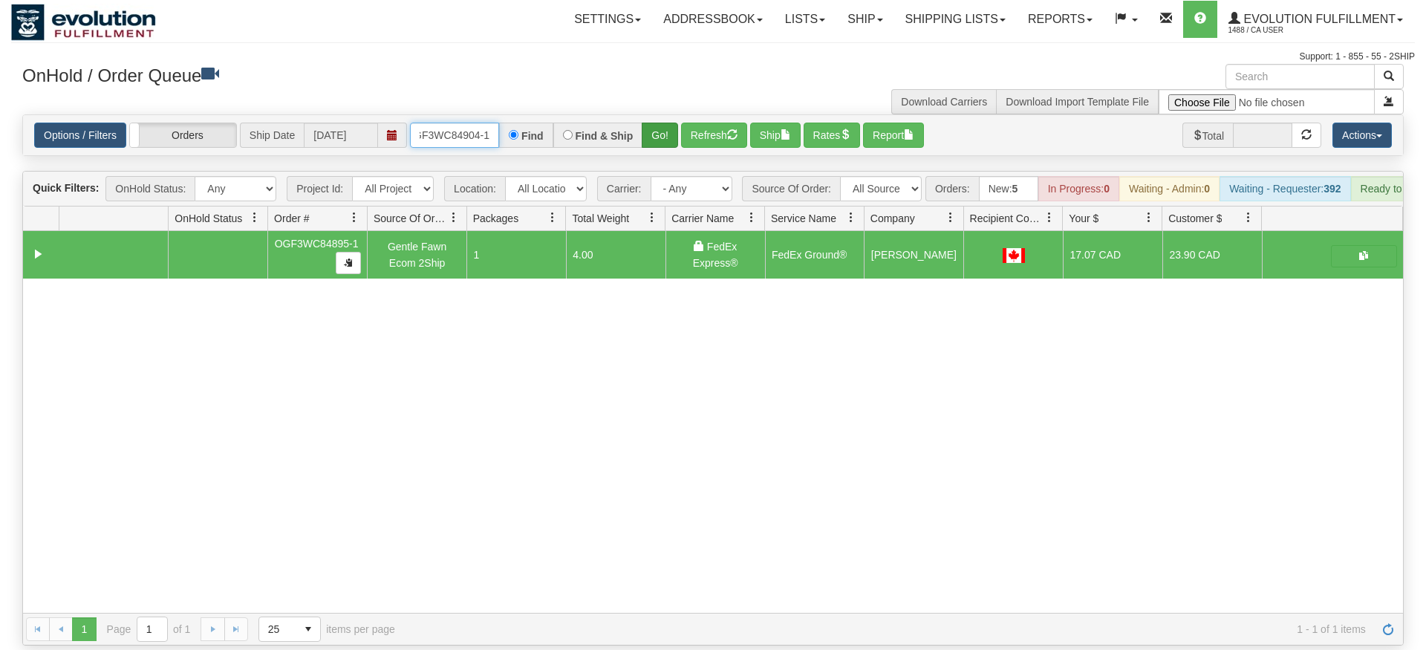
type input "OGF3WC84904-1"
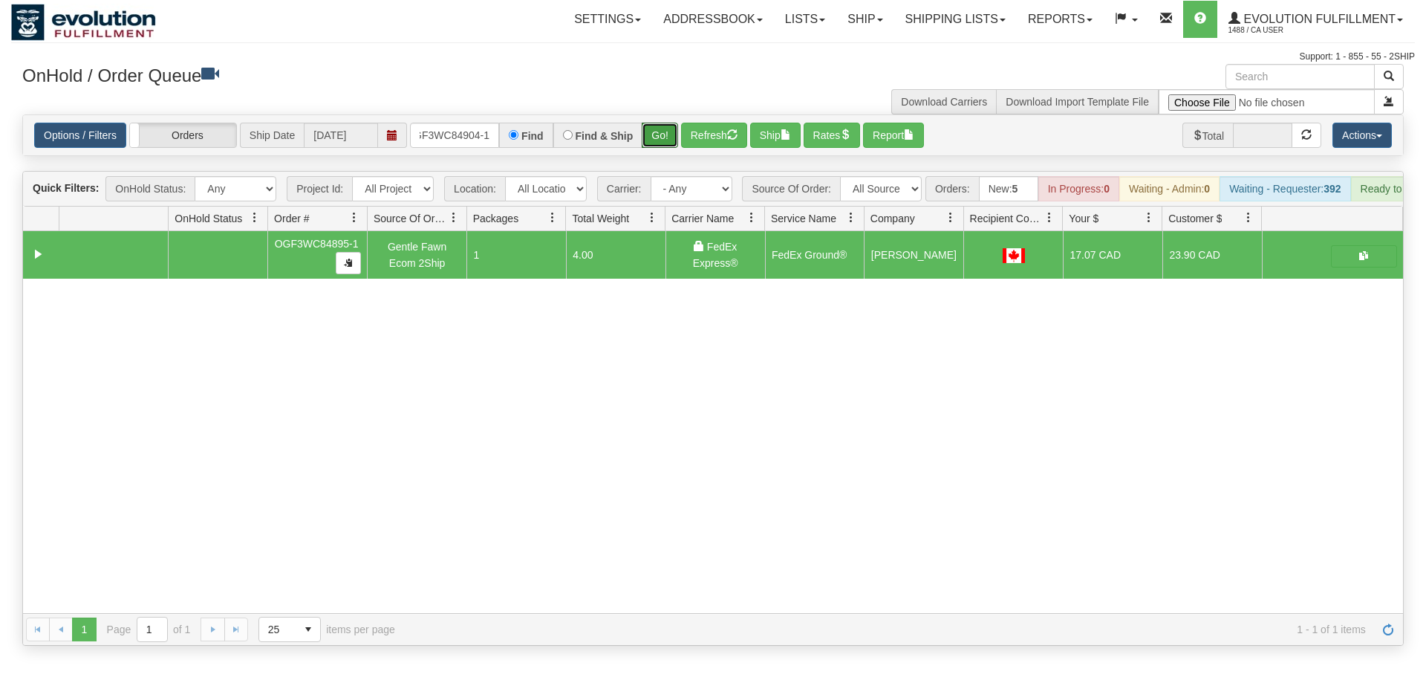
drag, startPoint x: 678, startPoint y: 119, endPoint x: 665, endPoint y: 132, distance: 18.4
click at [677, 150] on div "Is equal to Is not equal to Contains Does not contains CAD USD EUR ZAR [PERSON_…" at bounding box center [713, 379] width 1404 height 531
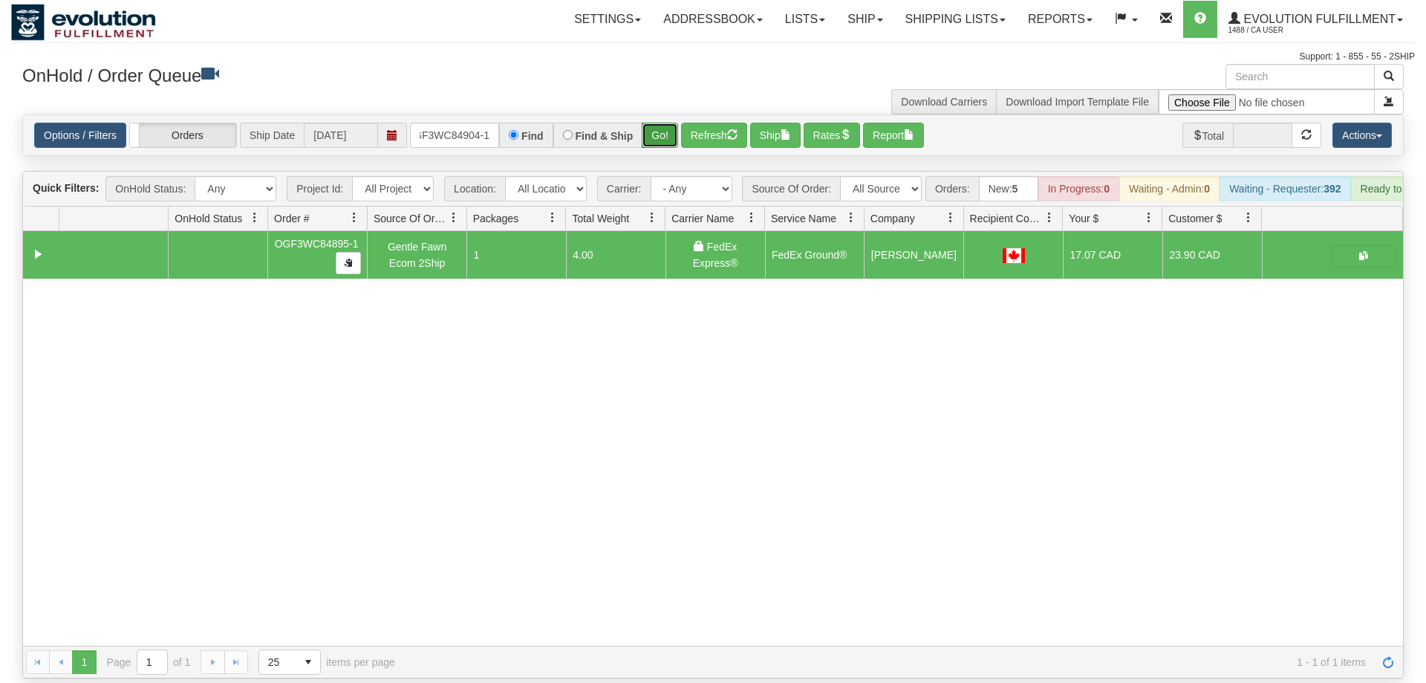
click at [663, 123] on button "Go!" at bounding box center [660, 135] width 36 height 25
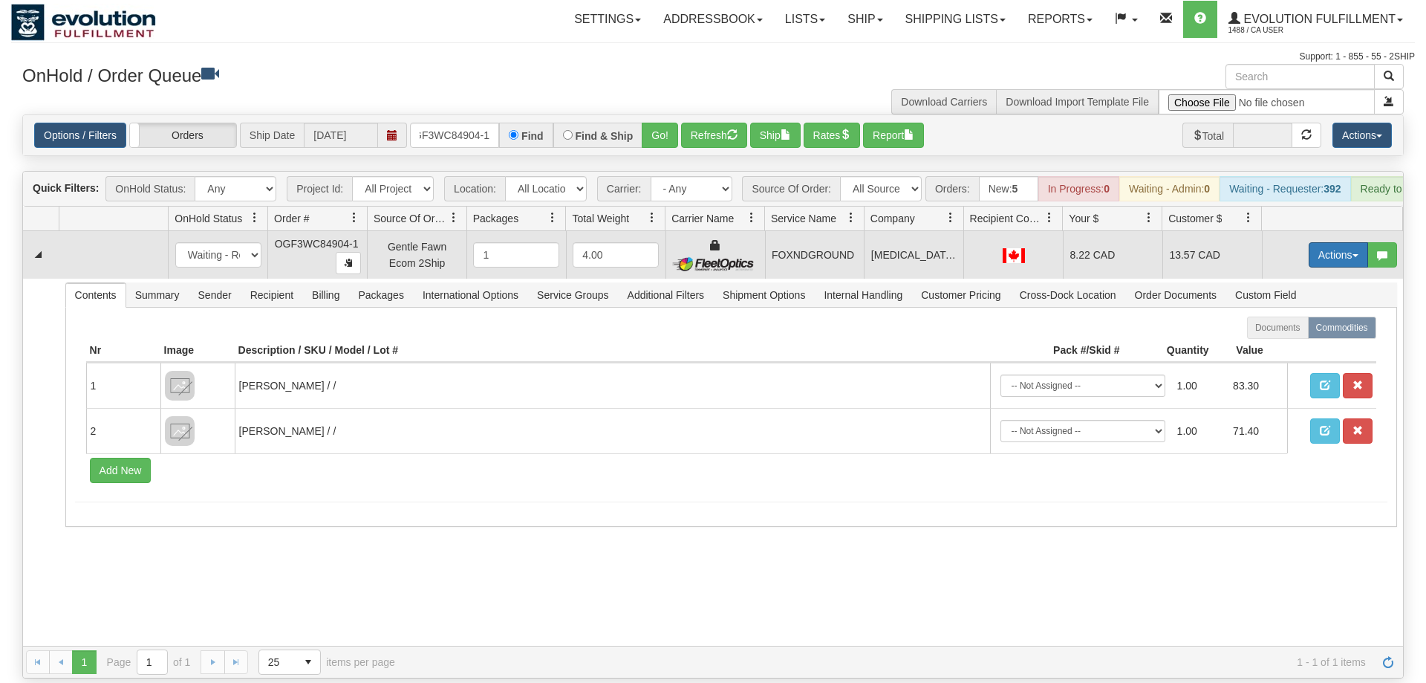
click at [1327, 242] on button "Actions" at bounding box center [1338, 254] width 59 height 25
click at [1304, 331] on link "Ship" at bounding box center [1307, 340] width 119 height 19
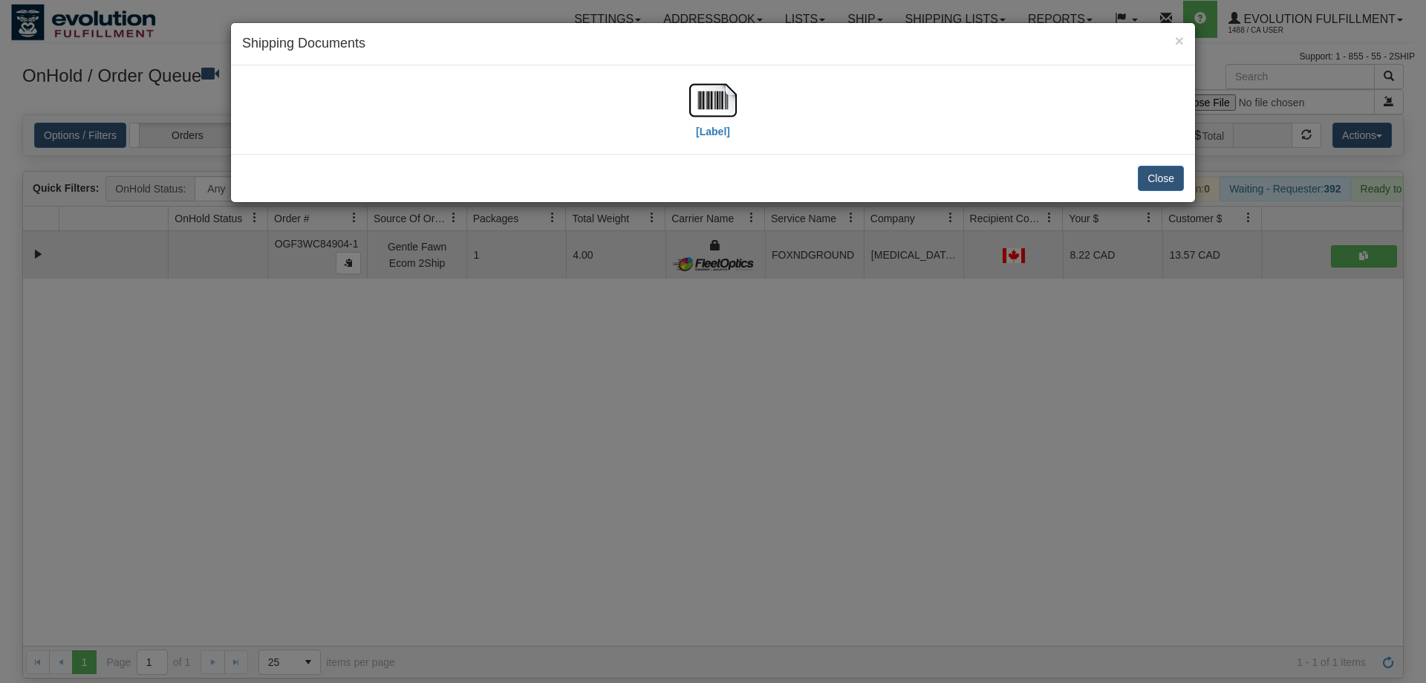
click at [766, 110] on div "[Label]" at bounding box center [713, 109] width 942 height 66
click at [727, 95] on img at bounding box center [713, 100] width 48 height 48
click at [772, 420] on div "× Shipping Documents [Label] Close" at bounding box center [713, 341] width 1426 height 683
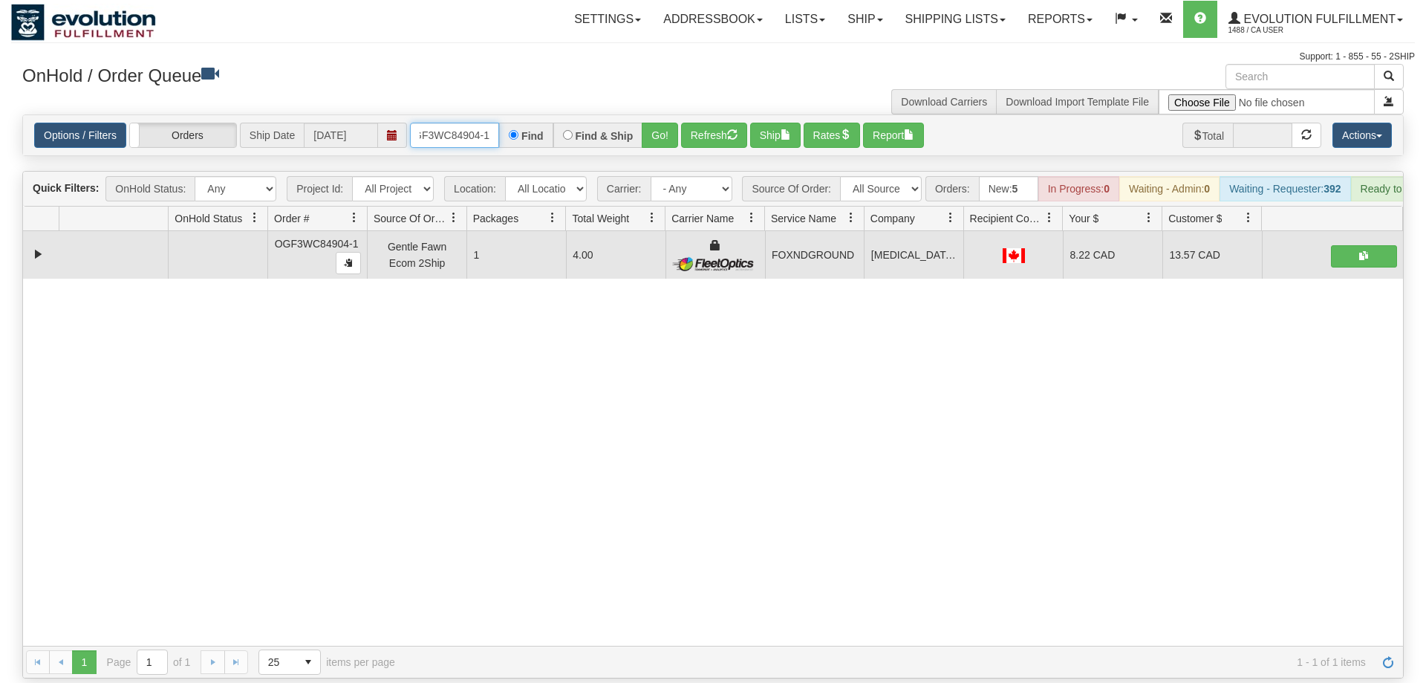
click at [483, 123] on input "OGF3WC84904-1" at bounding box center [454, 135] width 89 height 25
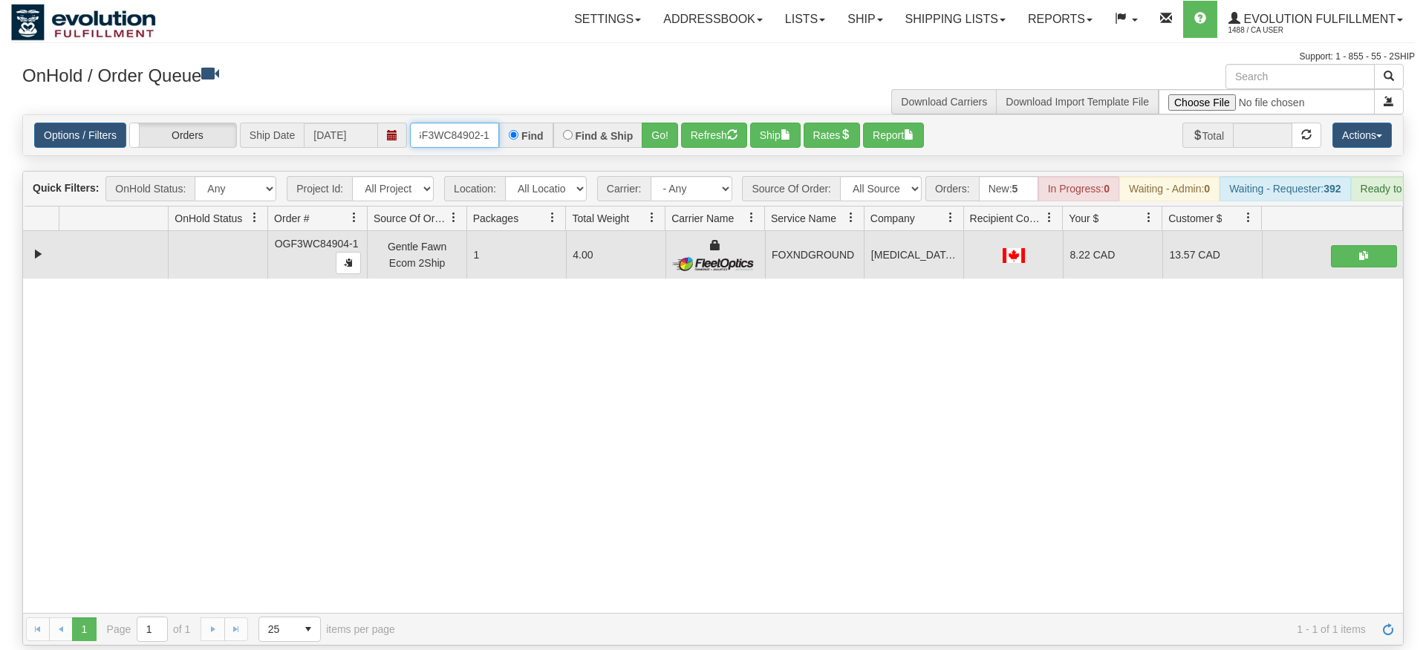
type input "oGF3WC84902-1"
click at [659, 149] on div "Is equal to Is not equal to Contains Does not contains CAD USD EUR ZAR [PERSON_…" at bounding box center [713, 379] width 1404 height 531
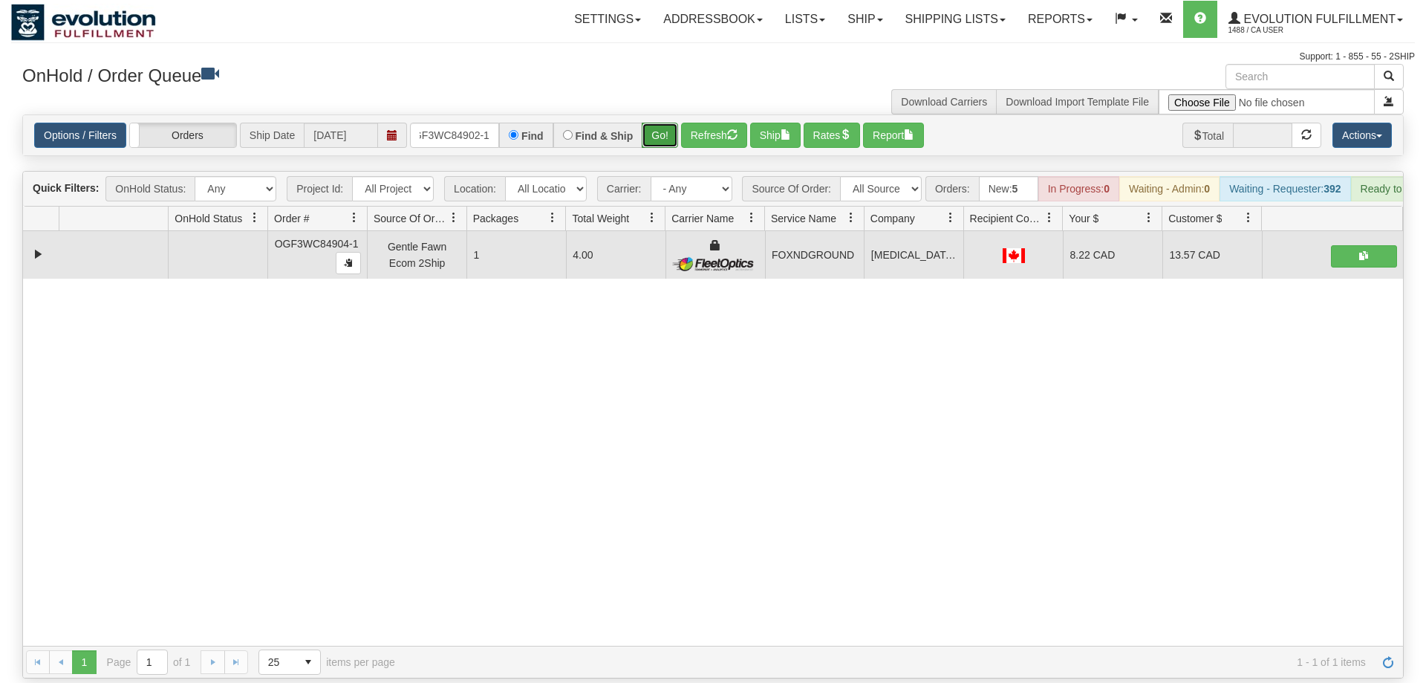
click at [662, 123] on button "Go!" at bounding box center [660, 135] width 36 height 25
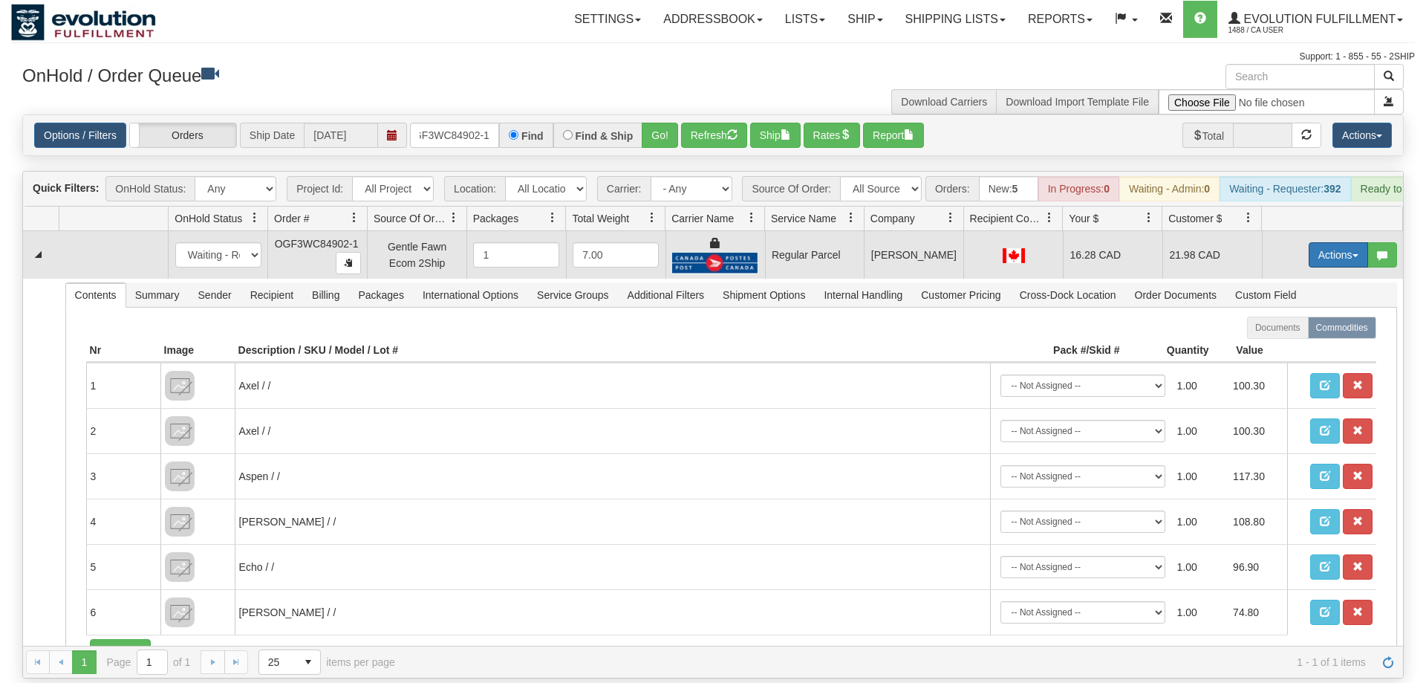
click at [1329, 242] on button "Actions" at bounding box center [1338, 254] width 59 height 25
click at [1289, 316] on span "Rate All Services" at bounding box center [1307, 322] width 89 height 12
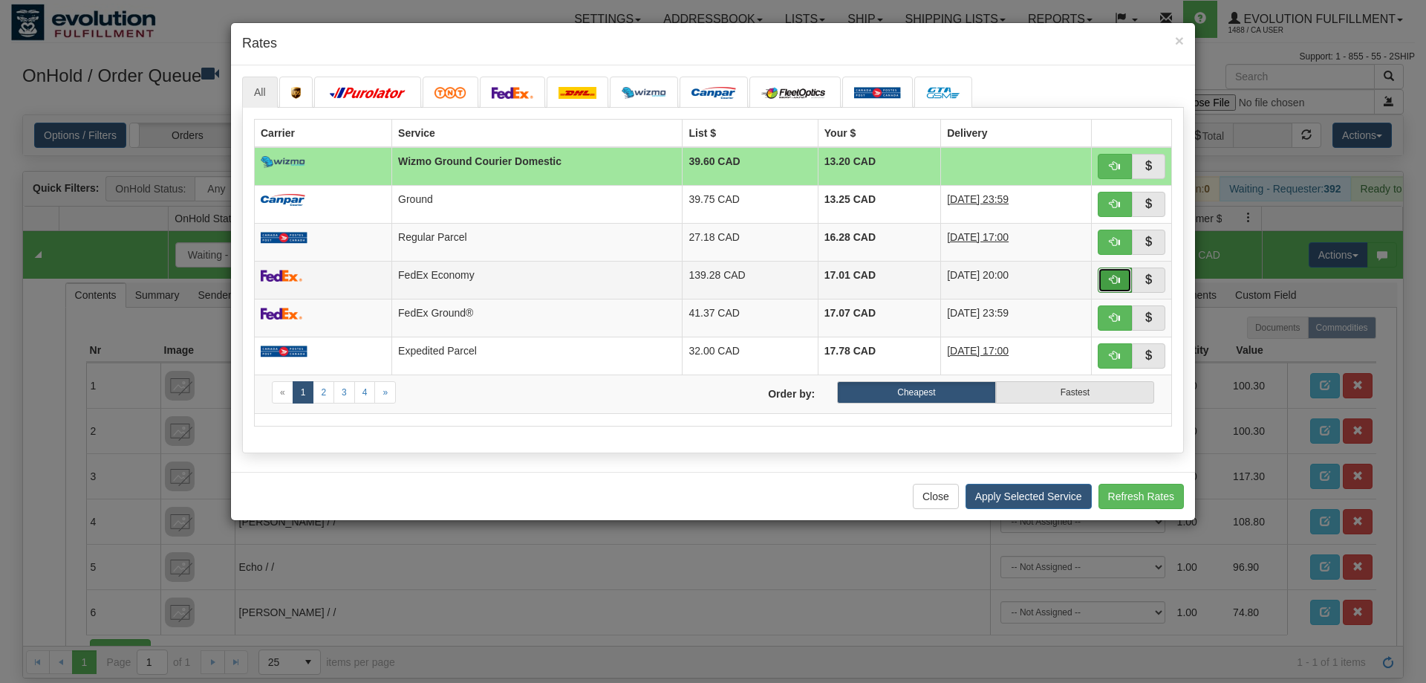
click at [1107, 286] on button "button" at bounding box center [1115, 279] width 34 height 25
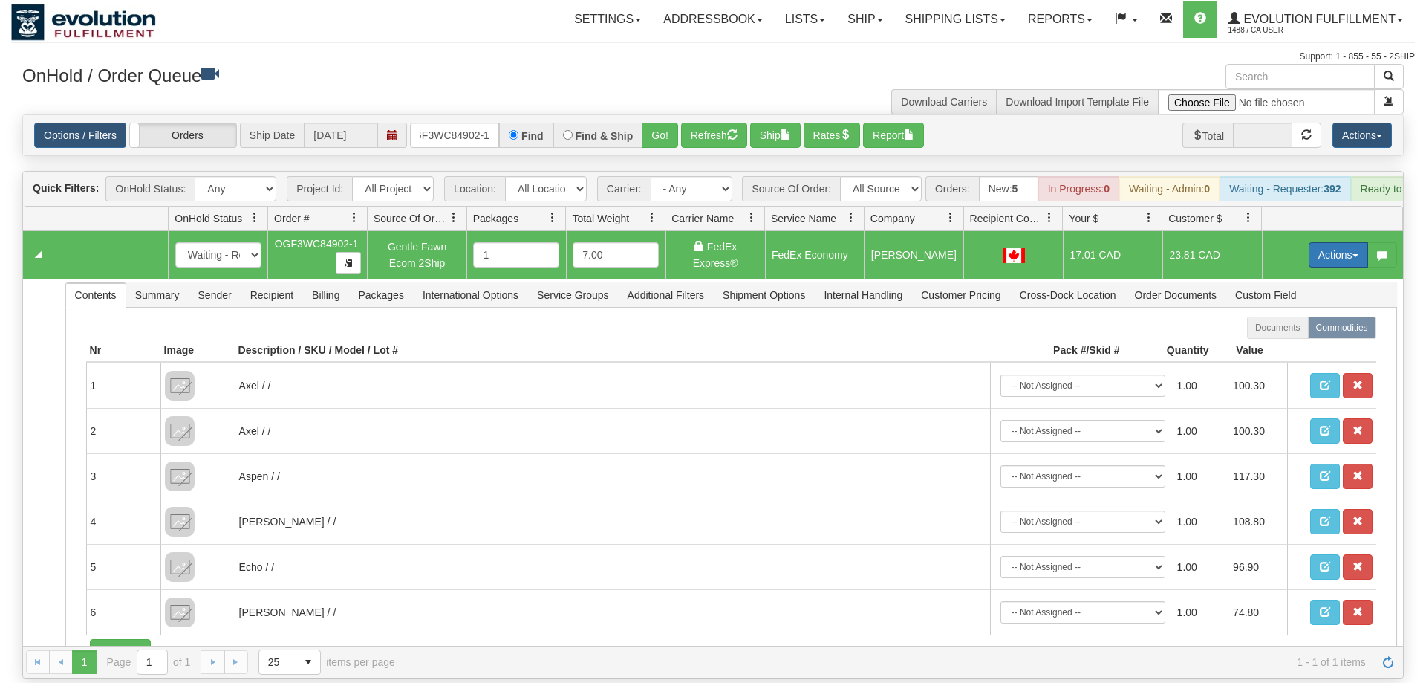
click at [1365, 242] on button "Actions" at bounding box center [1338, 254] width 59 height 25
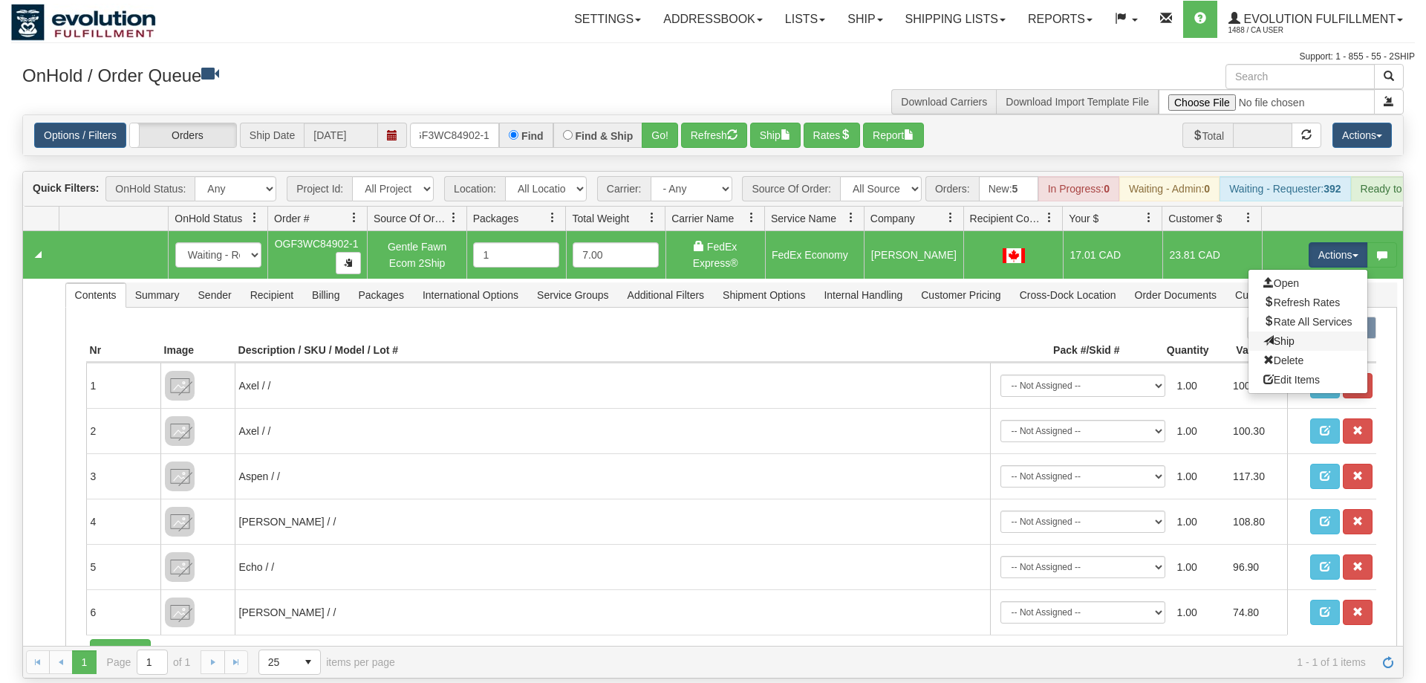
click at [1307, 331] on link "Ship" at bounding box center [1307, 340] width 119 height 19
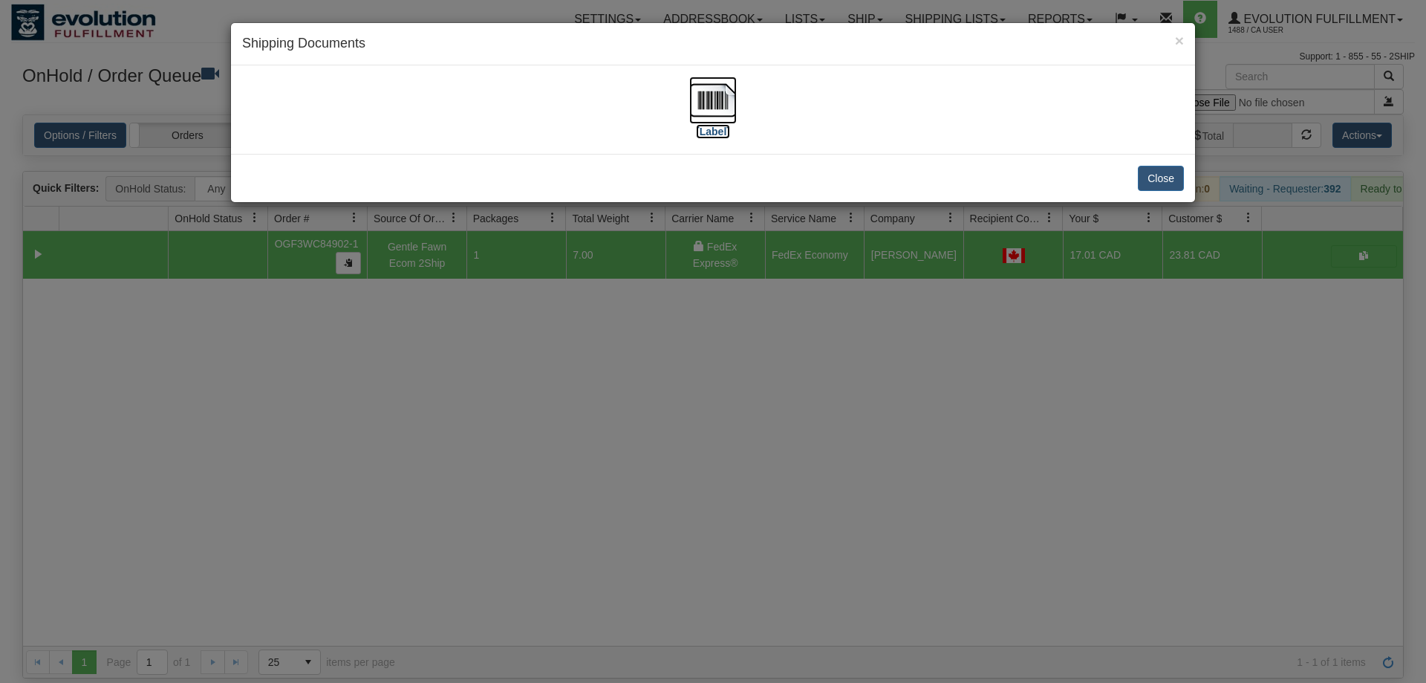
click at [695, 91] on img at bounding box center [713, 100] width 48 height 48
click at [555, 342] on div "× Shipping Documents [Label] Close" at bounding box center [713, 341] width 1426 height 683
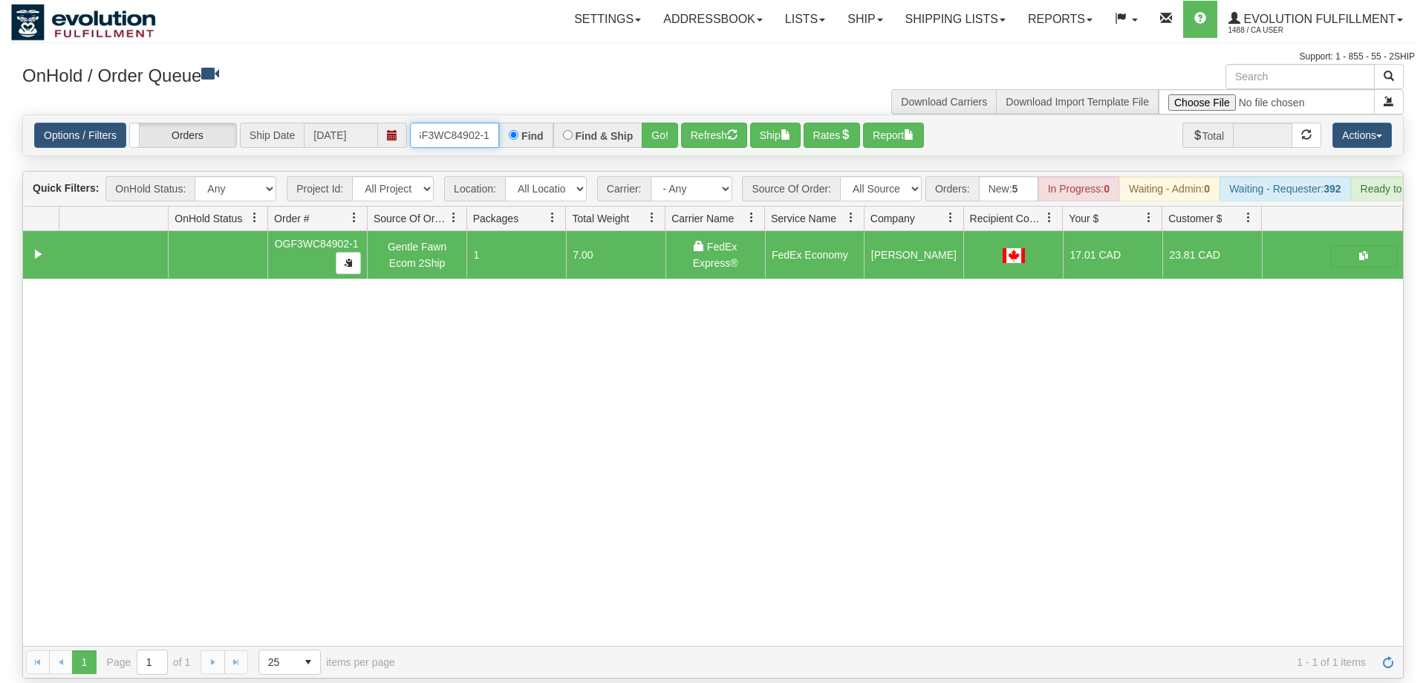
click at [464, 123] on input "oGF3WC84902-1" at bounding box center [454, 135] width 89 height 25
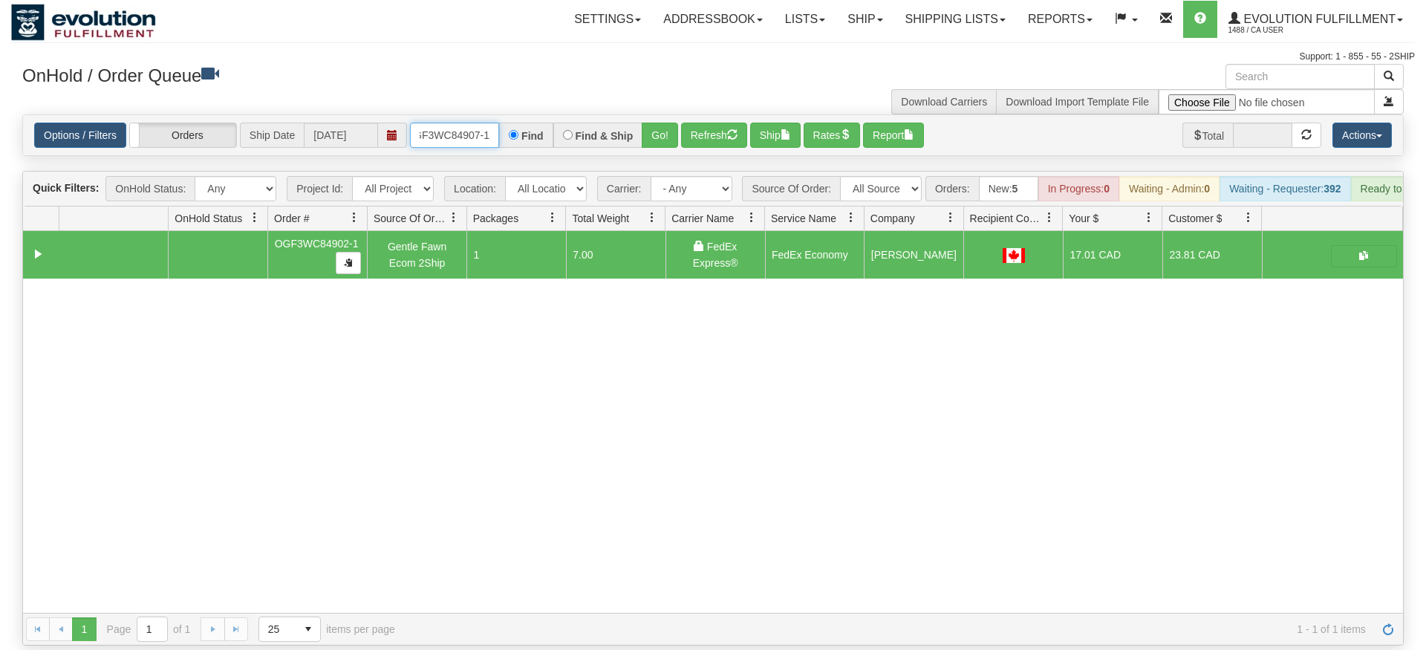
type input "OGF3WC84907-1"
click at [652, 133] on div "Options / Filters Group Shipments Orders Ship Date [DATE] OGF3WC84907-1 Find Fi…" at bounding box center [713, 135] width 1380 height 40
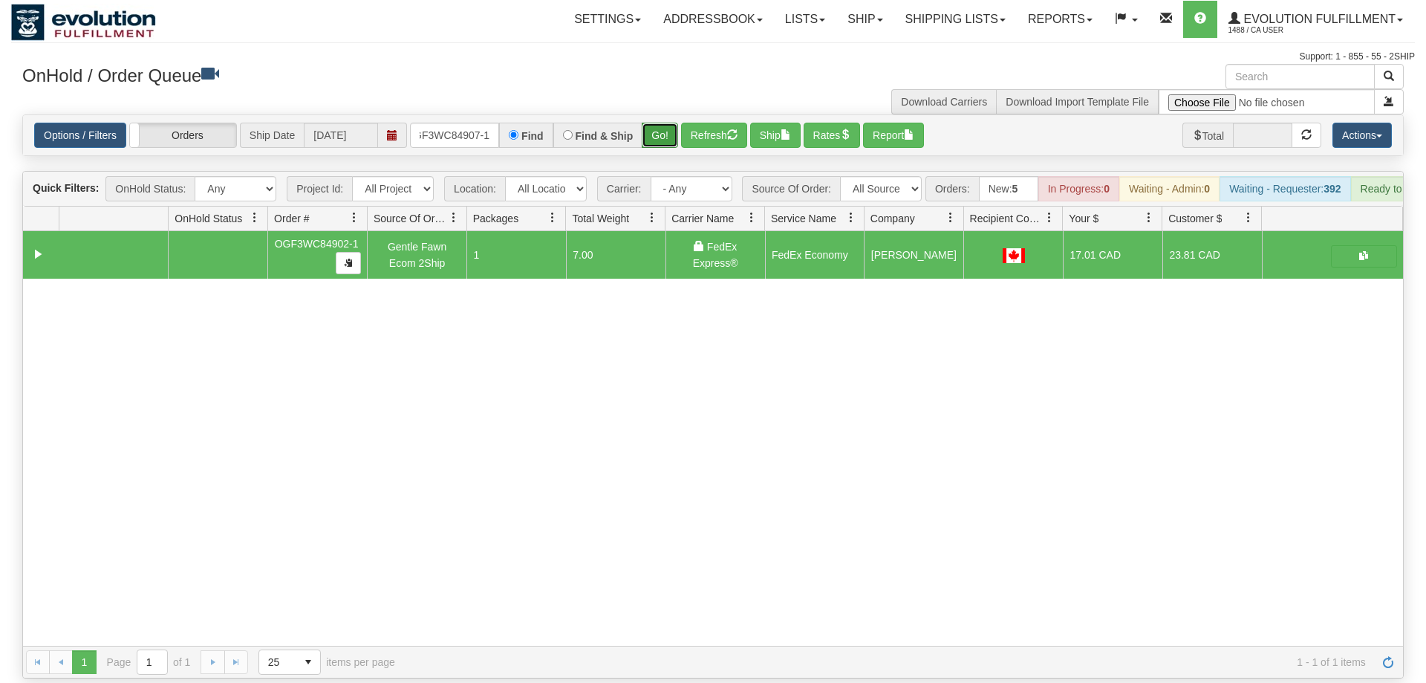
click at [659, 123] on button "Go!" at bounding box center [660, 135] width 36 height 25
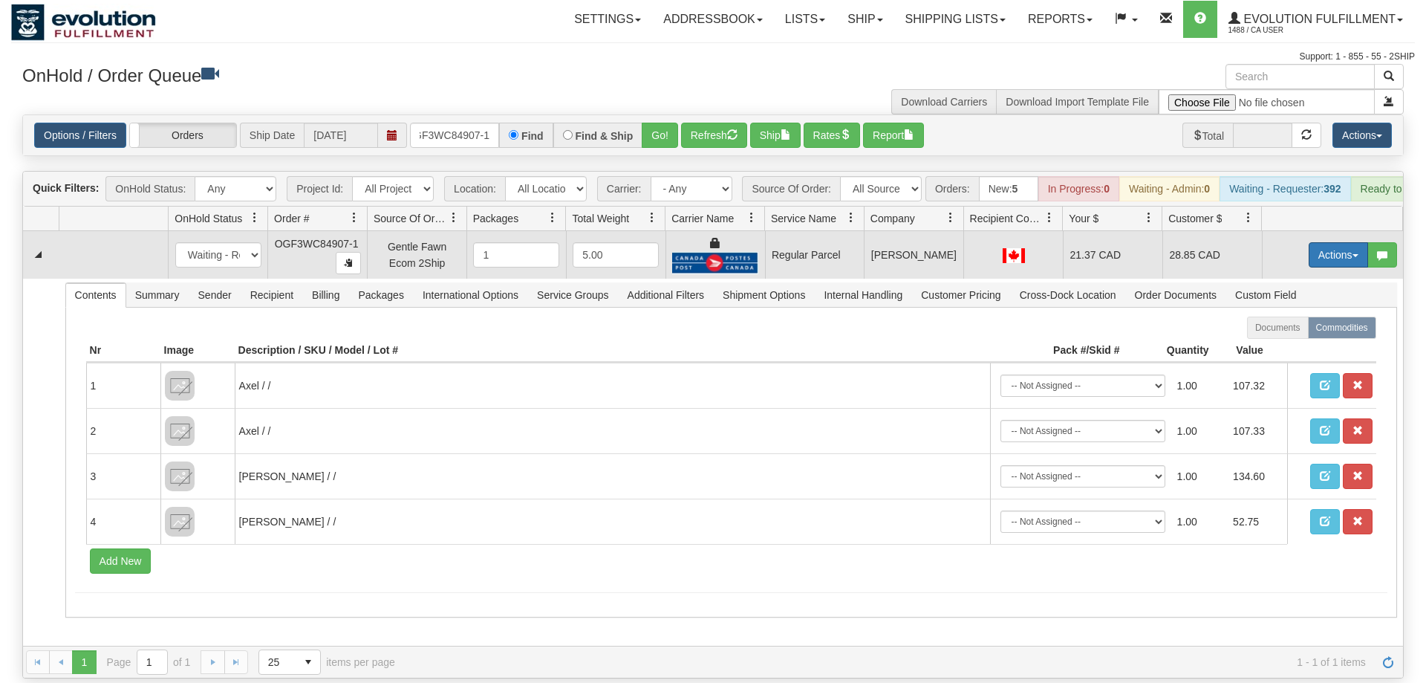
click at [1326, 242] on button "Actions" at bounding box center [1338, 254] width 59 height 25
click at [1318, 316] on span "Rate All Services" at bounding box center [1307, 322] width 89 height 12
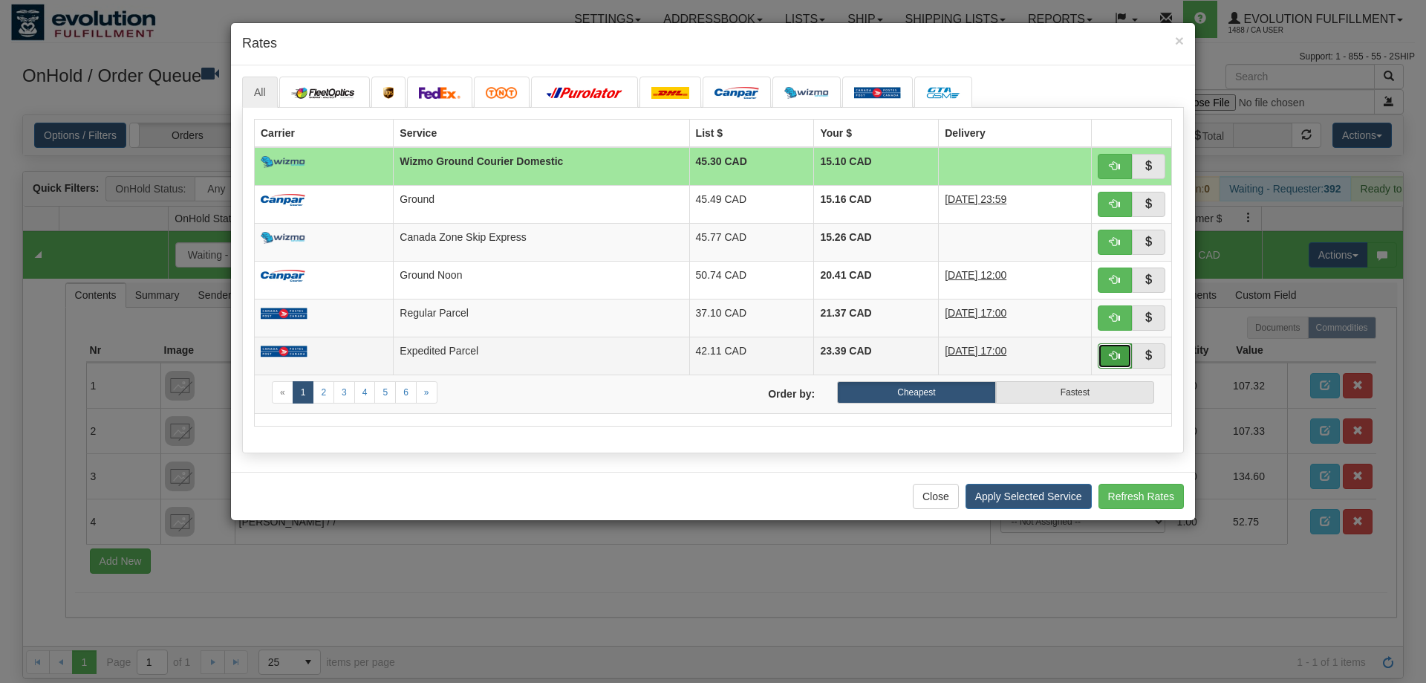
click at [1106, 357] on button "button" at bounding box center [1115, 355] width 34 height 25
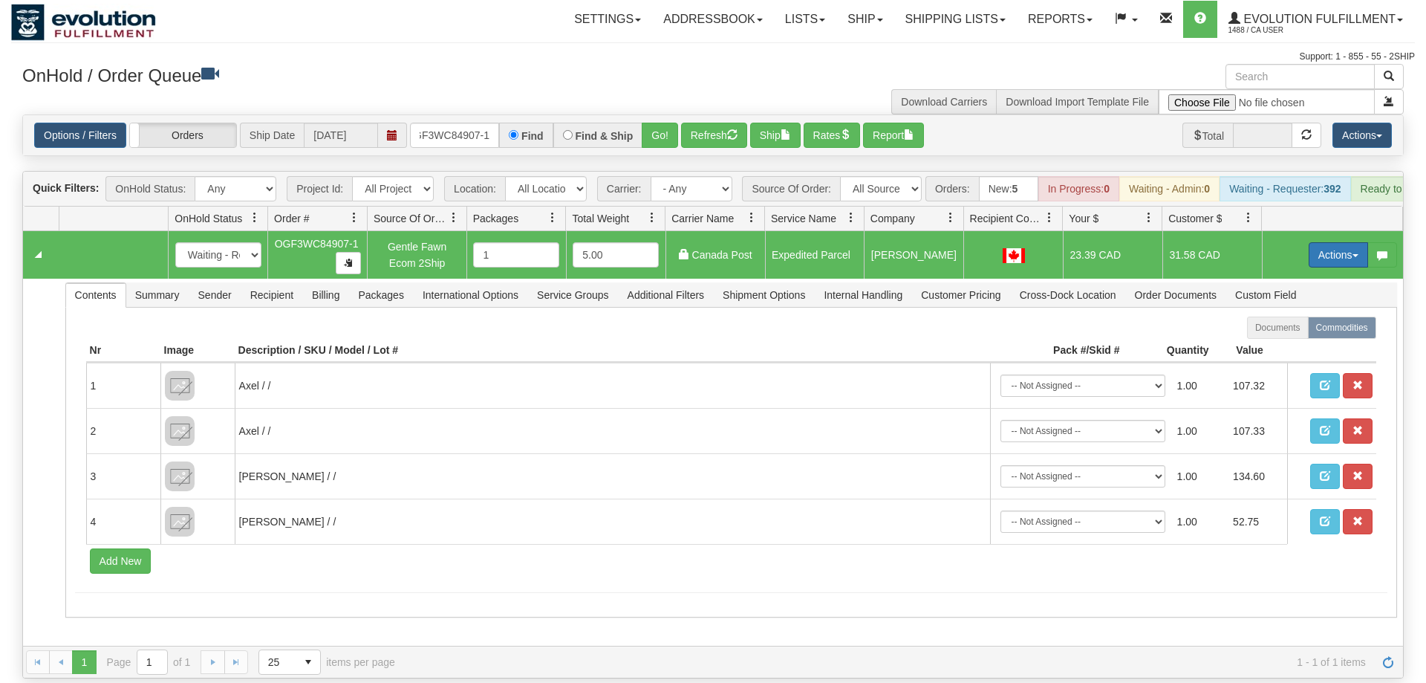
click at [1330, 242] on button "Actions" at bounding box center [1338, 254] width 59 height 25
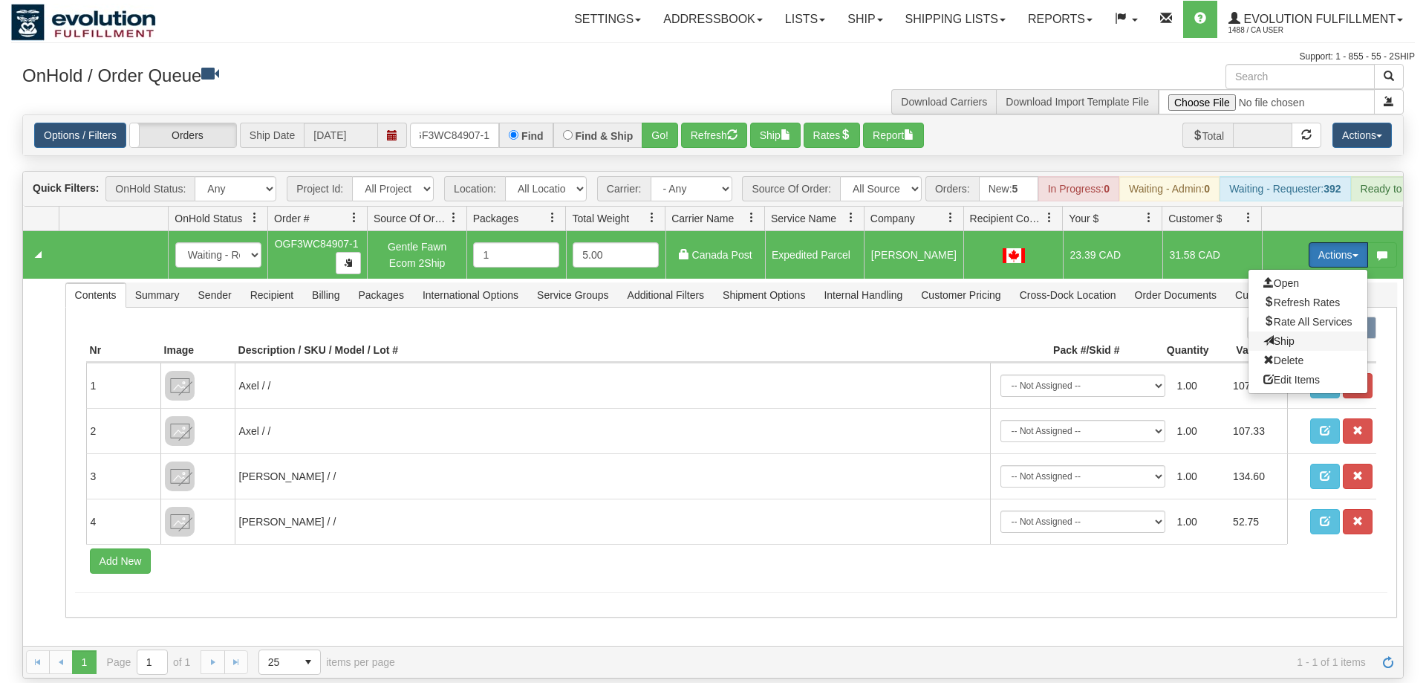
click at [1277, 335] on span "Ship" at bounding box center [1278, 341] width 31 height 12
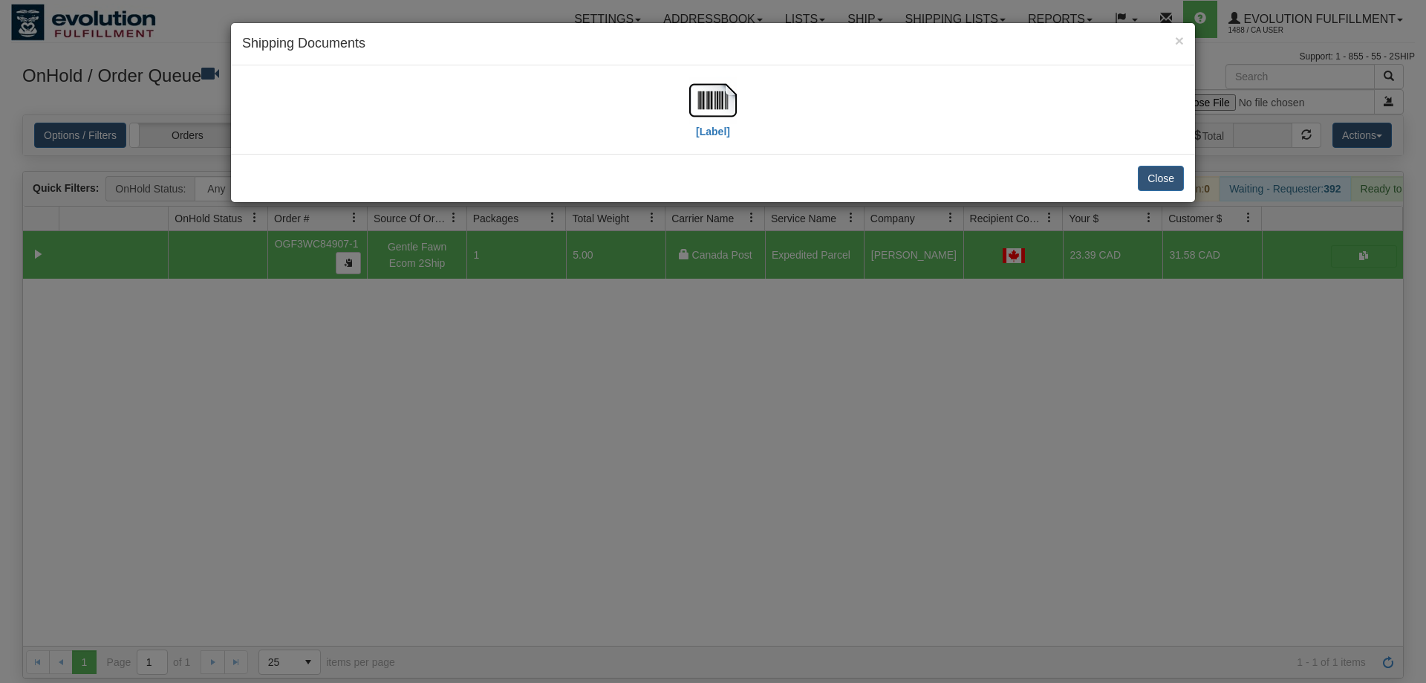
click at [678, 97] on div "[Label]" at bounding box center [713, 109] width 942 height 66
click at [690, 100] on img at bounding box center [713, 100] width 48 height 48
drag, startPoint x: 605, startPoint y: 294, endPoint x: 588, endPoint y: 263, distance: 35.2
click at [588, 263] on div "× Shipping Documents [Label] Close" at bounding box center [713, 341] width 1426 height 683
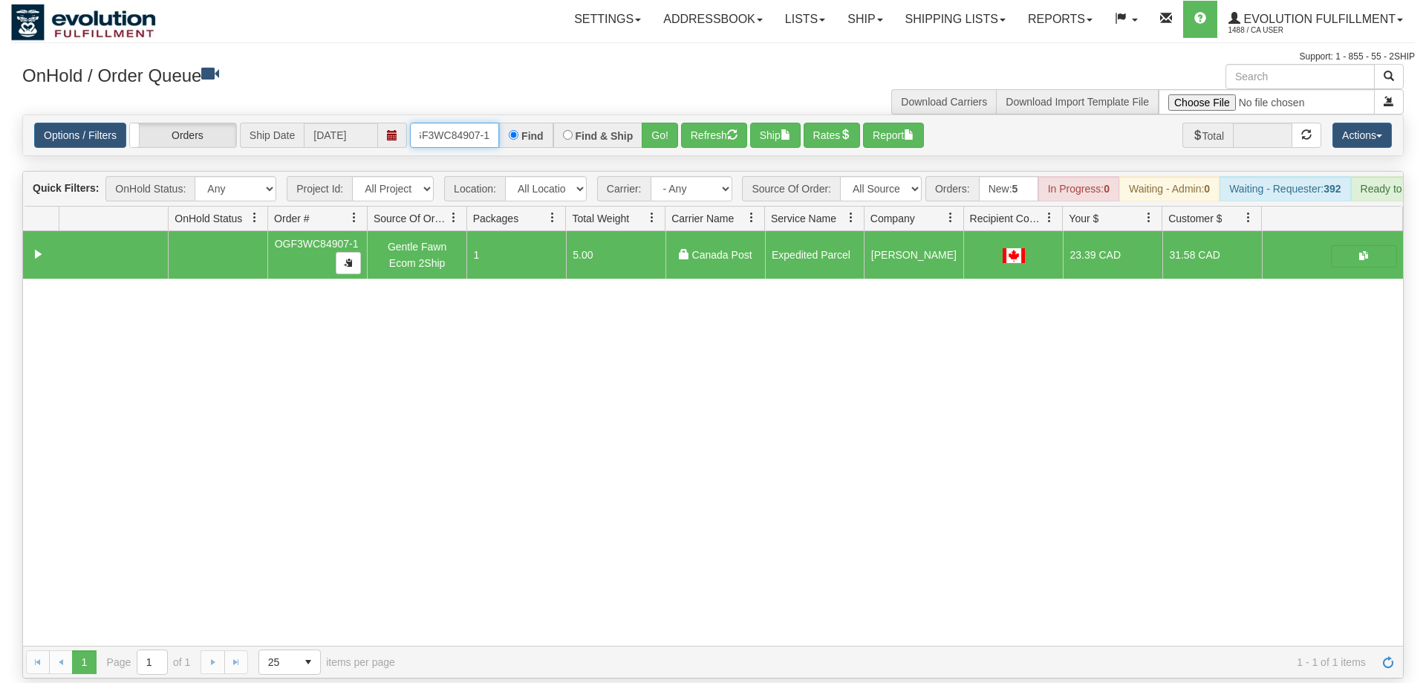
click at [445, 123] on input "OGF3WC84907-1" at bounding box center [454, 135] width 89 height 25
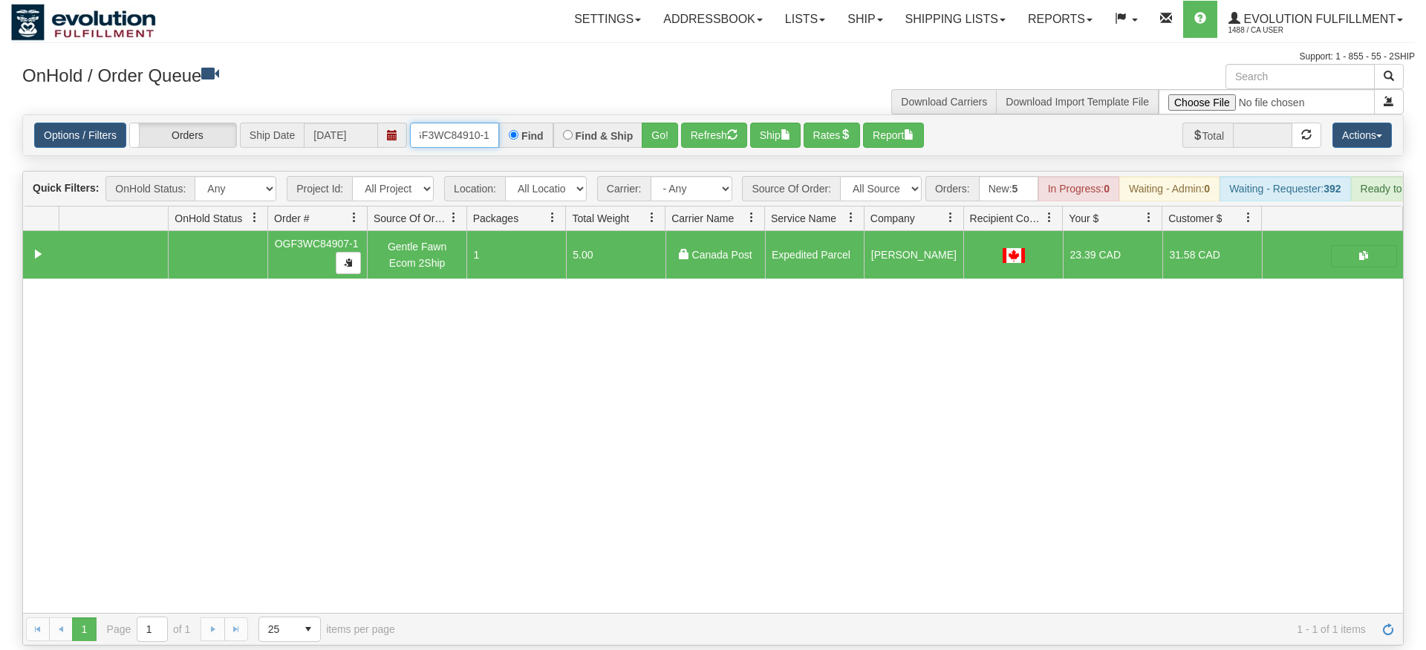
type input "oGF3WC84910-1"
click at [672, 130] on div "Options / Filters Group Shipments Orders Ship Date [DATE] oGF3WC84910-1 Find Fi…" at bounding box center [713, 135] width 1380 height 40
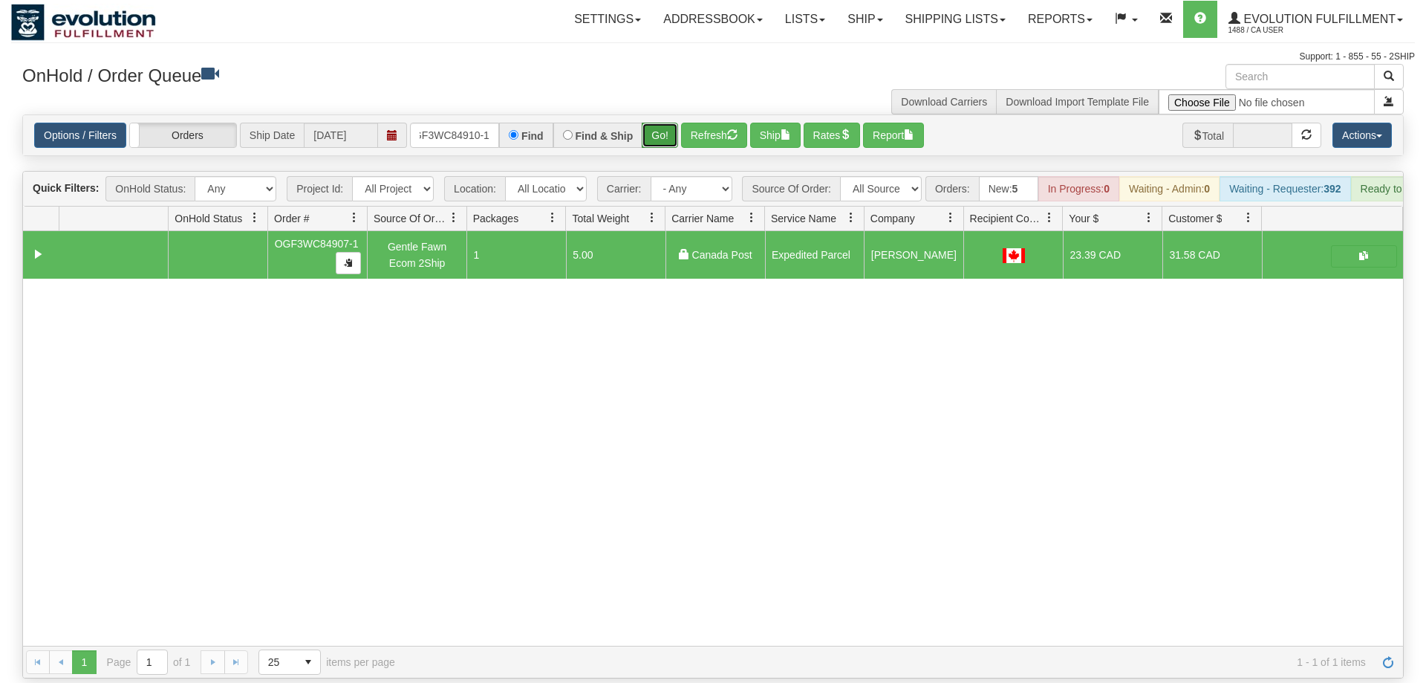
click at [664, 123] on button "Go!" at bounding box center [660, 135] width 36 height 25
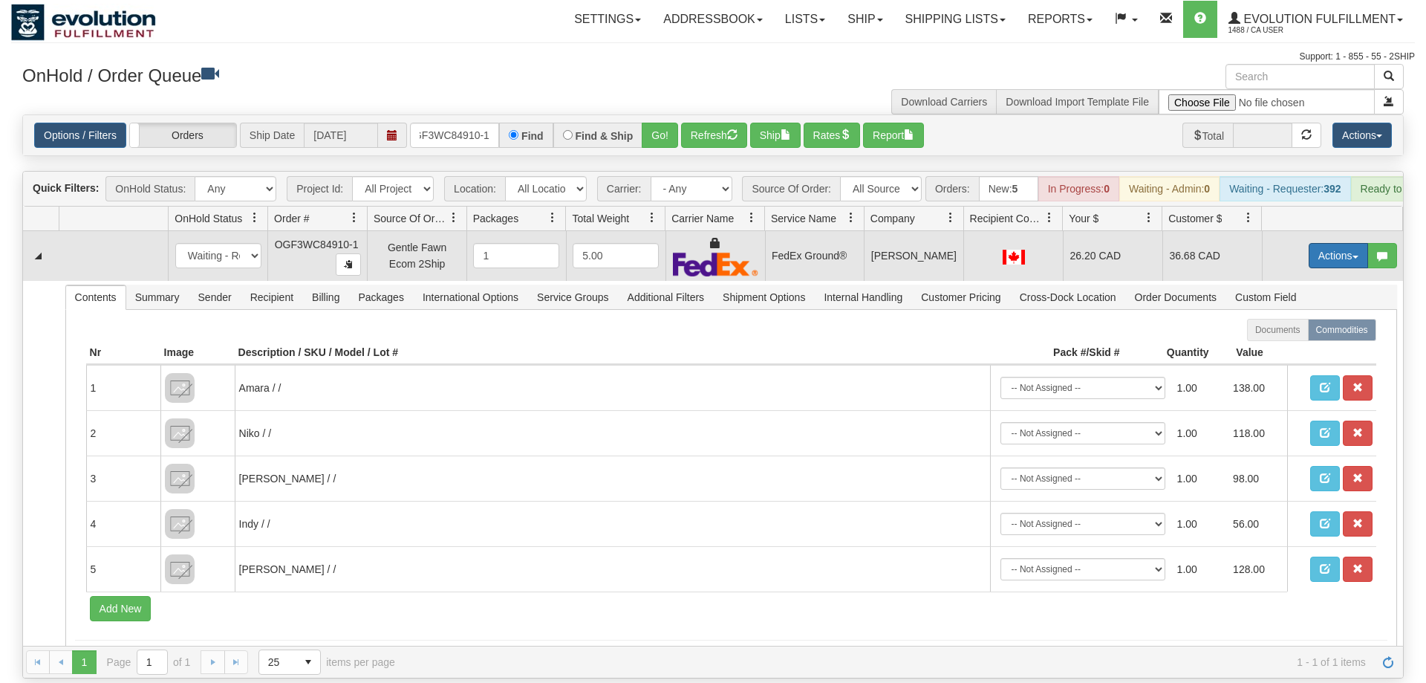
click at [1317, 243] on button "Actions" at bounding box center [1338, 255] width 59 height 25
click at [1301, 332] on link "Ship" at bounding box center [1307, 341] width 119 height 19
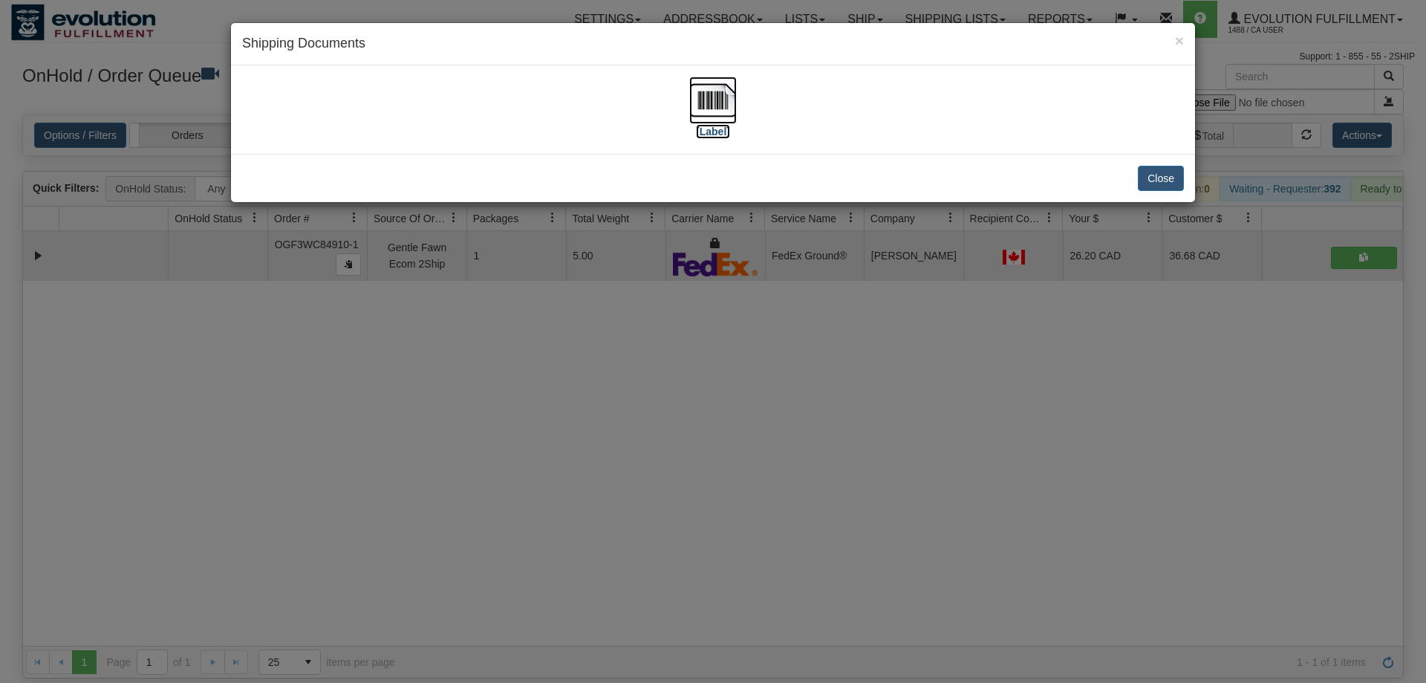
click at [717, 109] on img at bounding box center [713, 100] width 48 height 48
drag, startPoint x: 602, startPoint y: 348, endPoint x: 471, endPoint y: 132, distance: 252.3
click at [600, 346] on div "× Shipping Documents [Label] Close" at bounding box center [713, 341] width 1426 height 683
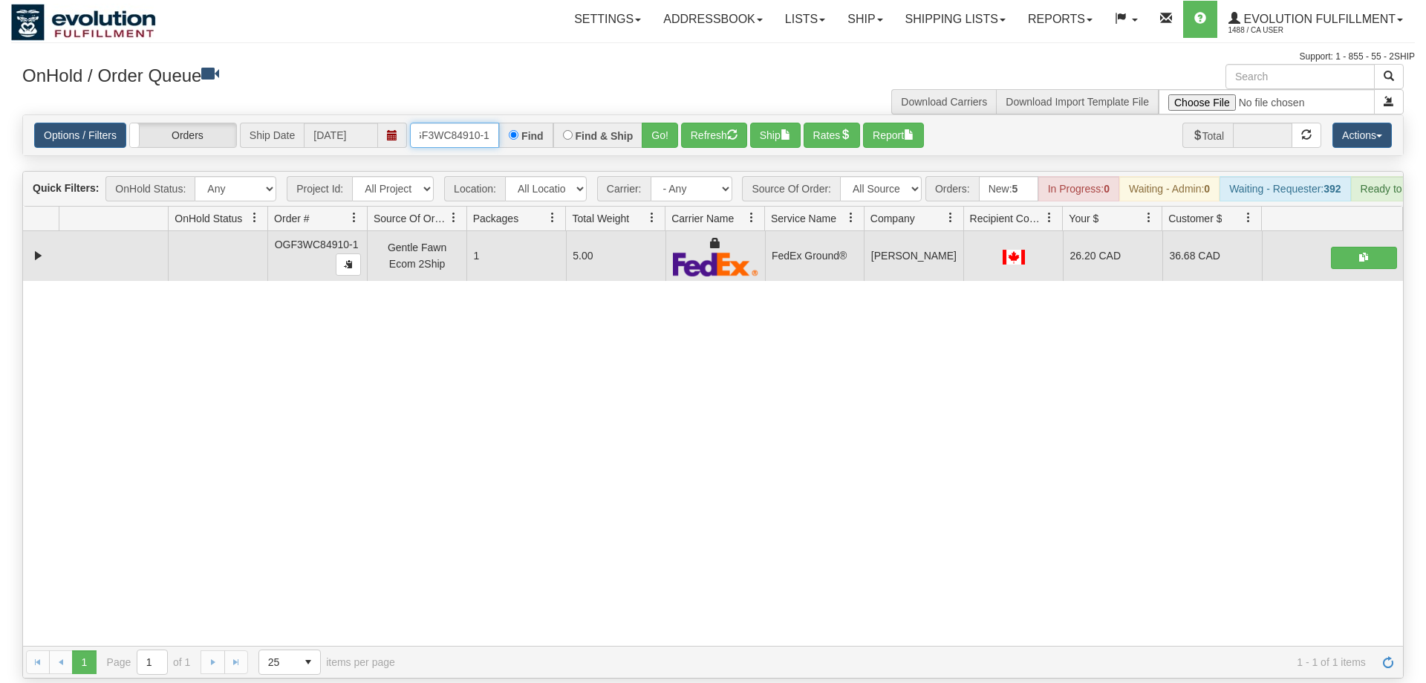
click at [470, 123] on input "oGF3WC84910-1" at bounding box center [454, 135] width 89 height 25
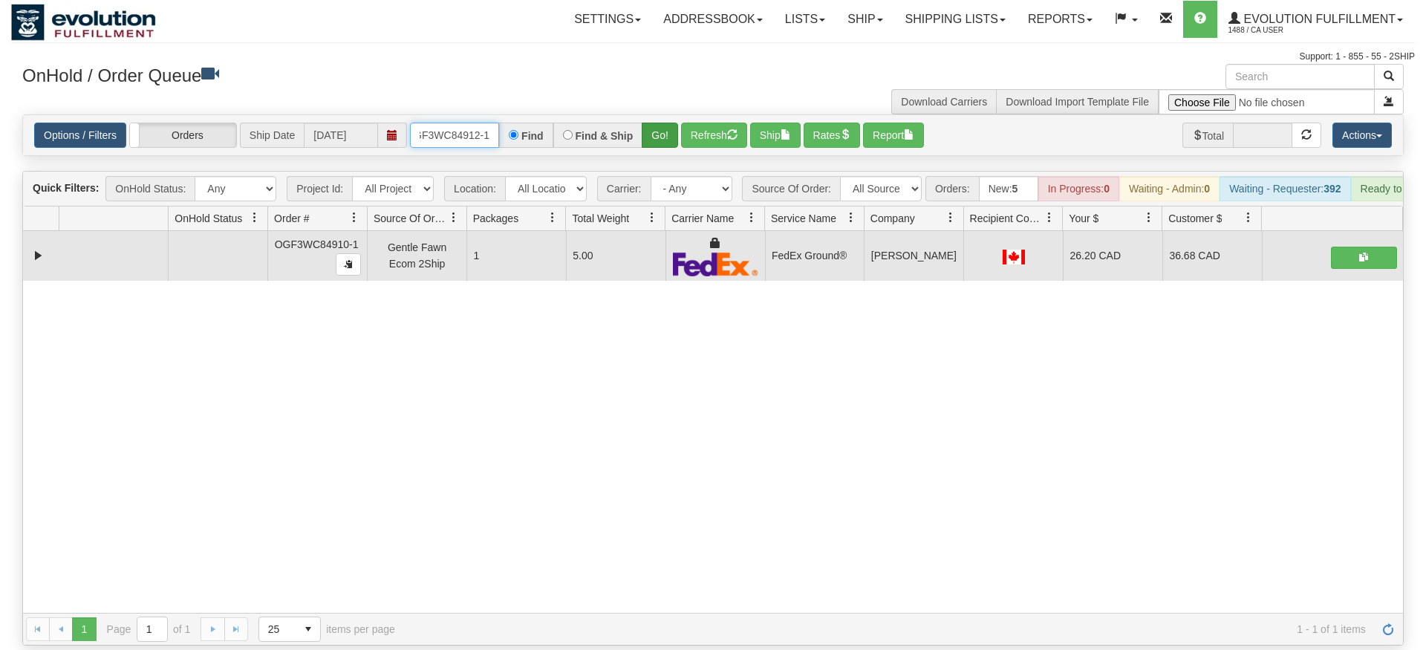
type input "OGF3WC84912-1"
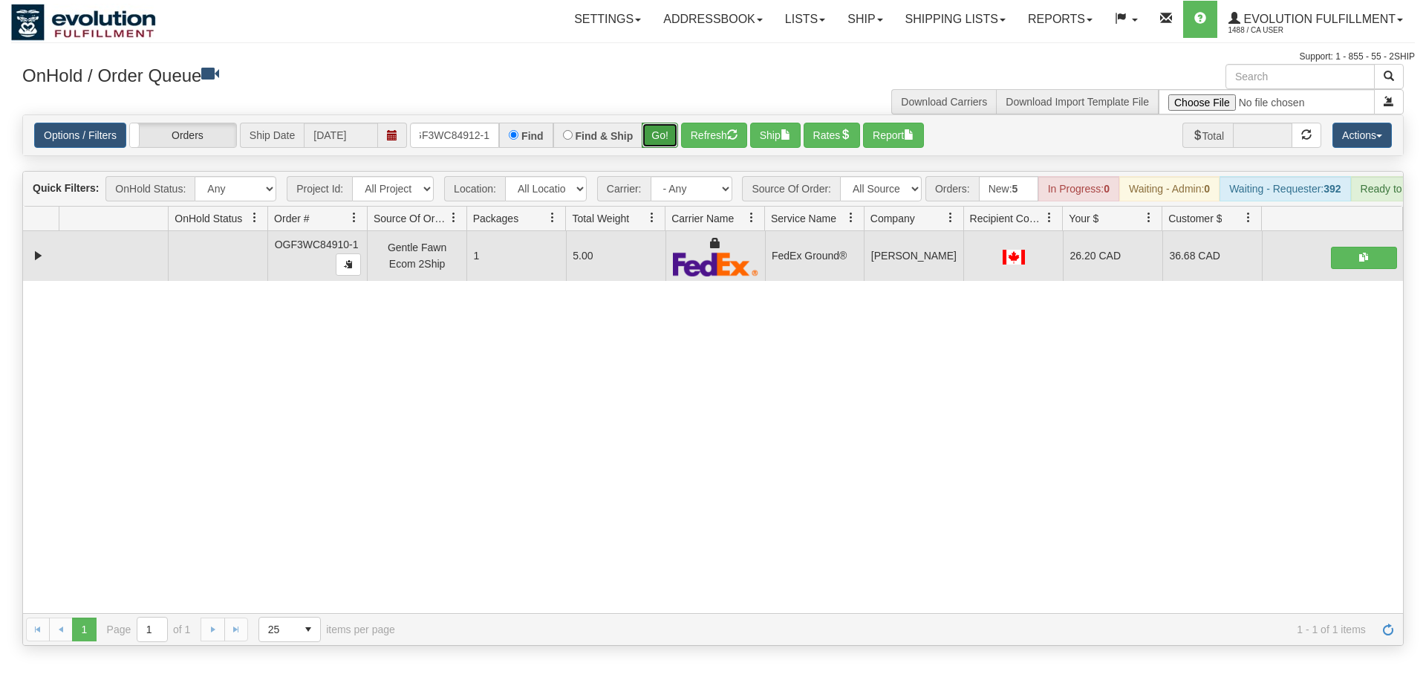
click at [652, 144] on div "Is equal to Is not equal to Contains Does not contains CAD USD EUR ZAR [PERSON_…" at bounding box center [713, 379] width 1404 height 531
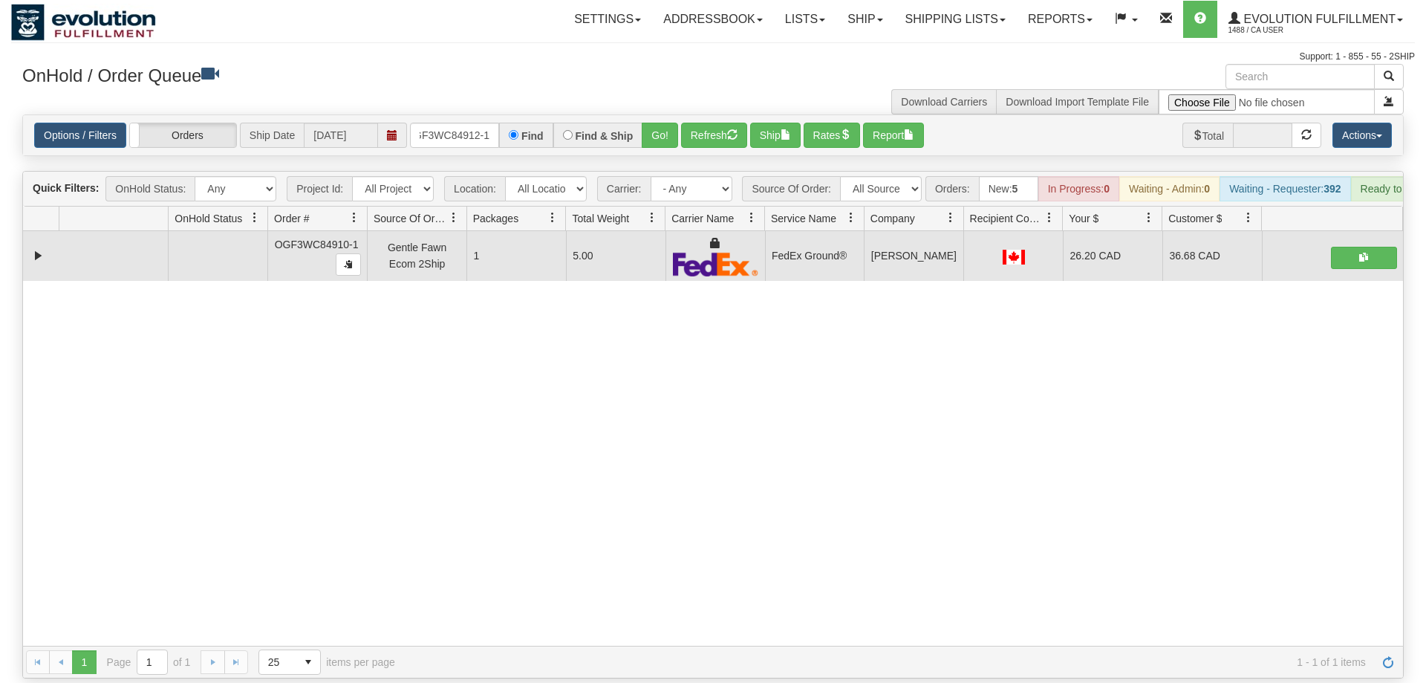
click at [673, 115] on div "Options / Filters Group Shipments Orders Ship Date [DATE] OGF3WC84912-1 Find Fi…" at bounding box center [713, 135] width 1380 height 40
click at [662, 123] on button "Go!" at bounding box center [660, 135] width 36 height 25
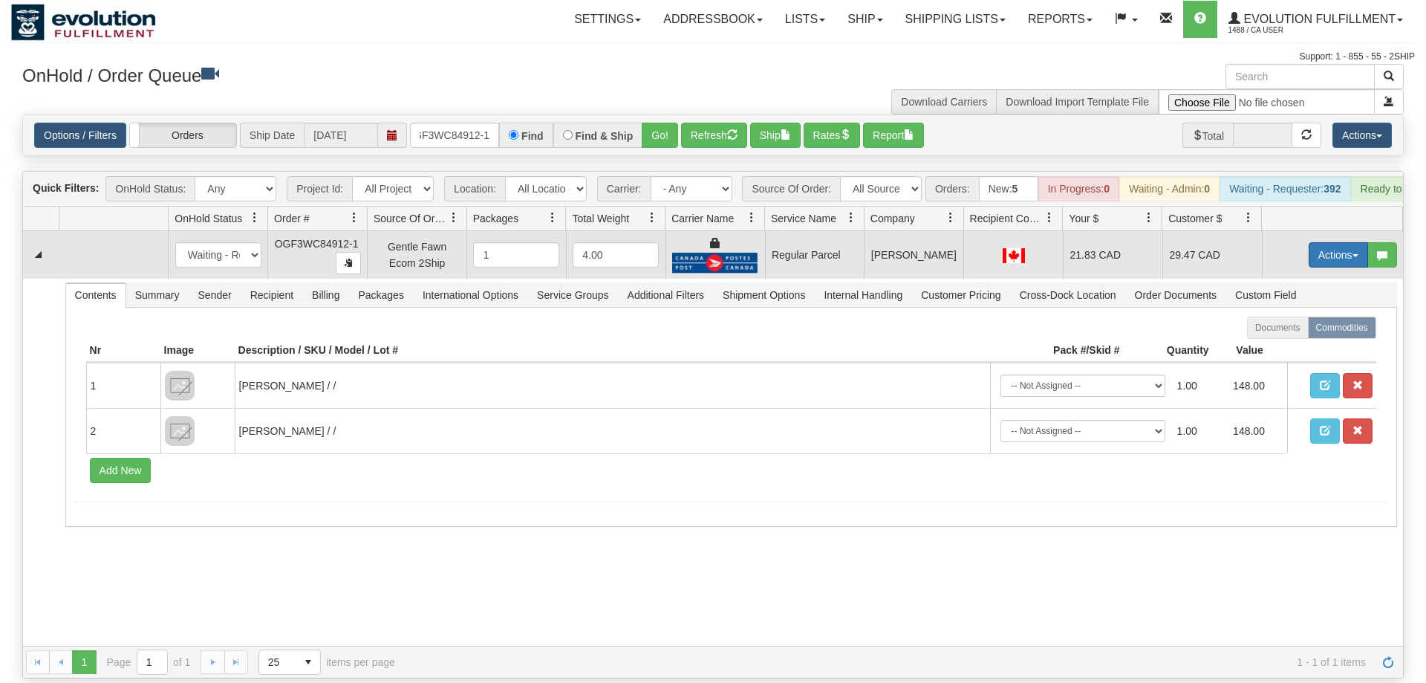
click at [1323, 242] on button "Actions" at bounding box center [1338, 254] width 59 height 25
click at [1289, 316] on span "Rate All Services" at bounding box center [1307, 322] width 89 height 12
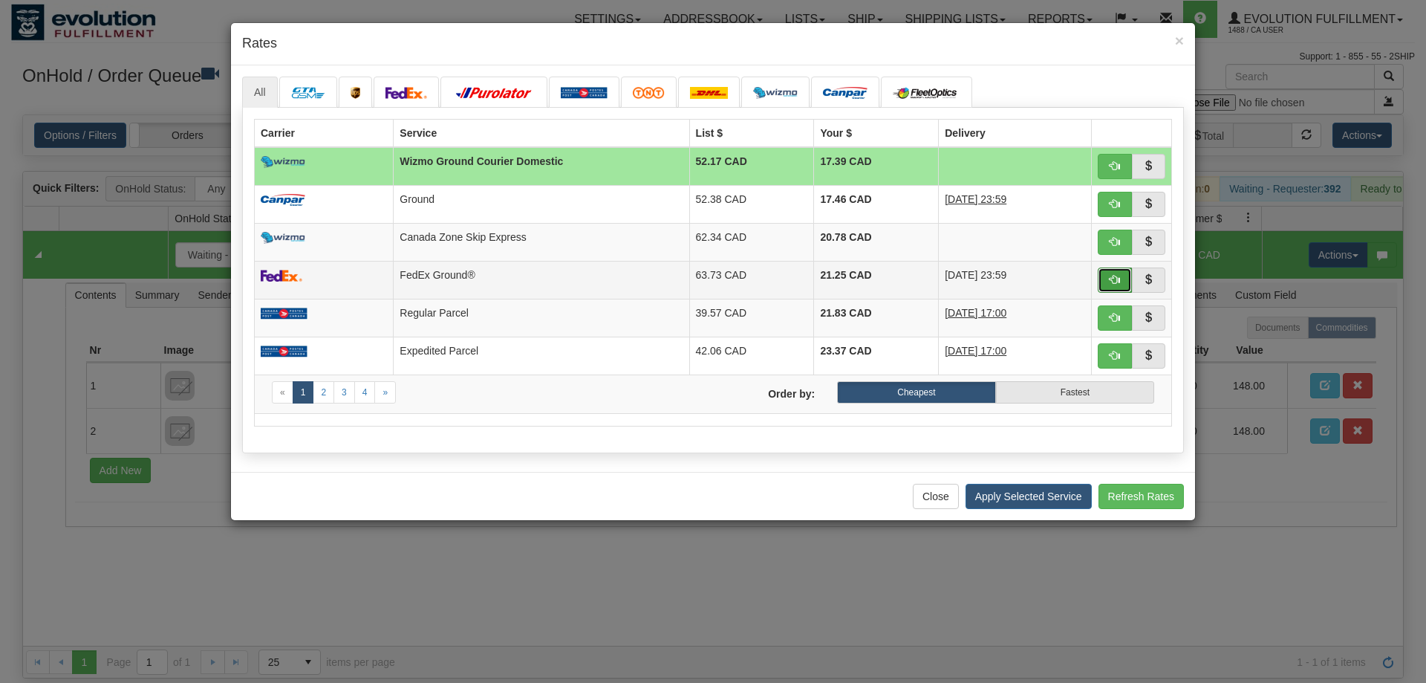
click at [1104, 279] on button "button" at bounding box center [1115, 279] width 34 height 25
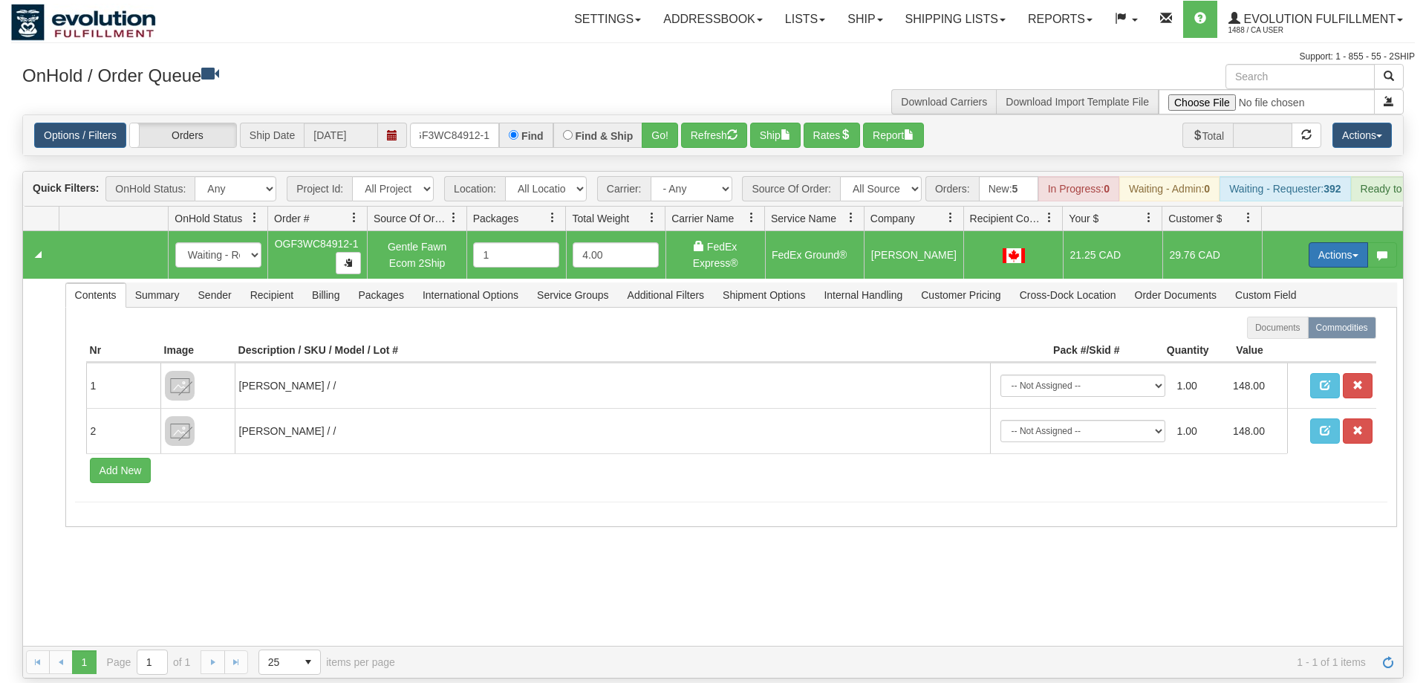
click at [1325, 242] on button "Actions" at bounding box center [1338, 254] width 59 height 25
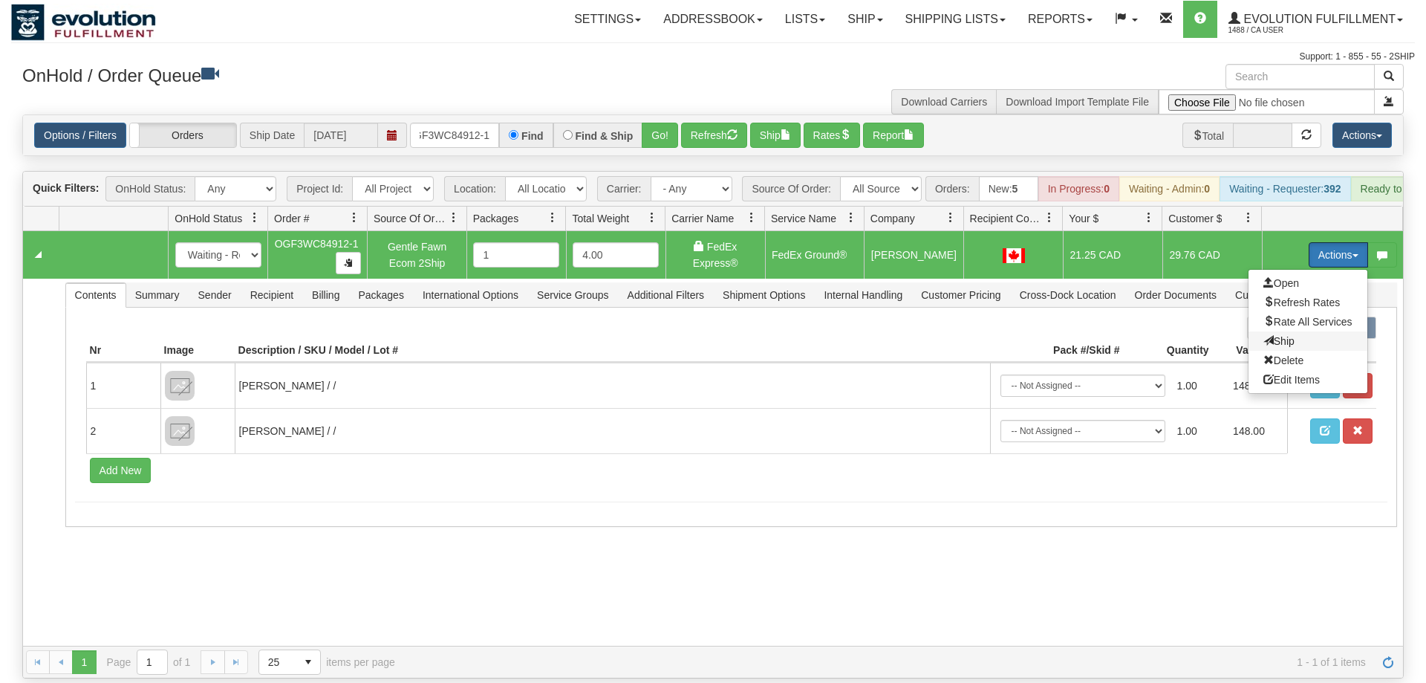
click at [1280, 335] on span "Ship" at bounding box center [1278, 341] width 31 height 12
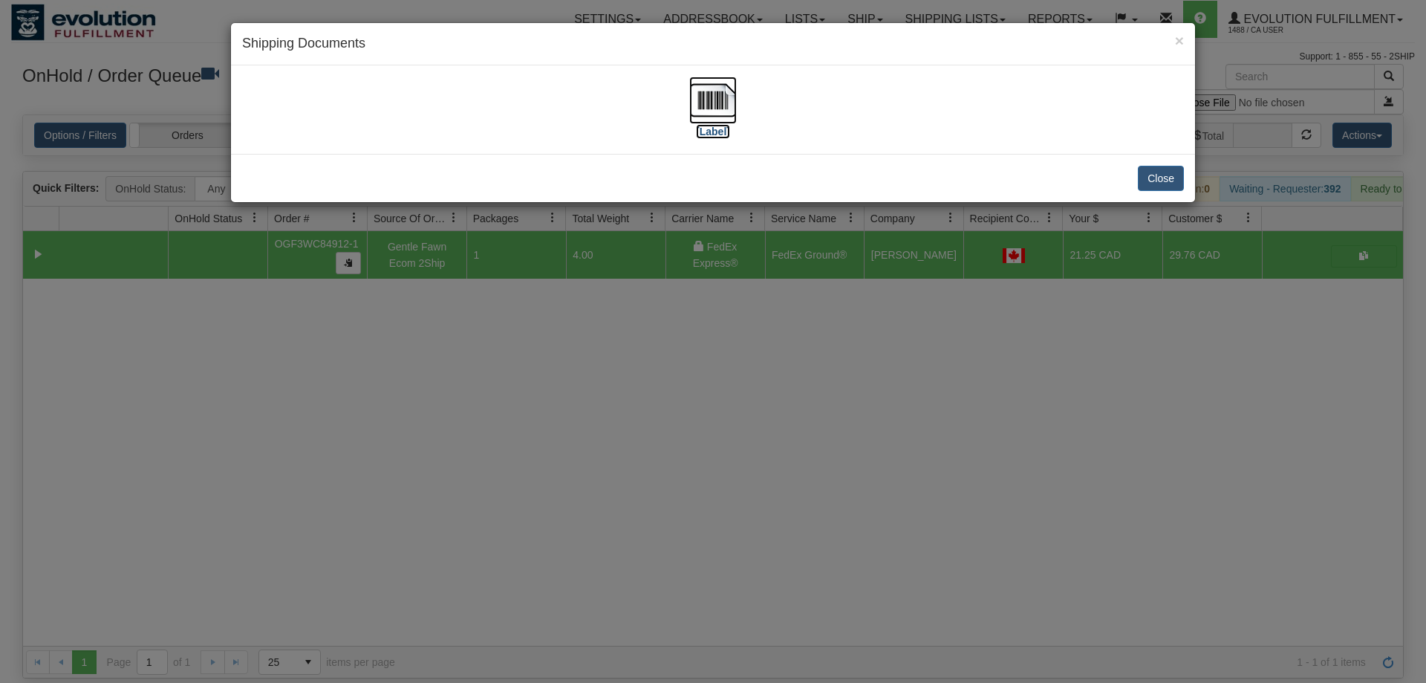
click at [721, 132] on label "[Label]" at bounding box center [713, 131] width 34 height 15
click at [299, 425] on div "× Shipping Documents [Label] Close" at bounding box center [713, 341] width 1426 height 683
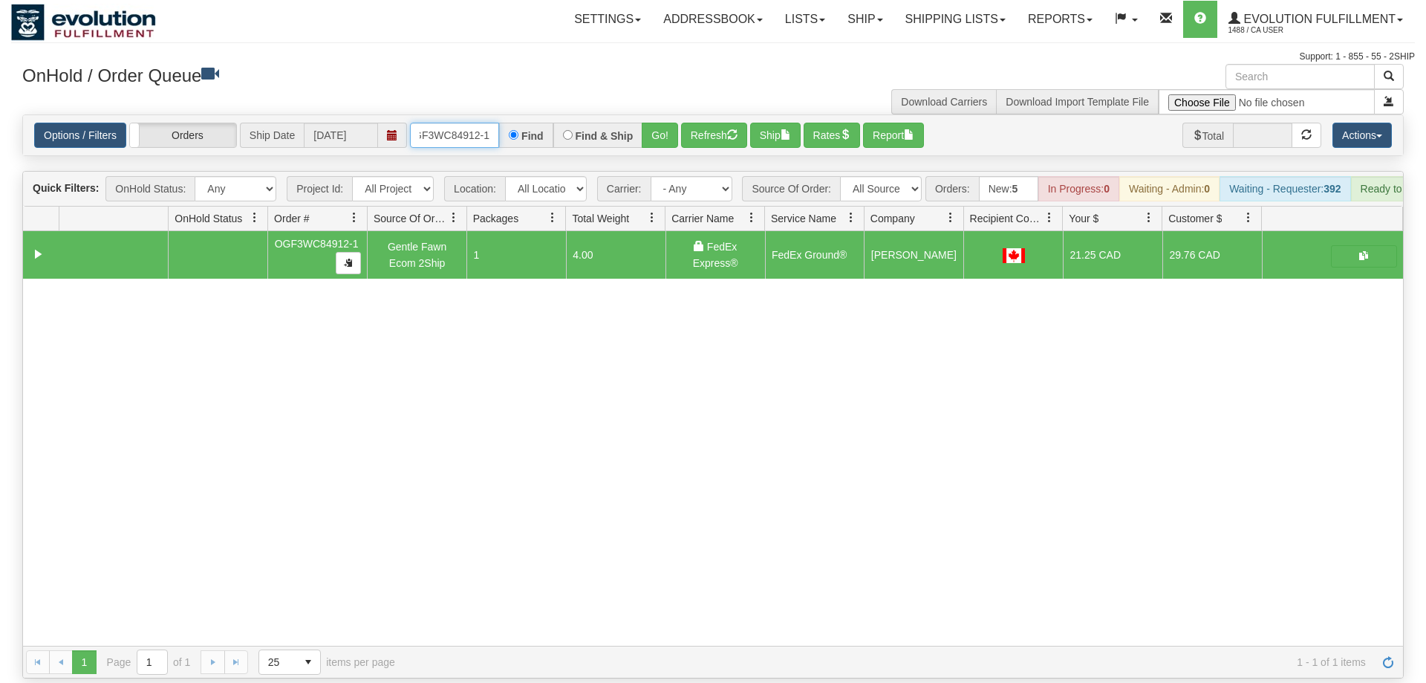
click at [435, 123] on input "OGF3WC84912-1" at bounding box center [454, 135] width 89 height 25
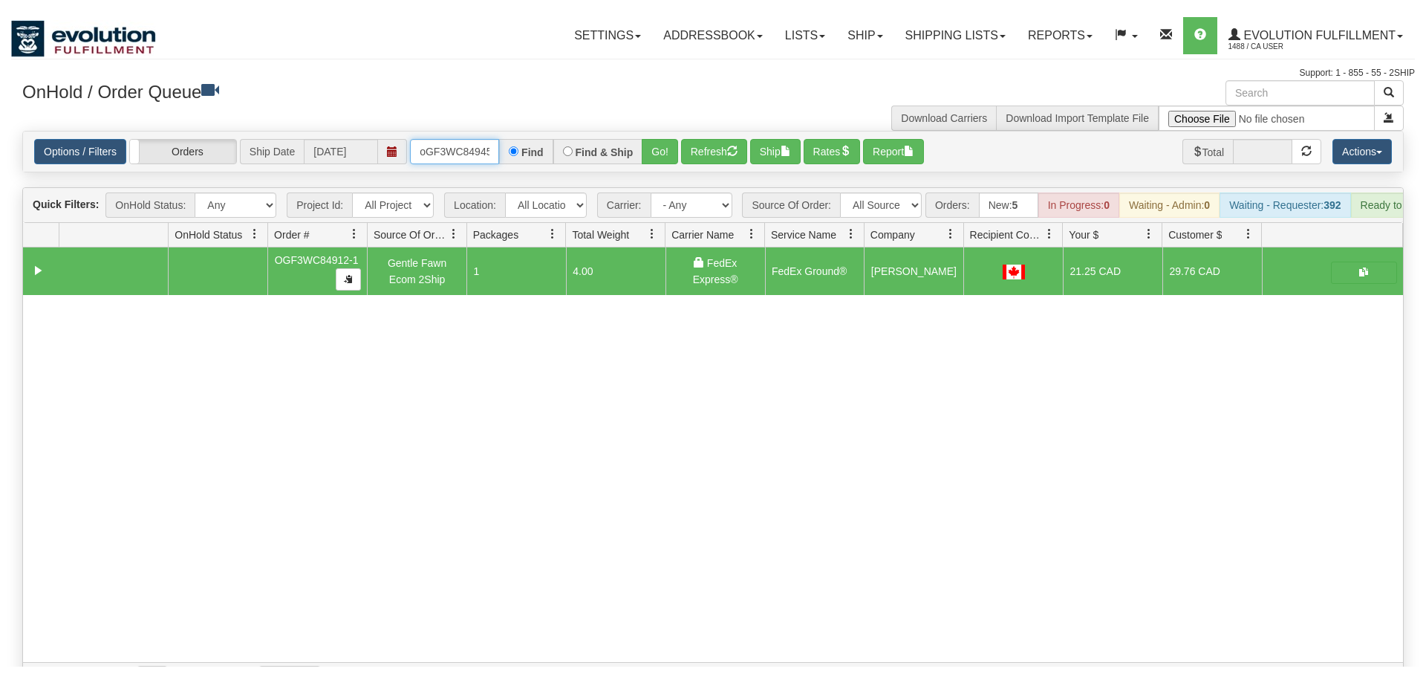
scroll to position [0, 12]
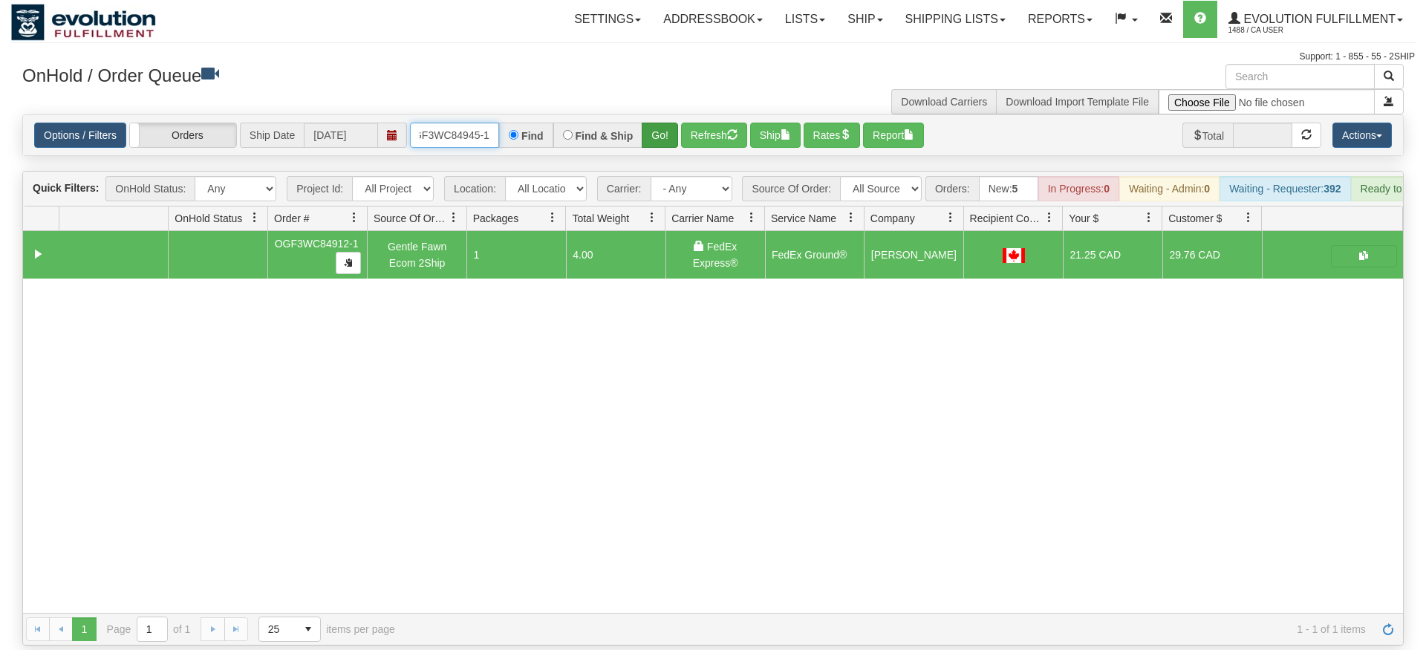
type input "oGF3WC84945-1"
click at [665, 145] on div "Is equal to Is not equal to Contains Does not contains CAD USD EUR ZAR [PERSON_…" at bounding box center [713, 379] width 1404 height 531
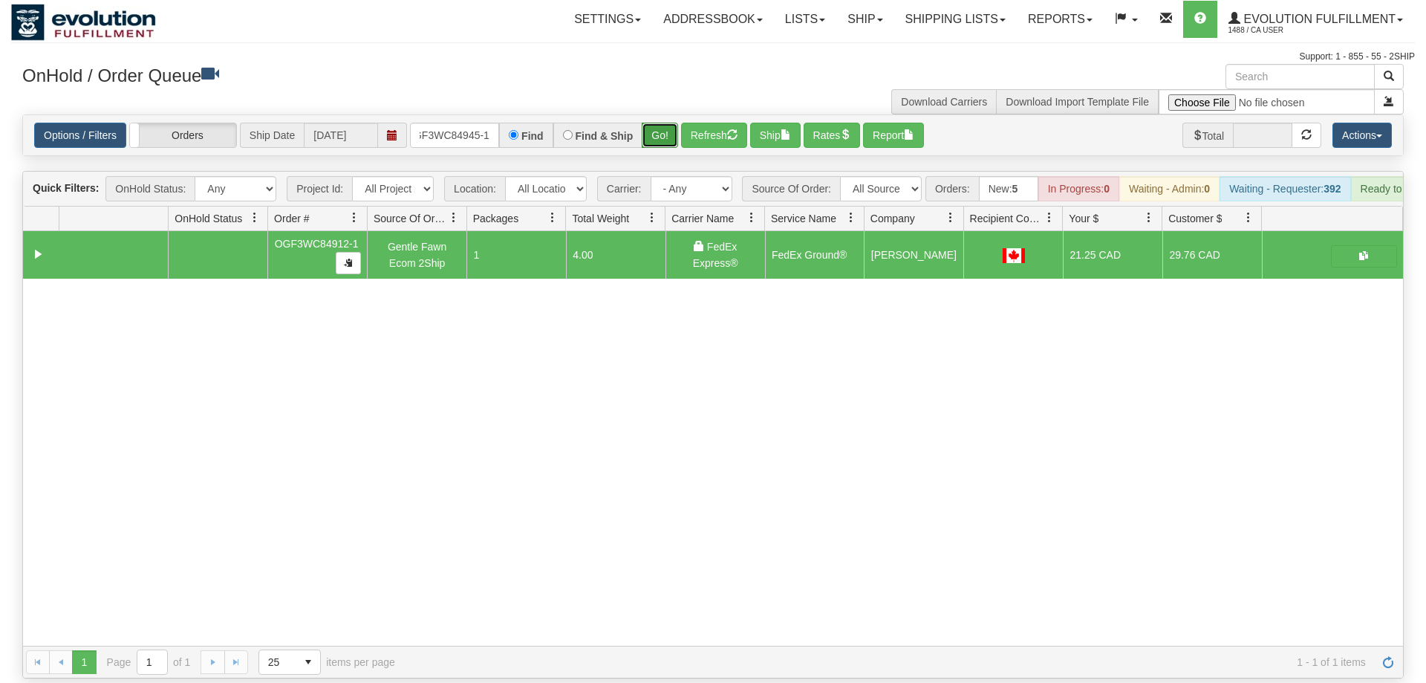
click at [670, 123] on button "Go!" at bounding box center [660, 135] width 36 height 25
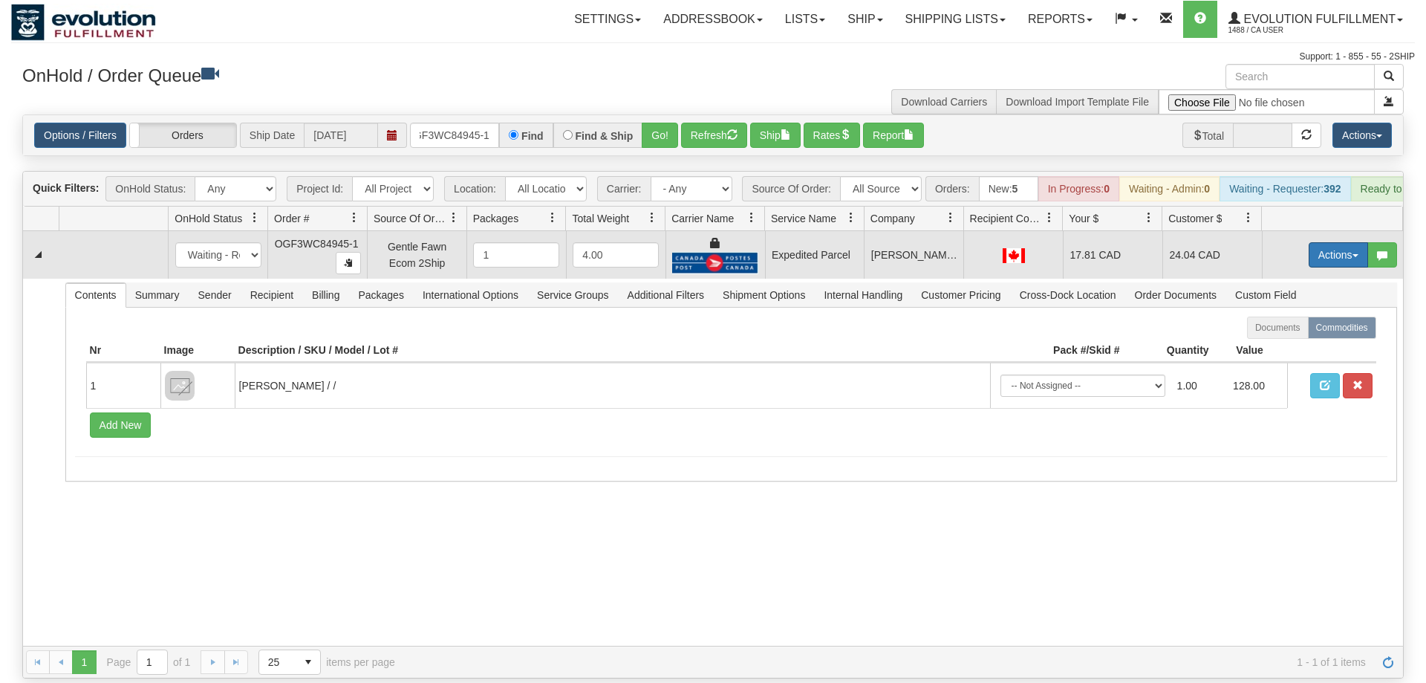
click at [1332, 242] on button "Actions" at bounding box center [1338, 254] width 59 height 25
click at [1288, 335] on span "Ship" at bounding box center [1278, 341] width 31 height 12
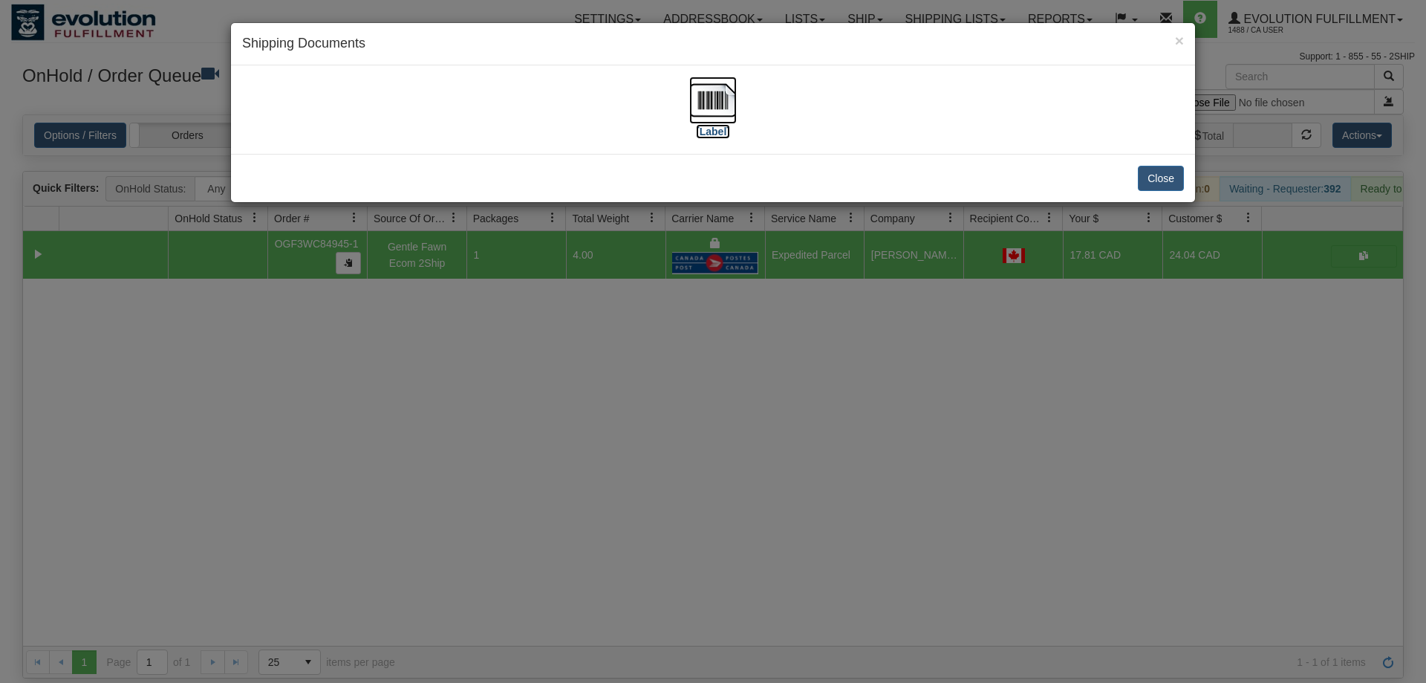
click at [717, 108] on img at bounding box center [713, 100] width 48 height 48
drag, startPoint x: 511, startPoint y: 436, endPoint x: 471, endPoint y: 257, distance: 183.4
click at [511, 431] on div "× Shipping Documents [Label] Close" at bounding box center [713, 341] width 1426 height 683
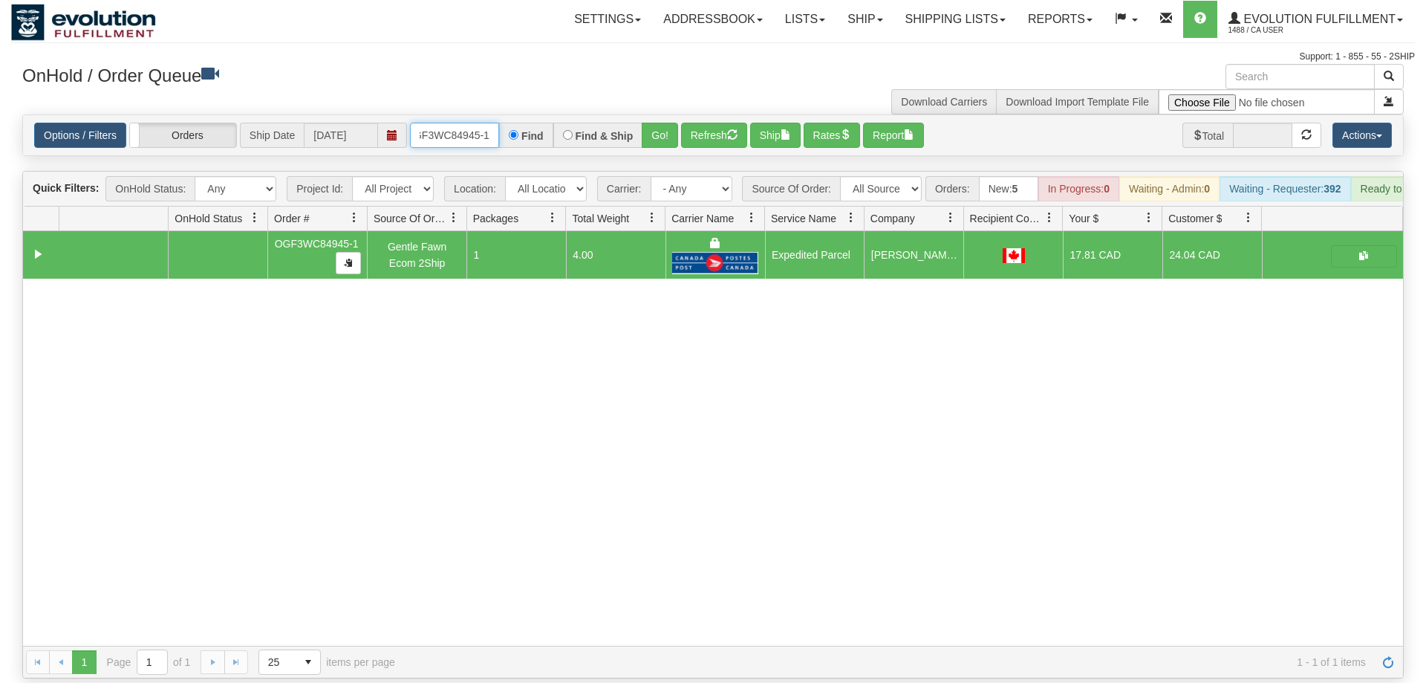
click at [470, 123] on input "oGF3WC84945-1" at bounding box center [454, 135] width 89 height 25
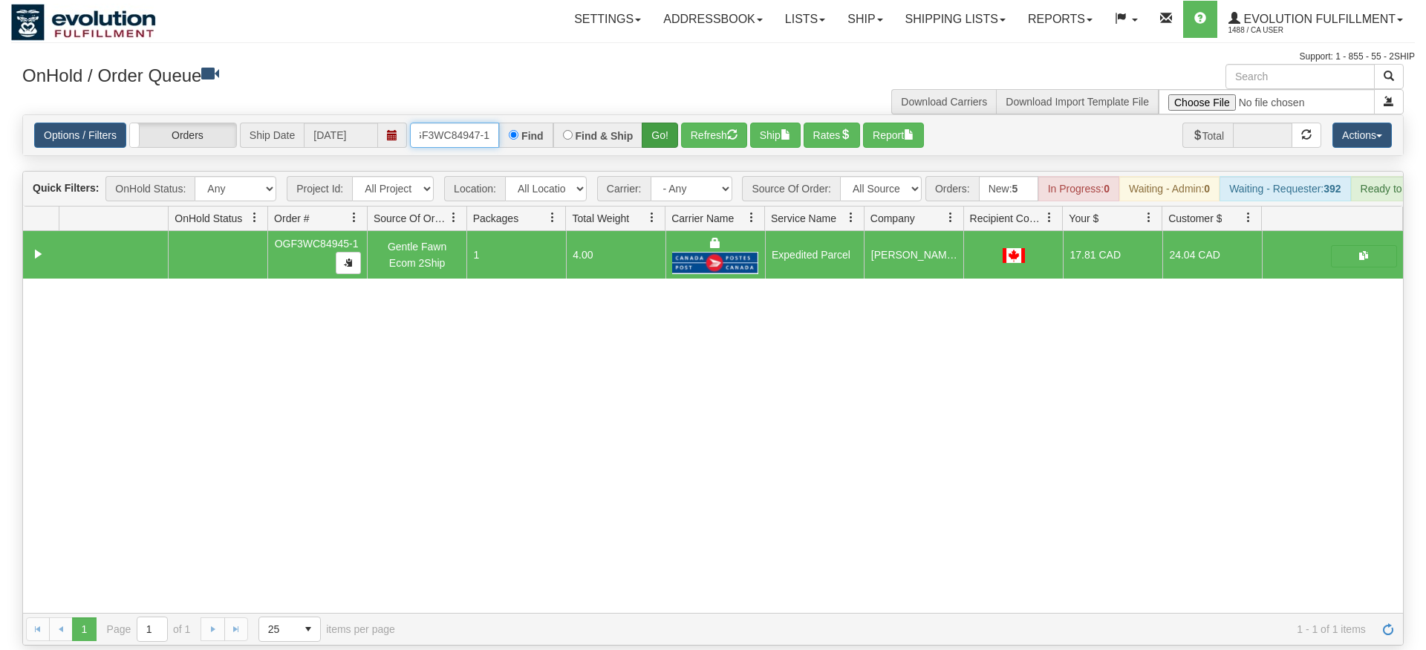
type input "OGF3WC84947-1"
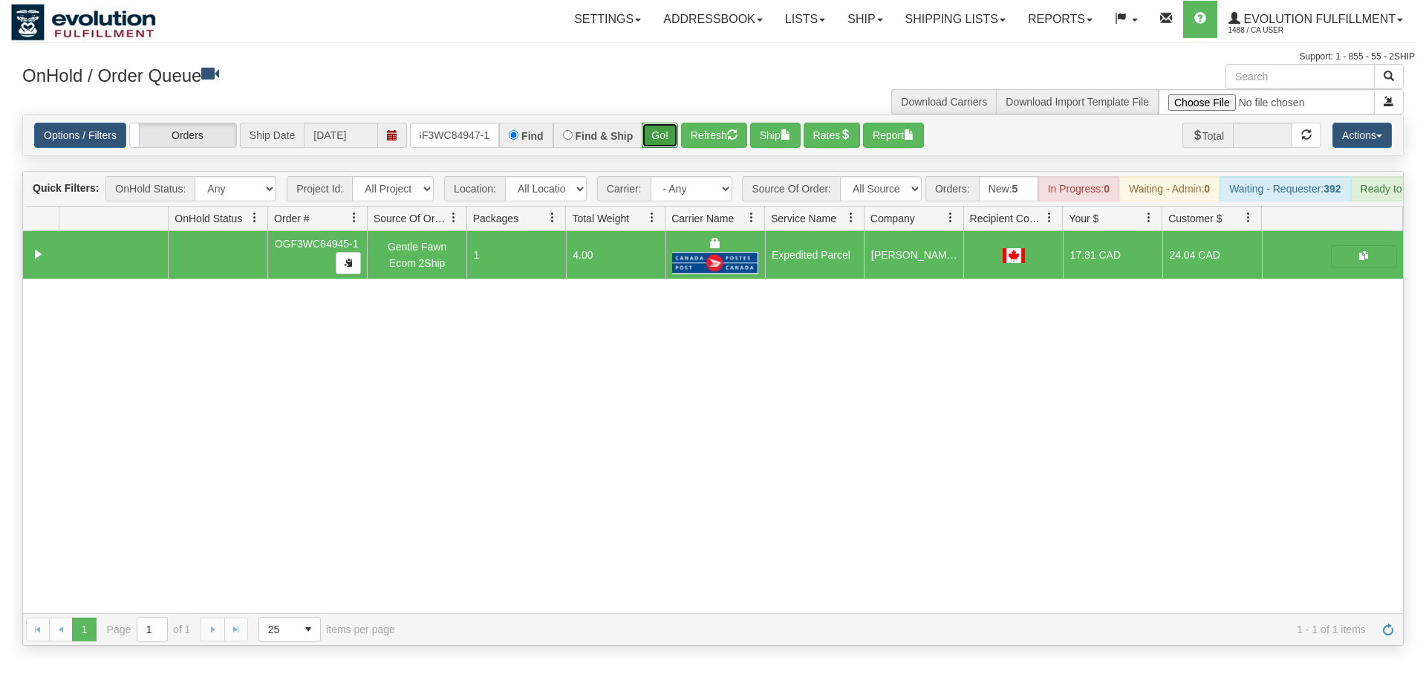
click at [670, 137] on div "Is equal to Is not equal to Contains Does not contains CAD USD EUR ZAR [PERSON_…" at bounding box center [713, 379] width 1404 height 531
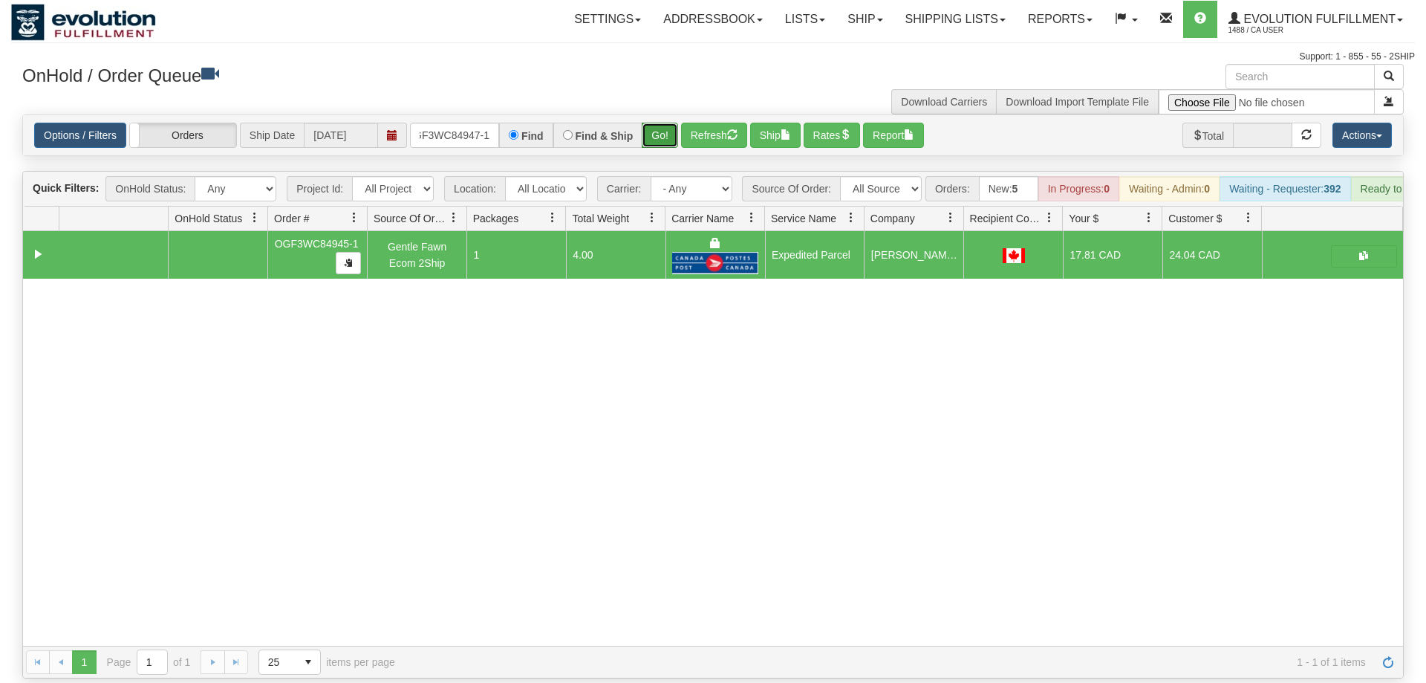
click at [659, 123] on button "Go!" at bounding box center [660, 135] width 36 height 25
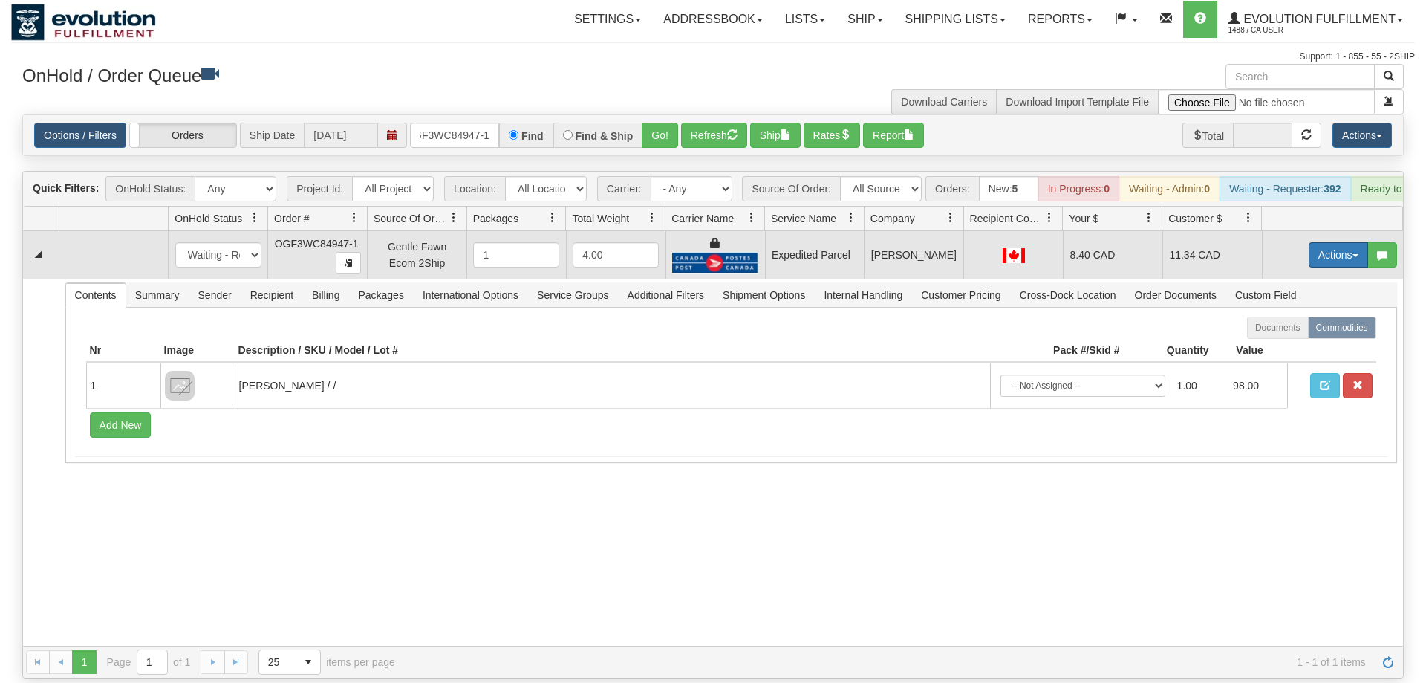
click at [1331, 242] on button "Actions" at bounding box center [1338, 254] width 59 height 25
click at [1315, 331] on link "Ship" at bounding box center [1307, 340] width 119 height 19
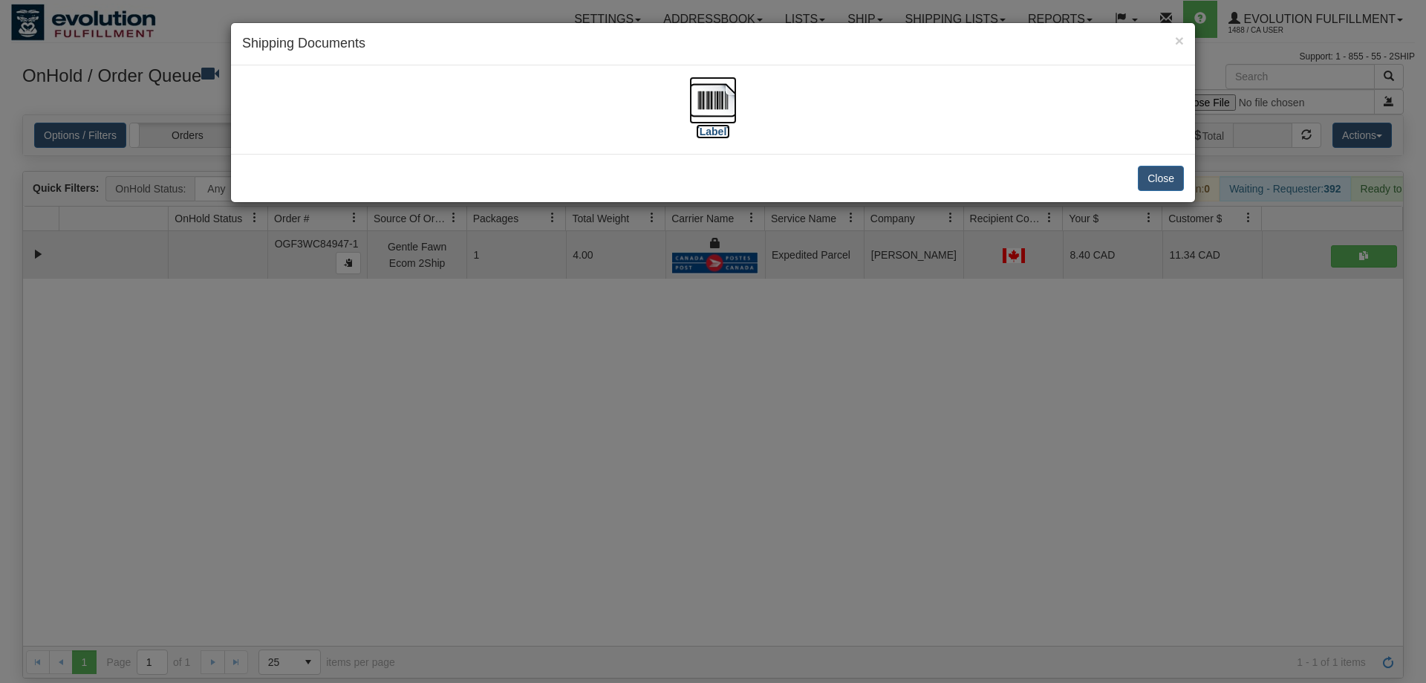
click at [714, 111] on img at bounding box center [713, 100] width 48 height 48
click at [501, 312] on div "× Shipping Documents [Label] Close" at bounding box center [713, 341] width 1426 height 683
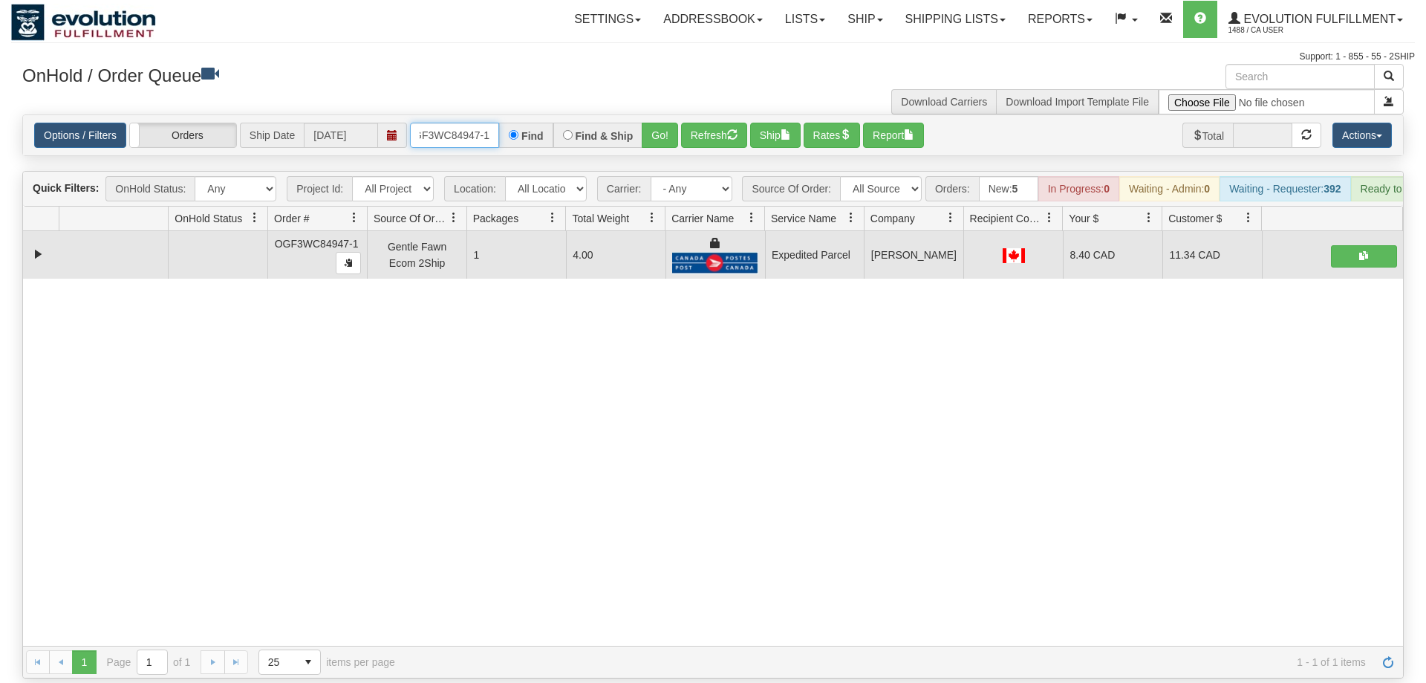
click at [450, 123] on input "OGF3WC84947-1" at bounding box center [454, 135] width 89 height 25
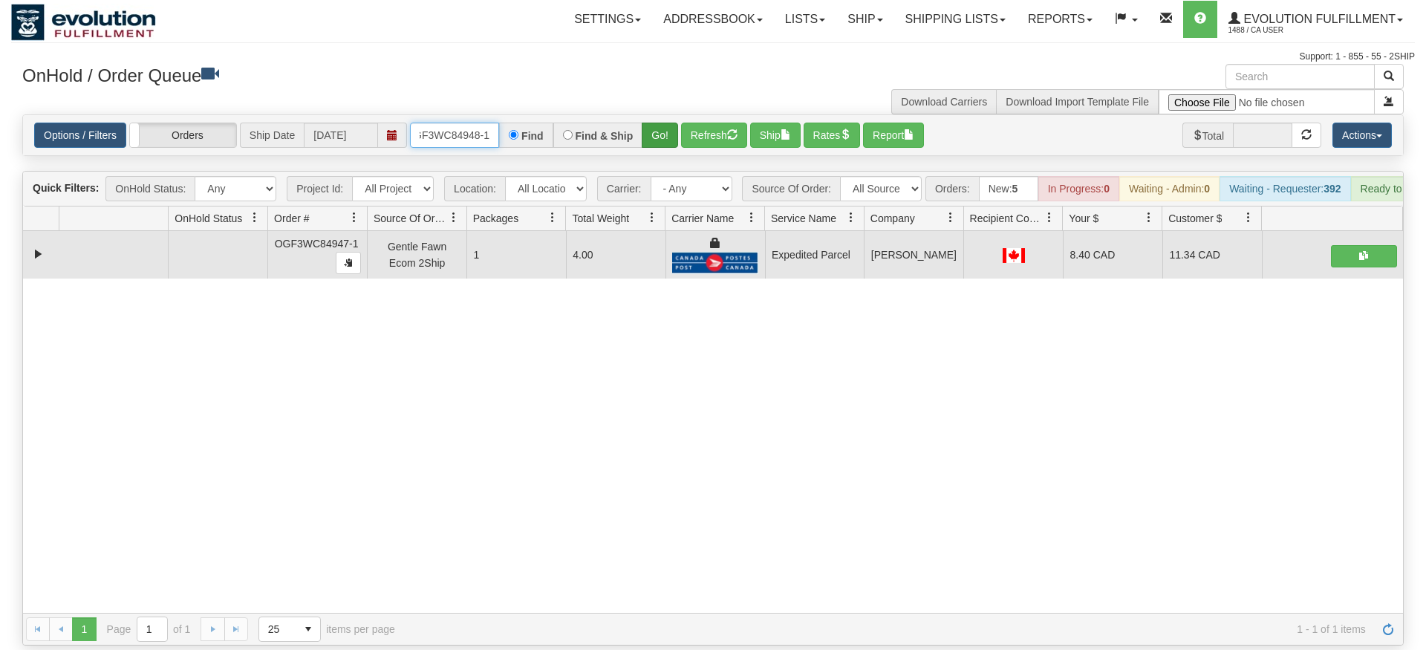
type input "OGF3WC84948-1"
click at [647, 143] on div "Is equal to Is not equal to Contains Does not contains CAD USD EUR ZAR [PERSON_…" at bounding box center [713, 379] width 1404 height 531
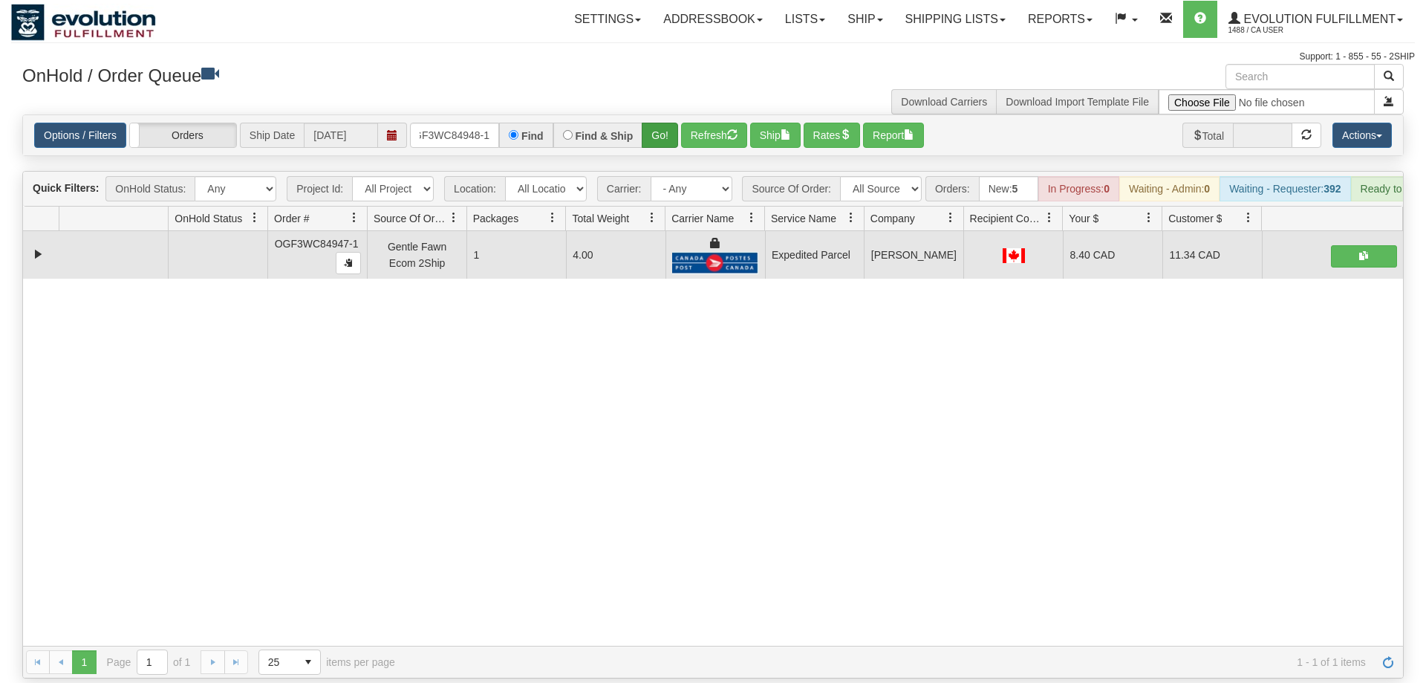
click at [658, 128] on div "Options / Filters Group Shipments Orders Ship Date [DATE] OGF3WC84948-1 Find Fi…" at bounding box center [713, 135] width 1380 height 40
click at [669, 123] on button "Go!" at bounding box center [660, 135] width 36 height 25
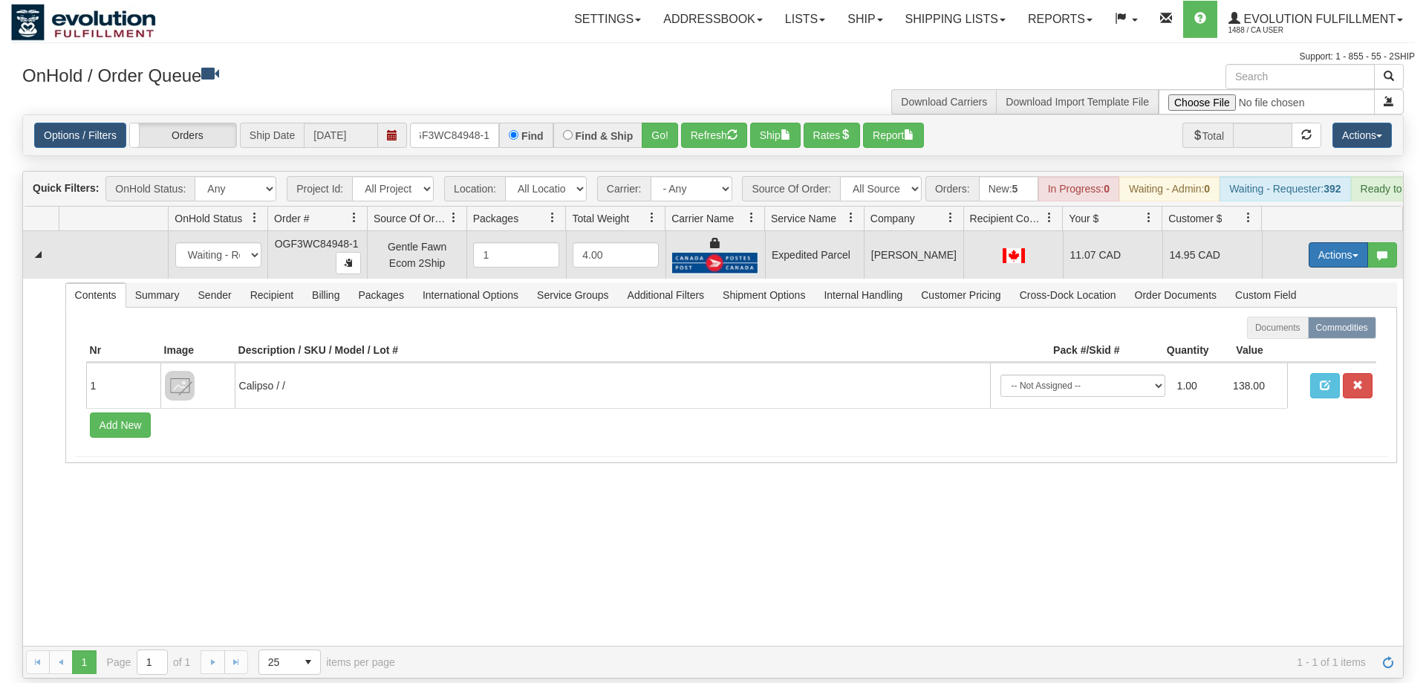
click at [1339, 242] on button "Actions" at bounding box center [1338, 254] width 59 height 25
click at [1301, 331] on link "Ship" at bounding box center [1307, 340] width 119 height 19
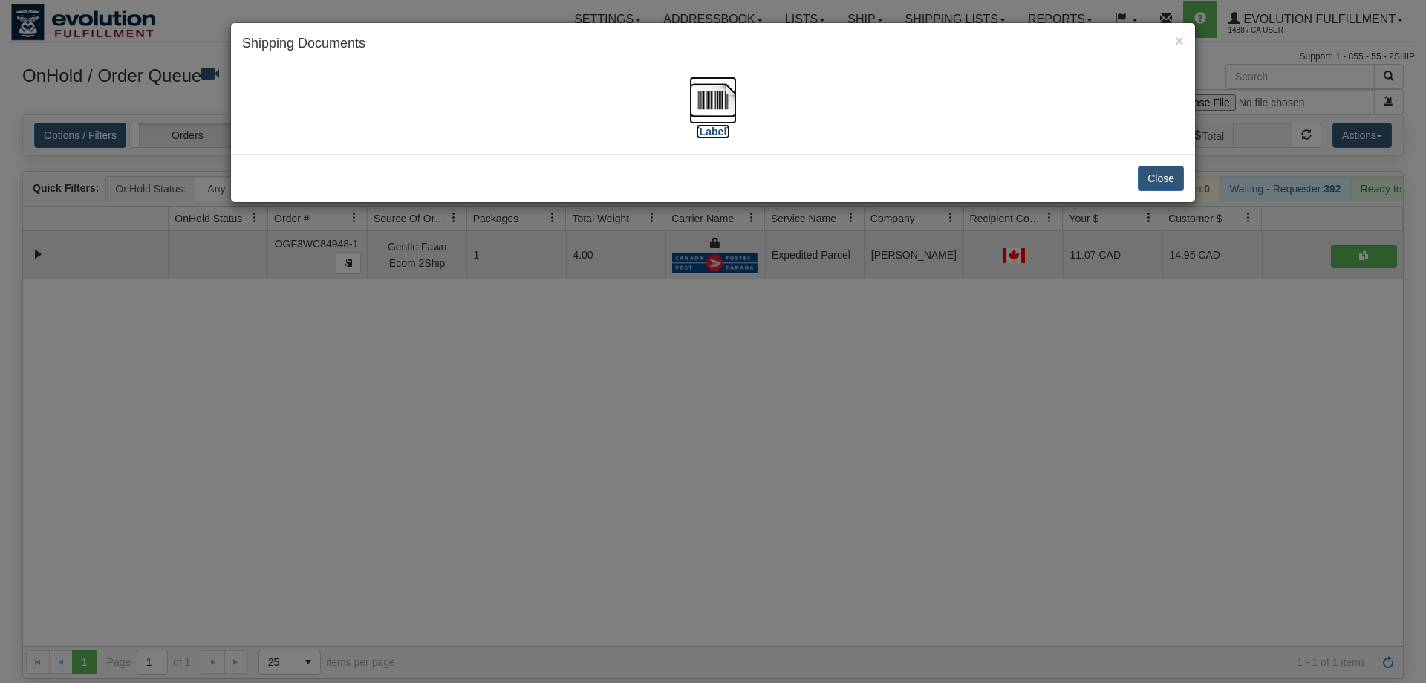
click at [694, 95] on img at bounding box center [713, 100] width 48 height 48
drag, startPoint x: 637, startPoint y: 414, endPoint x: 487, endPoint y: 177, distance: 280.4
click at [639, 392] on div "× Shipping Documents [Label] Close" at bounding box center [713, 341] width 1426 height 683
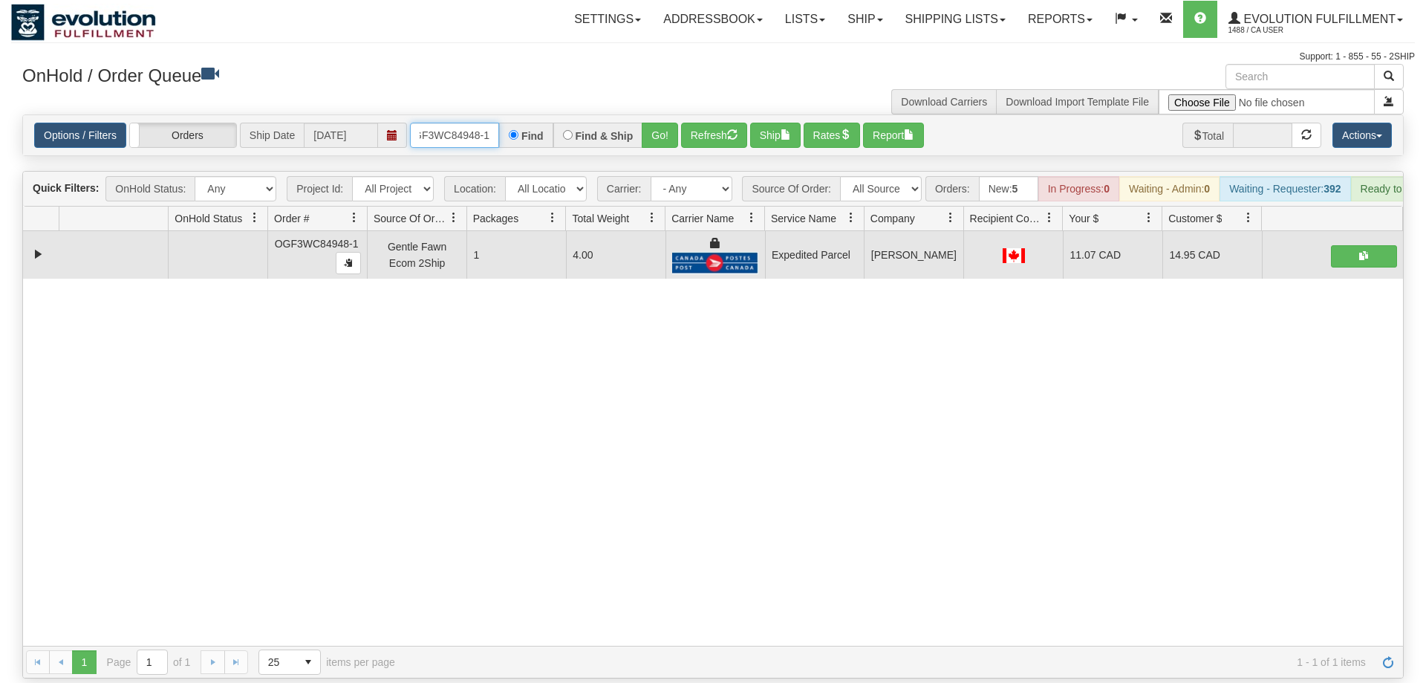
click at [456, 123] on input "OGF3WC84948-1" at bounding box center [454, 135] width 89 height 25
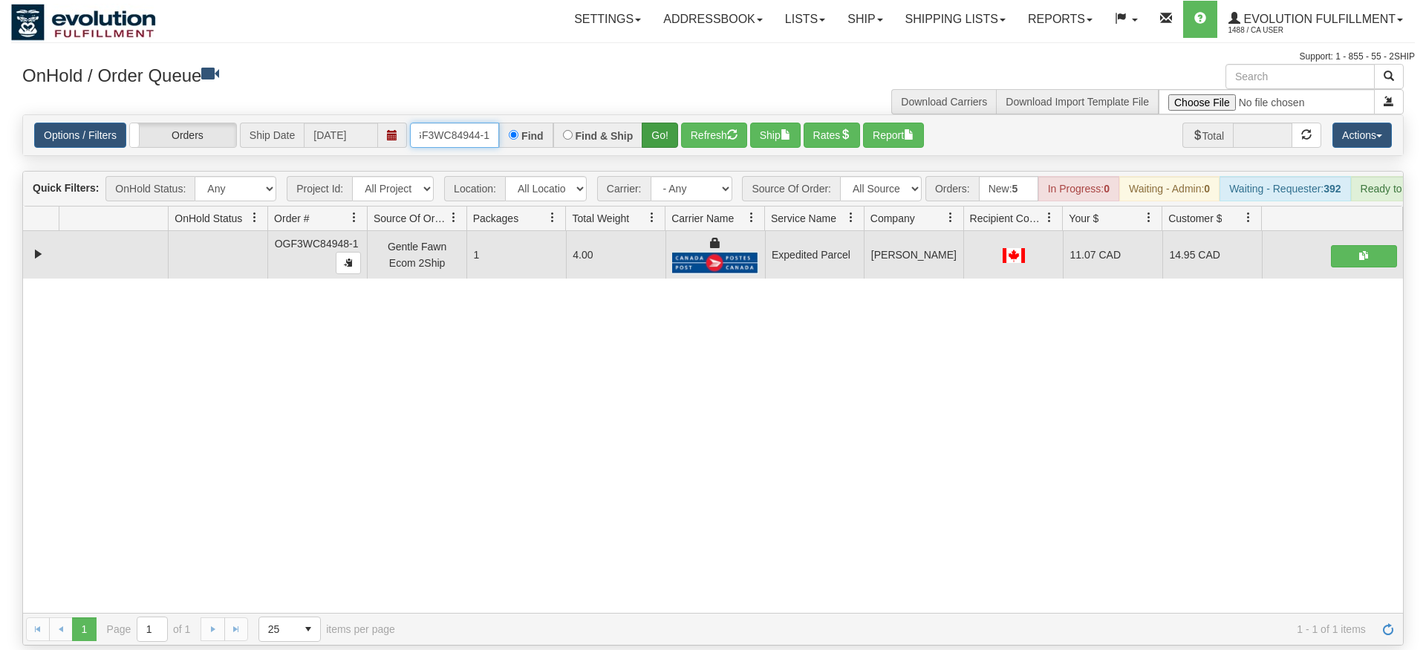
type input "OGF3WC84944-1"
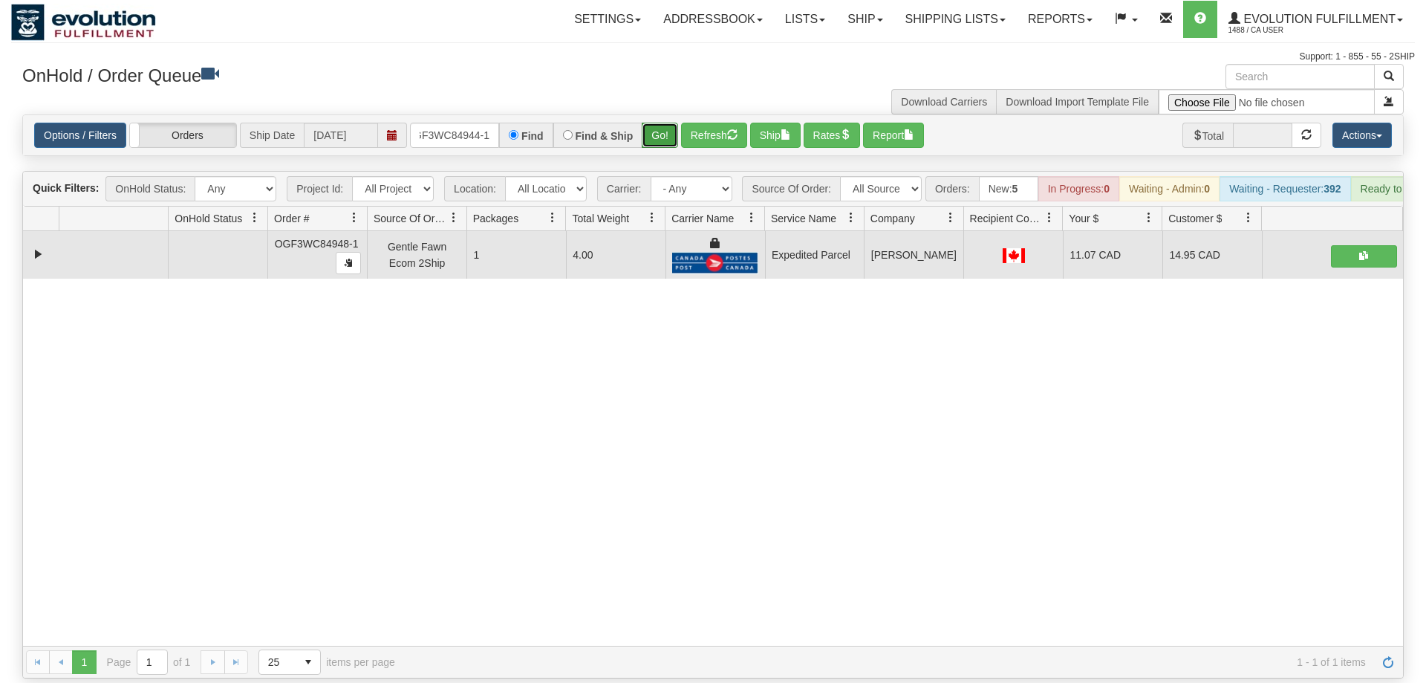
click at [660, 142] on div "Is equal to Is not equal to Contains Does not contains CAD USD EUR ZAR [PERSON_…" at bounding box center [713, 396] width 1404 height 564
click at [668, 123] on button "Go!" at bounding box center [660, 135] width 36 height 25
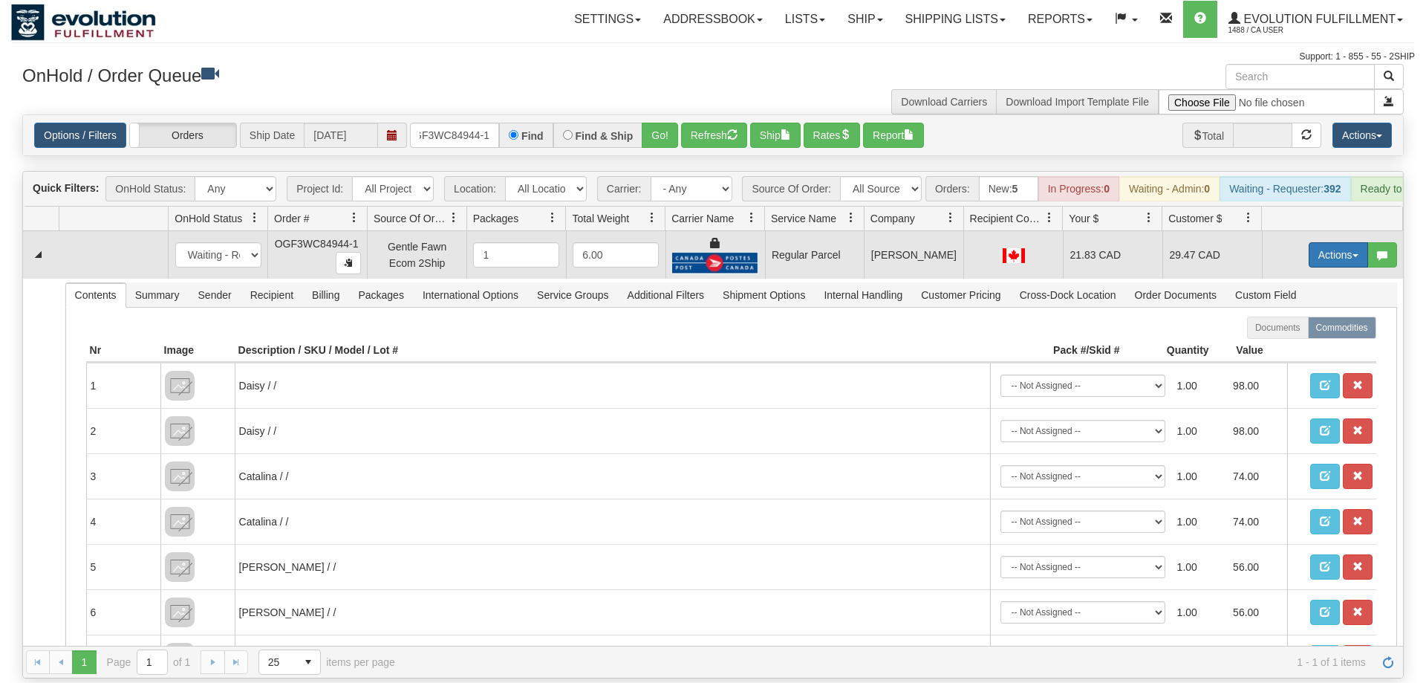
click at [1341, 242] on button "Actions" at bounding box center [1338, 254] width 59 height 25
click at [1312, 316] on span "Rate All Services" at bounding box center [1307, 322] width 89 height 12
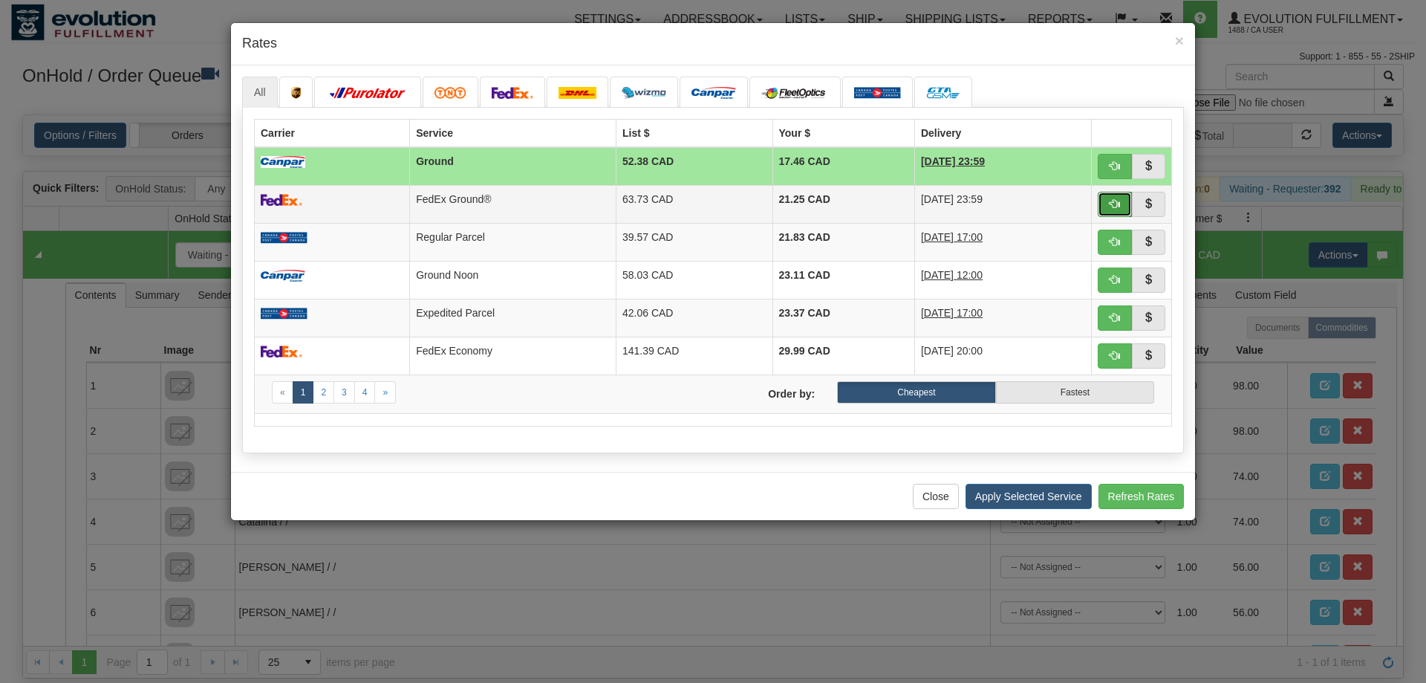
click at [1107, 203] on button "button" at bounding box center [1115, 204] width 34 height 25
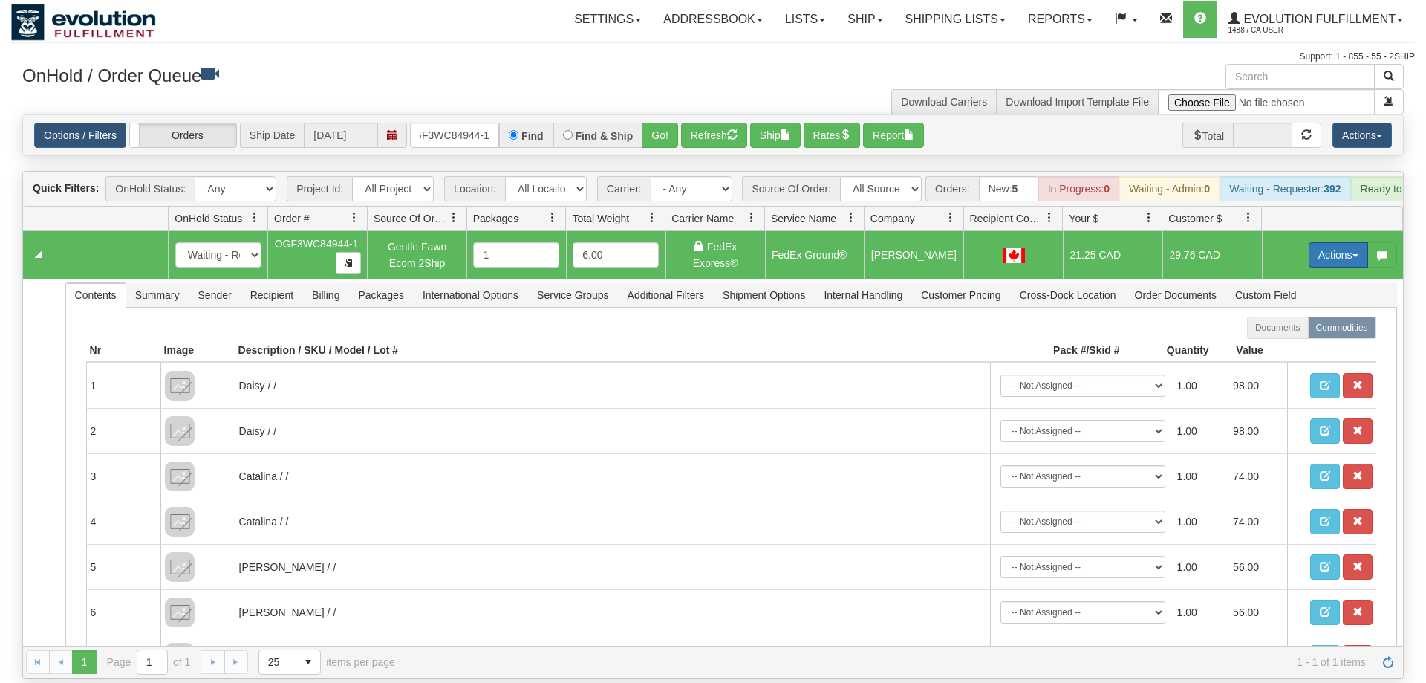
click at [1331, 242] on button "Actions" at bounding box center [1338, 254] width 59 height 25
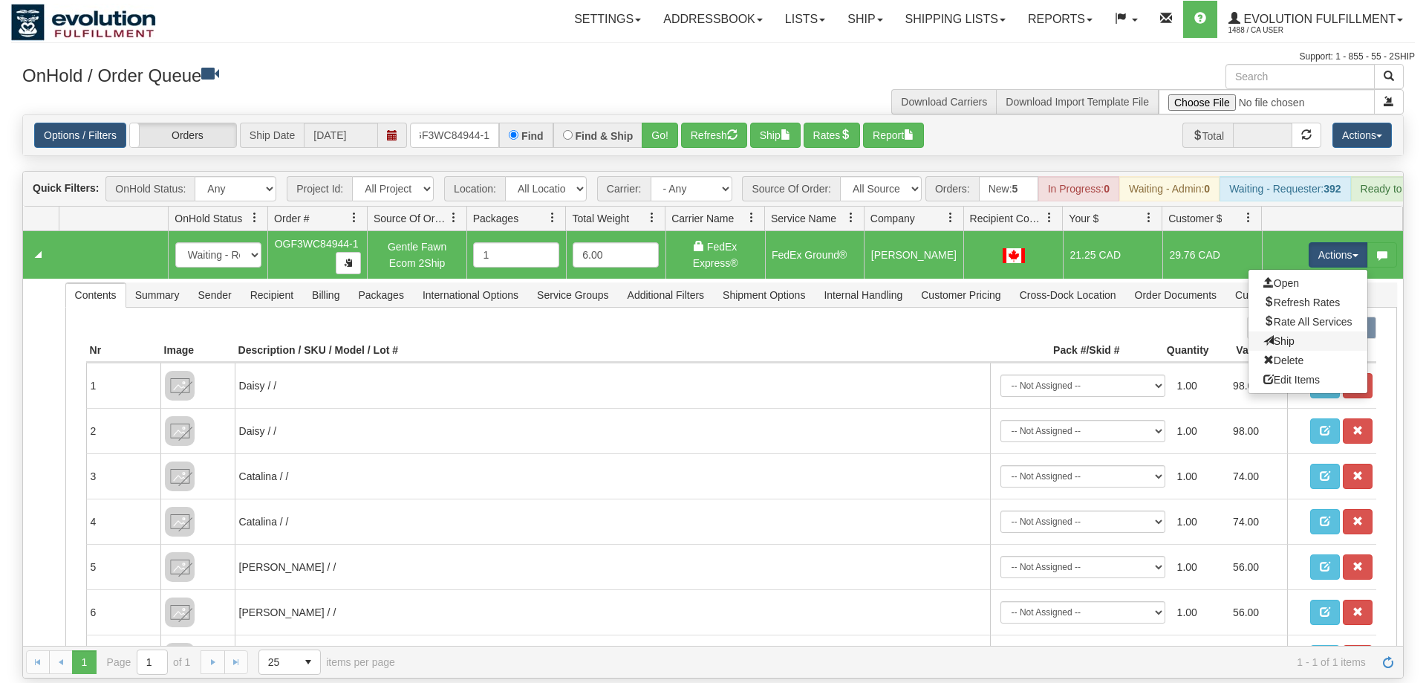
click at [1310, 331] on link "Ship" at bounding box center [1307, 340] width 119 height 19
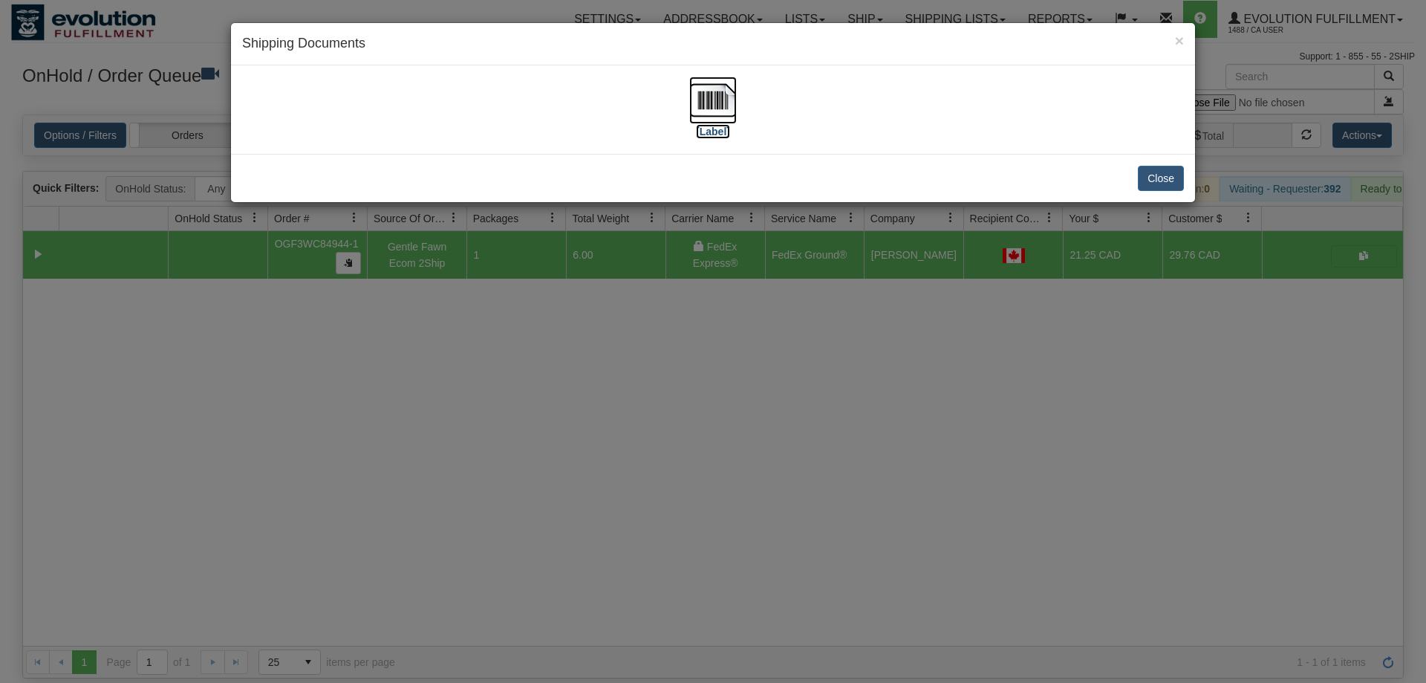
click at [718, 127] on label "[Label]" at bounding box center [713, 131] width 34 height 15
click at [557, 411] on div "× Shipping Documents [Label] Close" at bounding box center [713, 341] width 1426 height 683
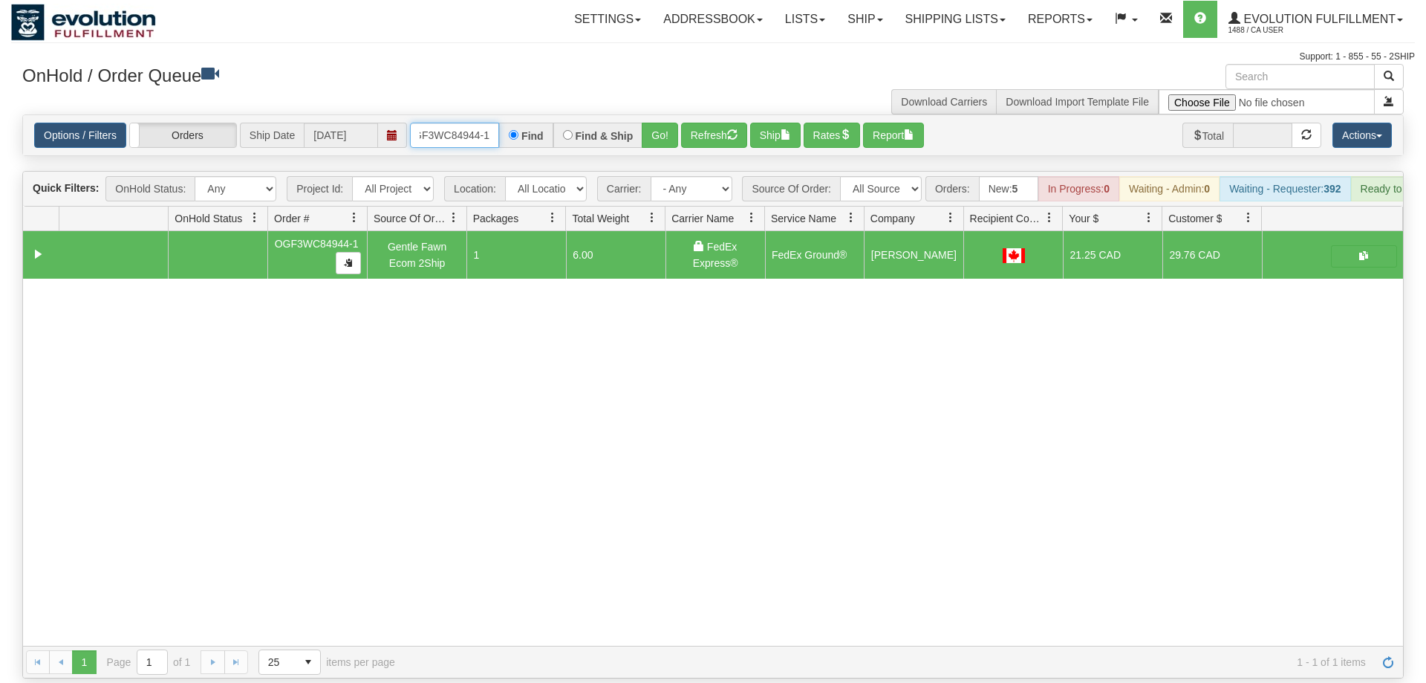
click at [463, 123] on input "OGF3WC84944-1" at bounding box center [454, 135] width 89 height 25
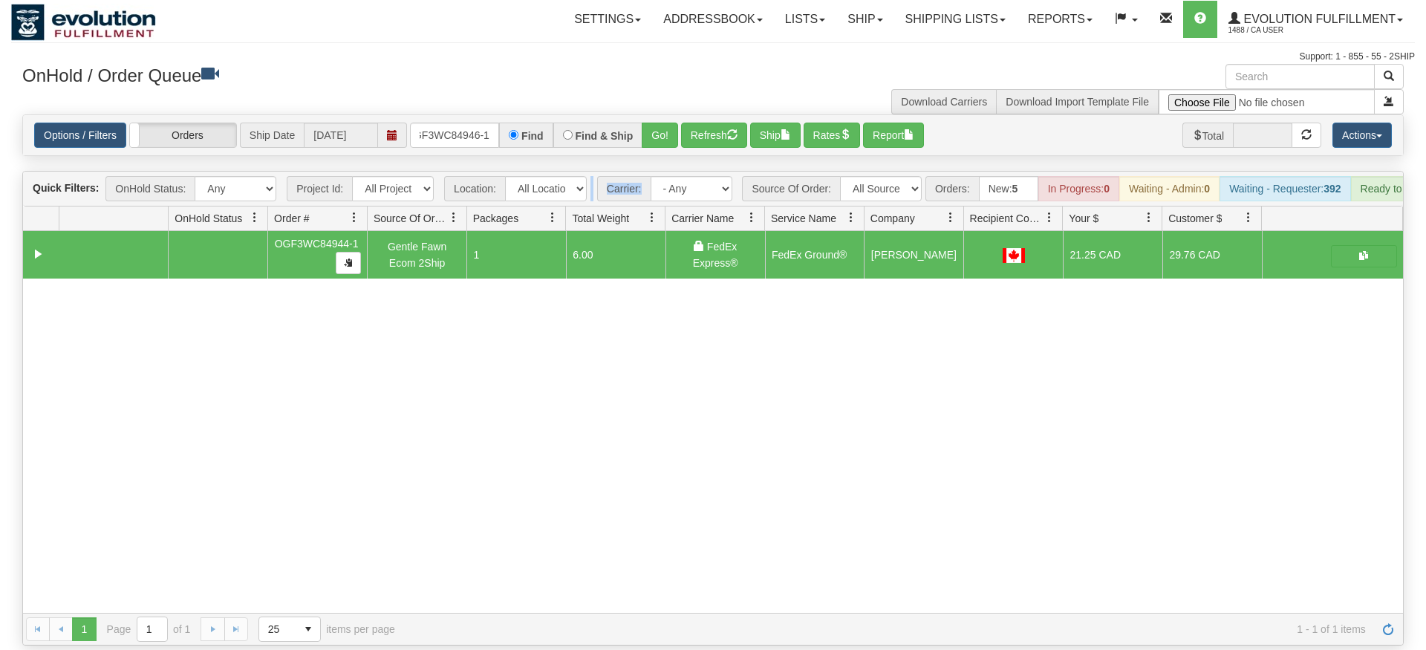
click at [645, 148] on div "Is equal to Is not equal to Contains Does not contains CAD USD EUR ZAR [PERSON_…" at bounding box center [713, 379] width 1404 height 531
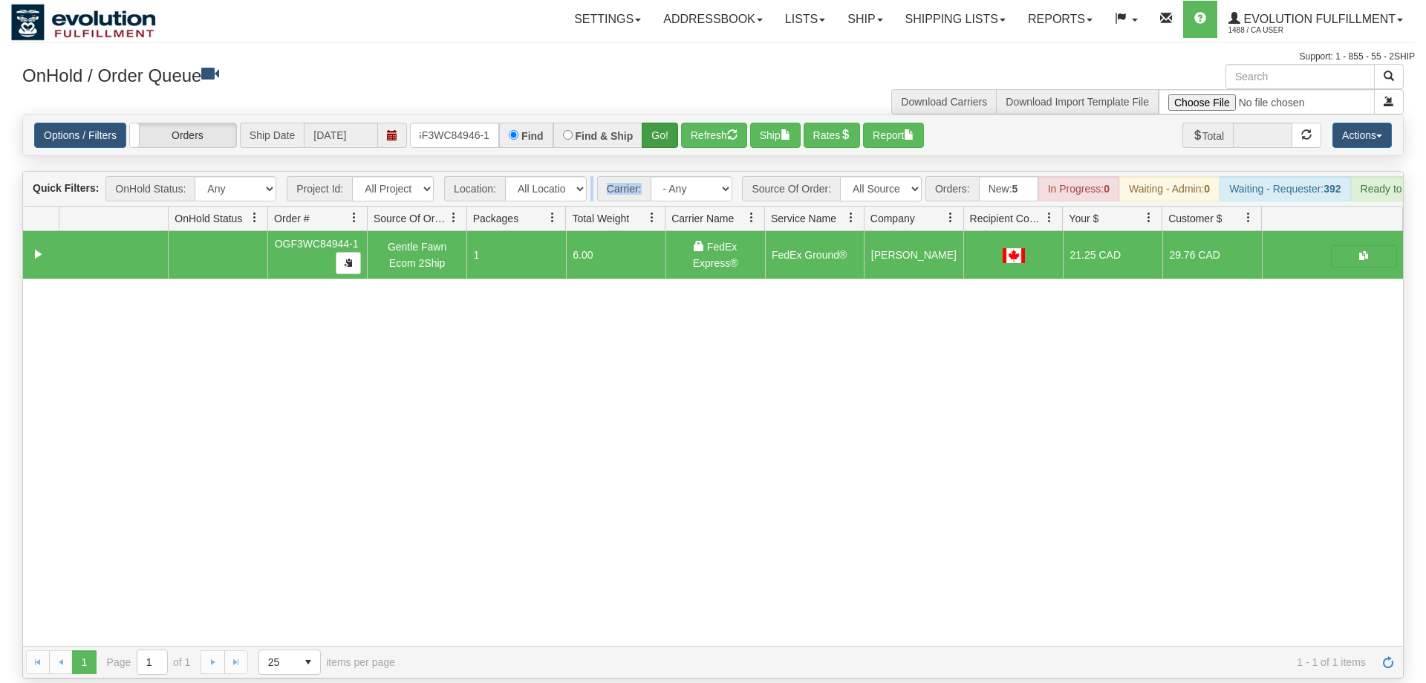
drag, startPoint x: 649, startPoint y: 126, endPoint x: 651, endPoint y: 105, distance: 20.8
click at [651, 120] on div "Options / Filters Group Shipments Orders Ship Date [DATE] oGF3WC84946-1 Find Fi…" at bounding box center [713, 135] width 1380 height 40
click at [652, 123] on button "Go!" at bounding box center [660, 135] width 36 height 25
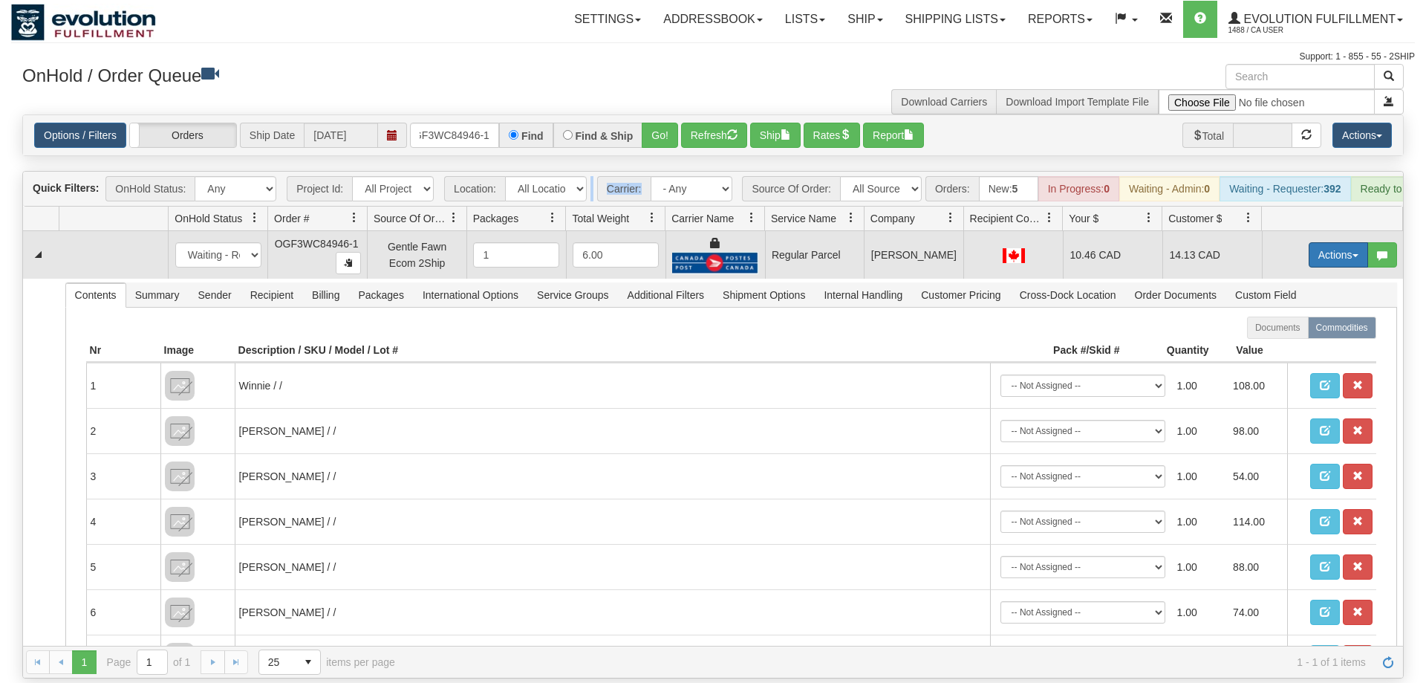
click at [1329, 242] on button "Actions" at bounding box center [1338, 254] width 59 height 25
click at [1331, 316] on span "Rate All Services" at bounding box center [1307, 322] width 89 height 12
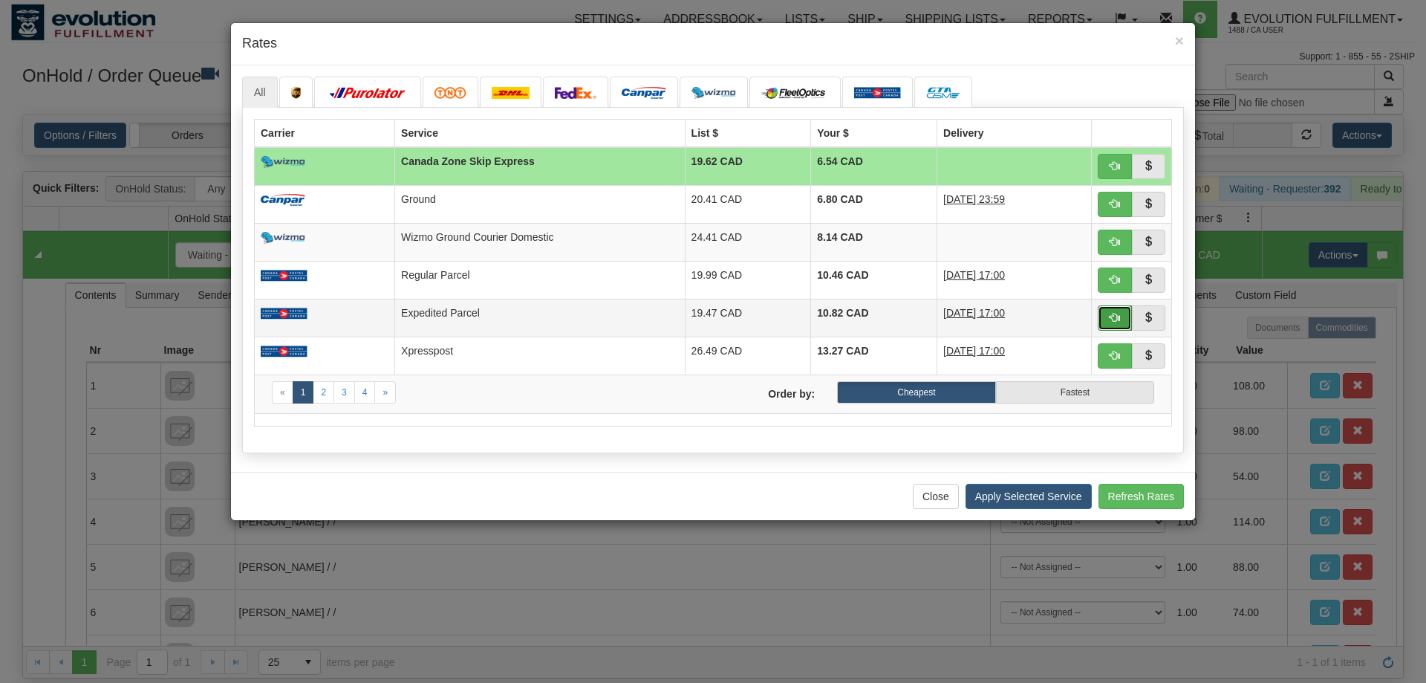
click at [1124, 317] on button "button" at bounding box center [1115, 317] width 34 height 25
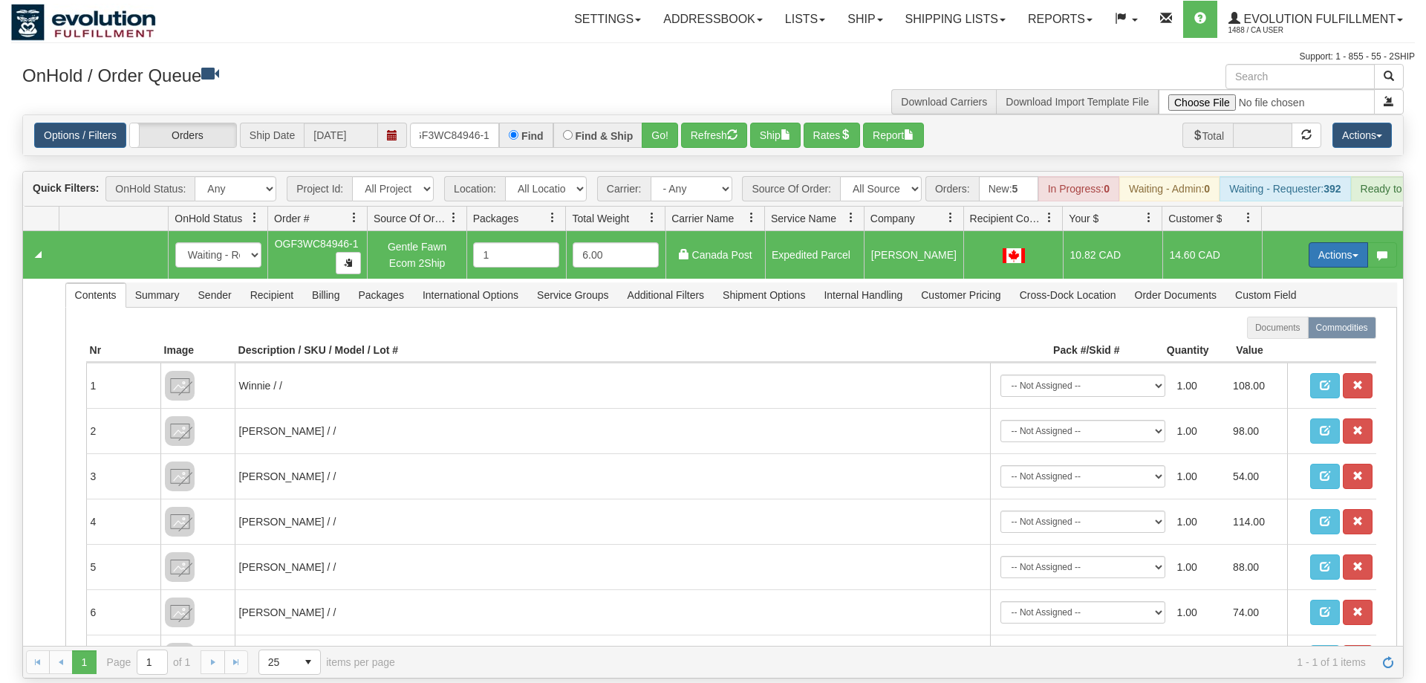
click at [1339, 242] on button "Actions" at bounding box center [1338, 254] width 59 height 25
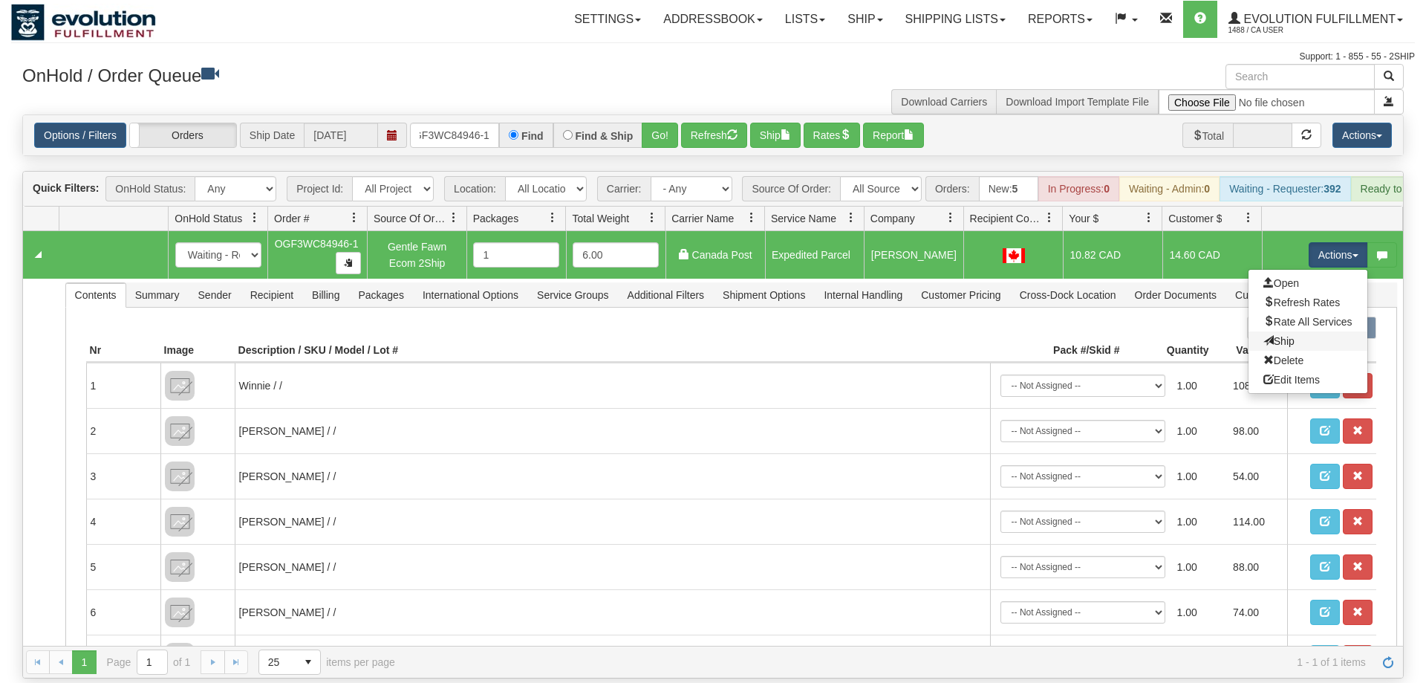
click at [1313, 331] on link "Ship" at bounding box center [1307, 340] width 119 height 19
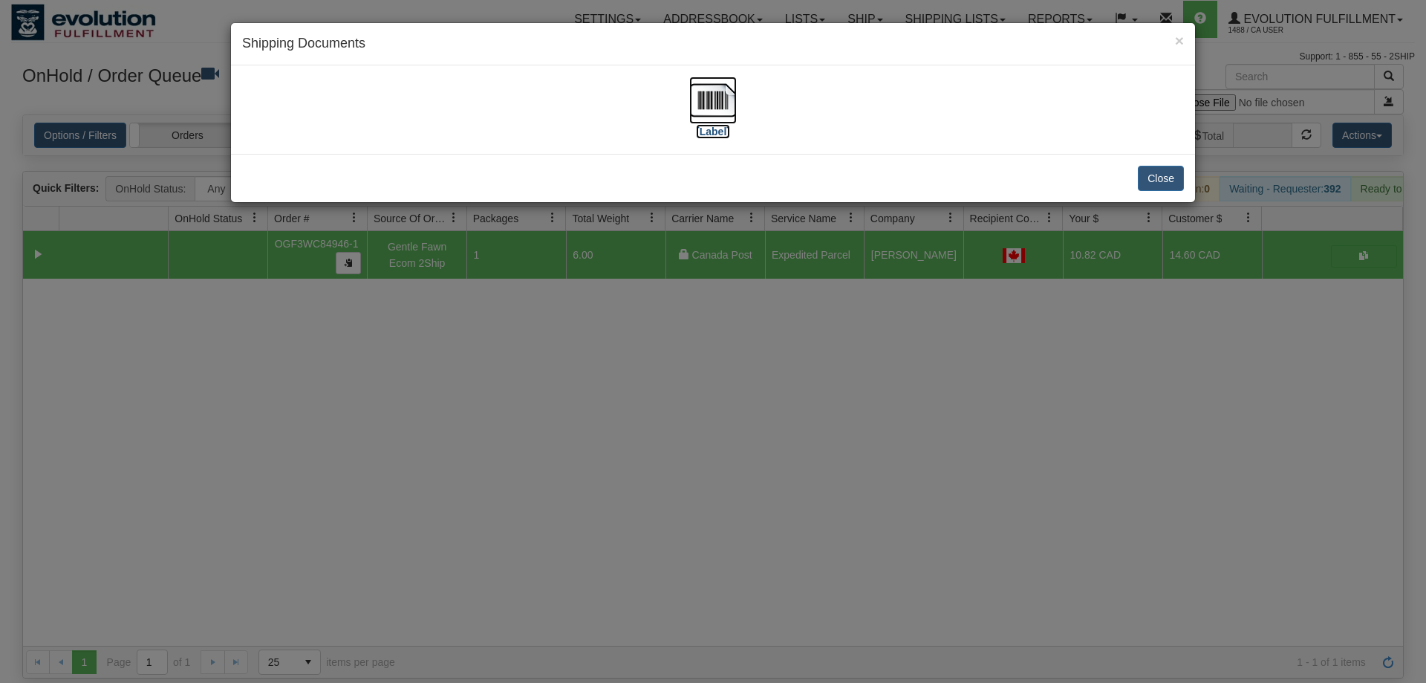
click at [717, 89] on img at bounding box center [713, 100] width 48 height 48
drag, startPoint x: 512, startPoint y: 596, endPoint x: 289, endPoint y: 100, distance: 544.1
click at [512, 593] on div "× Shipping Documents [Label] Close" at bounding box center [713, 341] width 1426 height 683
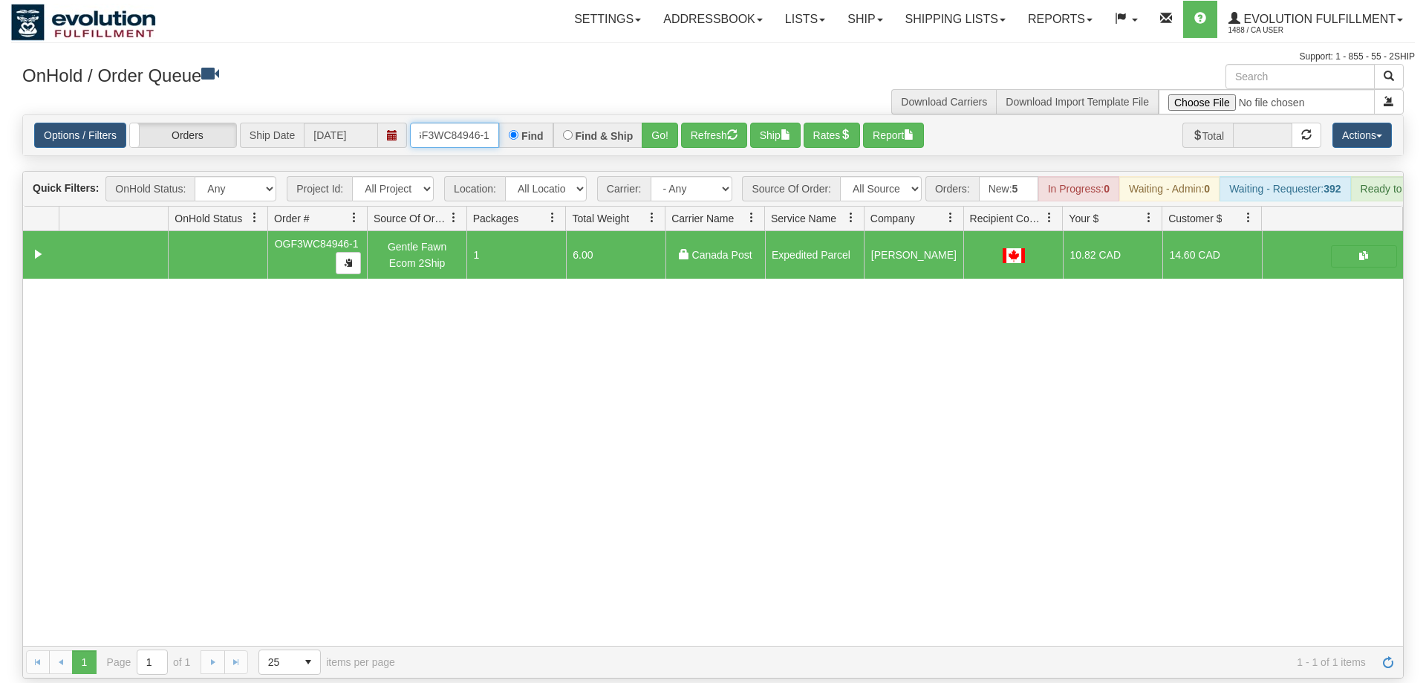
click at [449, 123] on input "oGF3WC84946-1" at bounding box center [454, 135] width 89 height 25
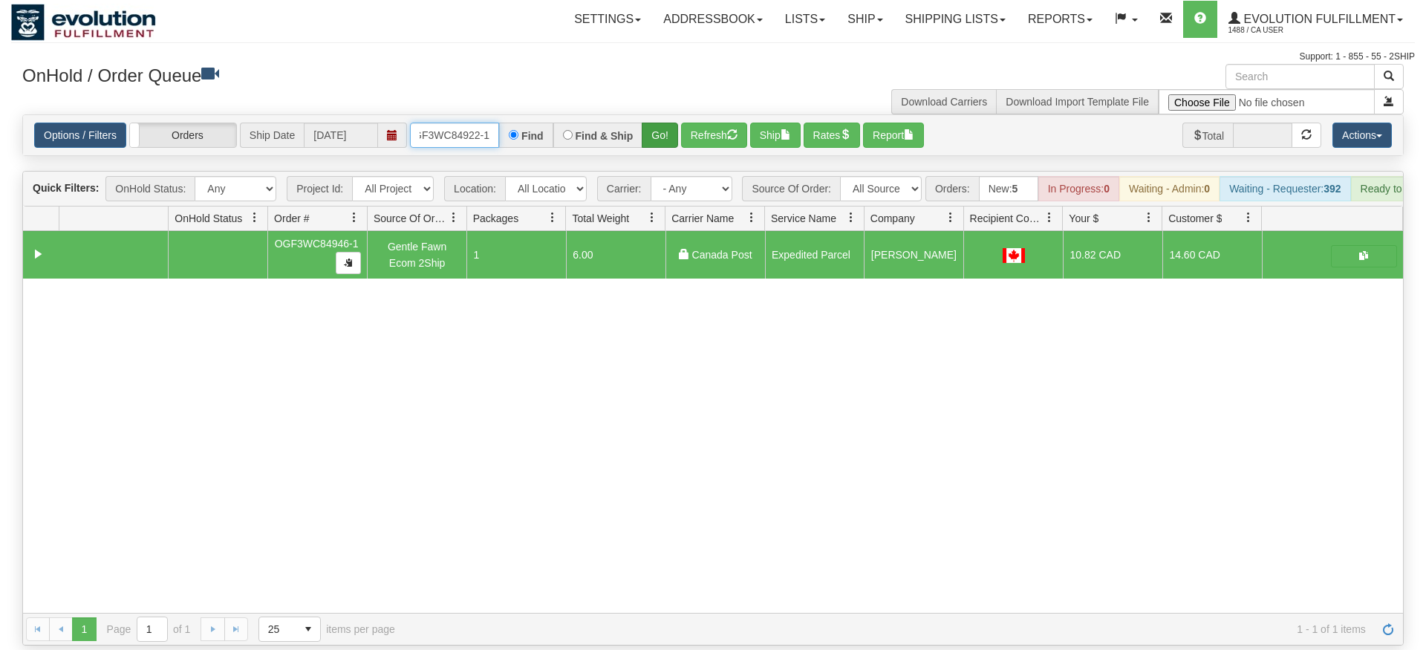
type input "OGF3WC84922-1"
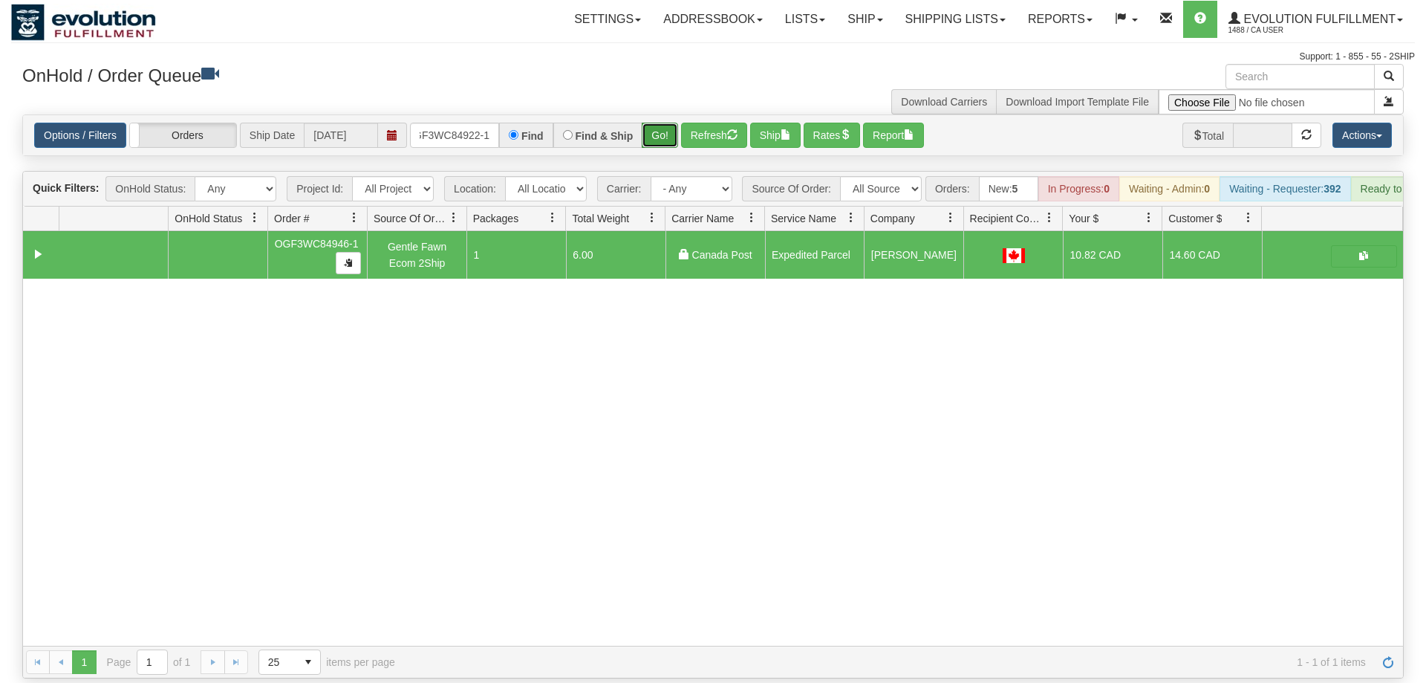
drag, startPoint x: 662, startPoint y: 111, endPoint x: 662, endPoint y: 102, distance: 8.9
click at [662, 137] on div "Is equal to Is not equal to Contains Does not contains CAD USD EUR ZAR [PERSON_…" at bounding box center [713, 396] width 1404 height 564
click at [662, 123] on button "Go!" at bounding box center [660, 135] width 36 height 25
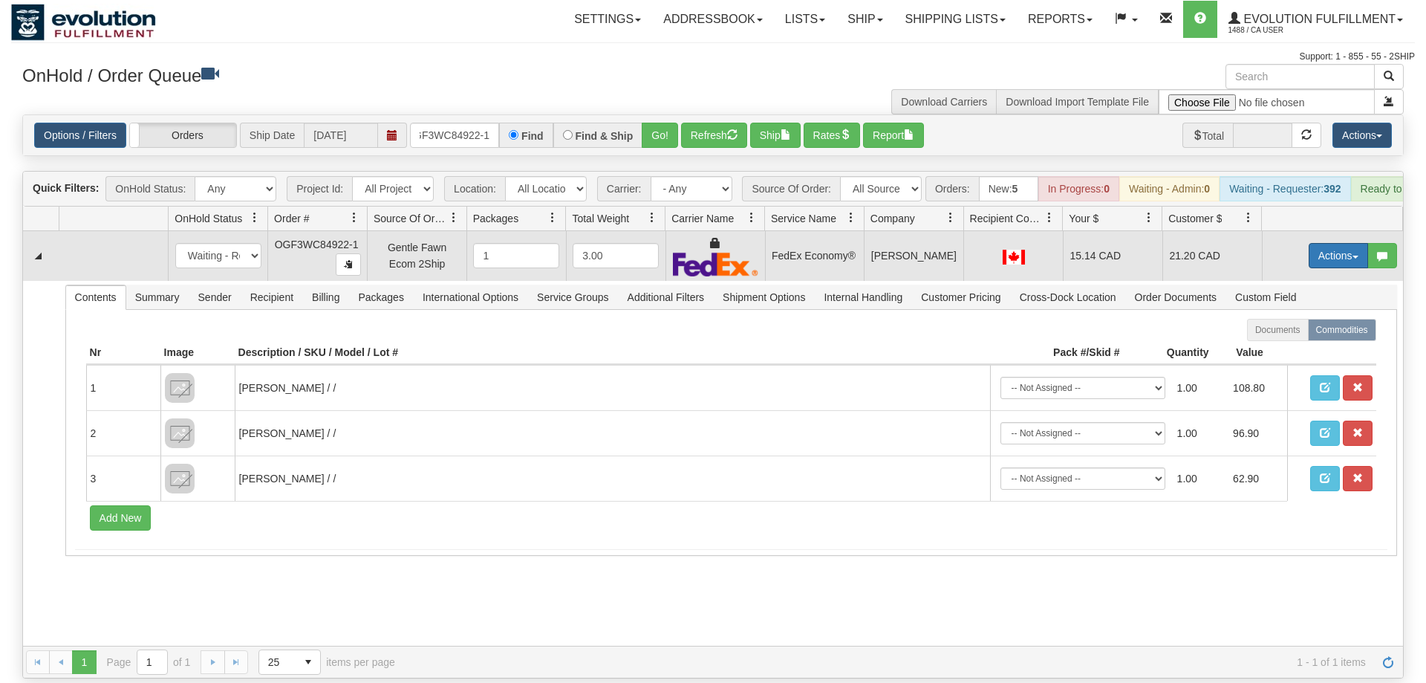
click at [1338, 243] on button "Actions" at bounding box center [1338, 255] width 59 height 25
click at [1300, 332] on link "Ship" at bounding box center [1307, 341] width 119 height 19
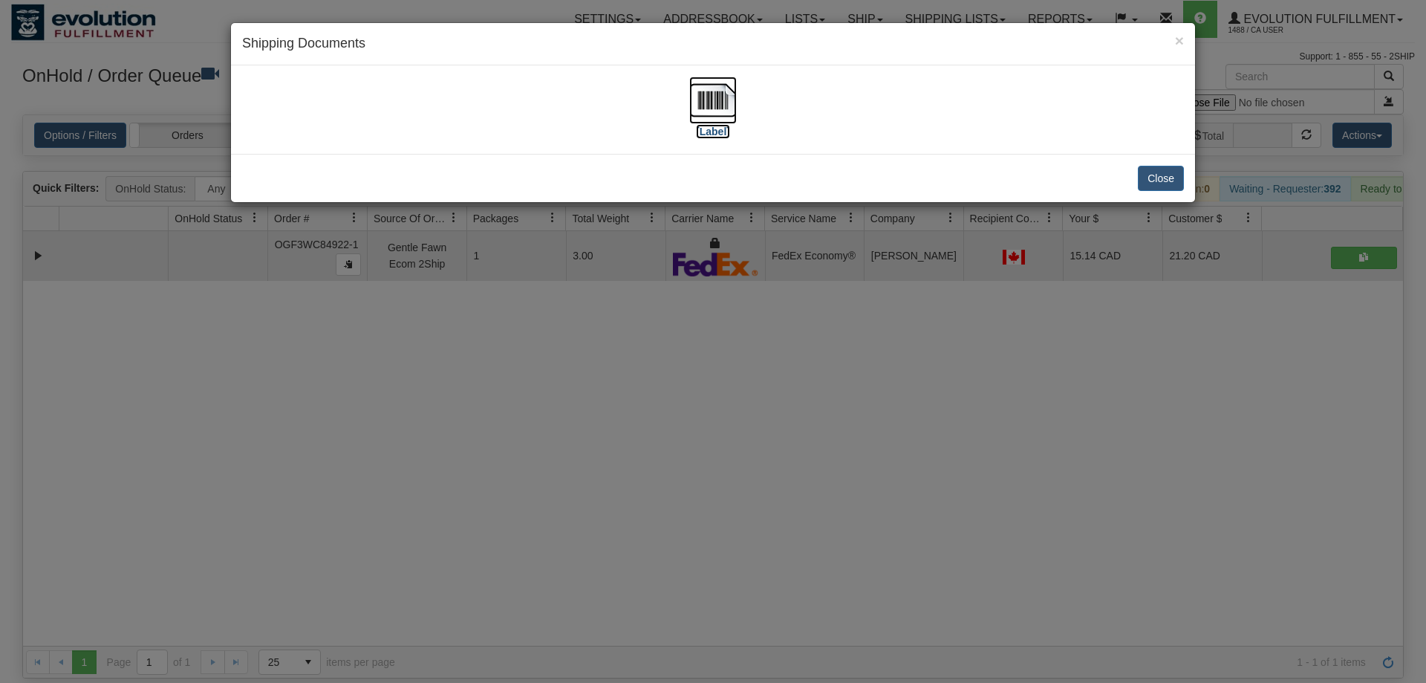
click at [727, 103] on img at bounding box center [713, 100] width 48 height 48
drag, startPoint x: 423, startPoint y: 472, endPoint x: 405, endPoint y: 131, distance: 342.1
click at [423, 469] on div "× Shipping Documents [Label] Close" at bounding box center [713, 341] width 1426 height 683
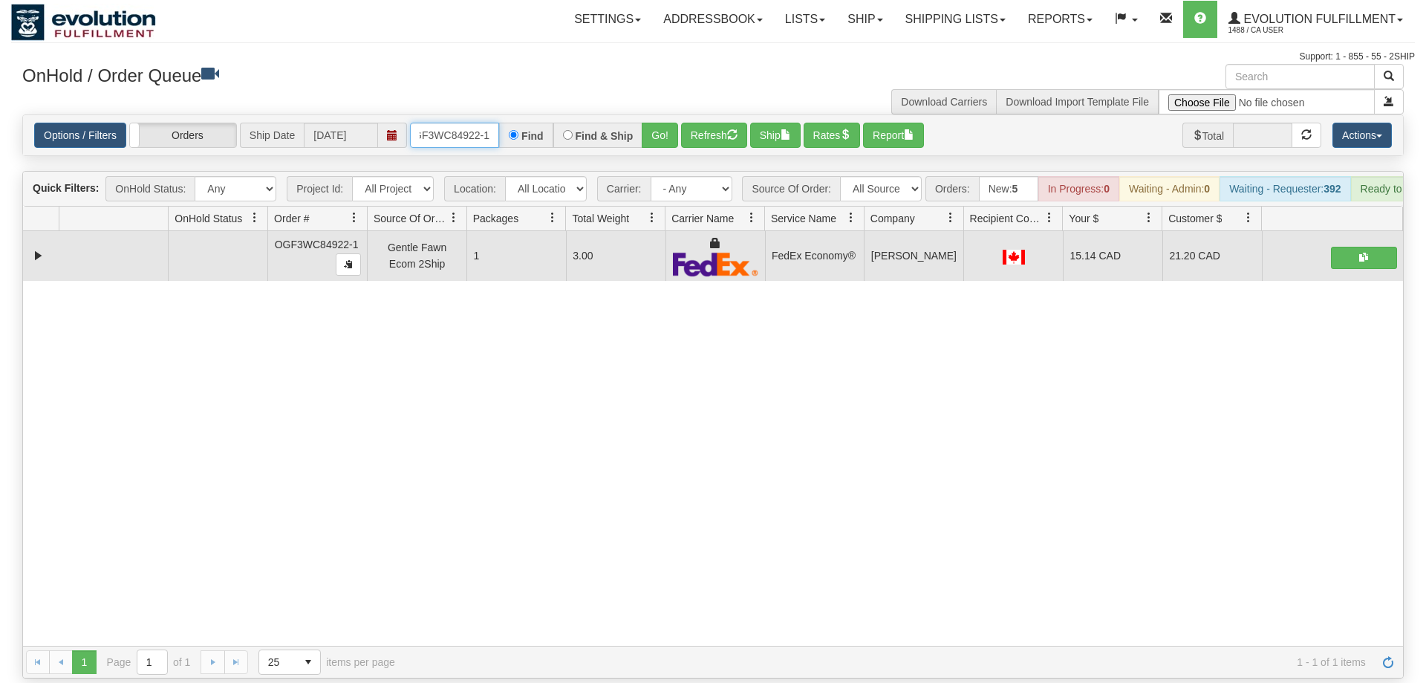
click at [440, 123] on input "OGF3WC84922-1" at bounding box center [454, 135] width 89 height 25
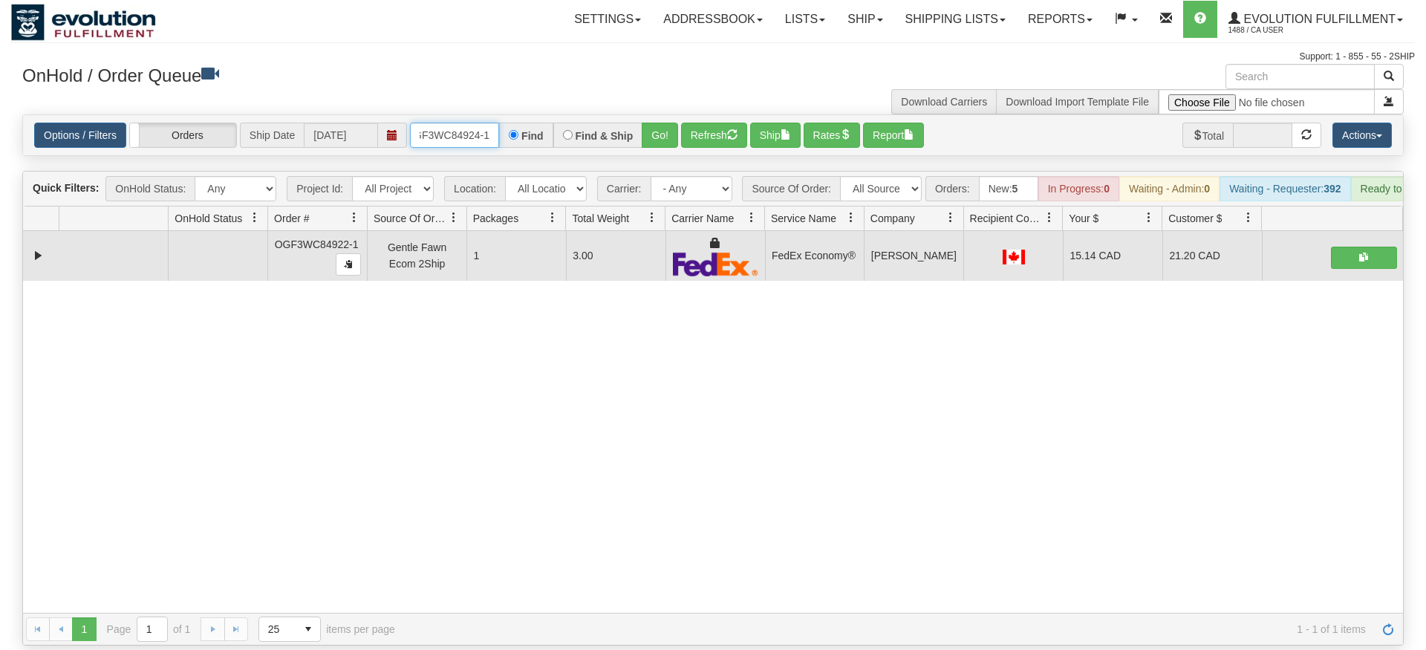
type input "OGF3WC84924-1"
click at [660, 128] on div "Options / Filters Group Shipments Orders Ship Date [DATE] OGF3WC84924-1 Find Fi…" at bounding box center [713, 135] width 1380 height 40
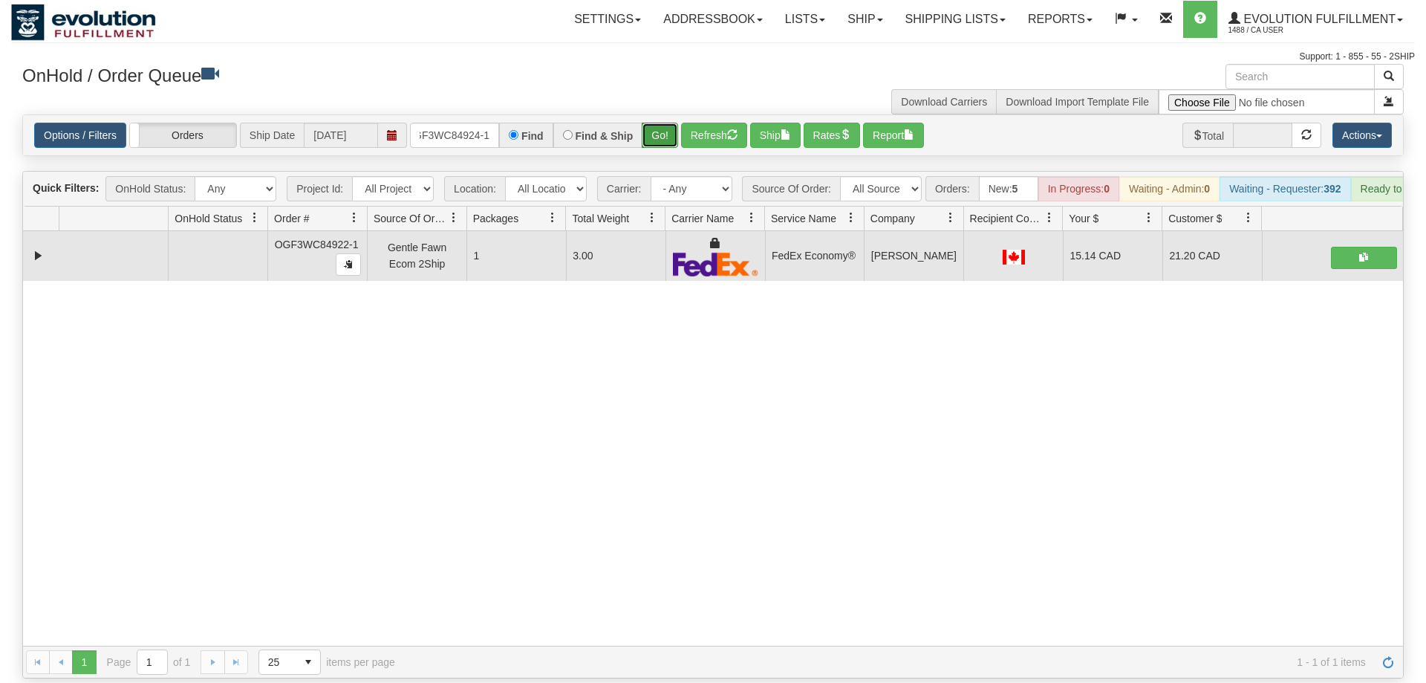
click at [661, 123] on button "Go!" at bounding box center [660, 135] width 36 height 25
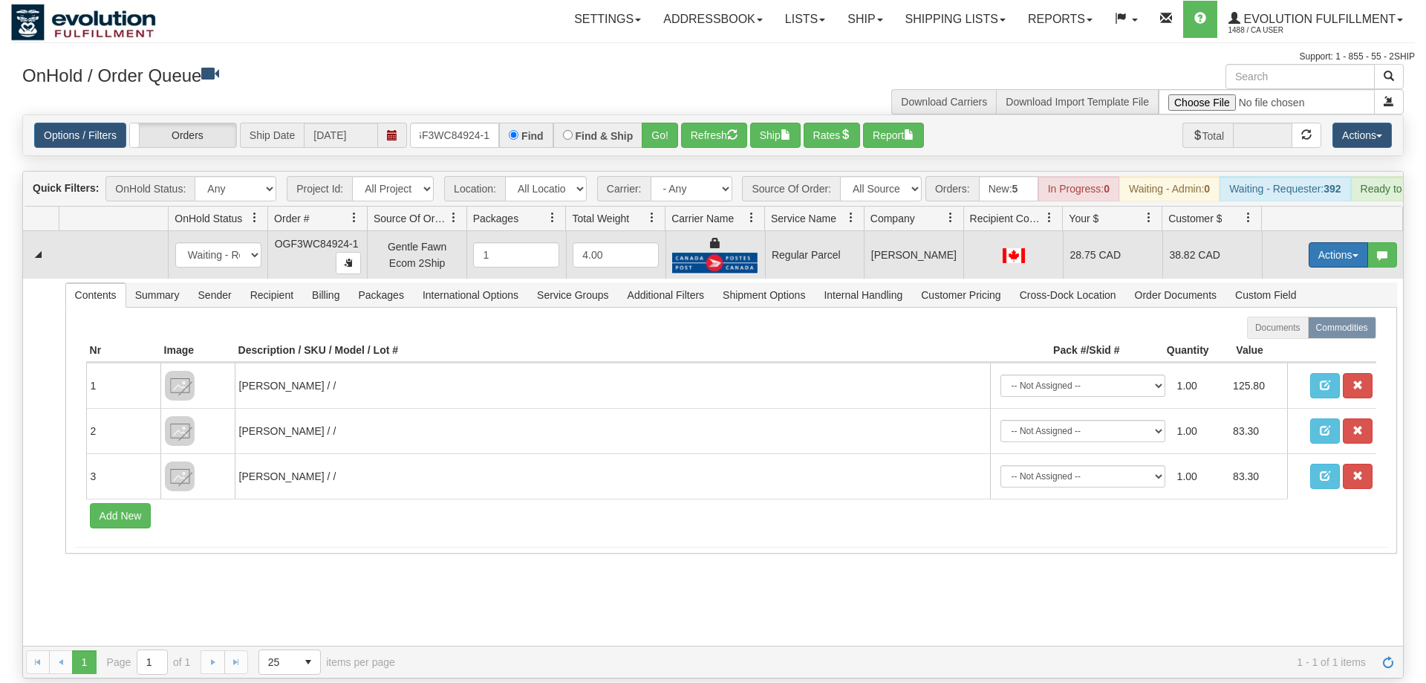
click at [1314, 242] on button "Actions" at bounding box center [1338, 254] width 59 height 25
click at [1291, 316] on span "Rate All Services" at bounding box center [1307, 322] width 89 height 12
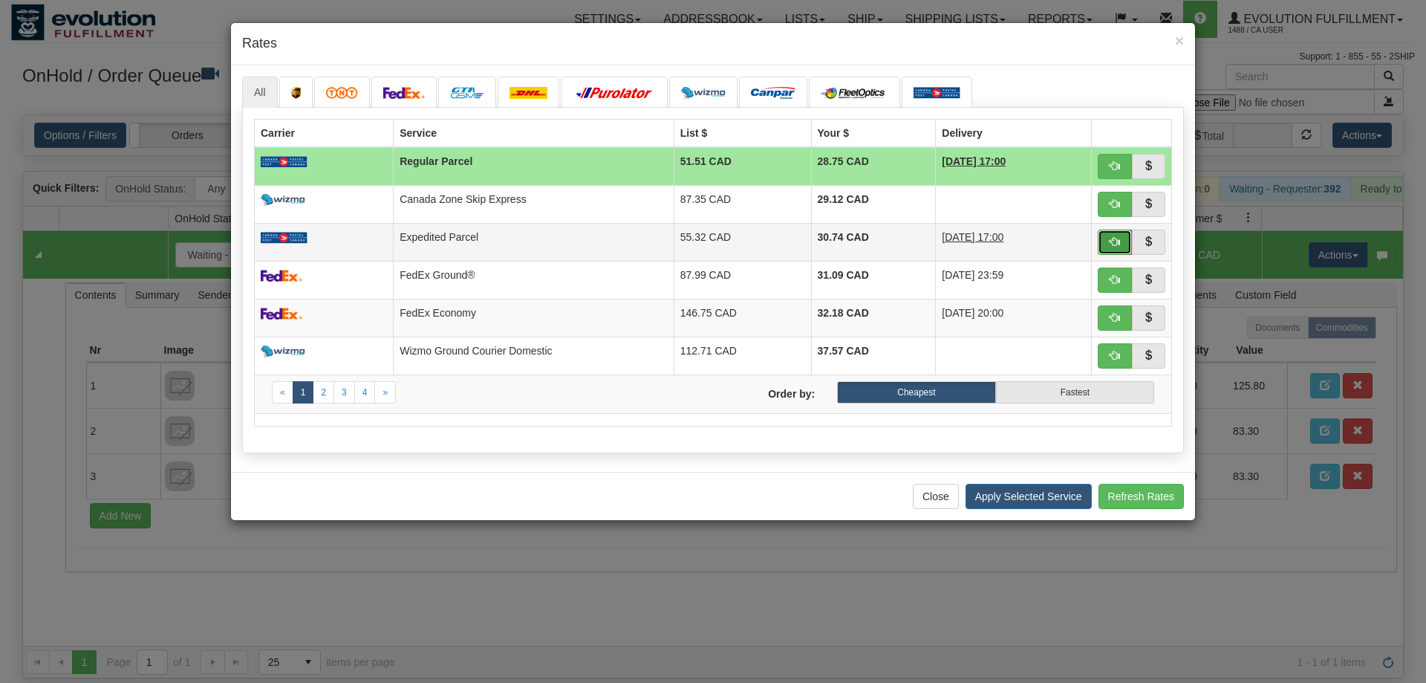
click at [1109, 235] on button "button" at bounding box center [1115, 241] width 34 height 25
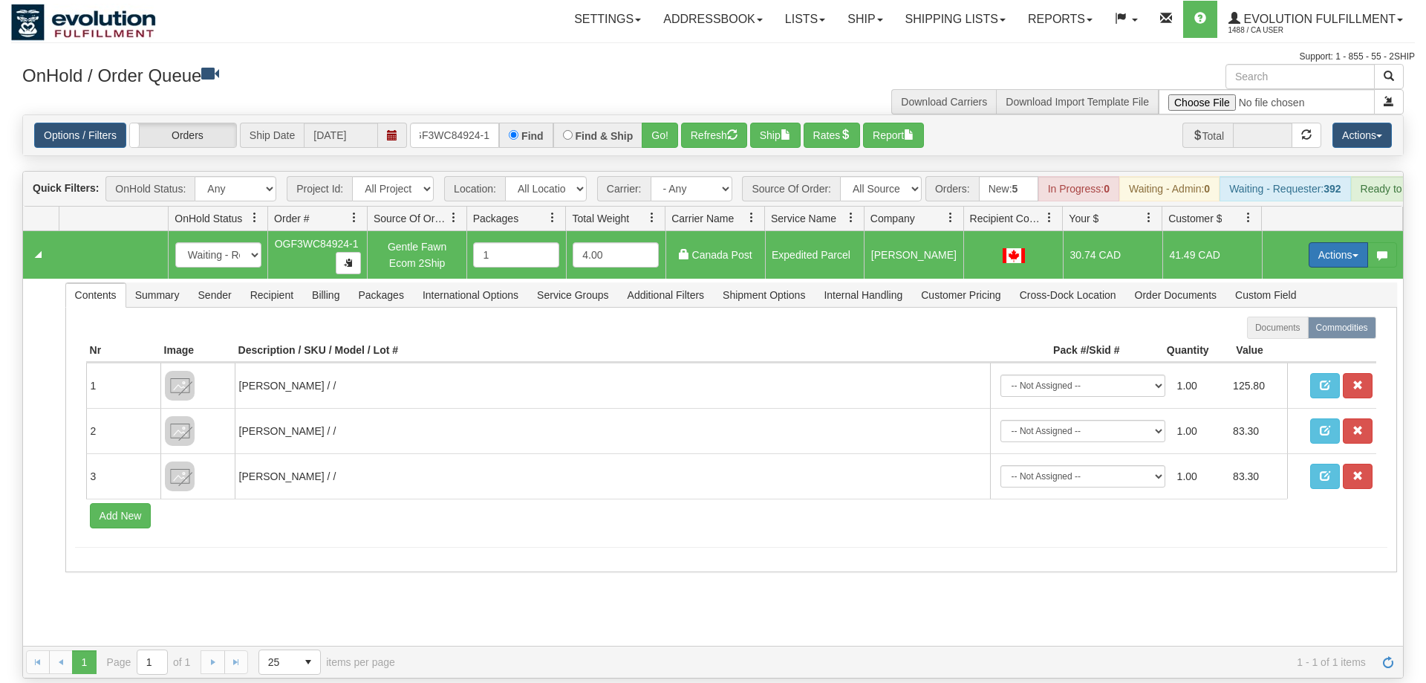
click at [1346, 242] on button "Actions" at bounding box center [1338, 254] width 59 height 25
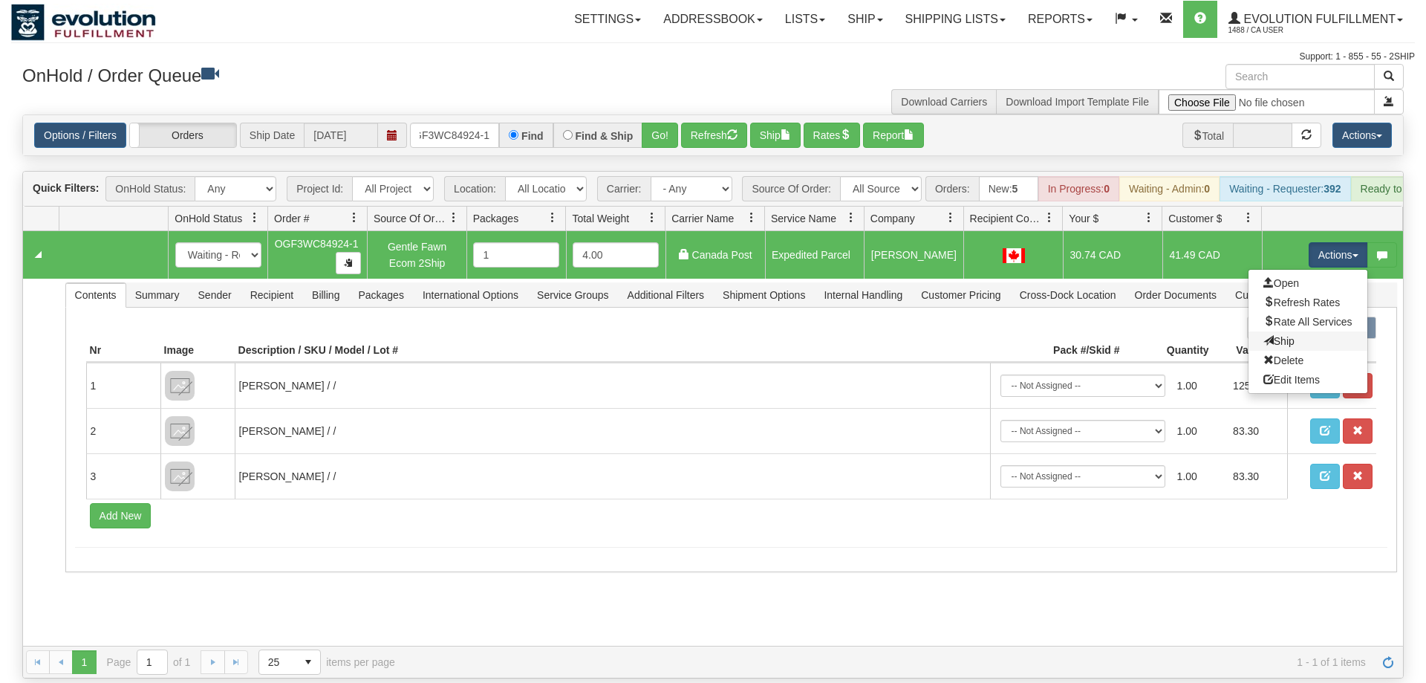
click at [1320, 331] on link "Ship" at bounding box center [1307, 340] width 119 height 19
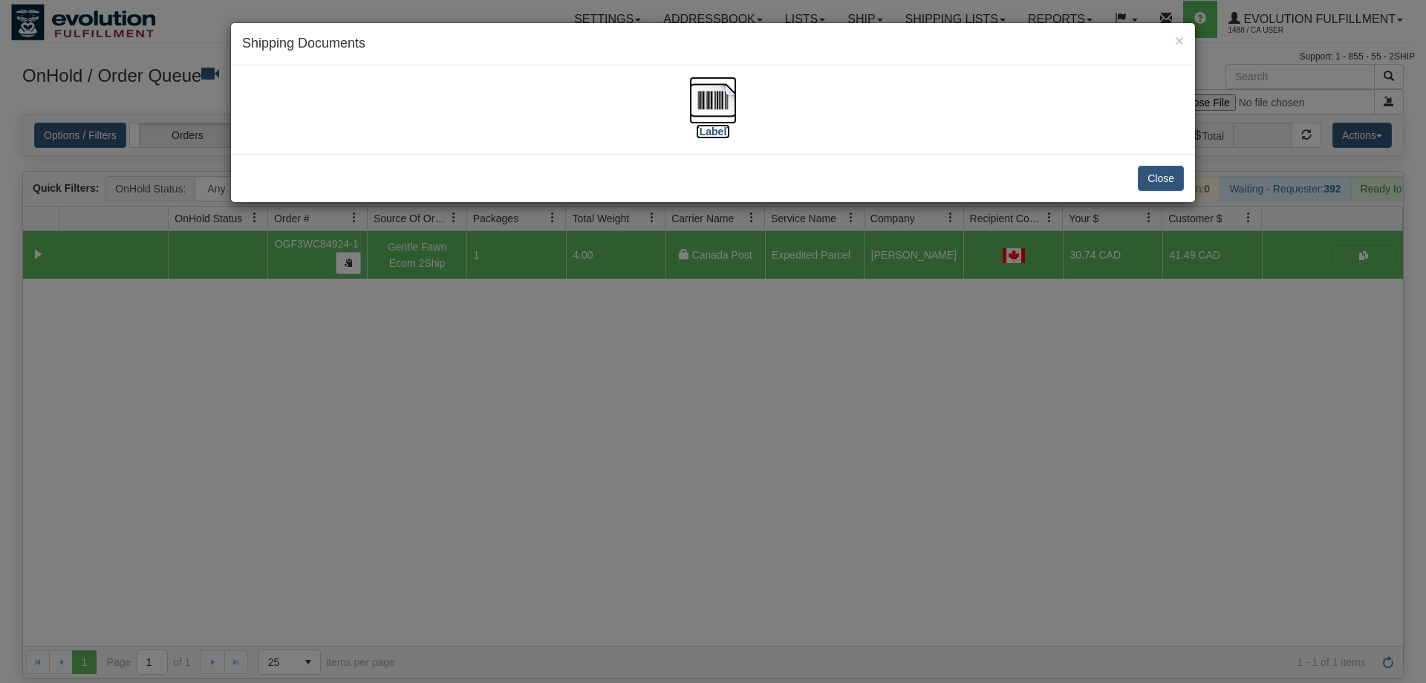
click at [717, 100] on img at bounding box center [713, 100] width 48 height 48
drag, startPoint x: 552, startPoint y: 294, endPoint x: 492, endPoint y: 186, distance: 123.3
click at [547, 284] on div "× Shipping Documents [Label] Close" at bounding box center [713, 341] width 1426 height 683
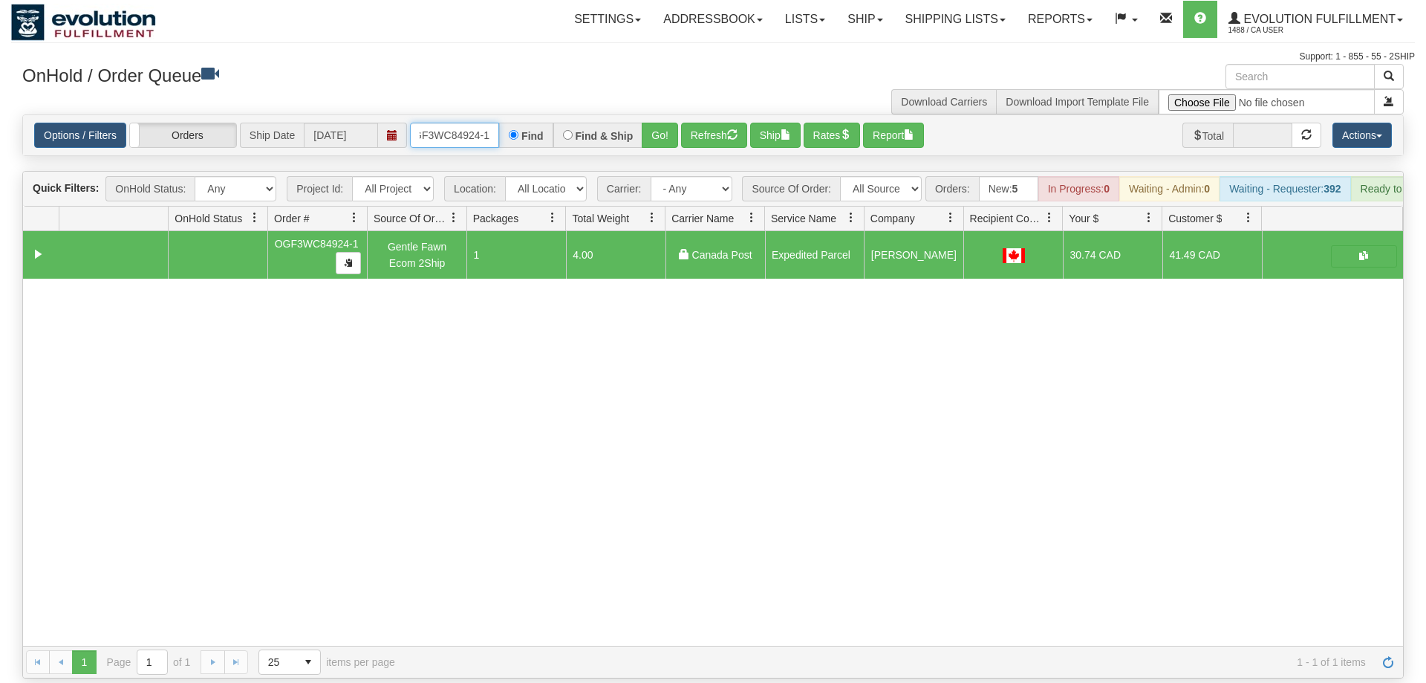
click at [460, 123] on input "OGF3WC84924-1" at bounding box center [454, 135] width 89 height 25
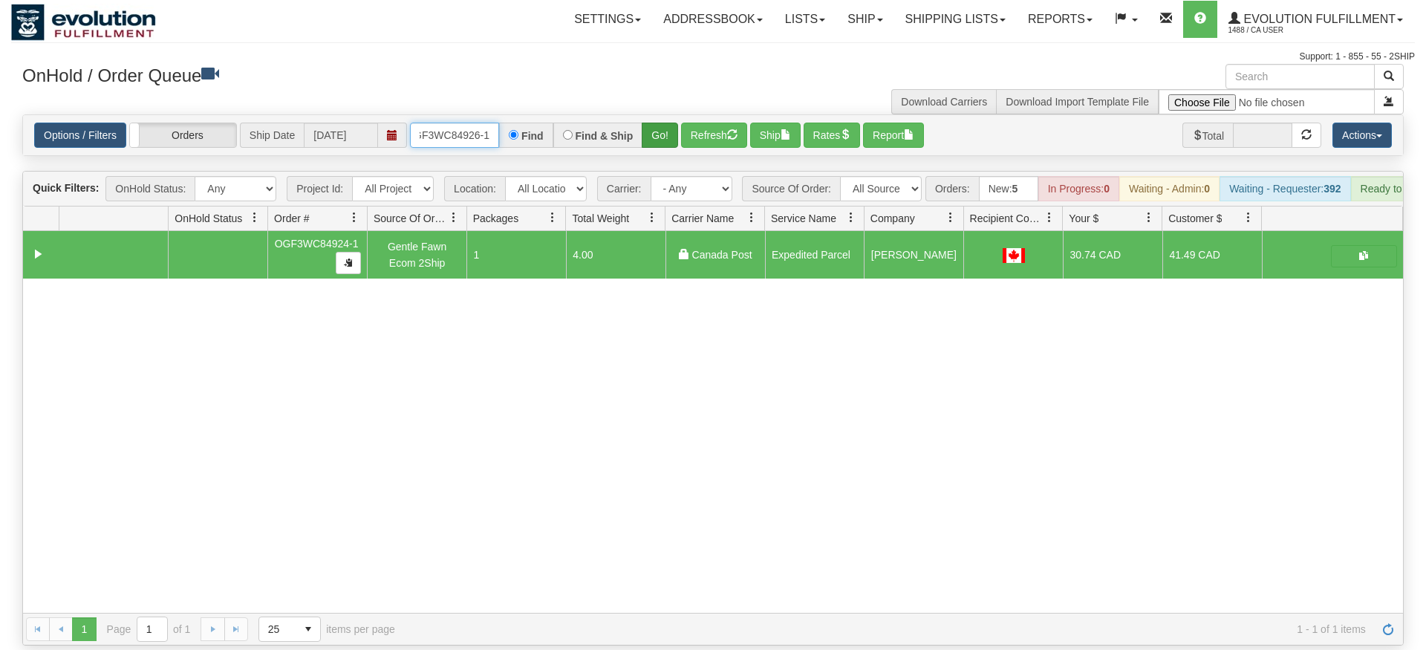
type input "OGF3WC84926-1"
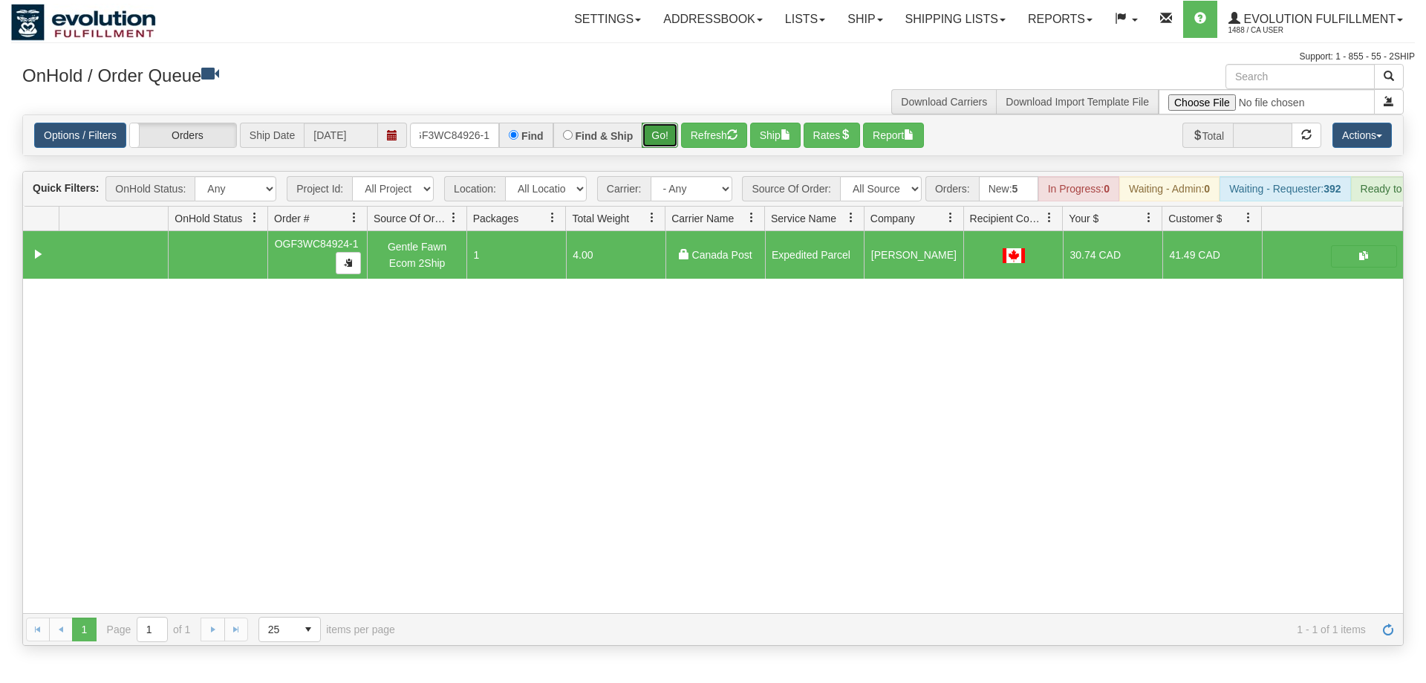
click at [666, 150] on div "Is equal to Is not equal to Contains Does not contains CAD USD EUR ZAR [PERSON_…" at bounding box center [713, 379] width 1404 height 531
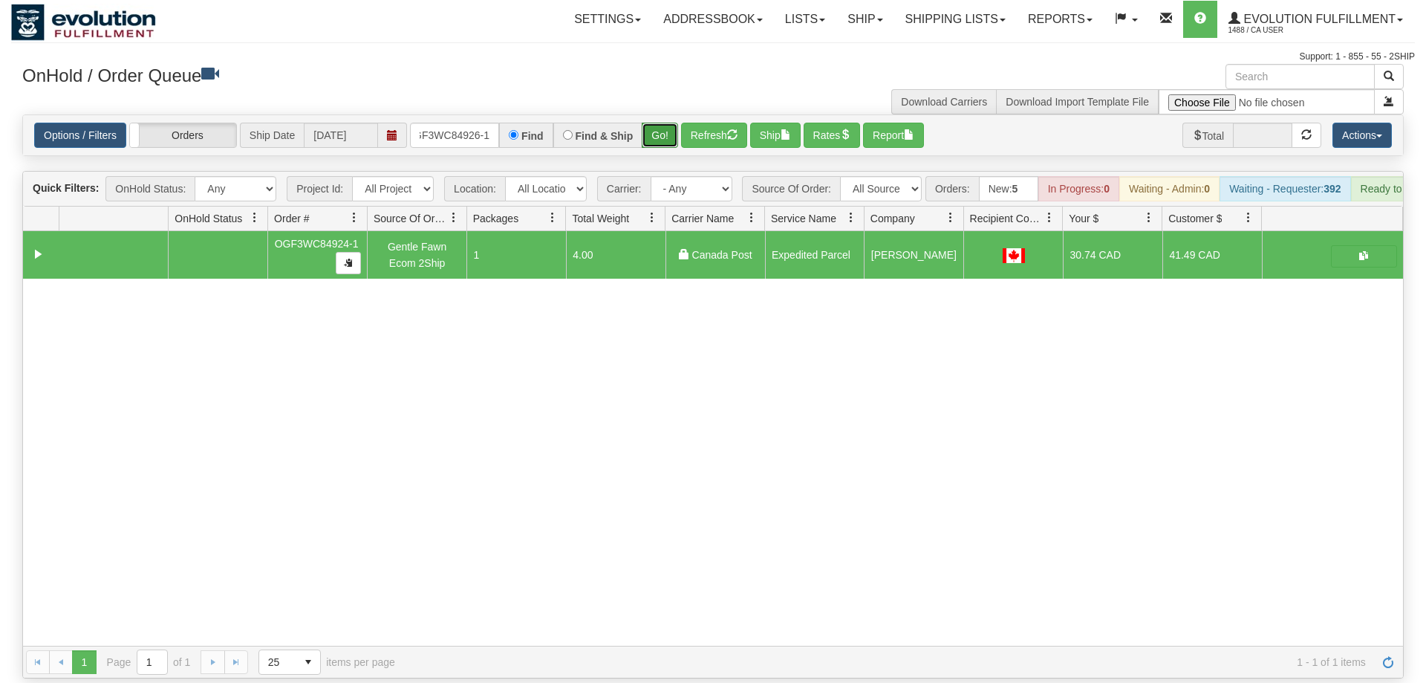
click at [668, 123] on button "Go!" at bounding box center [660, 135] width 36 height 25
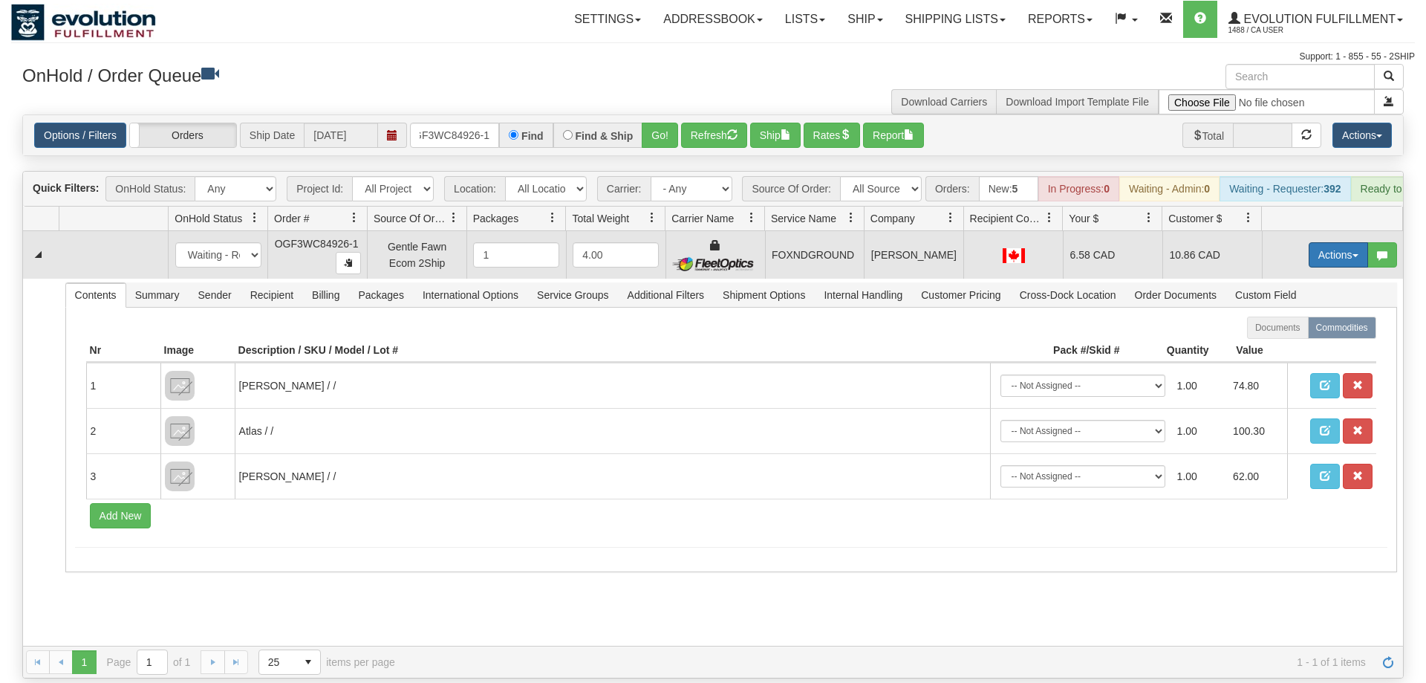
click at [1327, 242] on button "Actions" at bounding box center [1338, 254] width 59 height 25
click at [1314, 331] on link "Ship" at bounding box center [1307, 340] width 119 height 19
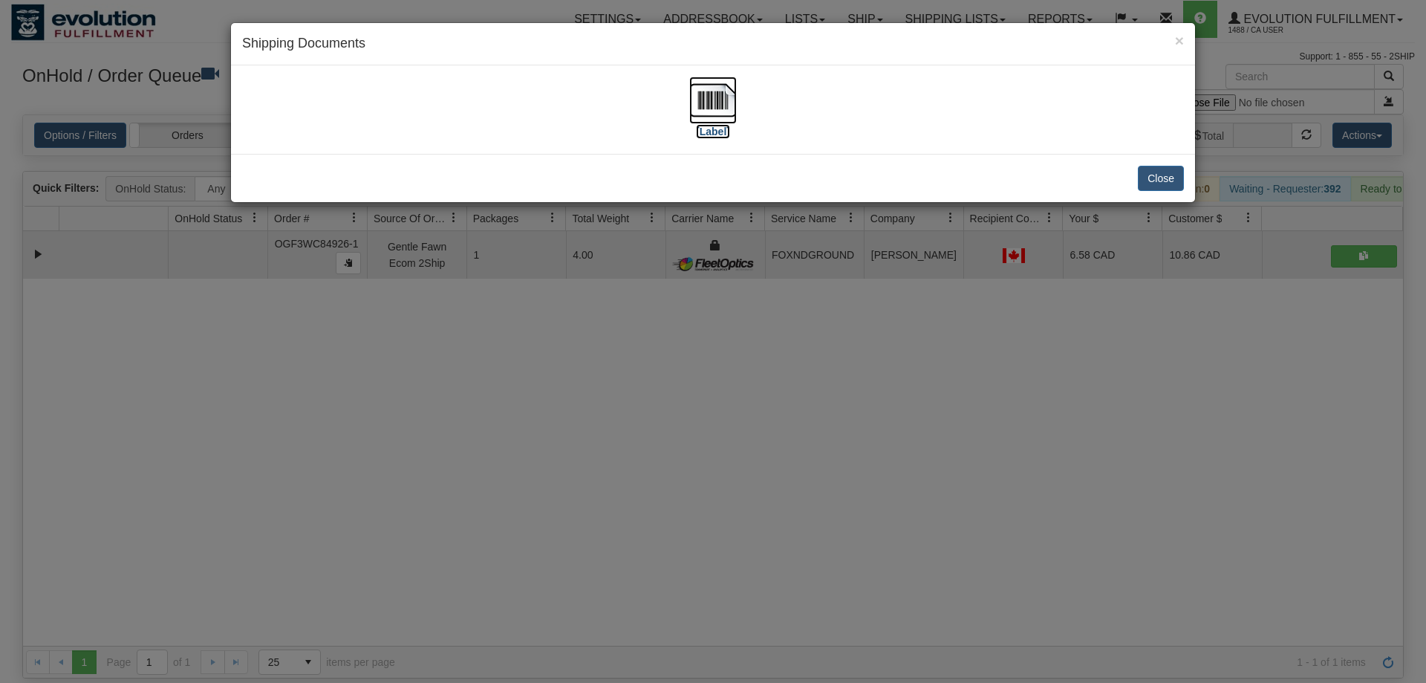
click at [705, 91] on img at bounding box center [713, 100] width 48 height 48
drag, startPoint x: 685, startPoint y: 496, endPoint x: 560, endPoint y: 148, distance: 370.2
click at [685, 492] on div "× Shipping Documents [Label] Close" at bounding box center [713, 341] width 1426 height 683
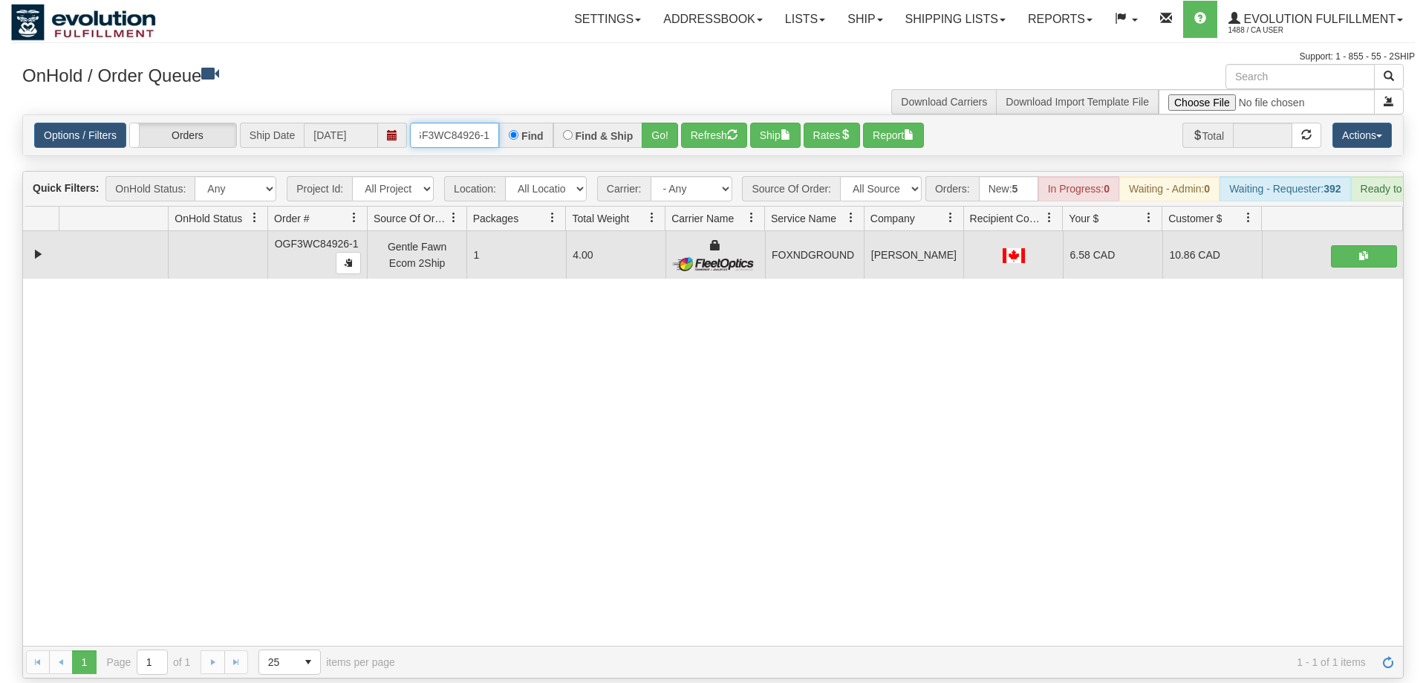
click at [445, 123] on input "OGF3WC84926-1" at bounding box center [454, 135] width 89 height 25
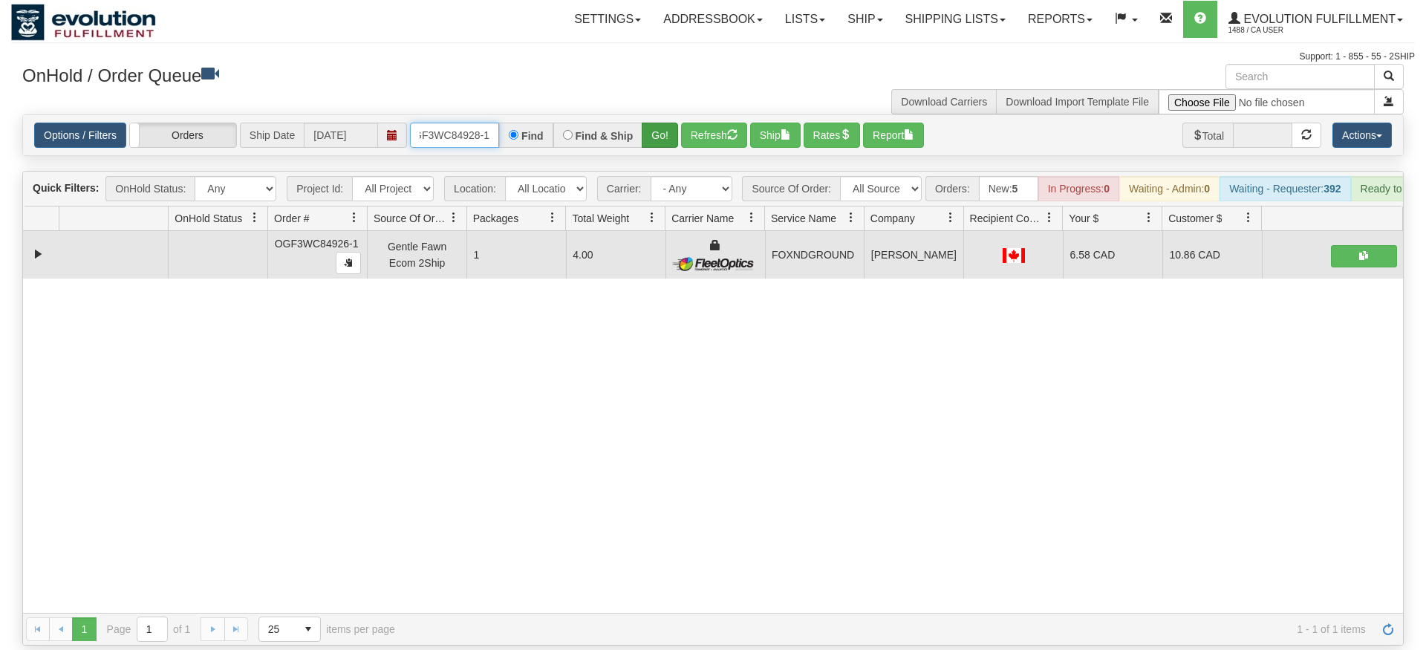
type input "OGF3WC84928-1"
click at [662, 139] on div "Is equal to Is not equal to Contains Does not contains CAD USD EUR ZAR [PERSON_…" at bounding box center [713, 379] width 1404 height 531
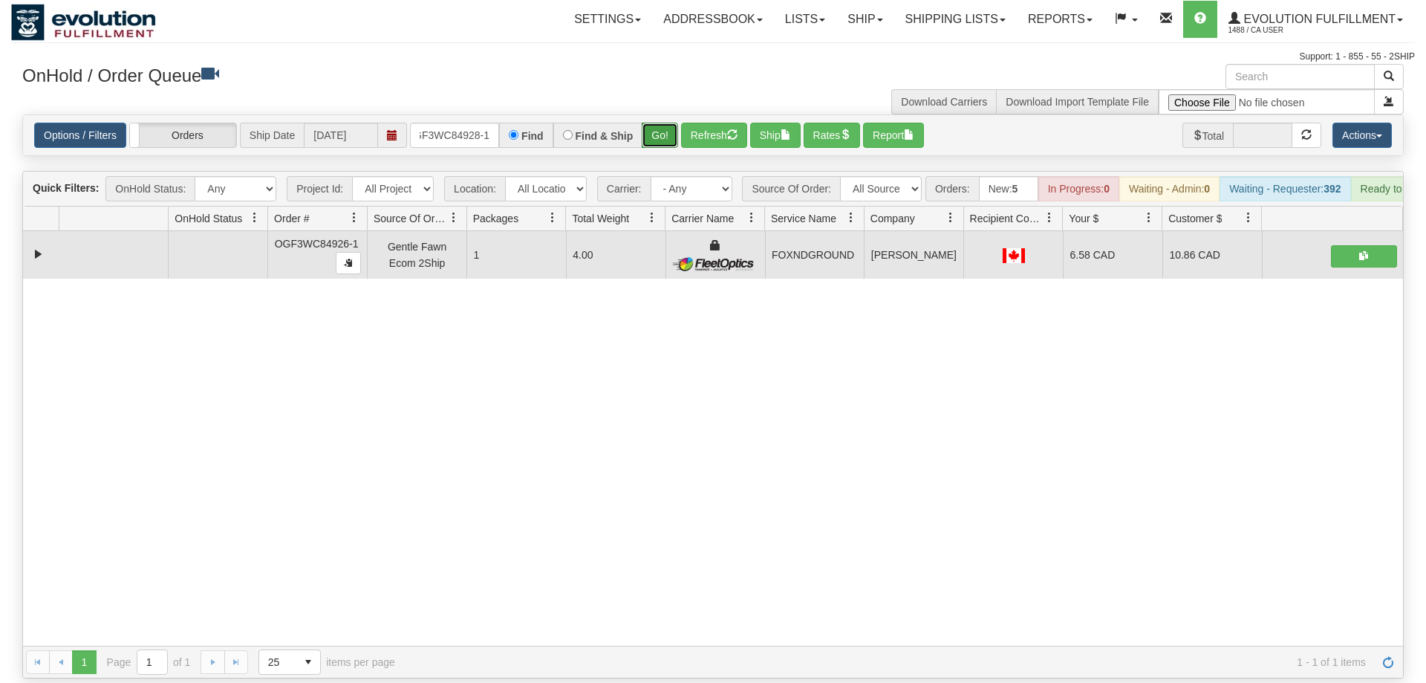
click at [666, 123] on button "Go!" at bounding box center [660, 135] width 36 height 25
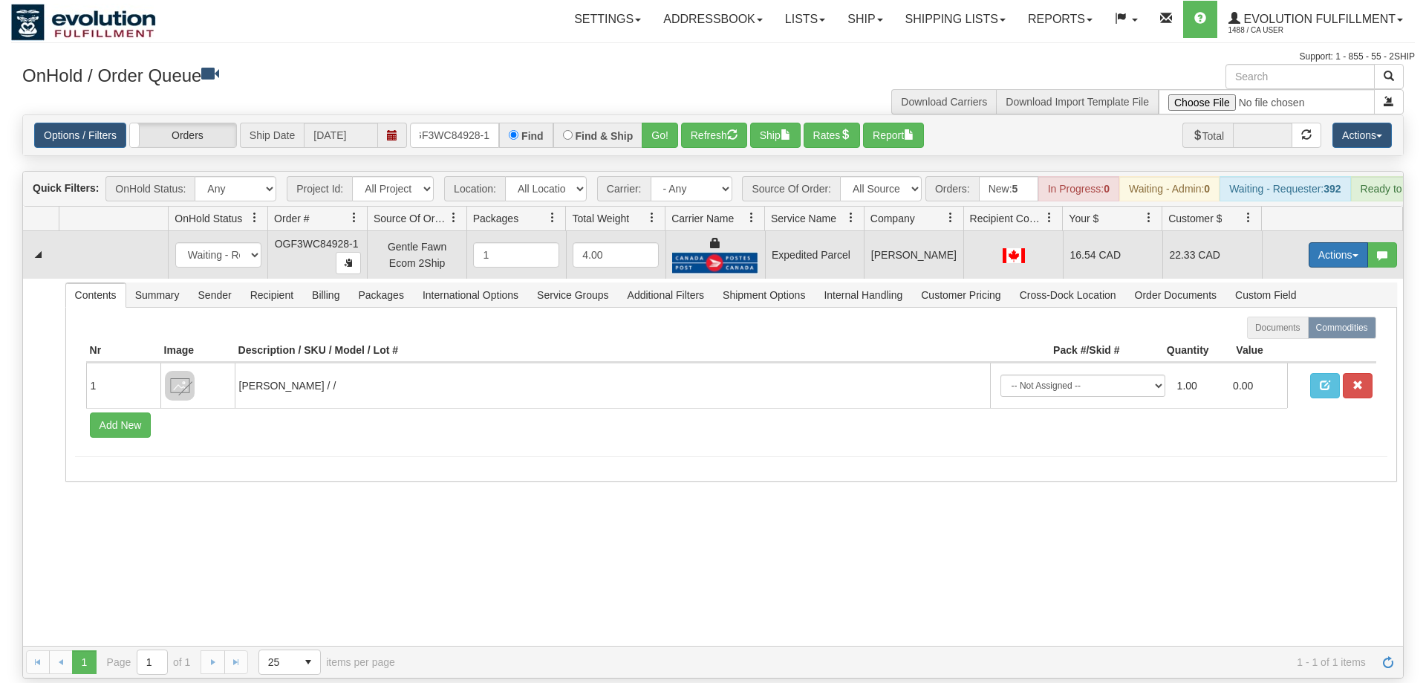
click at [1336, 242] on button "Actions" at bounding box center [1338, 254] width 59 height 25
click at [1315, 331] on link "Ship" at bounding box center [1307, 340] width 119 height 19
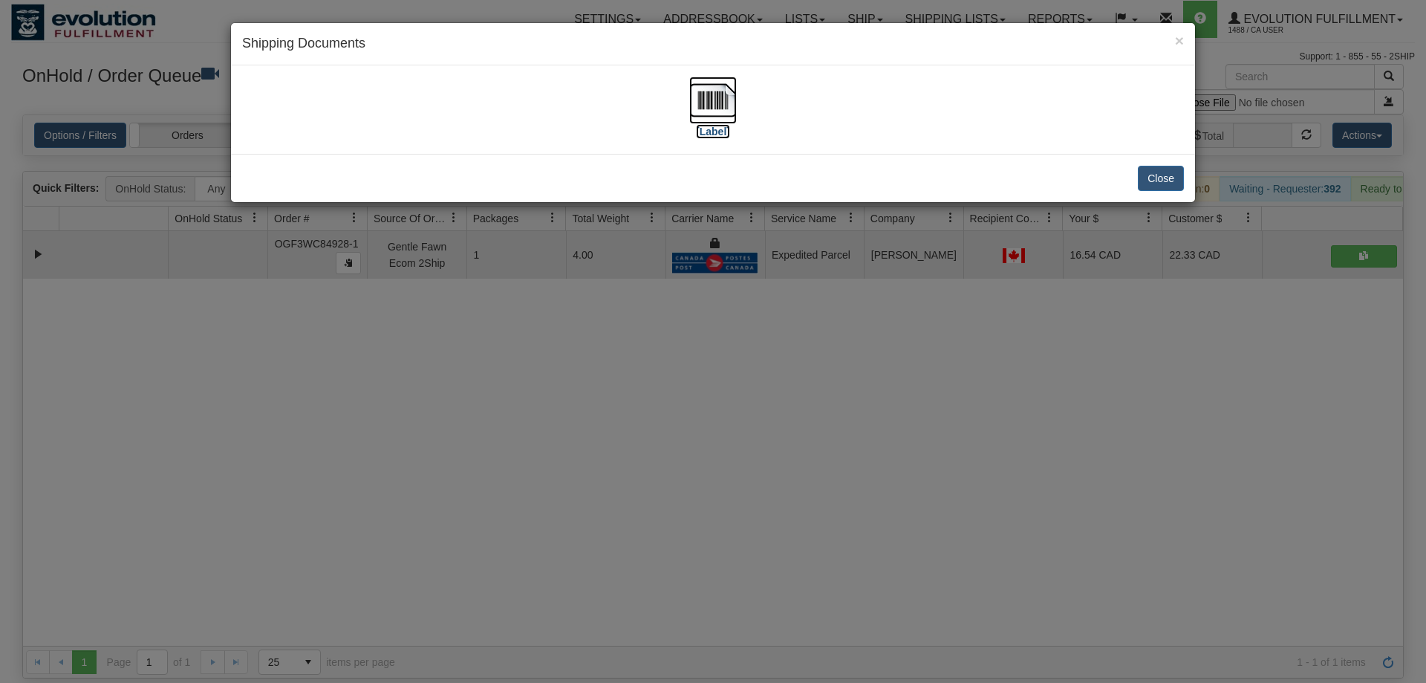
click at [706, 101] on img at bounding box center [713, 100] width 48 height 48
drag, startPoint x: 682, startPoint y: 440, endPoint x: 614, endPoint y: 194, distance: 255.7
click at [682, 439] on div "× Shipping Documents [Label] Close" at bounding box center [713, 341] width 1426 height 683
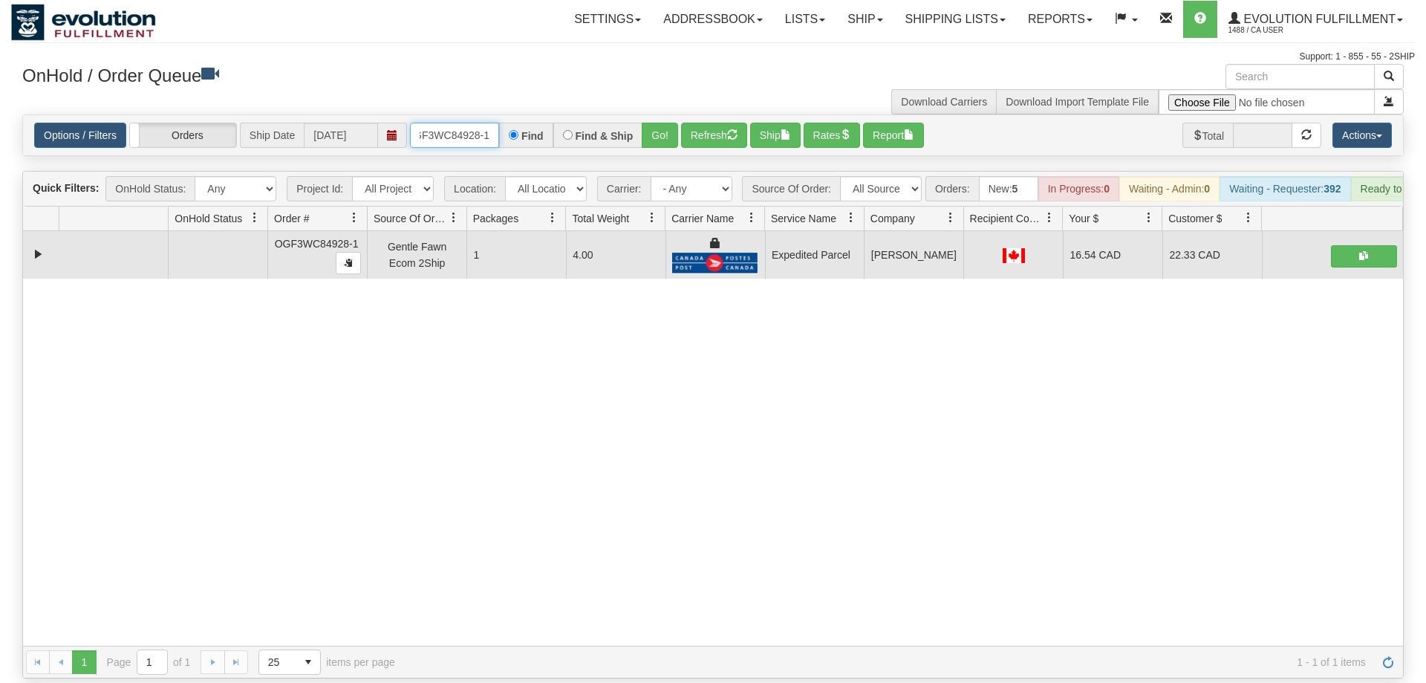
click at [463, 123] on input "OGF3WC84928-1" at bounding box center [454, 135] width 89 height 25
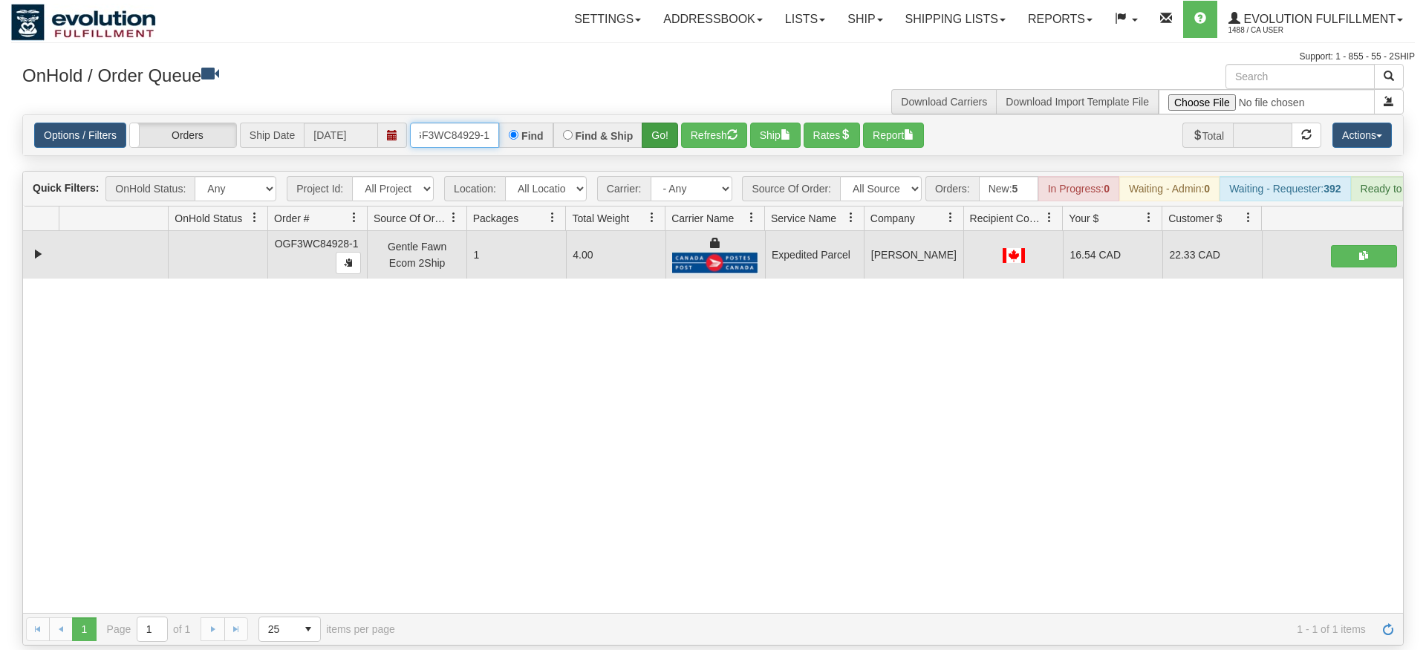
type input "OGF3WC84929-1"
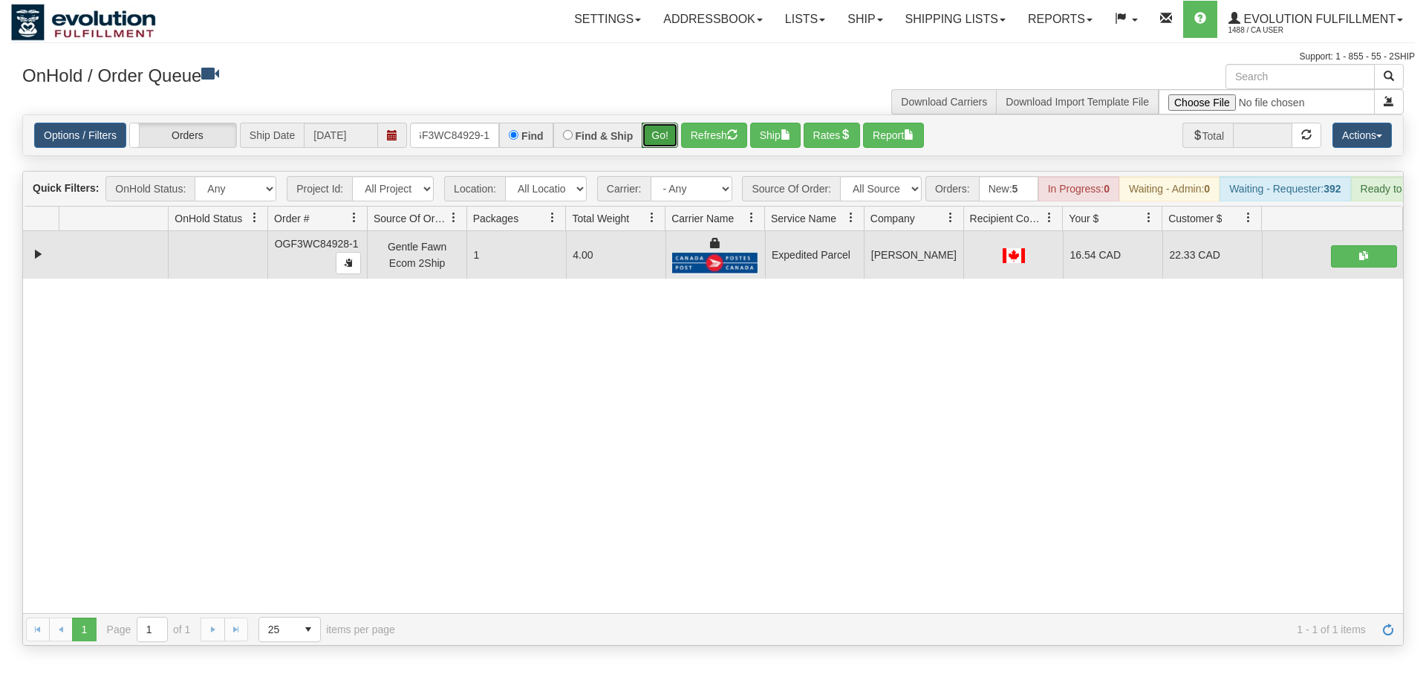
drag, startPoint x: 657, startPoint y: 116, endPoint x: 657, endPoint y: 150, distance: 34.2
click at [657, 150] on div "Is equal to Is not equal to Contains Does not contains CAD USD EUR ZAR [PERSON_…" at bounding box center [713, 379] width 1404 height 531
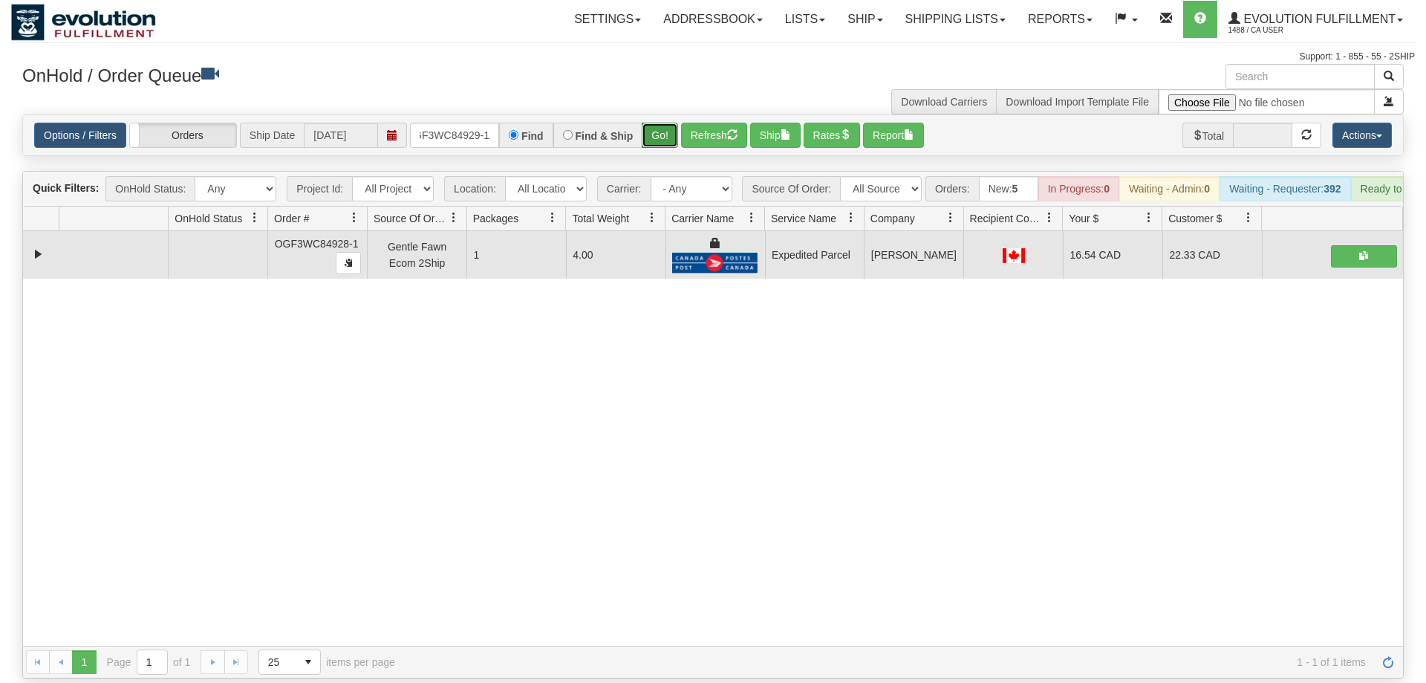
click at [663, 123] on button "Go!" at bounding box center [660, 135] width 36 height 25
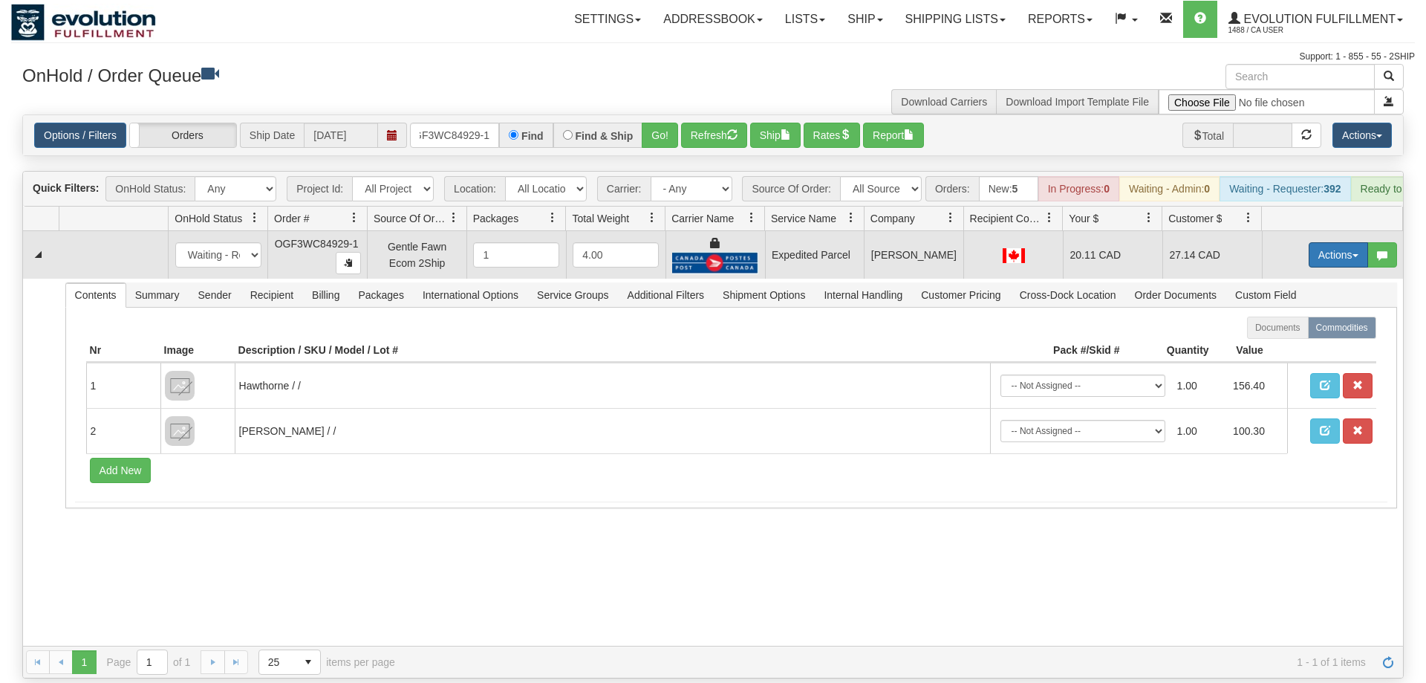
click at [1339, 242] on button "Actions" at bounding box center [1338, 254] width 59 height 25
click at [1276, 335] on span "Ship" at bounding box center [1278, 341] width 31 height 12
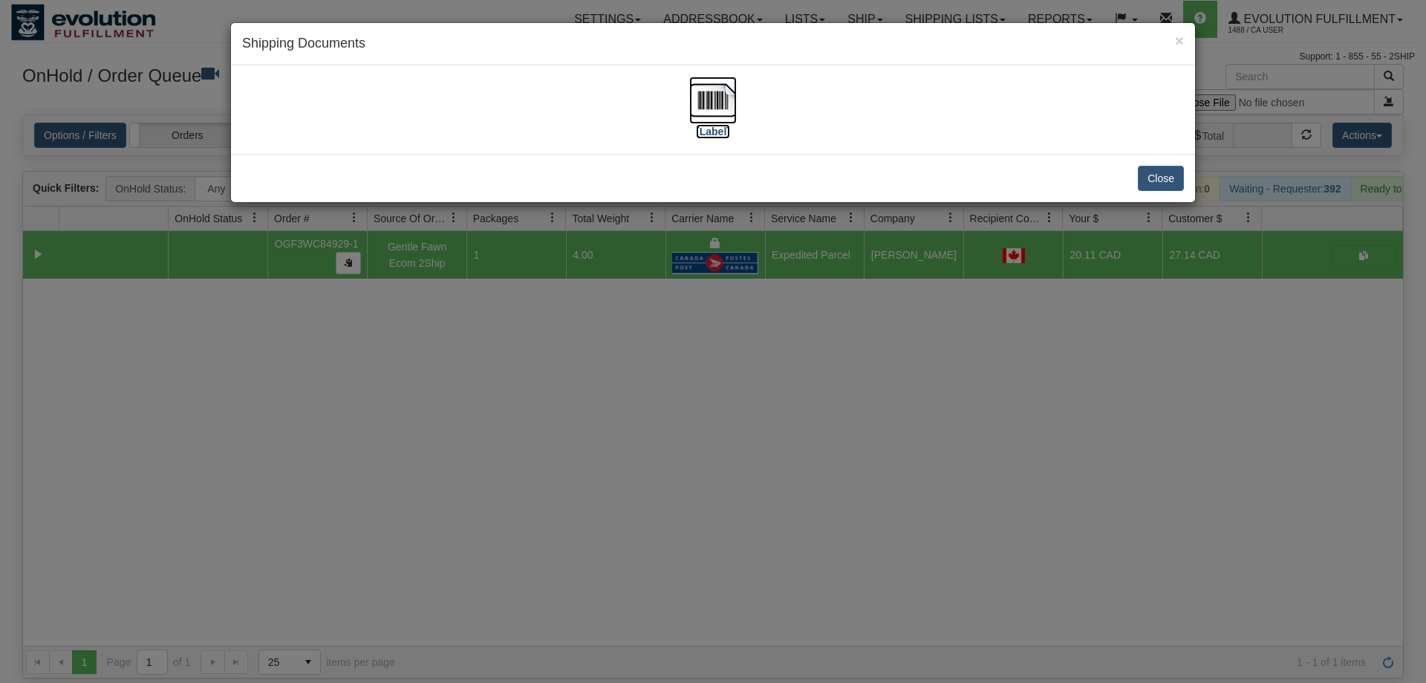
click at [729, 102] on img at bounding box center [713, 100] width 48 height 48
drag, startPoint x: 644, startPoint y: 367, endPoint x: 447, endPoint y: 152, distance: 291.2
click at [645, 366] on div "× Shipping Documents [Label] Close" at bounding box center [713, 341] width 1426 height 683
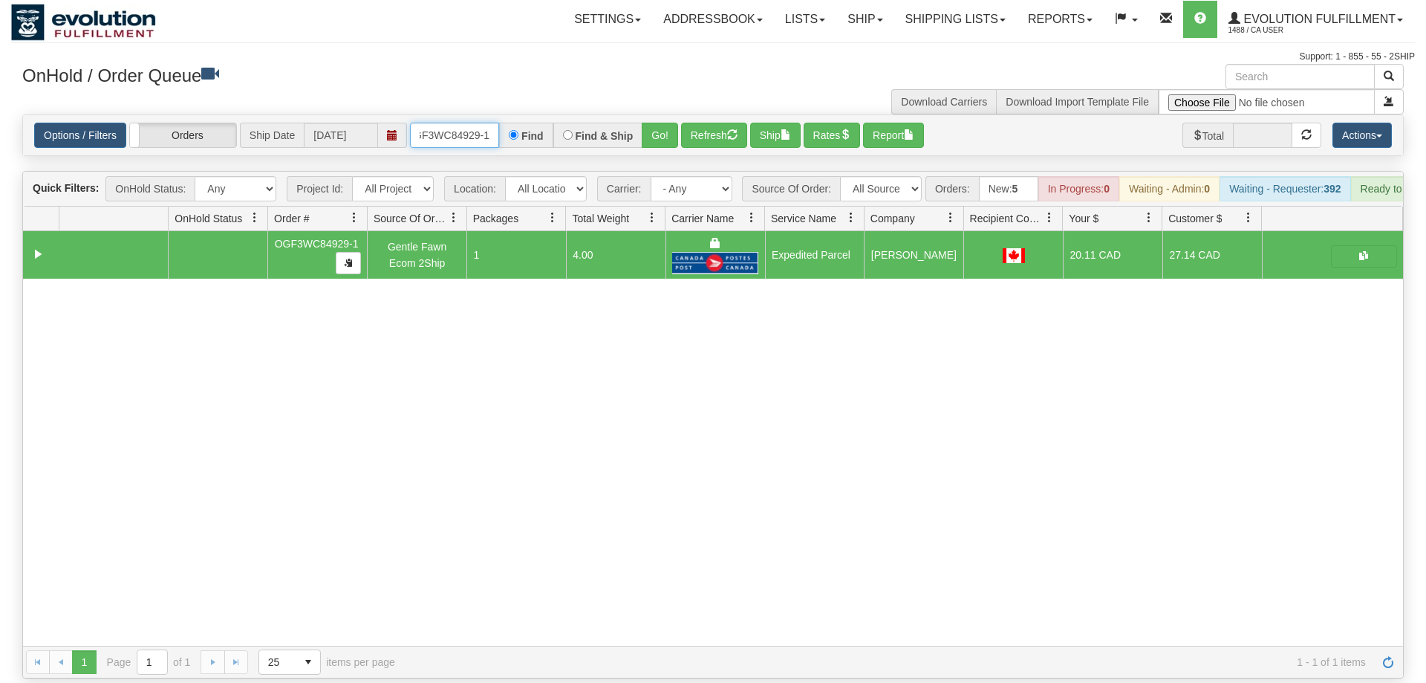
click at [478, 123] on input "OGF3WC84929-1" at bounding box center [454, 135] width 89 height 25
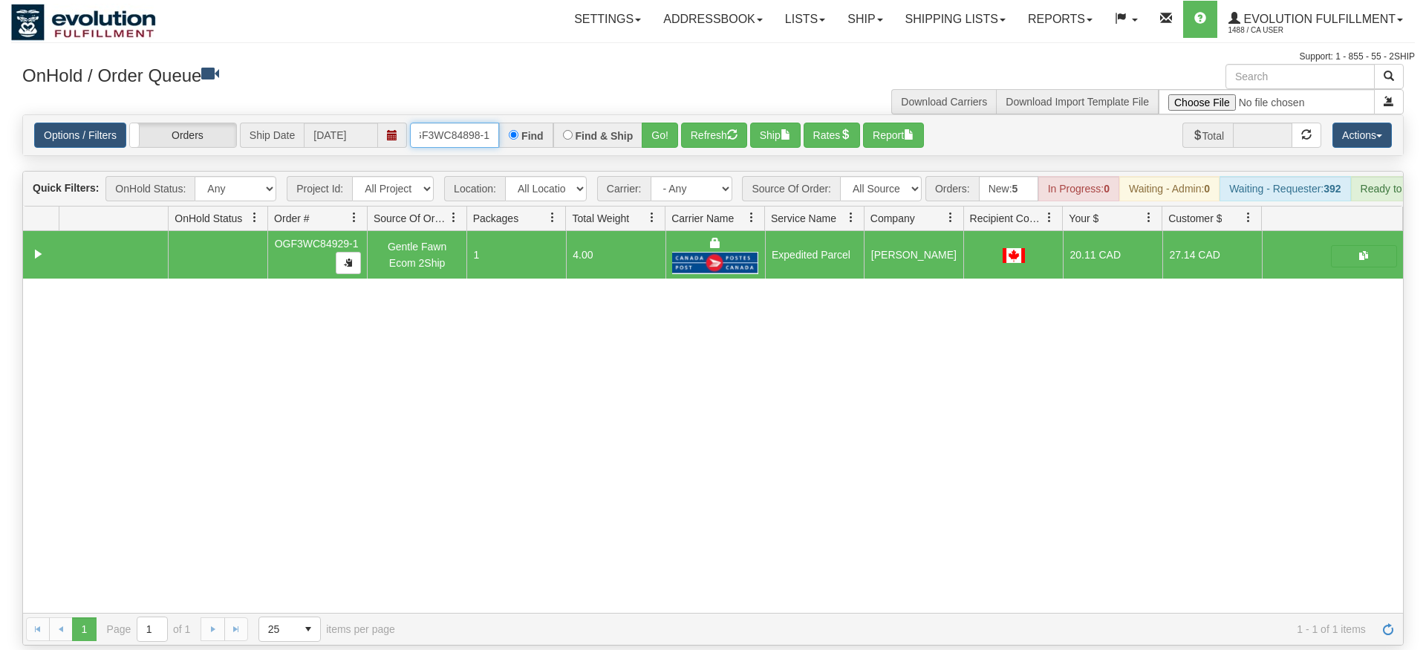
type input "OGF3WC84898-1"
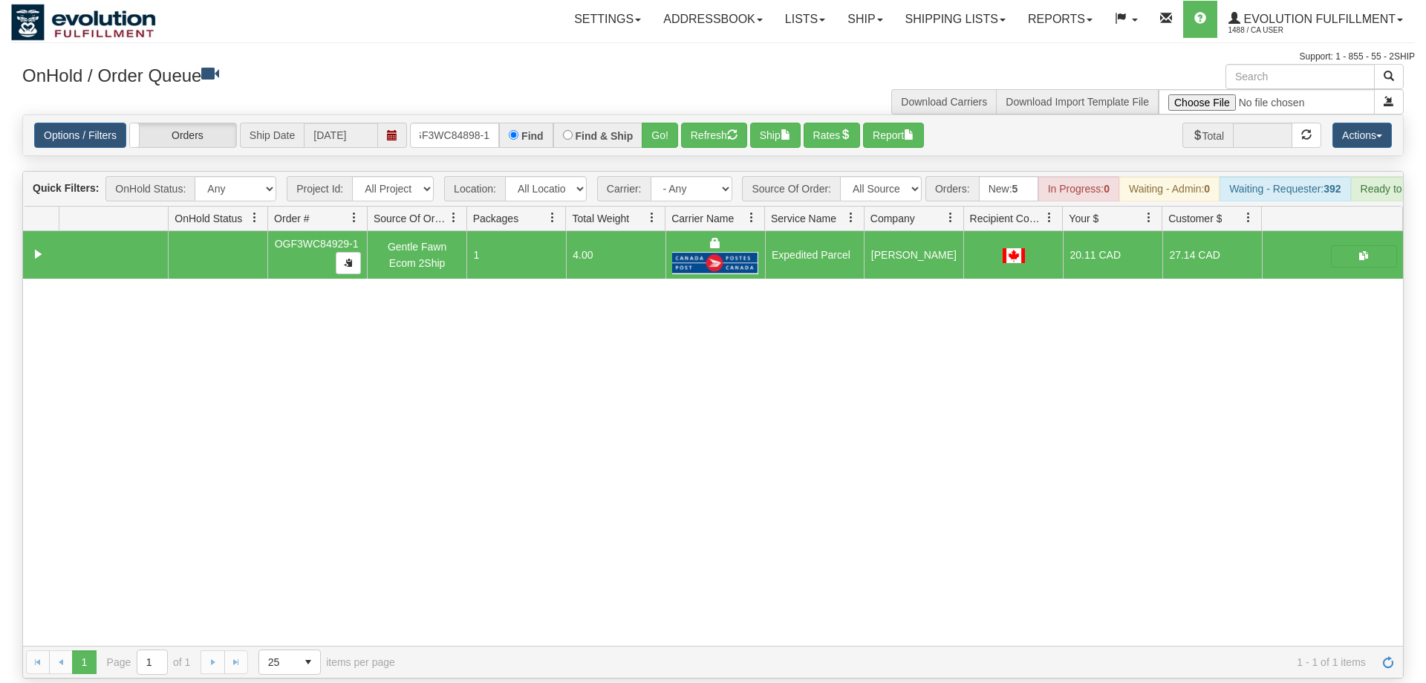
click at [678, 131] on div "Options / Filters Group Shipments Orders Ship Date [DATE] OGF3WC84898-1 Find Fi…" at bounding box center [713, 135] width 1380 height 40
click at [648, 123] on button "Go!" at bounding box center [660, 135] width 36 height 25
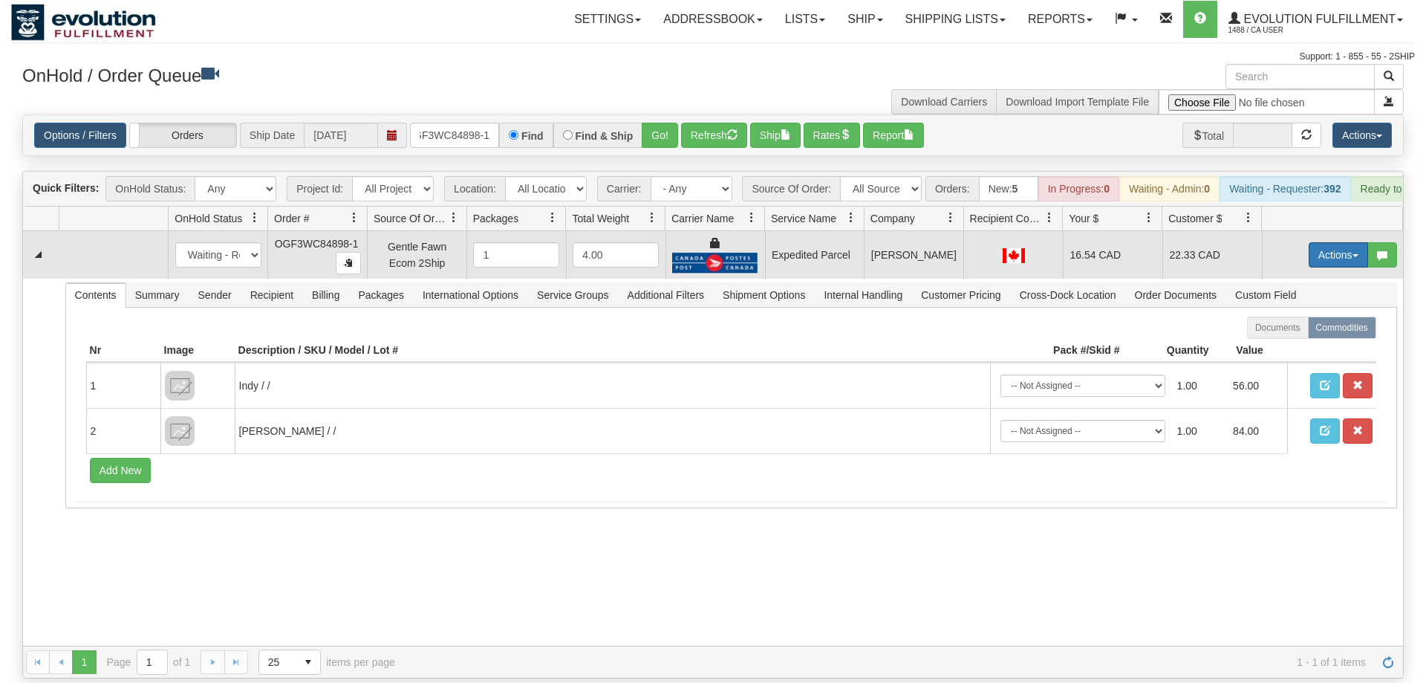
click at [1330, 242] on button "Actions" at bounding box center [1338, 254] width 59 height 25
click at [1274, 335] on span "Ship" at bounding box center [1278, 341] width 31 height 12
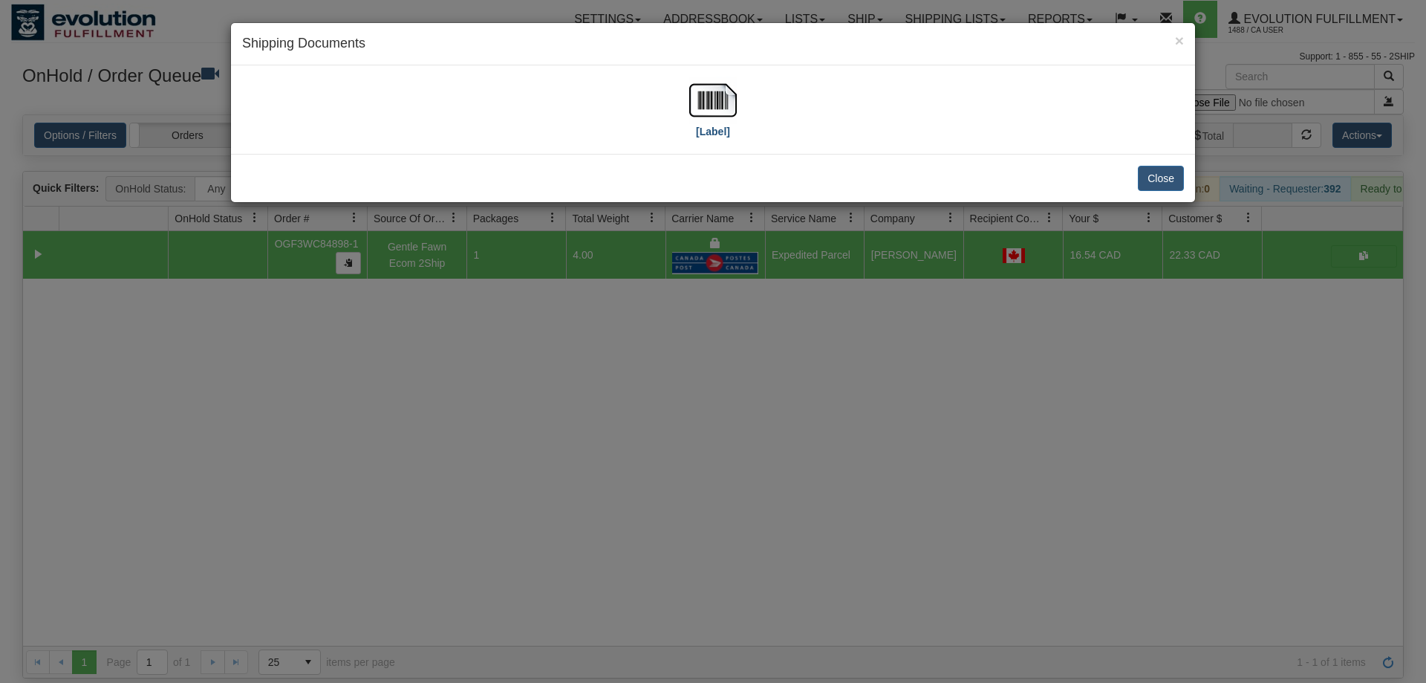
drag, startPoint x: 756, startPoint y: 111, endPoint x: 710, endPoint y: 114, distance: 46.1
click at [712, 114] on div "[Label]" at bounding box center [713, 109] width 942 height 66
click at [708, 114] on img at bounding box center [713, 100] width 48 height 48
click at [577, 350] on div "× Shipping Documents [Label] Close" at bounding box center [713, 341] width 1426 height 683
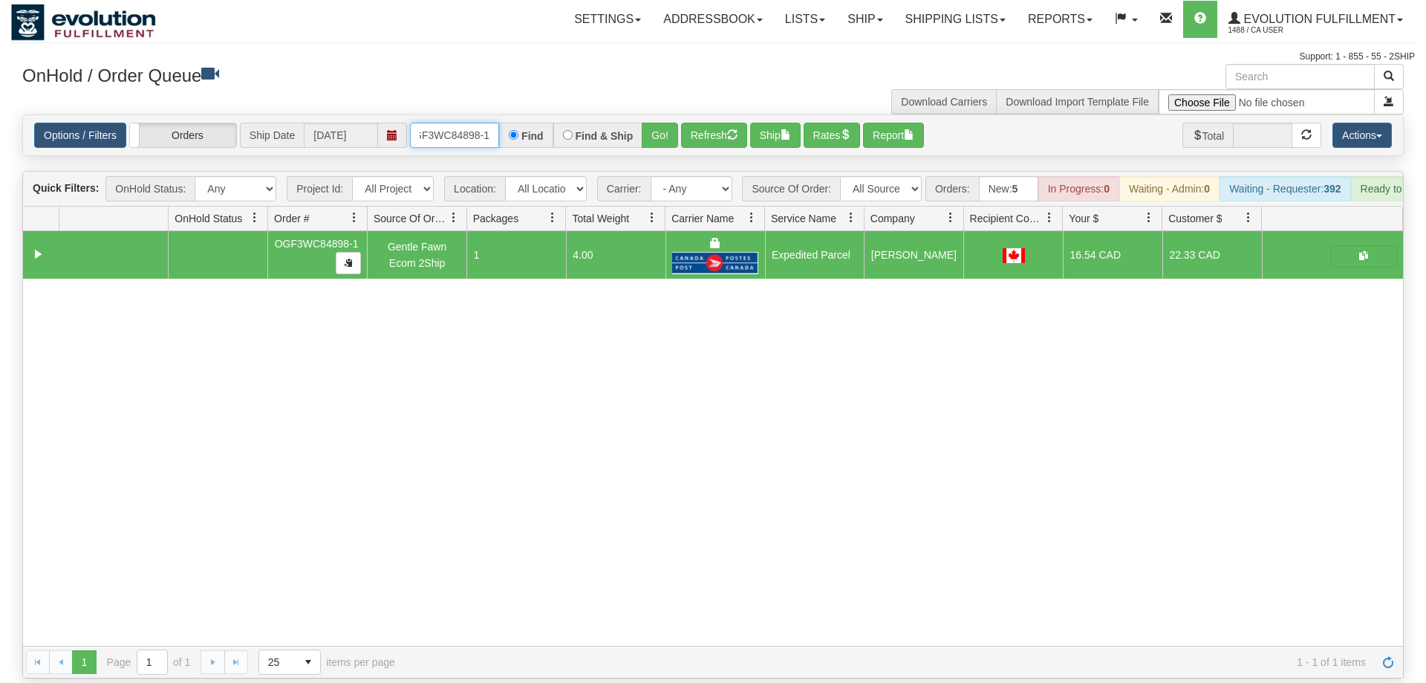
click at [482, 123] on input "OGF3WC84898-1" at bounding box center [454, 135] width 89 height 25
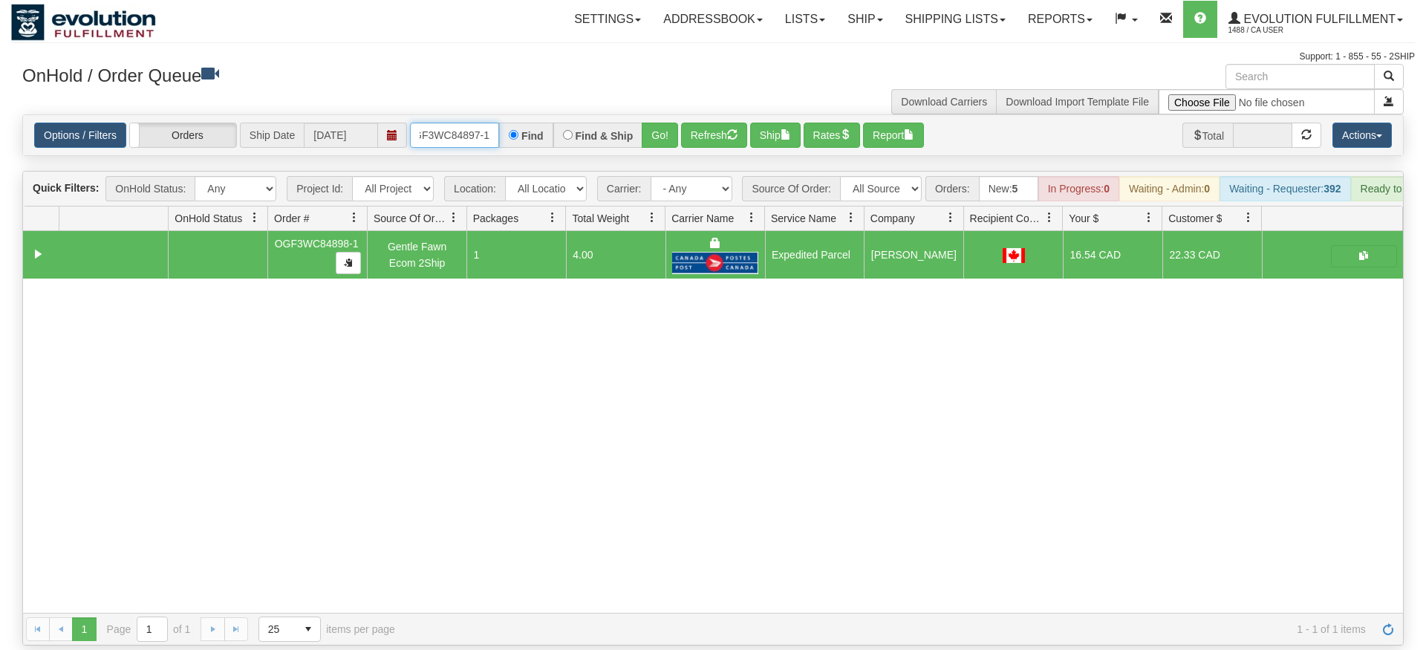
type input "OGF3WC84897-1"
click at [665, 137] on div "Is equal to Is not equal to Contains Does not contains CAD USD EUR ZAR [PERSON_…" at bounding box center [713, 379] width 1404 height 531
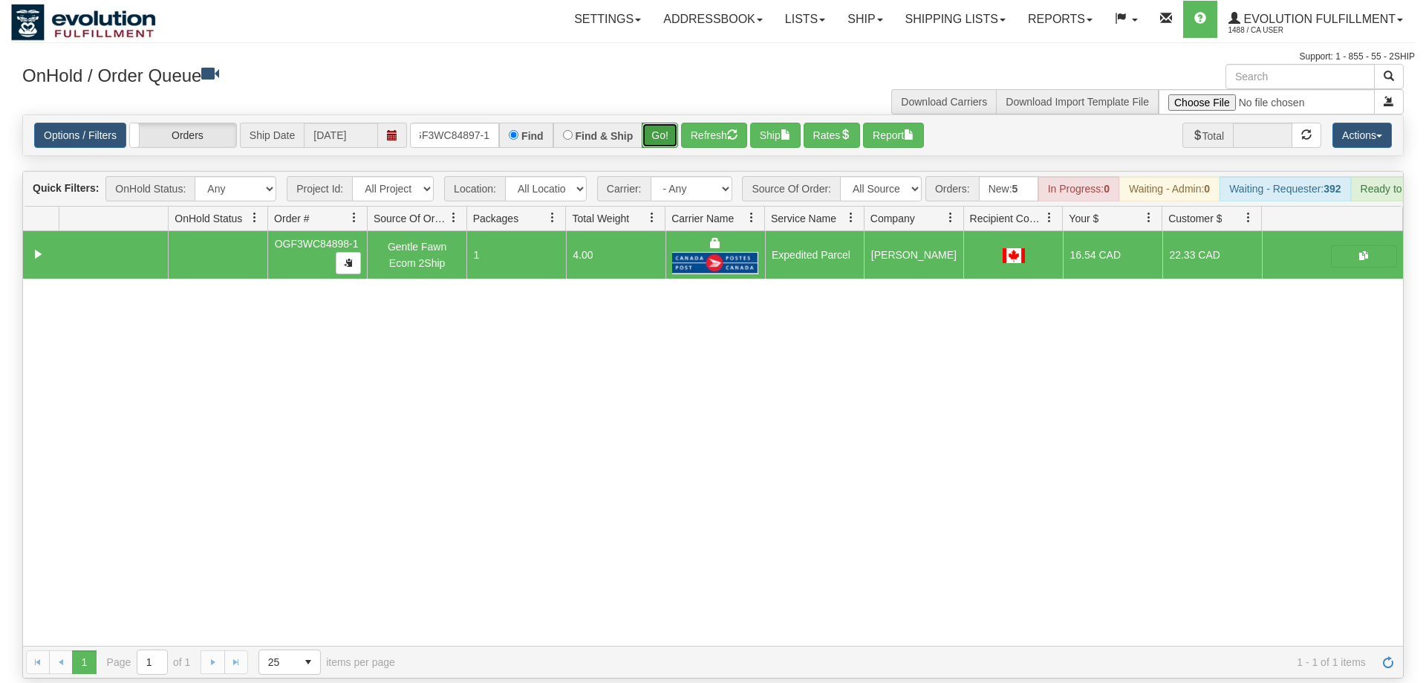
click at [663, 123] on button "Go!" at bounding box center [660, 135] width 36 height 25
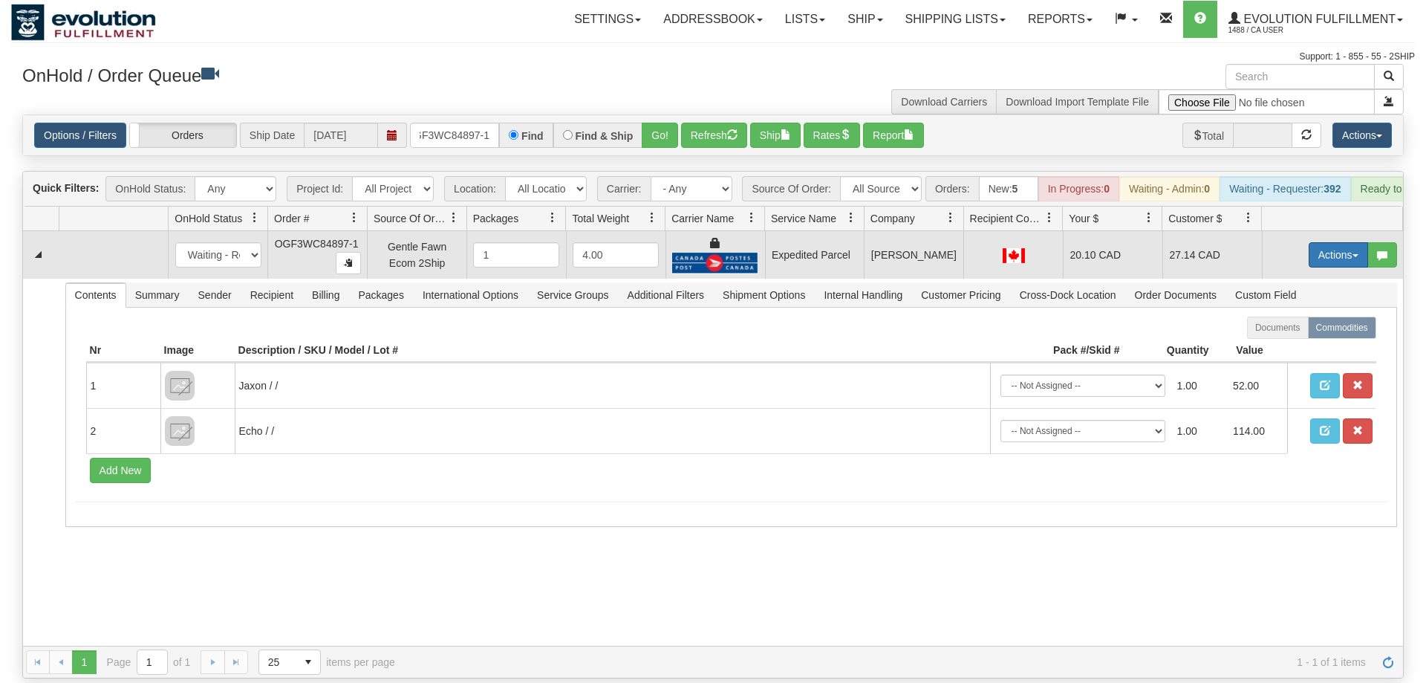
click at [1338, 242] on button "Actions" at bounding box center [1338, 254] width 59 height 25
click at [1301, 331] on link "Ship" at bounding box center [1307, 340] width 119 height 19
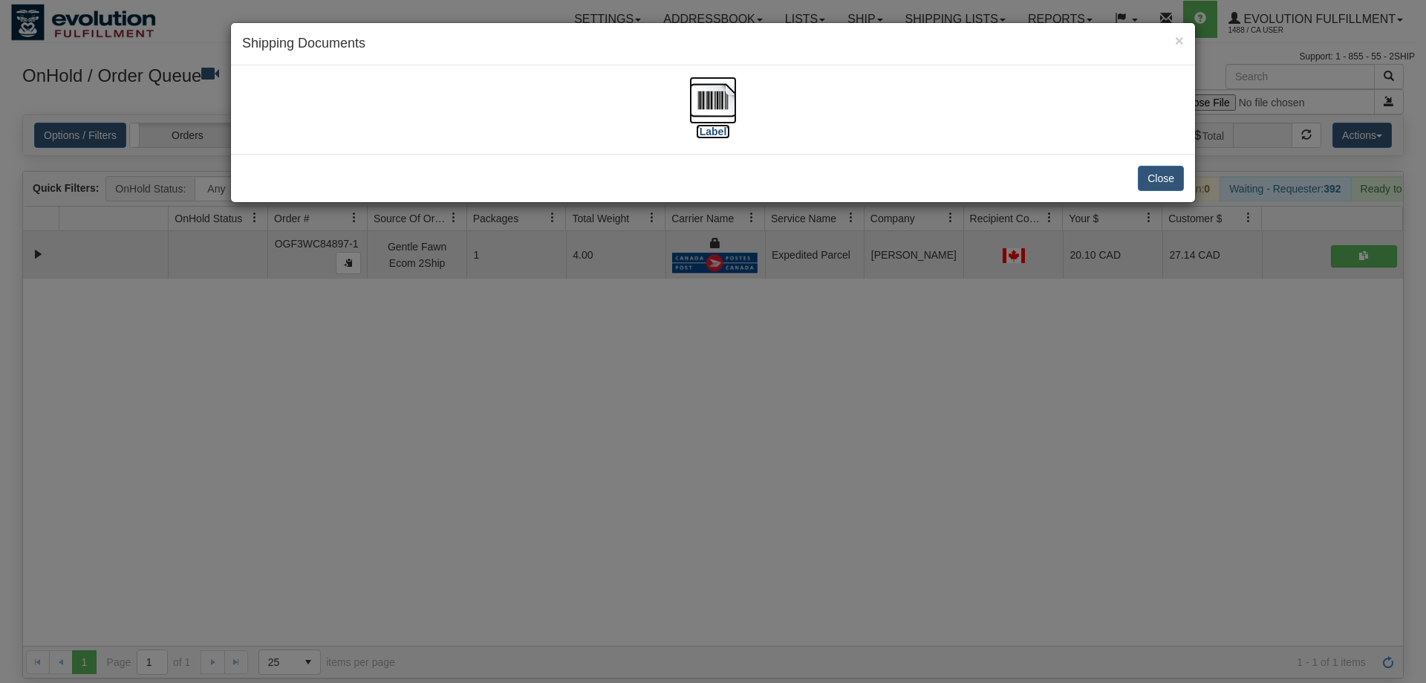
click at [732, 88] on img at bounding box center [713, 100] width 48 height 48
drag, startPoint x: 500, startPoint y: 553, endPoint x: 331, endPoint y: 85, distance: 496.6
click at [498, 541] on div "× Shipping Documents [Label] Close" at bounding box center [713, 341] width 1426 height 683
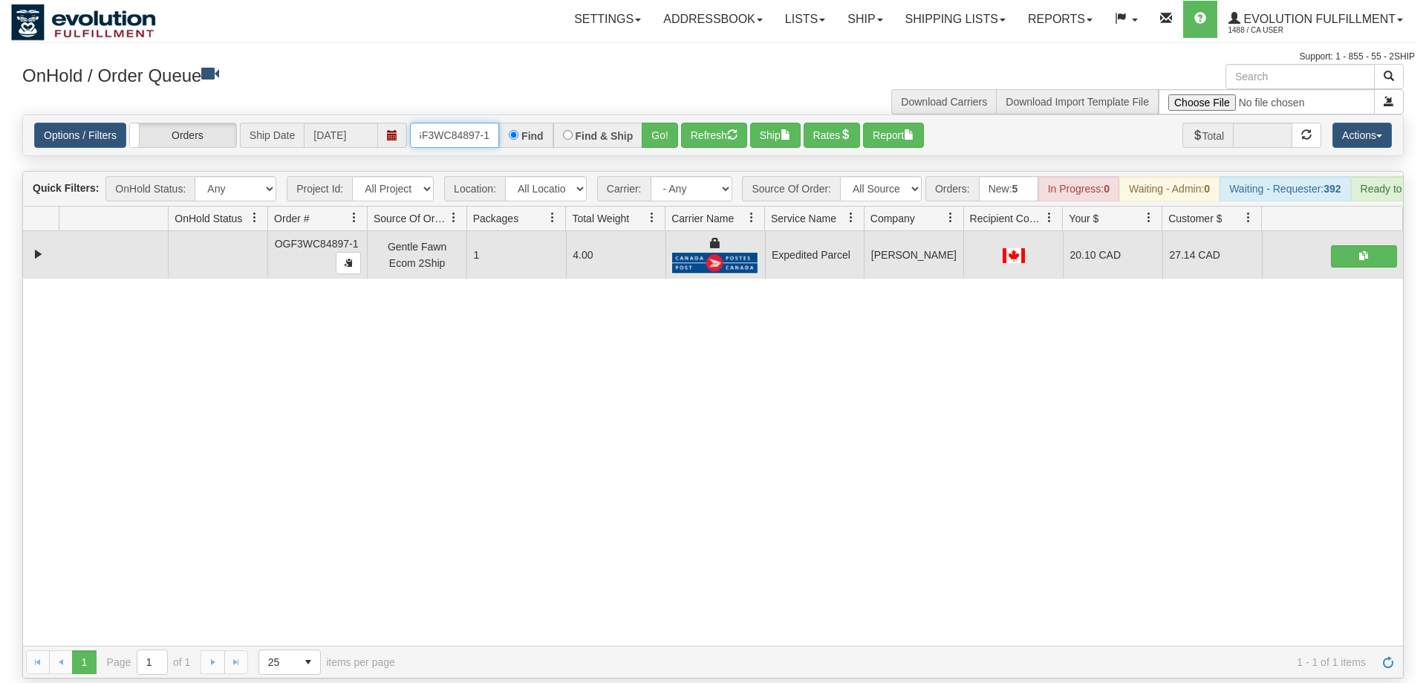
click at [434, 123] on input "OGF3WC84897-1" at bounding box center [454, 135] width 89 height 25
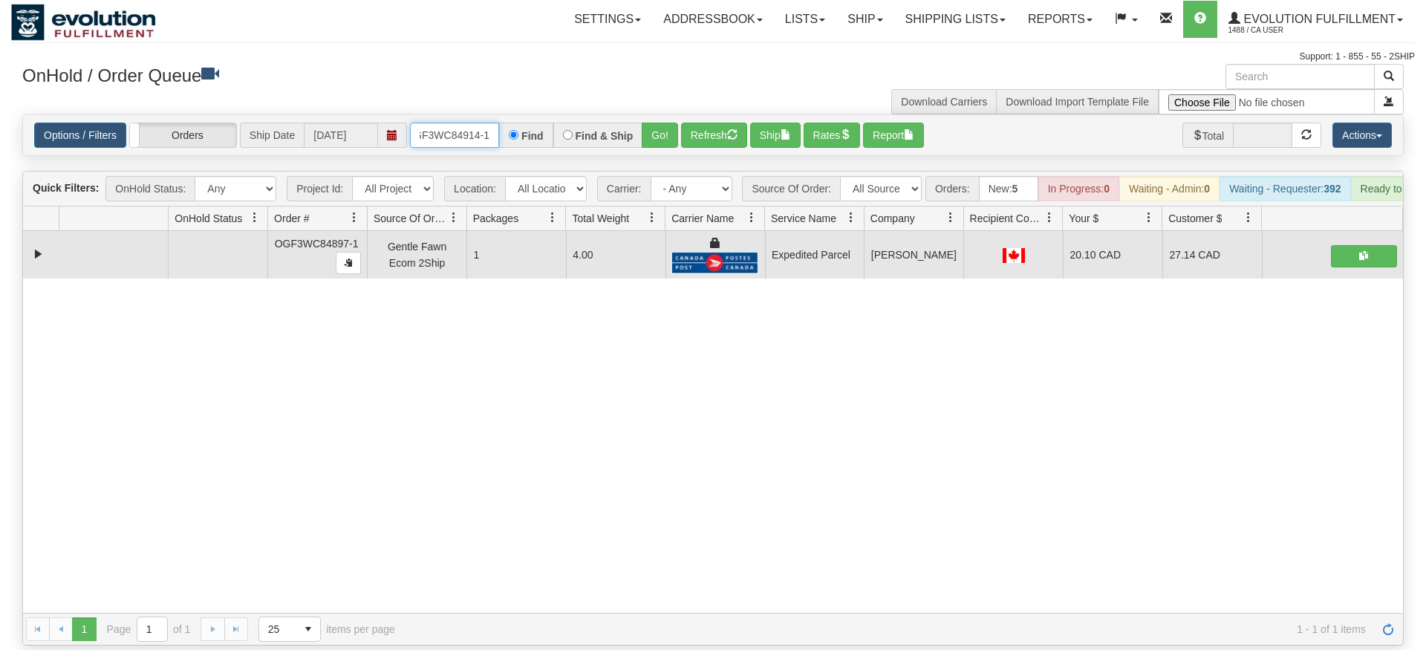
type input "OGF3WC84914-1"
click at [668, 147] on div "Is equal to Is not equal to Contains Does not contains CAD USD EUR ZAR [PERSON_…" at bounding box center [713, 379] width 1404 height 531
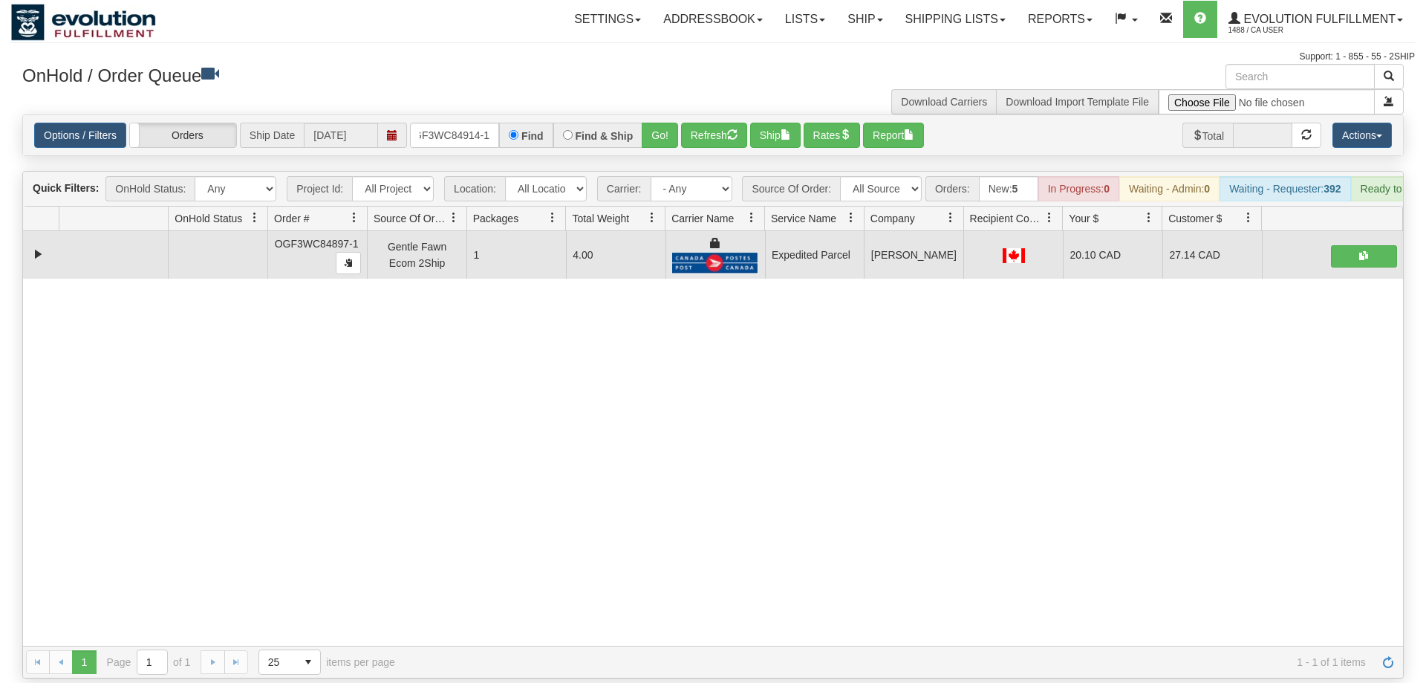
click at [651, 132] on div "Options / Filters Group Shipments Orders Ship Date [DATE] OGF3WC84914-1 Find Fi…" at bounding box center [713, 135] width 1380 height 40
click at [654, 123] on button "Go!" at bounding box center [660, 135] width 36 height 25
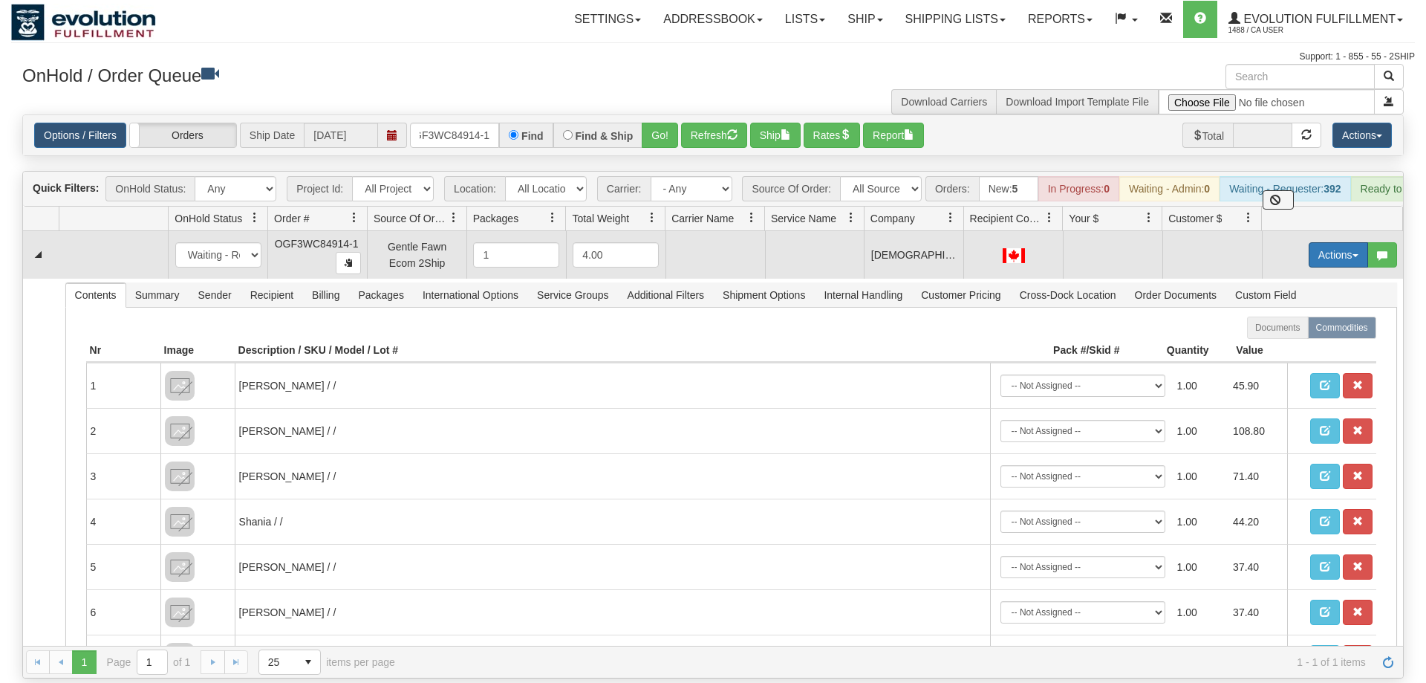
drag, startPoint x: 1323, startPoint y: 213, endPoint x: 1324, endPoint y: 224, distance: 11.2
click at [1324, 224] on div "Quick Filters: OnHold Status: Any New In Progress Waiting - Admin Waiting - Req…" at bounding box center [712, 424] width 1381 height 507
click at [1324, 242] on button "Actions" at bounding box center [1338, 254] width 59 height 25
click at [1302, 316] on span "Rate All Services" at bounding box center [1307, 322] width 89 height 12
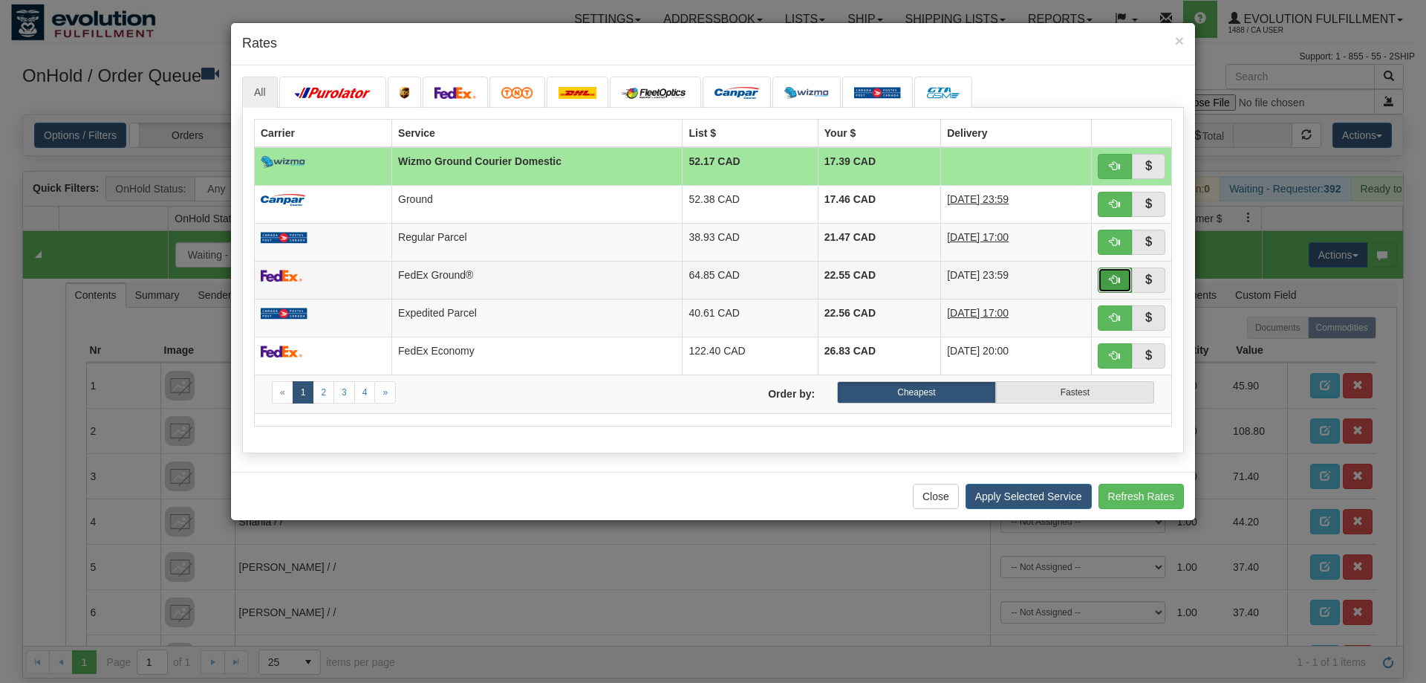
click at [1115, 277] on button "button" at bounding box center [1115, 279] width 34 height 25
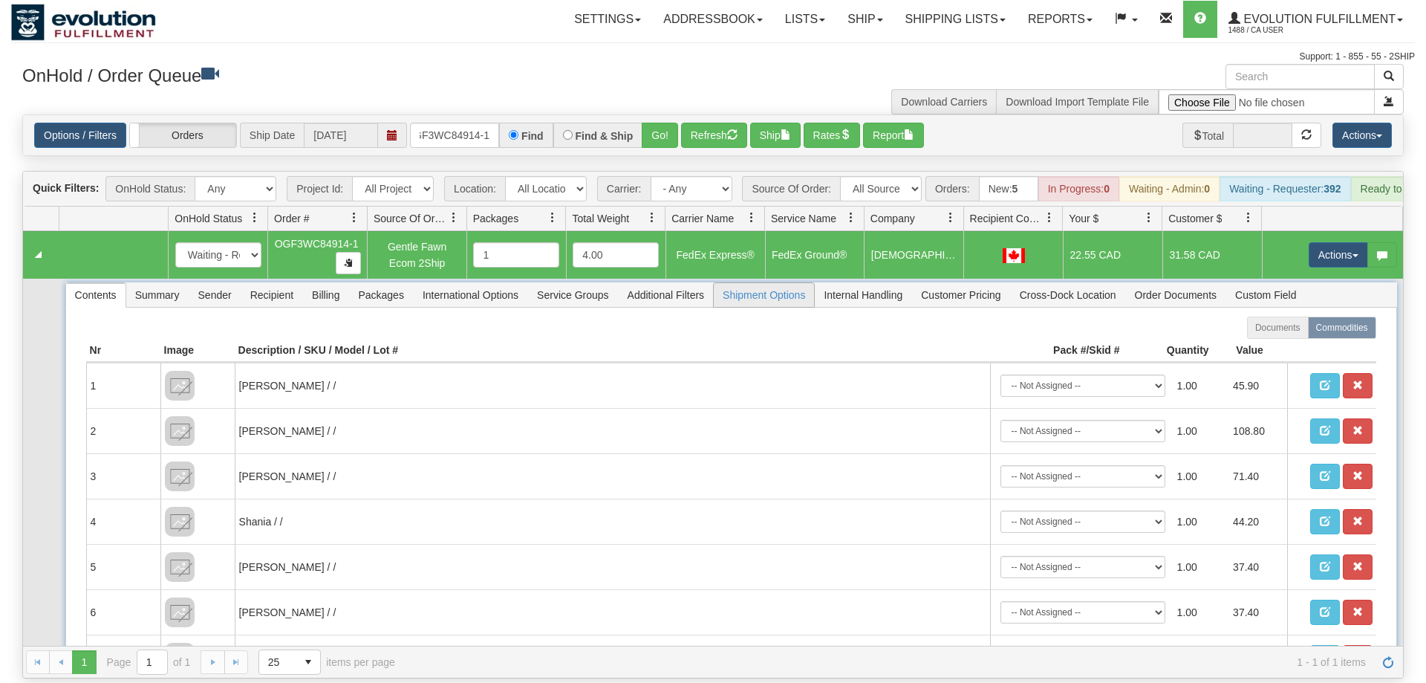
click at [727, 283] on span "Shipment Options" at bounding box center [764, 295] width 100 height 24
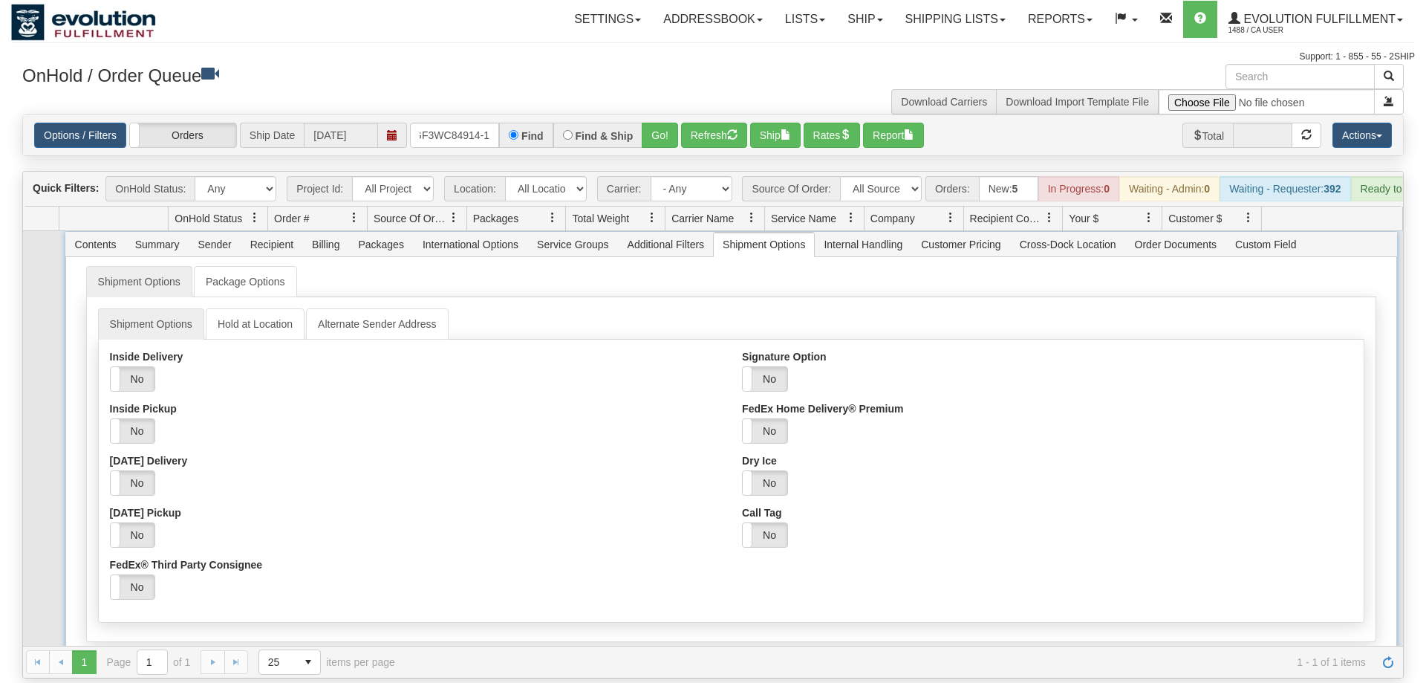
scroll to position [71, 0]
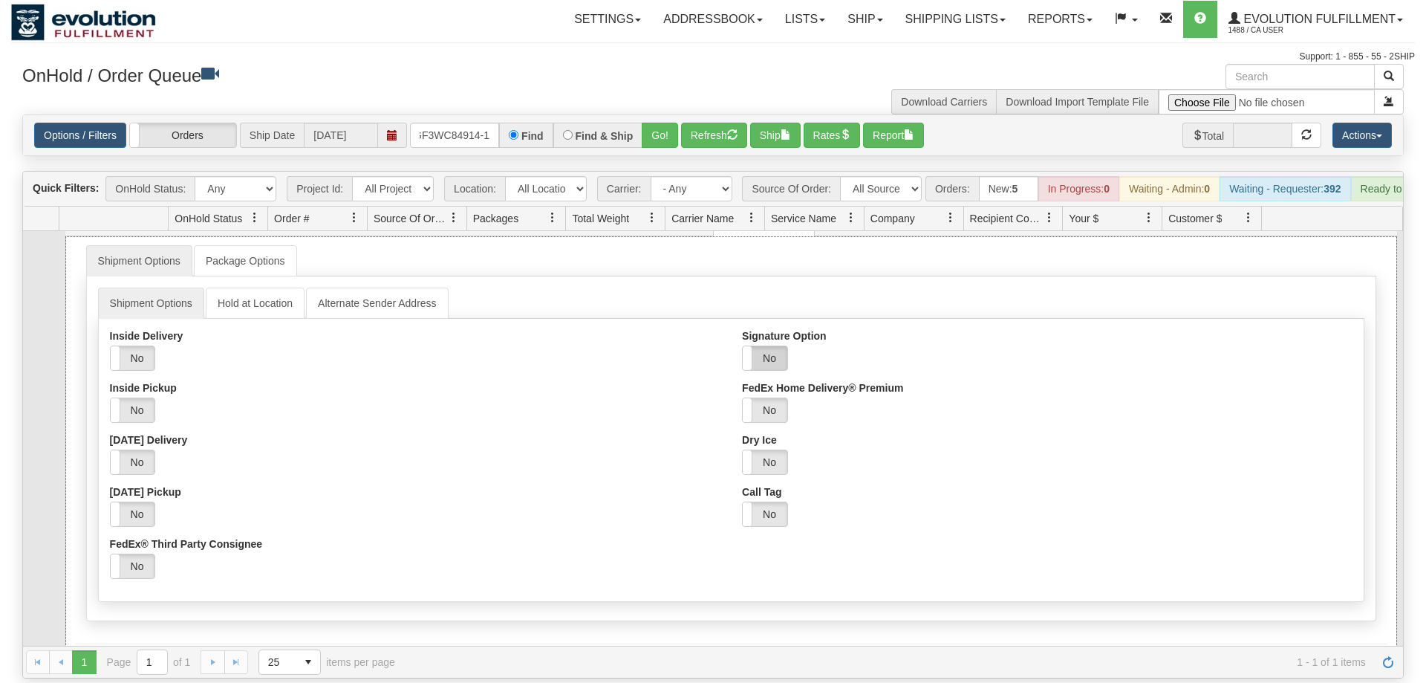
click at [755, 346] on label "No" at bounding box center [765, 358] width 45 height 24
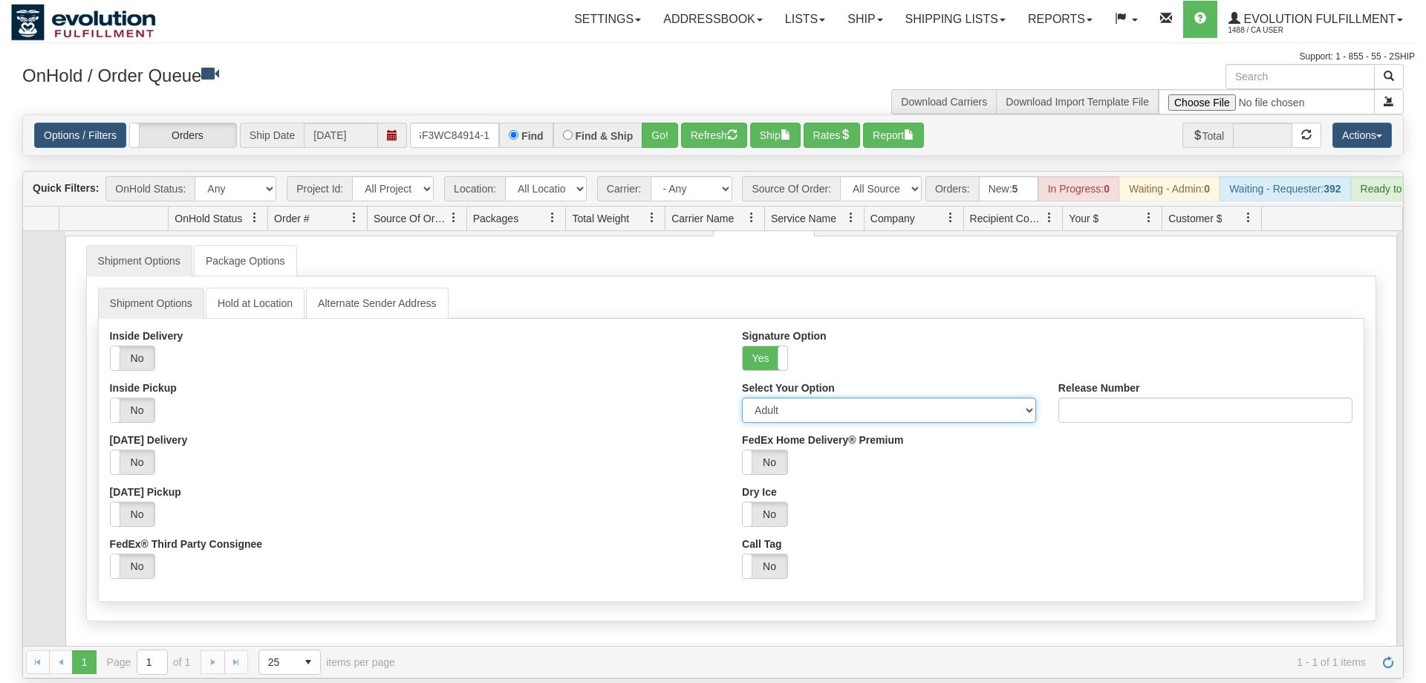
click at [742, 397] on select "Adult Direct Indirect No Signature Required Service Default" at bounding box center [889, 409] width 294 height 25
select select "1"
click option "Direct" at bounding box center [0, 0] width 0 height 0
click at [939, 501] on div "Yes No" at bounding box center [1047, 513] width 610 height 25
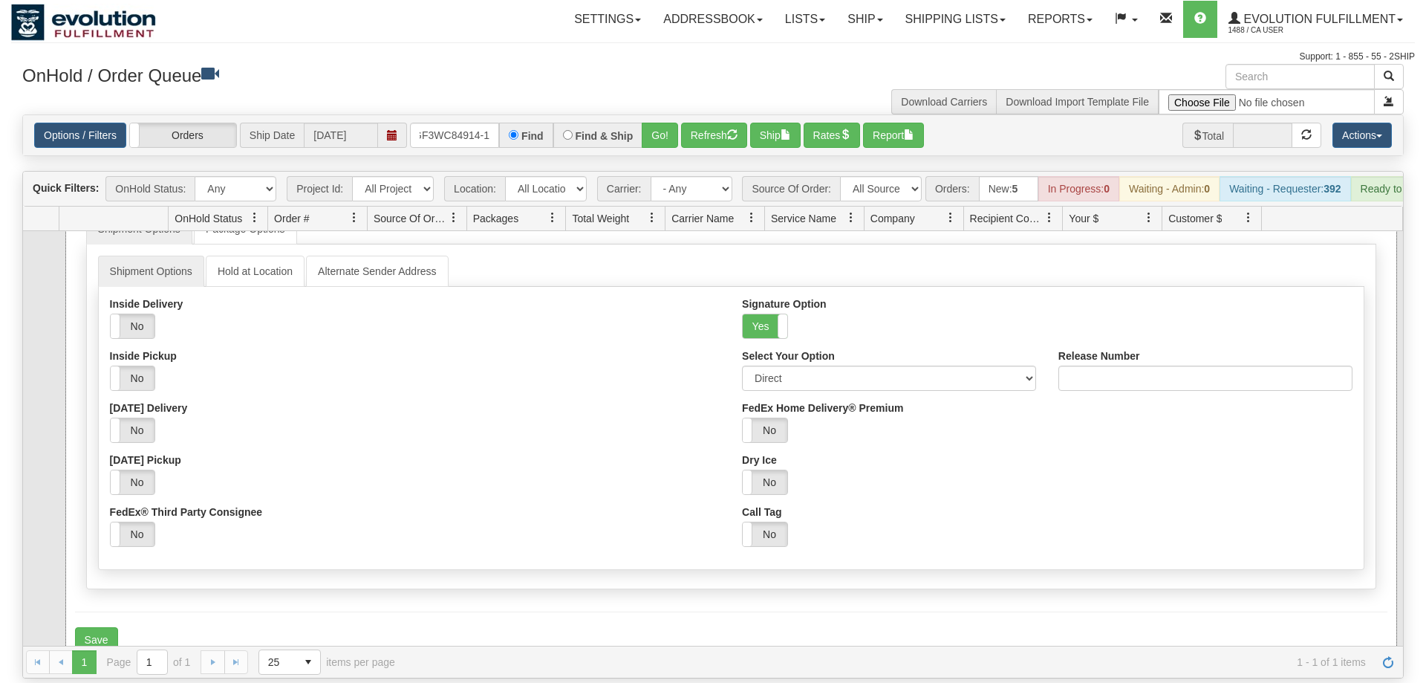
scroll to position [128, 0]
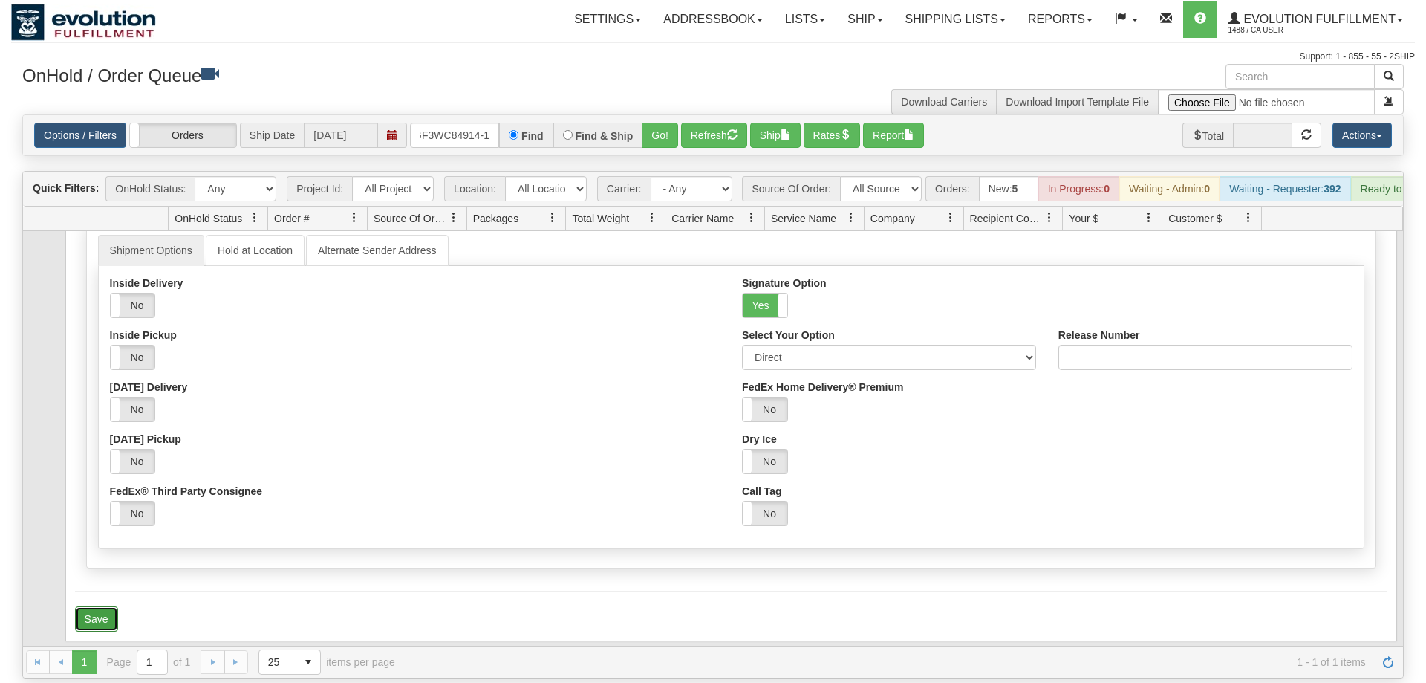
click at [102, 606] on button "Save" at bounding box center [96, 618] width 43 height 25
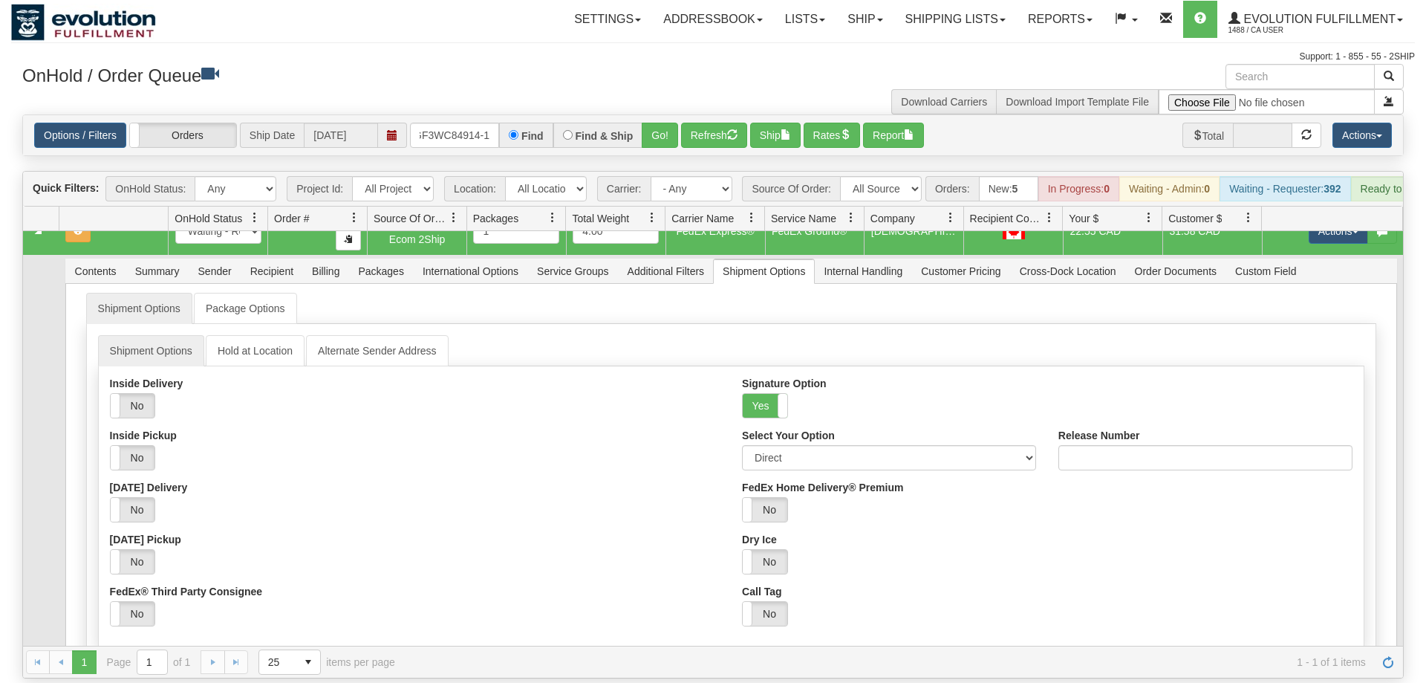
scroll to position [0, 0]
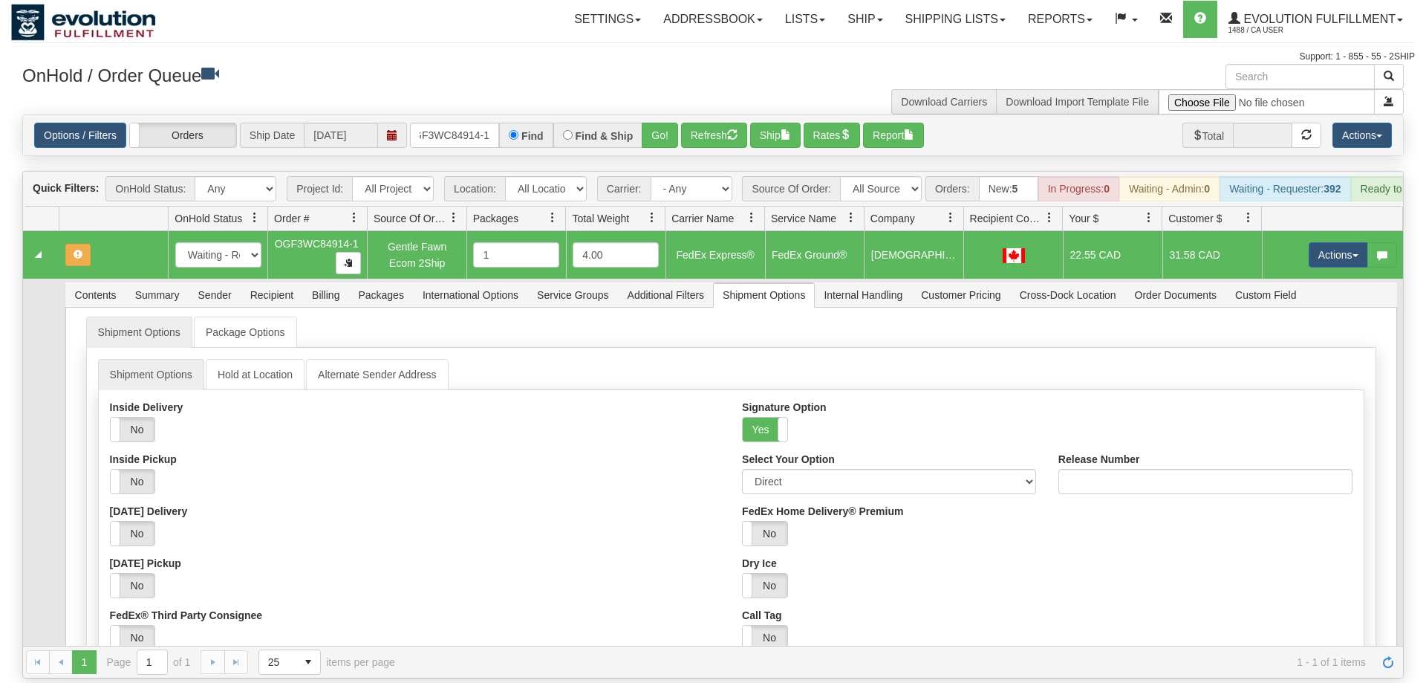
click at [1314, 231] on td "Actions Open Refresh Rates Rate All Services Ship Delete Edit Items" at bounding box center [1332, 255] width 141 height 48
click at [1320, 242] on button "Actions" at bounding box center [1338, 254] width 59 height 25
click at [1283, 296] on span "Refresh Rates" at bounding box center [1301, 302] width 76 height 12
click at [1346, 242] on button "Actions" at bounding box center [1338, 254] width 59 height 25
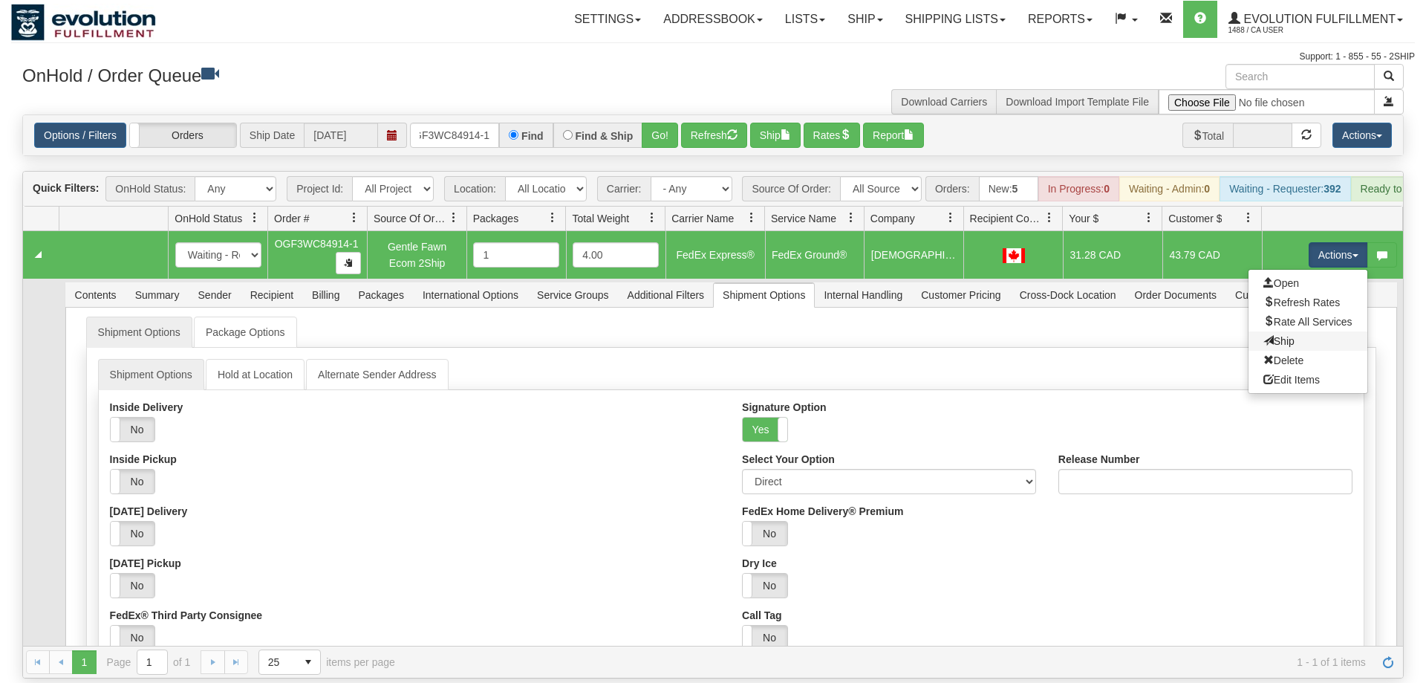
click at [1292, 331] on link "Ship" at bounding box center [1307, 340] width 119 height 19
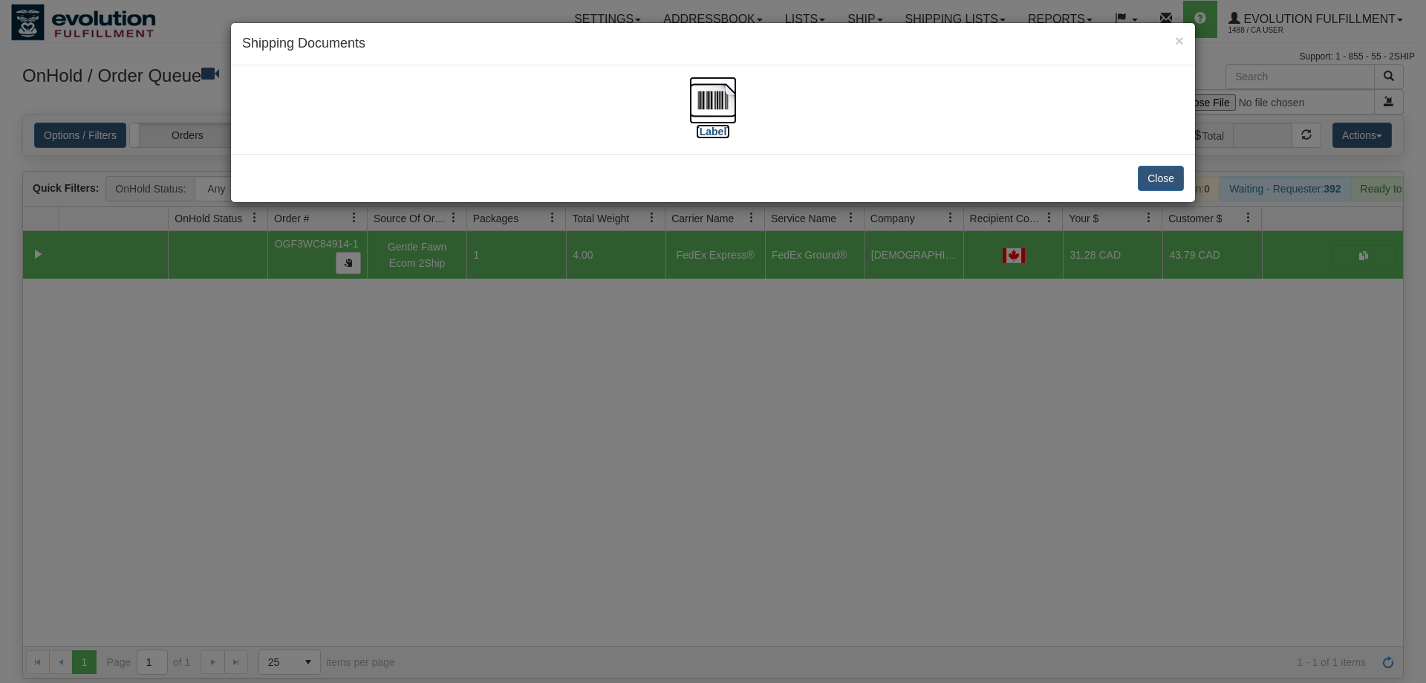
click at [733, 117] on img at bounding box center [713, 100] width 48 height 48
